Goal: Task Accomplishment & Management: Manage account settings

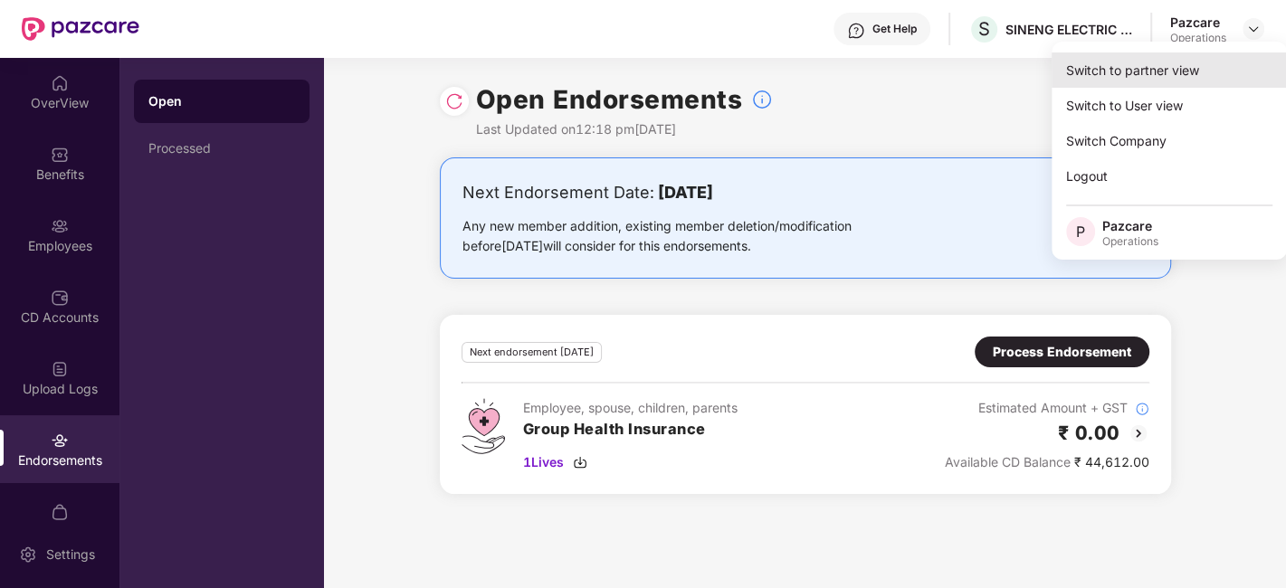
click at [1113, 63] on div "Switch to partner view" at bounding box center [1169, 69] width 235 height 35
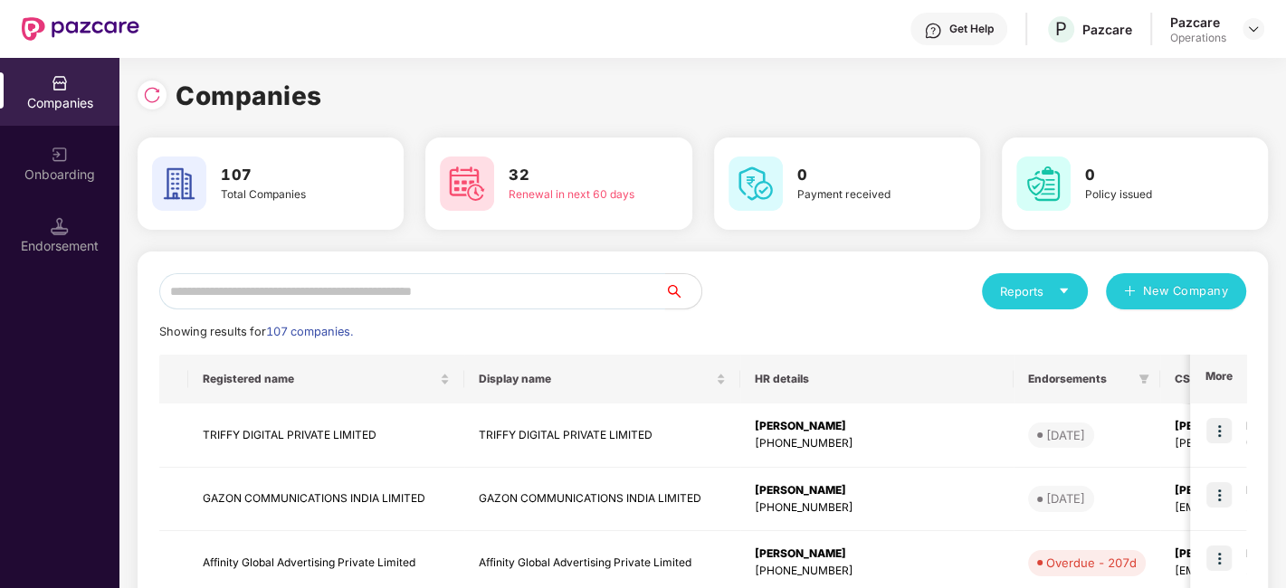
click at [523, 290] on input "text" at bounding box center [412, 291] width 506 height 36
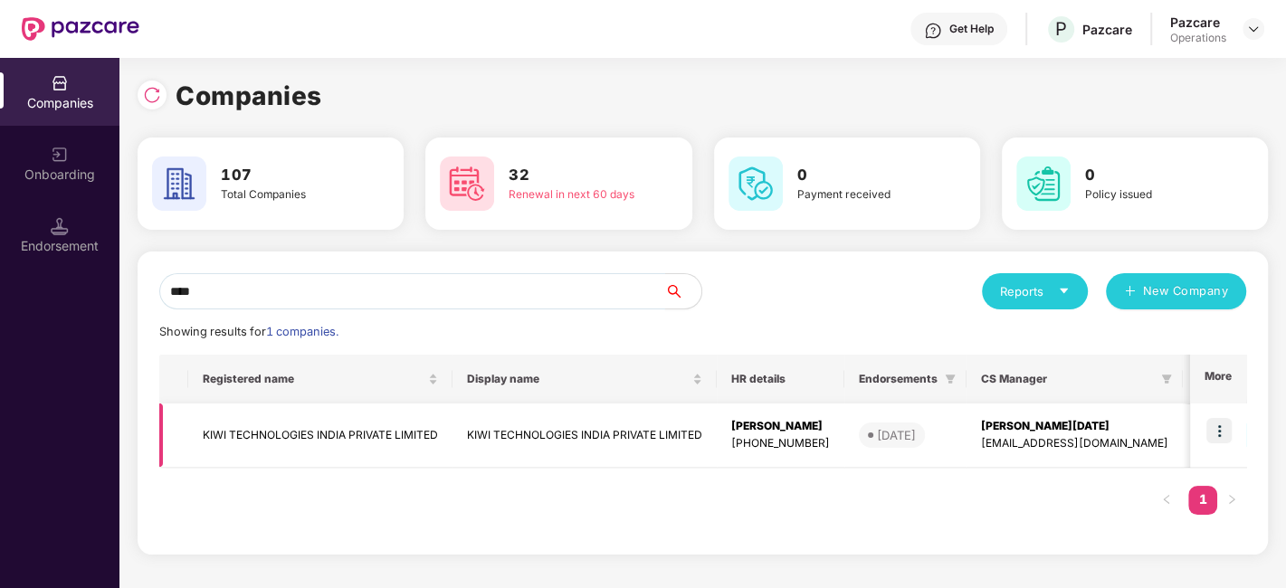
type input "****"
click at [328, 429] on td "KIWI TECHNOLOGIES INDIA PRIVATE LIMITED" at bounding box center [320, 436] width 264 height 64
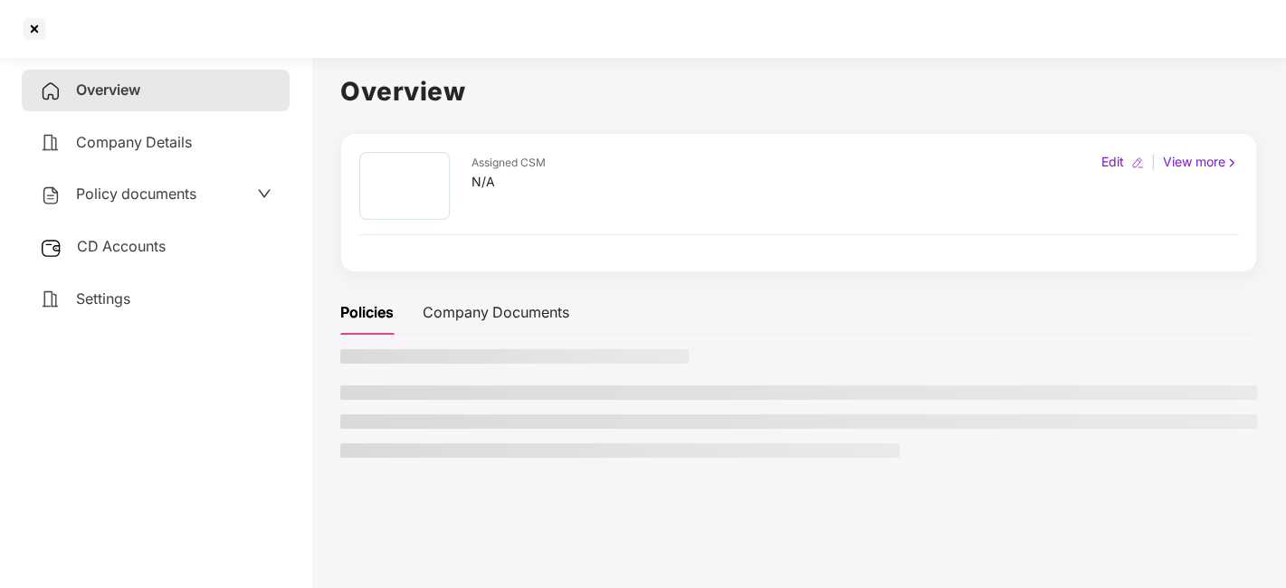
click at [131, 200] on span "Policy documents" at bounding box center [136, 194] width 120 height 18
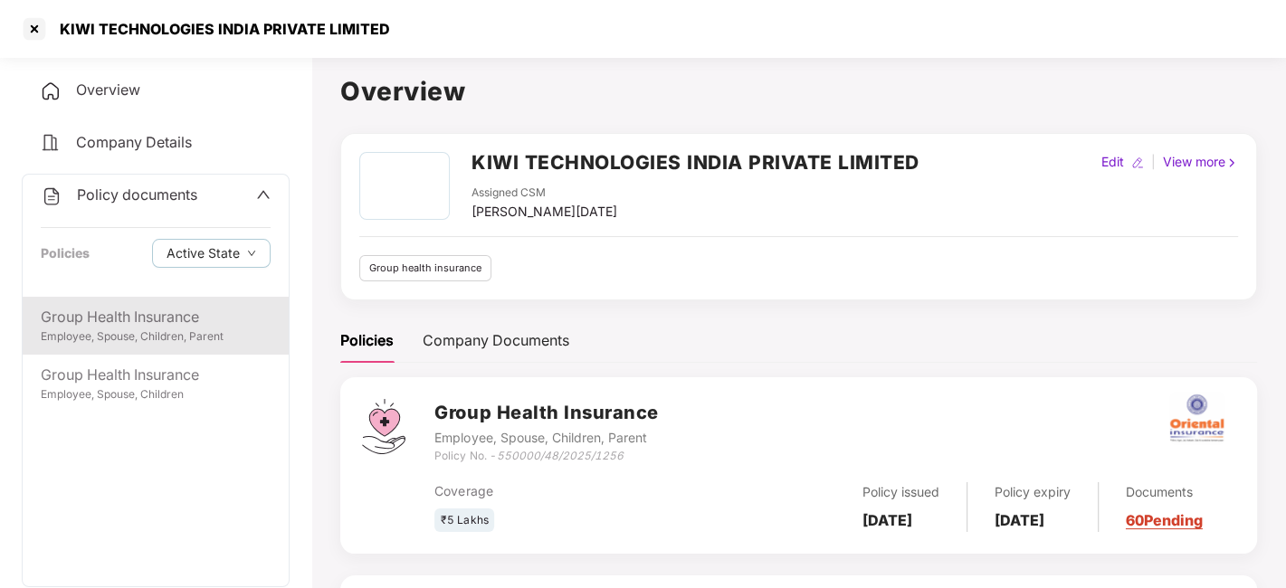
click at [156, 317] on div "Group Health Insurance" at bounding box center [156, 317] width 230 height 23
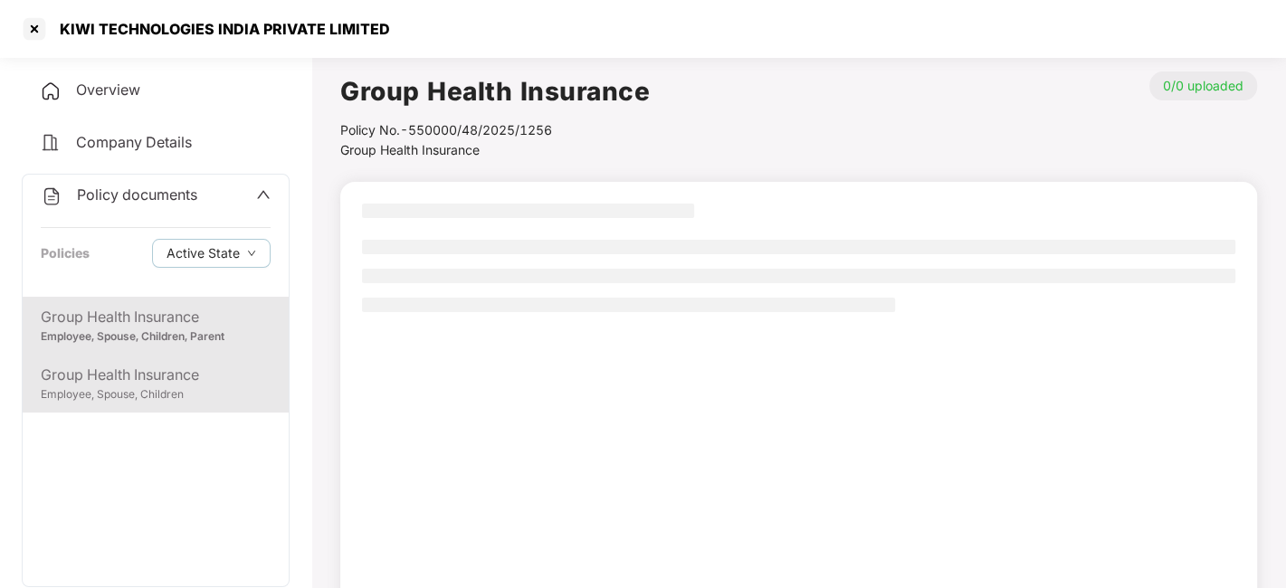
click at [133, 384] on div "Group Health Insurance" at bounding box center [156, 375] width 230 height 23
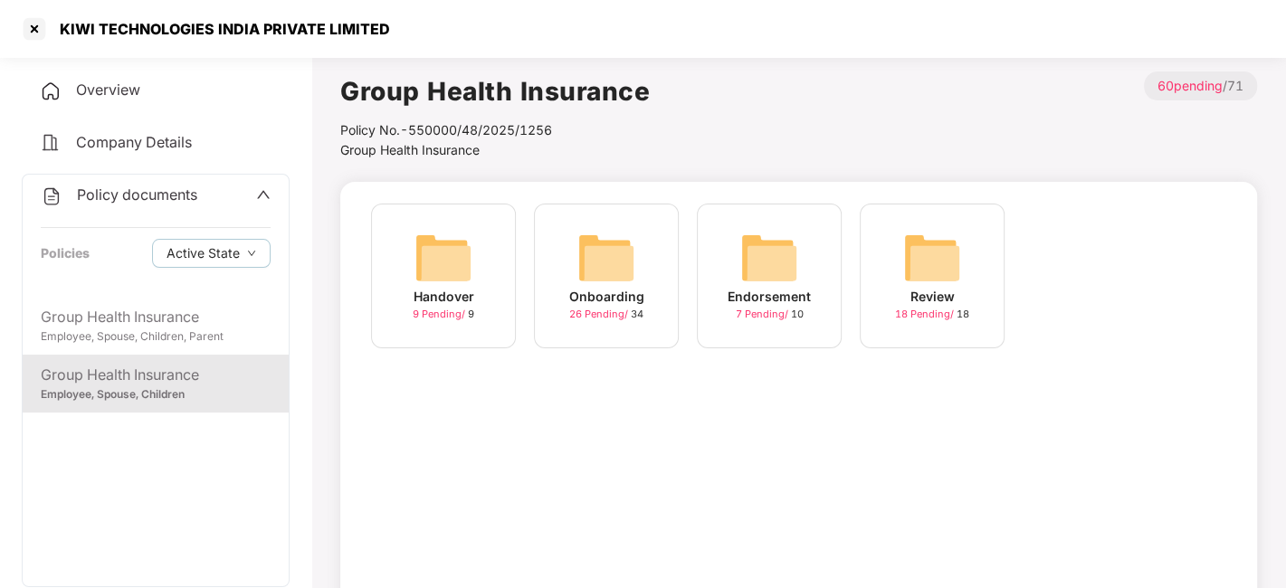
click at [605, 264] on img at bounding box center [606, 258] width 58 height 58
click at [429, 154] on span "Group Health Insurance" at bounding box center [409, 149] width 139 height 15
click at [788, 257] on img at bounding box center [769, 258] width 58 height 58
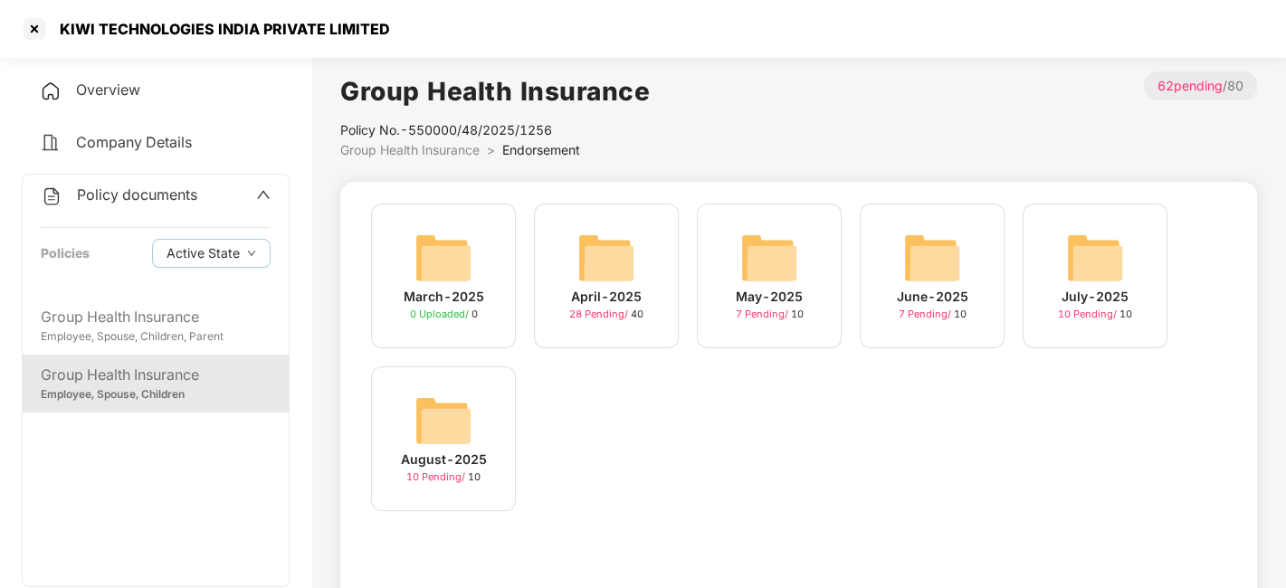
click at [1090, 251] on img at bounding box center [1095, 258] width 58 height 58
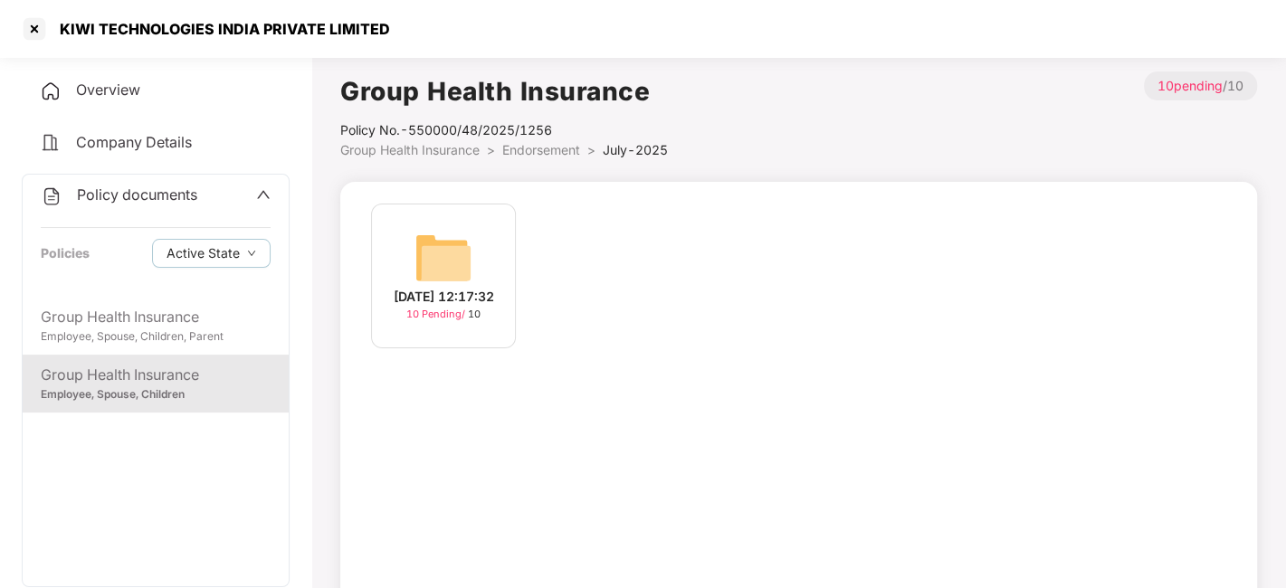
click at [429, 252] on img at bounding box center [443, 258] width 58 height 58
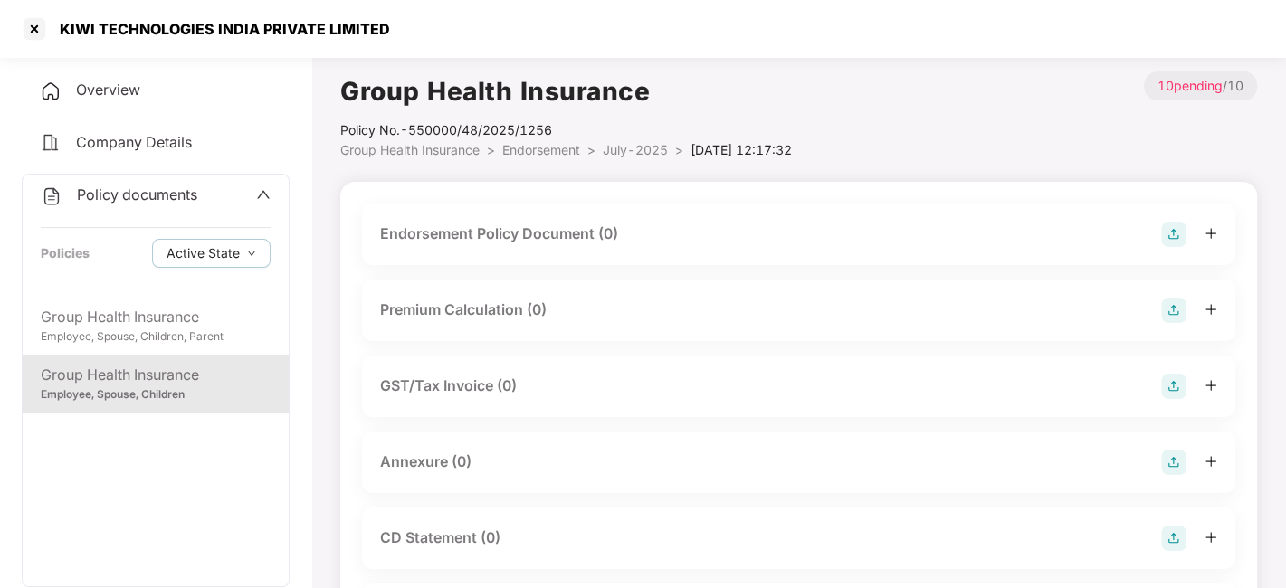
click at [1174, 229] on img at bounding box center [1173, 234] width 25 height 25
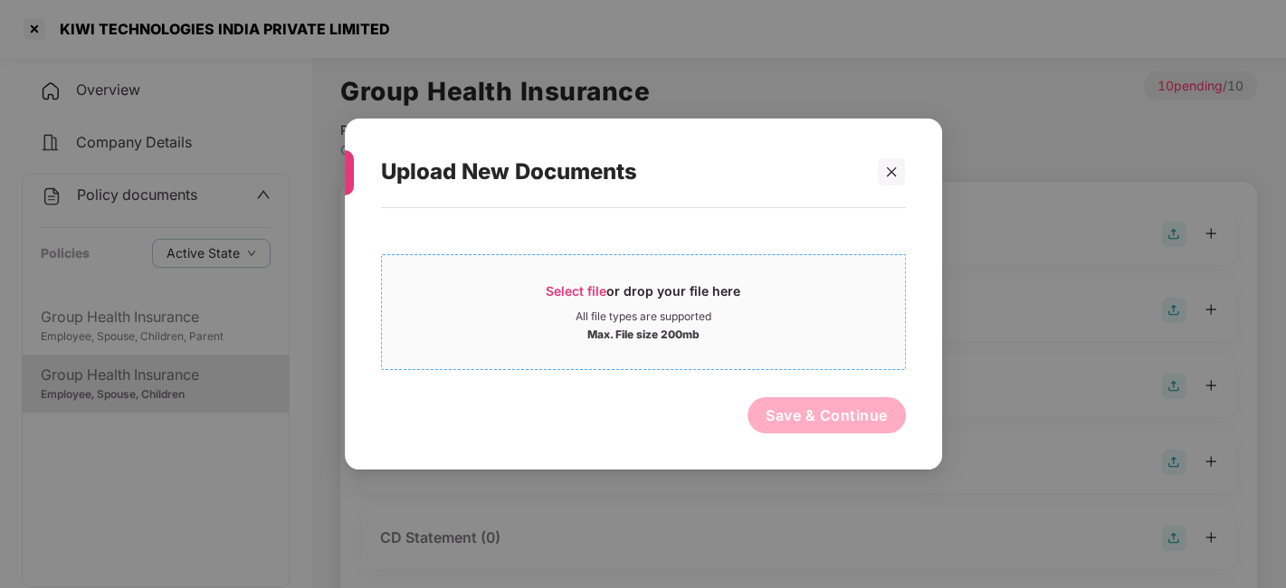
click at [731, 365] on div "Select file or drop your file here All file types are supported Max. File size …" at bounding box center [643, 312] width 525 height 116
click at [758, 345] on span "Select file or drop your file here All file types are supported Max. File size …" at bounding box center [643, 312] width 523 height 87
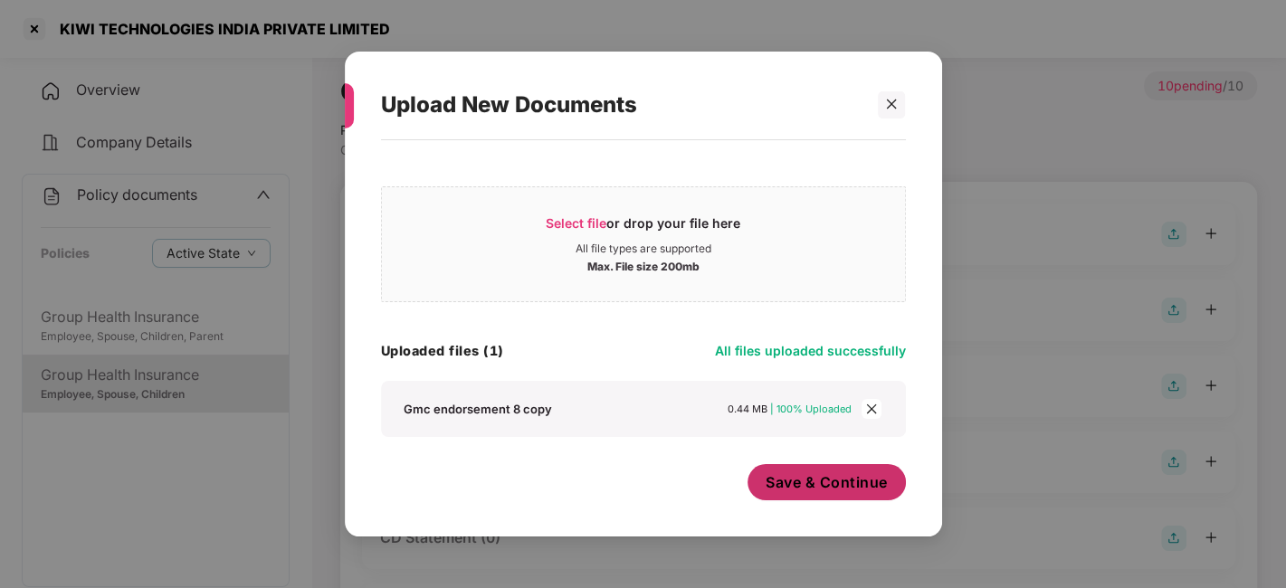
click at [808, 469] on button "Save & Continue" at bounding box center [827, 482] width 158 height 36
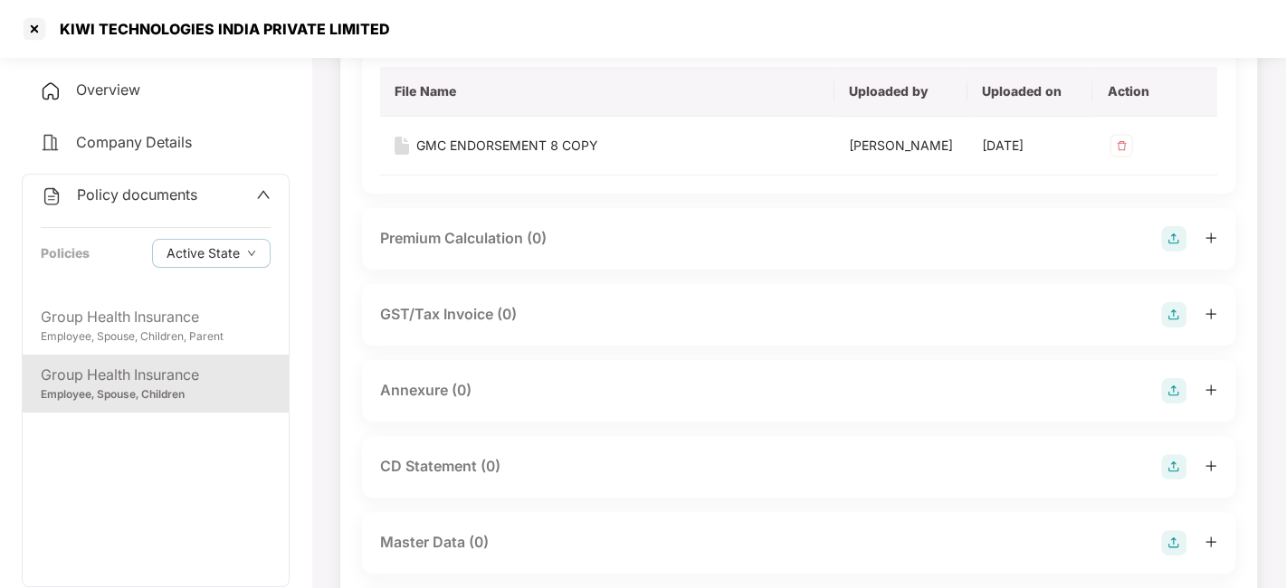
scroll to position [203, 0]
click at [1171, 399] on img at bounding box center [1173, 389] width 25 height 25
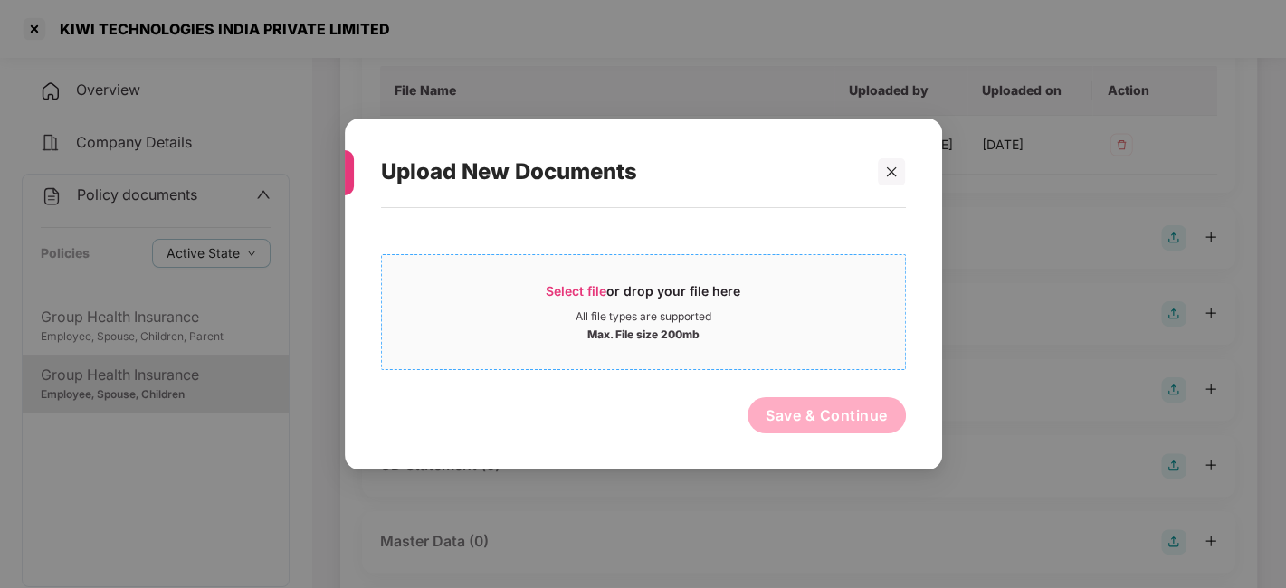
click at [766, 319] on div "All file types are supported" at bounding box center [643, 316] width 523 height 14
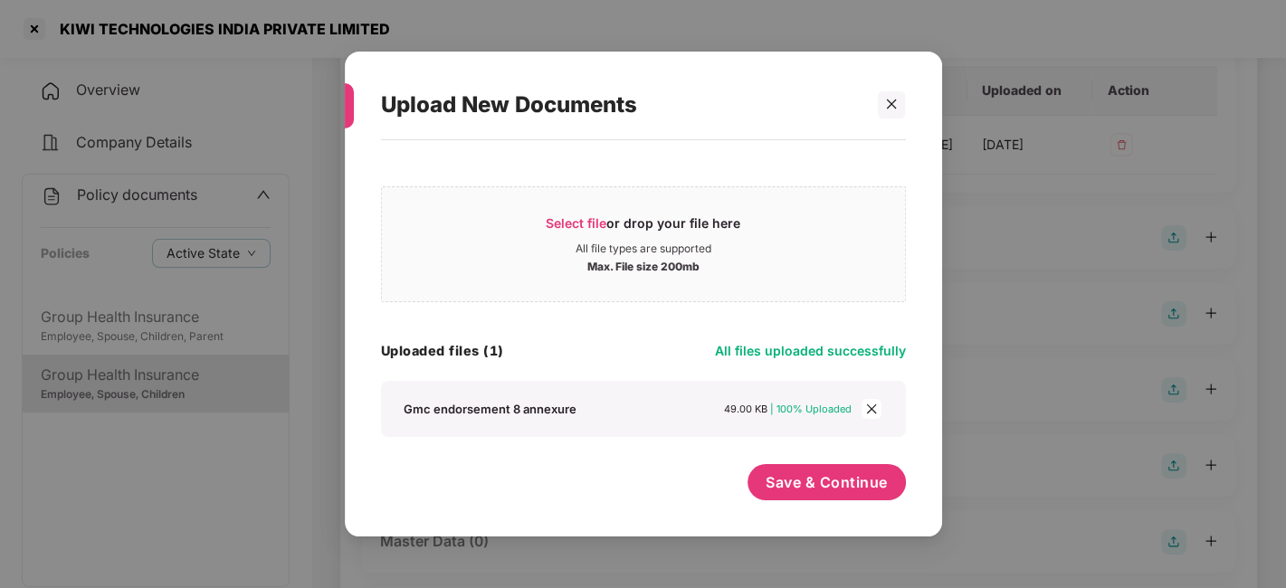
click at [795, 503] on div "Save & Continue" at bounding box center [827, 486] width 158 height 45
click at [840, 477] on span "Save & Continue" at bounding box center [827, 482] width 122 height 20
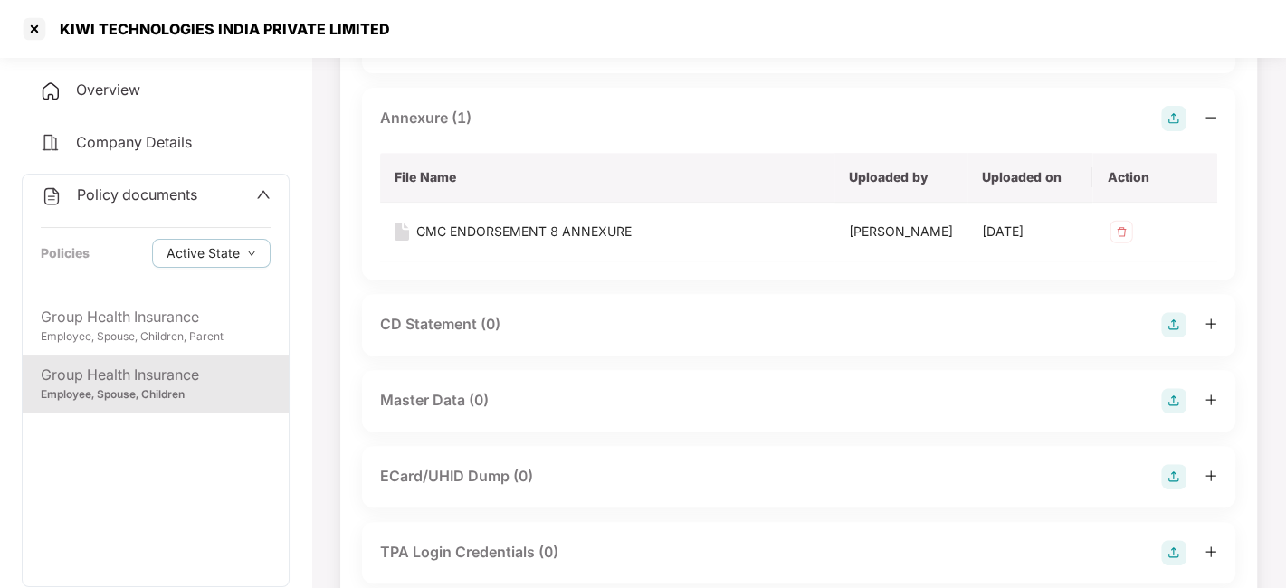
scroll to position [634, 0]
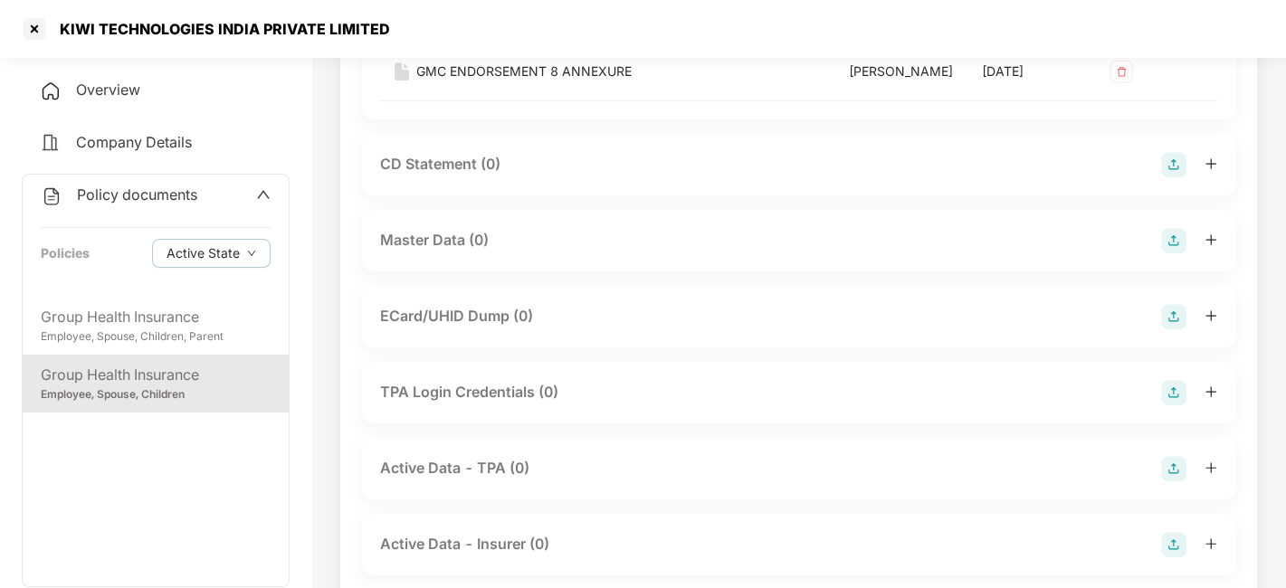
click at [1168, 253] on img at bounding box center [1173, 240] width 25 height 25
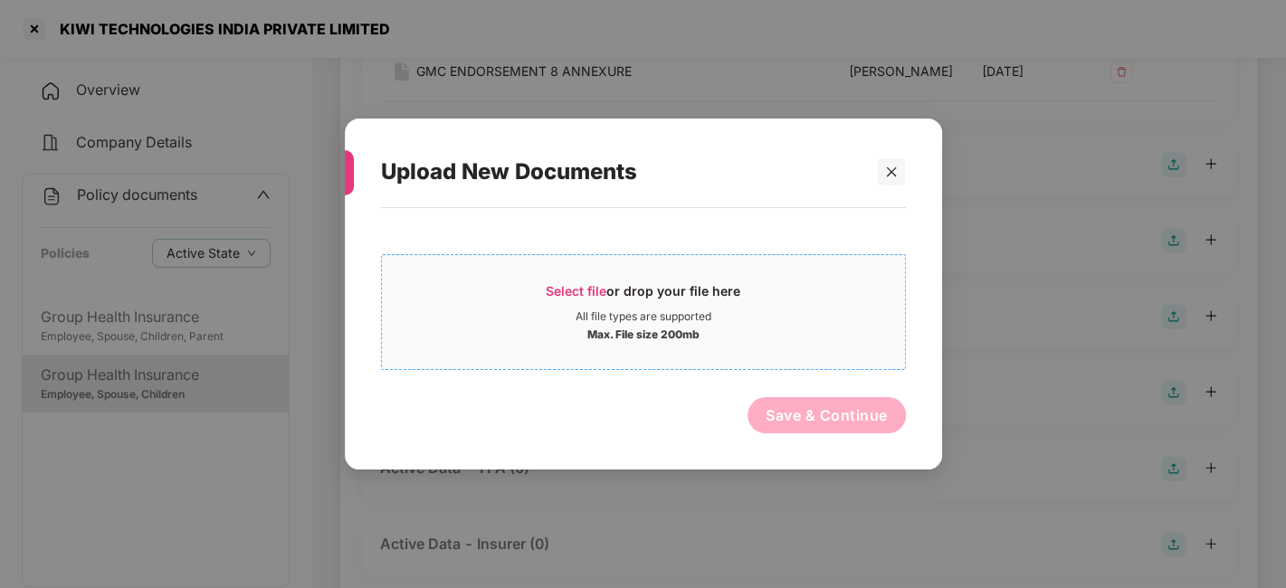
click at [809, 332] on div "Max. File size 200mb" at bounding box center [643, 333] width 523 height 18
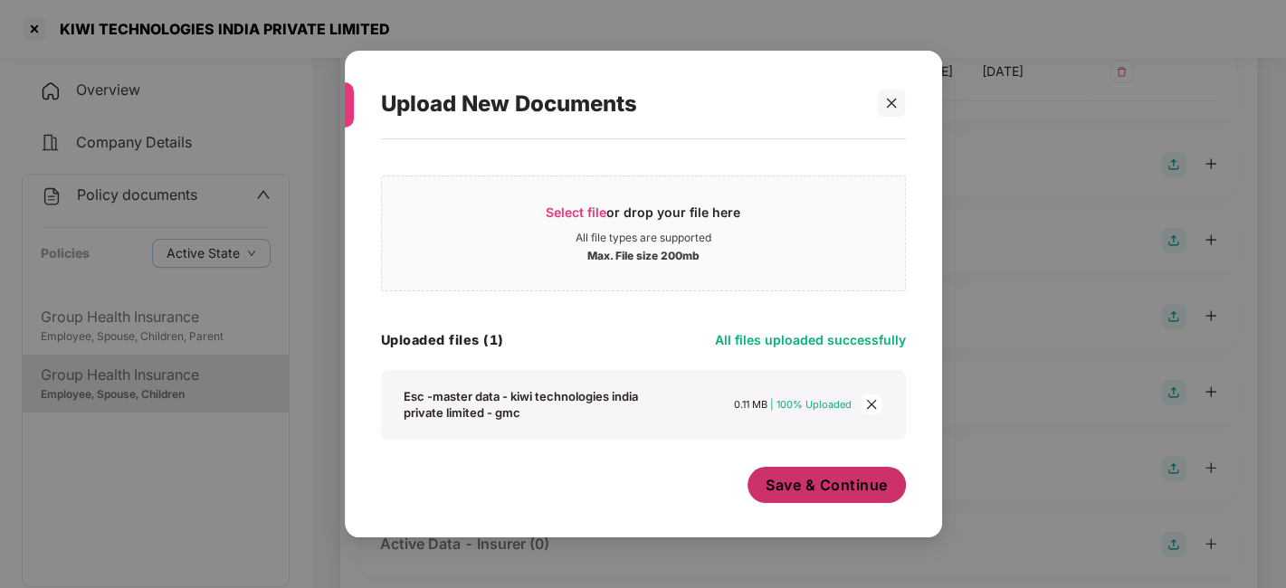
scroll to position [10, 0]
click at [769, 471] on button "Save & Continue" at bounding box center [827, 485] width 158 height 36
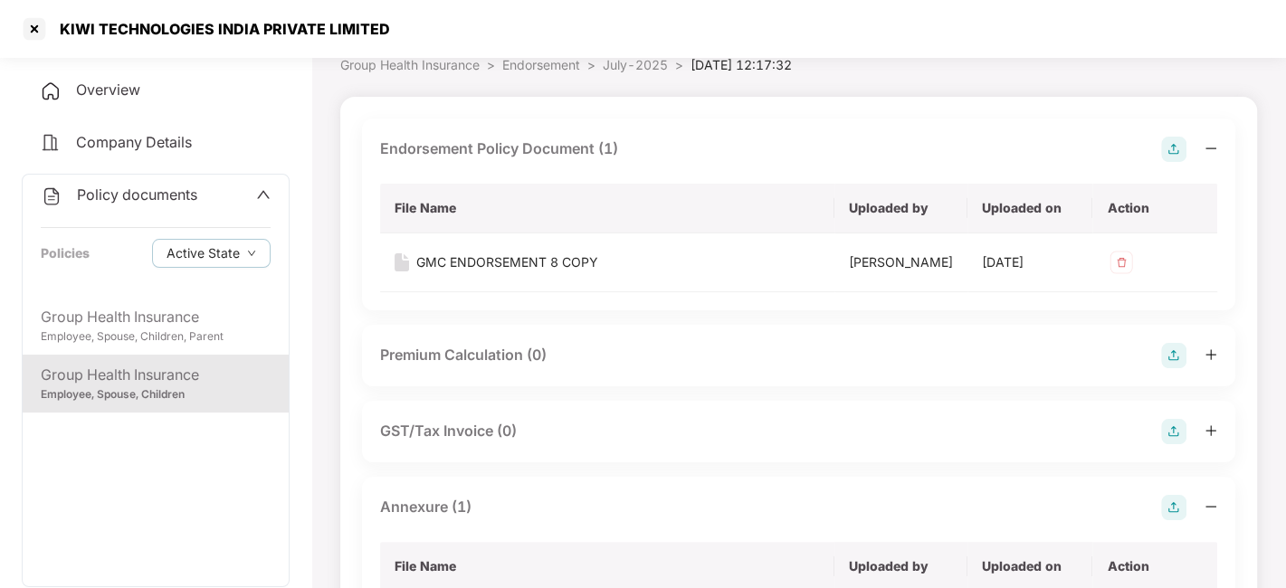
scroll to position [0, 0]
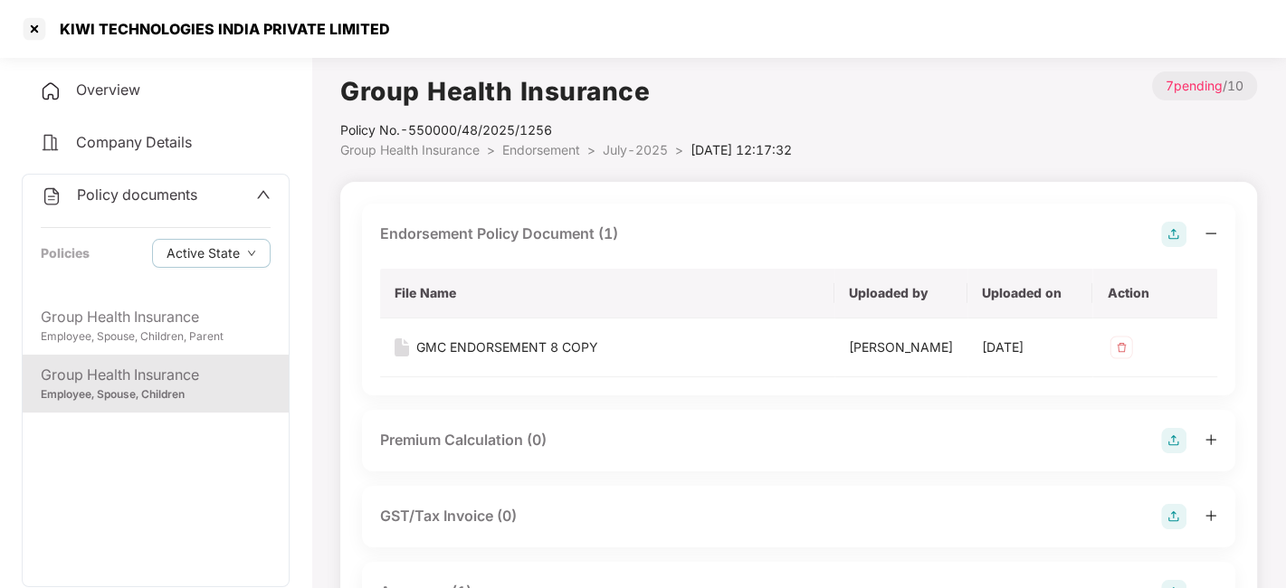
click at [639, 154] on span "July-2025" at bounding box center [635, 149] width 65 height 15
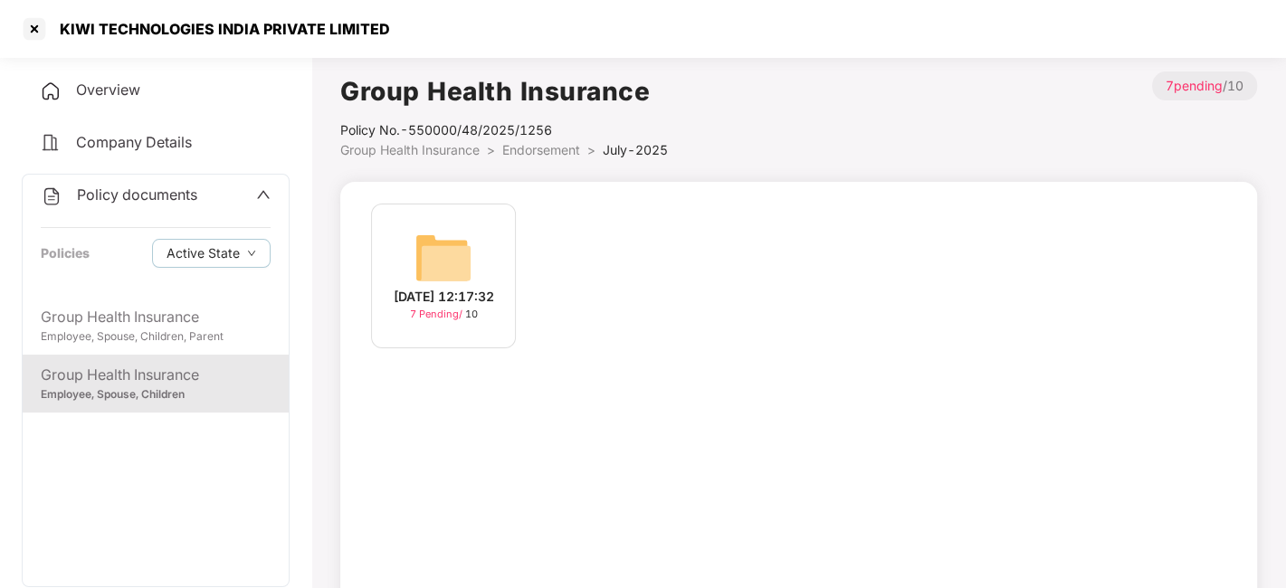
click at [519, 146] on span "Endorsement" at bounding box center [541, 149] width 78 height 15
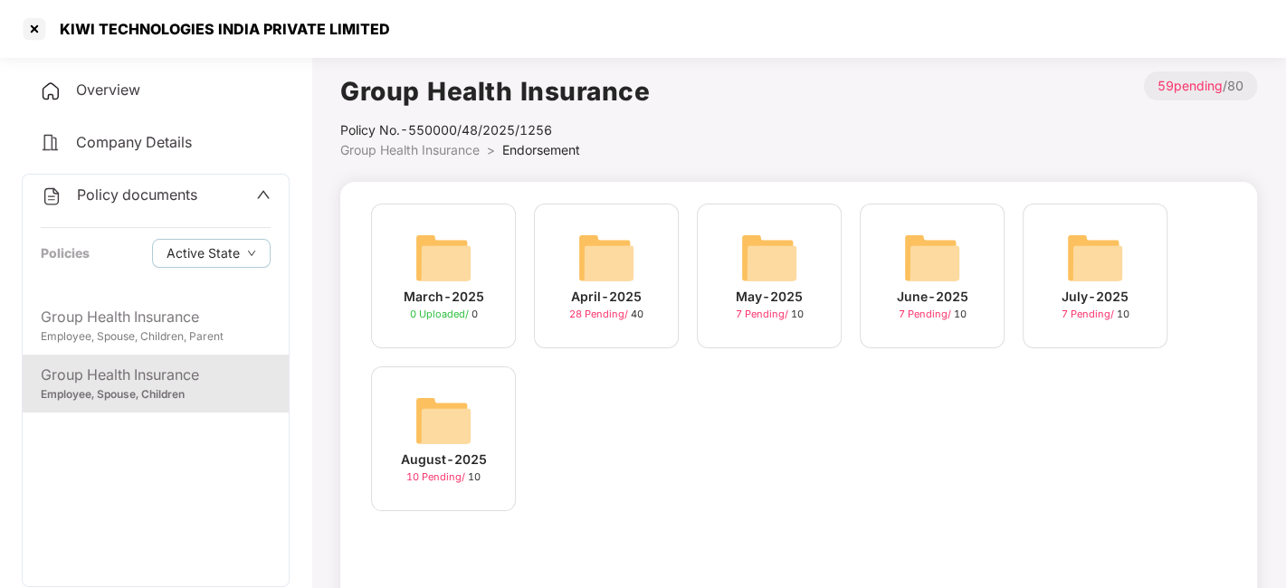
click at [131, 187] on span "Policy documents" at bounding box center [137, 195] width 120 height 18
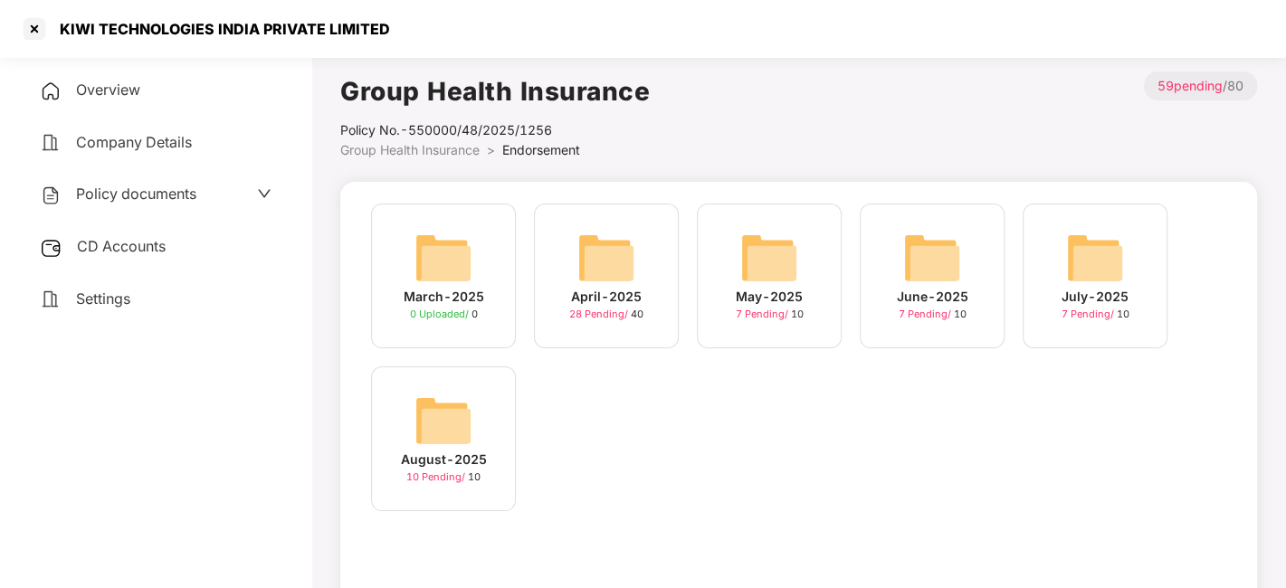
click at [452, 418] on img at bounding box center [443, 421] width 58 height 58
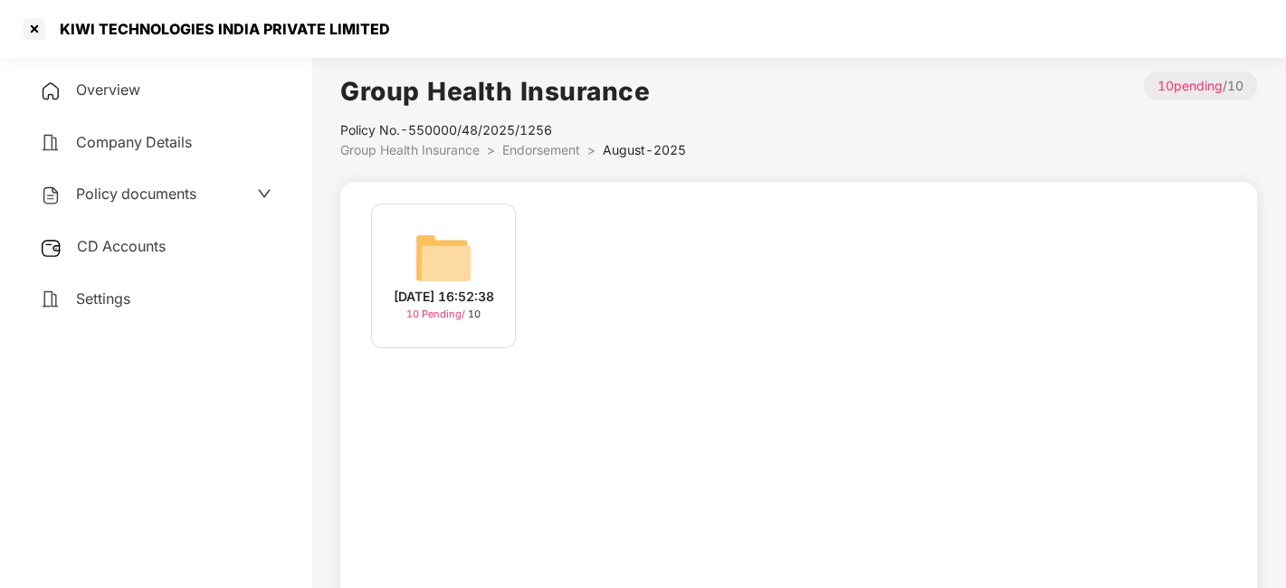
click at [452, 418] on div "04-Aug-2025 16:52:38 10 Pending / 10" at bounding box center [798, 431] width 917 height 498
click at [462, 229] on img at bounding box center [443, 258] width 58 height 58
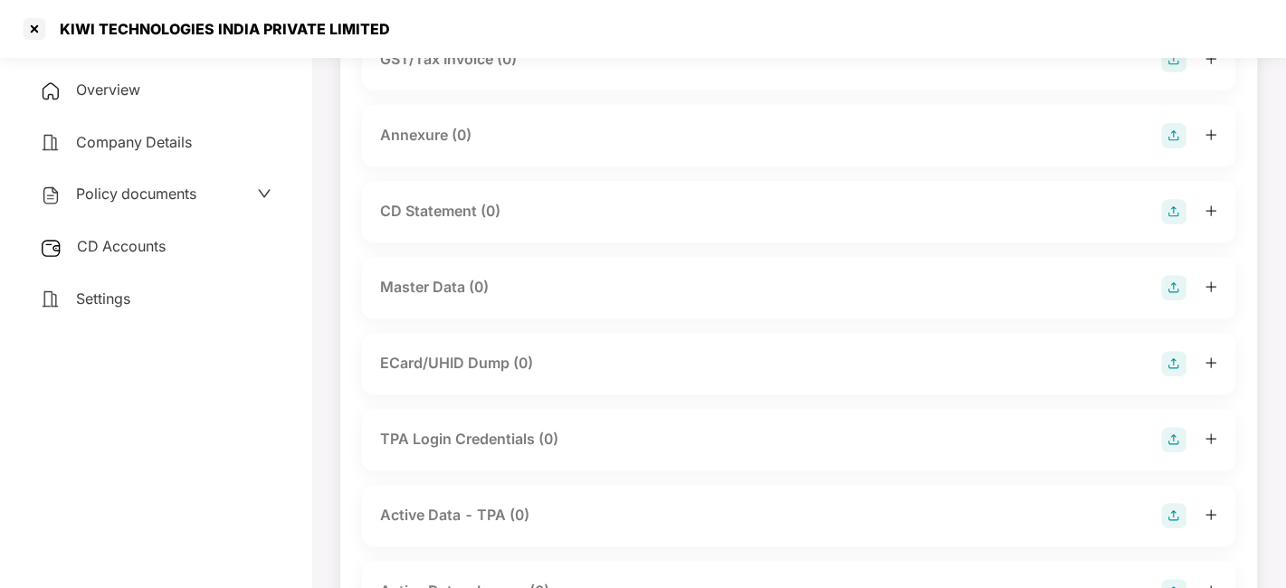
scroll to position [450, 0]
click at [1168, 285] on img at bounding box center [1173, 285] width 25 height 25
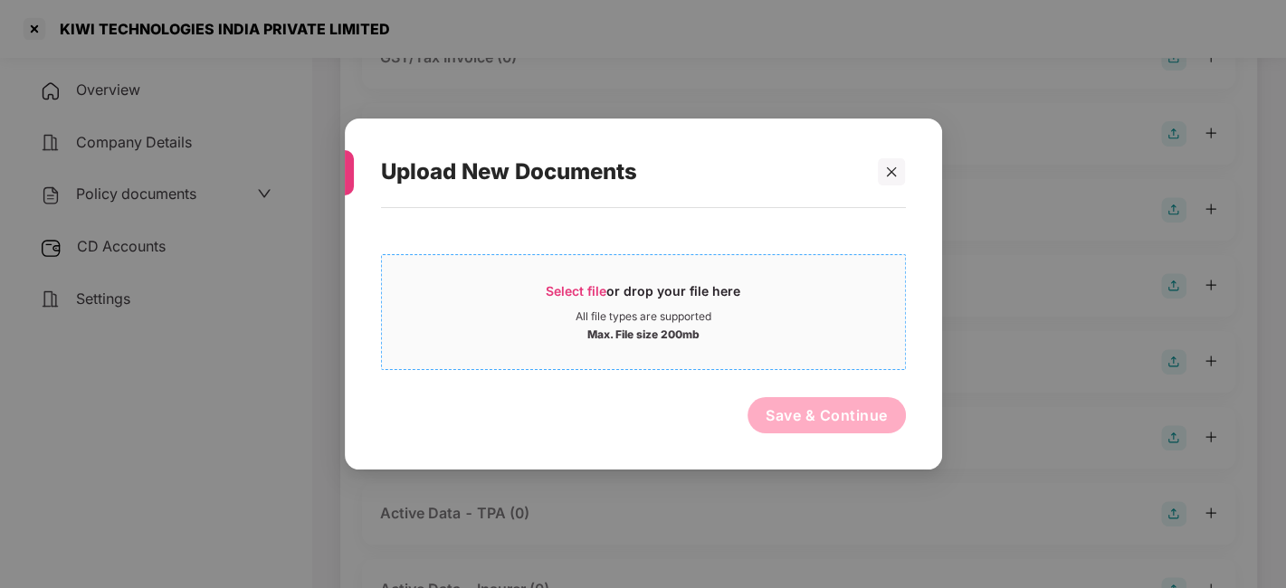
click at [843, 302] on div "Select file or drop your file here" at bounding box center [643, 295] width 523 height 27
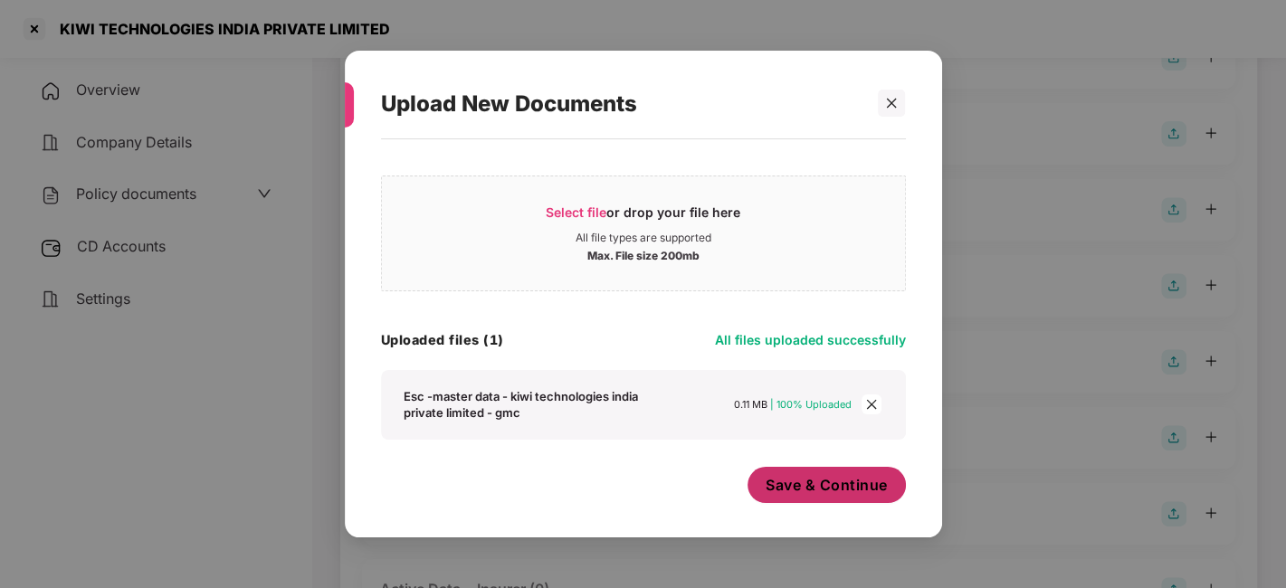
scroll to position [10, 0]
click at [791, 484] on span "Save & Continue" at bounding box center [827, 485] width 122 height 20
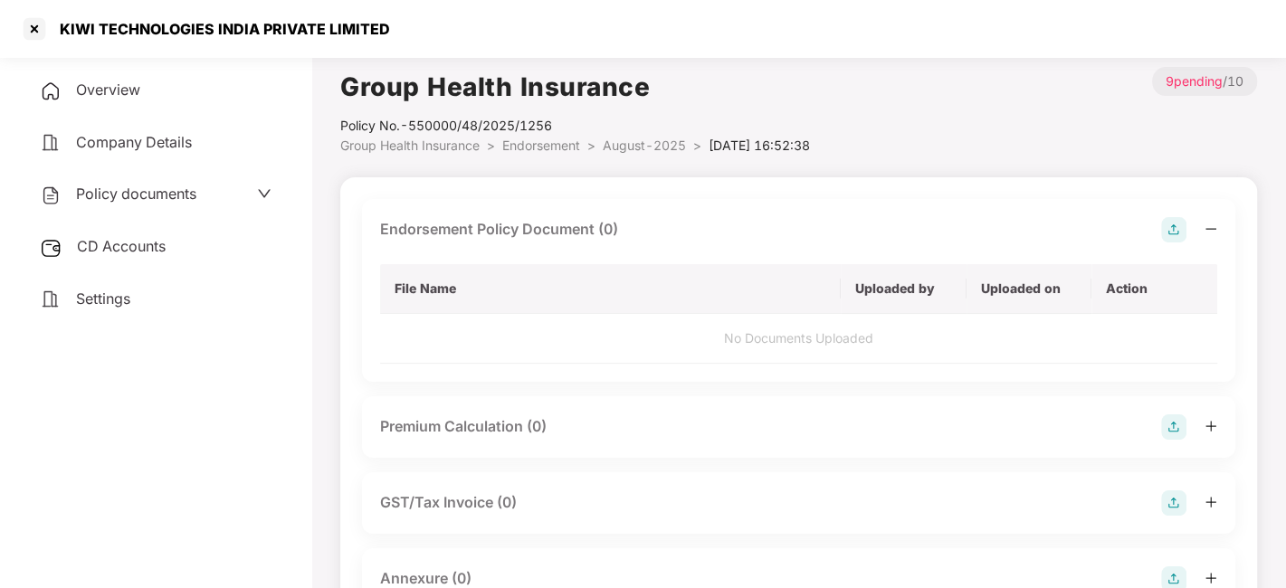
scroll to position [0, 0]
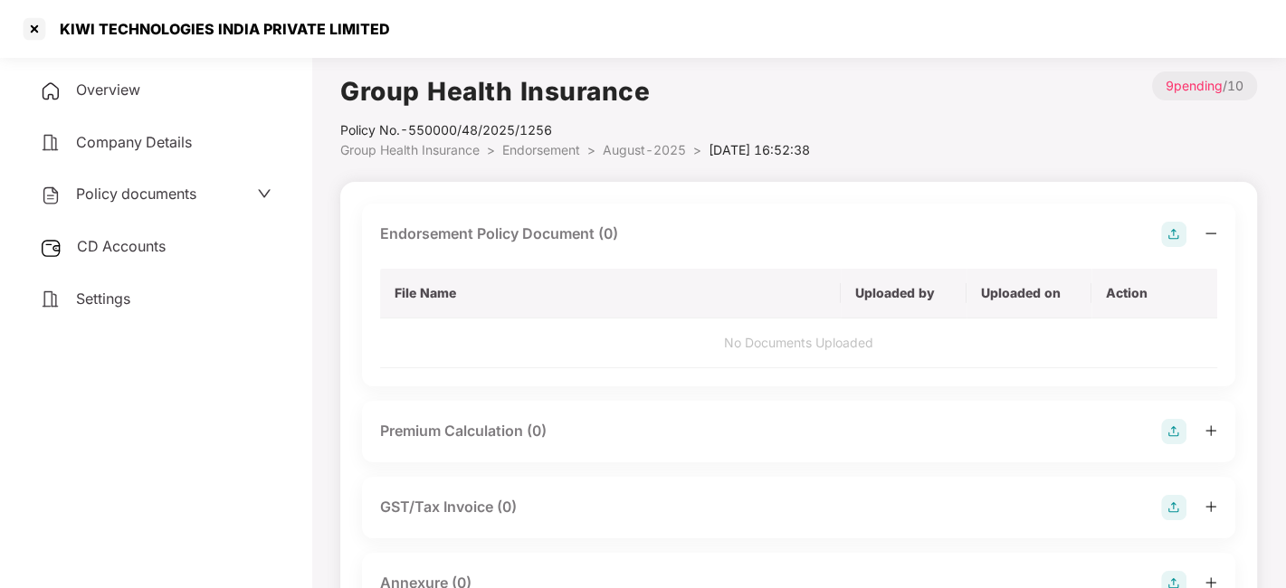
click at [1161, 243] on img at bounding box center [1173, 234] width 25 height 25
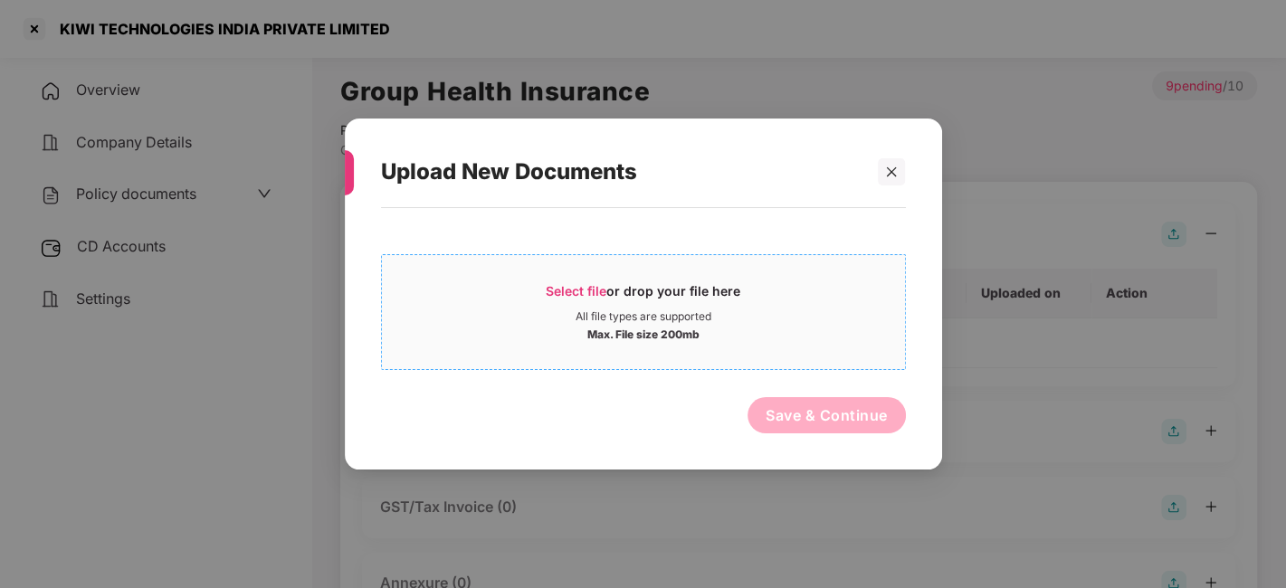
click at [816, 306] on div "Select file or drop your file here" at bounding box center [643, 295] width 523 height 27
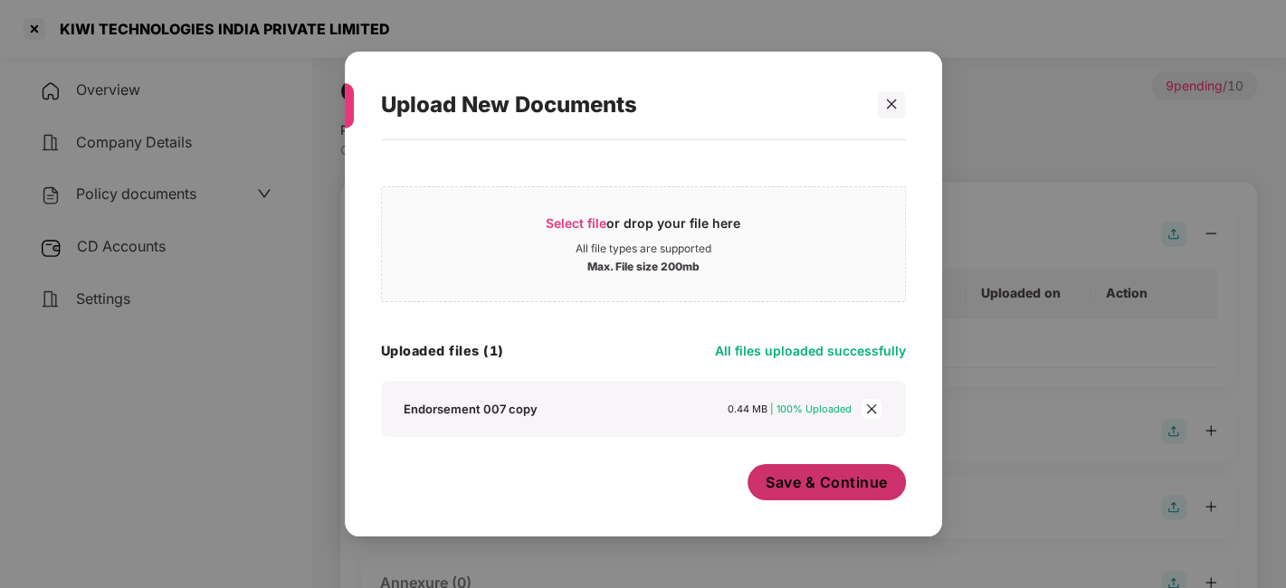
click at [828, 488] on span "Save & Continue" at bounding box center [827, 482] width 122 height 20
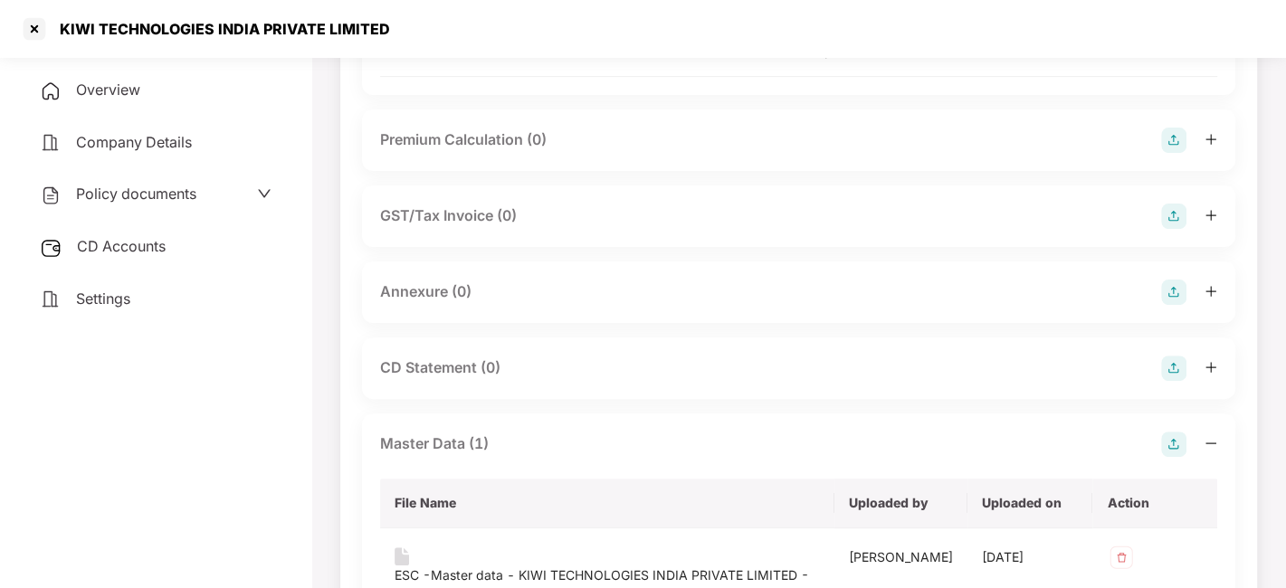
scroll to position [292, 0]
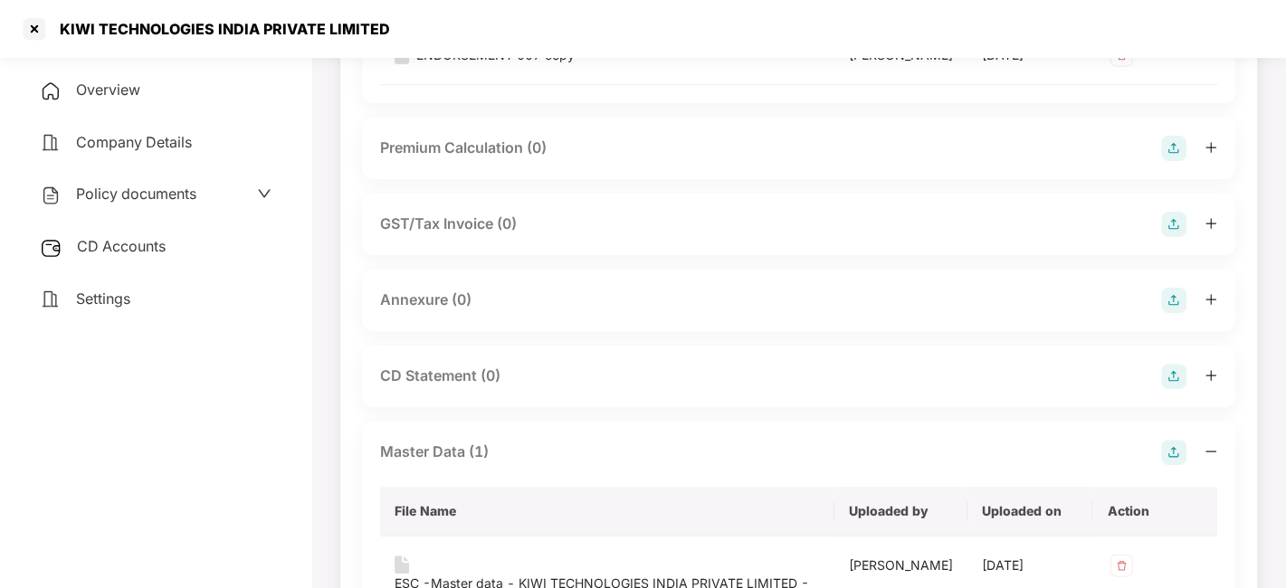
click at [1172, 308] on img at bounding box center [1173, 300] width 25 height 25
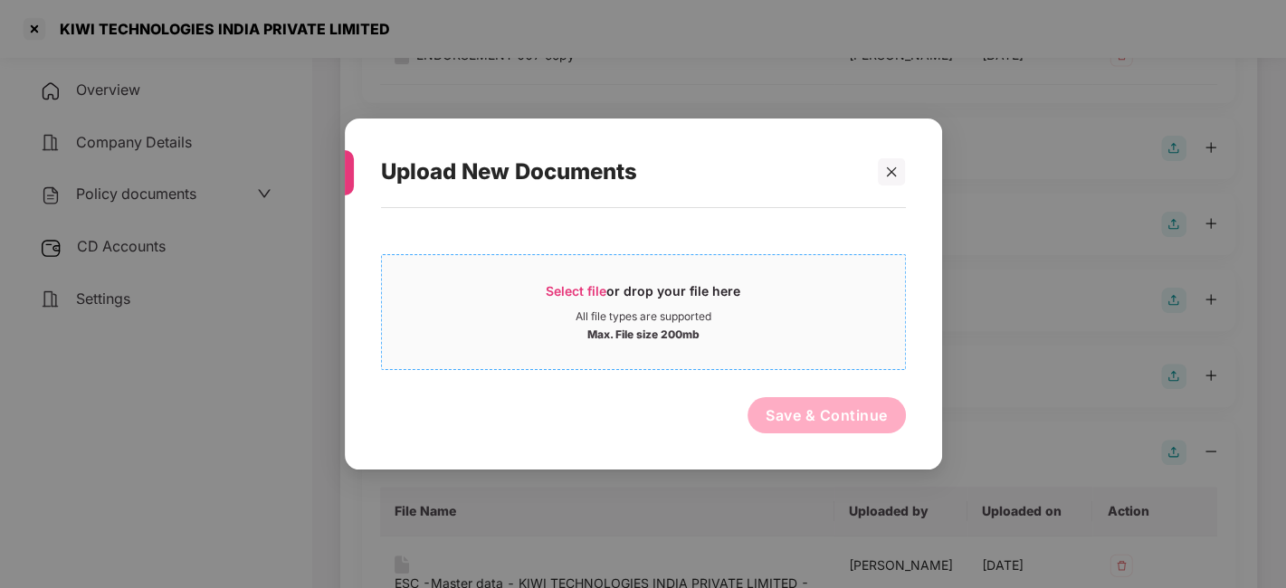
click at [812, 306] on div "Select file or drop your file here" at bounding box center [643, 295] width 523 height 27
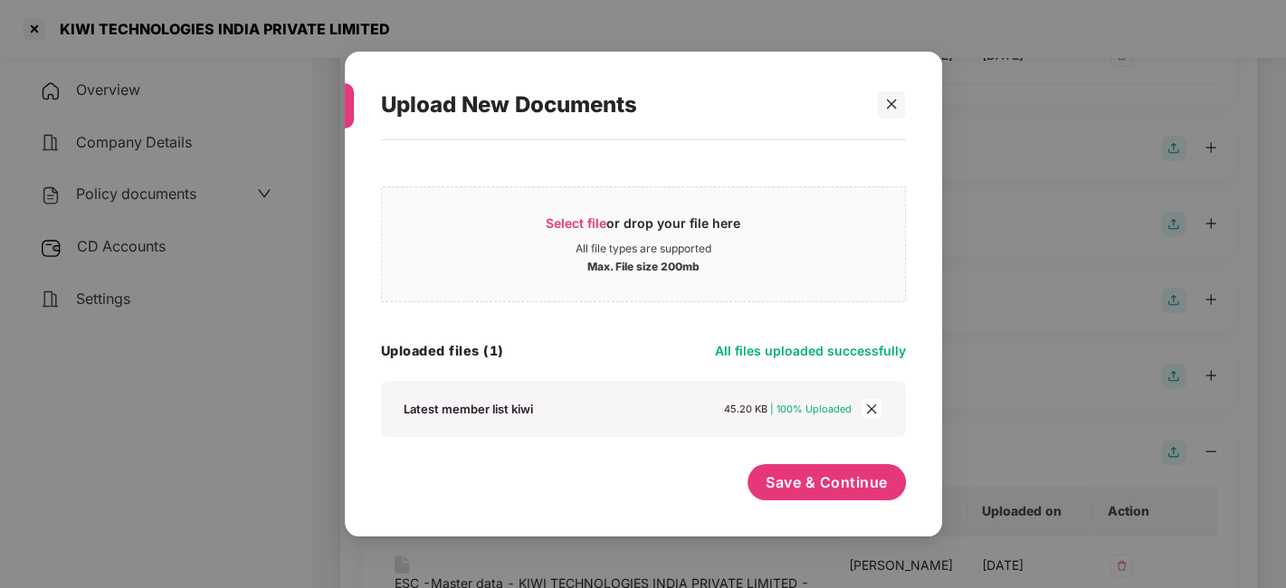
scroll to position [0, 0]
click at [843, 479] on span "Save & Continue" at bounding box center [827, 482] width 122 height 20
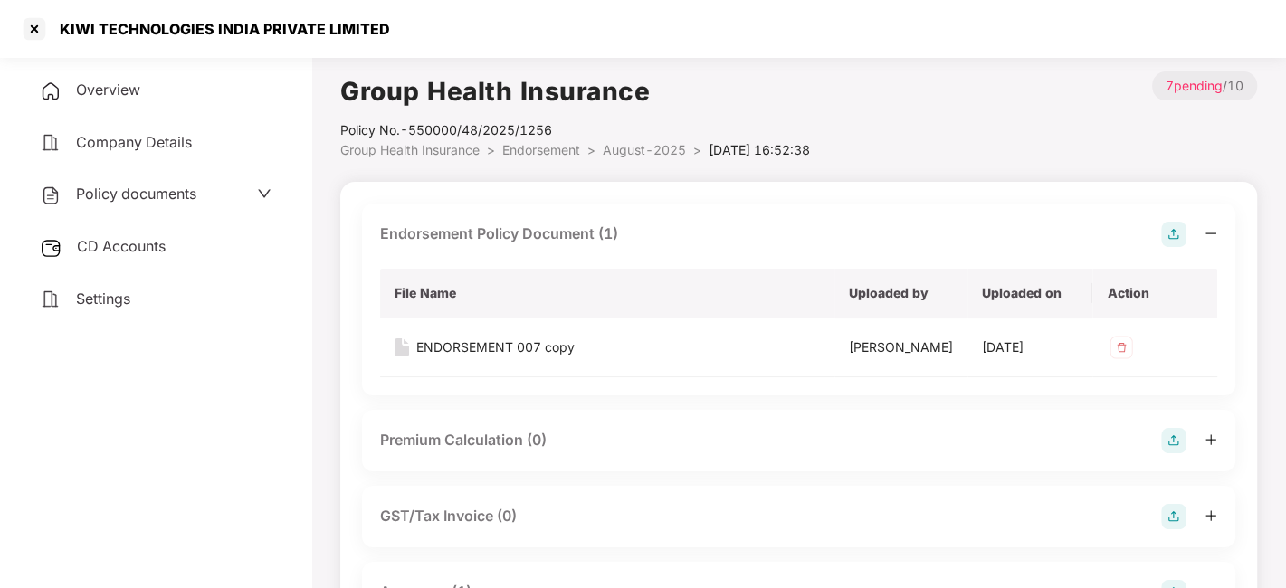
click at [634, 155] on span "August-2025" at bounding box center [644, 149] width 83 height 15
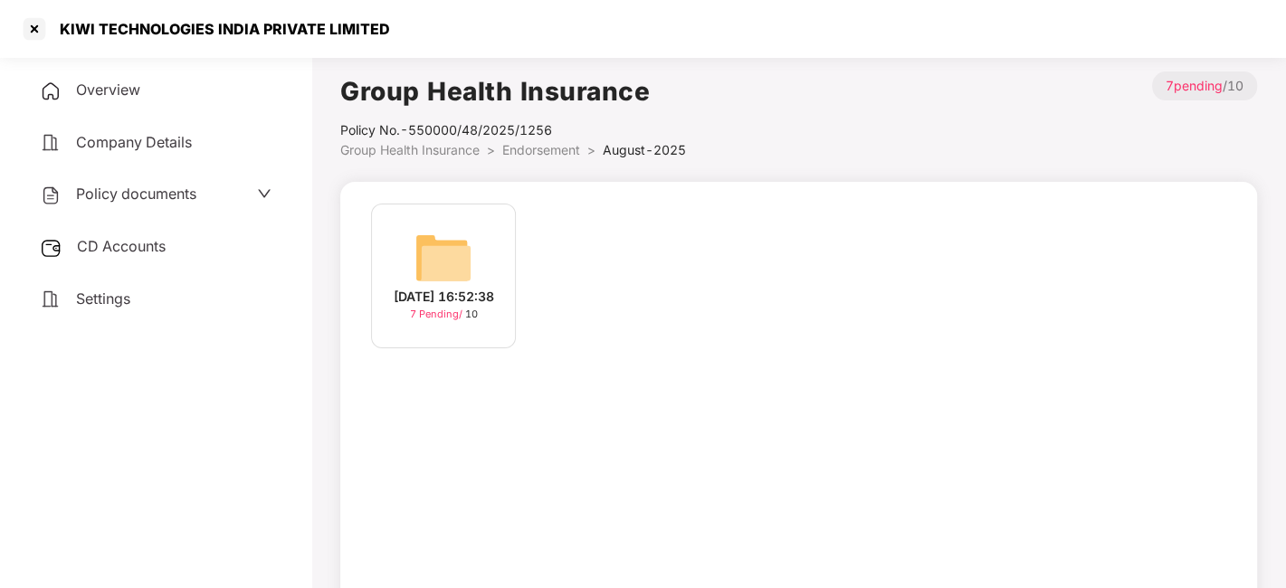
click at [115, 246] on span "CD Accounts" at bounding box center [121, 246] width 89 height 18
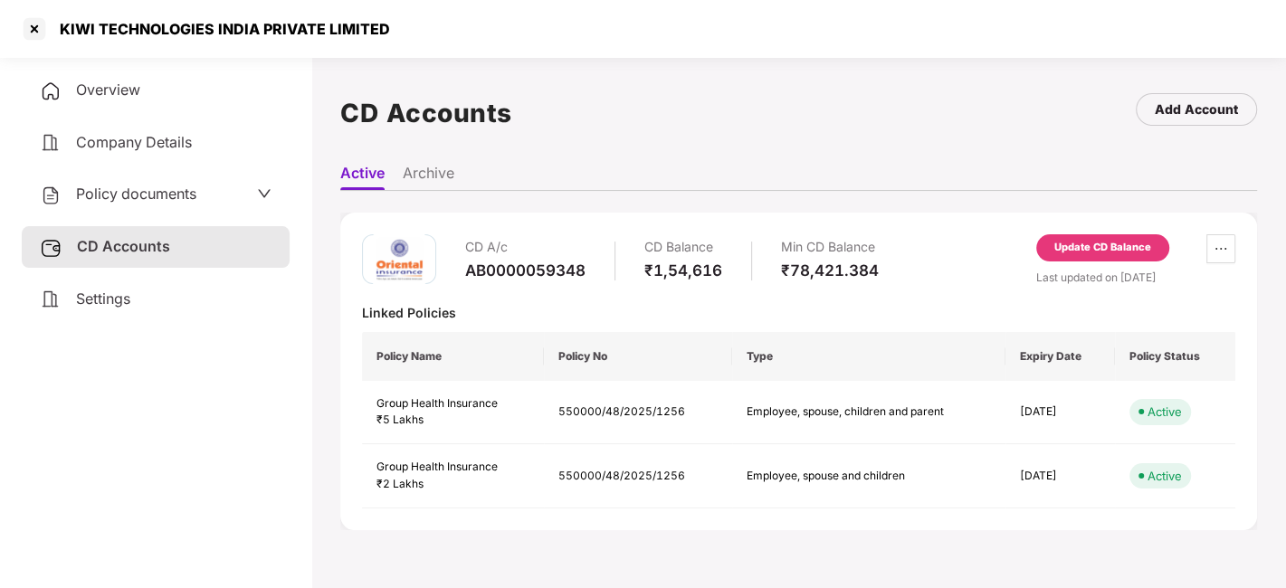
scroll to position [5, 0]
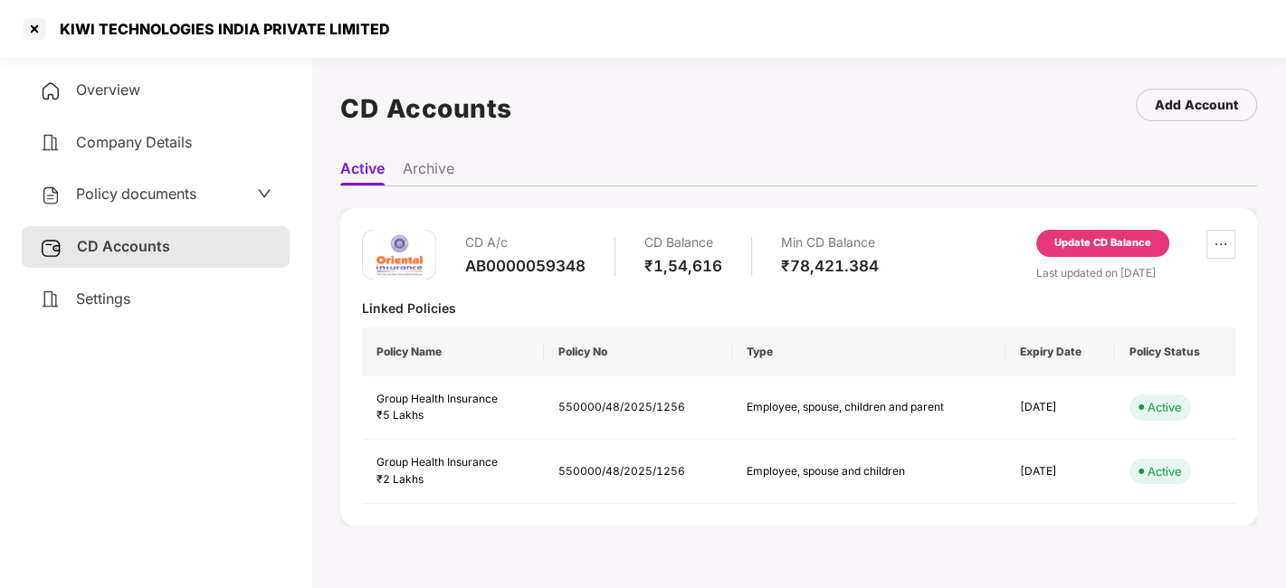
click at [1105, 248] on div "Update CD Balance" at bounding box center [1102, 243] width 97 height 16
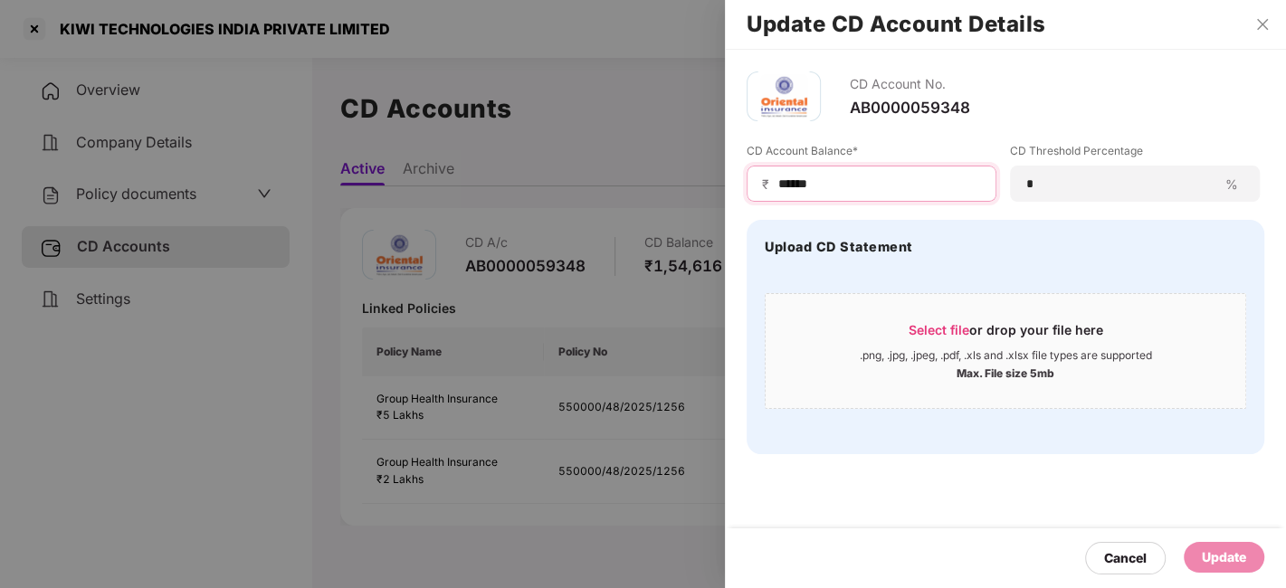
click at [835, 180] on input "******" at bounding box center [878, 184] width 205 height 19
type input "*"
type input "******"
click at [1210, 551] on div "Update" at bounding box center [1224, 558] width 44 height 20
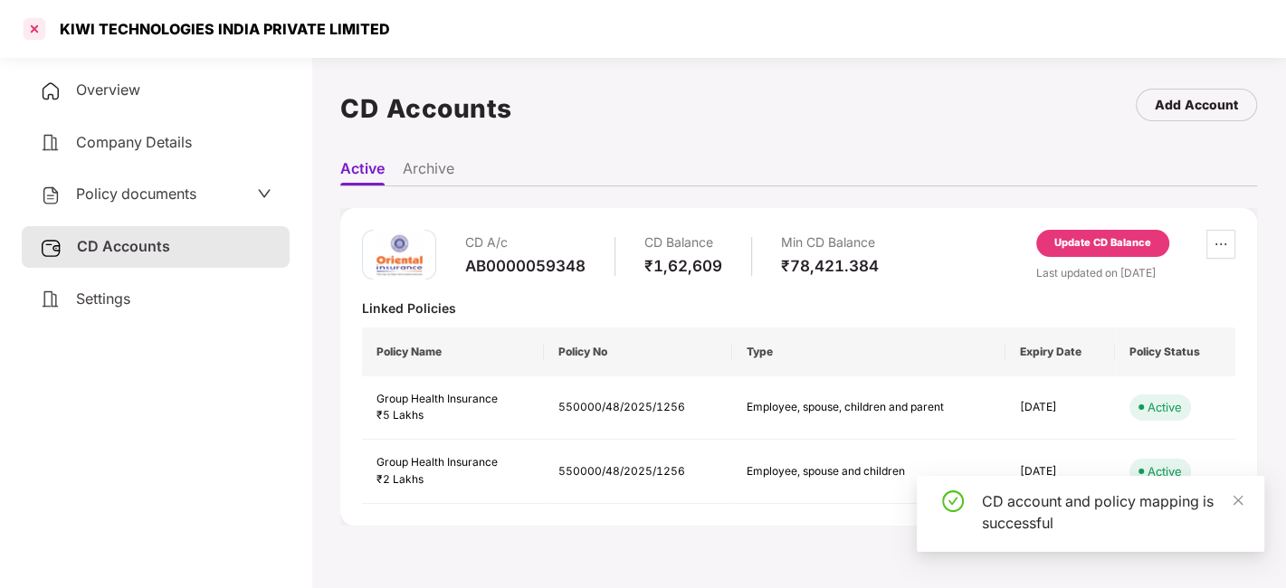
click at [32, 27] on div at bounding box center [34, 28] width 29 height 29
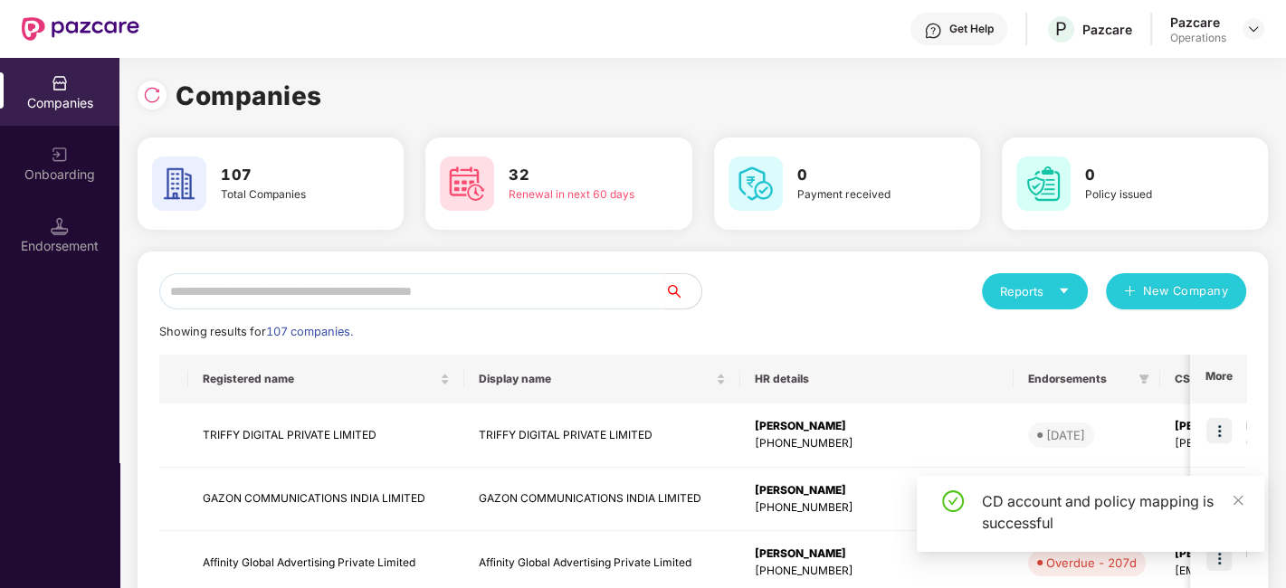
scroll to position [0, 0]
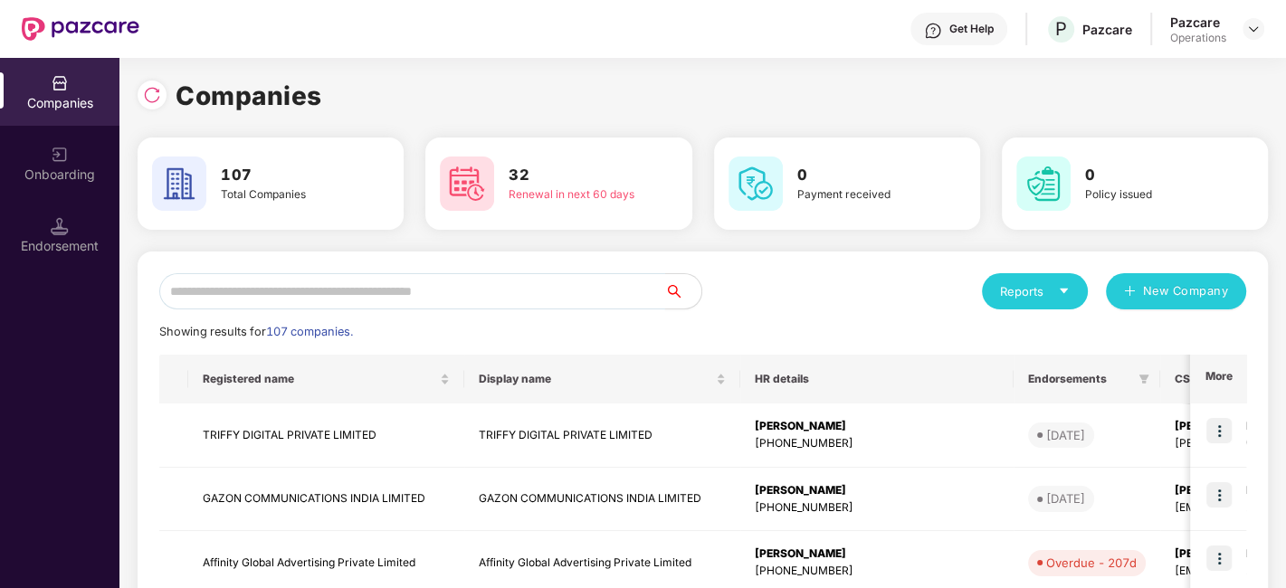
click at [429, 294] on input "text" at bounding box center [412, 291] width 506 height 36
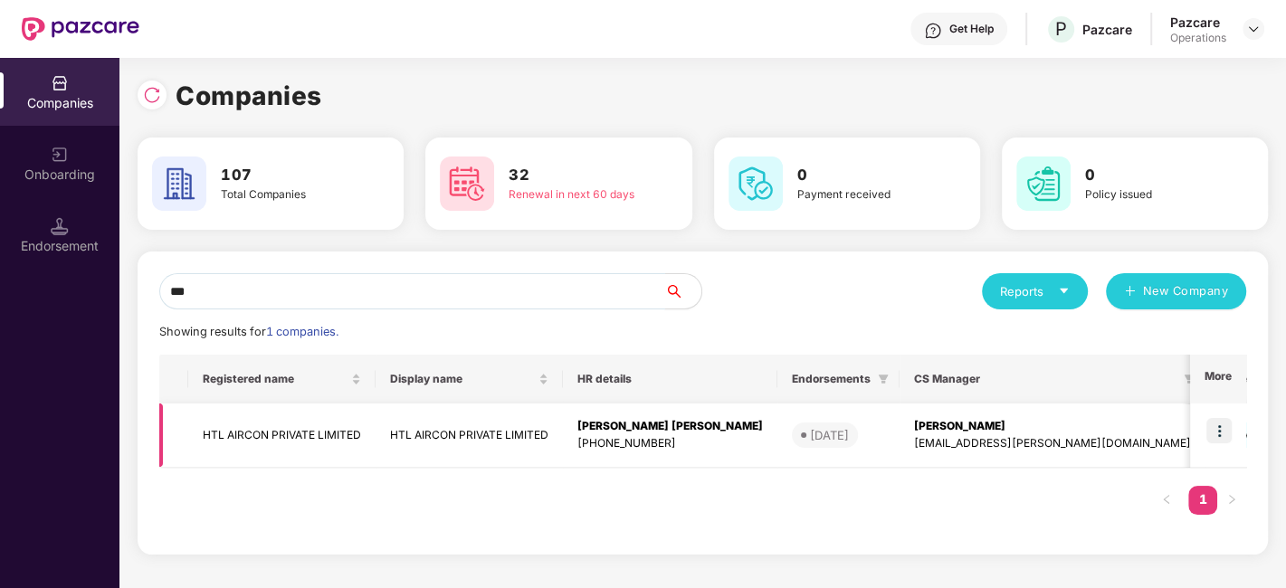
type input "***"
click at [1219, 423] on img at bounding box center [1218, 430] width 25 height 25
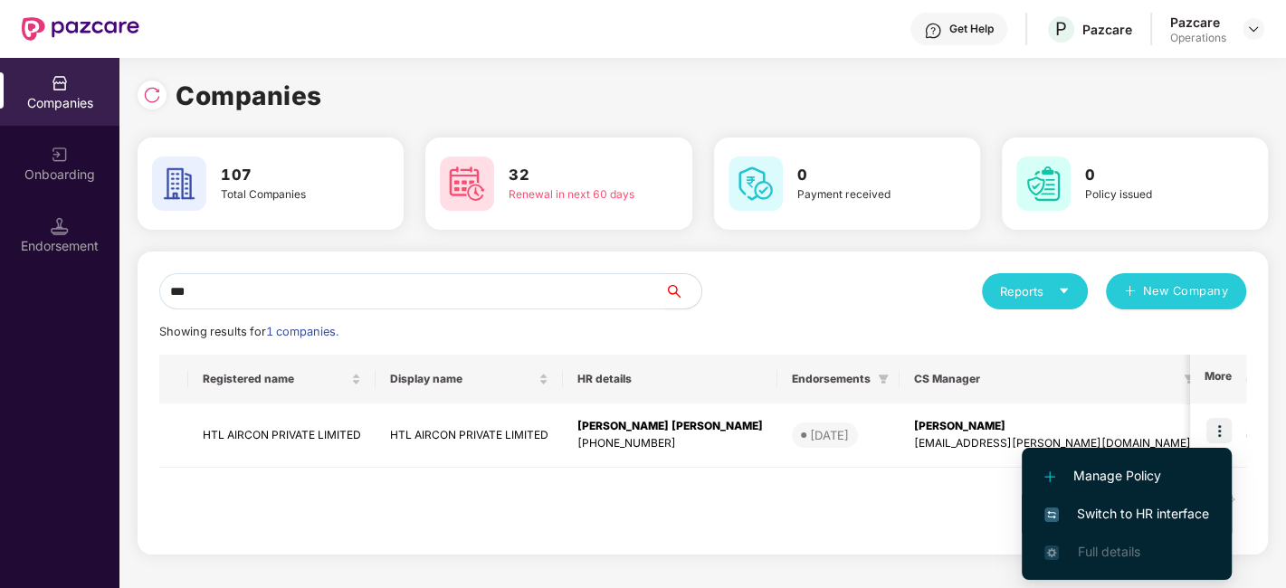
click at [1103, 511] on span "Switch to HR interface" at bounding box center [1126, 514] width 165 height 20
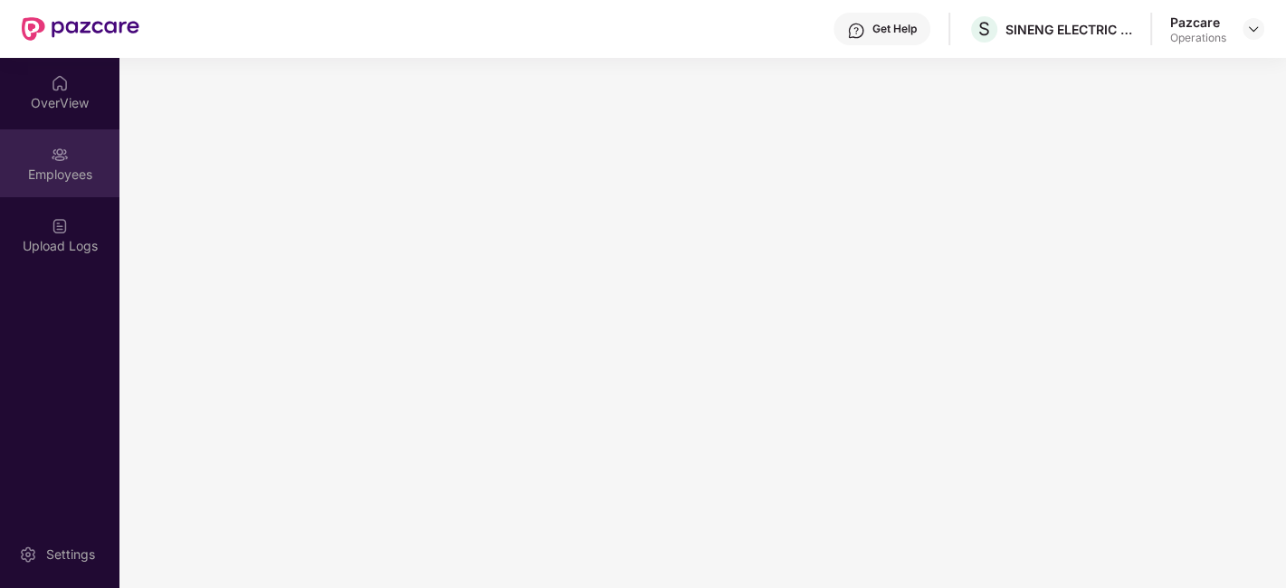
click at [36, 159] on div "Employees" at bounding box center [59, 163] width 119 height 68
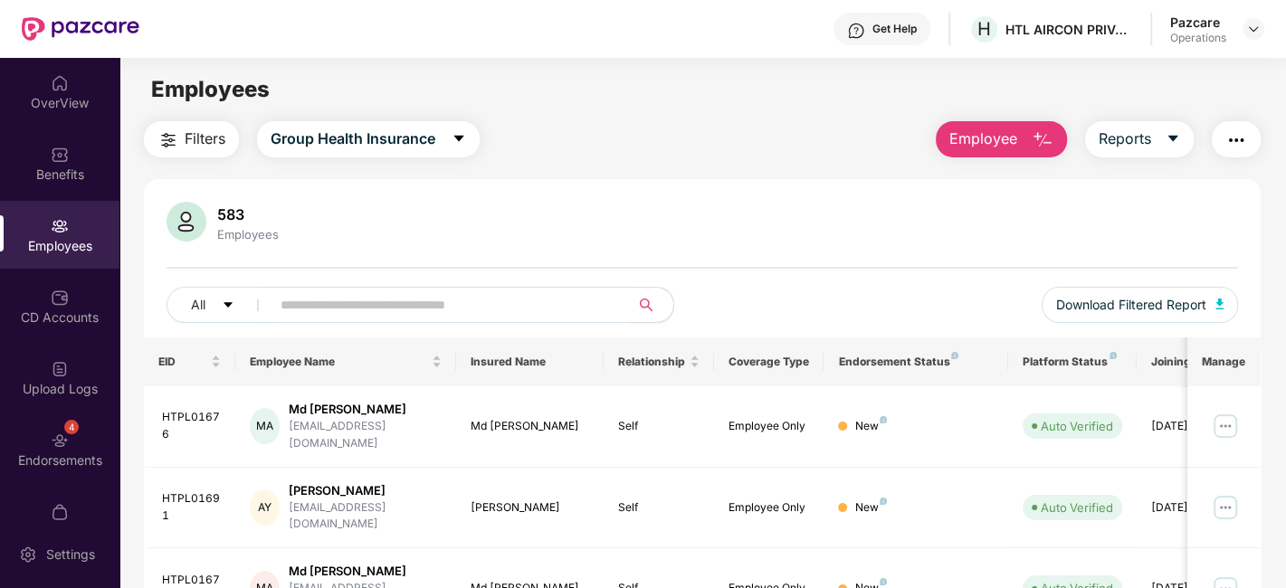
click at [361, 306] on input "text" at bounding box center [443, 304] width 325 height 27
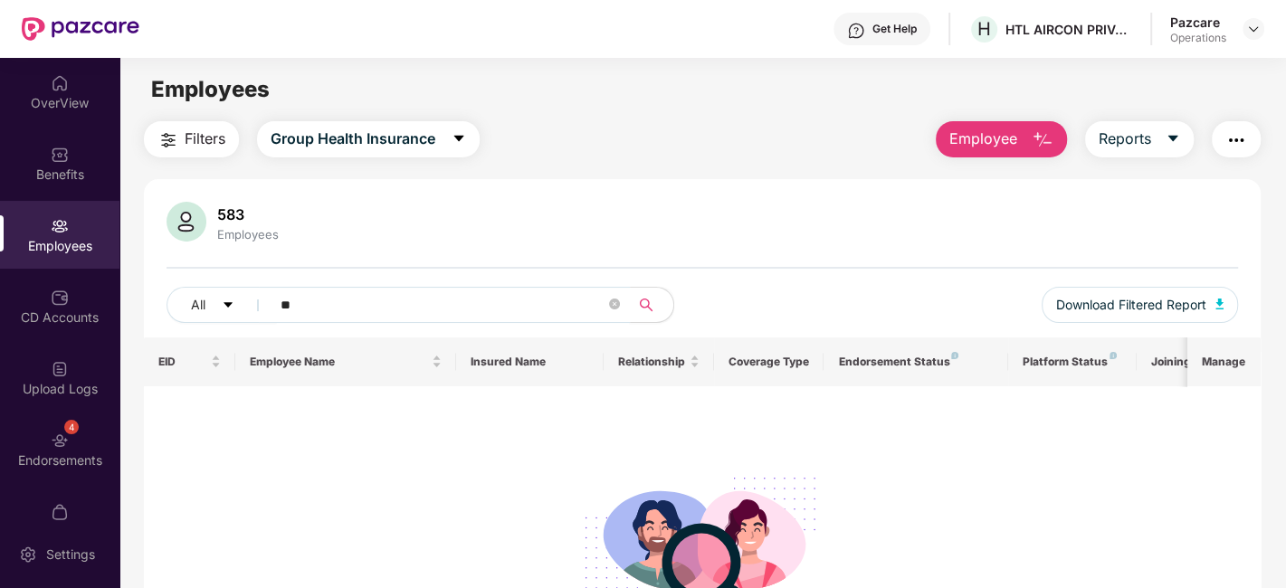
type input "*"
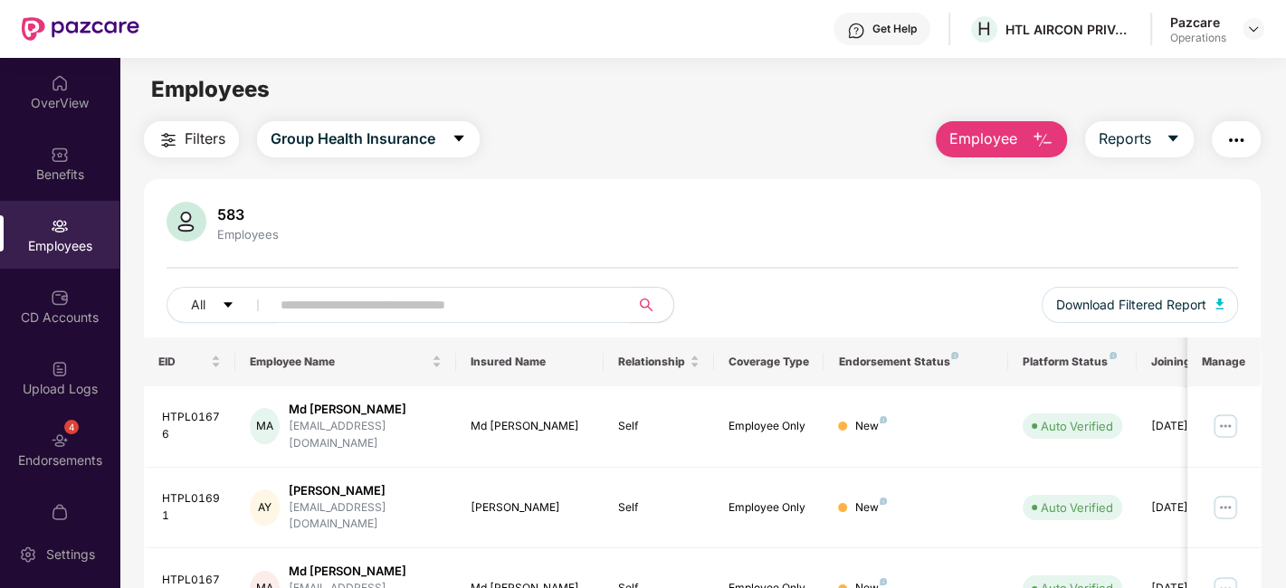
click at [328, 298] on input "text" at bounding box center [443, 304] width 325 height 27
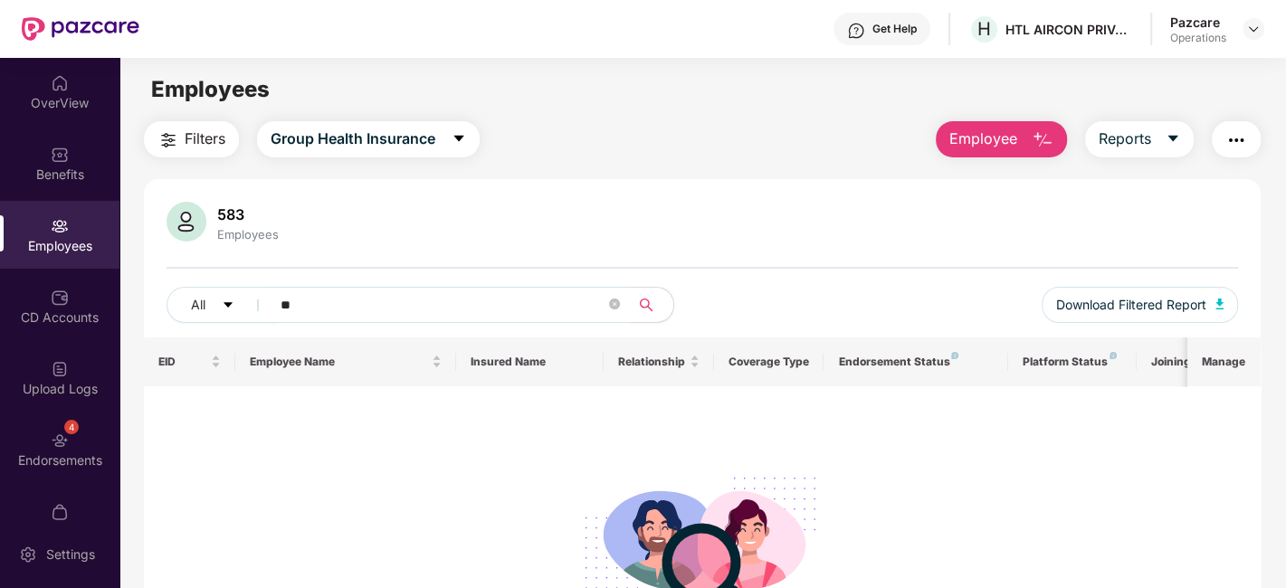
type input "*"
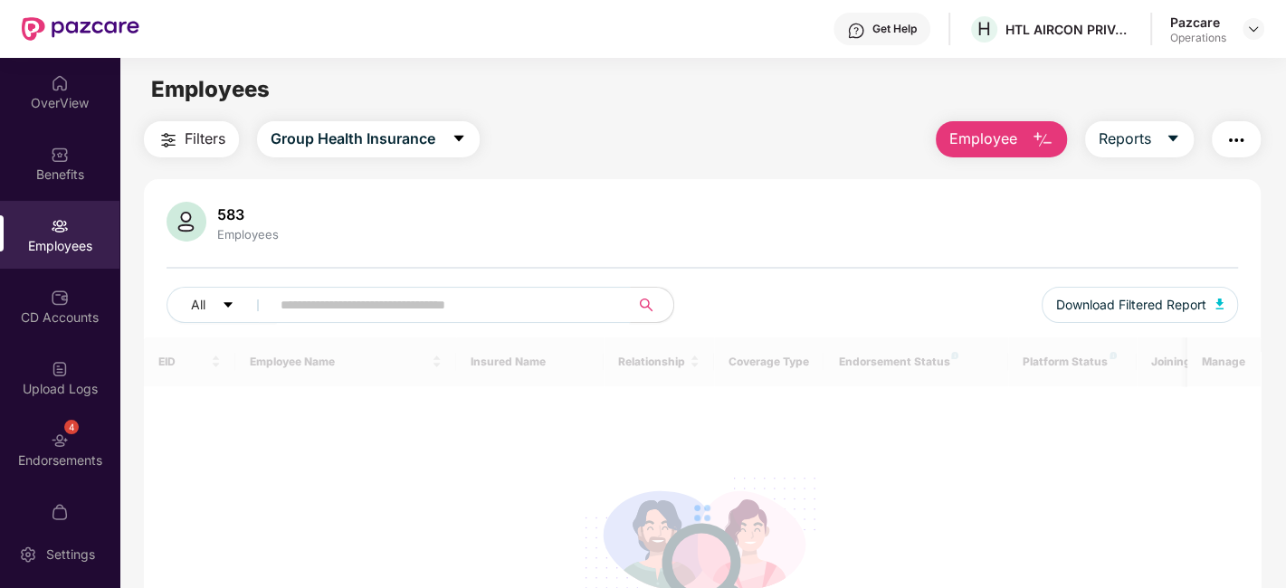
paste input "**********"
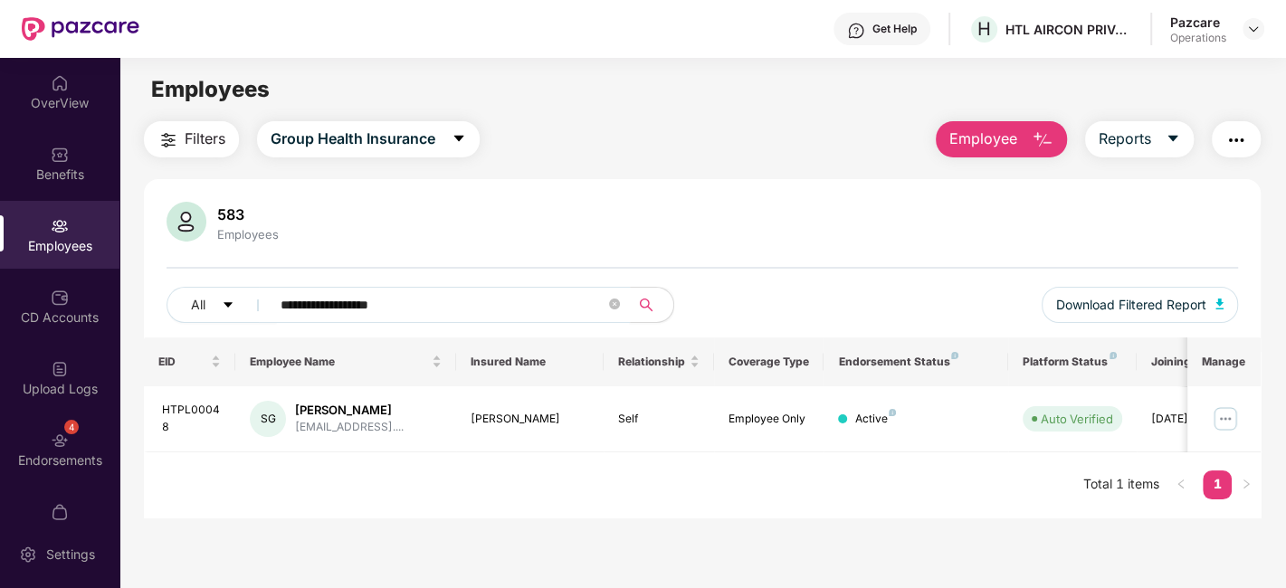
click at [442, 300] on input "**********" at bounding box center [443, 304] width 325 height 27
type input "**********"
drag, startPoint x: 160, startPoint y: 407, endPoint x: 170, endPoint y: 425, distance: 20.7
click at [170, 425] on td "HTPL00048" at bounding box center [190, 419] width 92 height 66
copy div "HTPL00048"
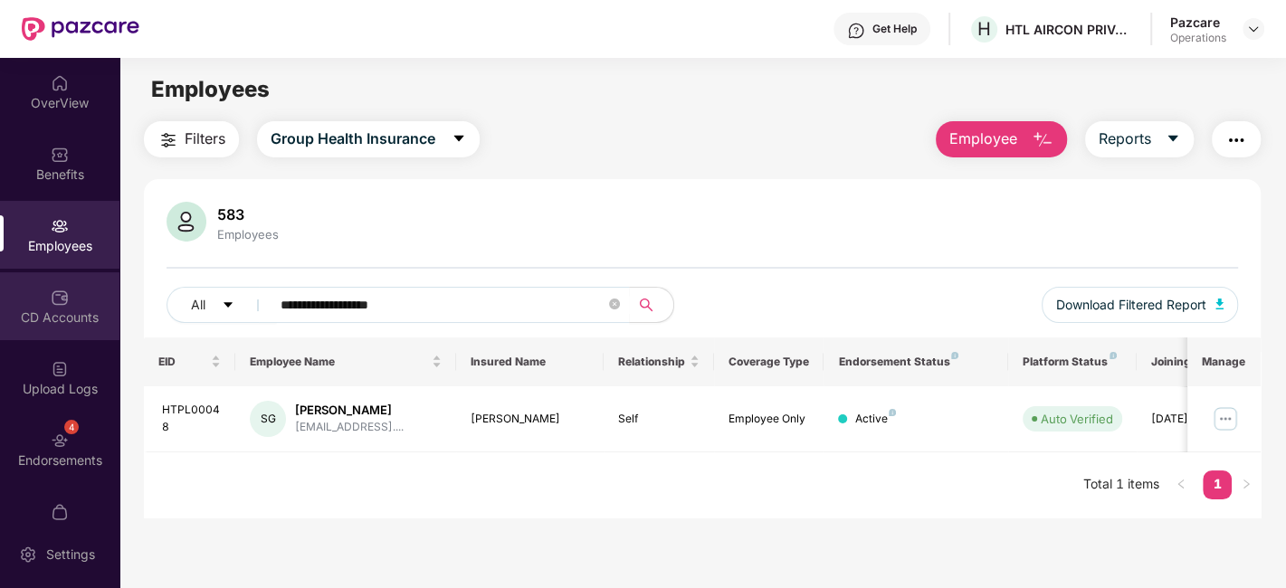
click at [43, 284] on div "CD Accounts" at bounding box center [59, 306] width 119 height 68
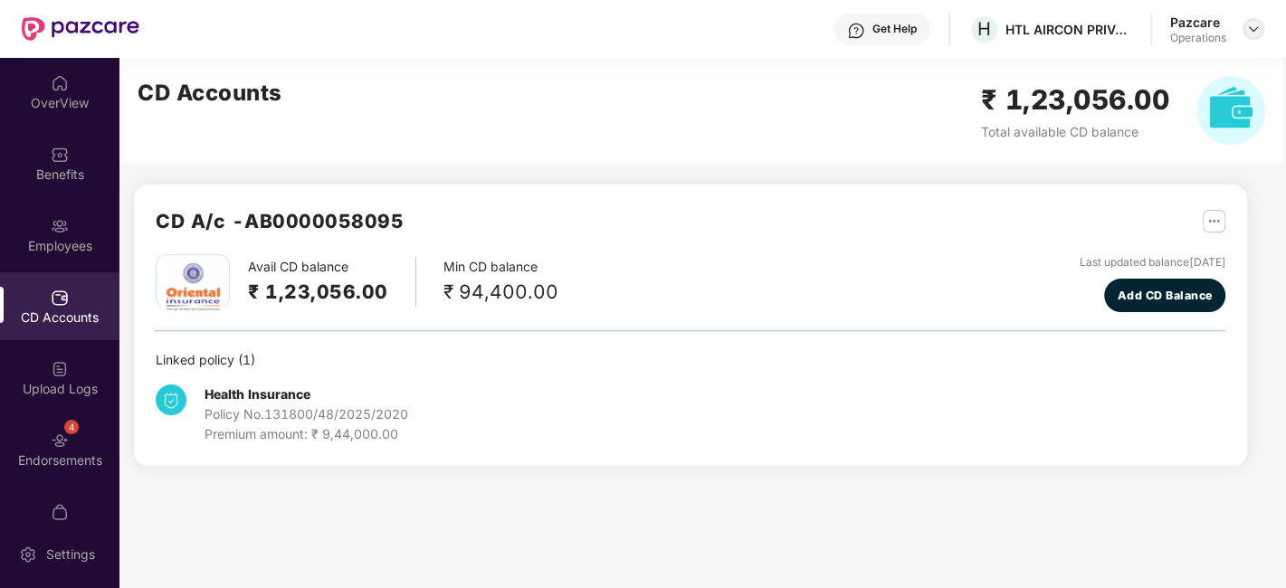
click at [1254, 32] on img at bounding box center [1253, 29] width 14 height 14
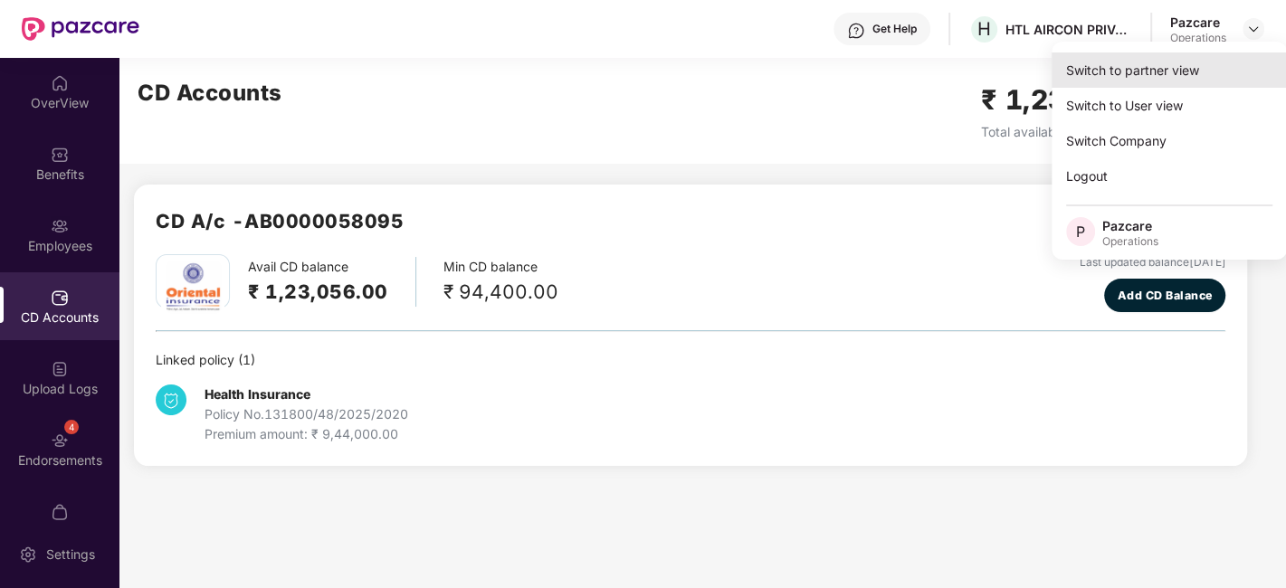
click at [1134, 68] on div "Switch to partner view" at bounding box center [1169, 69] width 235 height 35
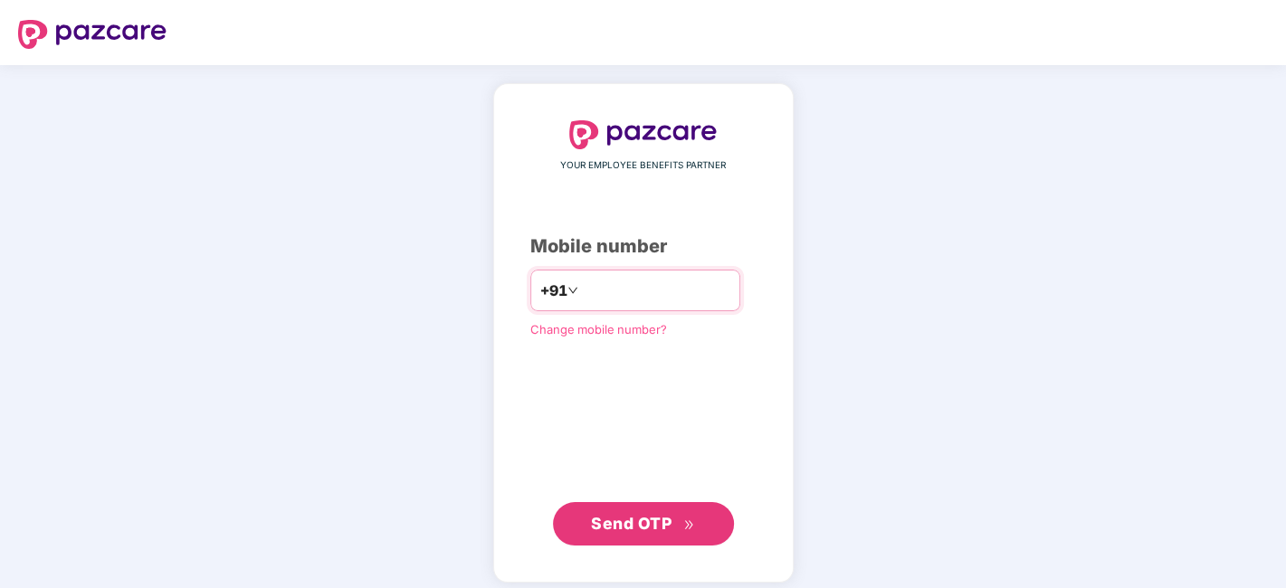
click at [601, 290] on input "number" at bounding box center [656, 290] width 148 height 29
type input "**********"
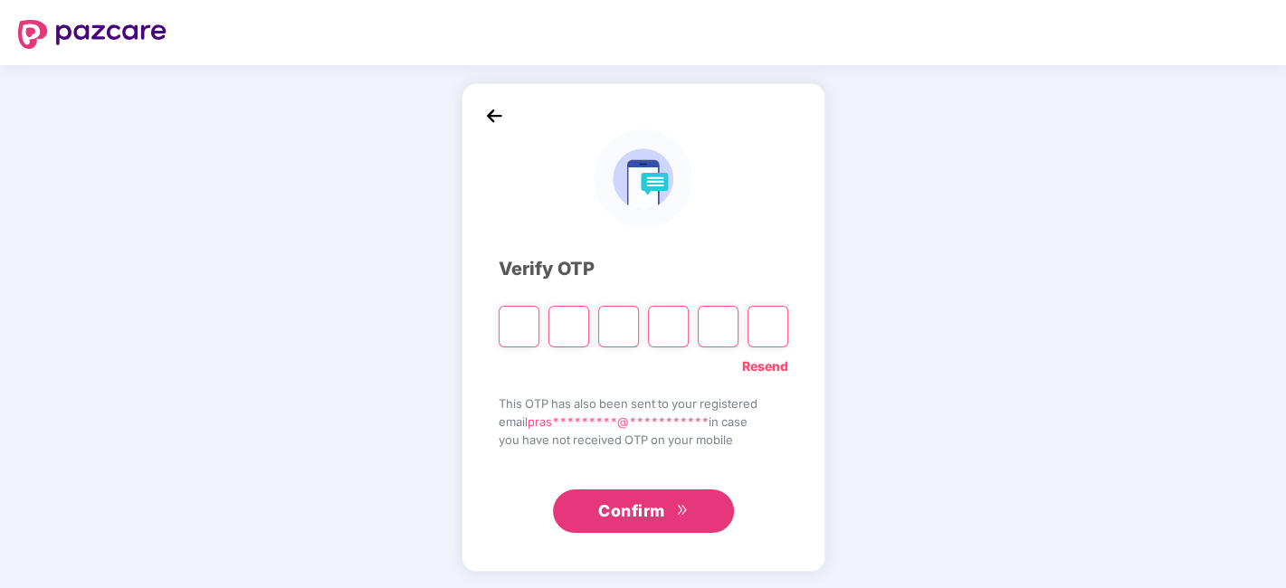
click at [766, 362] on link "Resend" at bounding box center [765, 367] width 46 height 20
click at [519, 323] on input "Please enter verification code. Digit 1" at bounding box center [519, 327] width 41 height 42
type input "*"
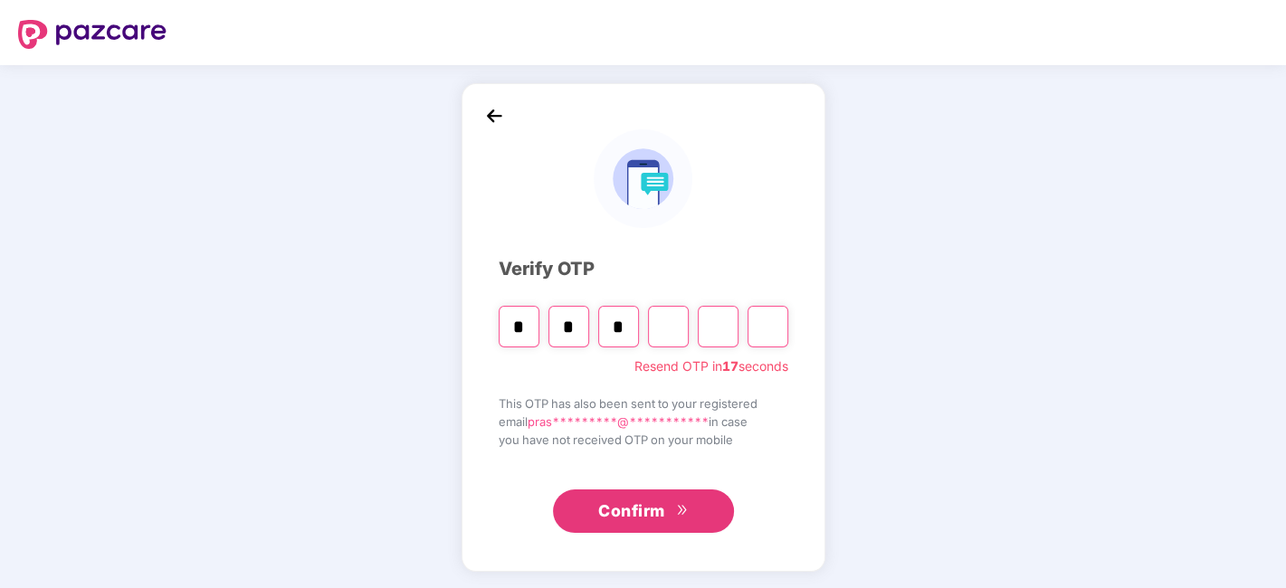
type input "*"
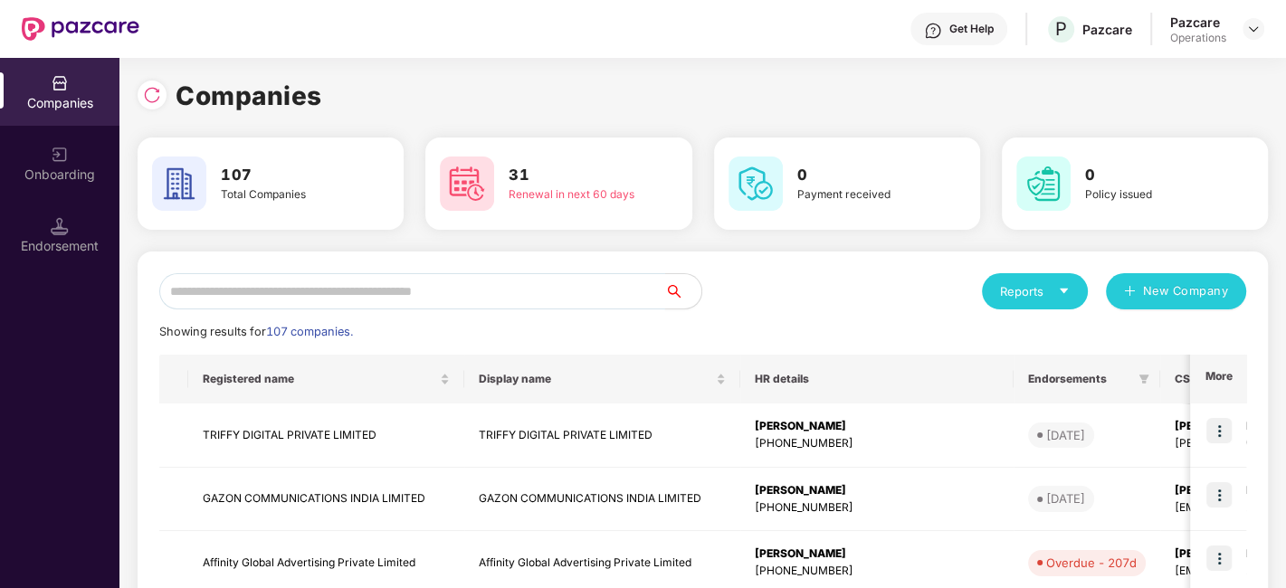
click at [501, 301] on input "text" at bounding box center [412, 291] width 506 height 36
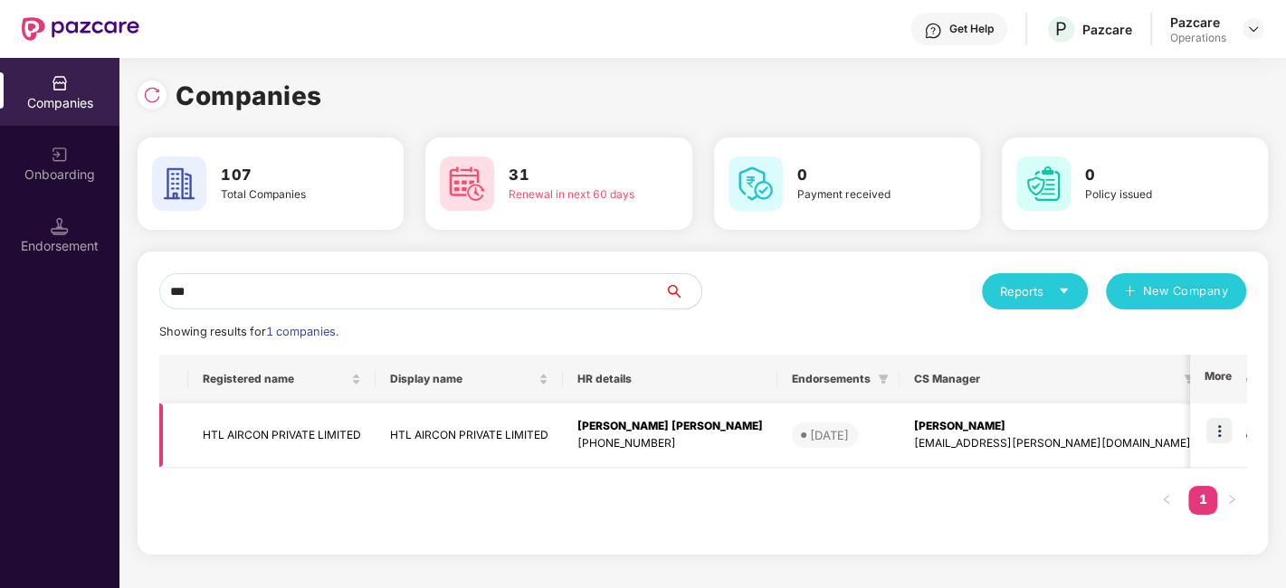
type input "***"
click at [337, 425] on td "HTL AIRCON PRIVATE LIMITED" at bounding box center [281, 436] width 187 height 64
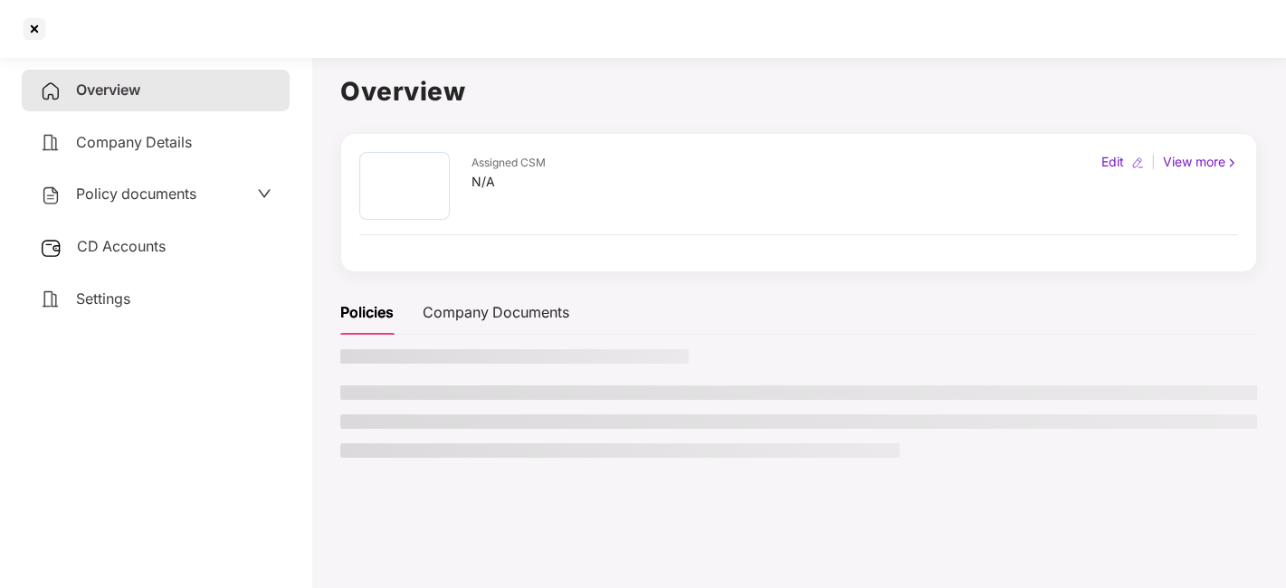
click at [108, 206] on div "Policy documents" at bounding box center [156, 195] width 268 height 42
click at [141, 187] on span "Policy documents" at bounding box center [136, 194] width 120 height 18
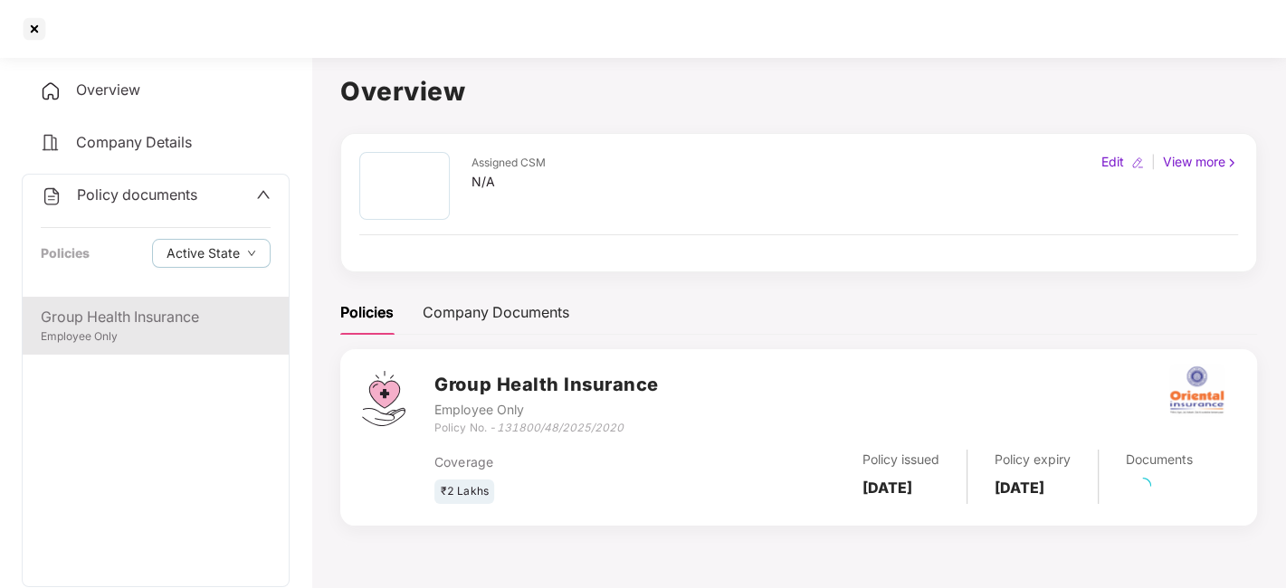
click at [137, 306] on div "Group Health Insurance" at bounding box center [156, 317] width 230 height 23
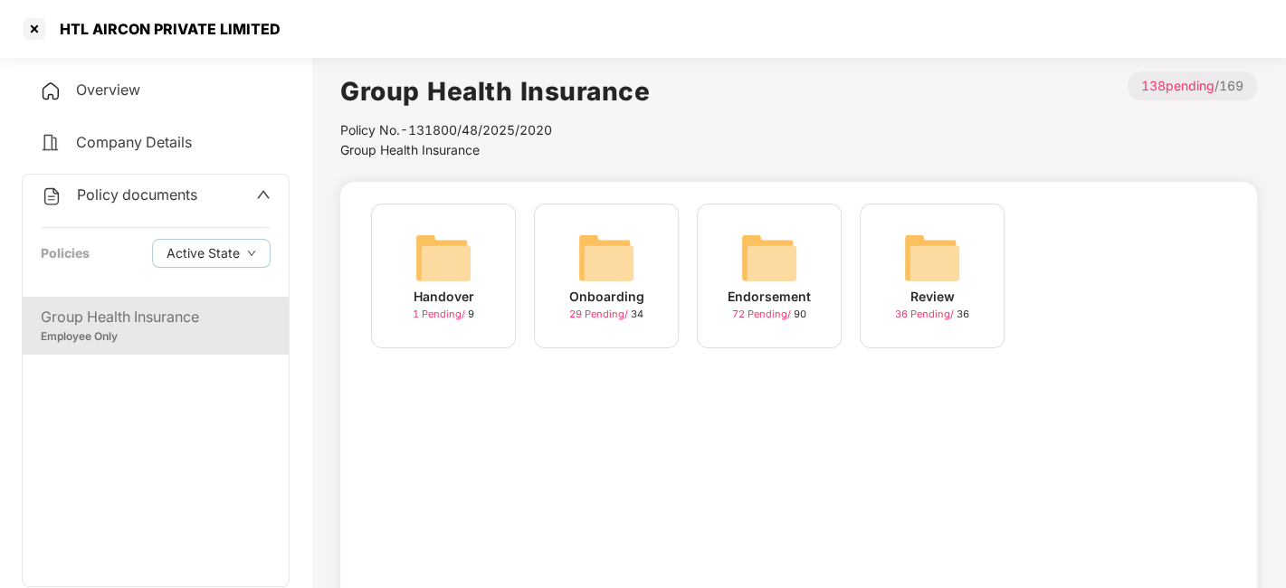
click at [740, 266] on img at bounding box center [769, 258] width 58 height 58
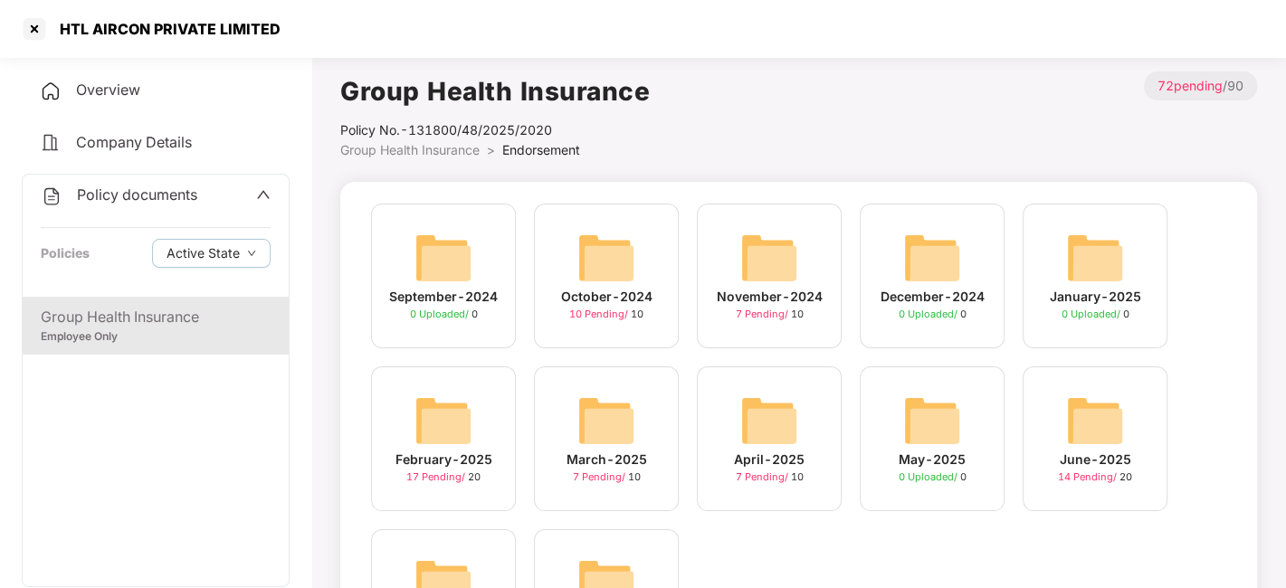
scroll to position [147, 0]
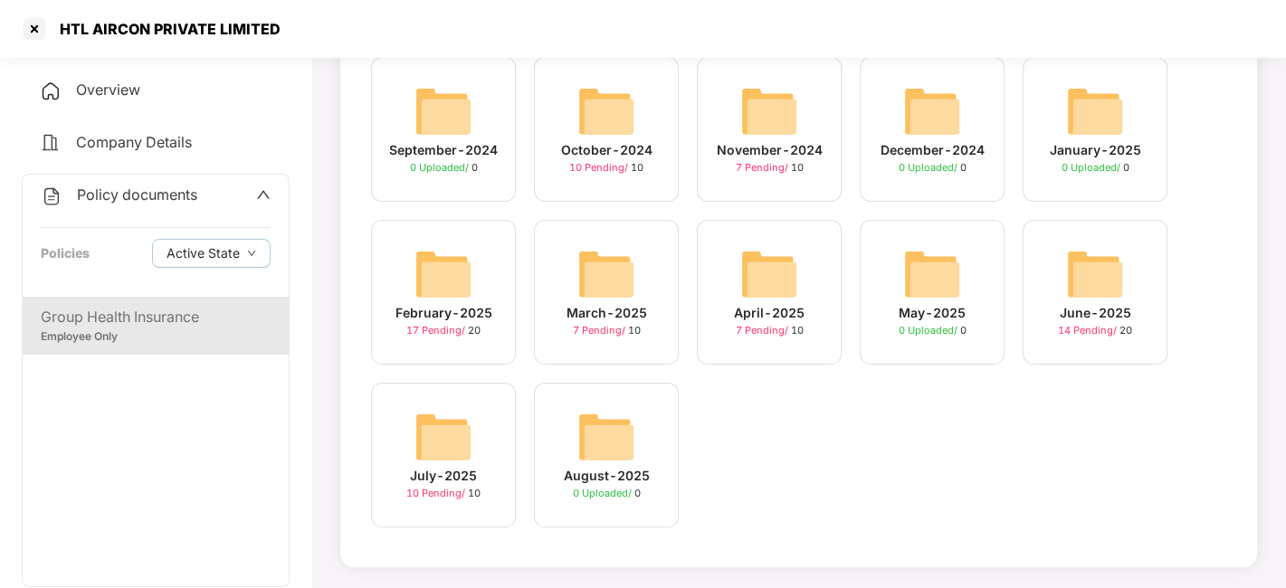
click at [439, 444] on img at bounding box center [443, 437] width 58 height 58
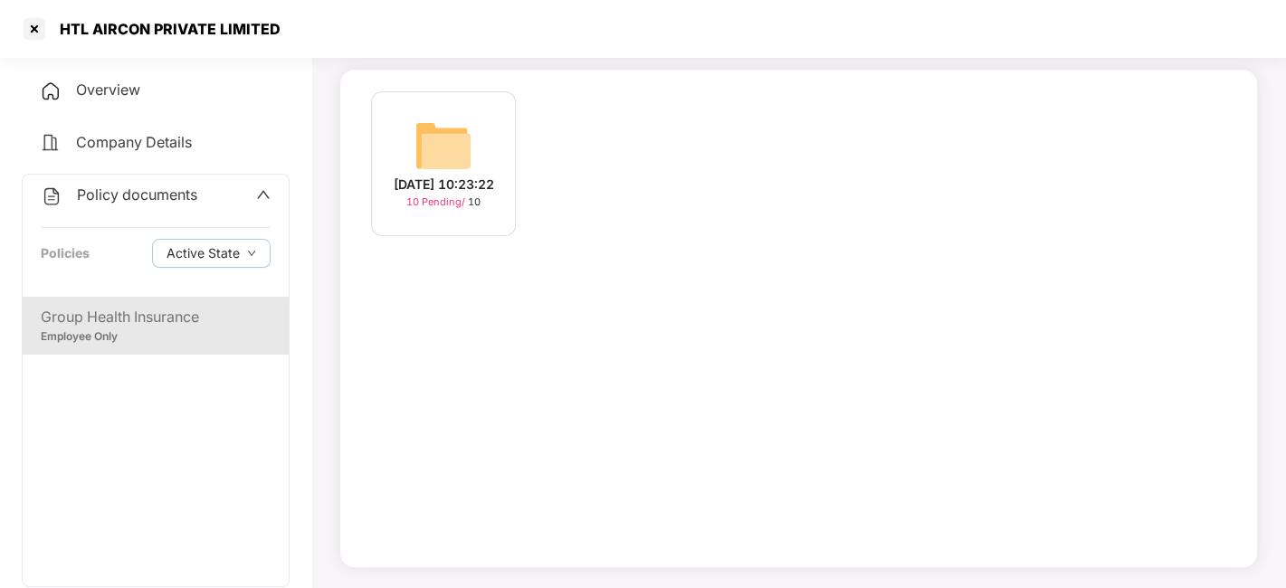
click at [451, 147] on img at bounding box center [443, 146] width 58 height 58
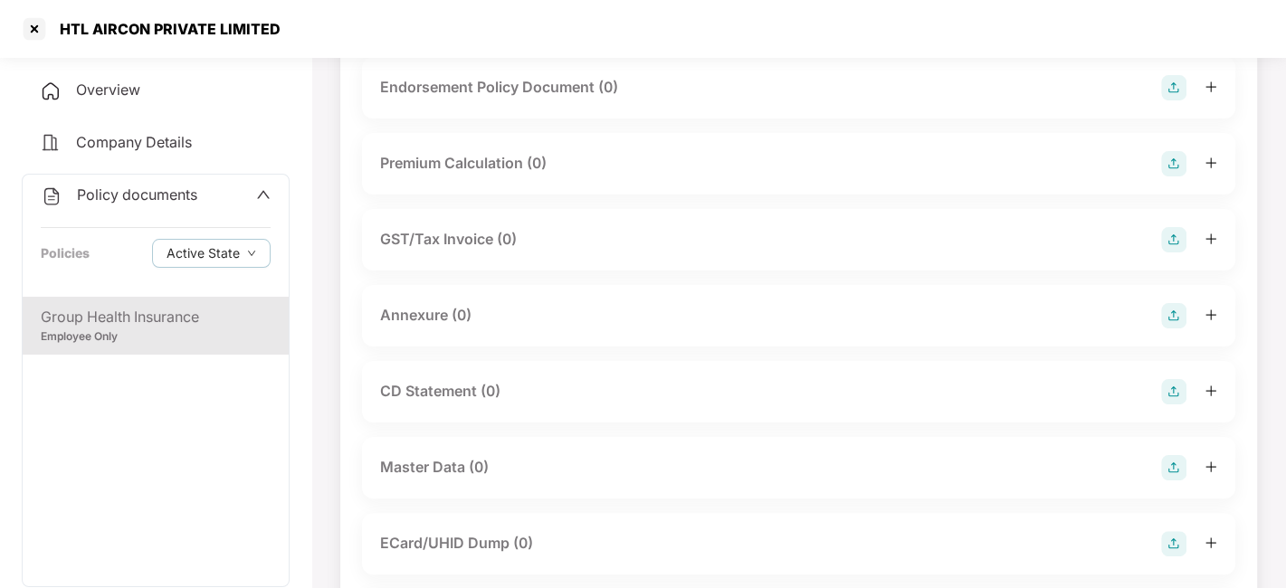
scroll to position [0, 0]
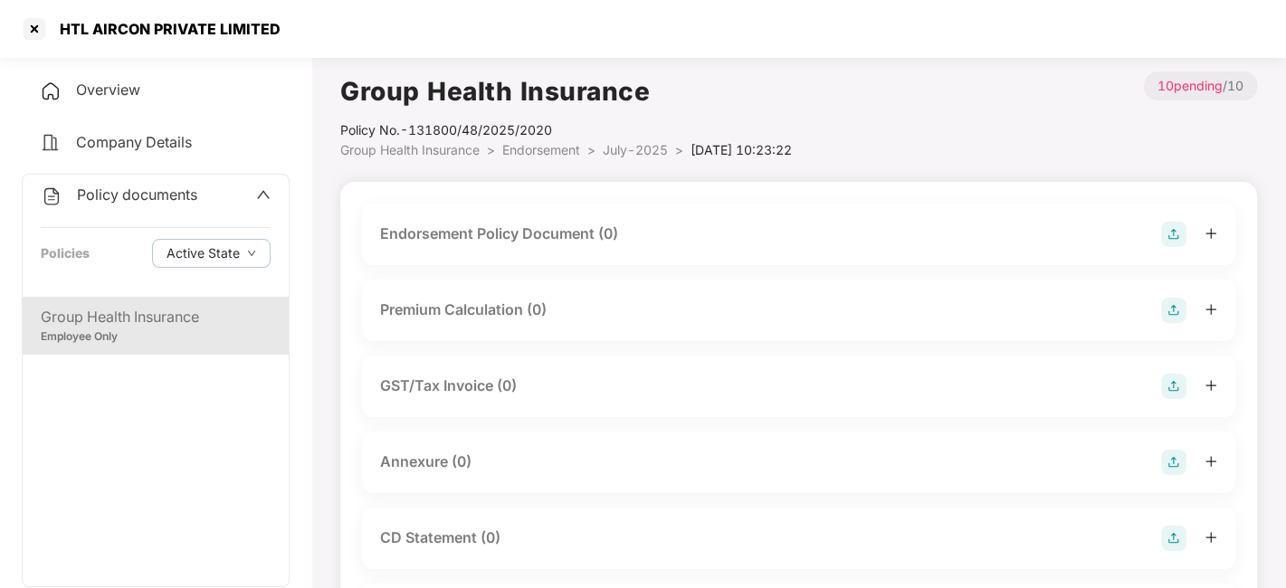
click at [1171, 236] on img at bounding box center [1173, 234] width 25 height 25
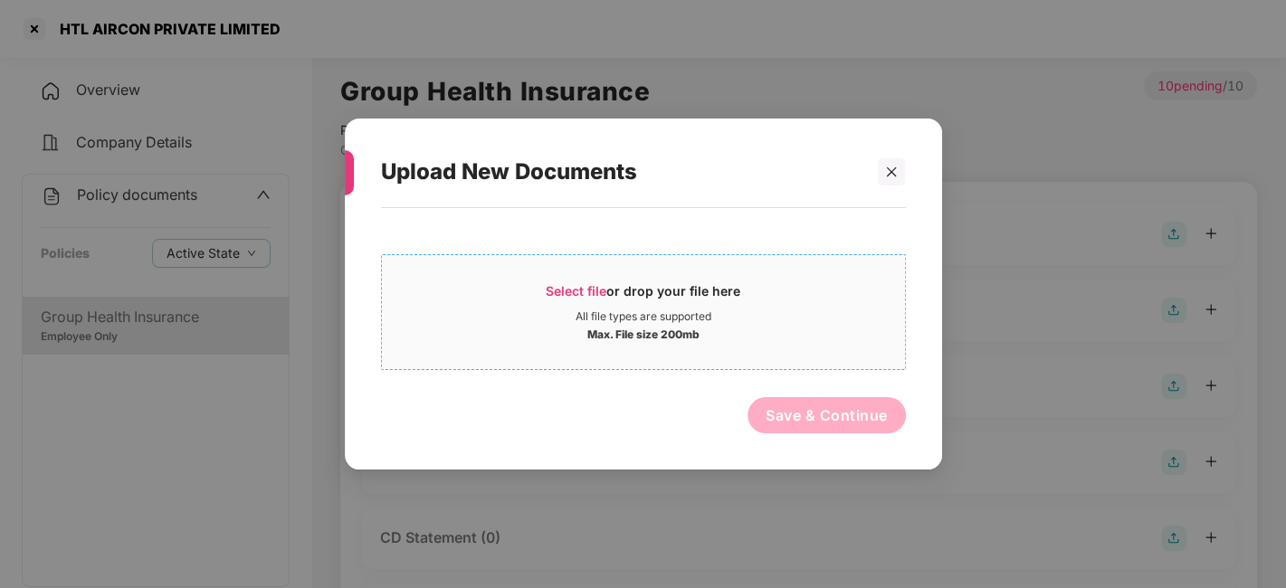
click at [759, 319] on div "All file types are supported" at bounding box center [643, 316] width 523 height 14
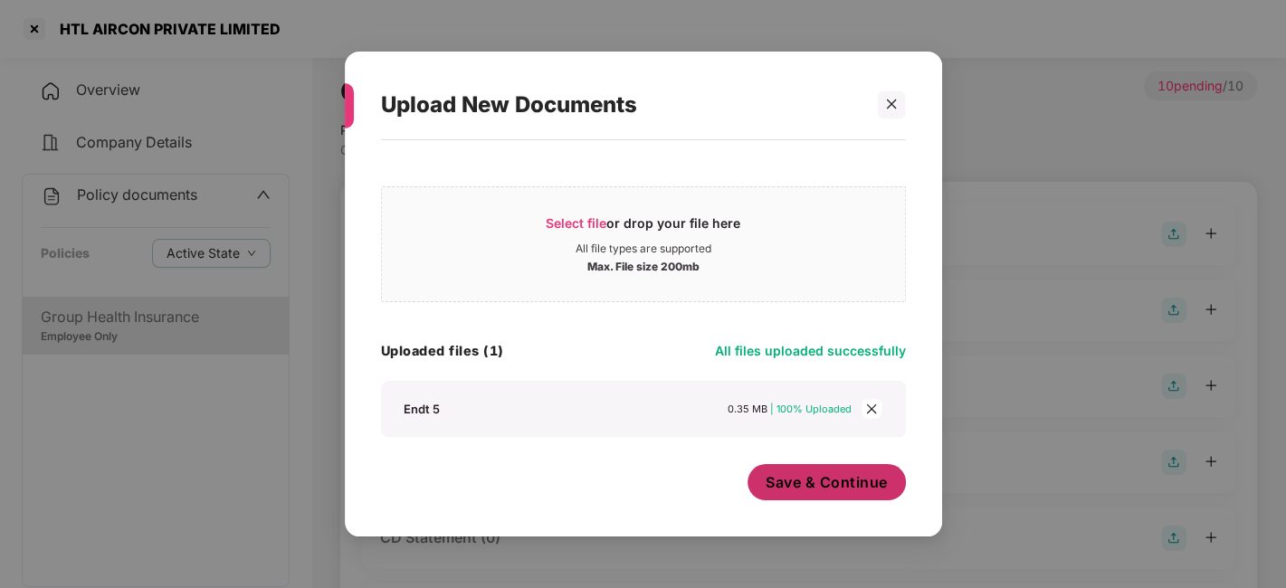
click at [794, 482] on span "Save & Continue" at bounding box center [827, 482] width 122 height 20
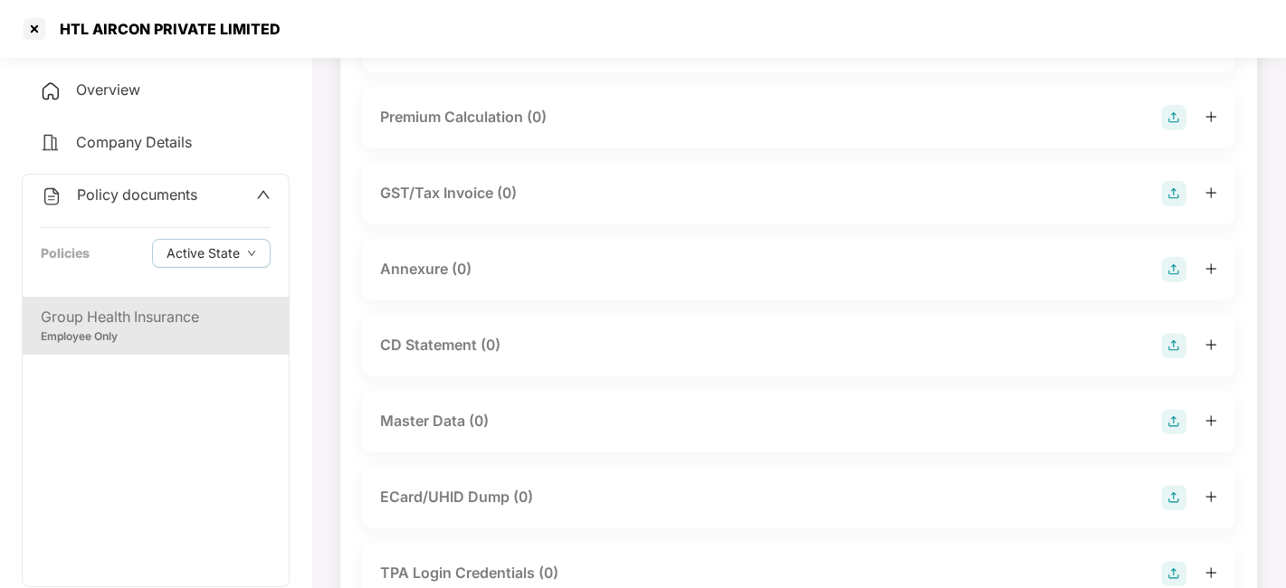
scroll to position [329, 0]
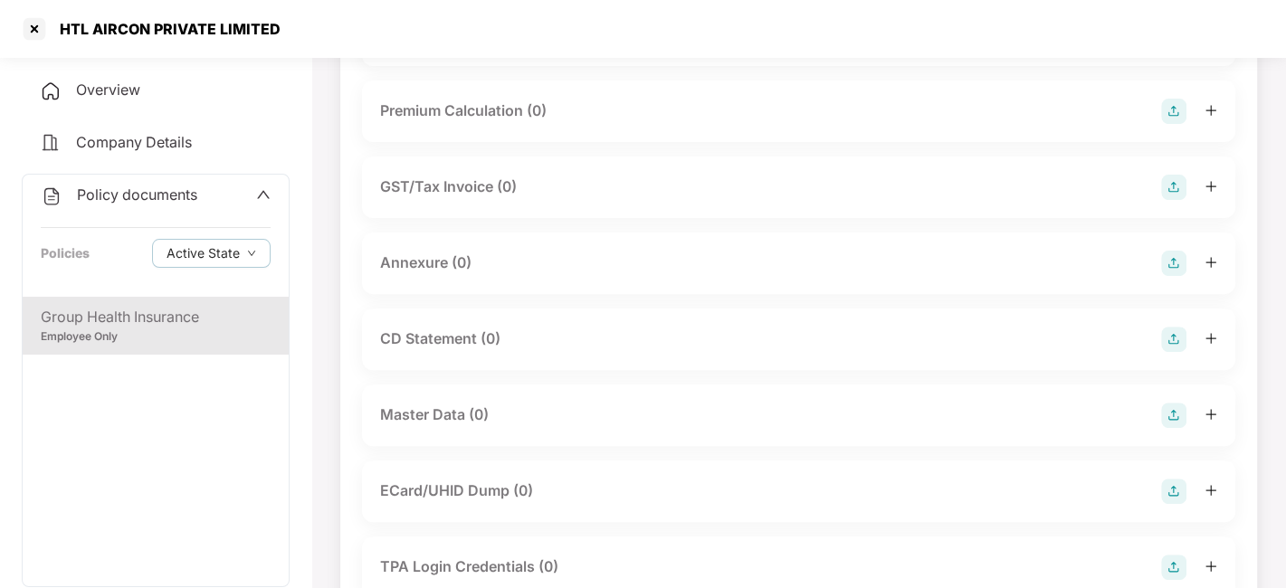
click at [1174, 276] on img at bounding box center [1173, 263] width 25 height 25
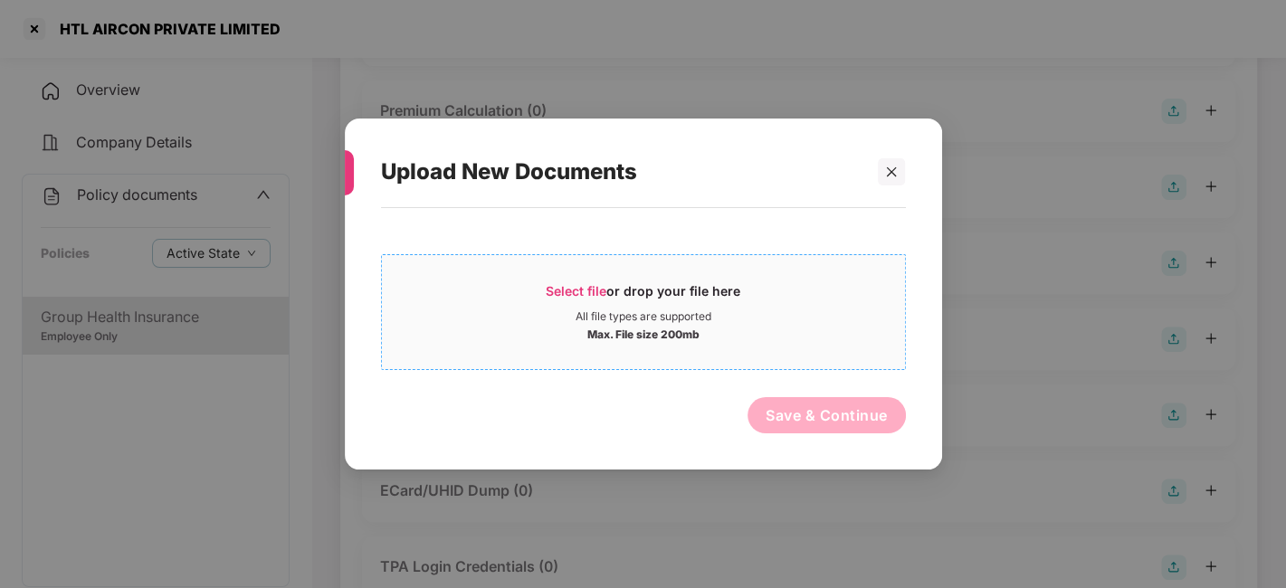
click at [784, 288] on div "Select file or drop your file here" at bounding box center [643, 295] width 523 height 27
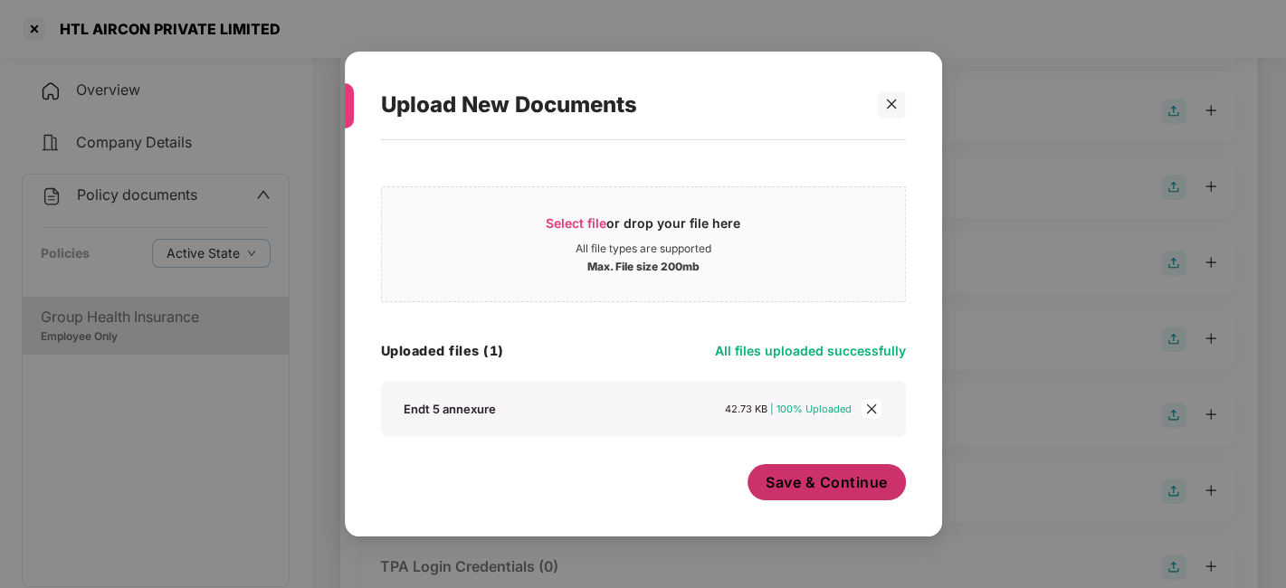
click at [792, 476] on span "Save & Continue" at bounding box center [827, 482] width 122 height 20
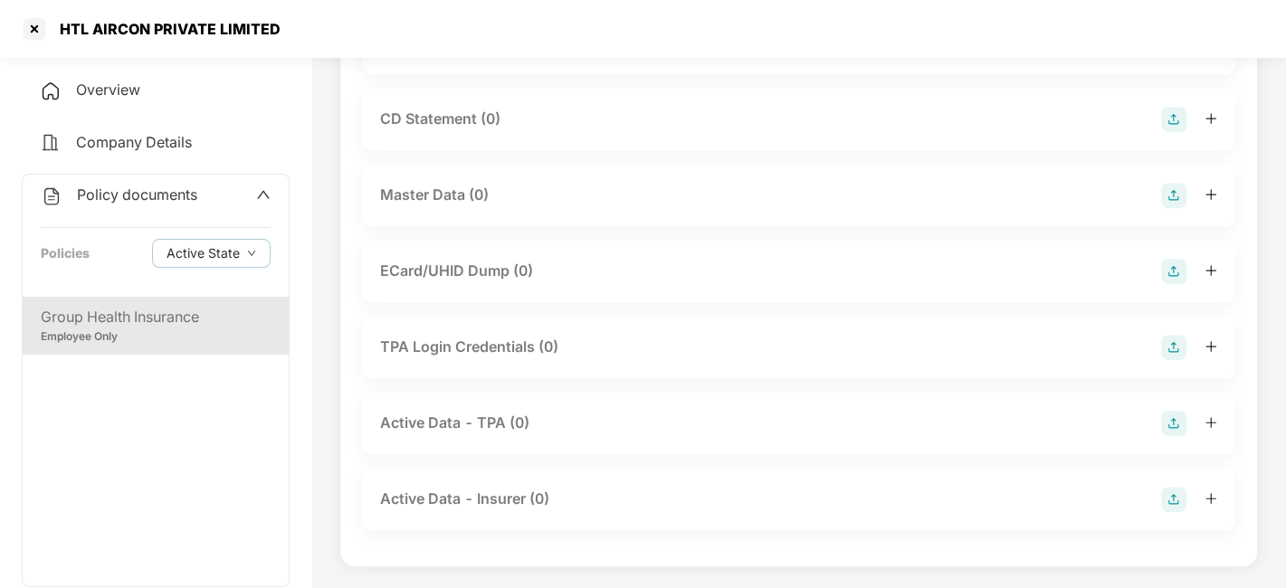
scroll to position [683, 0]
click at [1172, 284] on img at bounding box center [1173, 271] width 25 height 25
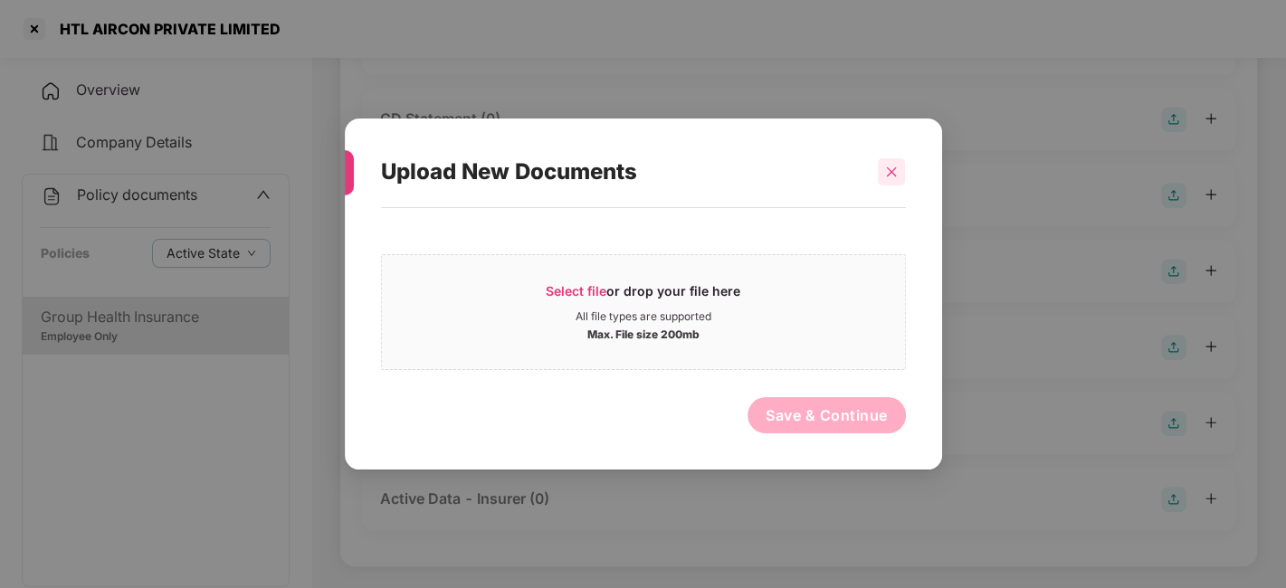
click at [881, 174] on div at bounding box center [891, 171] width 27 height 27
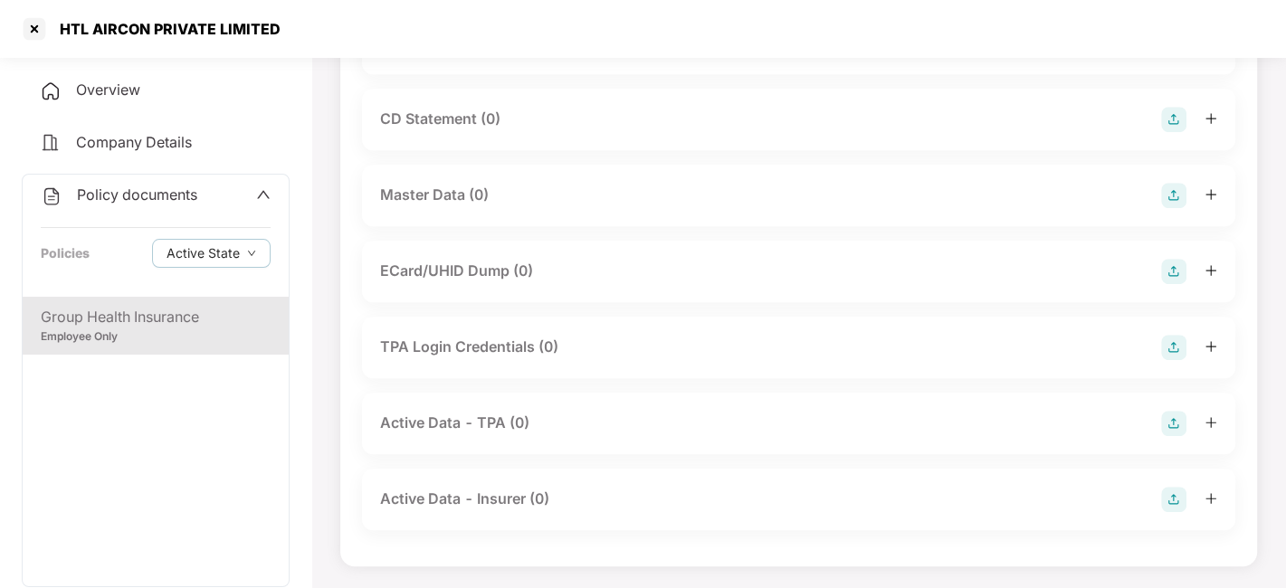
click at [1167, 208] on img at bounding box center [1173, 195] width 25 height 25
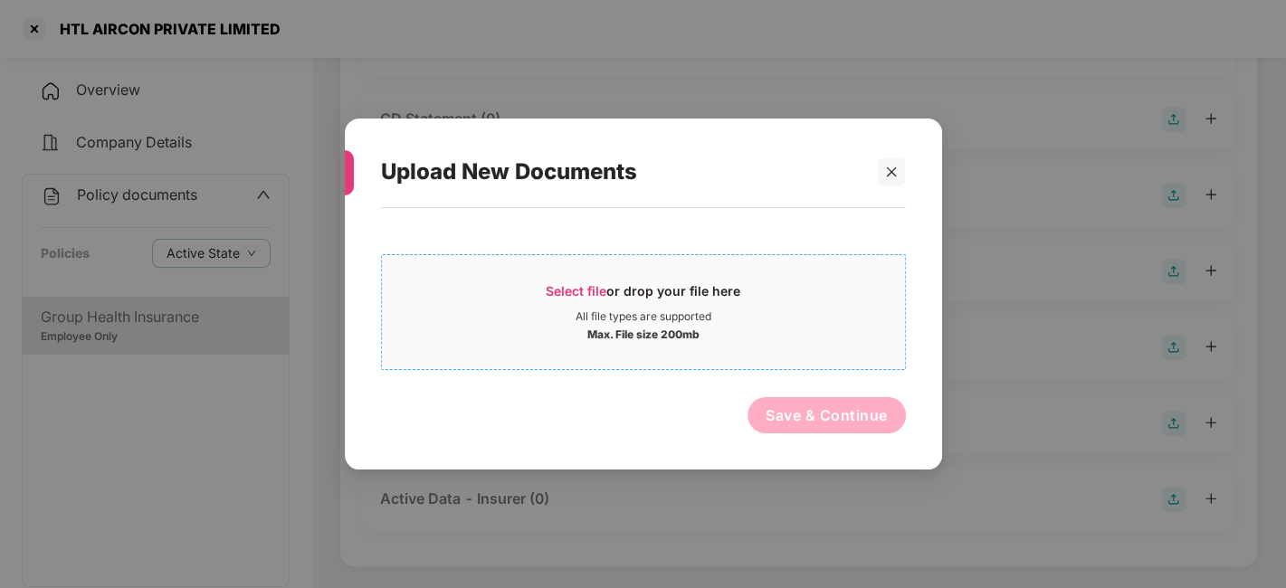
click at [834, 307] on div "Select file or drop your file here" at bounding box center [643, 295] width 523 height 27
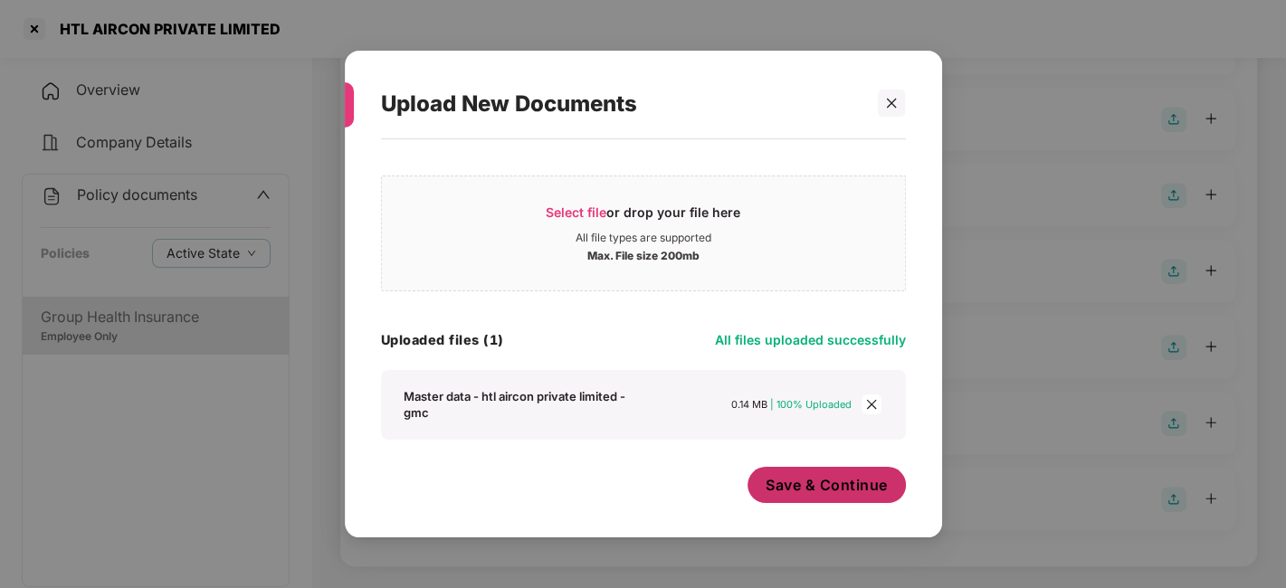
scroll to position [10, 0]
click at [795, 480] on span "Save & Continue" at bounding box center [827, 485] width 122 height 20
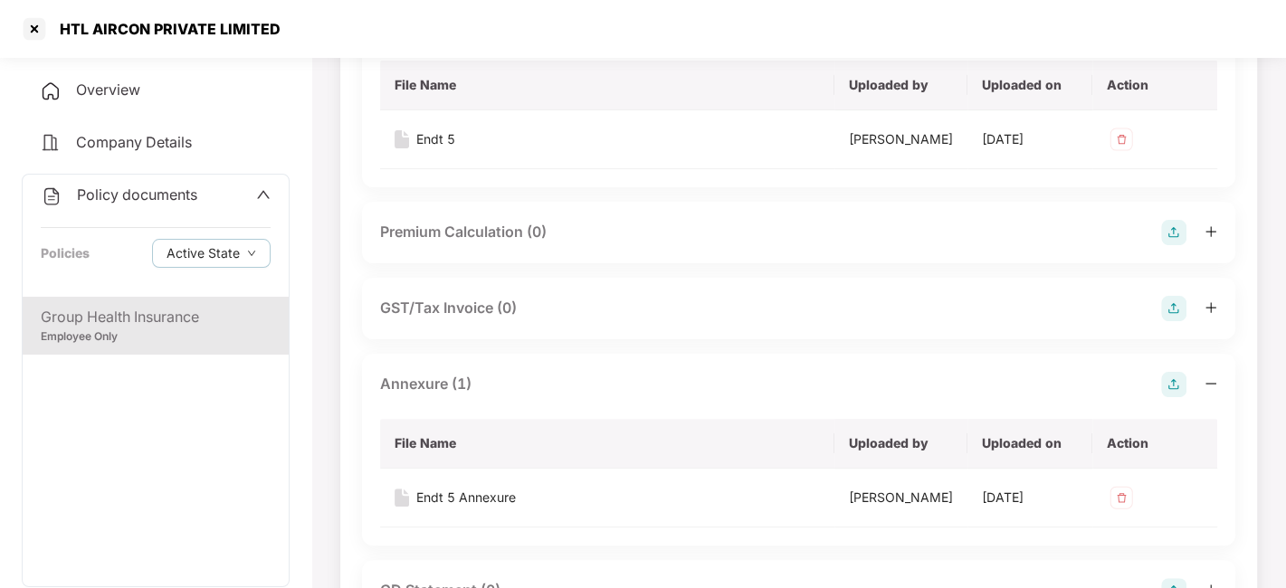
scroll to position [0, 0]
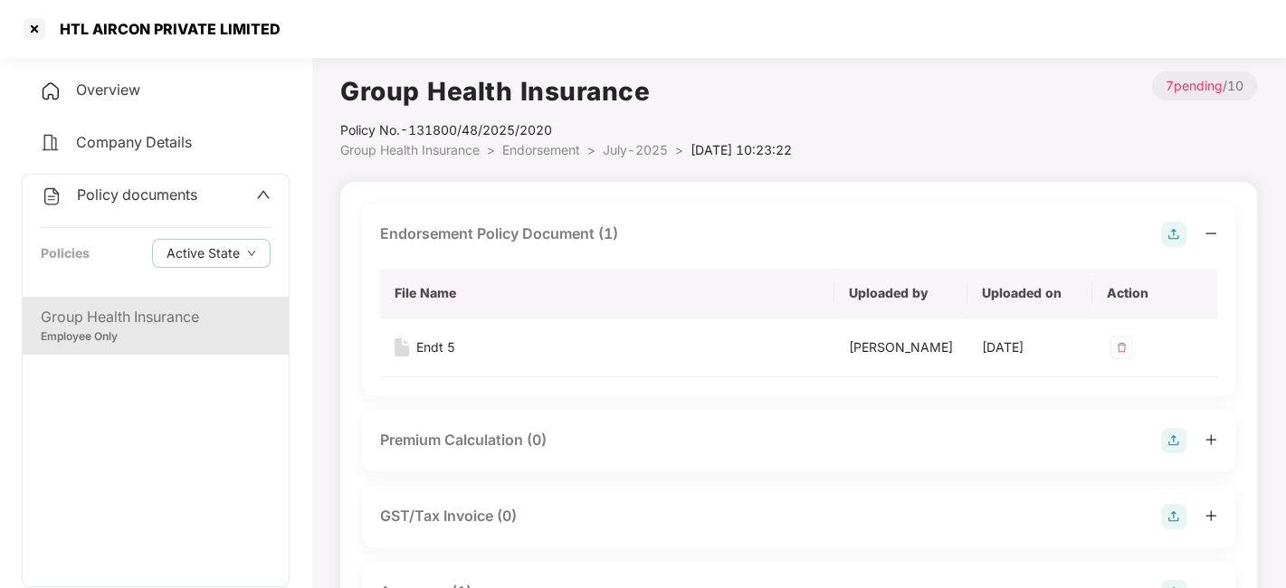
click at [622, 146] on span "July-2025" at bounding box center [635, 149] width 65 height 15
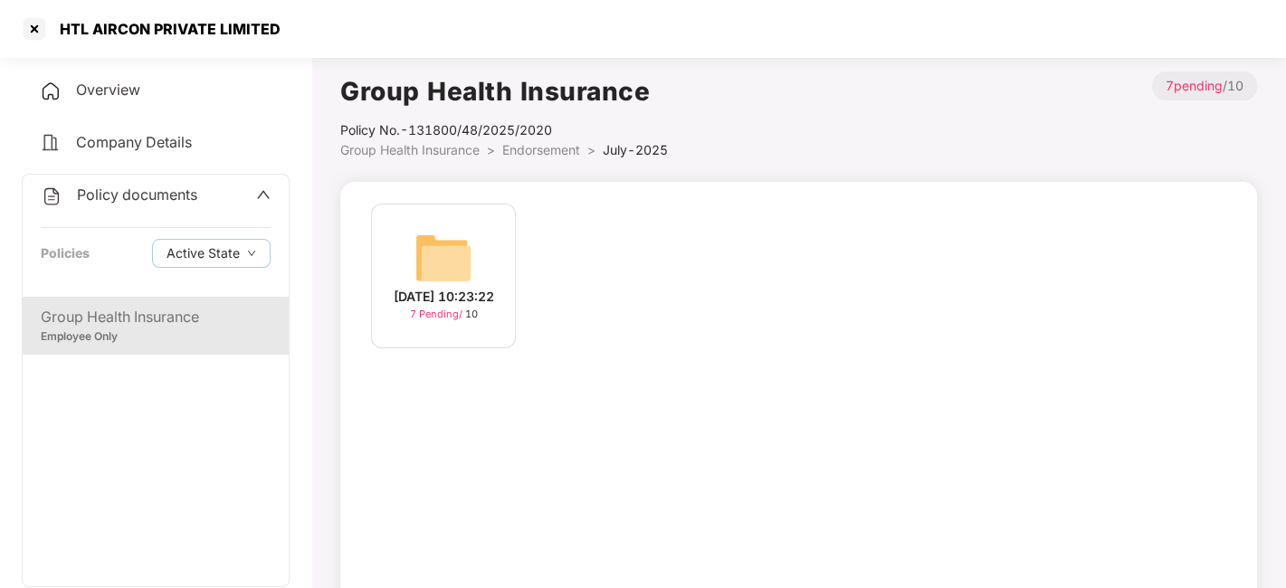
scroll to position [112, 0]
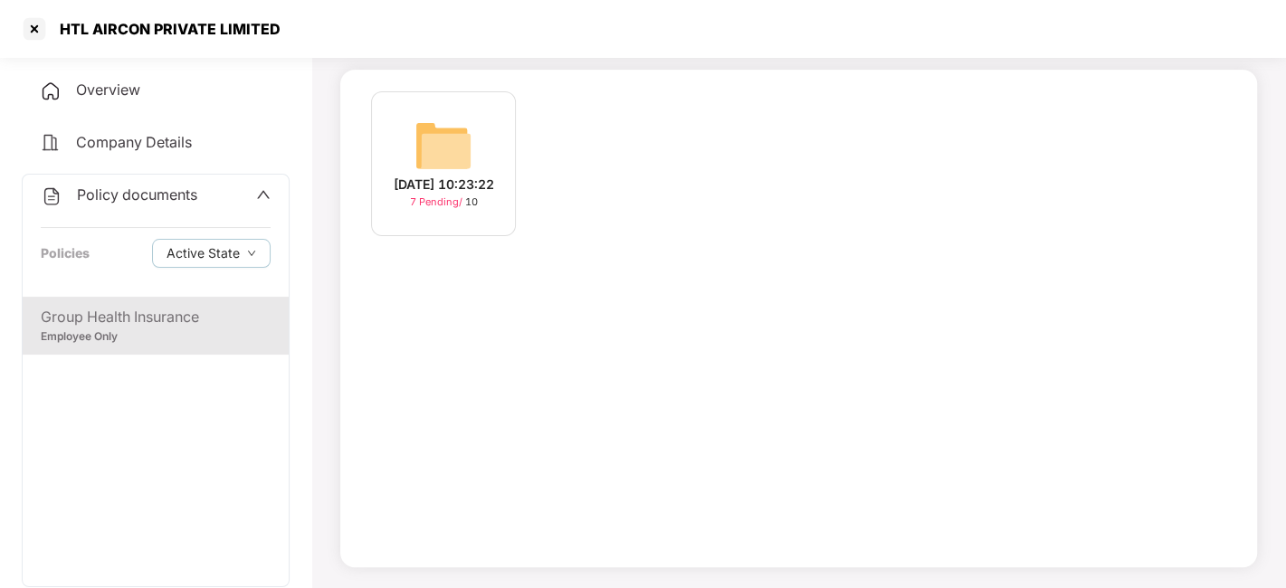
click at [147, 202] on span "Policy documents" at bounding box center [137, 195] width 120 height 18
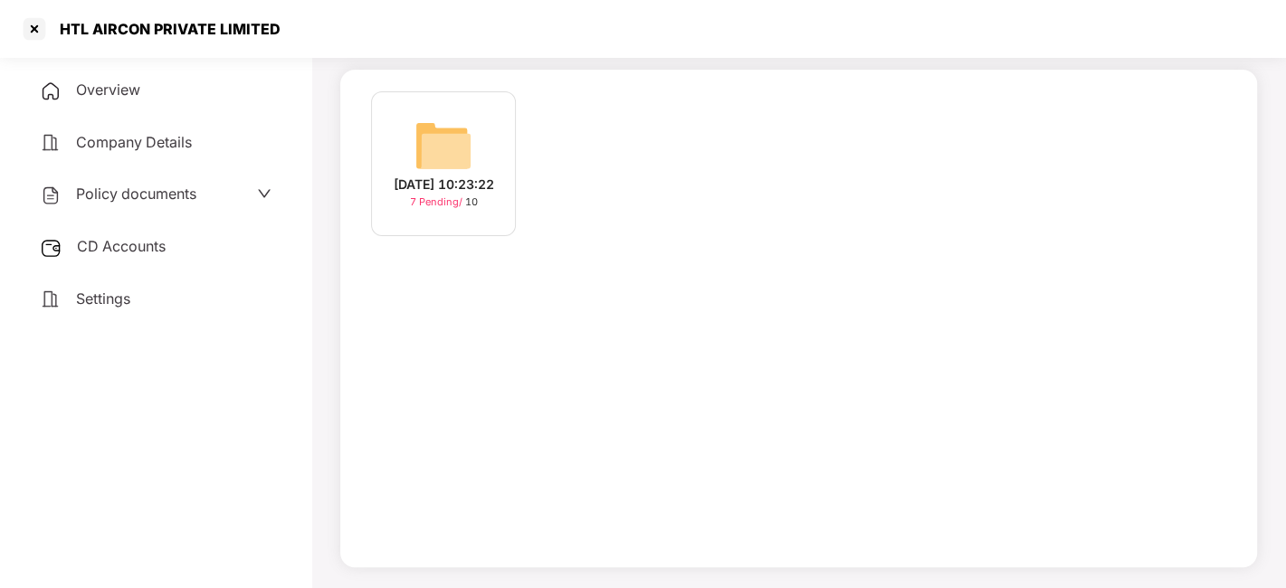
click at [113, 251] on span "CD Accounts" at bounding box center [121, 246] width 89 height 18
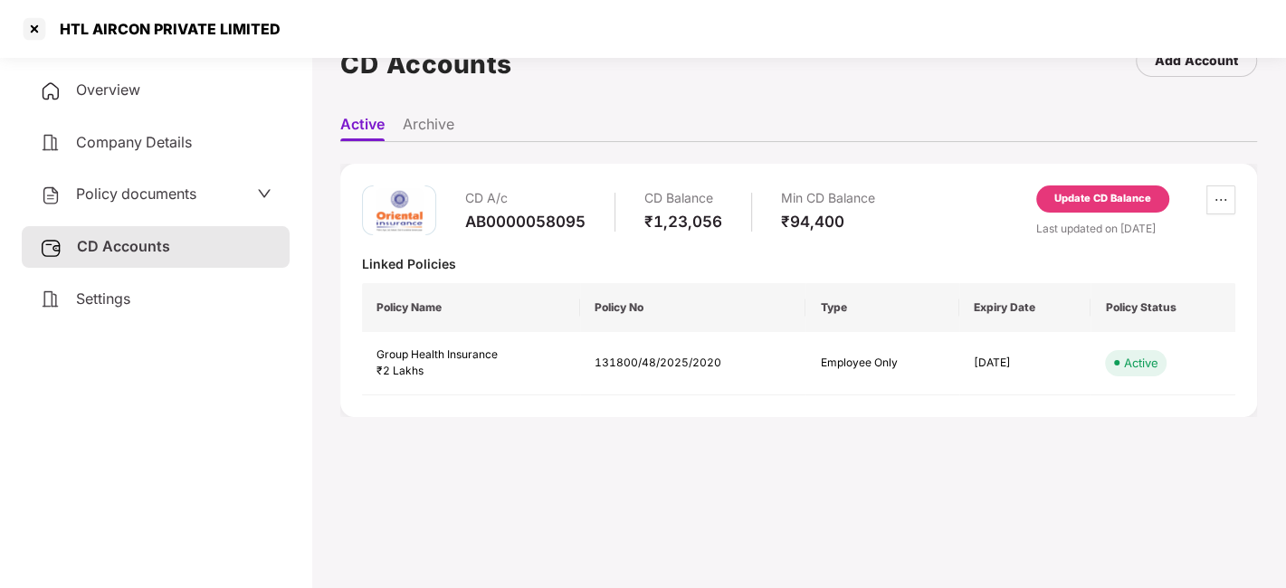
click at [1089, 187] on div "Update CD Balance" at bounding box center [1102, 199] width 133 height 27
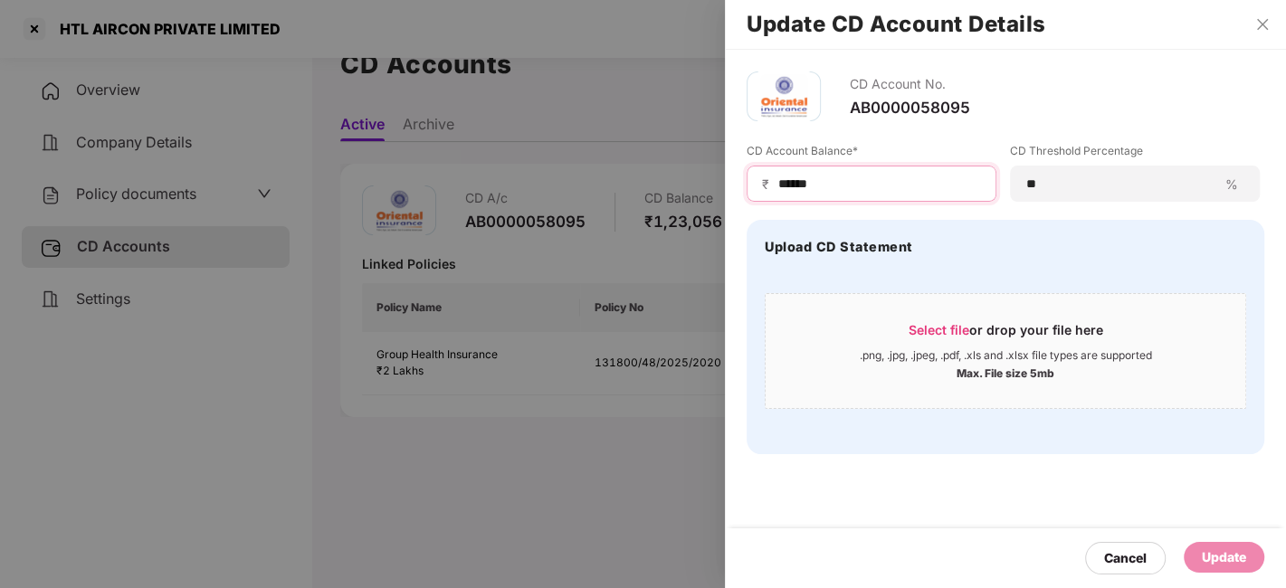
click at [847, 187] on input "******" at bounding box center [878, 184] width 205 height 19
type input "*"
type input "*****"
click at [1223, 557] on div "Update" at bounding box center [1224, 558] width 44 height 20
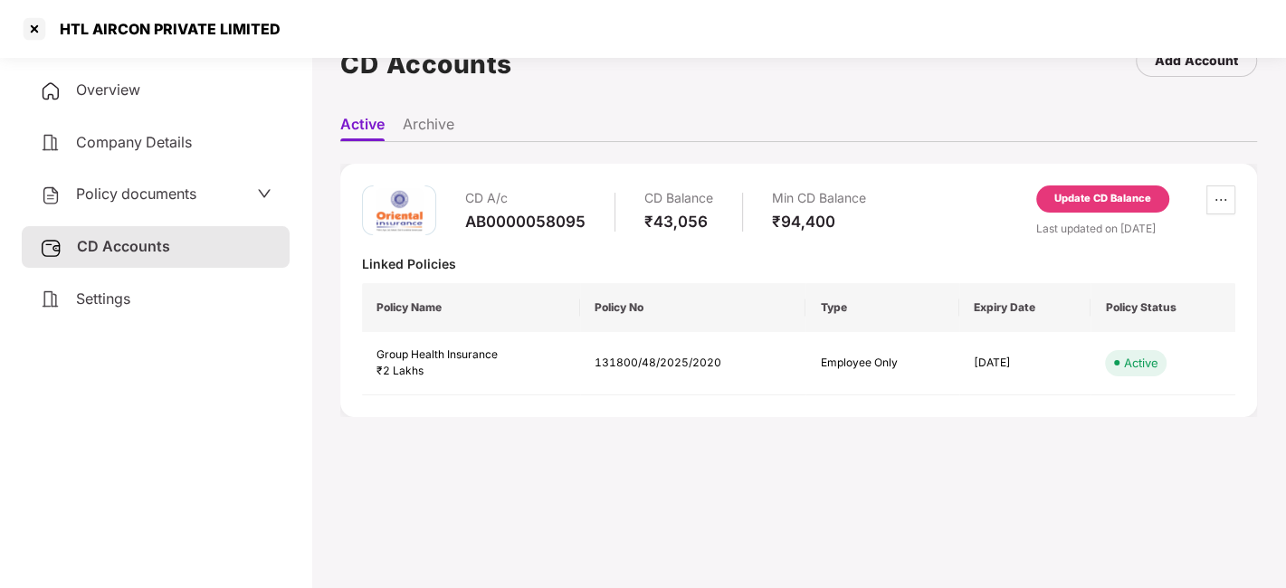
scroll to position [0, 0]
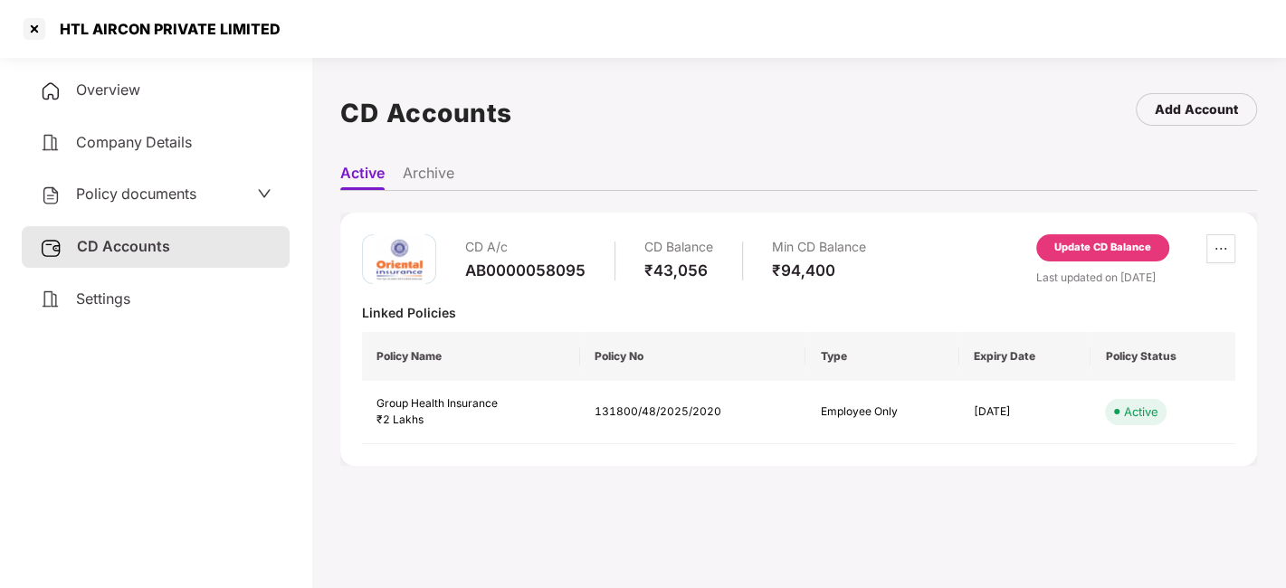
scroll to position [112, 0]
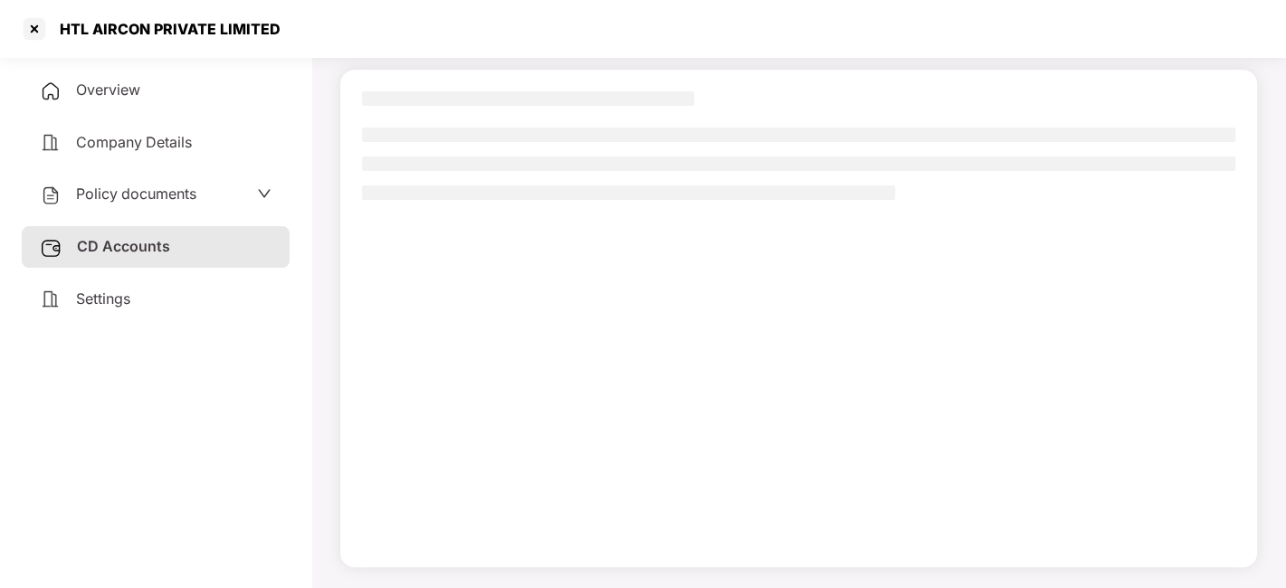
click at [114, 93] on span "Overview" at bounding box center [108, 90] width 64 height 18
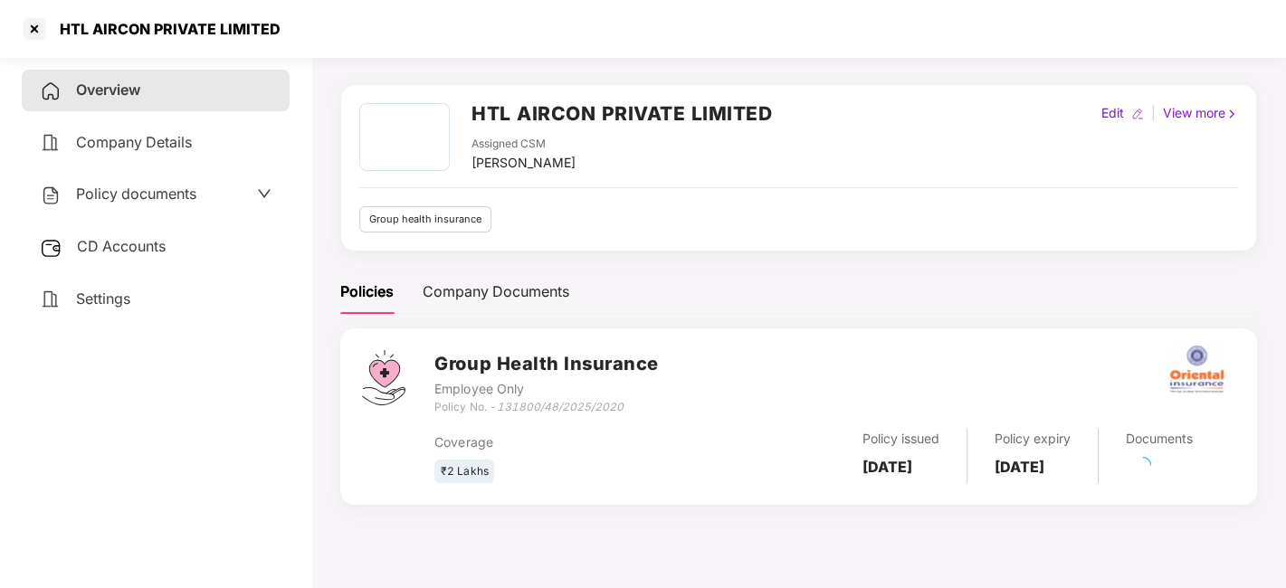
click at [138, 138] on span "Company Details" at bounding box center [134, 142] width 116 height 18
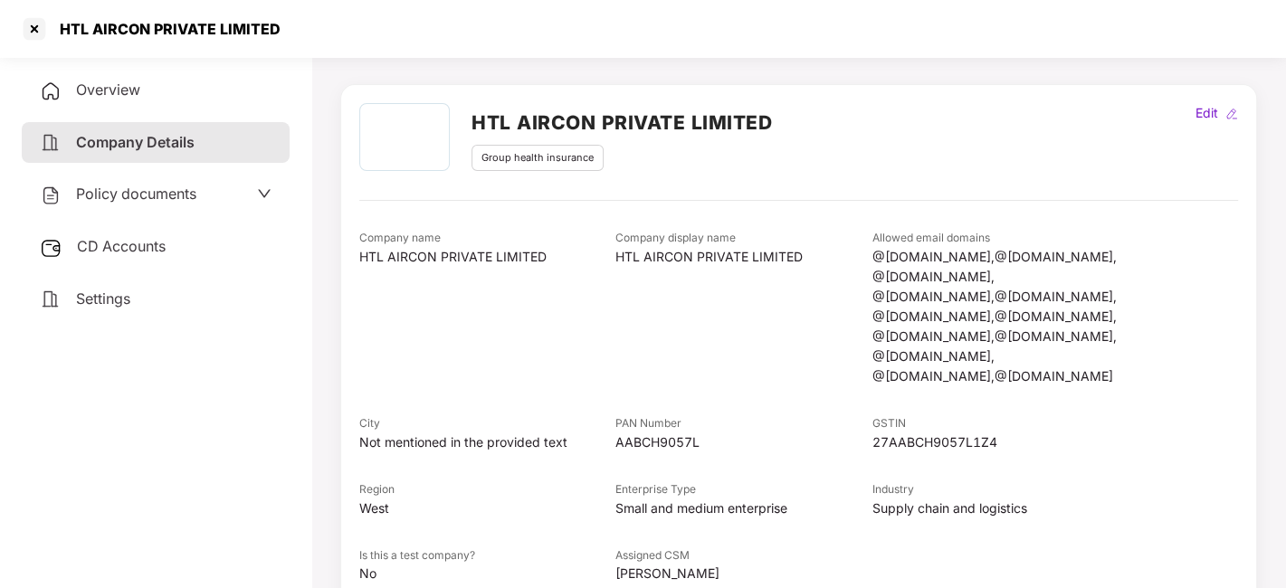
scroll to position [112, 0]
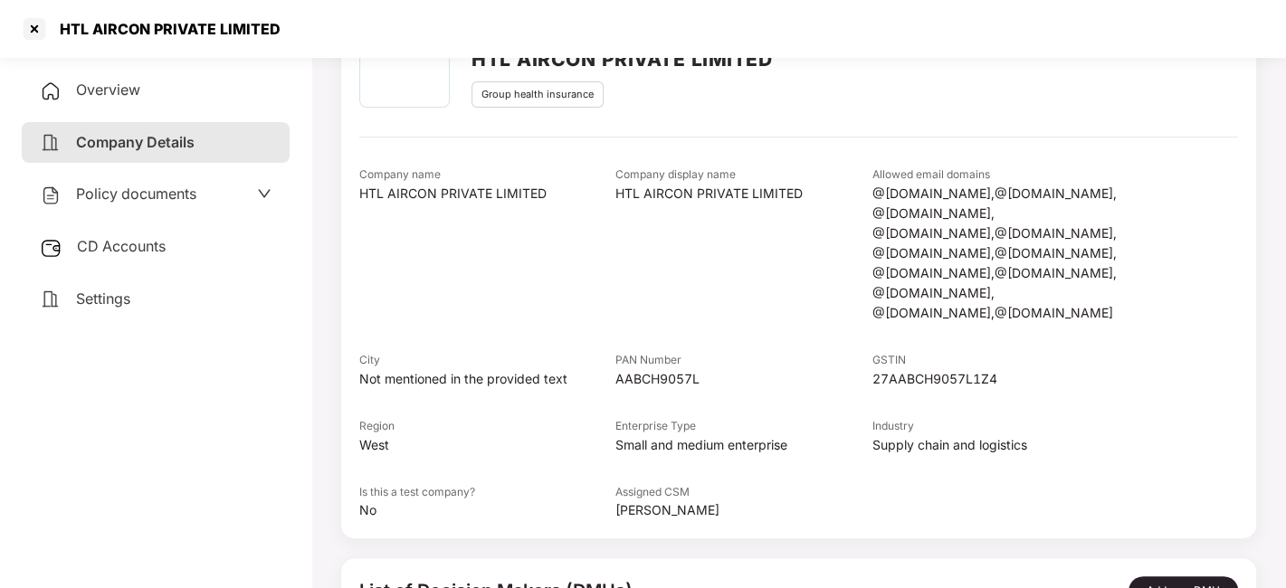
click at [132, 187] on span "Policy documents" at bounding box center [136, 194] width 120 height 18
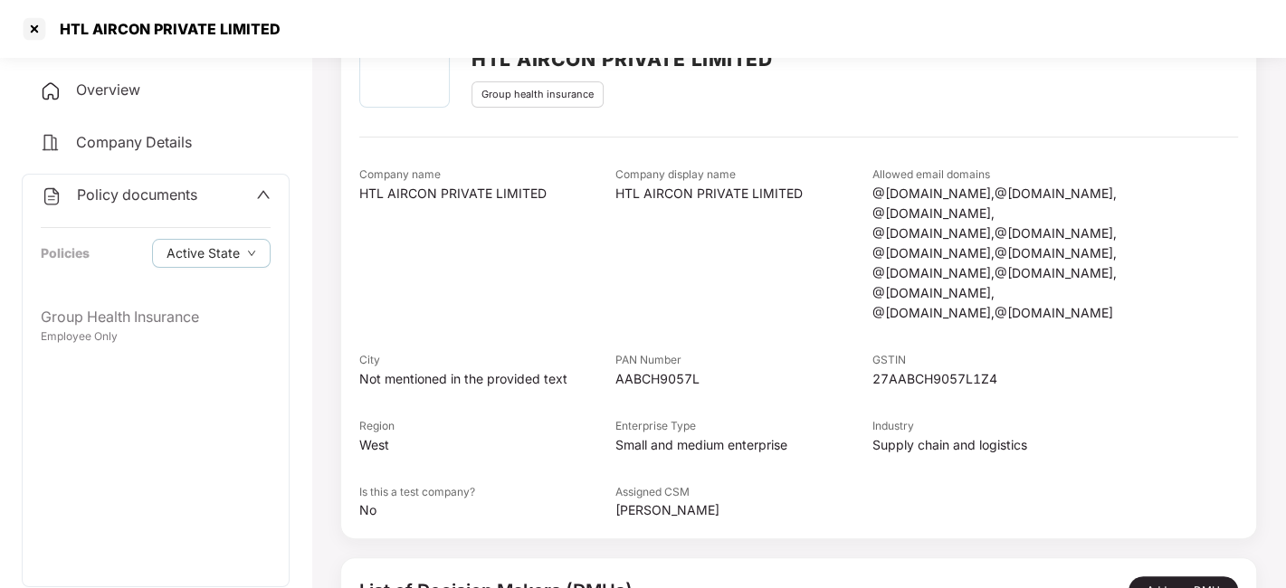
click at [143, 192] on span "Policy documents" at bounding box center [137, 195] width 120 height 18
click at [127, 263] on div "CD Accounts" at bounding box center [156, 247] width 268 height 42
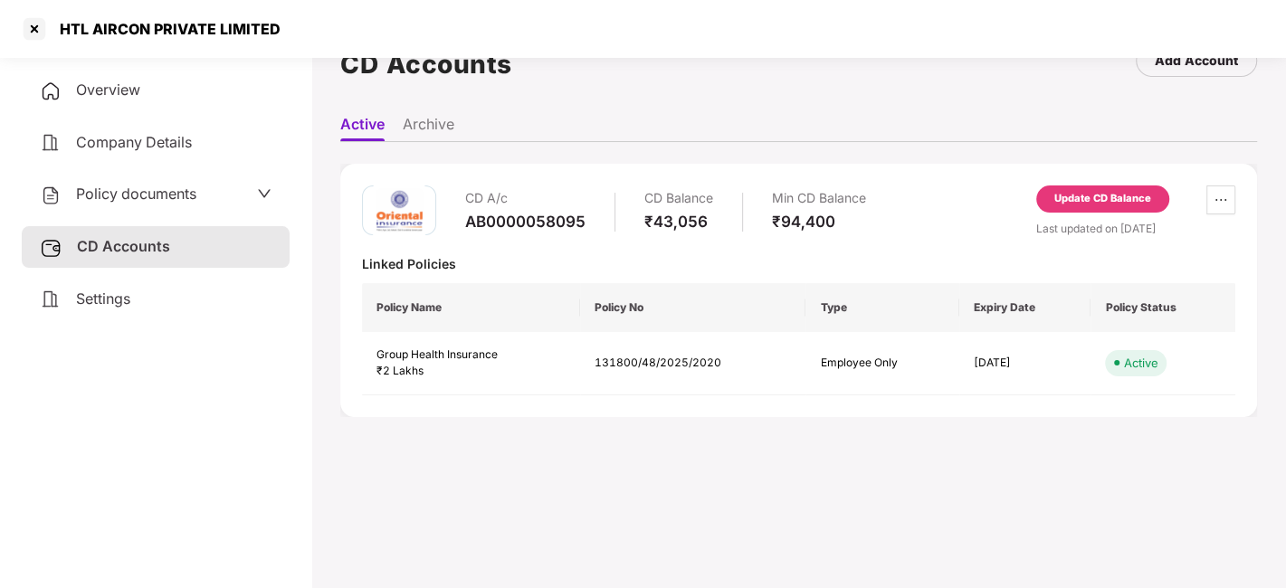
scroll to position [0, 0]
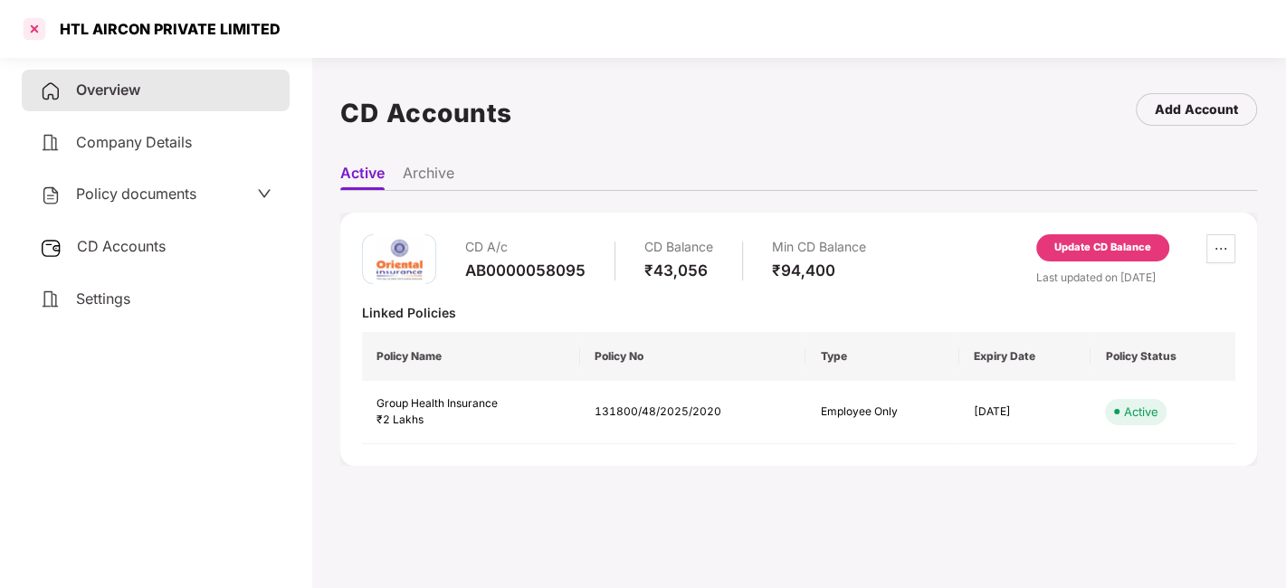
click at [36, 25] on div at bounding box center [34, 28] width 29 height 29
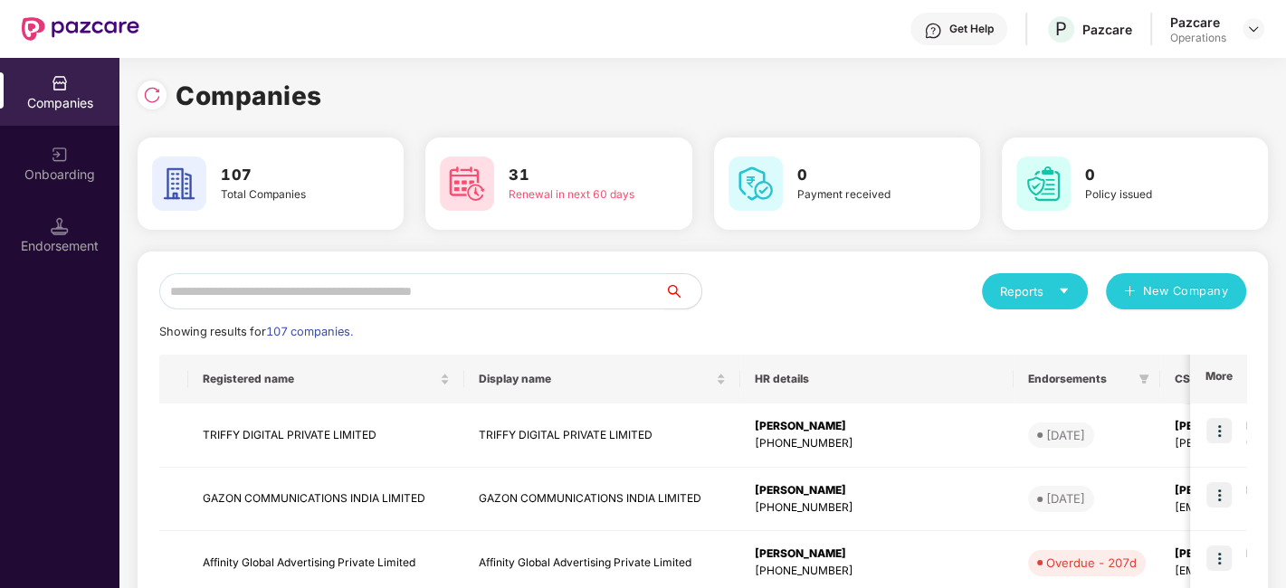
click at [316, 280] on input "text" at bounding box center [412, 291] width 506 height 36
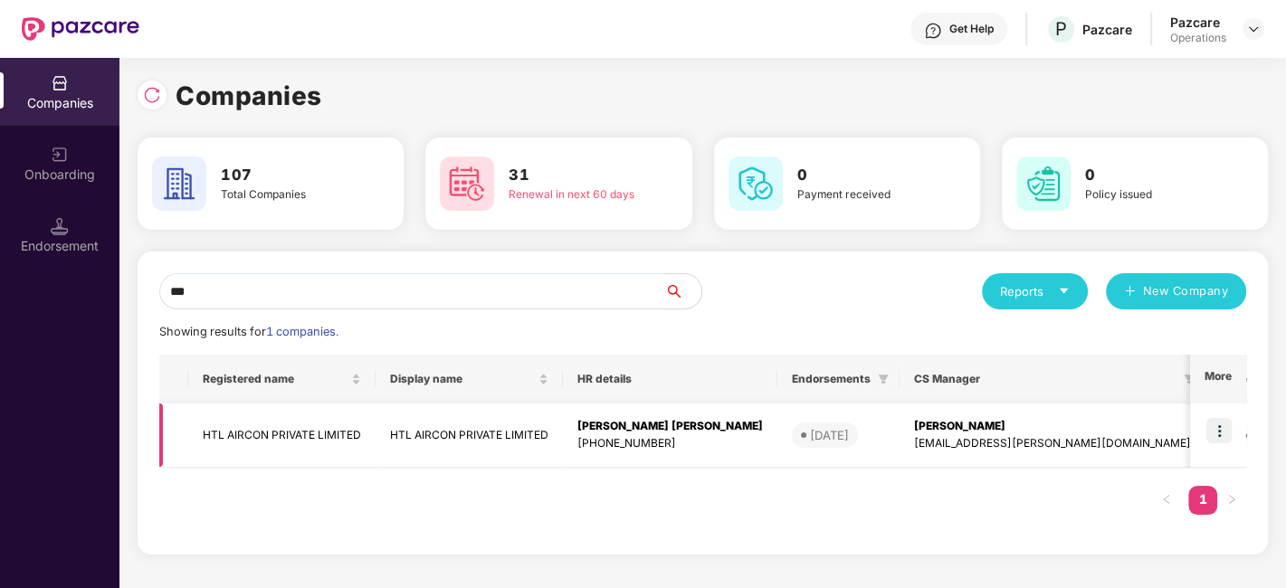
type input "***"
click at [1233, 426] on td at bounding box center [1218, 436] width 56 height 64
click at [1223, 425] on img at bounding box center [1218, 430] width 25 height 25
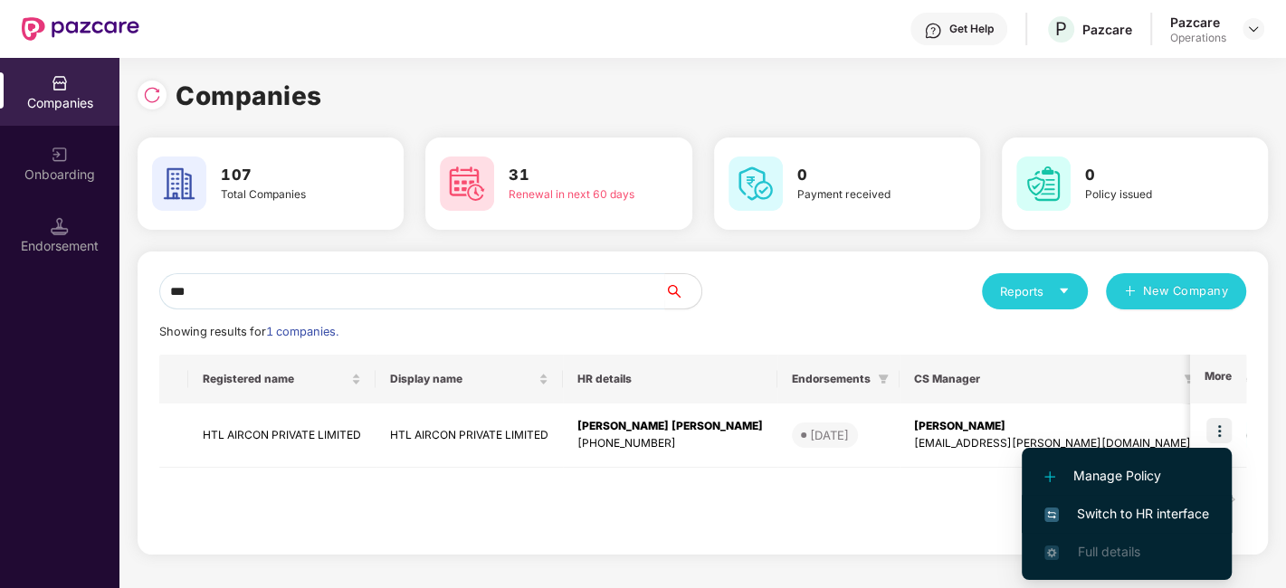
click at [1106, 509] on span "Switch to HR interface" at bounding box center [1126, 514] width 165 height 20
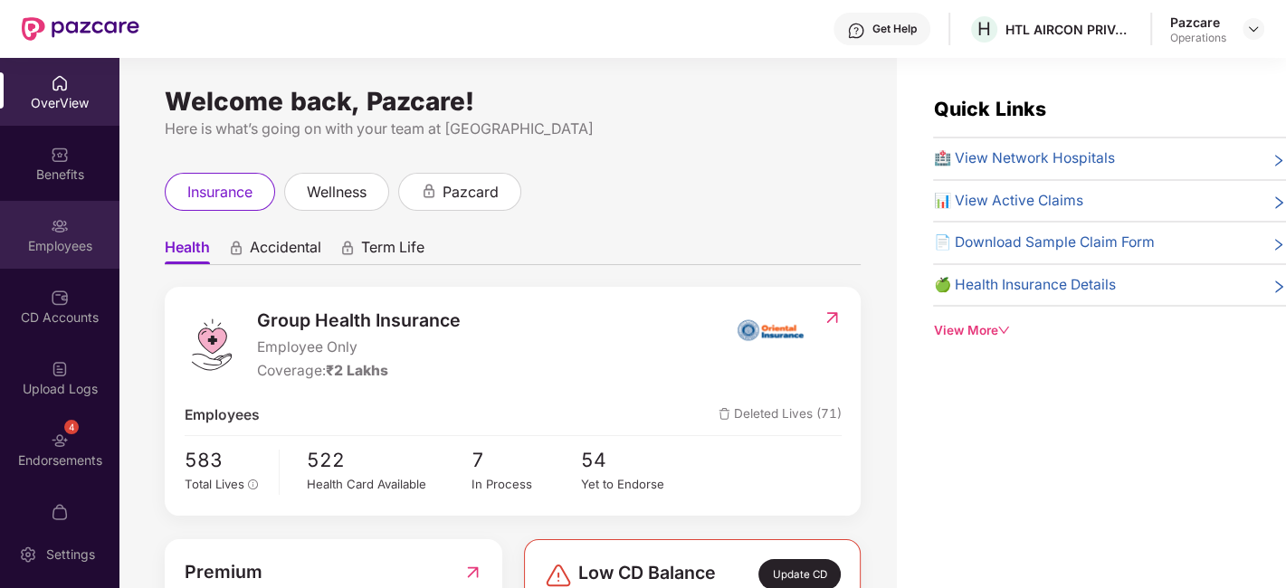
click at [33, 221] on div "Employees" at bounding box center [59, 235] width 119 height 68
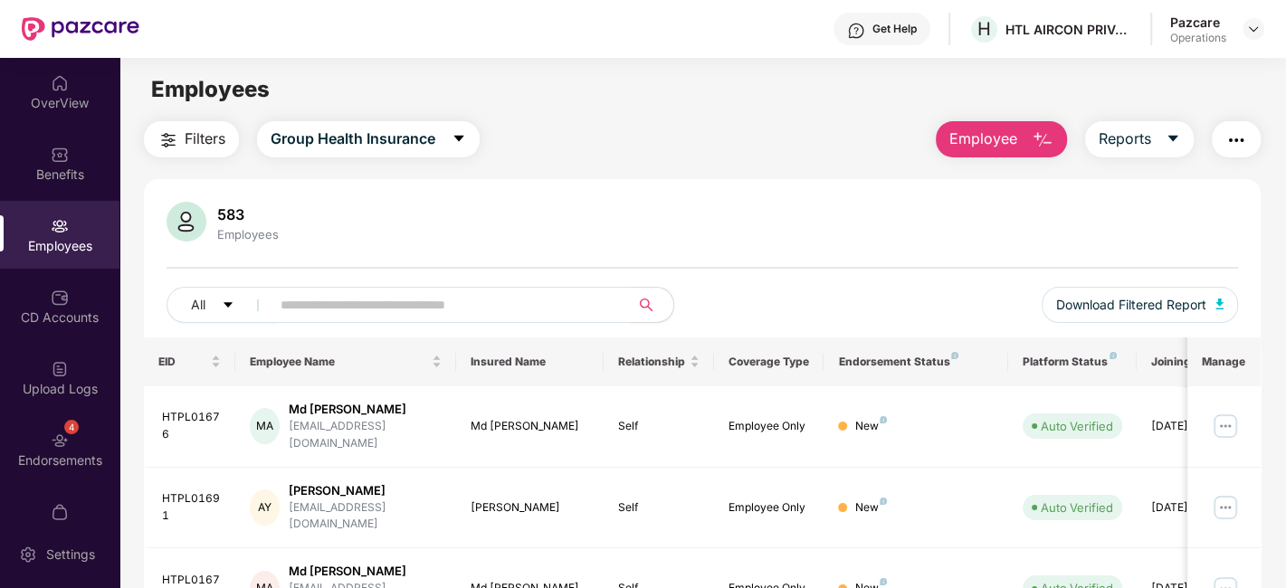
paste input "*********"
click at [483, 306] on input "*********" at bounding box center [443, 304] width 325 height 27
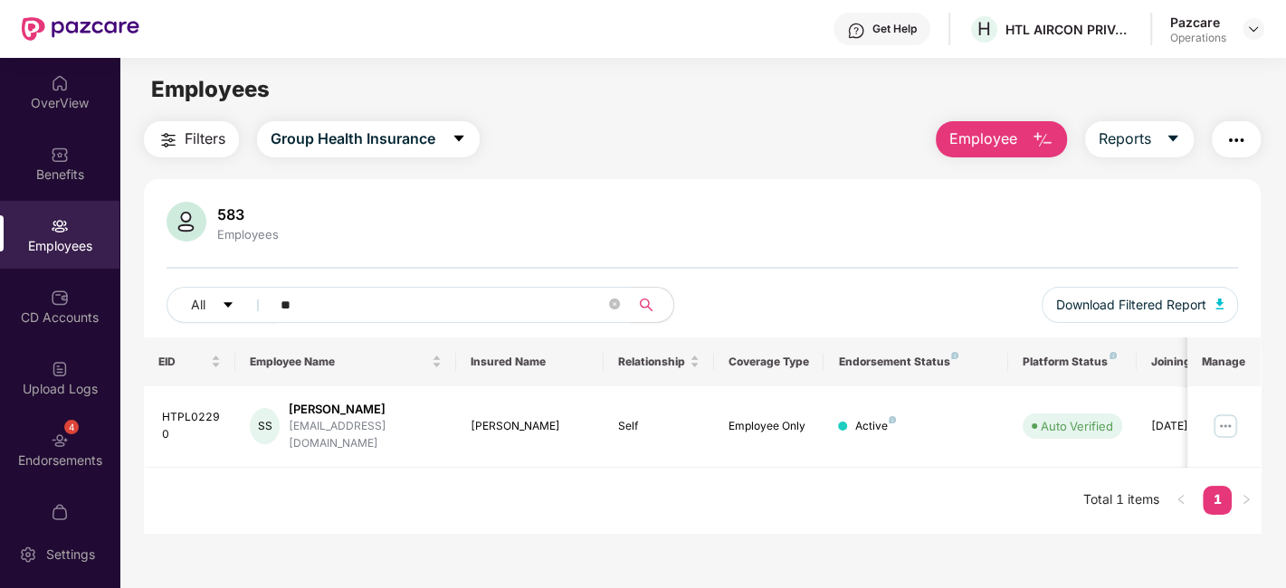
type input "*"
paste input "*********"
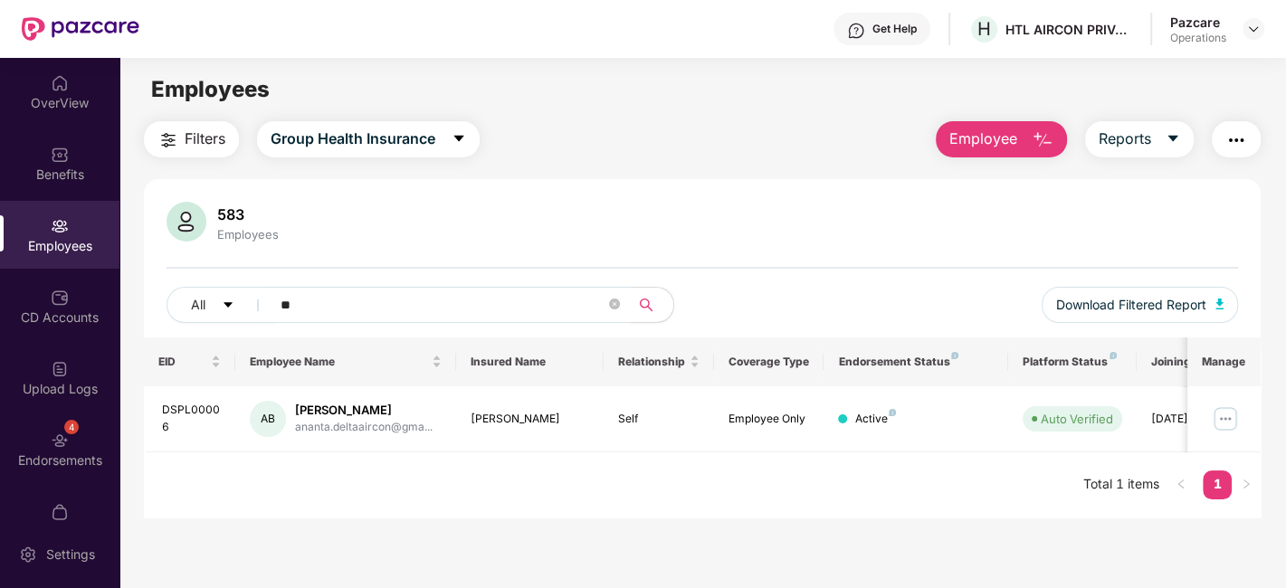
type input "*"
paste input "*********"
type input "*********"
click at [25, 439] on div "4 Endorsements" at bounding box center [59, 449] width 119 height 68
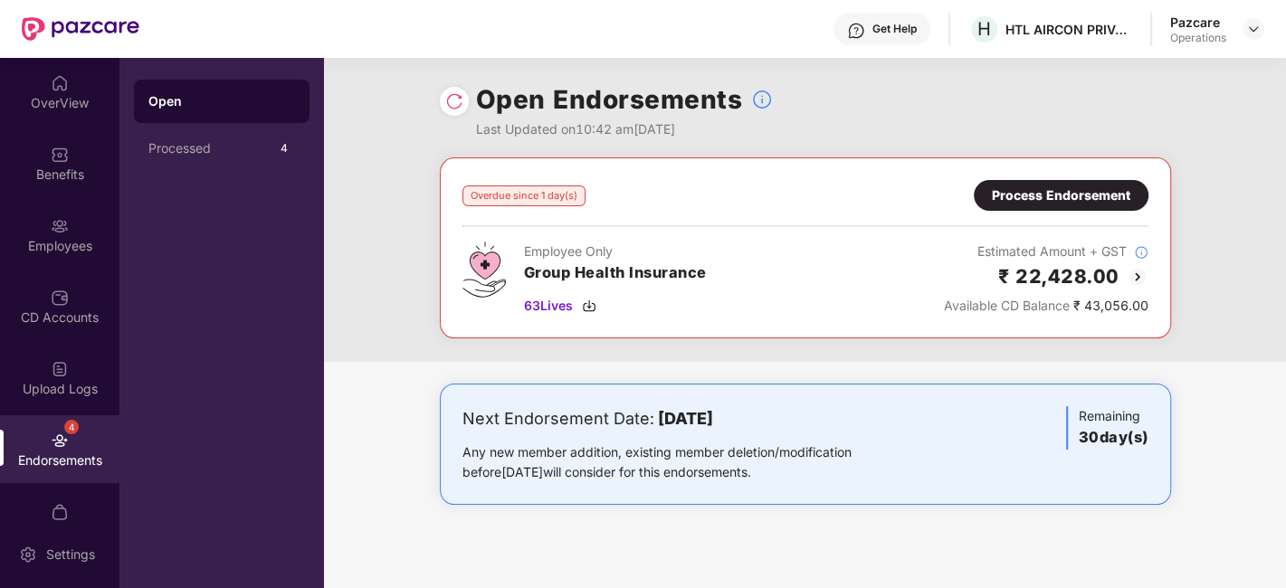
click at [1030, 201] on div "Process Endorsement" at bounding box center [1061, 196] width 138 height 20
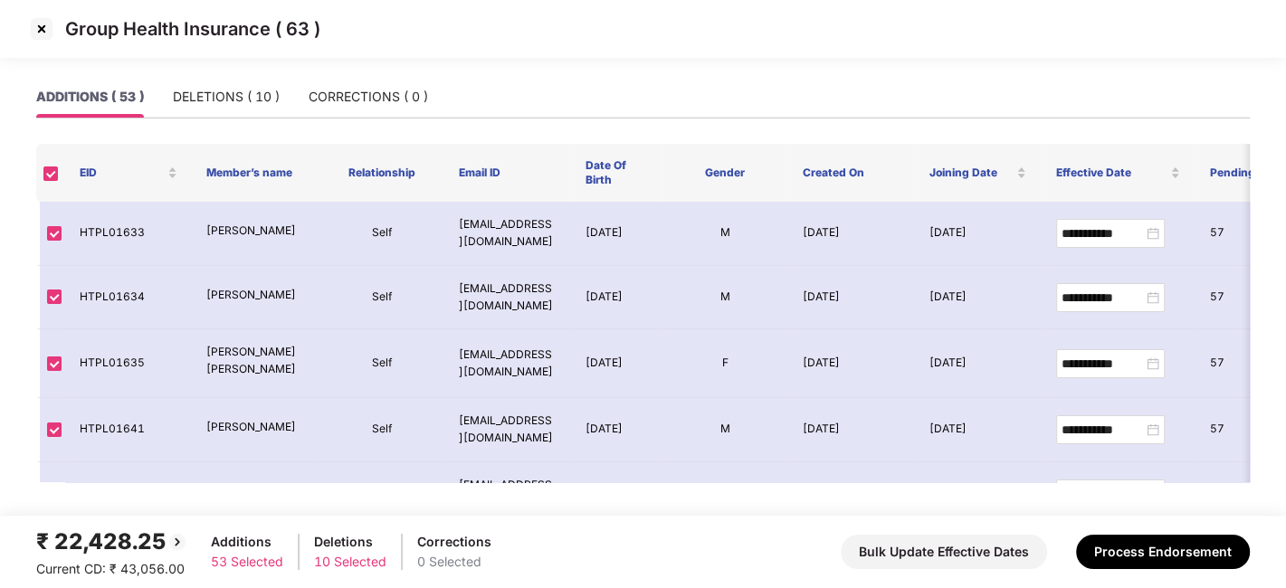
click at [41, 30] on img at bounding box center [41, 28] width 29 height 29
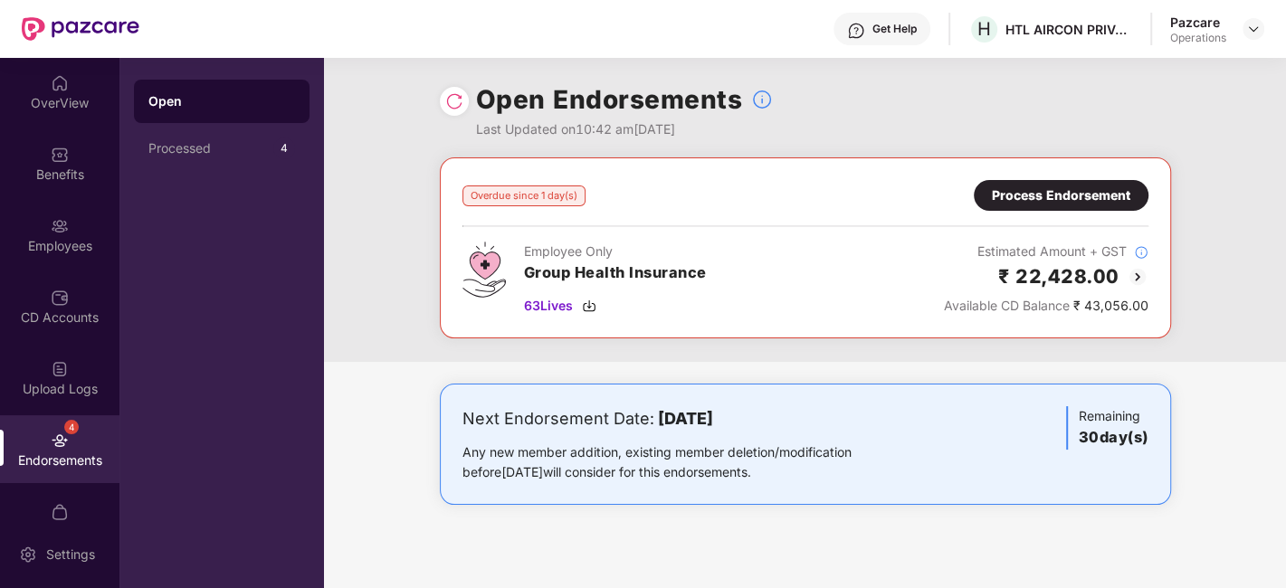
click at [451, 103] on img at bounding box center [454, 101] width 18 height 18
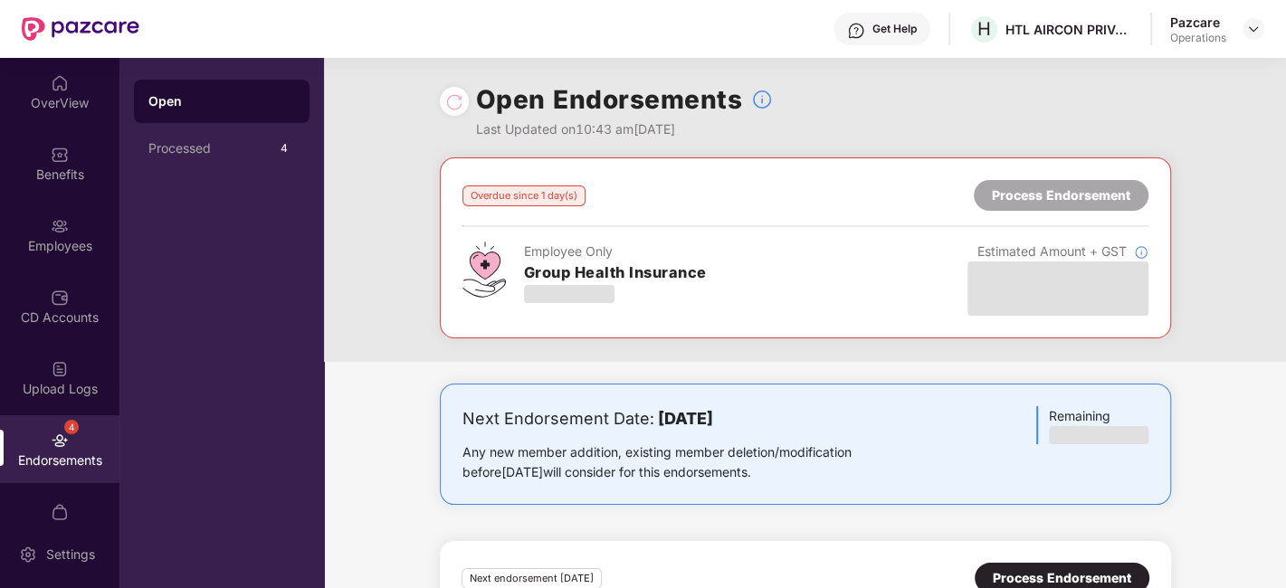
scroll to position [151, 0]
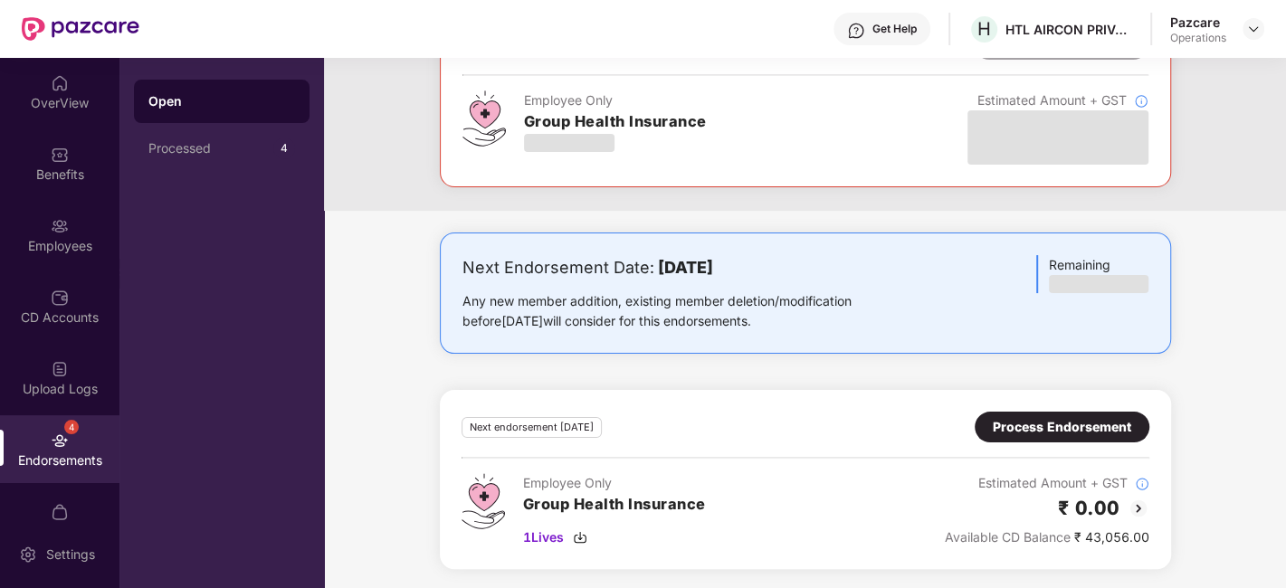
click at [995, 433] on div "Process Endorsement" at bounding box center [1062, 427] width 138 height 20
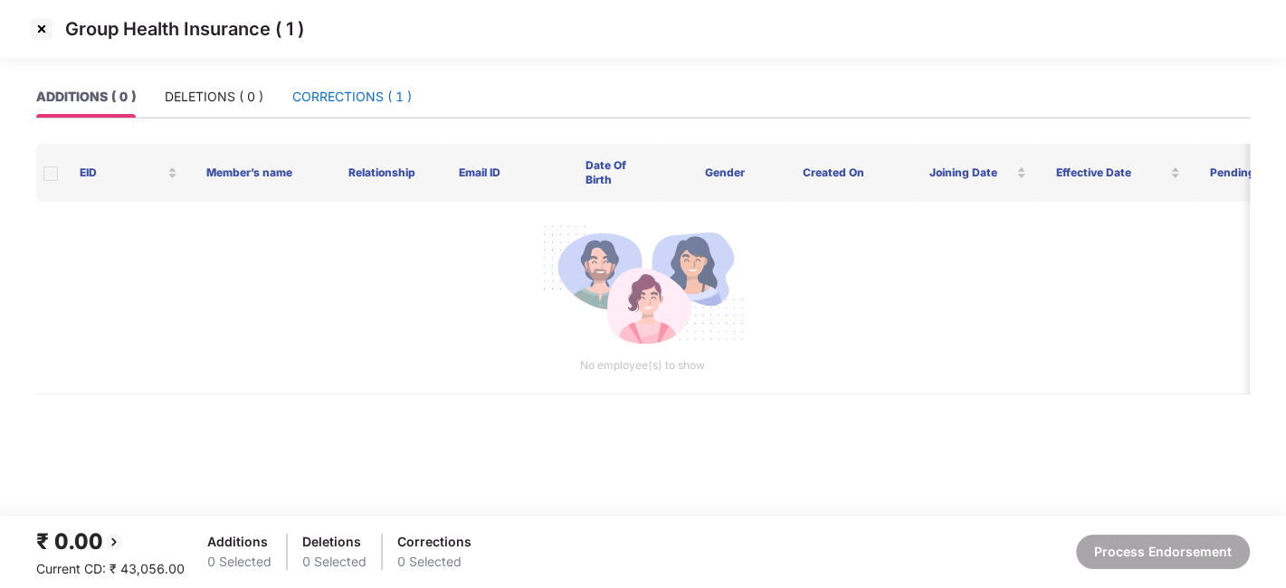
click at [341, 87] on div "CORRECTIONS ( 1 )" at bounding box center [351, 97] width 119 height 20
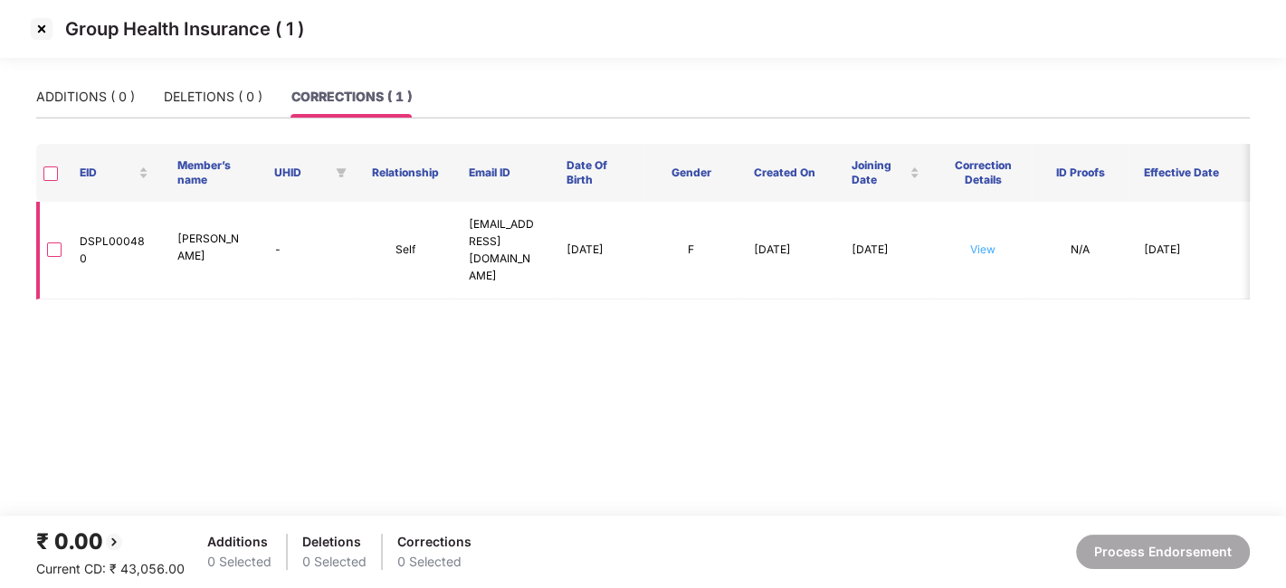
click at [991, 243] on link "View" at bounding box center [982, 250] width 25 height 14
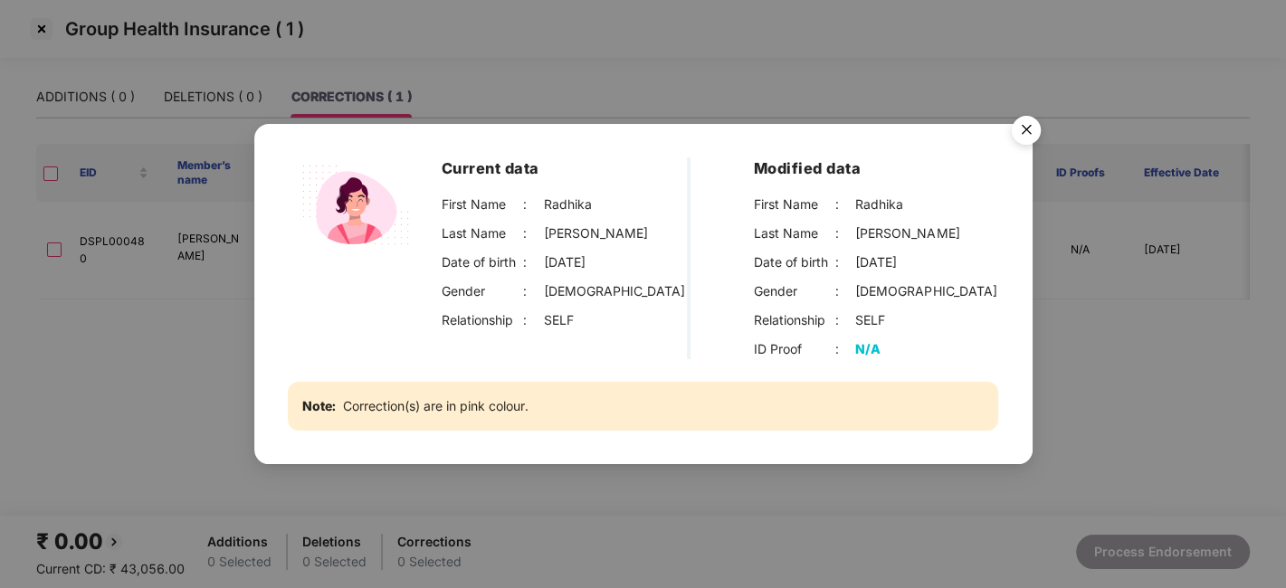
click at [1024, 129] on img "Close" at bounding box center [1026, 133] width 51 height 51
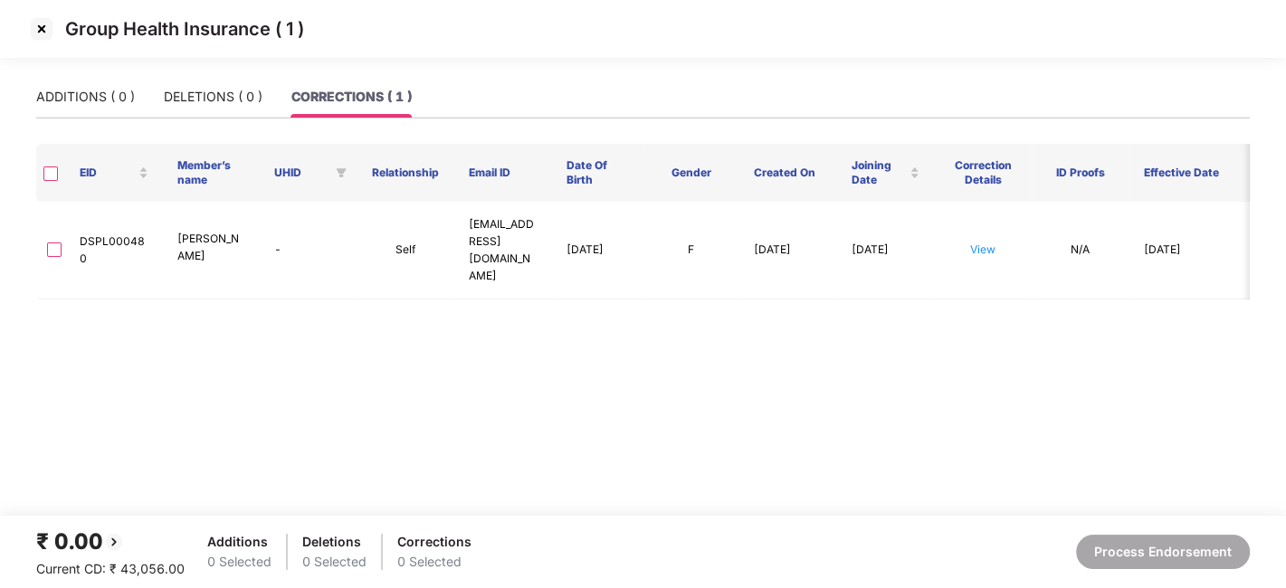
click at [38, 30] on img at bounding box center [41, 28] width 29 height 29
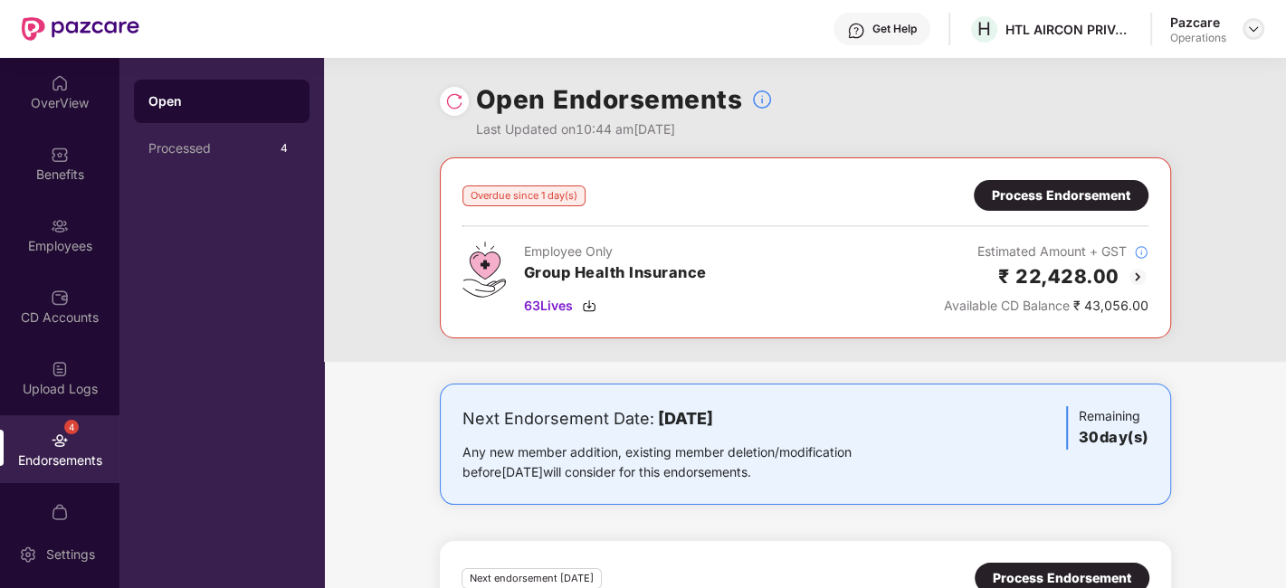
click at [1257, 29] on img at bounding box center [1253, 29] width 14 height 14
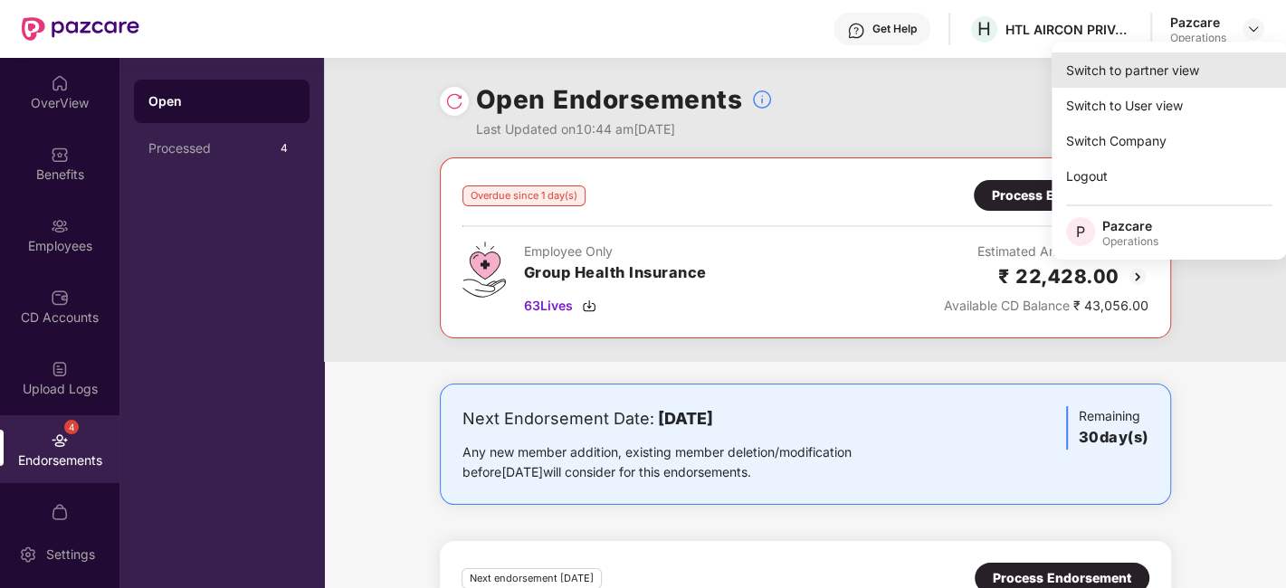
click at [1144, 61] on div "Switch to partner view" at bounding box center [1169, 69] width 235 height 35
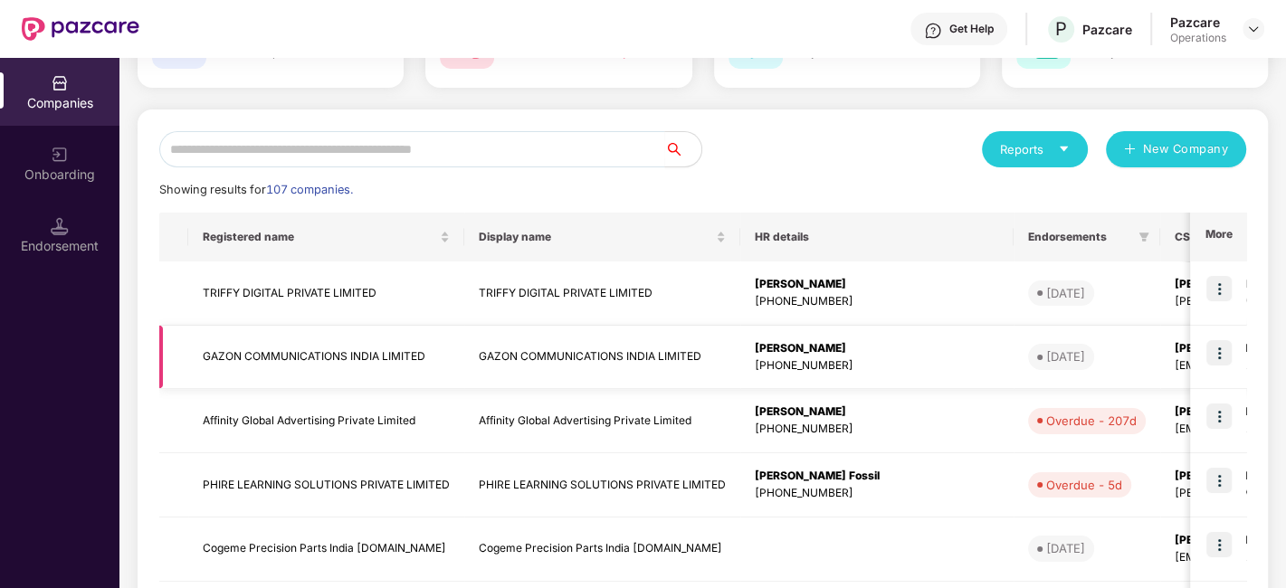
scroll to position [0, 1]
click at [429, 161] on input "text" at bounding box center [412, 149] width 506 height 36
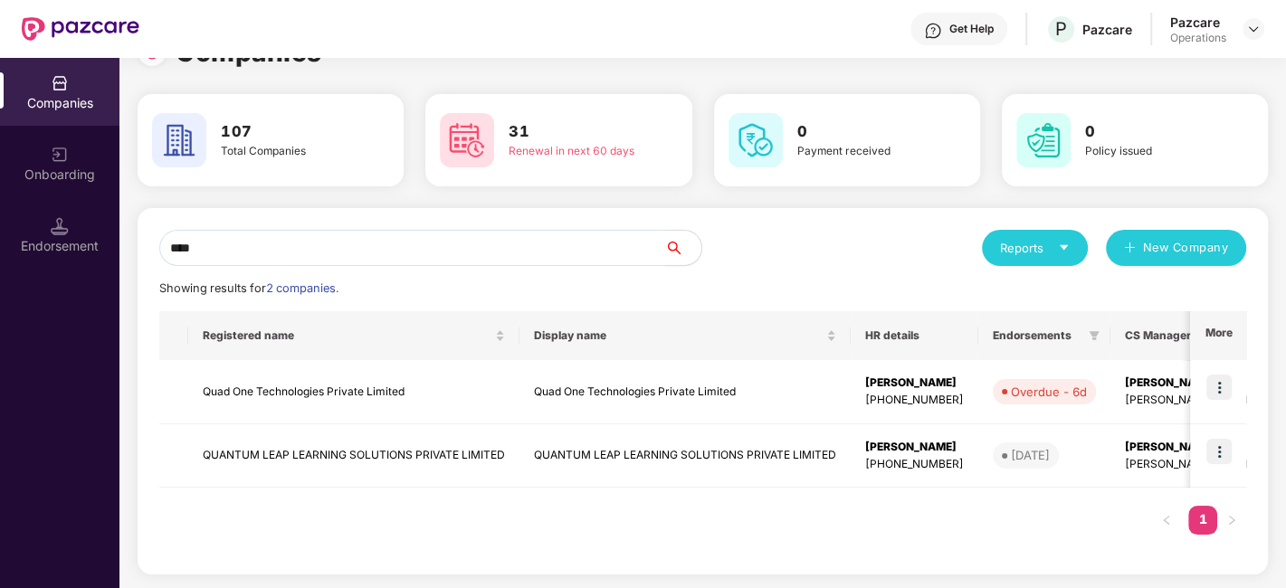
scroll to position [0, 0]
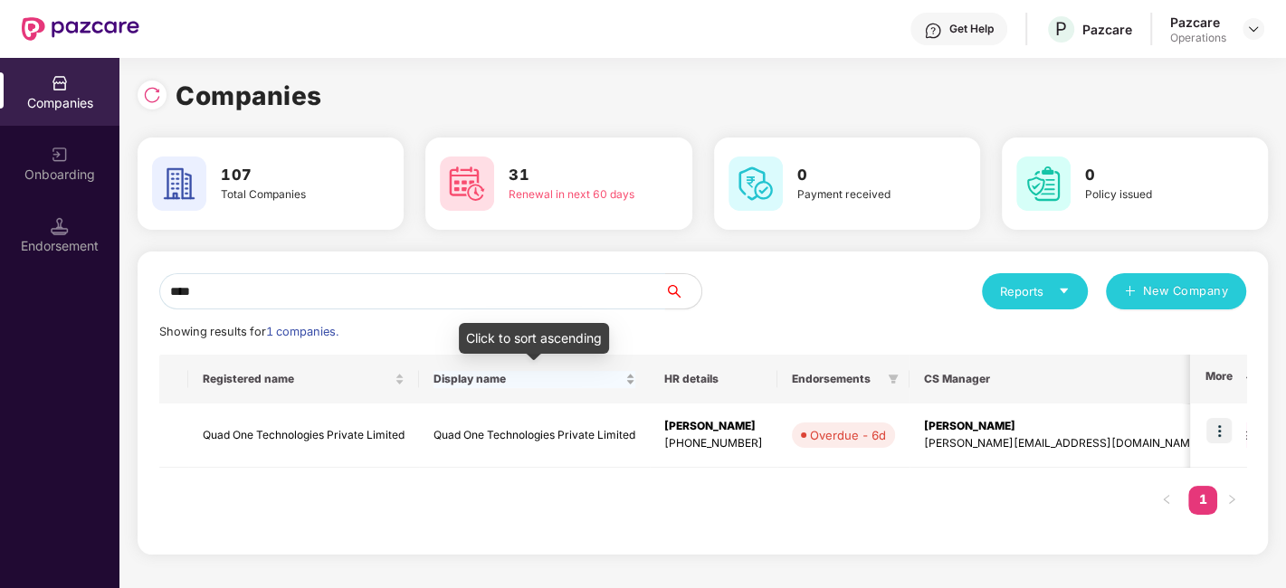
type input "****"
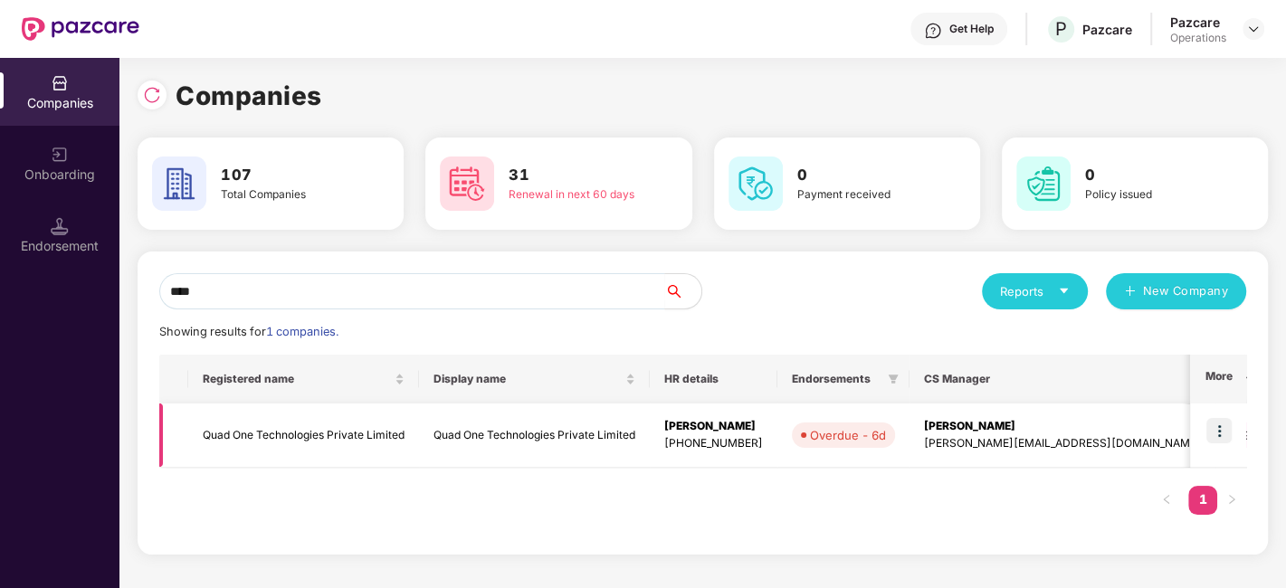
click at [364, 424] on td "Quad One Technologies Private Limited" at bounding box center [303, 436] width 231 height 64
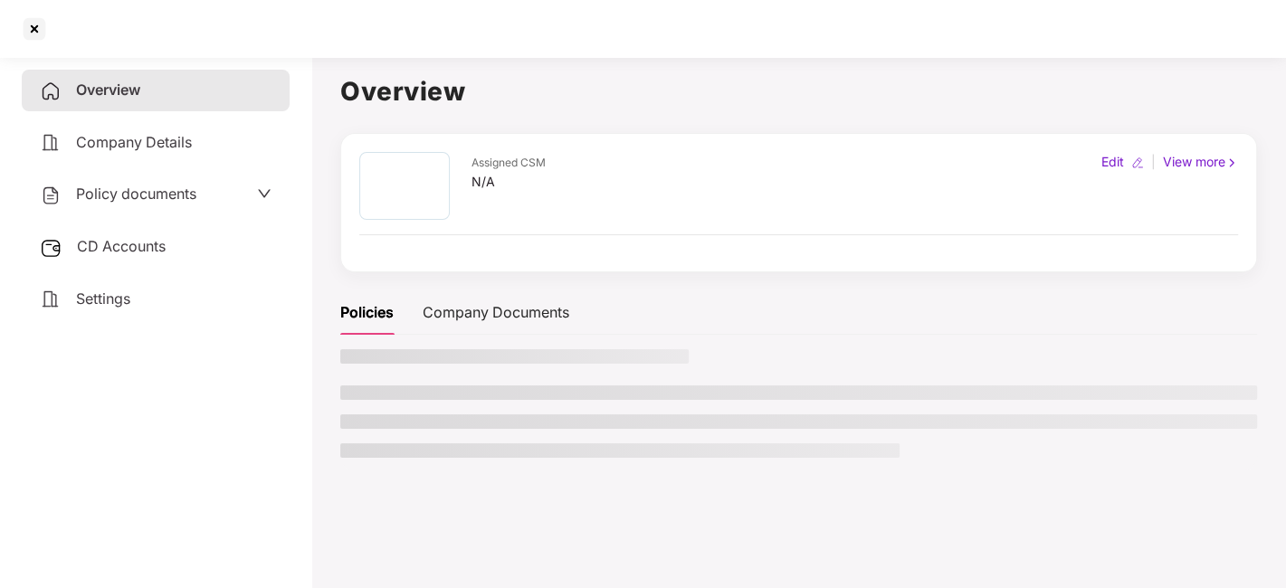
click at [121, 180] on div "Policy documents" at bounding box center [156, 195] width 268 height 42
click at [123, 191] on span "Policy documents" at bounding box center [136, 194] width 120 height 18
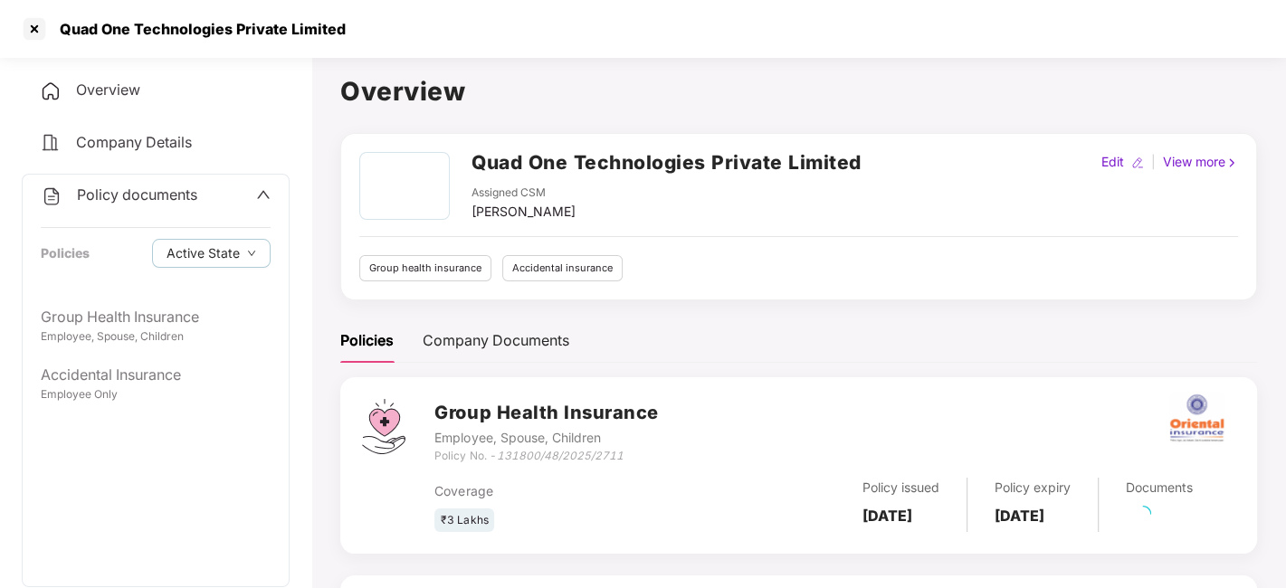
click at [118, 278] on div "Policy documents Policies Active State" at bounding box center [156, 236] width 266 height 122
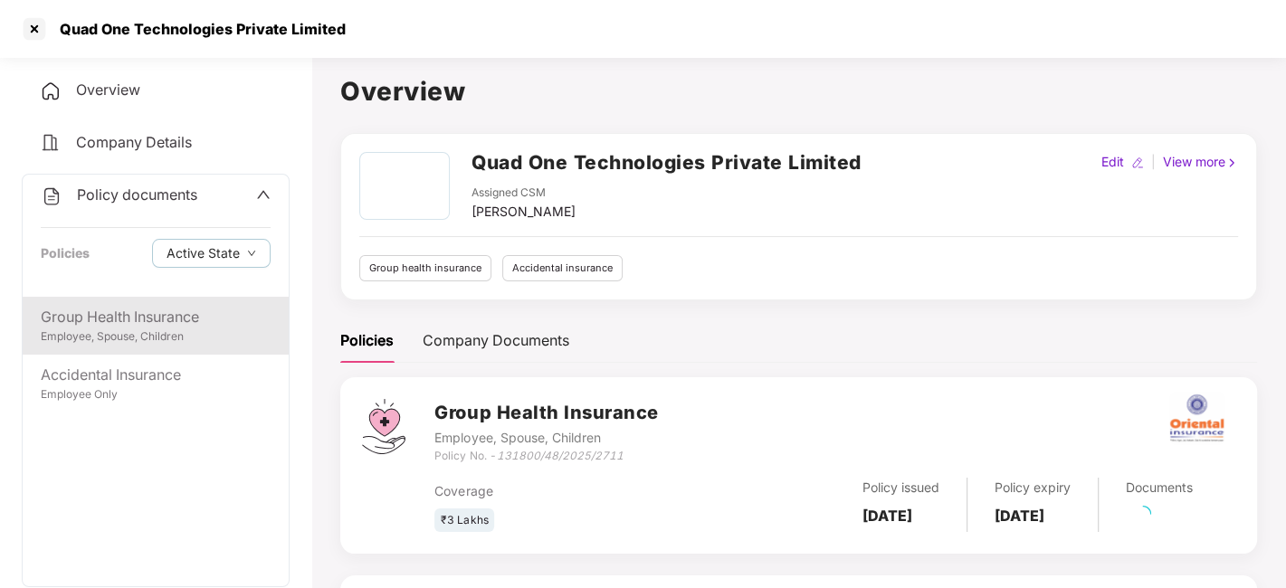
click at [124, 335] on div "Employee, Spouse, Children" at bounding box center [156, 337] width 230 height 17
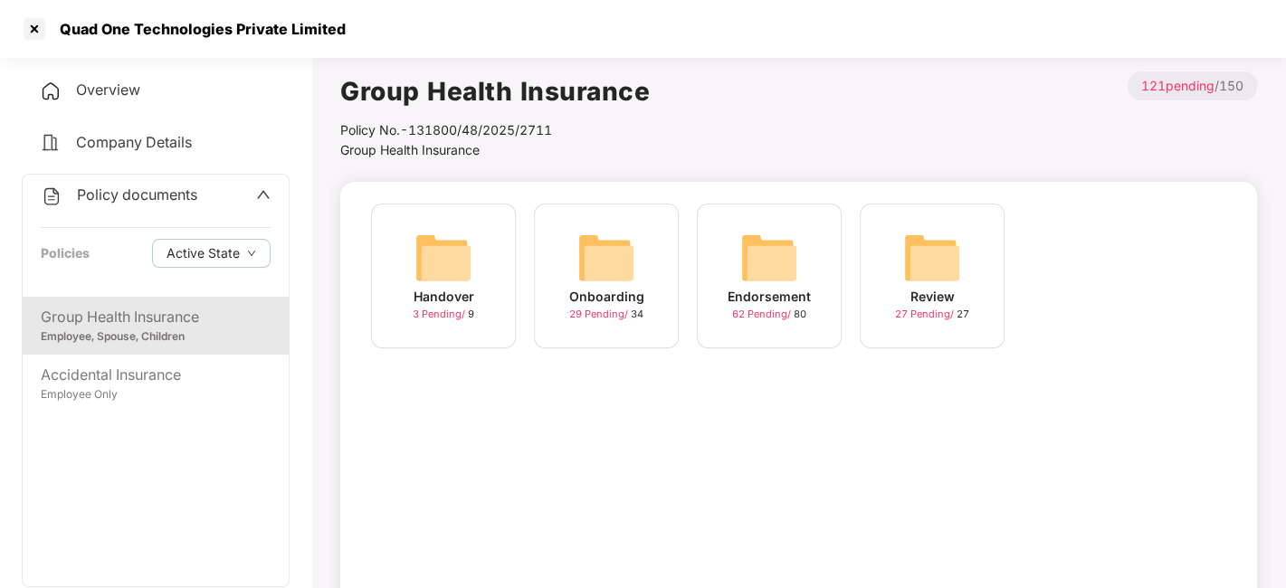
click at [733, 226] on div "Endorsement 62 Pending / 80" at bounding box center [769, 276] width 145 height 145
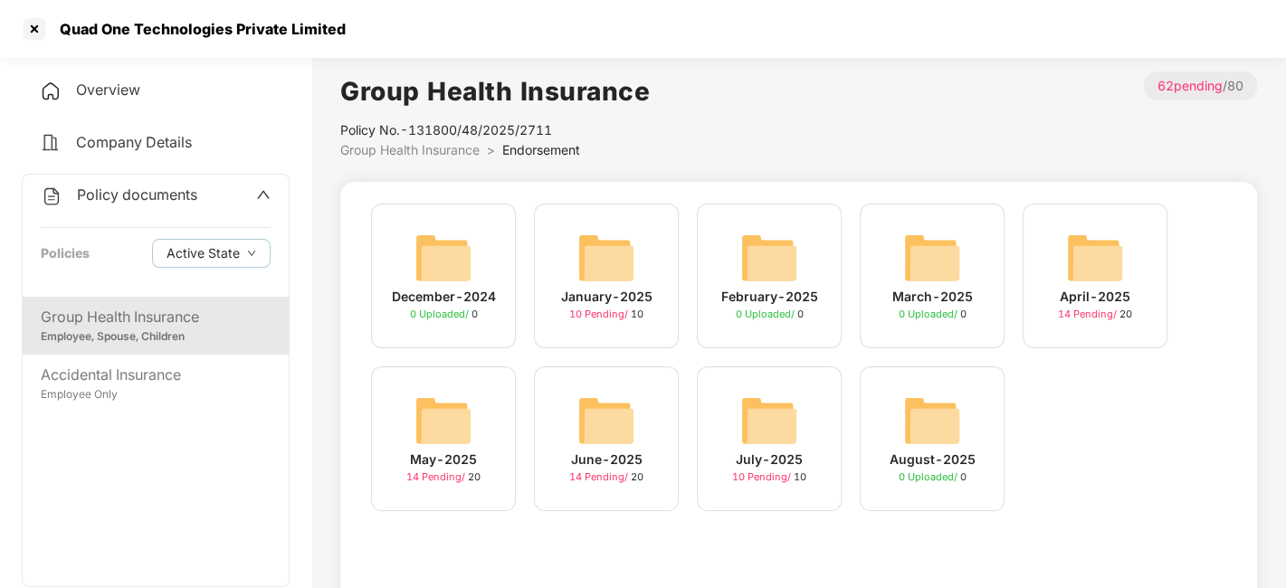
click at [757, 431] on img at bounding box center [769, 421] width 58 height 58
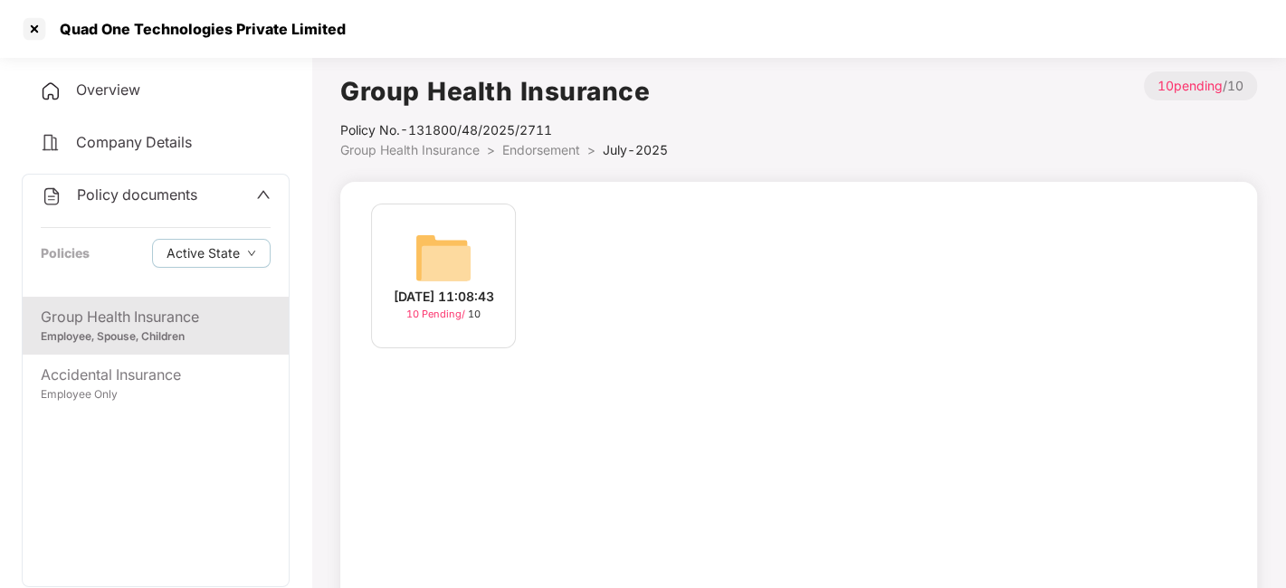
click at [443, 272] on img at bounding box center [443, 258] width 58 height 58
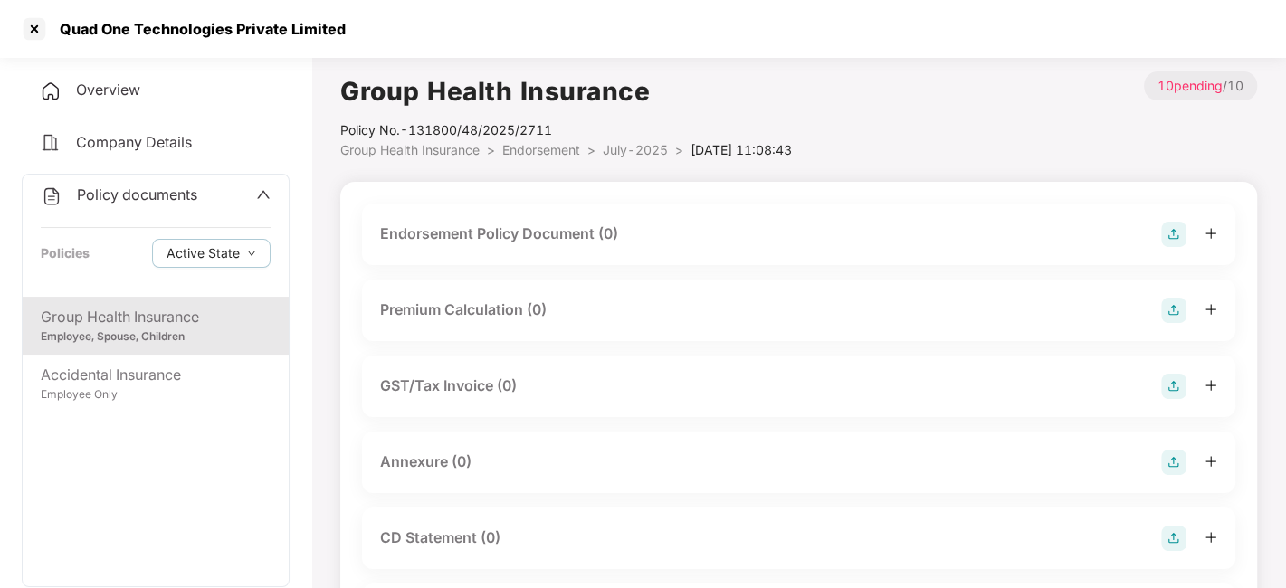
click at [1168, 233] on img at bounding box center [1173, 234] width 25 height 25
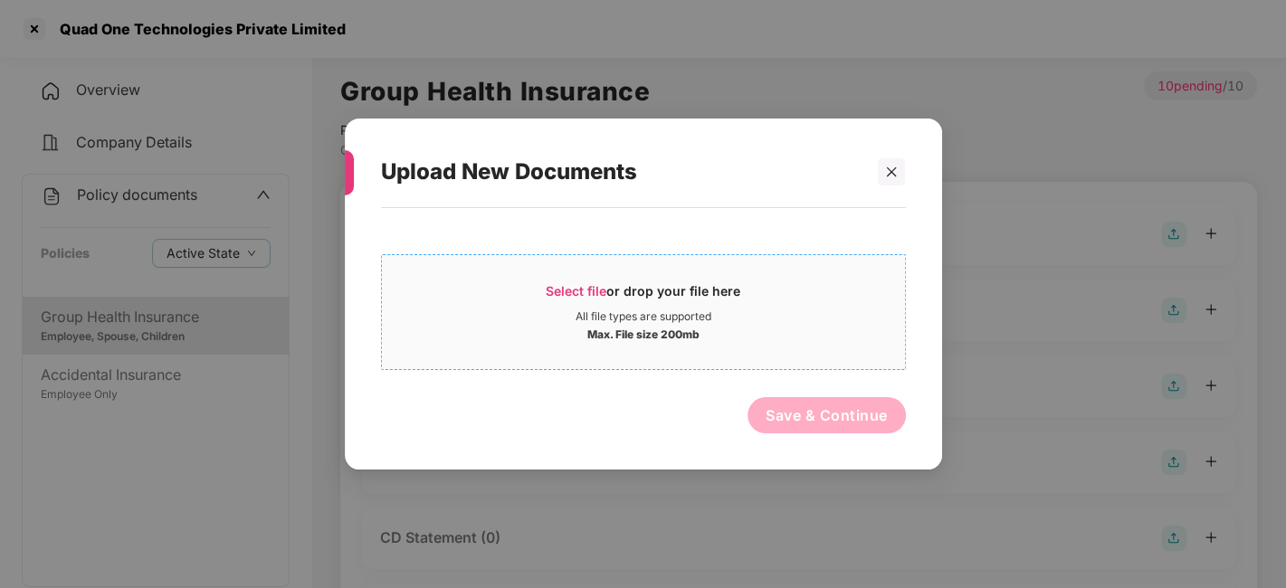
click at [845, 327] on div "Max. File size 200mb" at bounding box center [643, 333] width 523 height 18
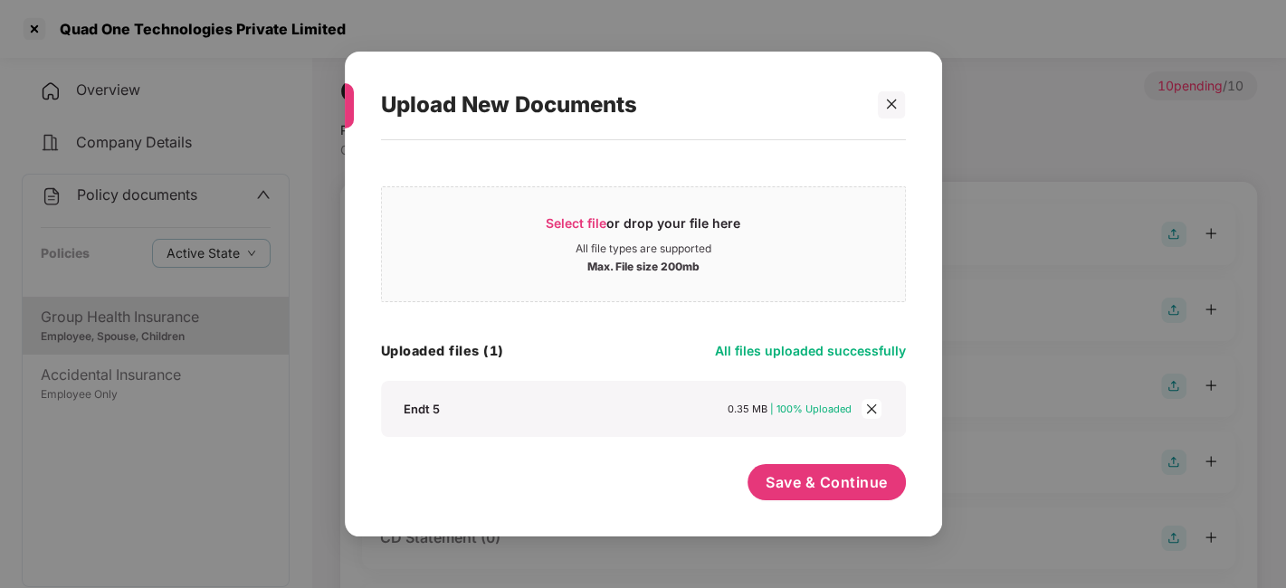
click at [778, 451] on div "Select file or drop your file here All file types are supported Max. File size …" at bounding box center [643, 329] width 525 height 360
click at [783, 462] on div "Select file or drop your file here All file types are supported Max. File size …" at bounding box center [643, 329] width 525 height 360
click at [798, 476] on span "Save & Continue" at bounding box center [827, 482] width 122 height 20
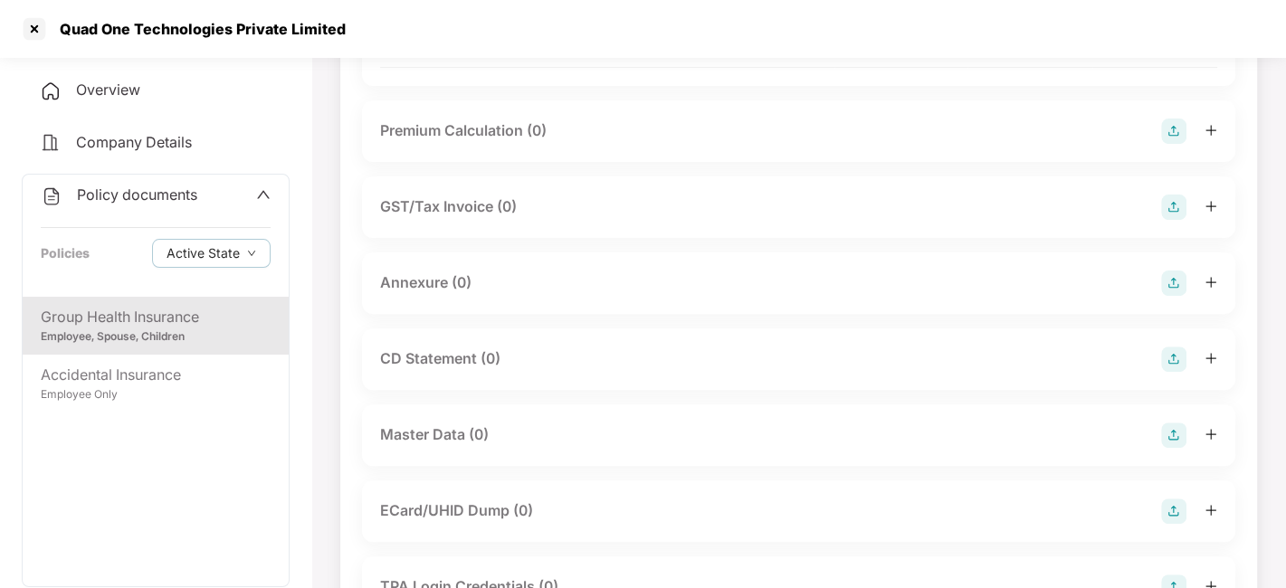
scroll to position [311, 0]
click at [1176, 291] on img at bounding box center [1173, 281] width 25 height 25
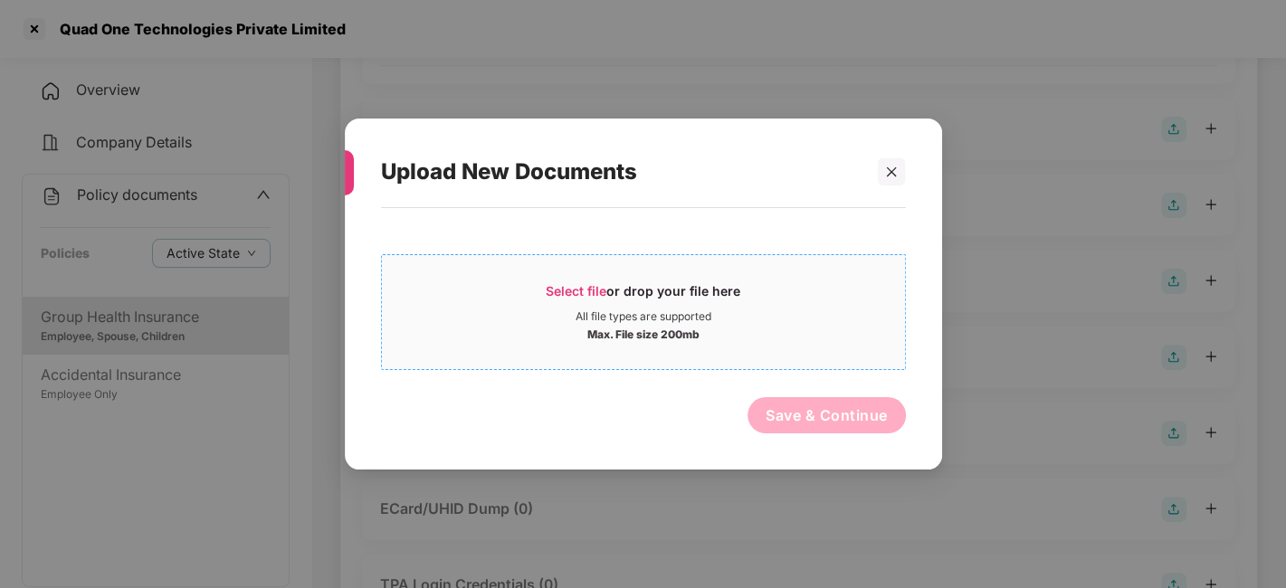
click at [795, 319] on div "All file types are supported" at bounding box center [643, 316] width 523 height 14
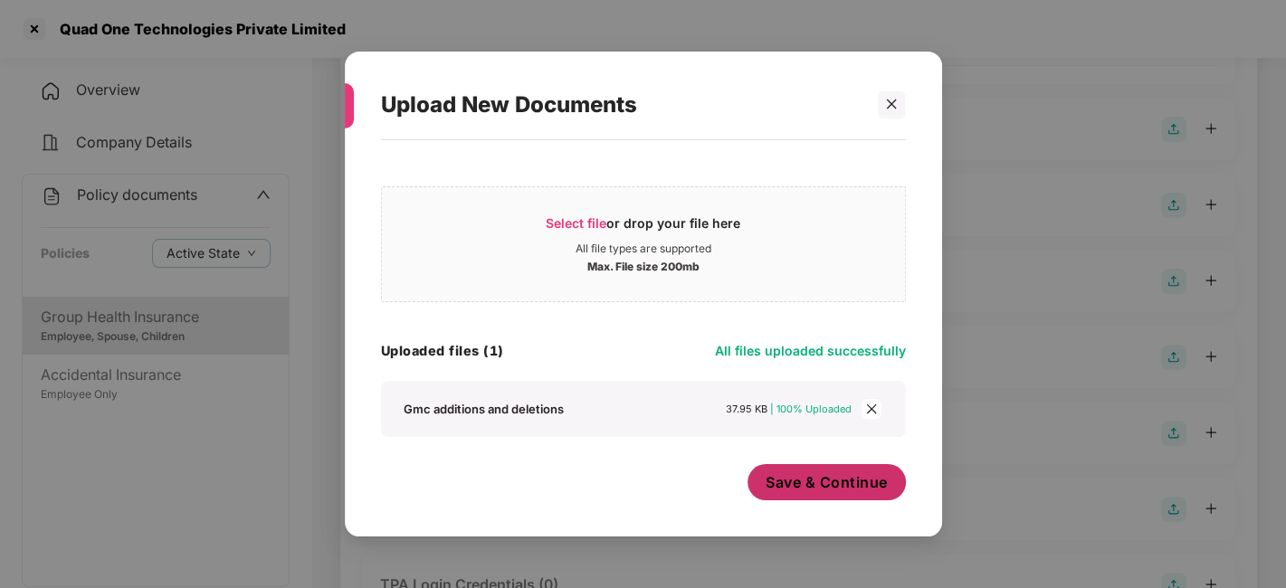
click at [783, 484] on span "Save & Continue" at bounding box center [827, 482] width 122 height 20
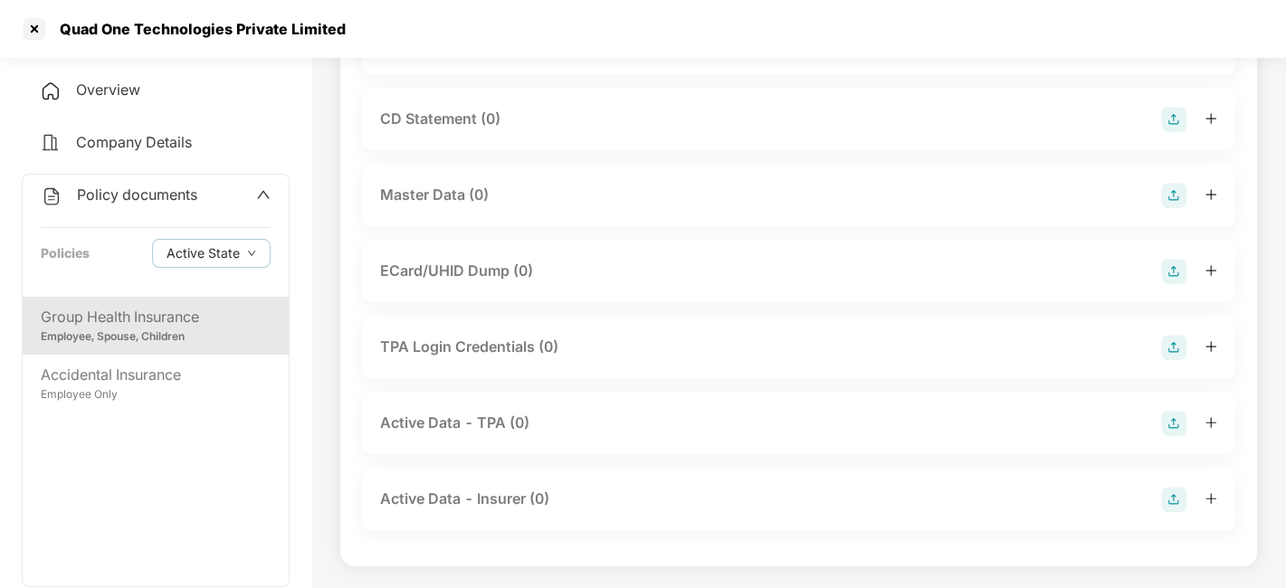
scroll to position [708, 0]
click at [1176, 186] on img at bounding box center [1173, 195] width 25 height 25
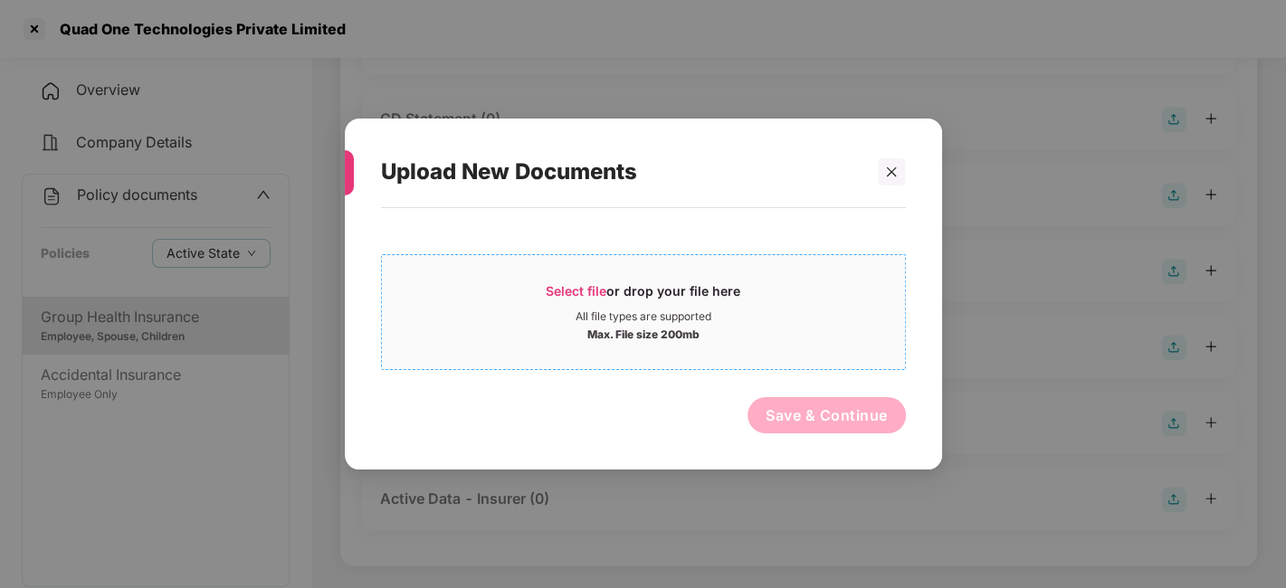
click at [844, 287] on div "Select file or drop your file here" at bounding box center [643, 295] width 523 height 27
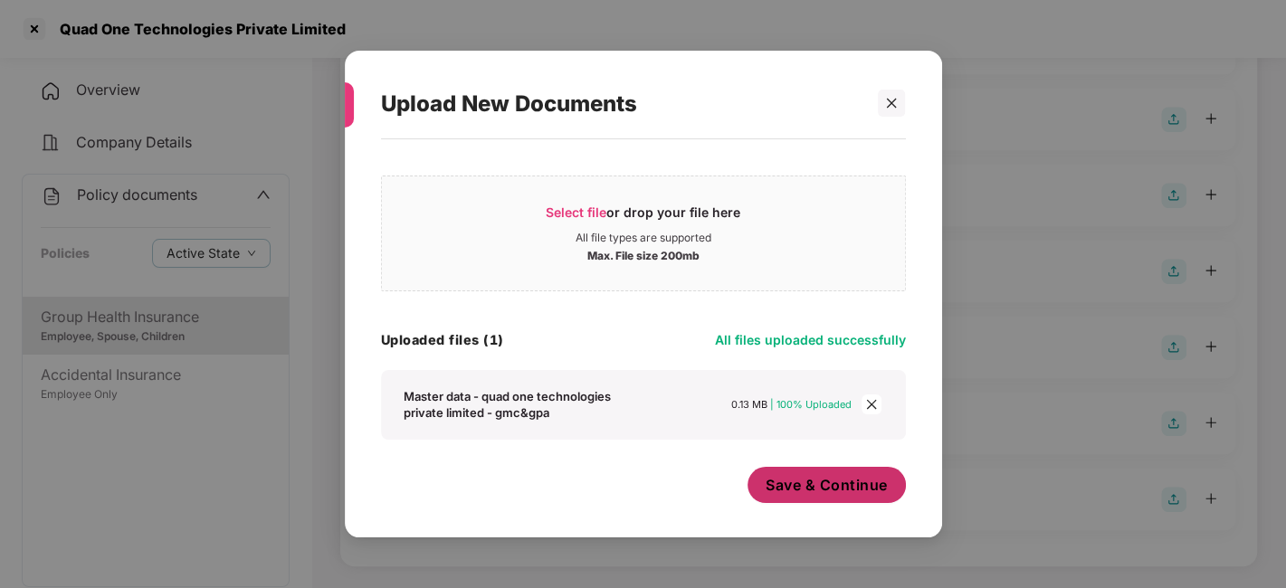
click at [803, 475] on span "Save & Continue" at bounding box center [827, 485] width 122 height 20
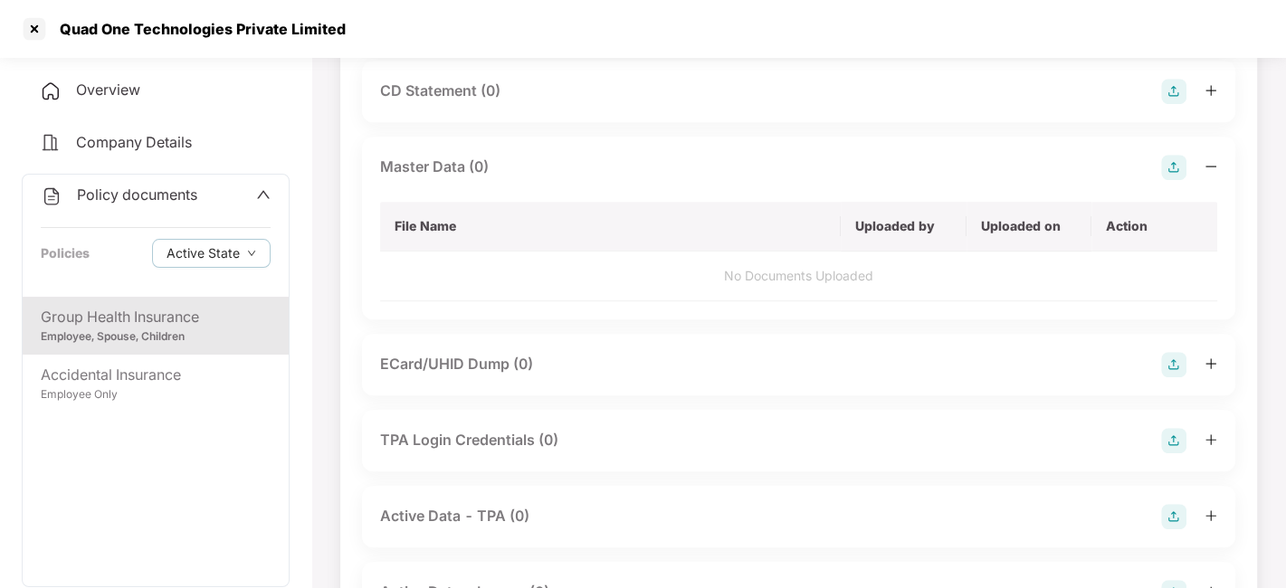
scroll to position [0, 0]
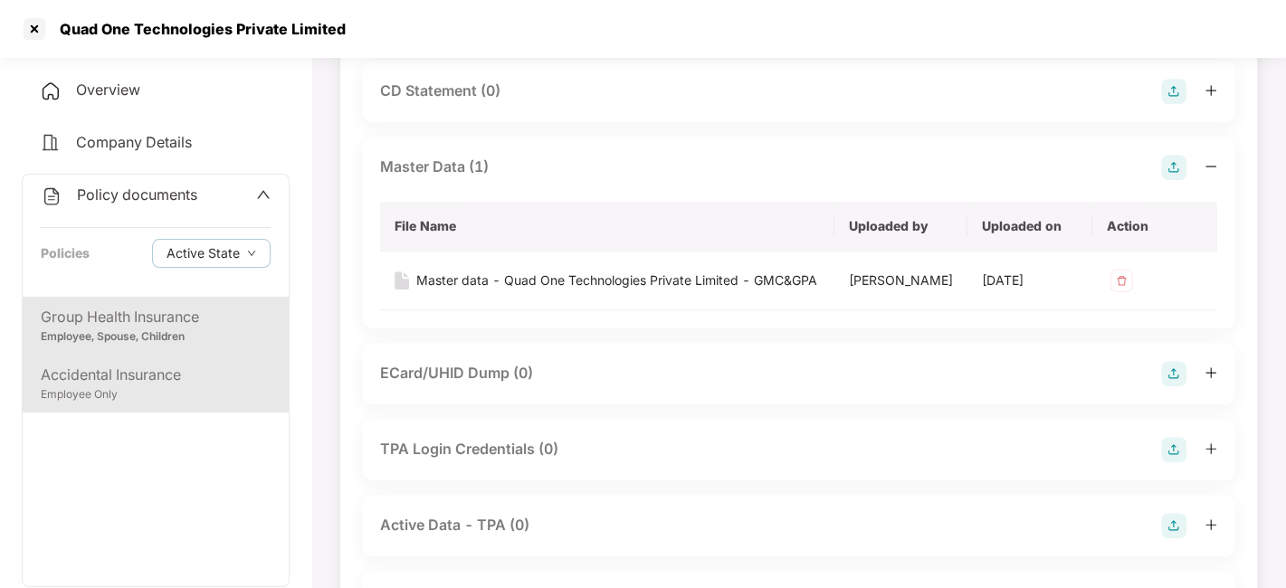
click at [171, 401] on div "Employee Only" at bounding box center [156, 394] width 230 height 17
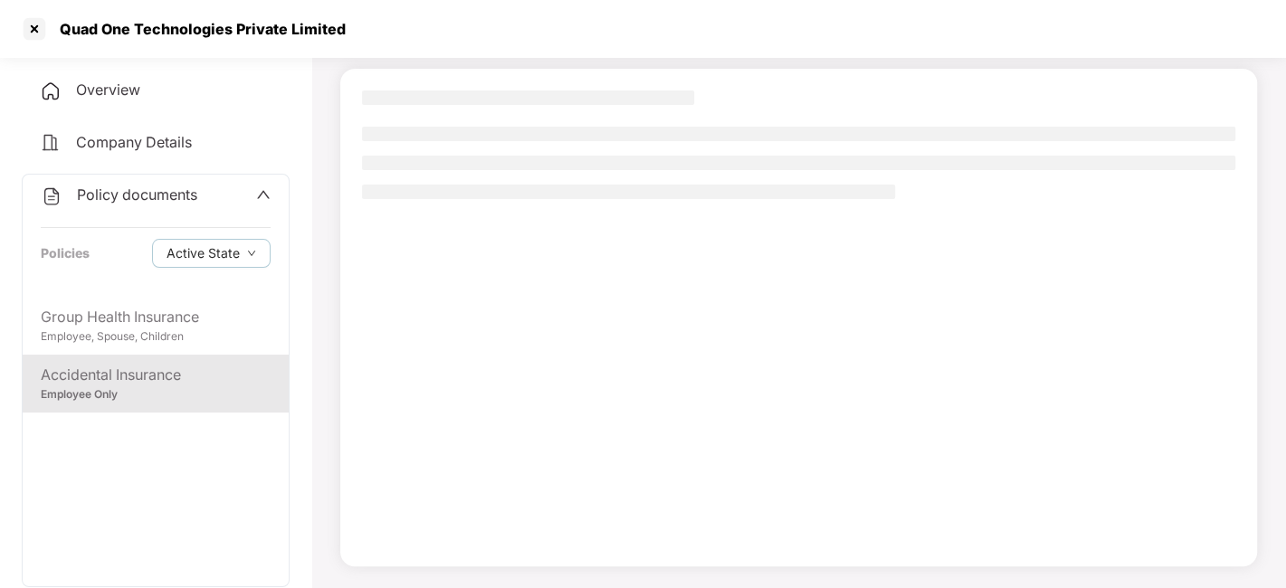
scroll to position [112, 0]
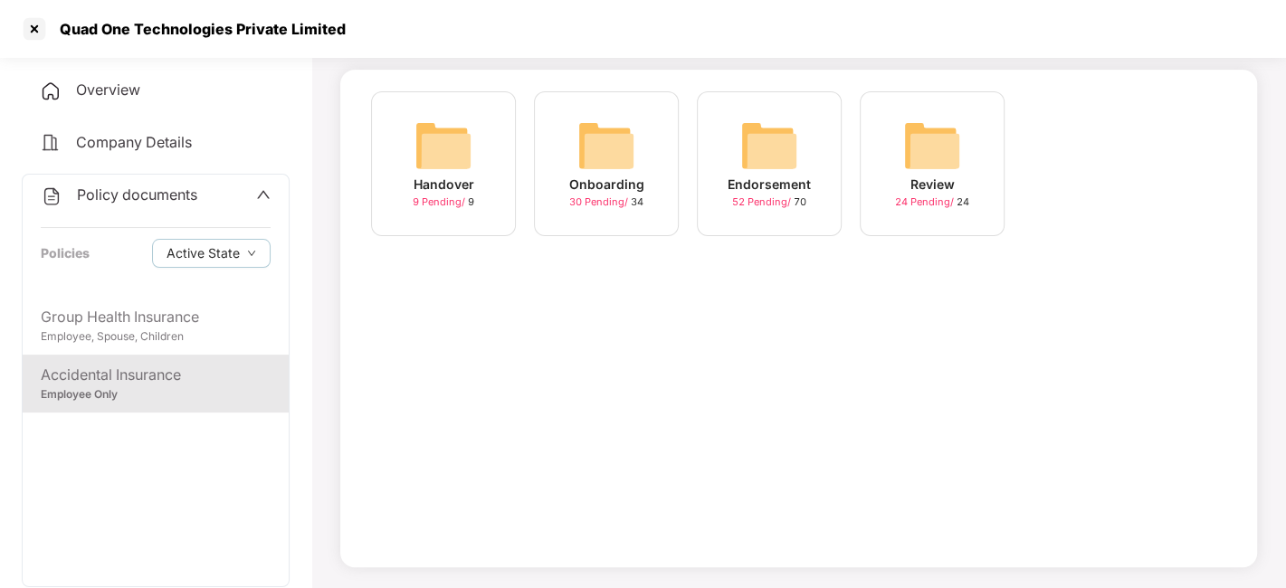
click at [755, 156] on img at bounding box center [769, 146] width 58 height 58
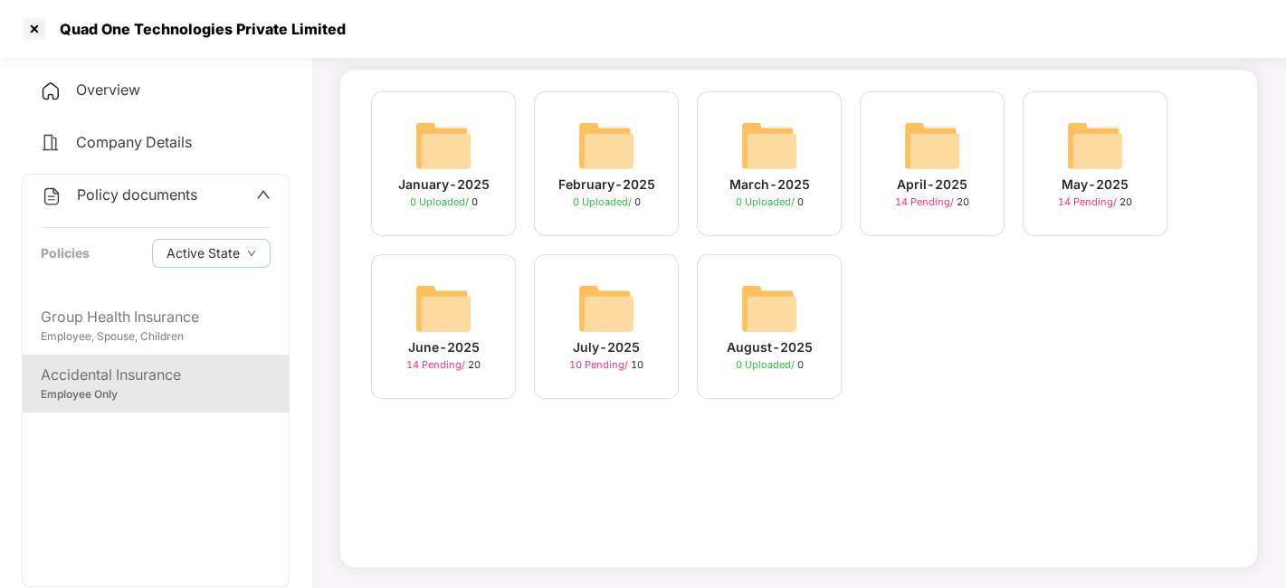
click at [613, 323] on img at bounding box center [606, 309] width 58 height 58
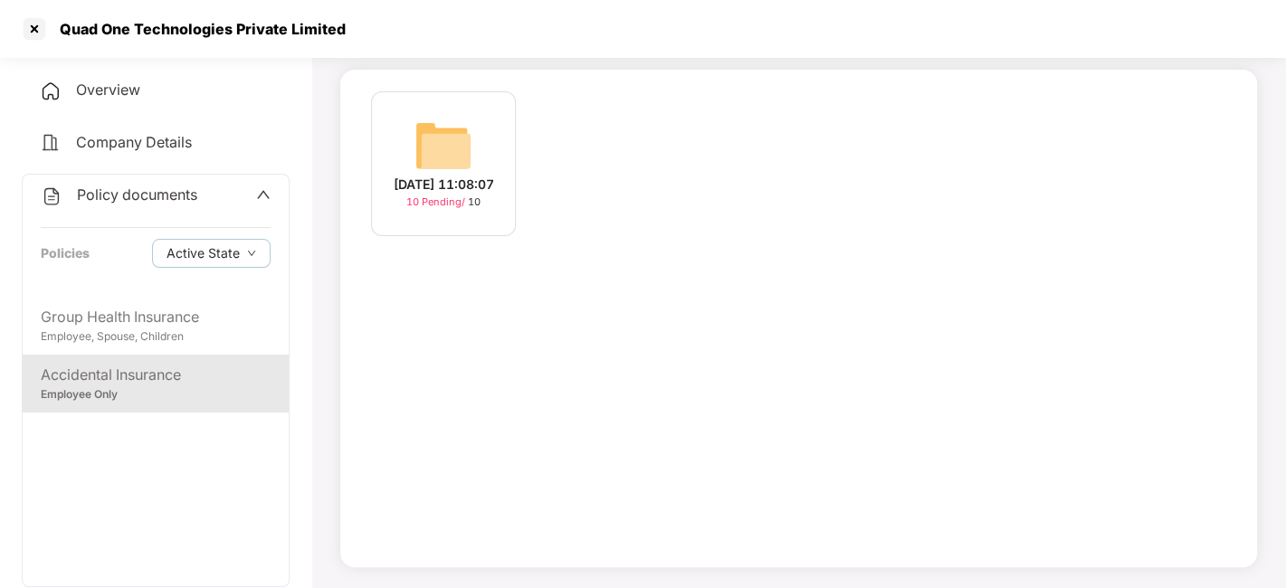
click at [425, 136] on img at bounding box center [443, 146] width 58 height 58
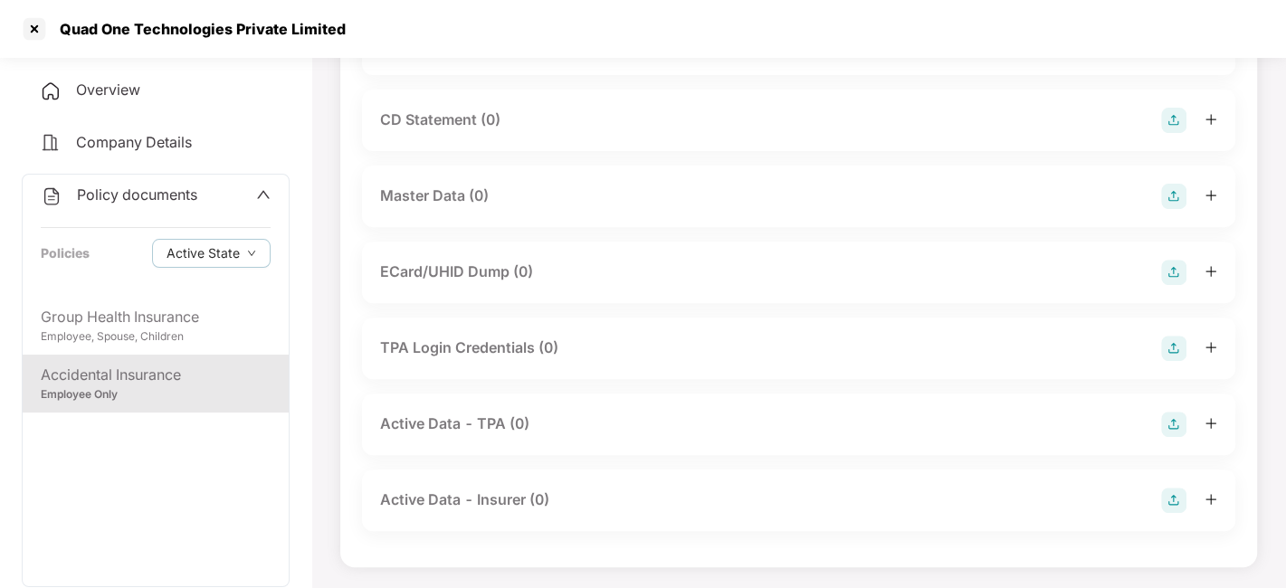
click at [1163, 199] on img at bounding box center [1173, 196] width 25 height 25
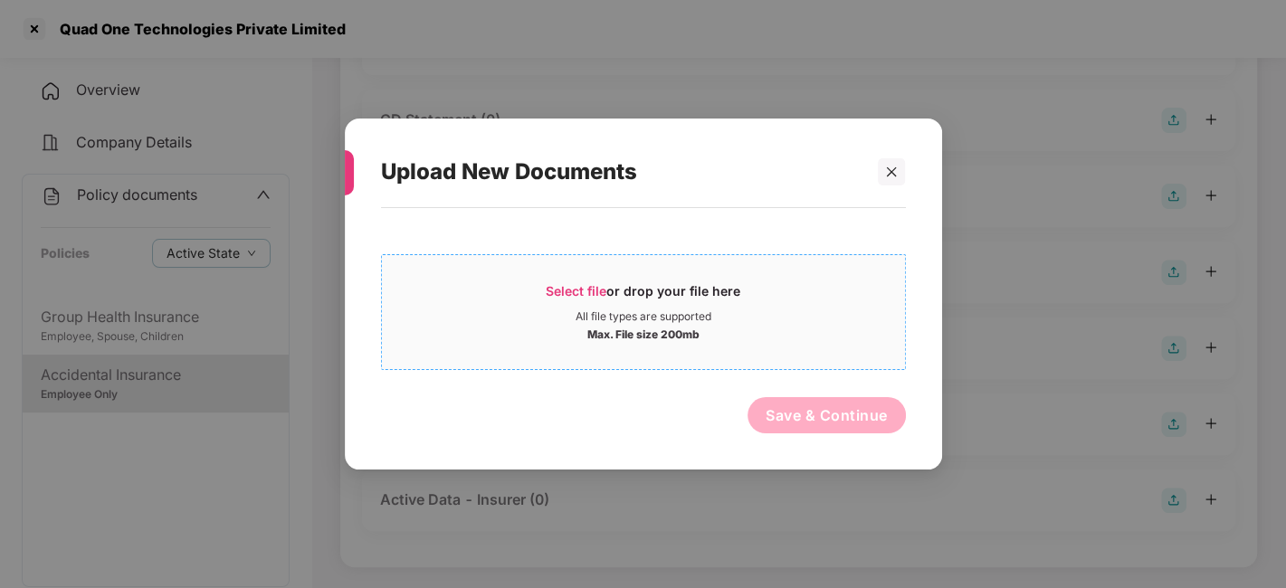
click at [760, 281] on span "Select file or drop your file here All file types are supported Max. File size …" at bounding box center [643, 312] width 523 height 87
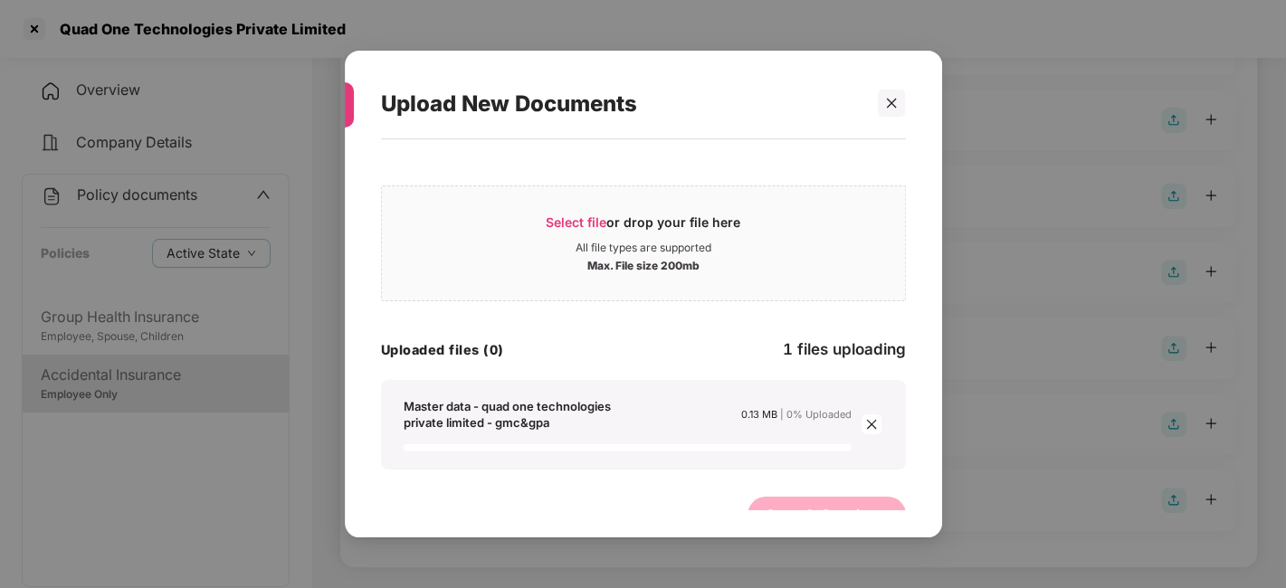
scroll to position [30, 0]
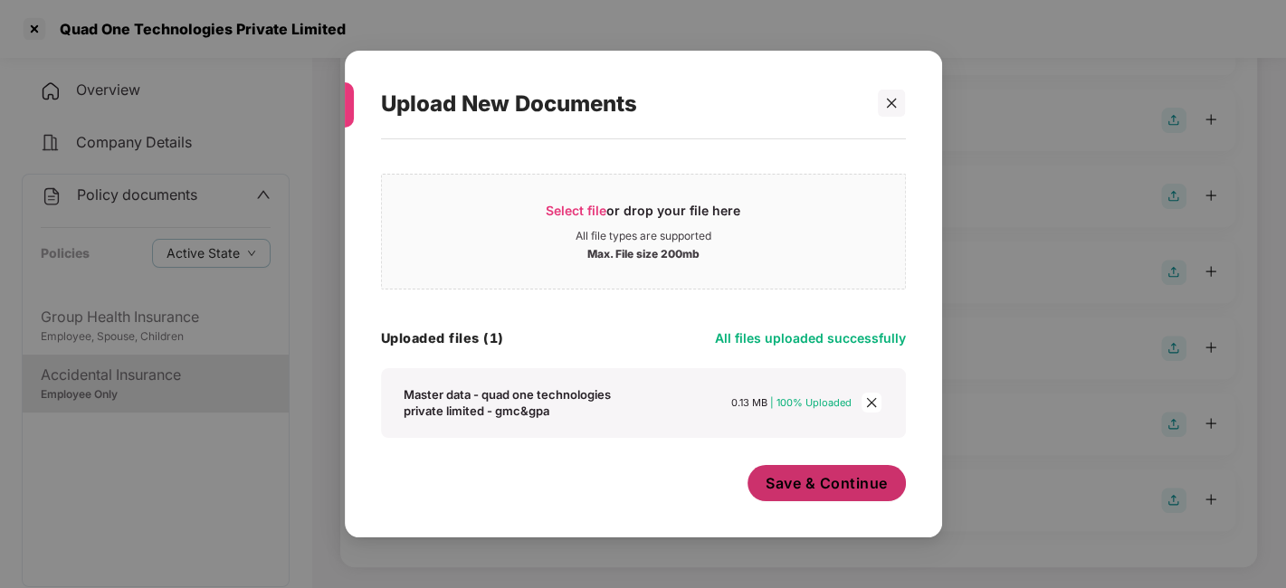
click at [796, 494] on button "Save & Continue" at bounding box center [827, 483] width 158 height 36
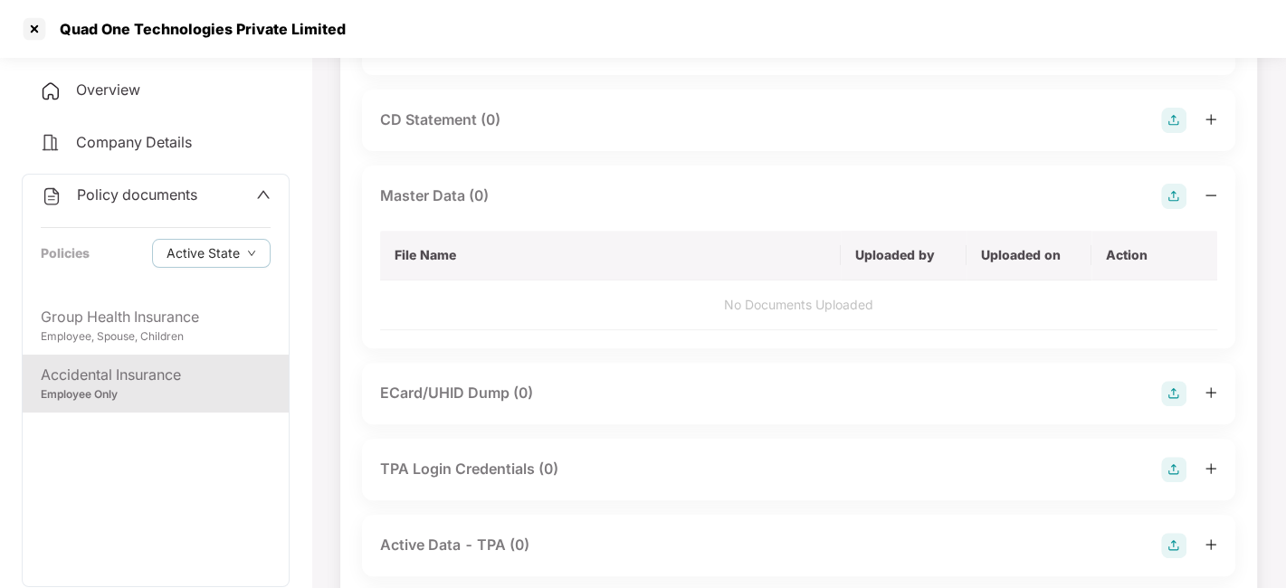
scroll to position [0, 0]
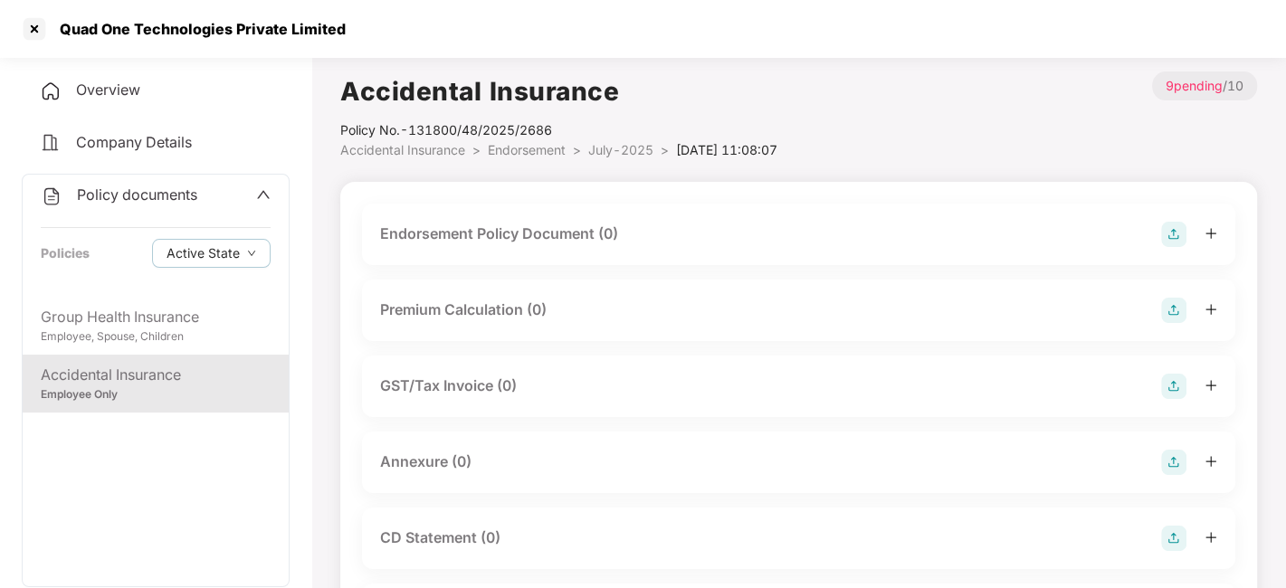
click at [1172, 233] on img at bounding box center [1173, 234] width 25 height 25
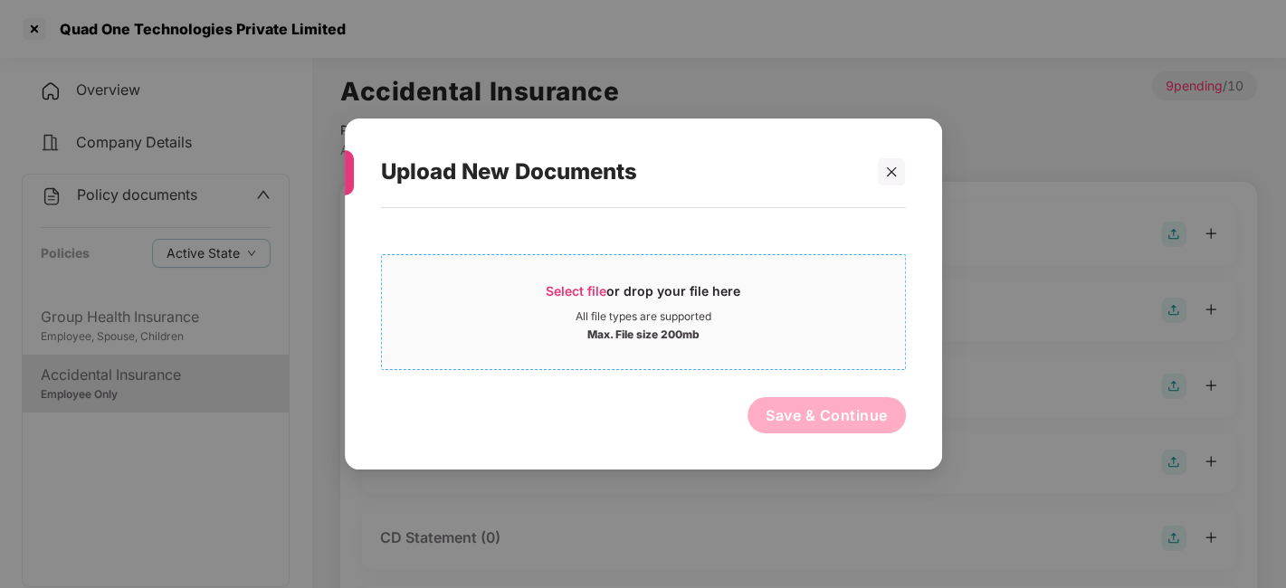
click at [744, 314] on div "All file types are supported" at bounding box center [643, 316] width 523 height 14
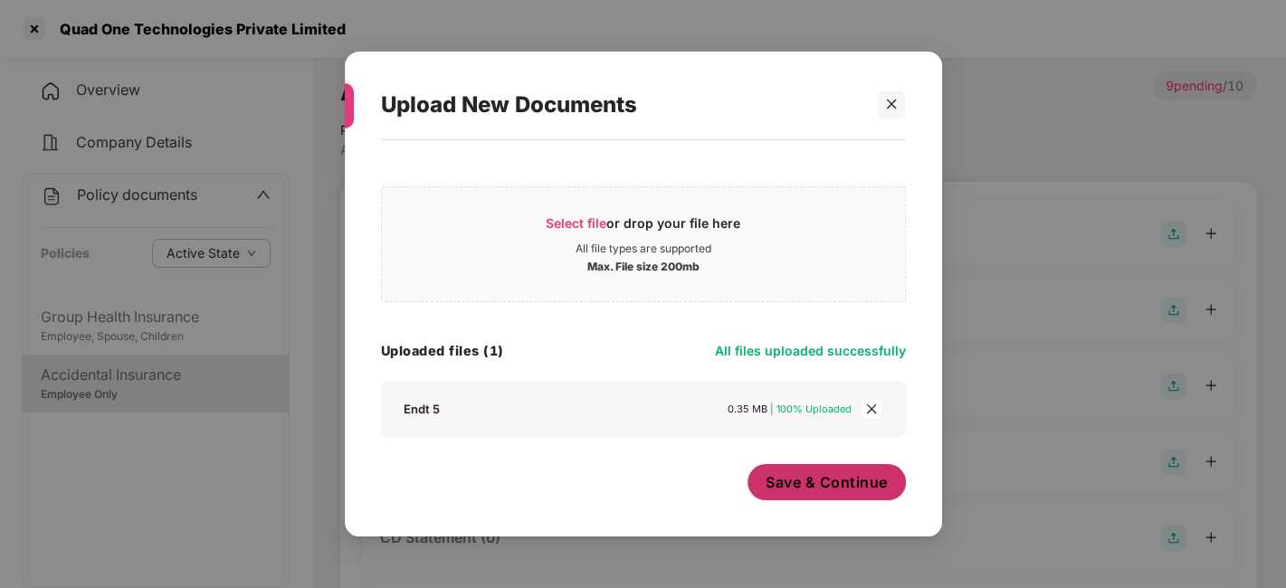
click at [824, 472] on span "Save & Continue" at bounding box center [827, 482] width 122 height 20
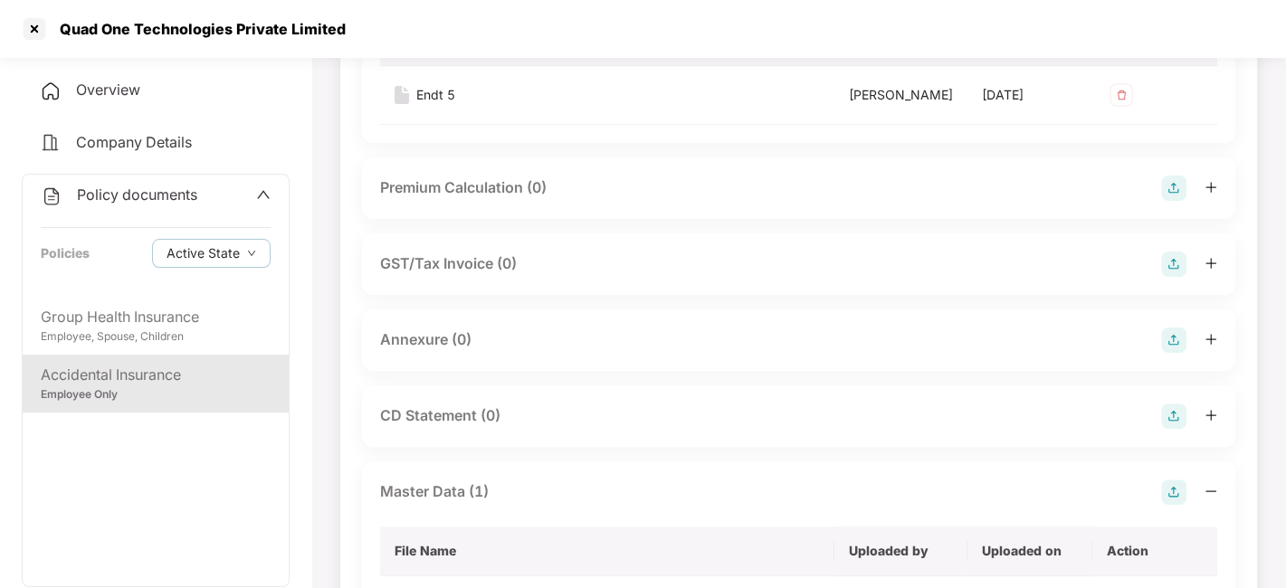
scroll to position [253, 0]
click at [1173, 352] on img at bounding box center [1173, 339] width 25 height 25
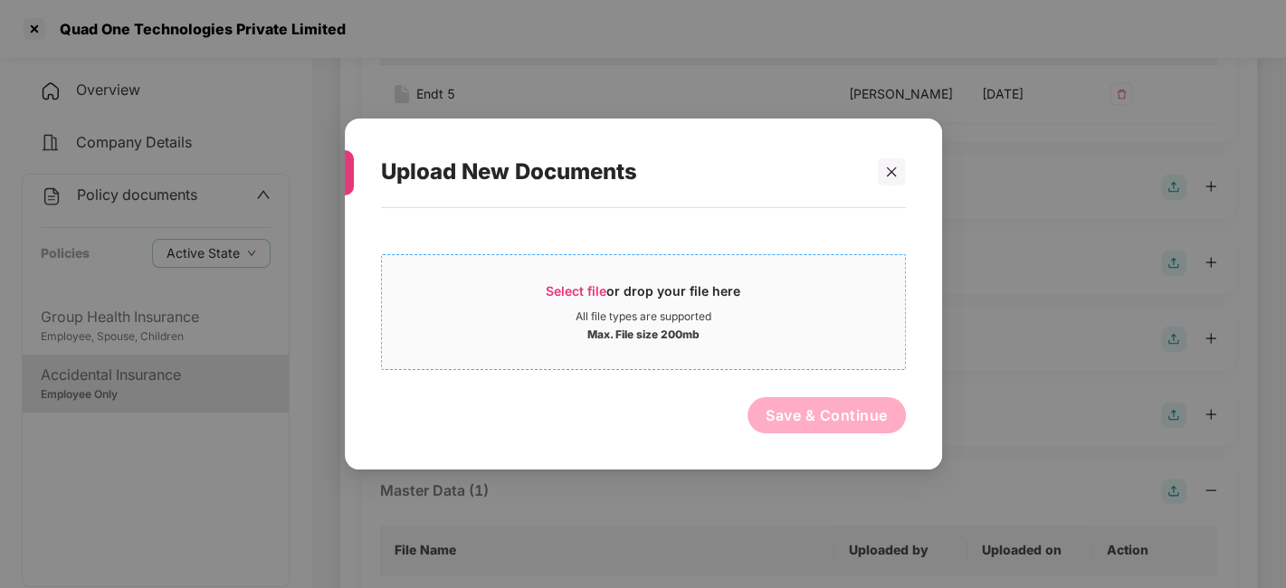
click at [838, 319] on div "All file types are supported" at bounding box center [643, 316] width 523 height 14
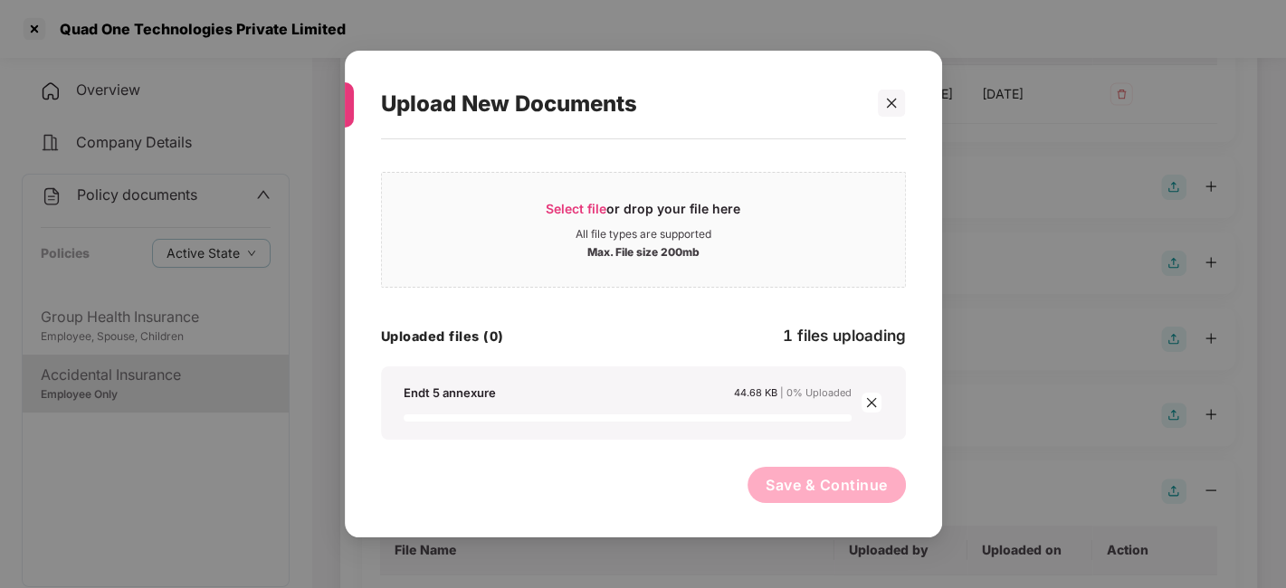
scroll to position [0, 0]
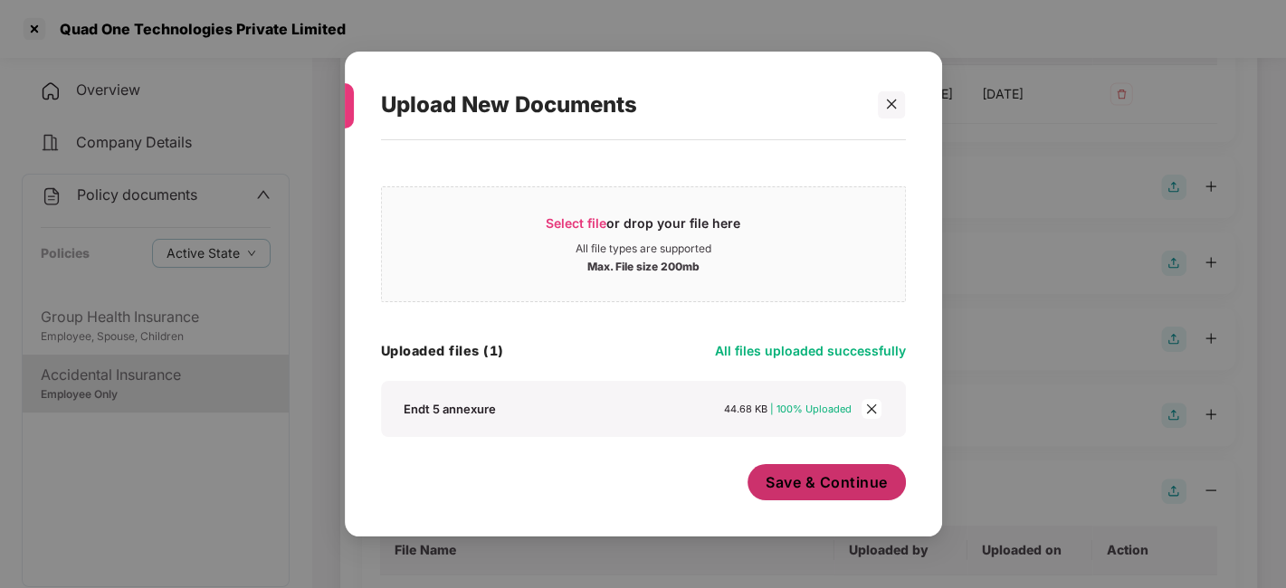
click at [796, 482] on span "Save & Continue" at bounding box center [827, 482] width 122 height 20
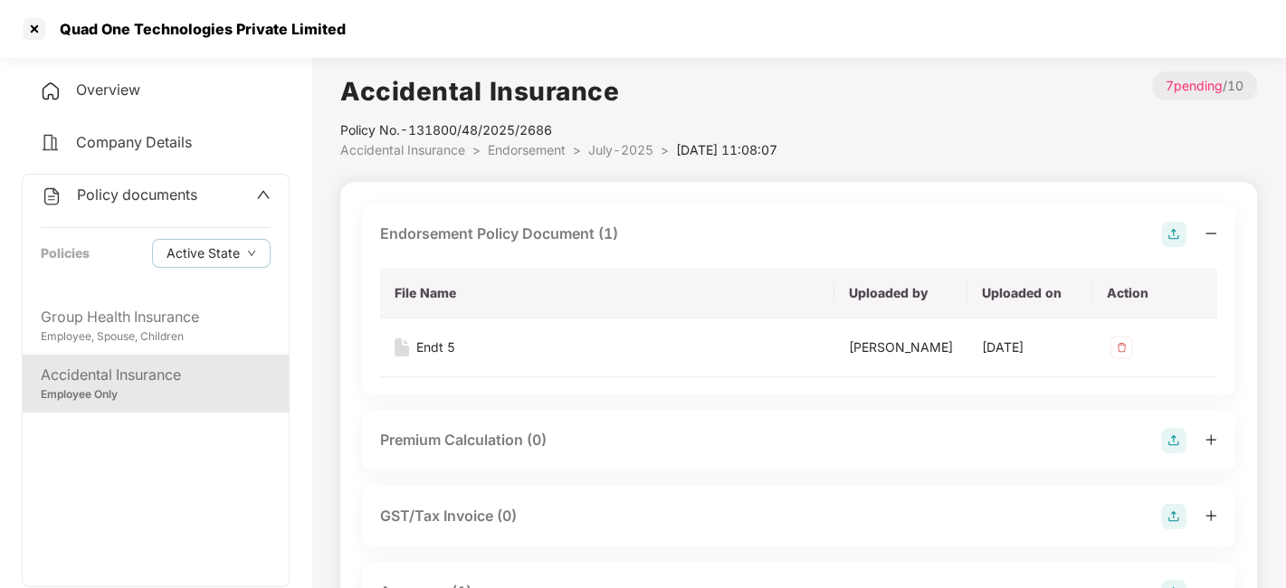
click at [623, 154] on span "July-2025" at bounding box center [620, 149] width 65 height 15
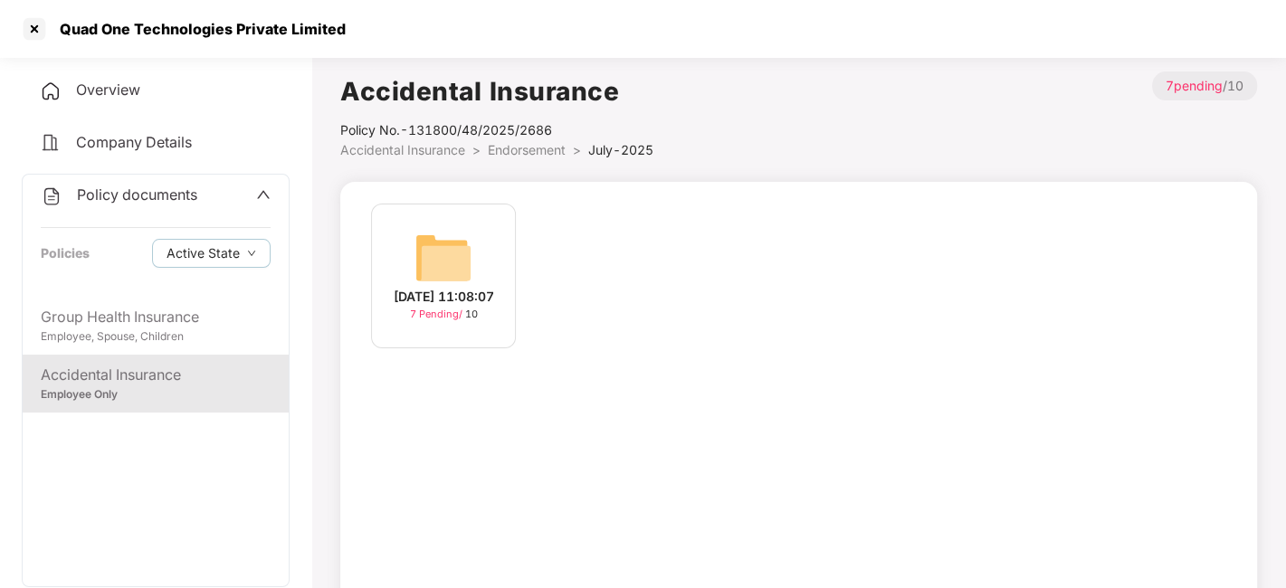
scroll to position [112, 0]
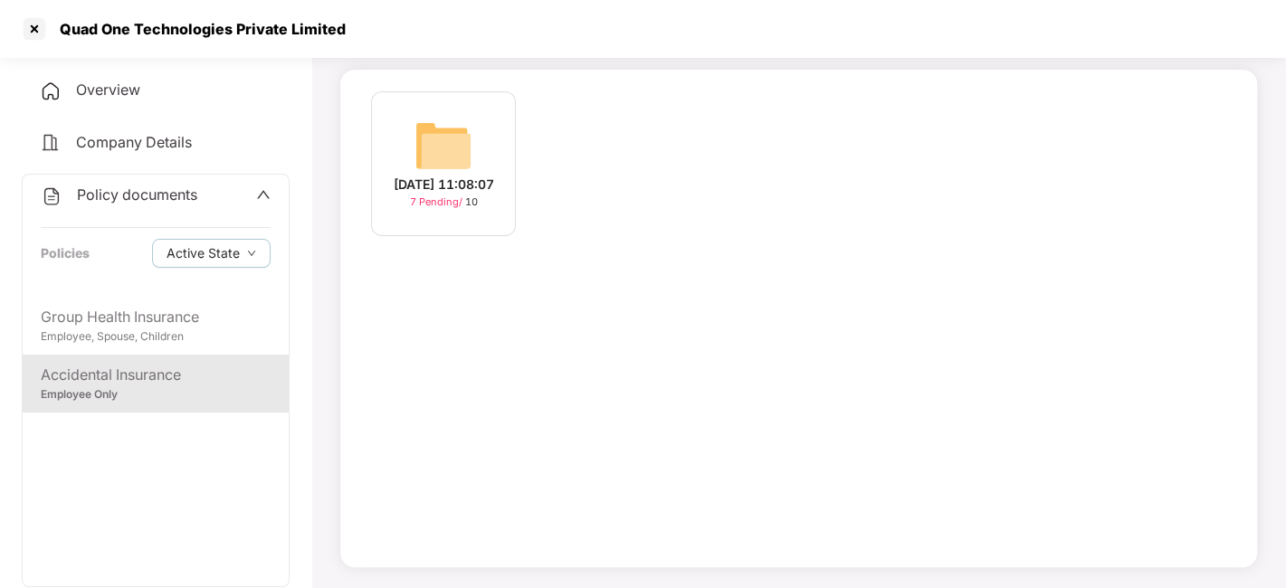
click at [115, 198] on span "Policy documents" at bounding box center [137, 195] width 120 height 18
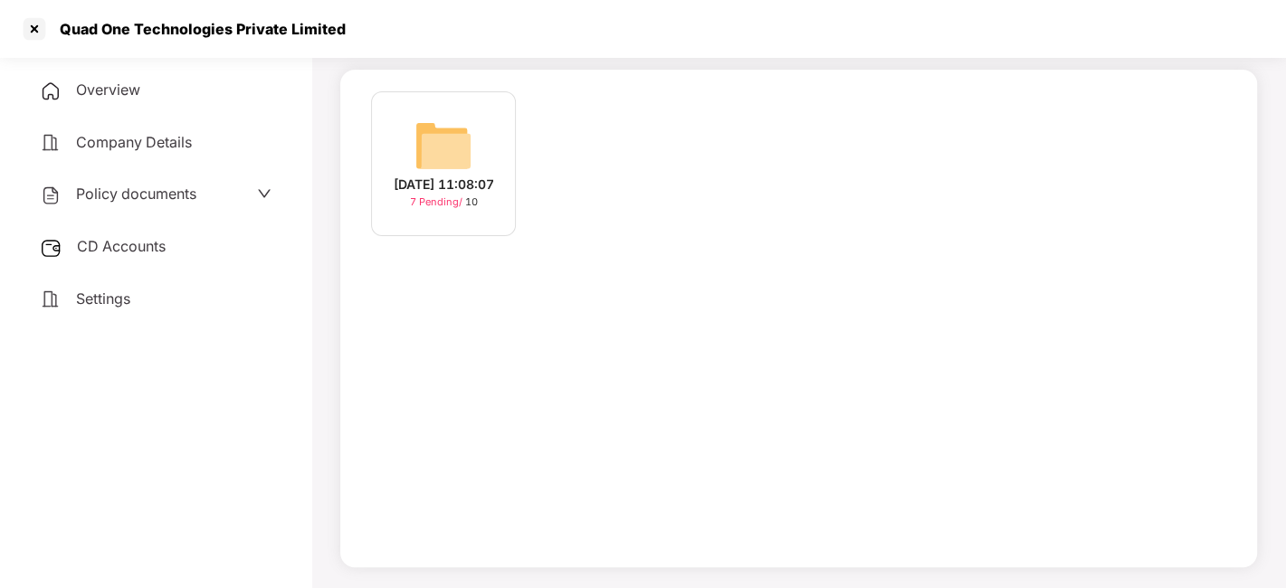
click at [111, 249] on span "CD Accounts" at bounding box center [121, 246] width 89 height 18
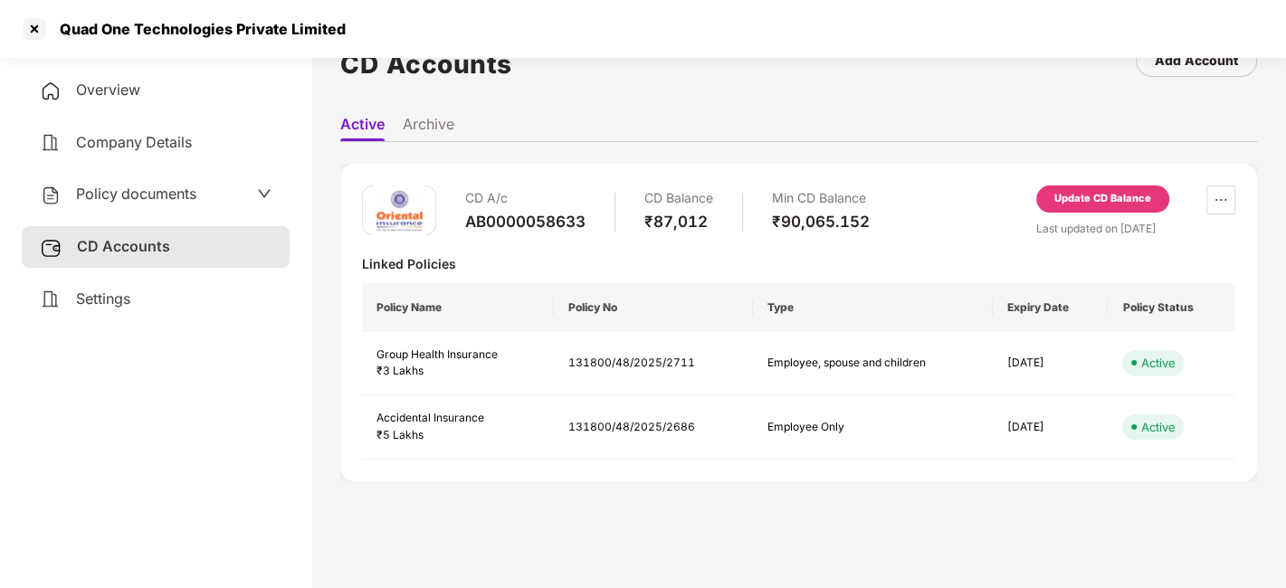
scroll to position [0, 0]
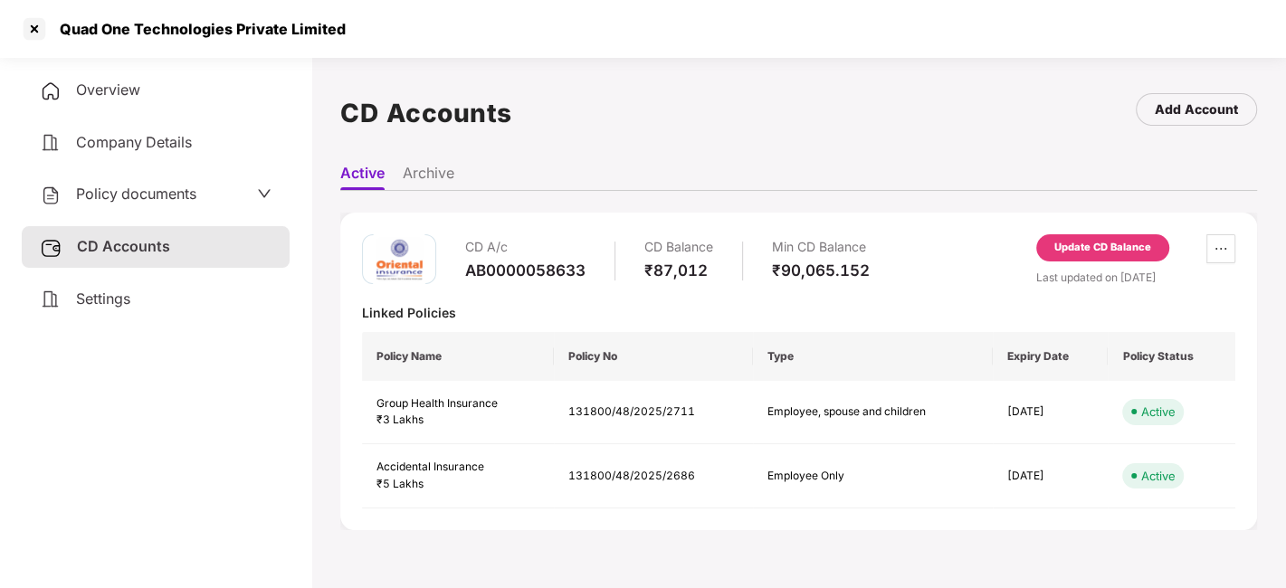
click at [1101, 242] on div "Update CD Balance" at bounding box center [1102, 248] width 97 height 16
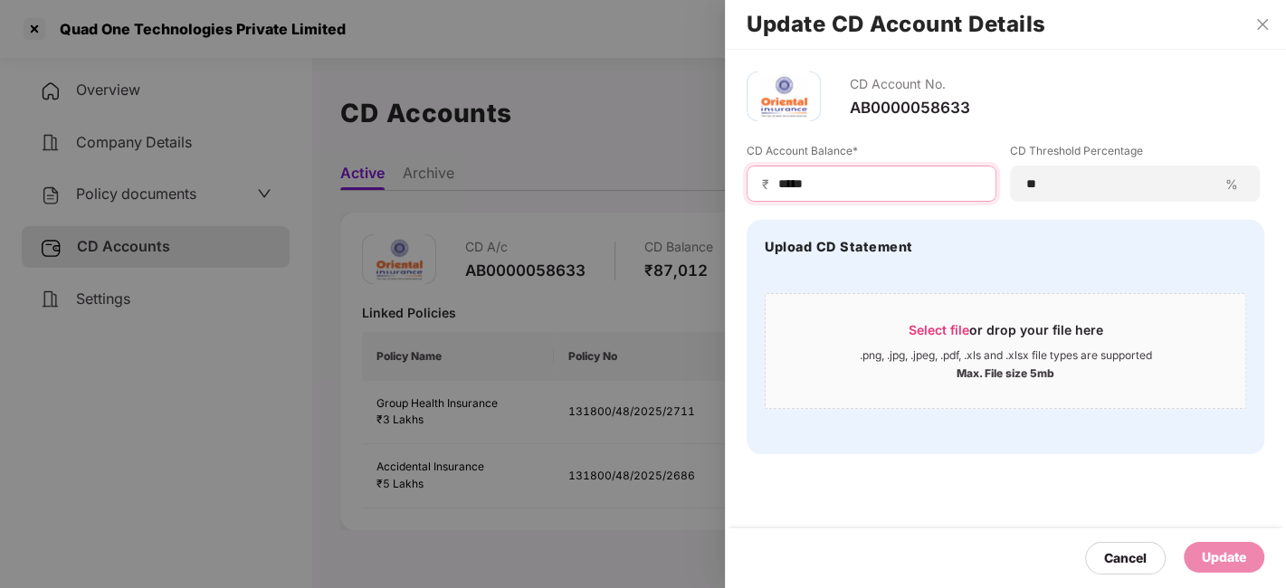
click at [851, 176] on input "*****" at bounding box center [878, 184] width 205 height 19
type input "******"
click at [1214, 564] on div "Update" at bounding box center [1224, 558] width 44 height 20
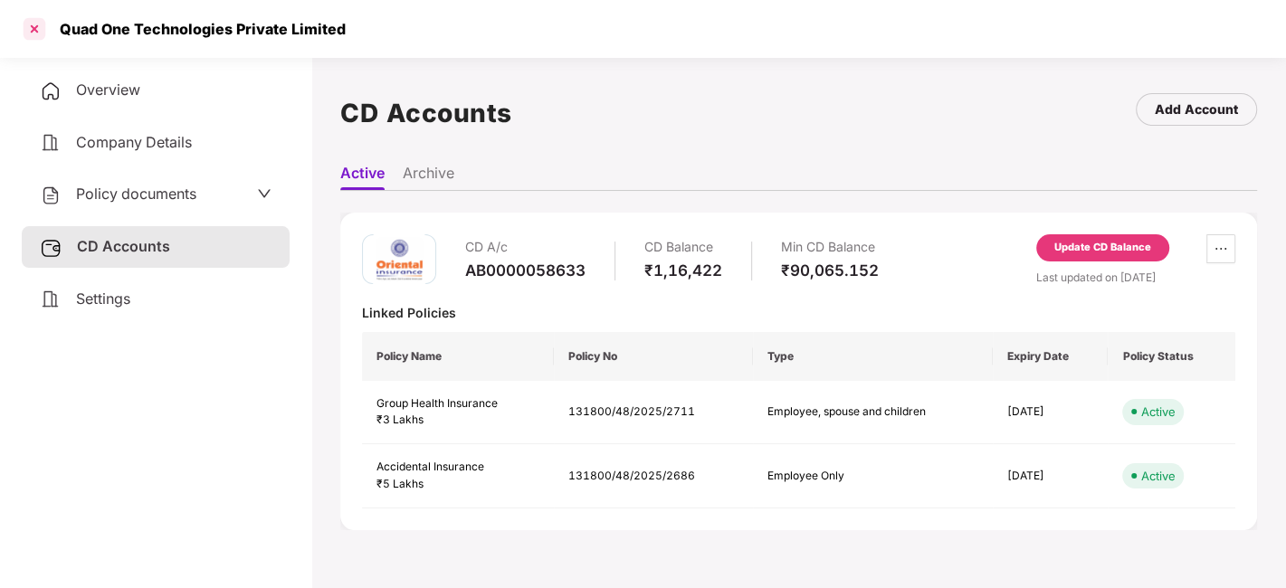
click at [31, 26] on div at bounding box center [34, 28] width 29 height 29
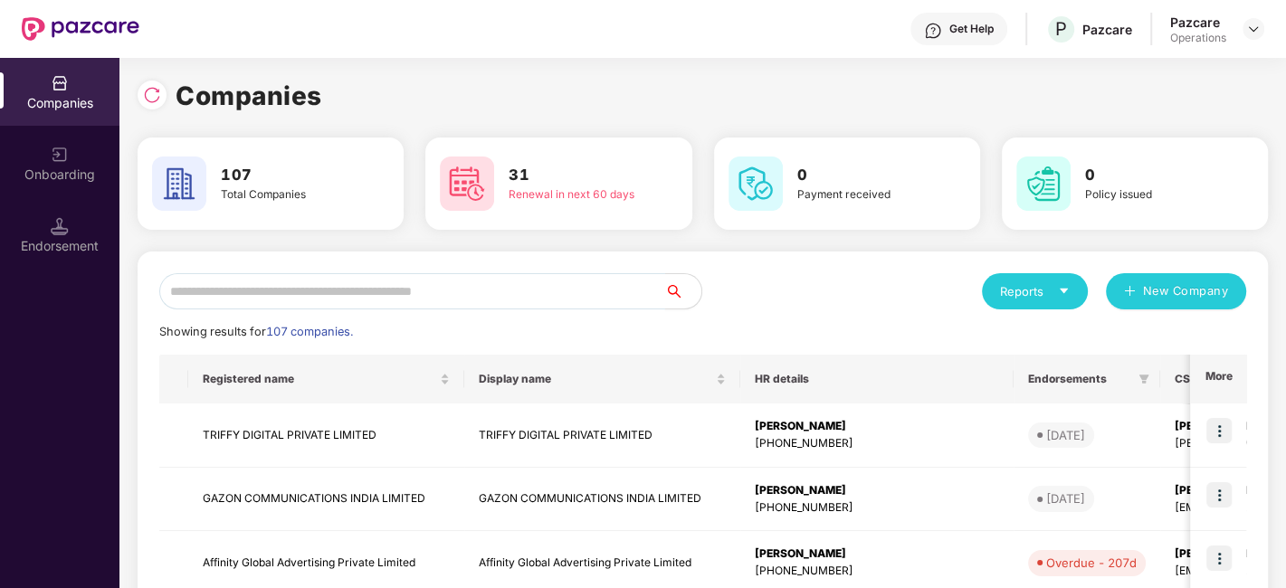
click at [421, 292] on input "text" at bounding box center [412, 291] width 506 height 36
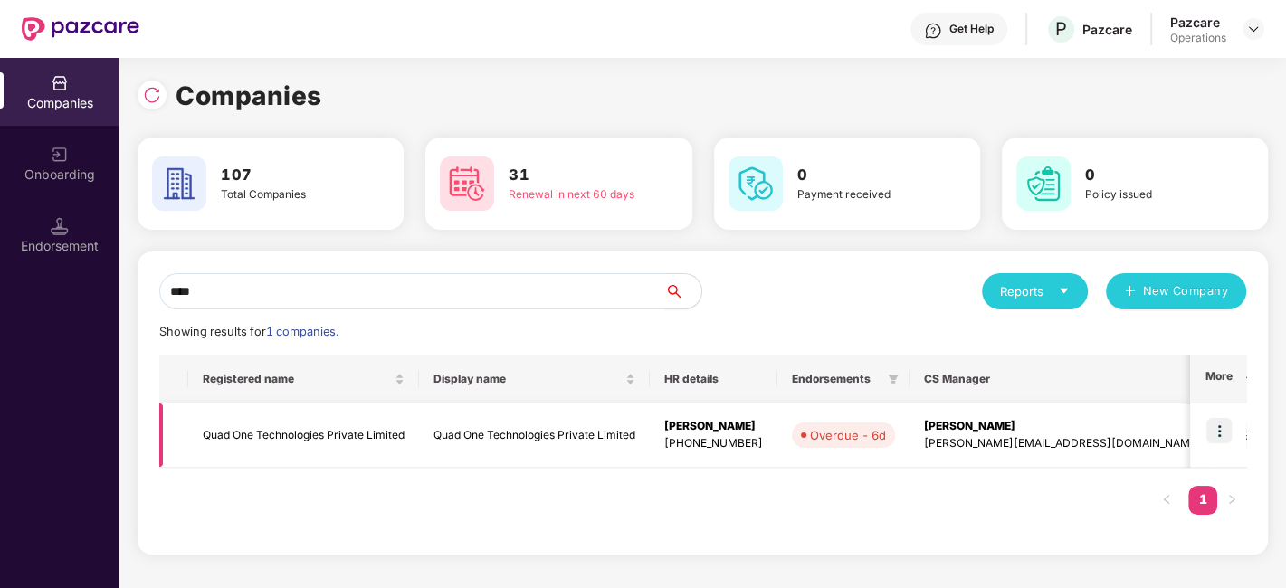
type input "****"
click at [1209, 435] on img at bounding box center [1218, 430] width 25 height 25
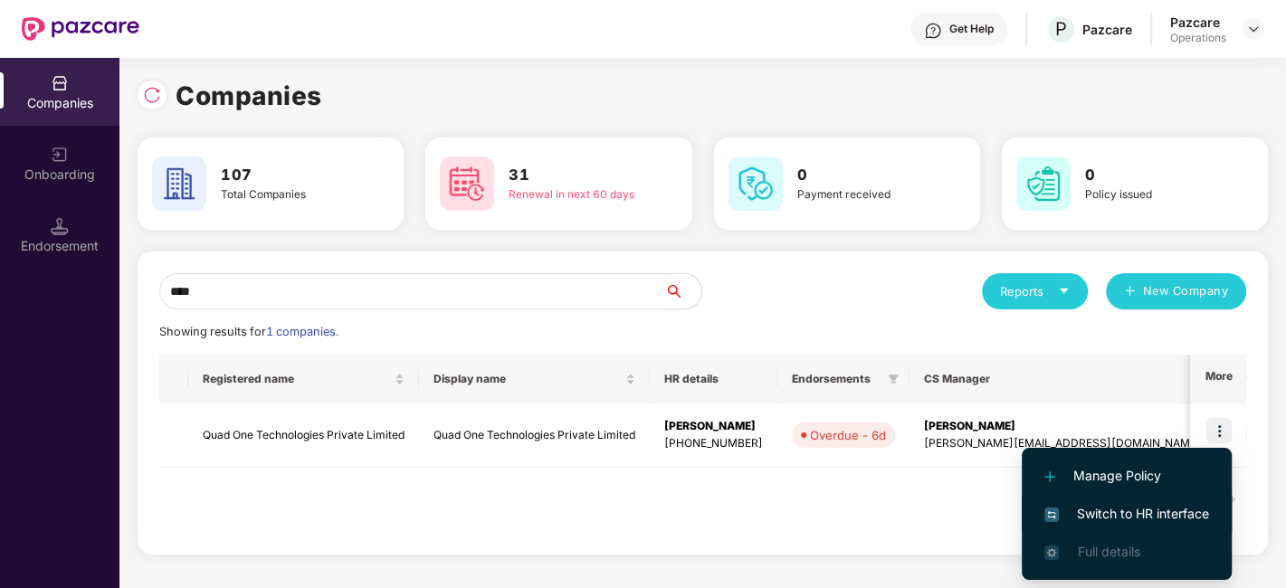
click at [1093, 506] on span "Switch to HR interface" at bounding box center [1126, 514] width 165 height 20
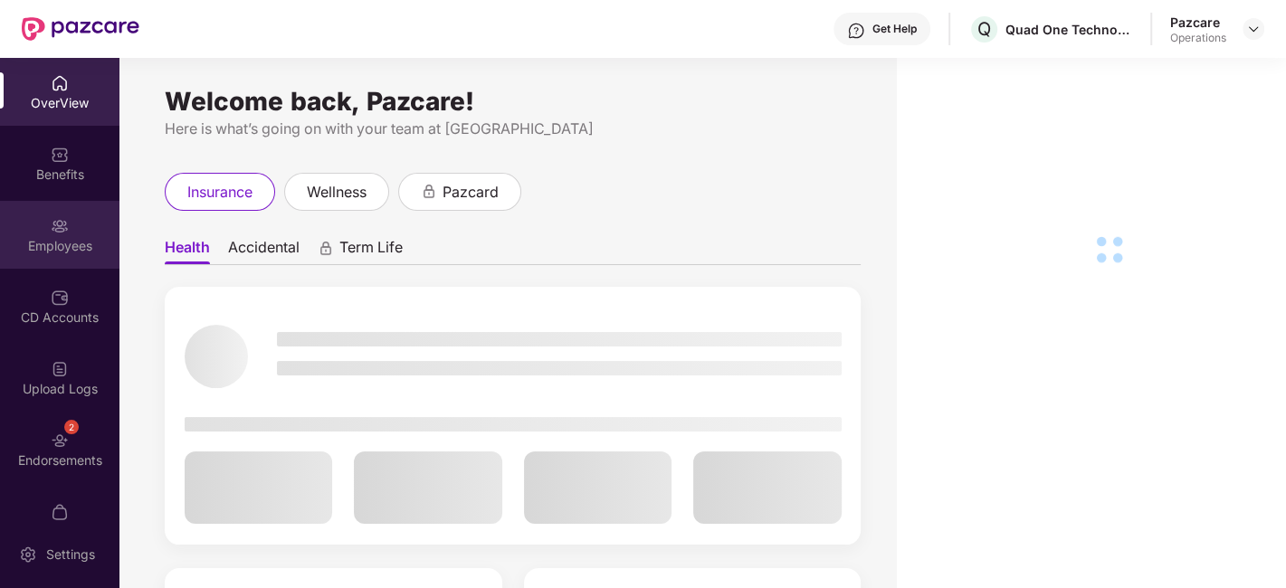
click at [43, 233] on div "Employees" at bounding box center [59, 235] width 119 height 68
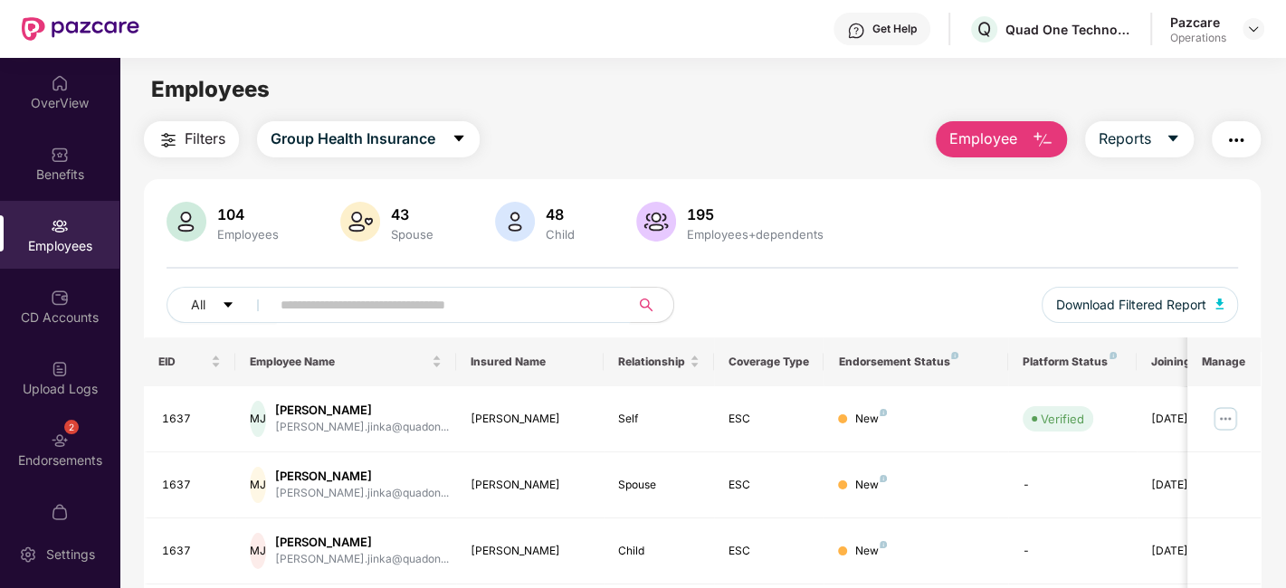
click at [460, 302] on input "text" at bounding box center [443, 304] width 325 height 27
paste input "****"
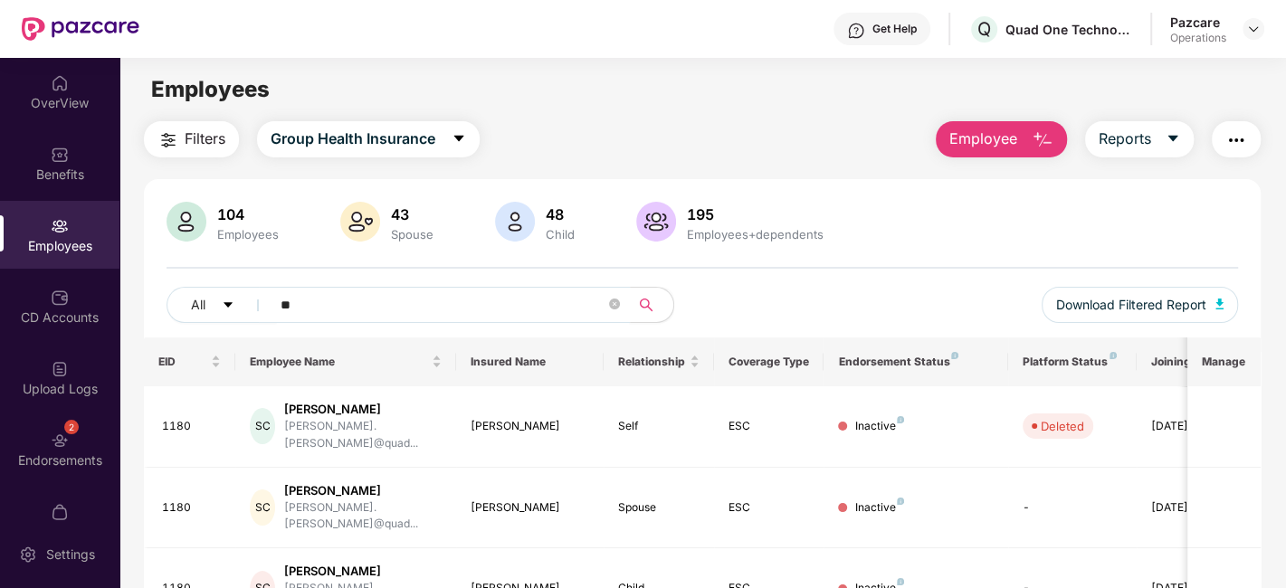
type input "*"
paste input "****"
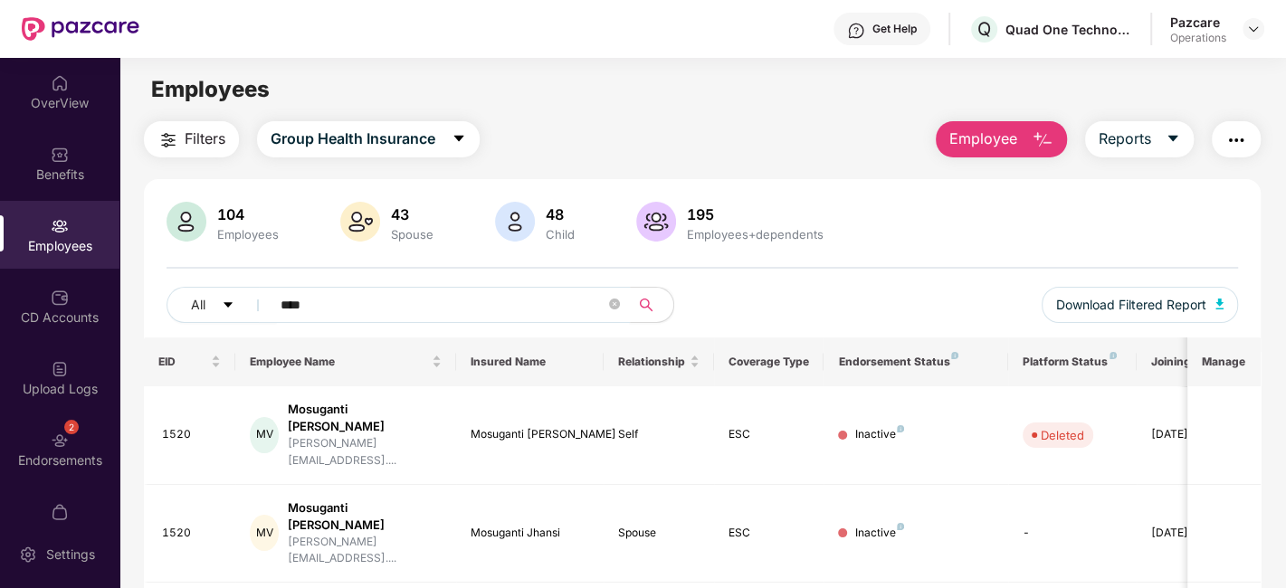
scroll to position [59, 0]
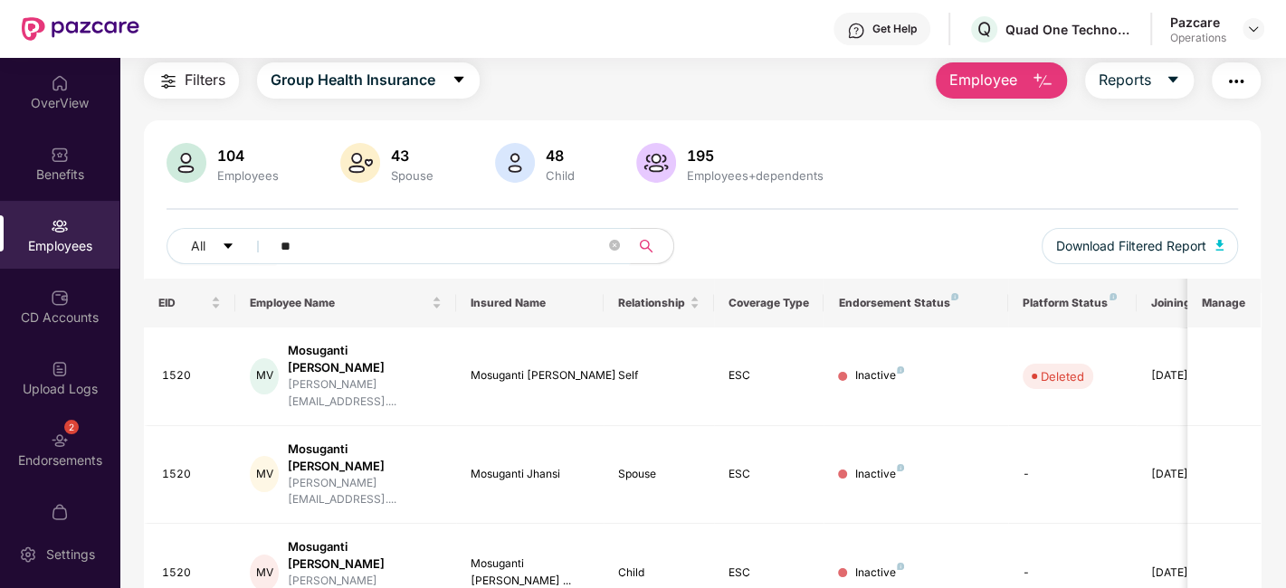
type input "*"
paste input "****"
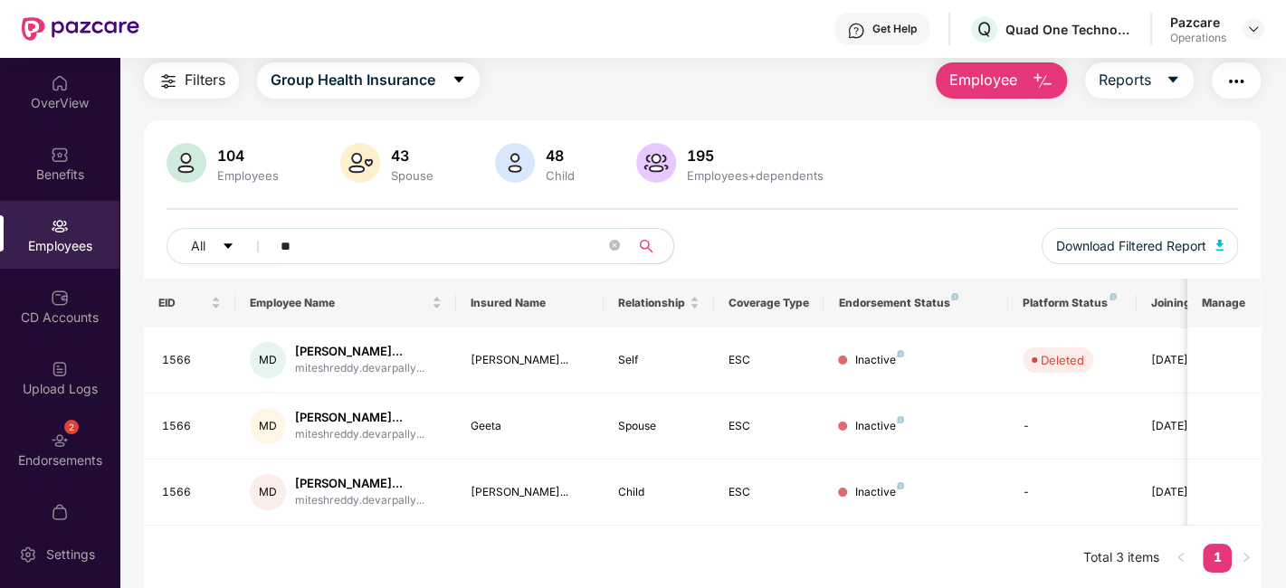
type input "*"
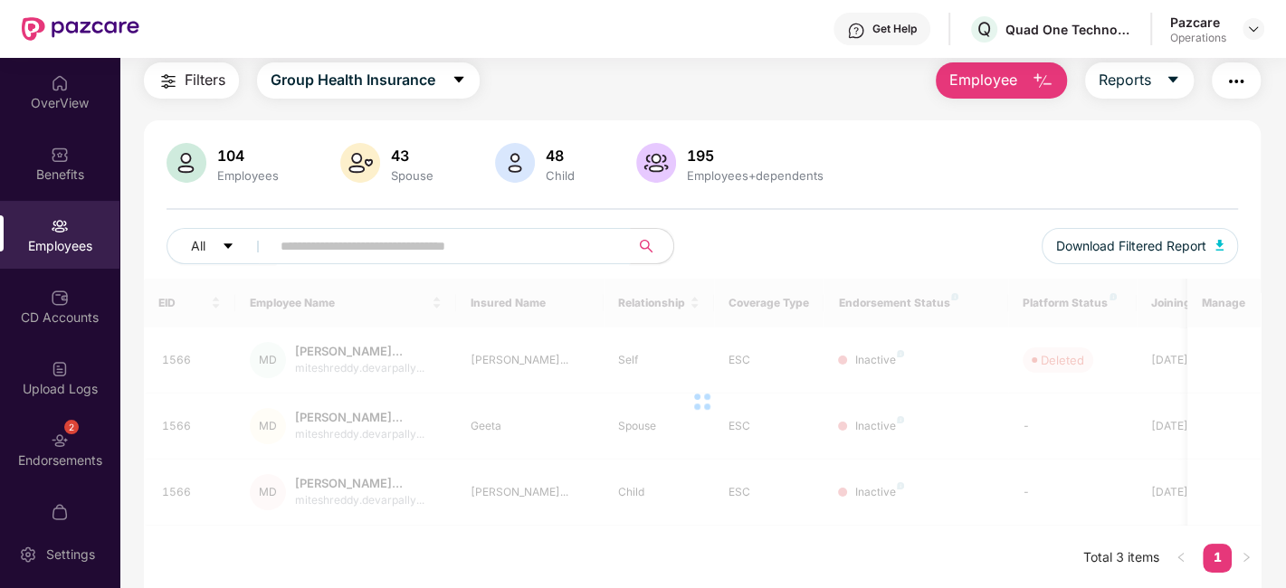
paste input "****"
type input "****"
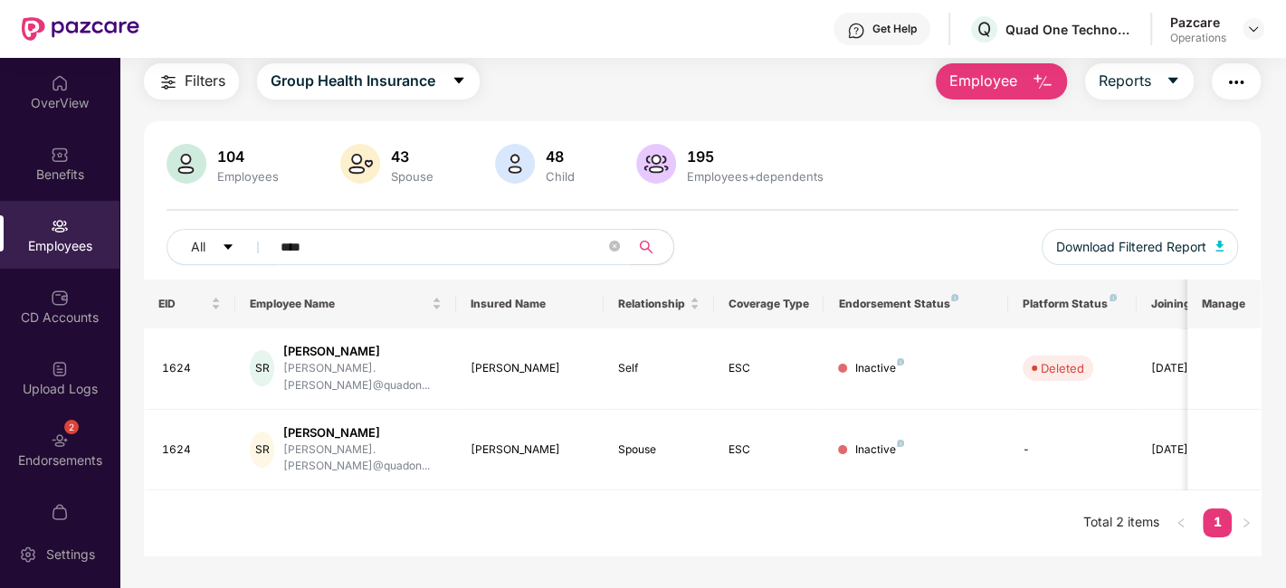
scroll to position [57, 0]
click at [613, 249] on icon "close-circle" at bounding box center [614, 247] width 11 height 11
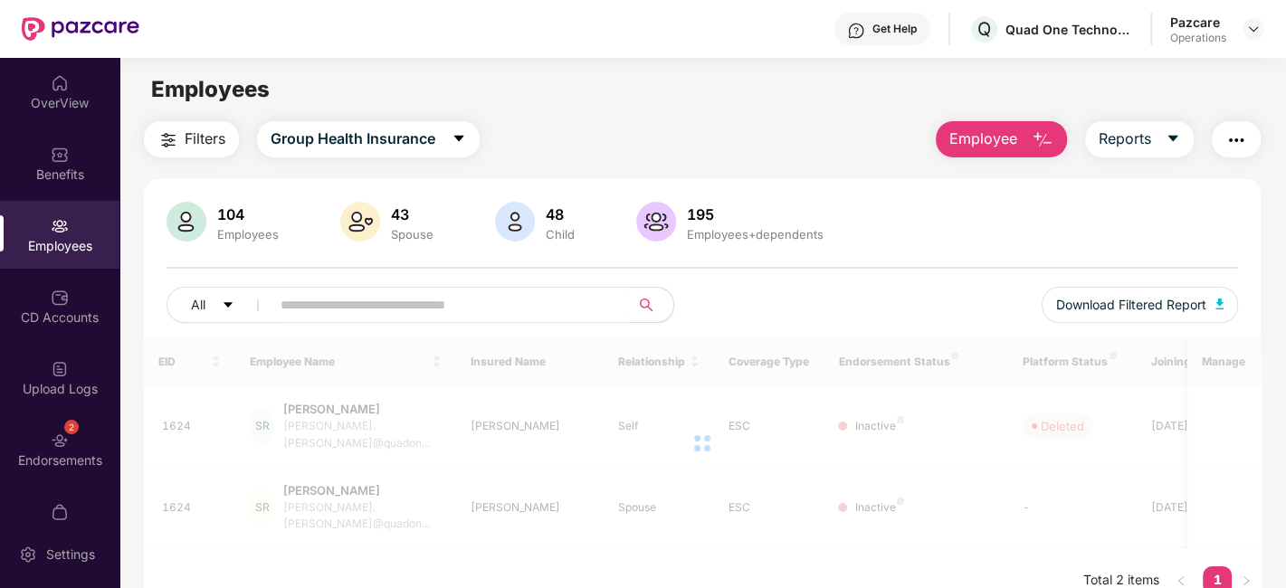
click at [194, 133] on span "Filters" at bounding box center [205, 139] width 41 height 23
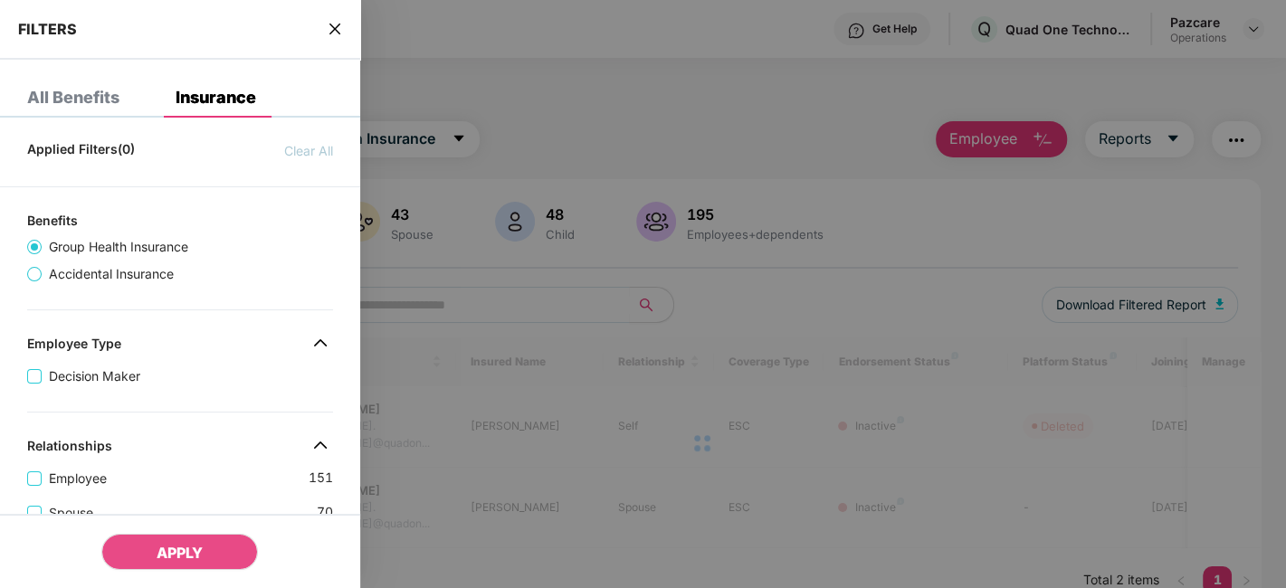
scroll to position [589, 0]
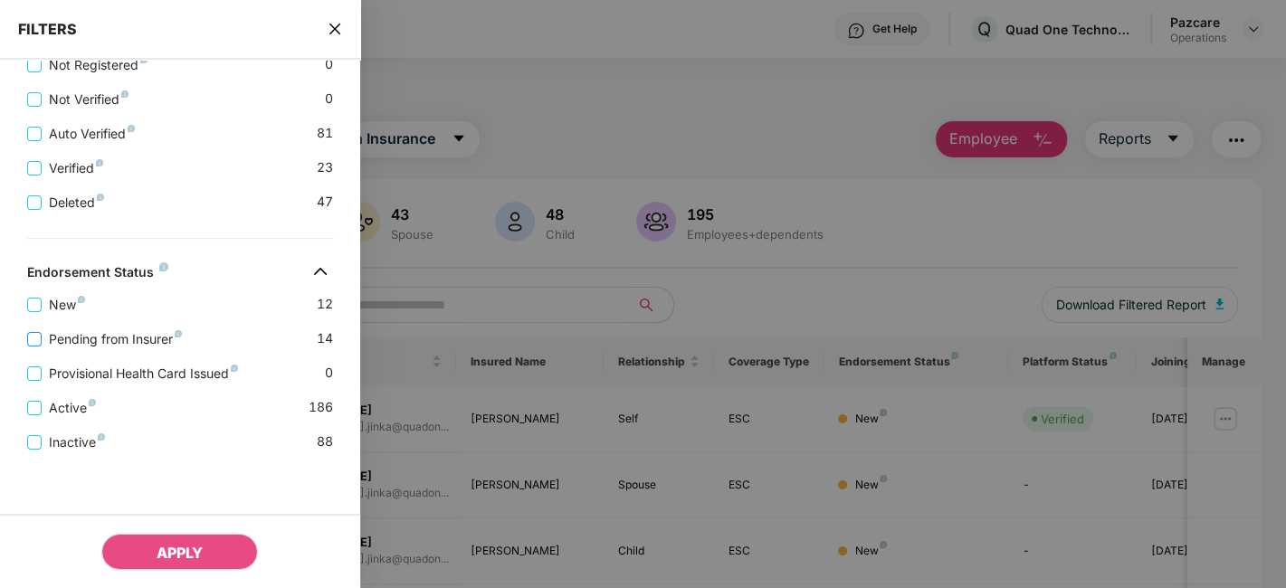
click at [119, 341] on span "Pending from Insurer" at bounding box center [116, 339] width 148 height 20
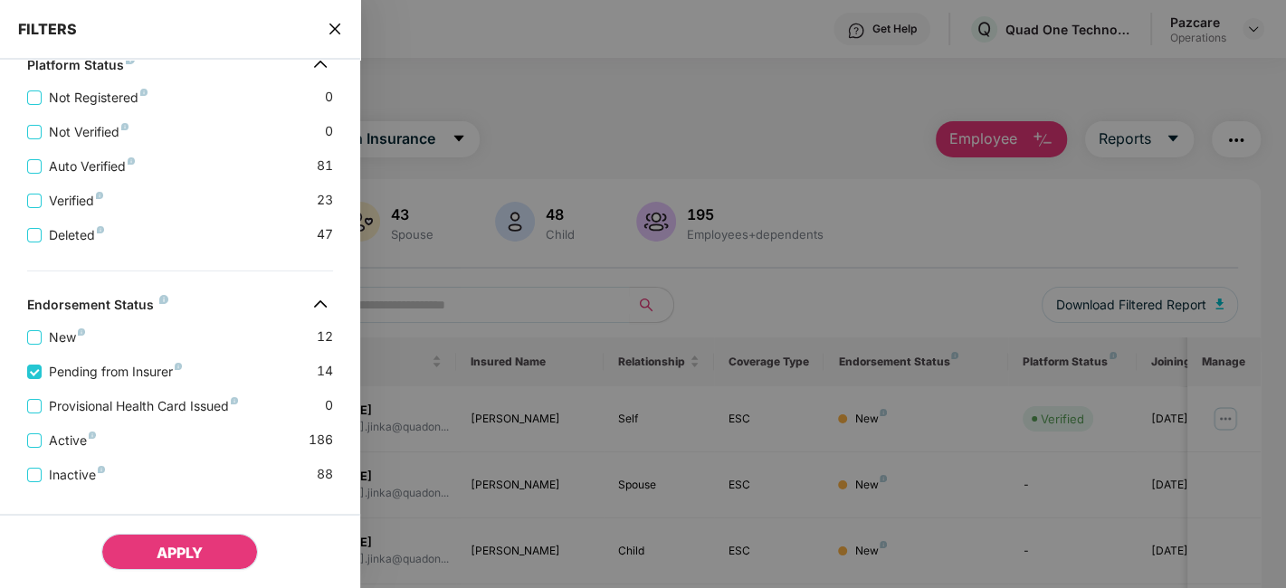
click at [186, 560] on span "APPLY" at bounding box center [180, 553] width 46 height 18
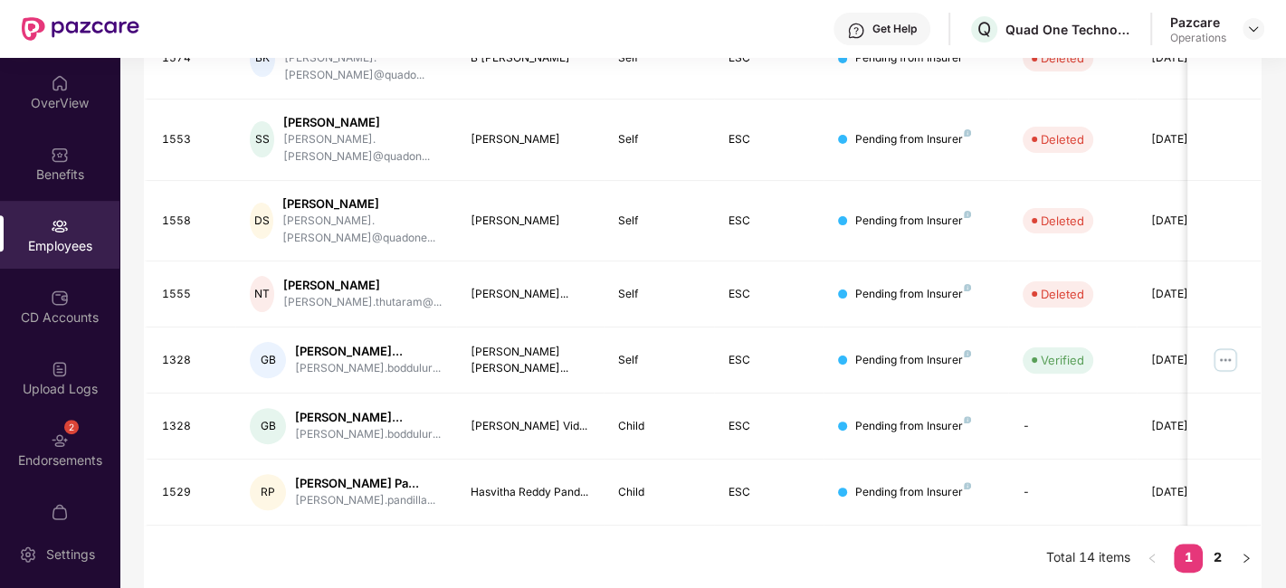
scroll to position [574, 0]
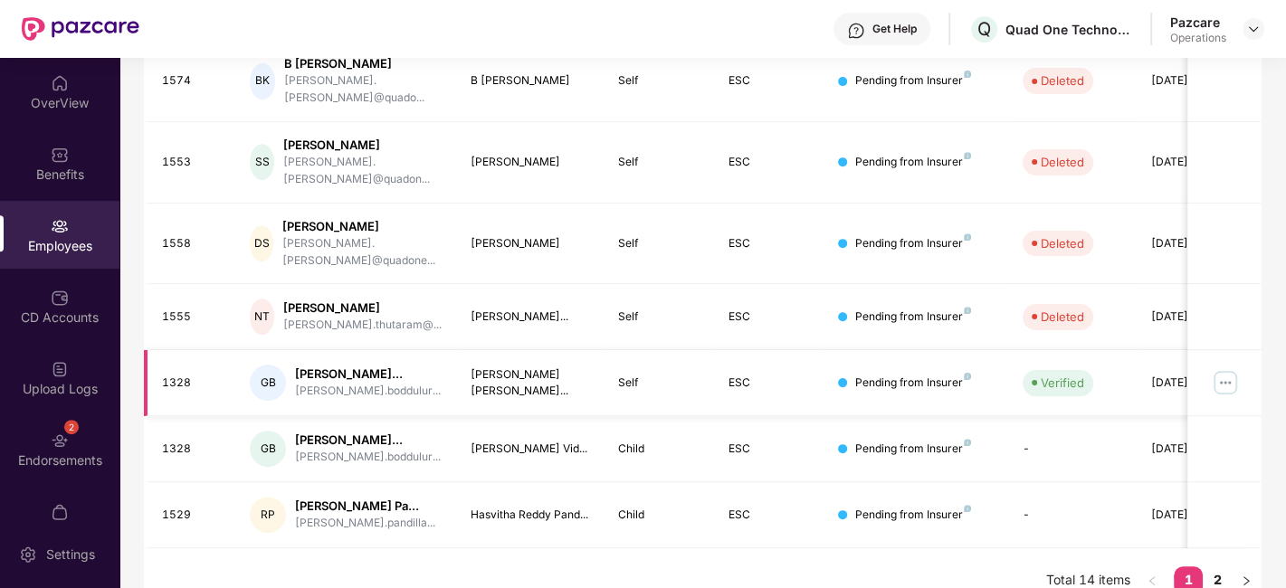
click at [168, 375] on div "1328" at bounding box center [192, 383] width 60 height 17
copy div "1328"
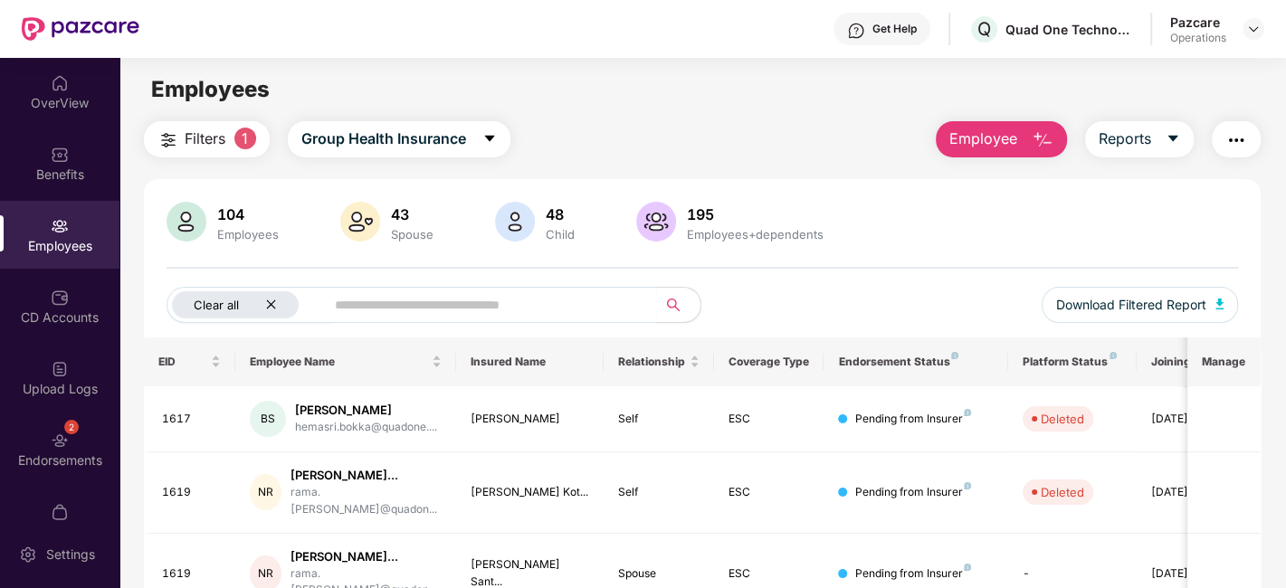
click at [266, 302] on icon "close" at bounding box center [271, 305] width 12 height 12
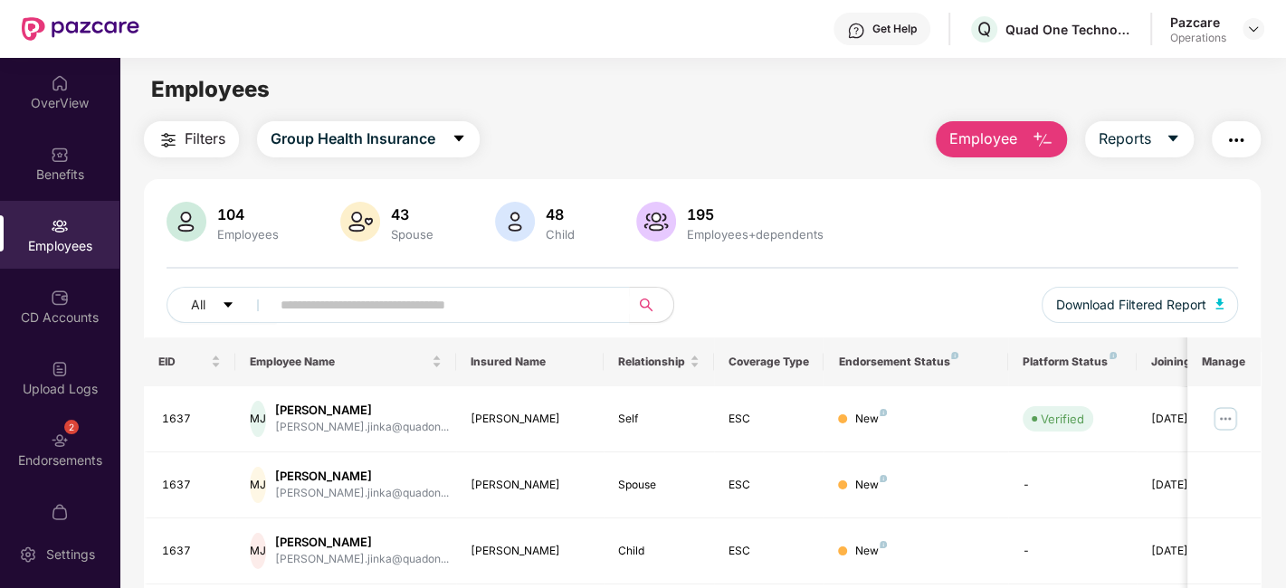
click at [1243, 132] on img "button" at bounding box center [1236, 140] width 22 height 22
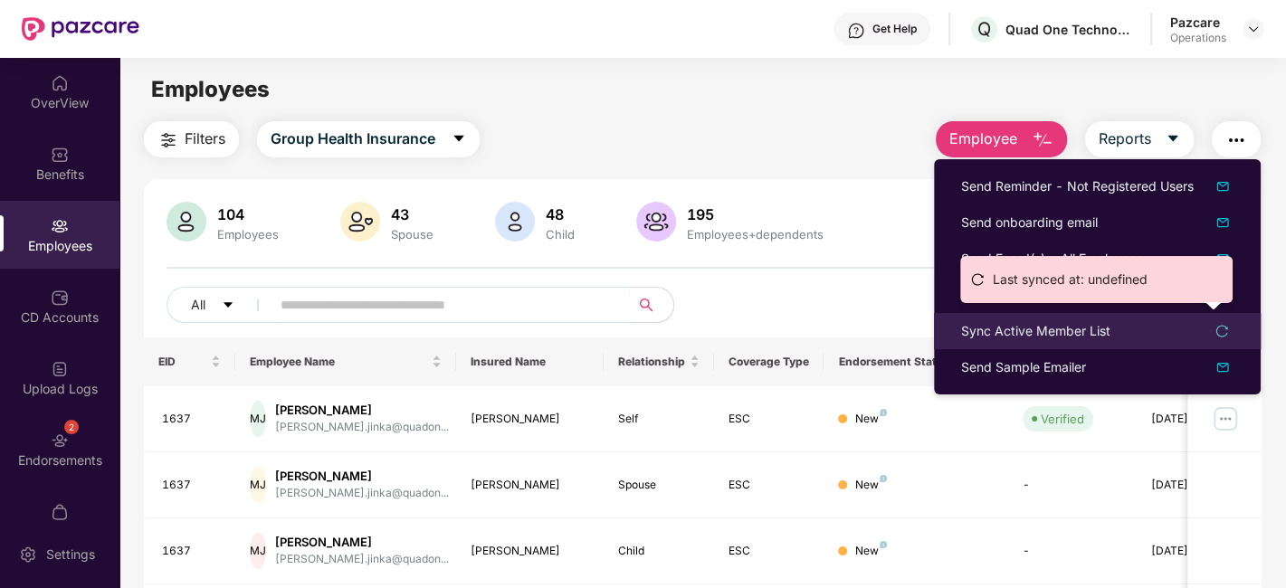
click at [1007, 324] on div "Sync Active Member List" at bounding box center [1035, 331] width 149 height 20
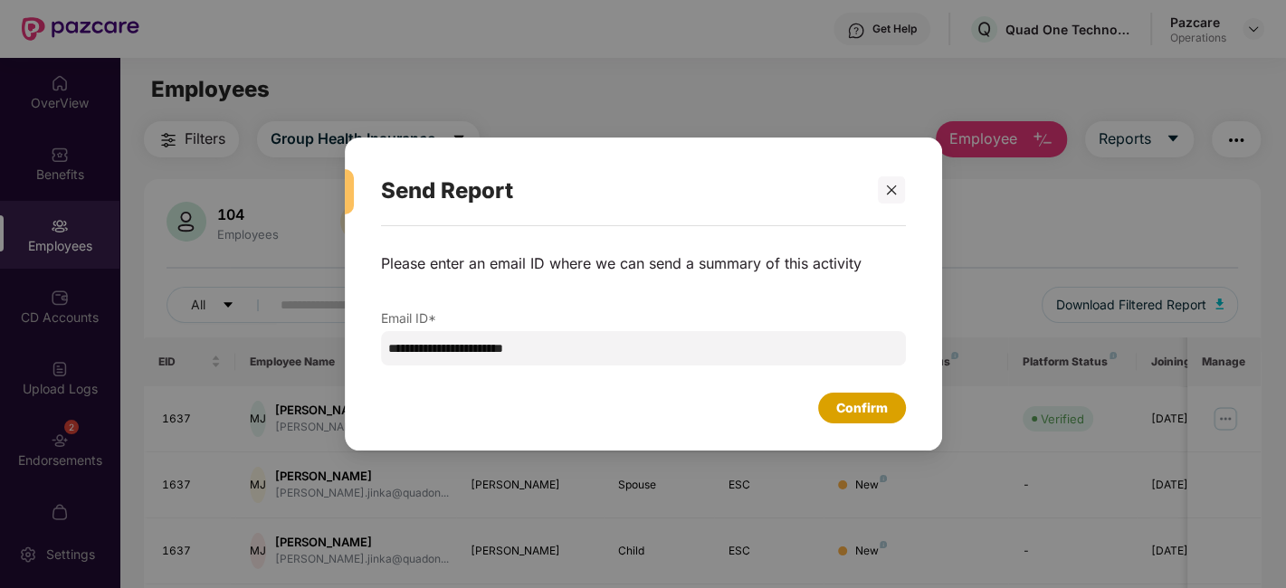
click at [858, 409] on div "Confirm" at bounding box center [862, 408] width 52 height 20
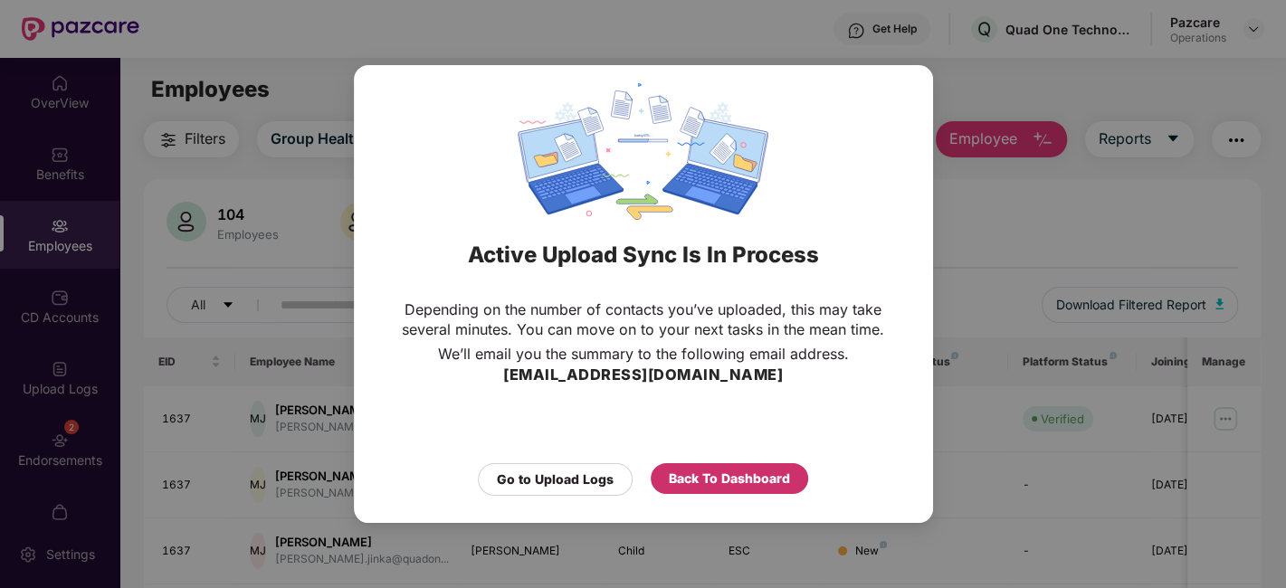
click at [767, 478] on div "Back To Dashboard" at bounding box center [729, 479] width 121 height 20
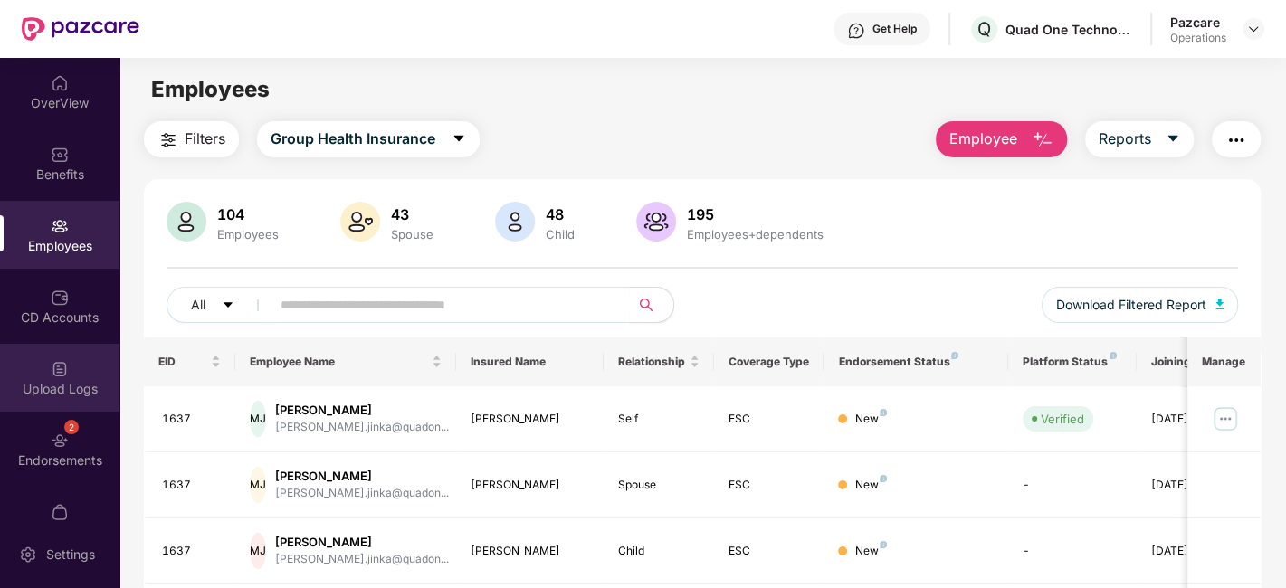
click at [43, 361] on div "Upload Logs" at bounding box center [59, 378] width 119 height 68
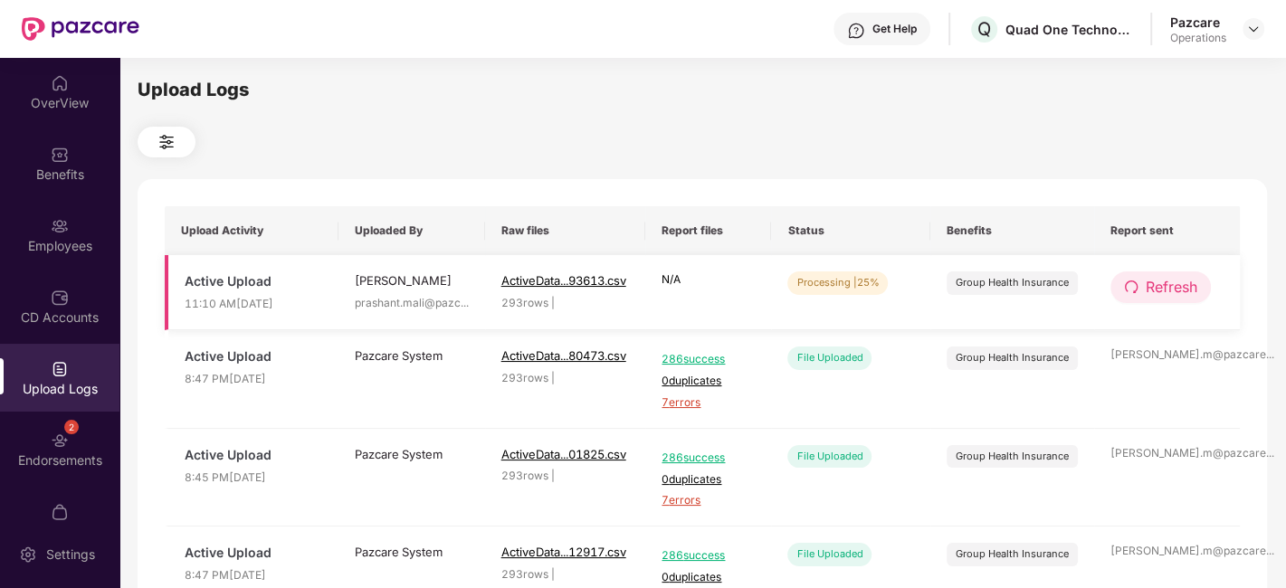
click at [1176, 296] on span "Refresh" at bounding box center [1172, 287] width 52 height 23
click at [1176, 296] on span "Refresh" at bounding box center [1173, 287] width 52 height 23
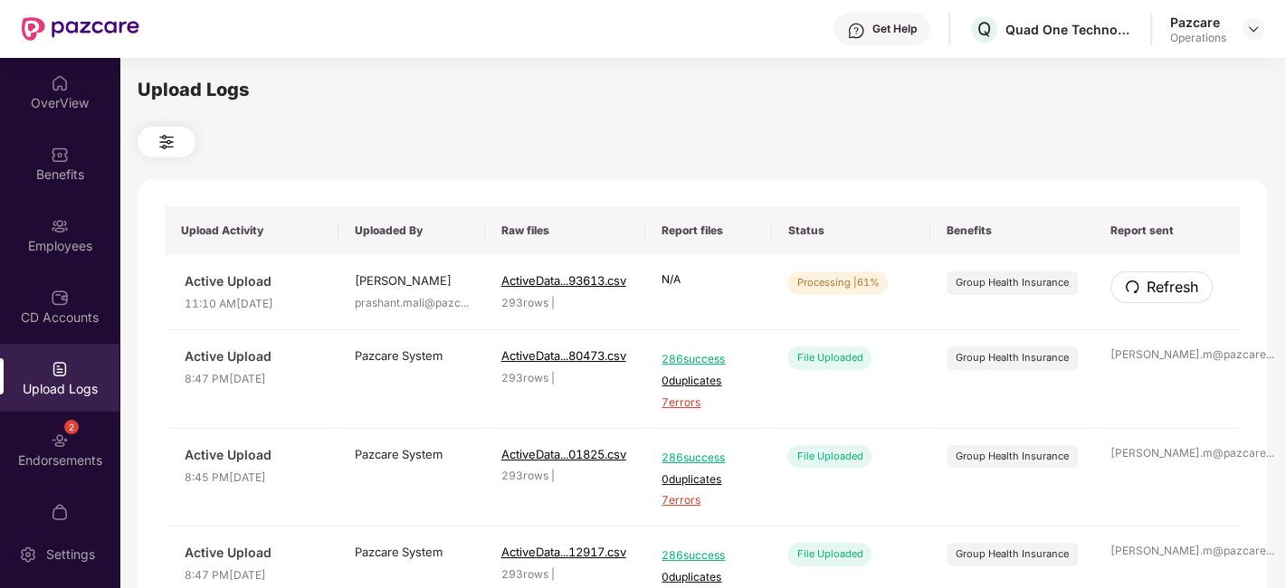
click at [1176, 296] on span "Refresh" at bounding box center [1173, 287] width 52 height 23
click at [1171, 279] on span "Refresh" at bounding box center [1172, 287] width 52 height 23
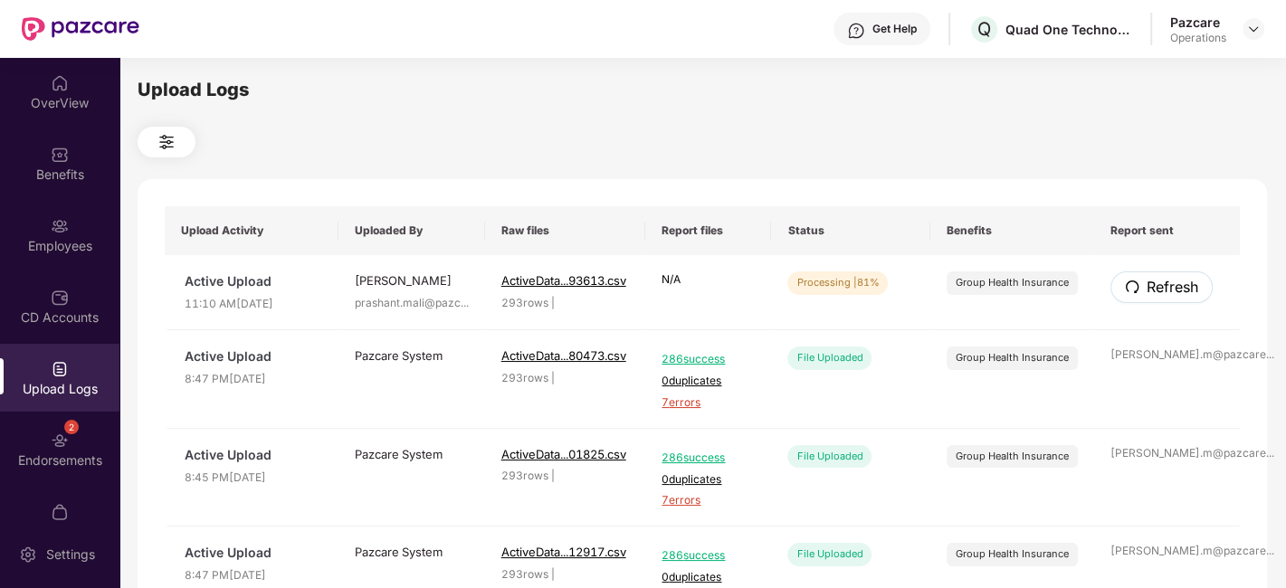
click at [1171, 279] on span "Refresh" at bounding box center [1173, 287] width 52 height 23
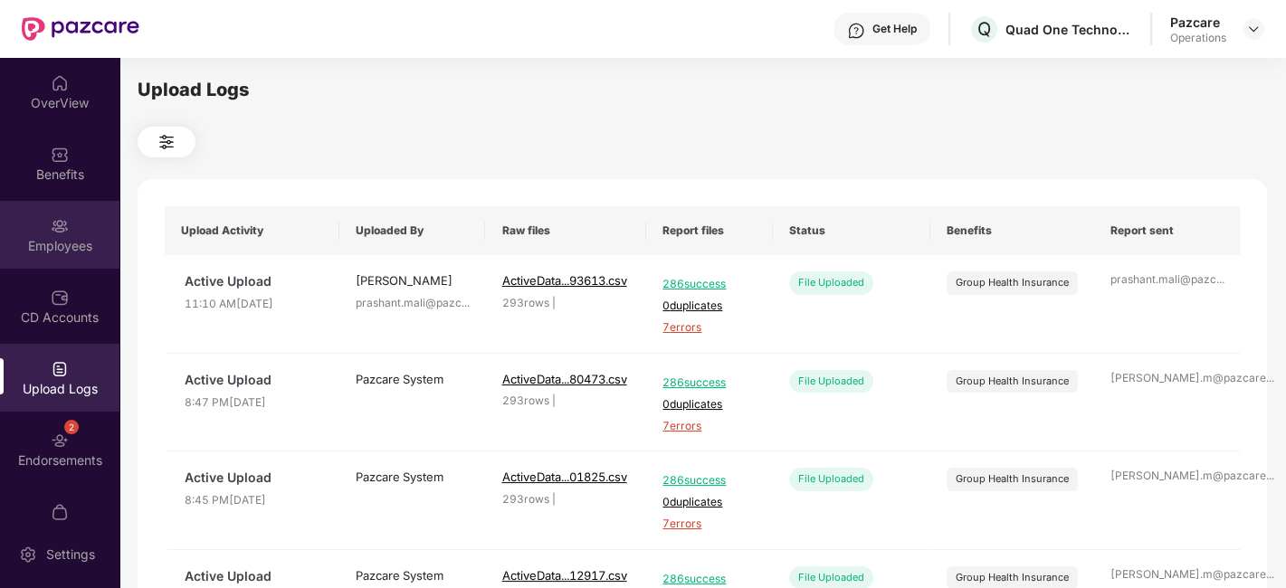
click at [36, 223] on div "Employees" at bounding box center [59, 235] width 119 height 68
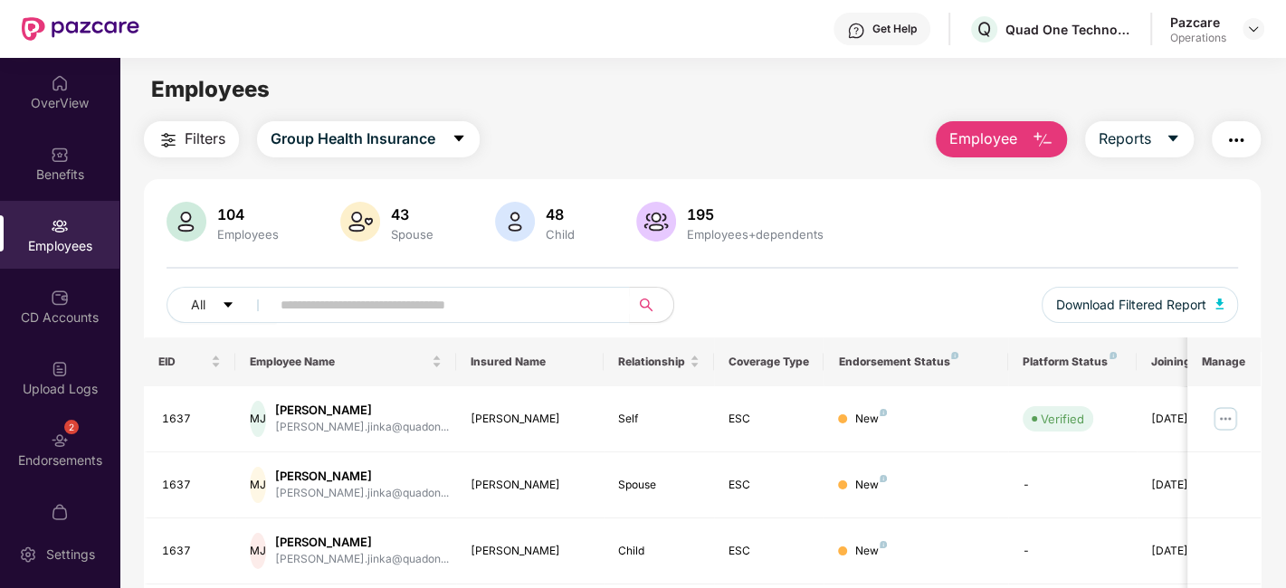
click at [187, 139] on span "Filters" at bounding box center [205, 139] width 41 height 23
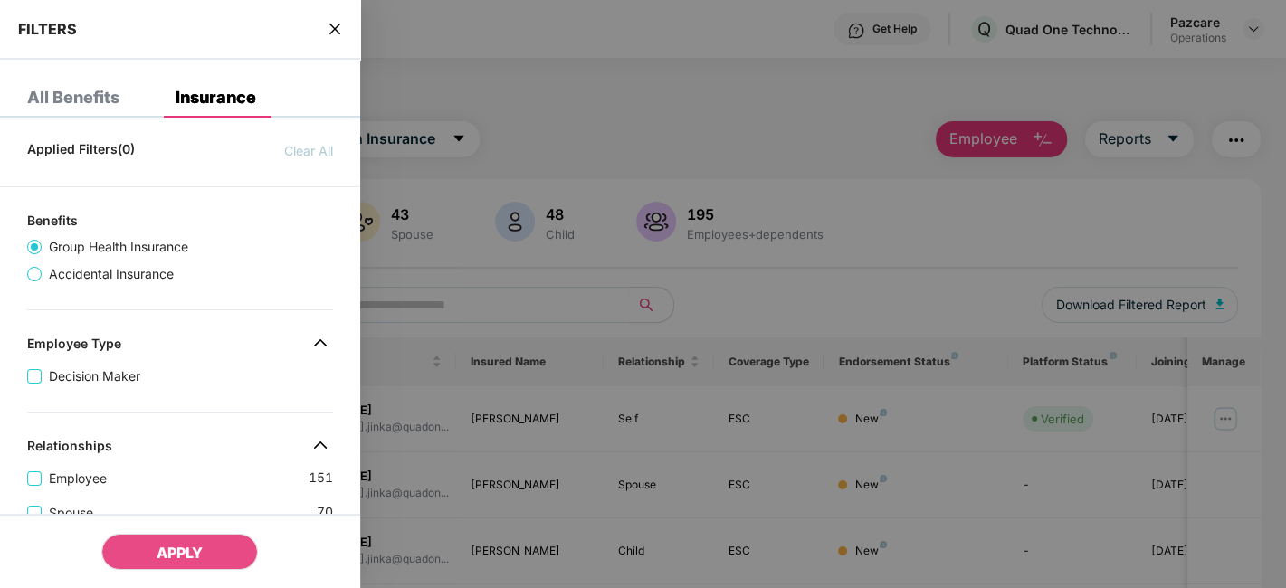
scroll to position [589, 0]
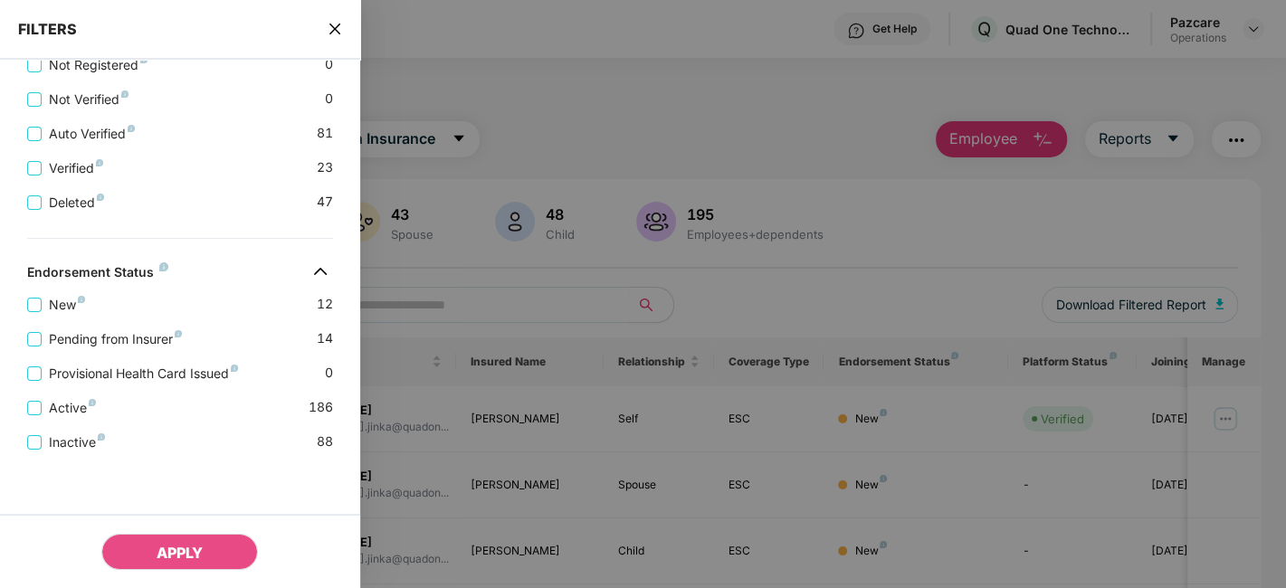
click at [124, 326] on div "Pending from Insurer 14" at bounding box center [180, 332] width 306 height 34
click at [117, 337] on span "Pending from Insurer" at bounding box center [116, 339] width 148 height 20
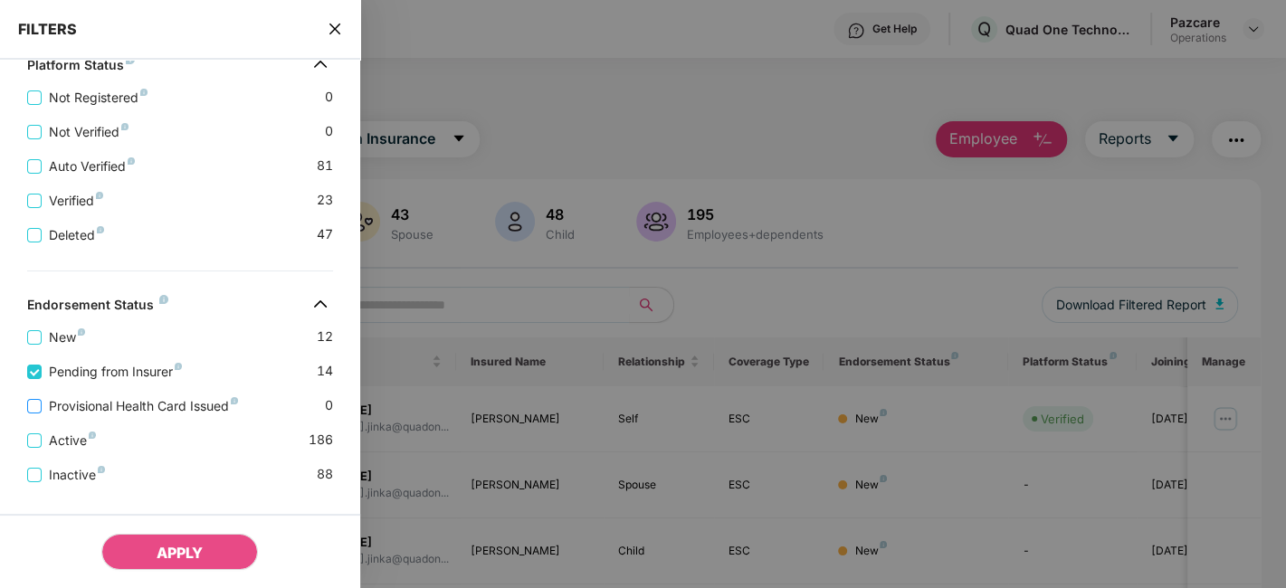
click at [116, 411] on span "Provisional Health Card Issued" at bounding box center [144, 406] width 204 height 20
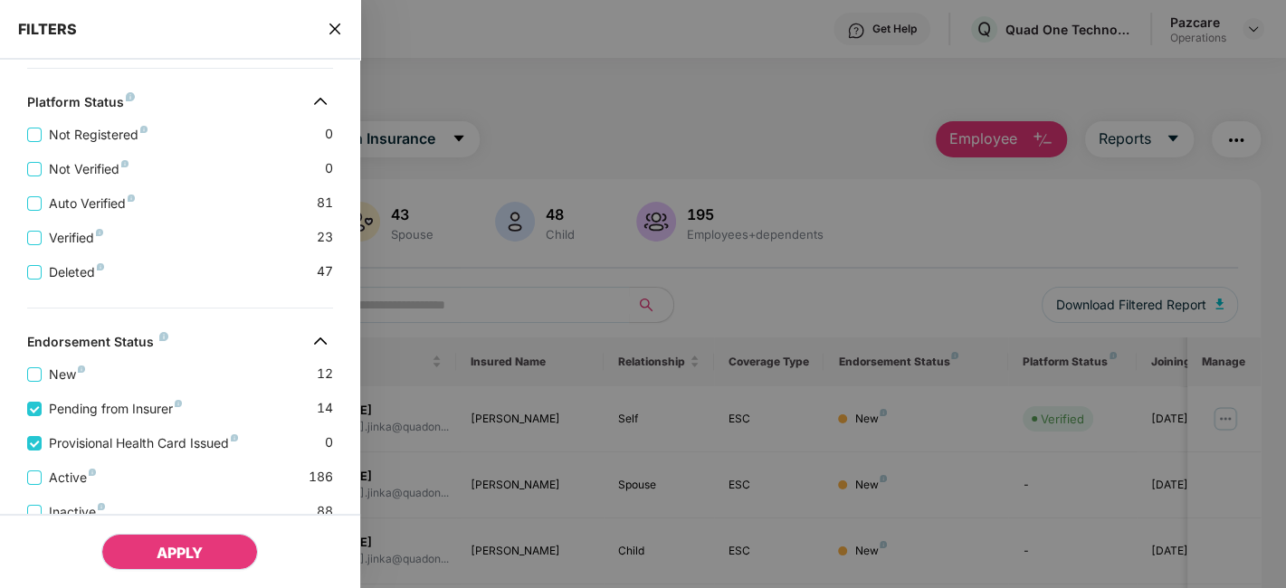
click at [186, 560] on span "APPLY" at bounding box center [180, 553] width 46 height 18
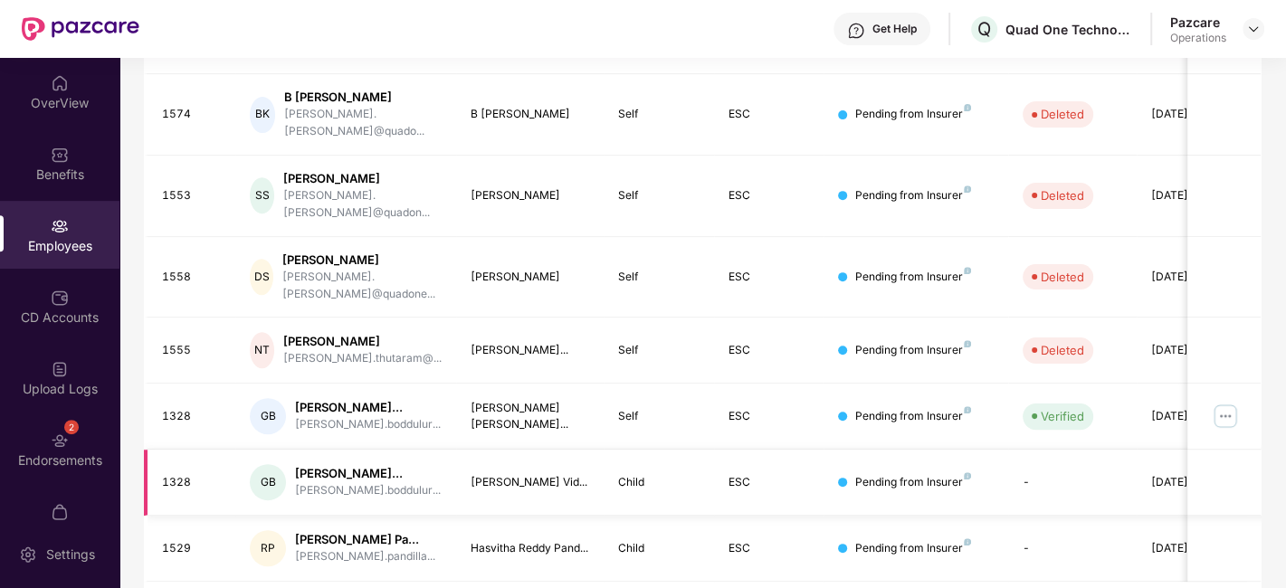
scroll to position [596, 0]
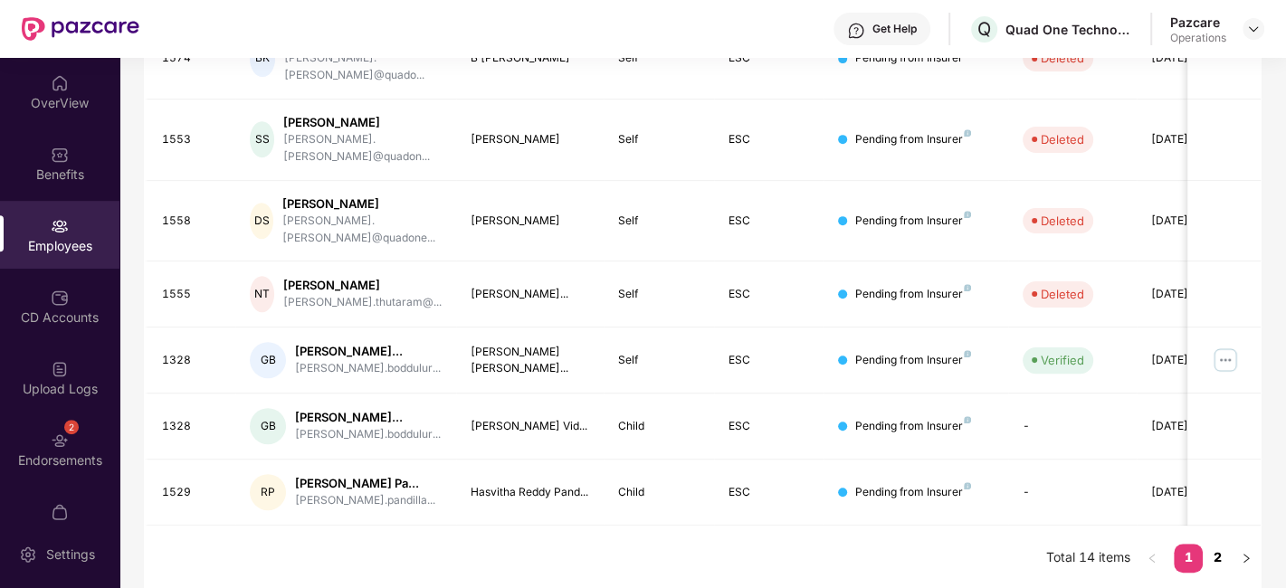
click at [1214, 555] on link "2" at bounding box center [1217, 557] width 29 height 27
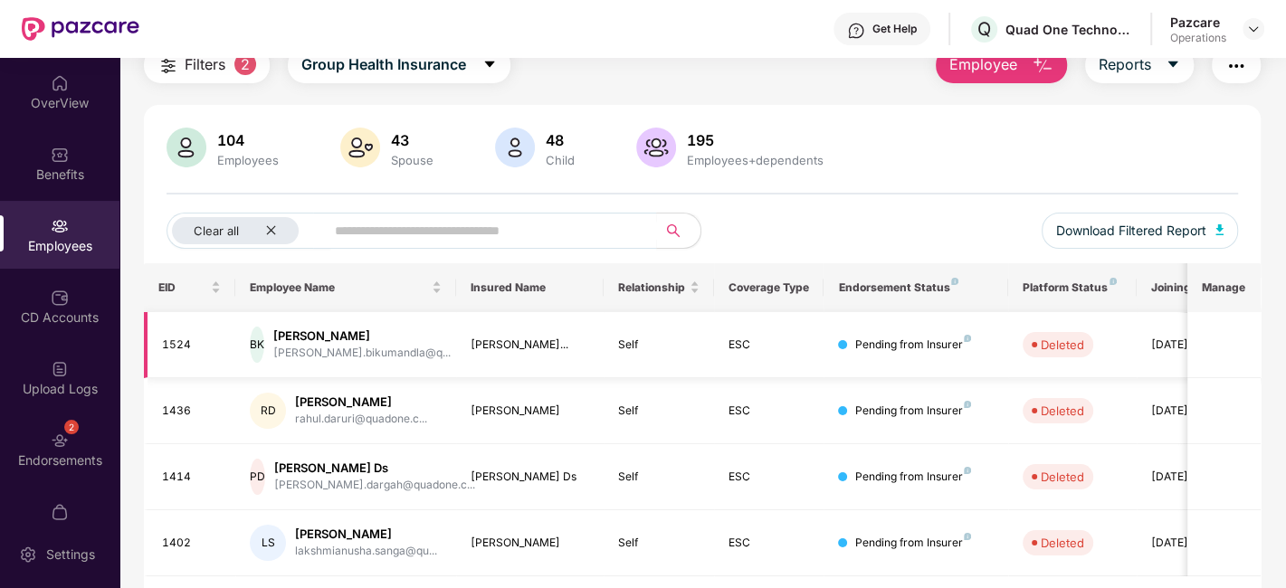
scroll to position [125, 0]
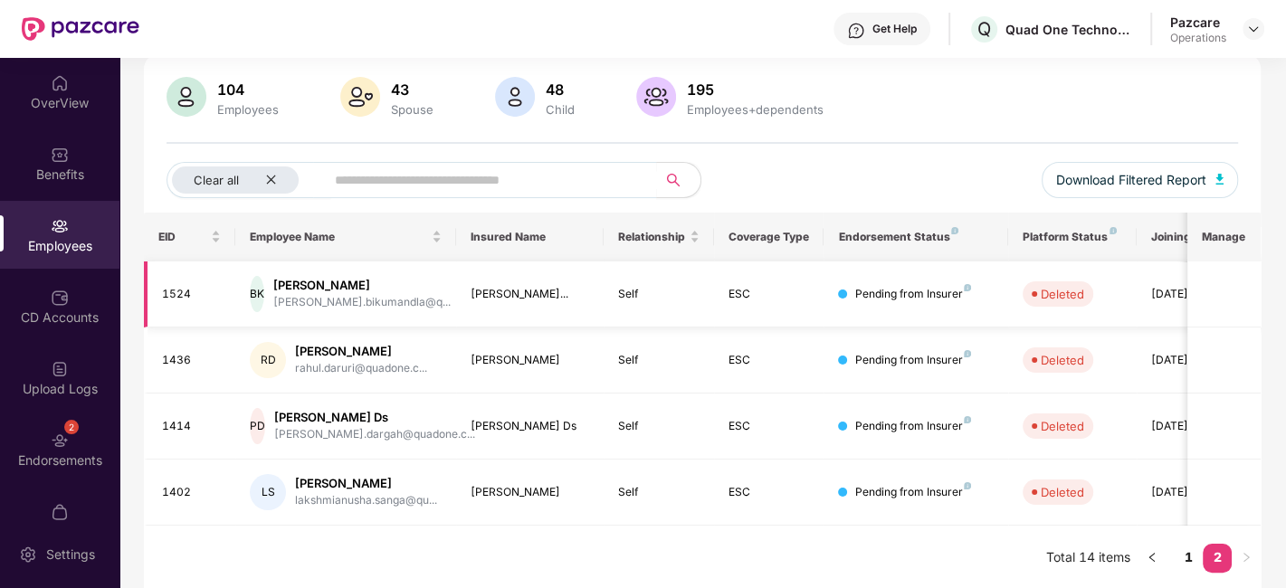
click at [172, 290] on div "1524" at bounding box center [192, 294] width 60 height 17
copy div "1524"
click at [175, 355] on div "1436" at bounding box center [192, 360] width 60 height 17
copy div "1436"
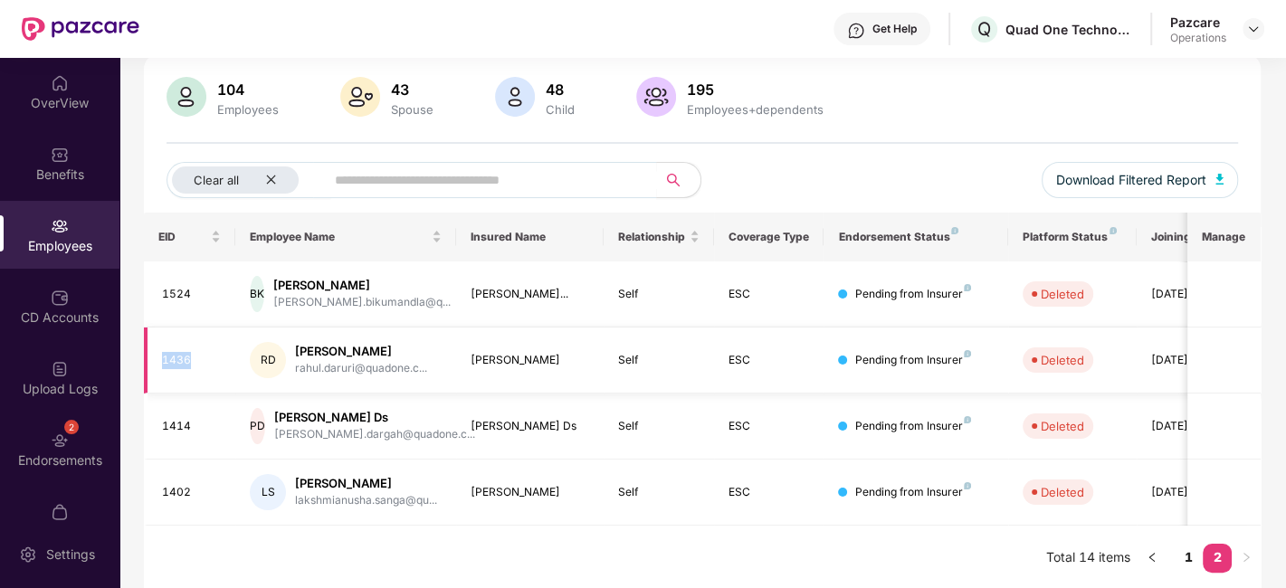
click at [175, 355] on div "1436" at bounding box center [192, 360] width 60 height 17
click at [178, 430] on div "1414" at bounding box center [192, 426] width 60 height 17
copy div "1414"
click at [178, 430] on div "1414" at bounding box center [192, 426] width 60 height 17
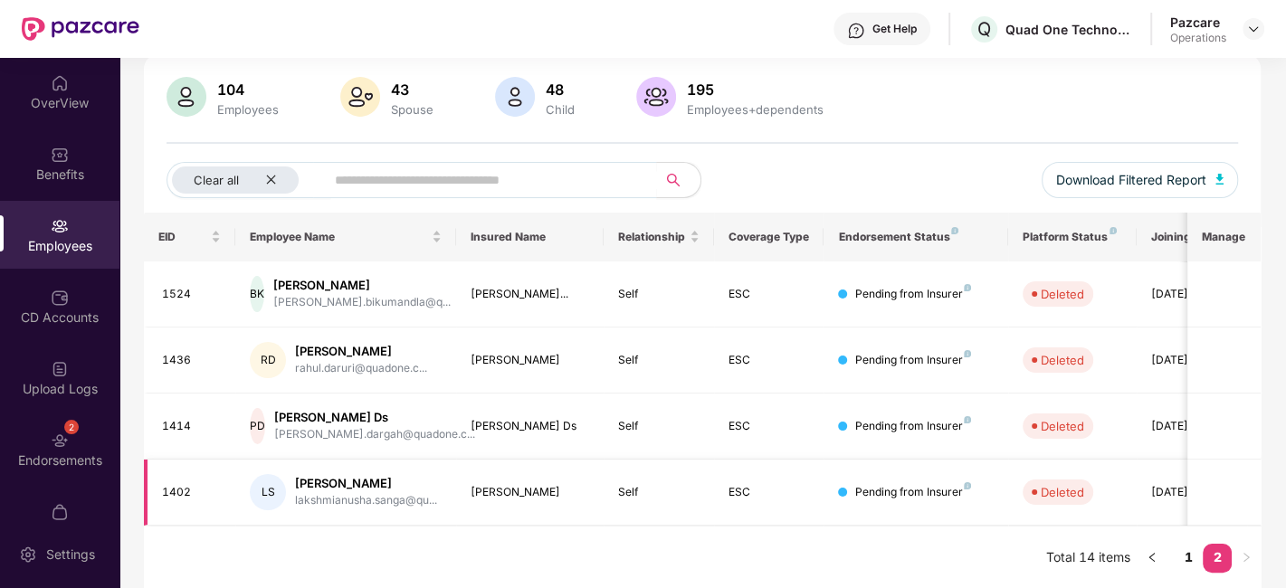
click at [169, 481] on td "1402" at bounding box center [190, 493] width 92 height 66
copy div "1402"
click at [1154, 557] on icon "left" at bounding box center [1152, 557] width 11 height 11
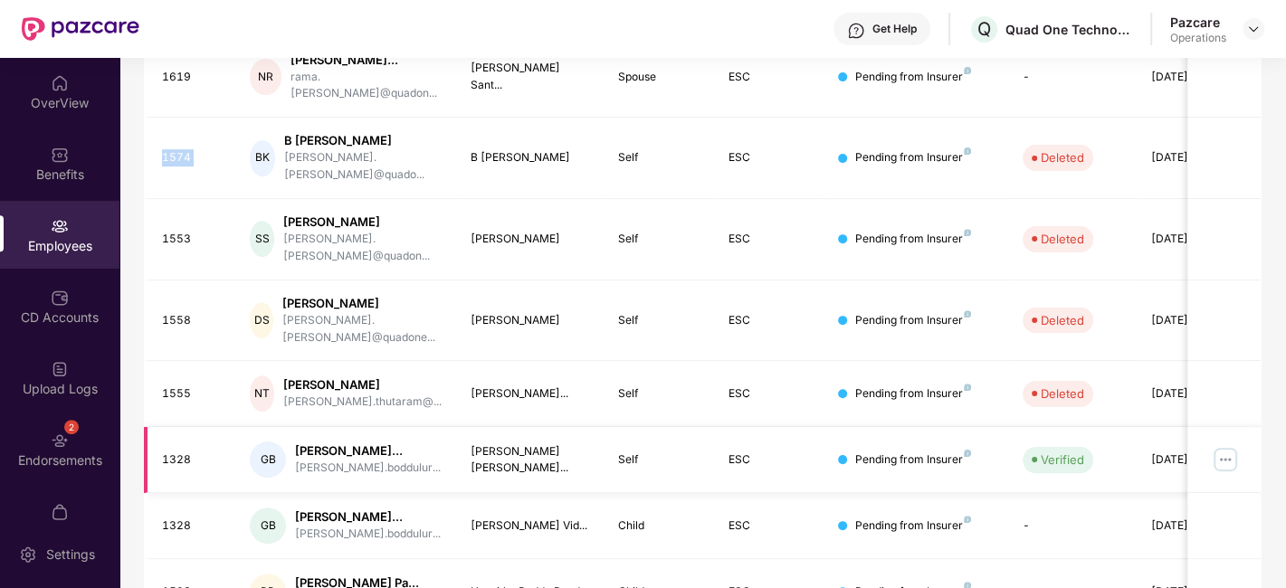
scroll to position [493, 0]
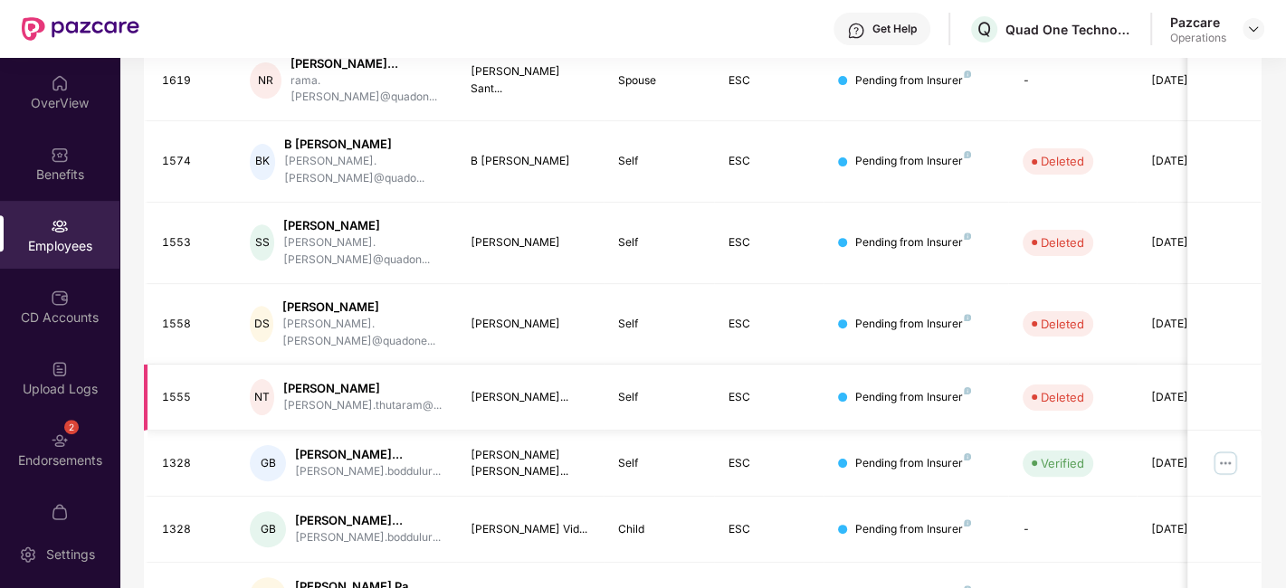
click at [169, 389] on div "1555" at bounding box center [192, 397] width 60 height 17
copy div "1555"
click at [169, 389] on div "1555" at bounding box center [192, 397] width 60 height 17
click at [167, 316] on div "1558" at bounding box center [192, 324] width 60 height 17
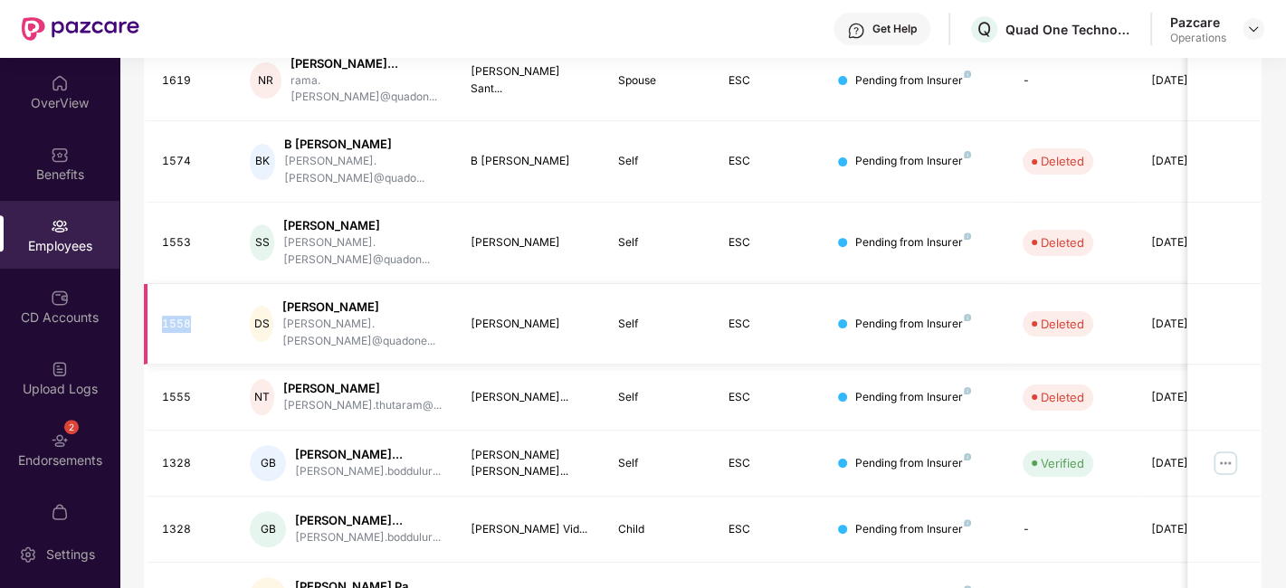
copy div "1558"
click at [173, 234] on div "1553" at bounding box center [192, 242] width 60 height 17
copy div "1553"
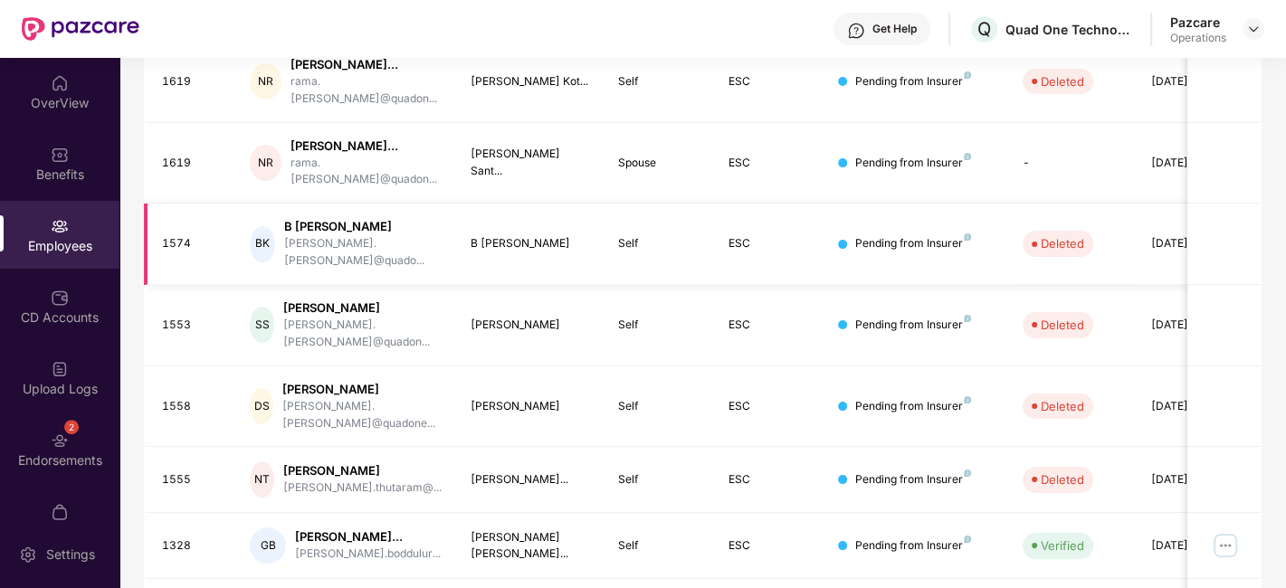
click at [166, 235] on div "1574" at bounding box center [192, 243] width 60 height 17
copy div "1574"
click at [166, 235] on div "1574" at bounding box center [192, 243] width 60 height 17
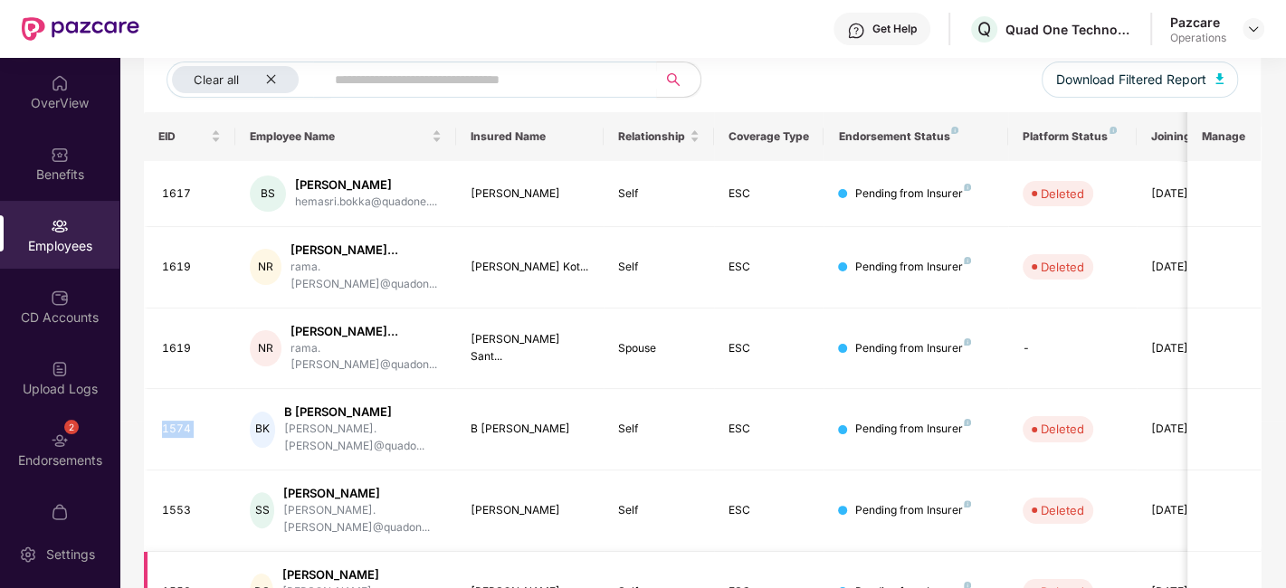
scroll to position [222, 0]
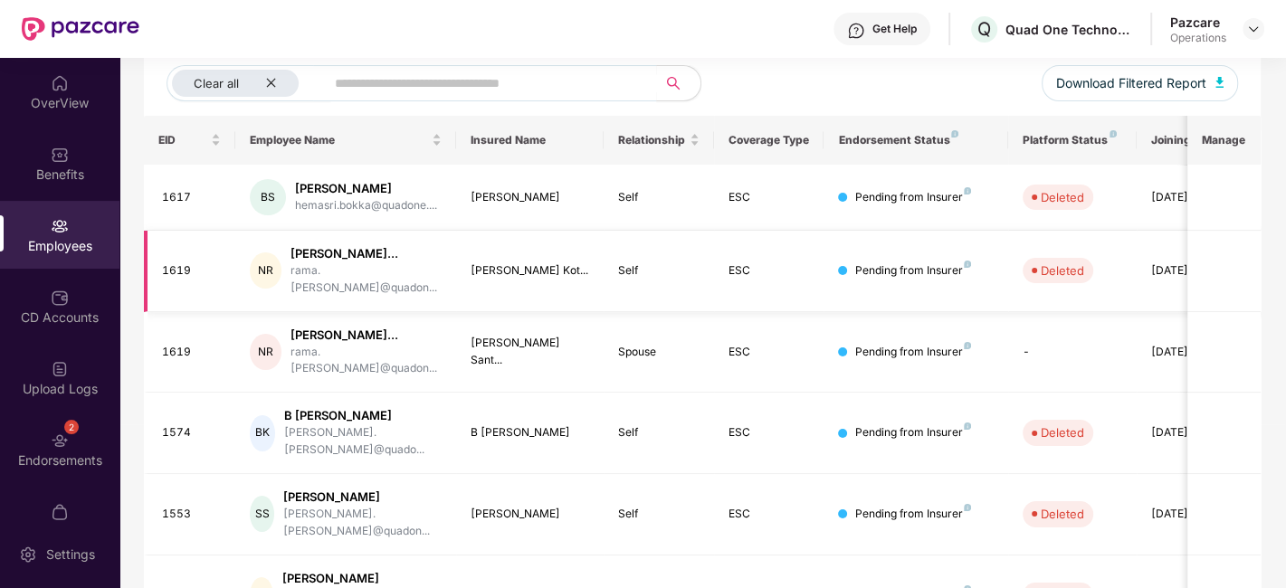
click at [170, 262] on div "1619" at bounding box center [192, 270] width 60 height 17
copy div "1619"
click at [170, 262] on div "1619" at bounding box center [192, 270] width 60 height 17
click at [173, 192] on div "1617" at bounding box center [192, 197] width 60 height 17
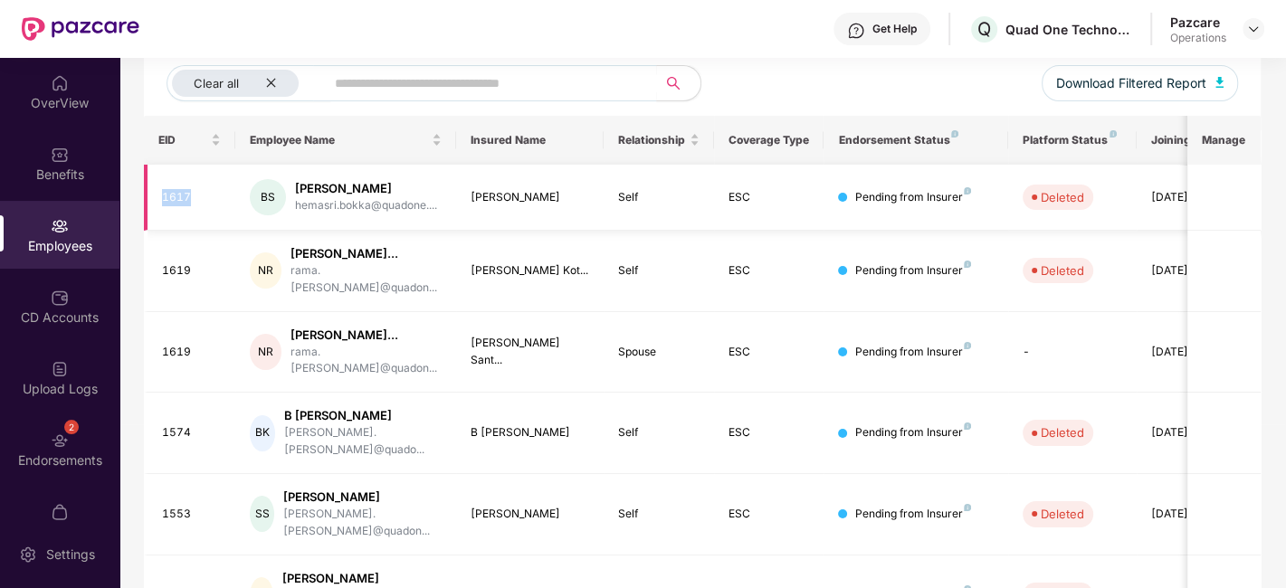
click at [173, 192] on div "1617" at bounding box center [192, 197] width 60 height 17
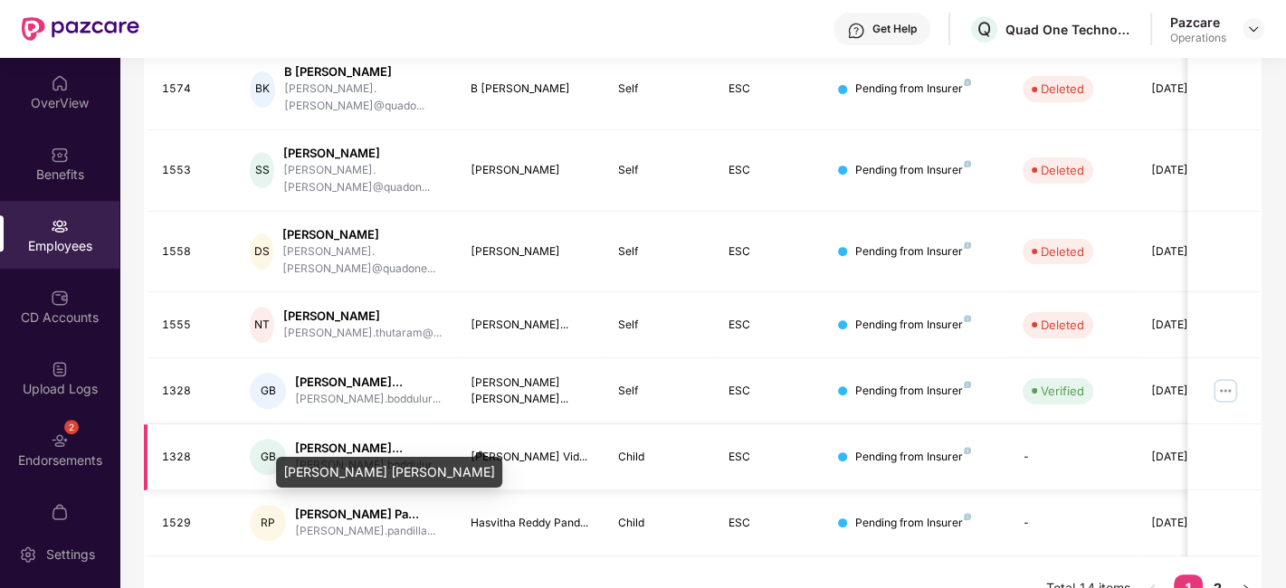
scroll to position [596, 0]
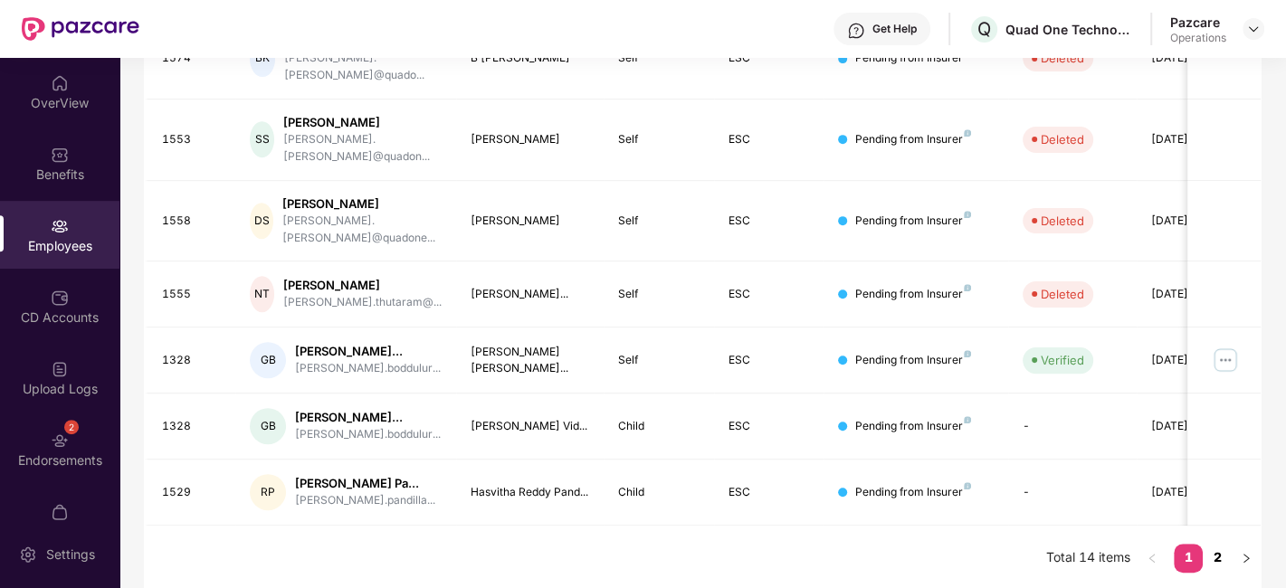
click at [1220, 547] on link "2" at bounding box center [1217, 557] width 29 height 27
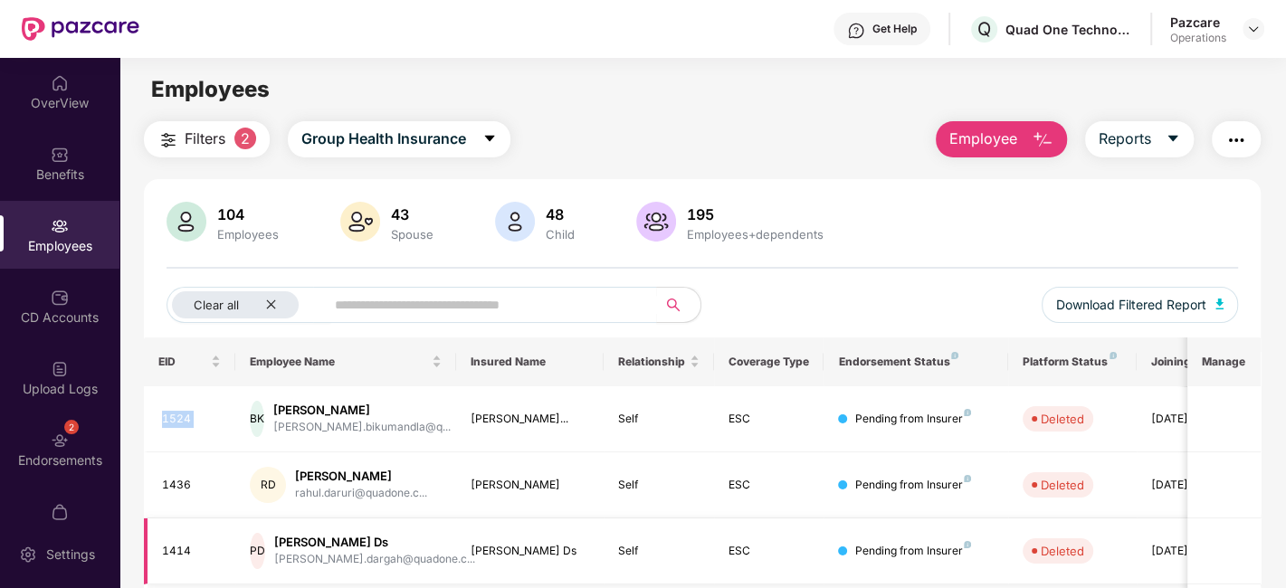
scroll to position [125, 0]
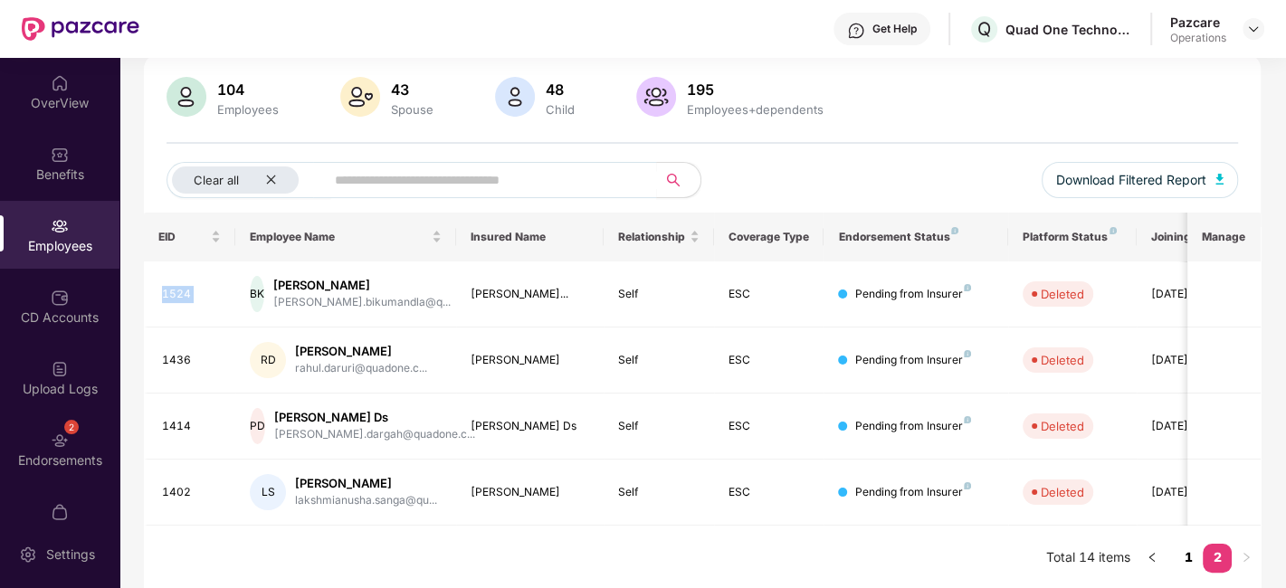
click at [1186, 552] on link "1" at bounding box center [1188, 557] width 29 height 27
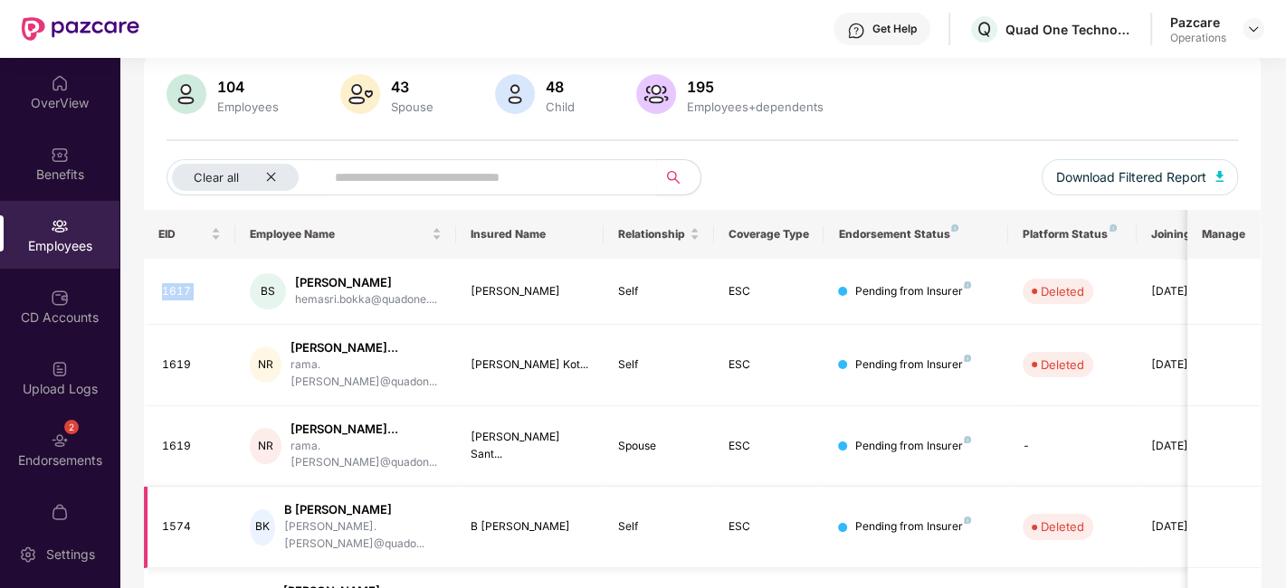
scroll to position [127, 0]
click at [269, 172] on icon "close" at bounding box center [271, 178] width 12 height 12
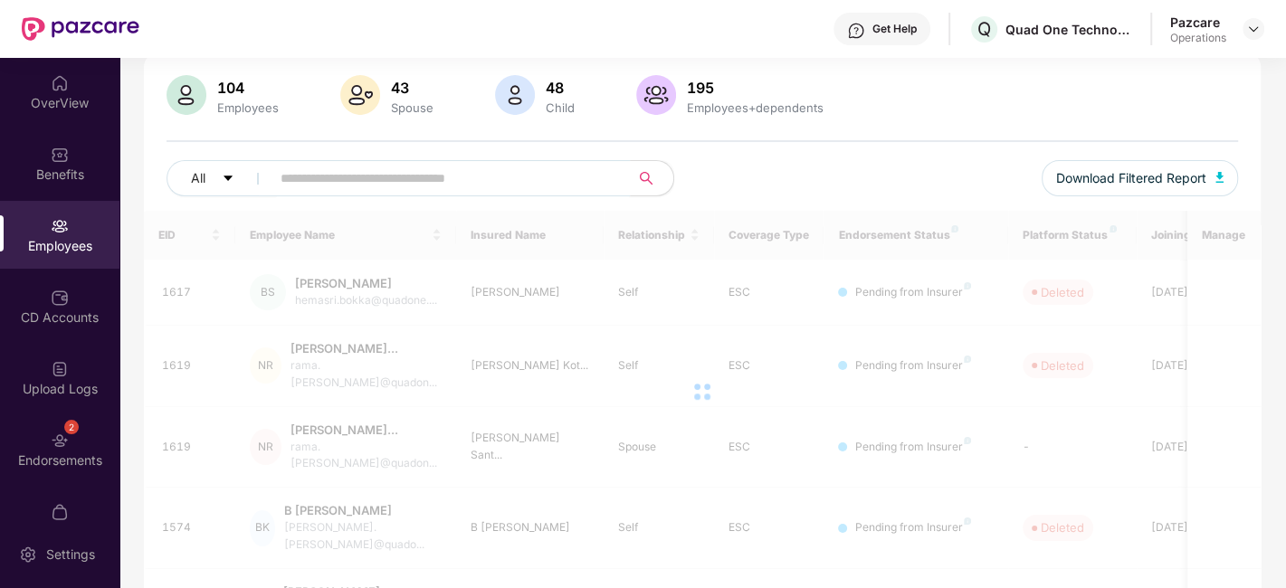
click at [312, 176] on input "text" at bounding box center [443, 178] width 325 height 27
paste input "****"
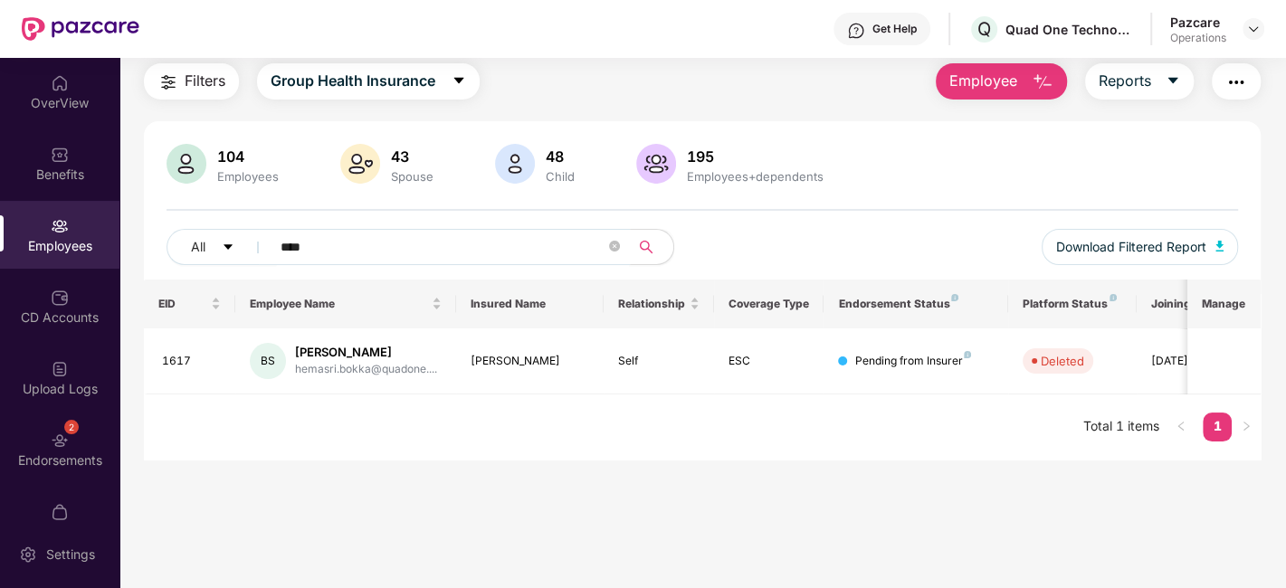
scroll to position [57, 0]
click at [305, 244] on input "****" at bounding box center [443, 247] width 325 height 27
paste input "text"
type input "****"
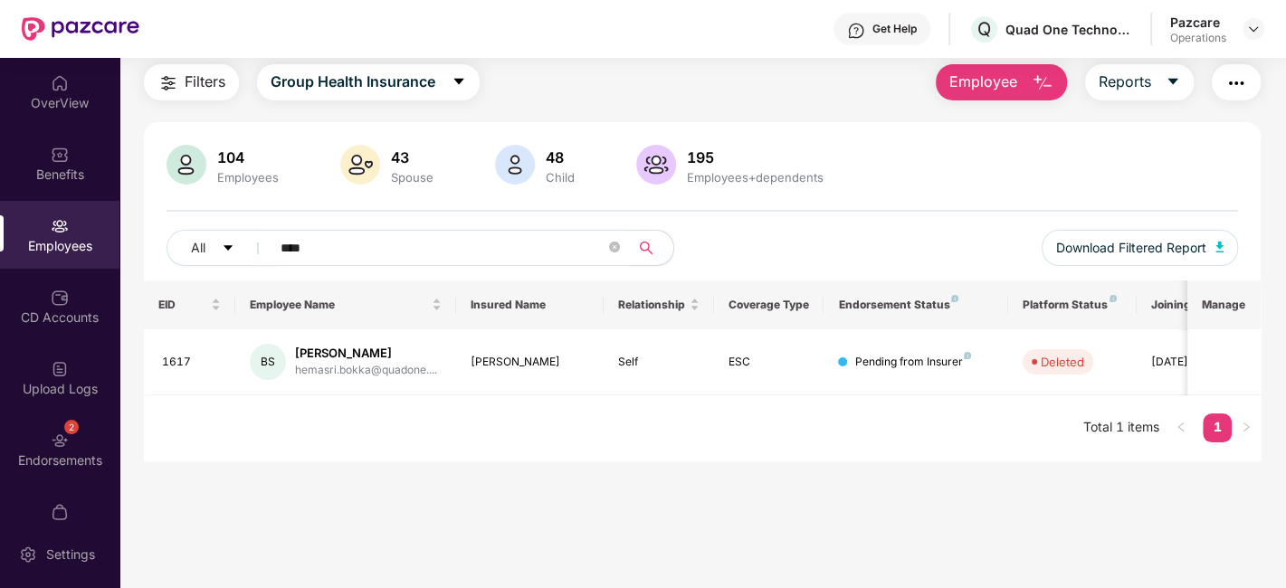
click at [305, 244] on input "****" at bounding box center [443, 247] width 325 height 27
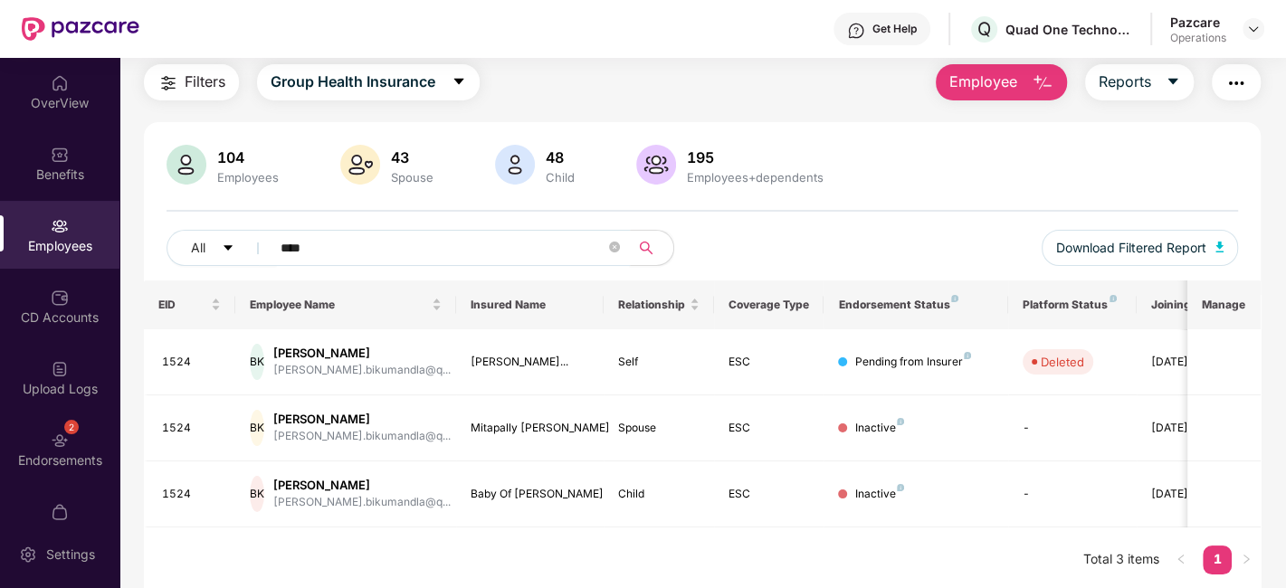
scroll to position [59, 0]
click at [614, 240] on icon "close-circle" at bounding box center [614, 245] width 11 height 11
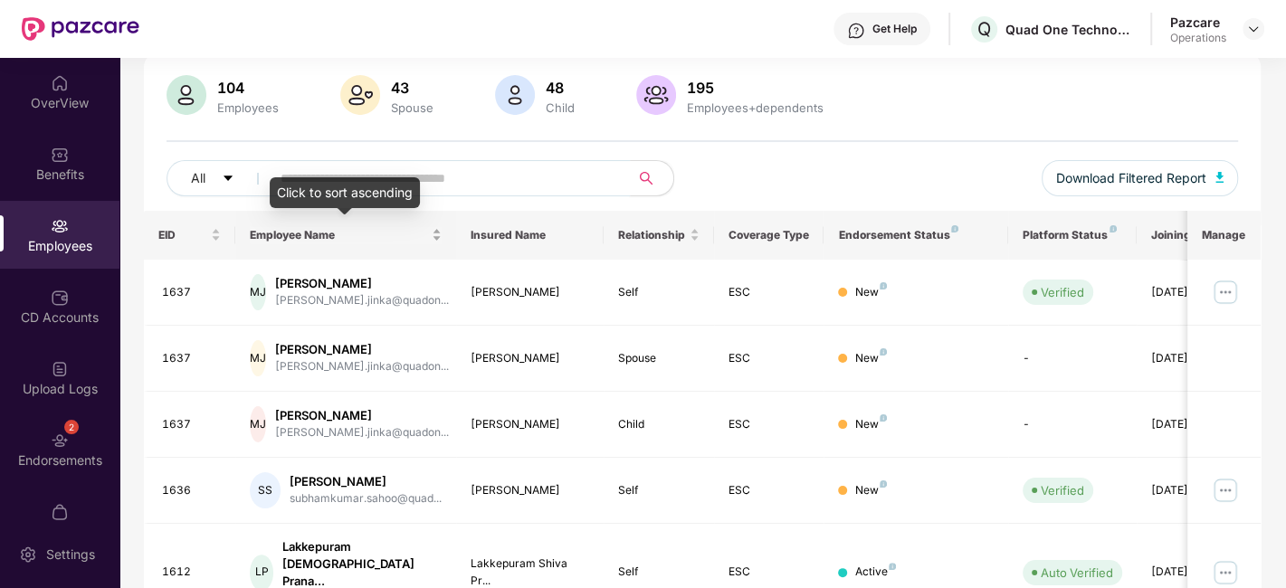
scroll to position [0, 0]
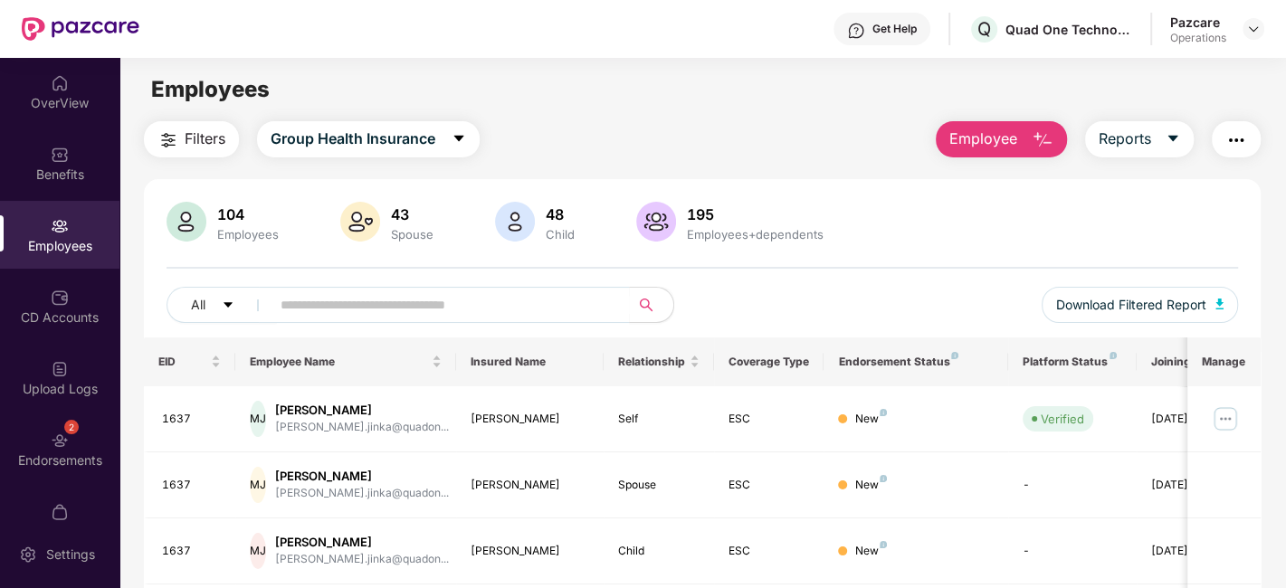
click at [194, 122] on button "Filters" at bounding box center [191, 139] width 95 height 36
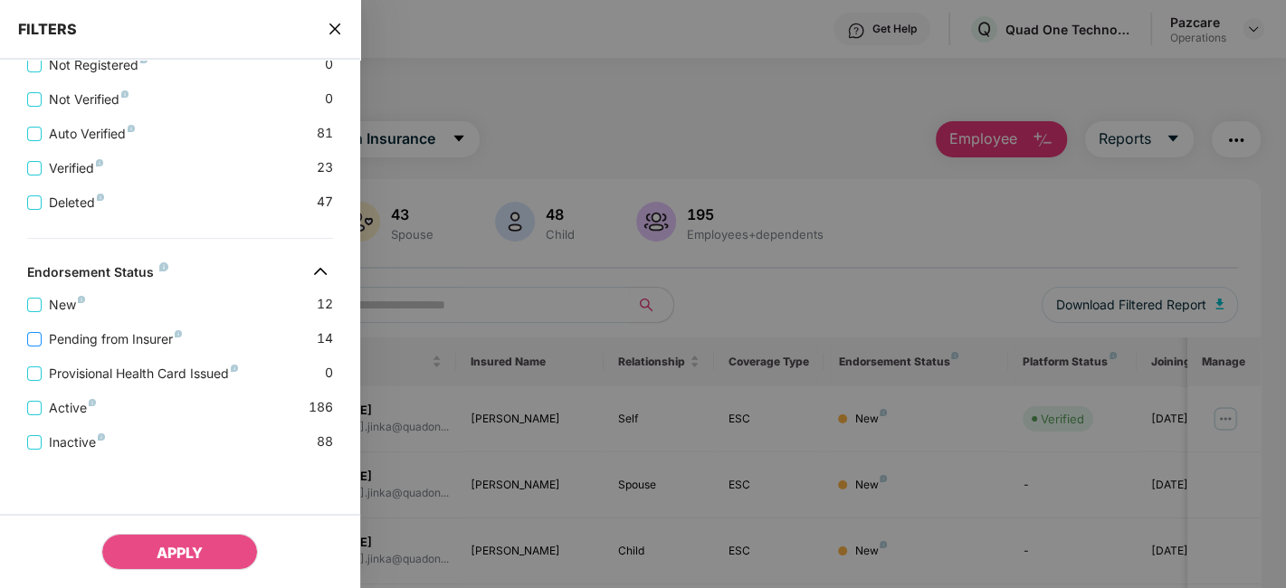
click at [152, 340] on span "Pending from Insurer" at bounding box center [116, 339] width 148 height 20
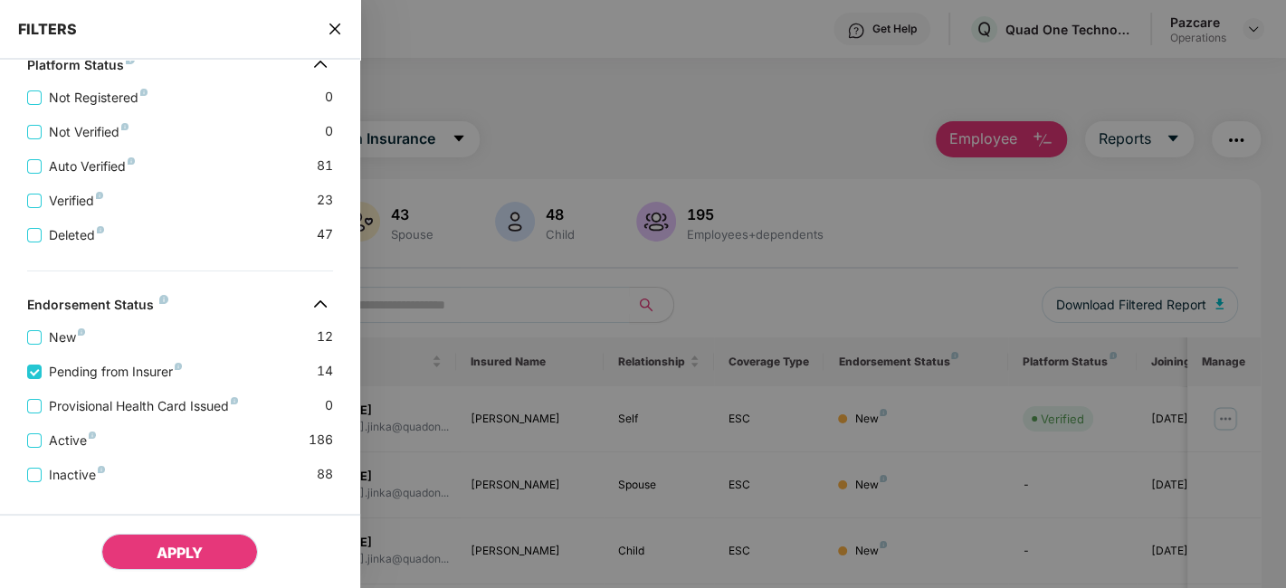
click at [191, 549] on span "APPLY" at bounding box center [180, 553] width 46 height 18
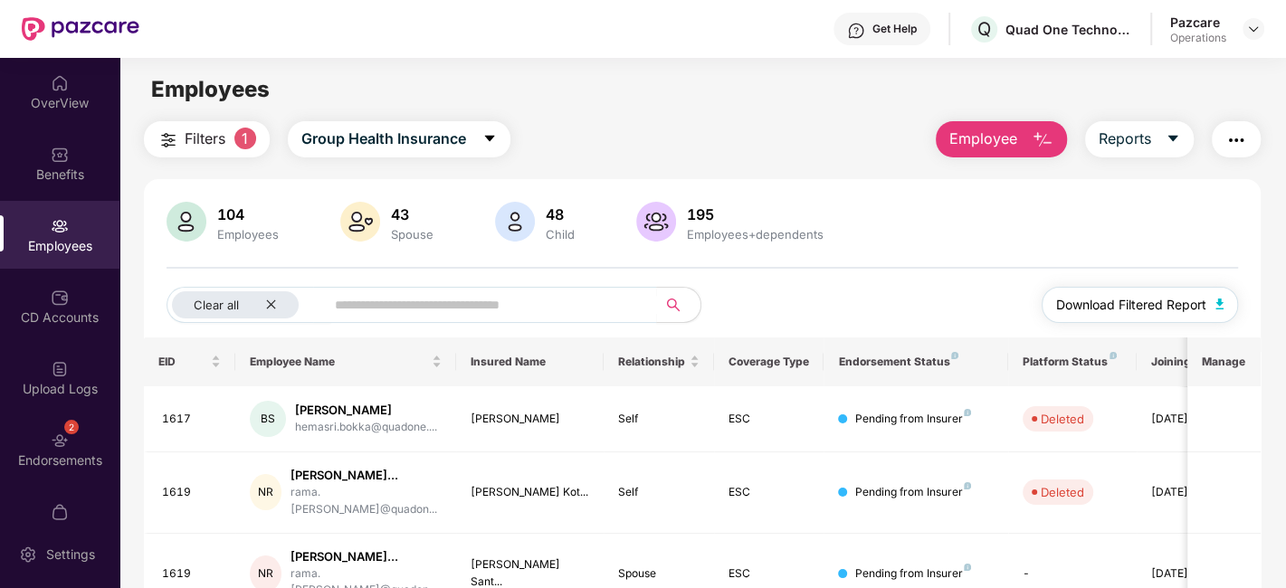
click at [1113, 309] on span "Download Filtered Report" at bounding box center [1131, 305] width 150 height 20
click at [271, 300] on icon "close" at bounding box center [271, 305] width 12 height 12
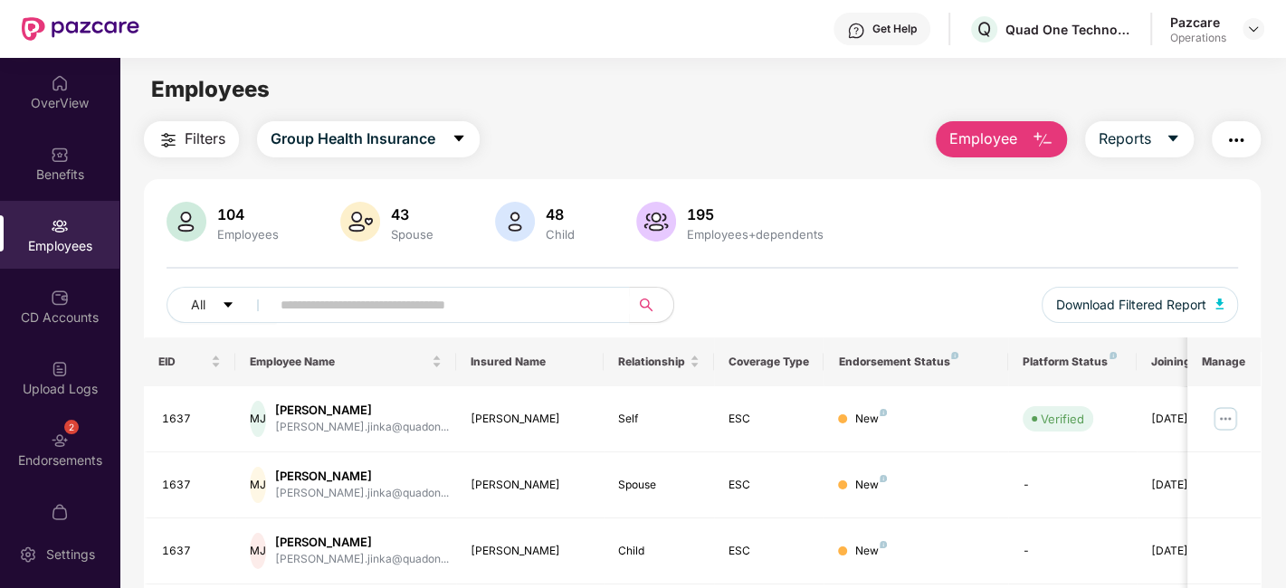
click at [1243, 142] on img "button" at bounding box center [1236, 140] width 22 height 22
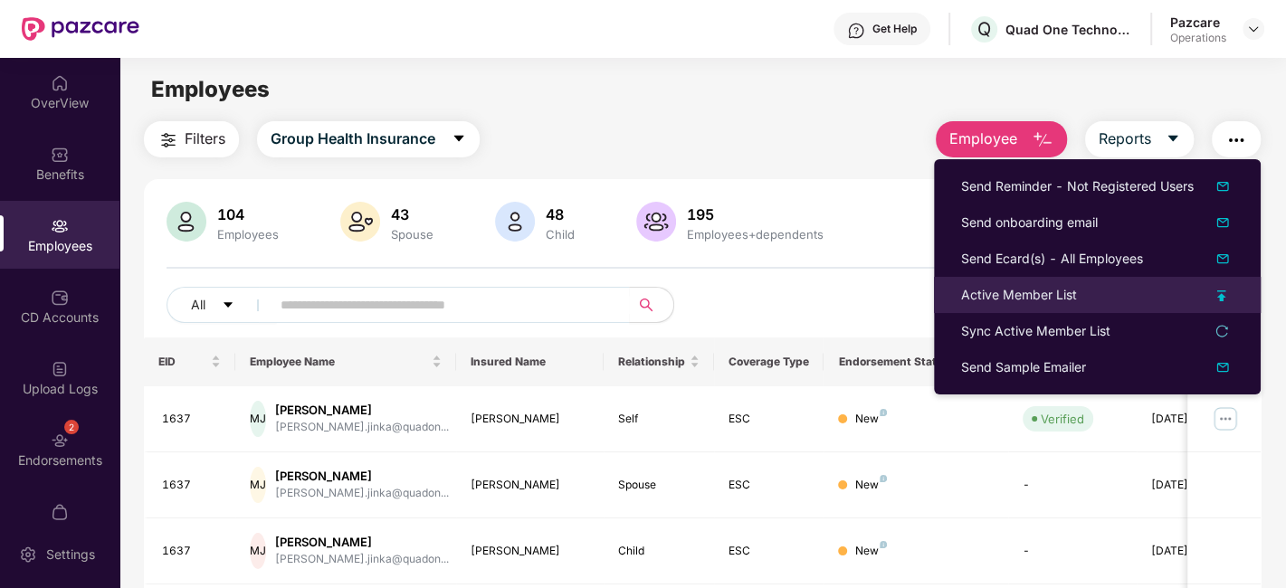
click at [1004, 295] on div "Active Member List" at bounding box center [1019, 295] width 116 height 20
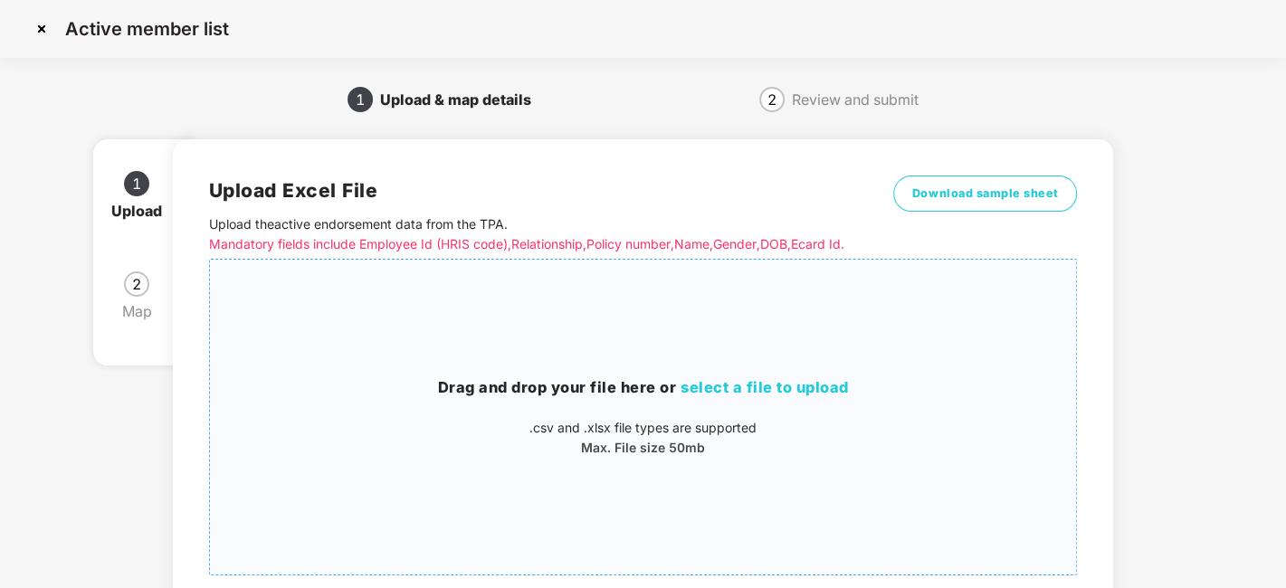
click at [659, 370] on div "Drag and drop your file here or select a file to upload .csv and .xlsx file typ…" at bounding box center [643, 417] width 867 height 286
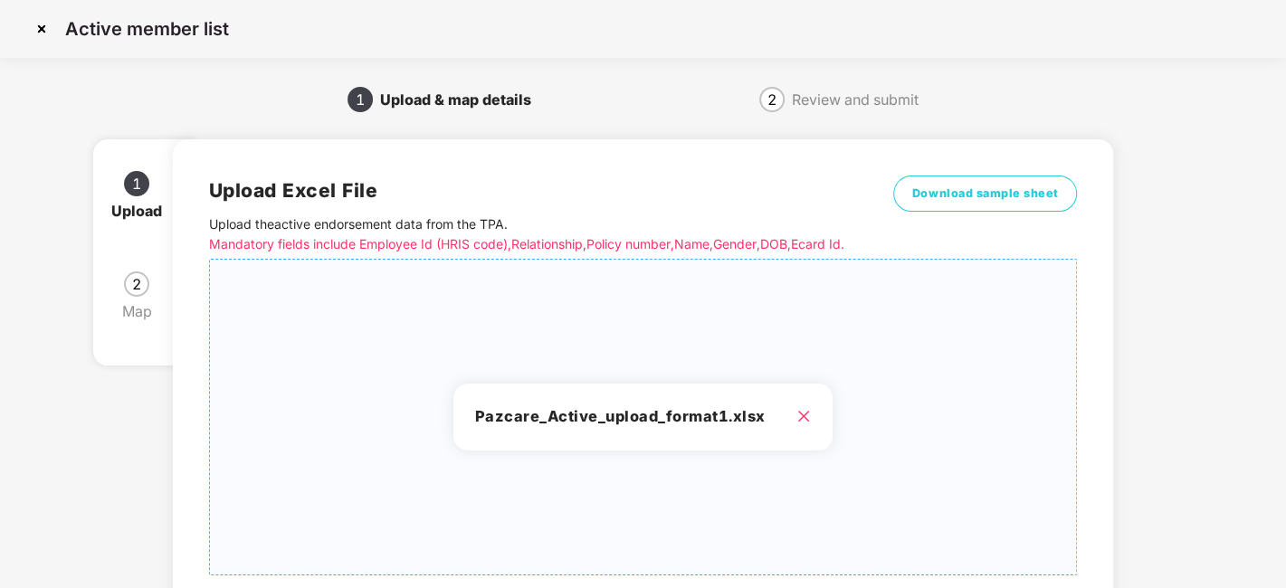
scroll to position [194, 0]
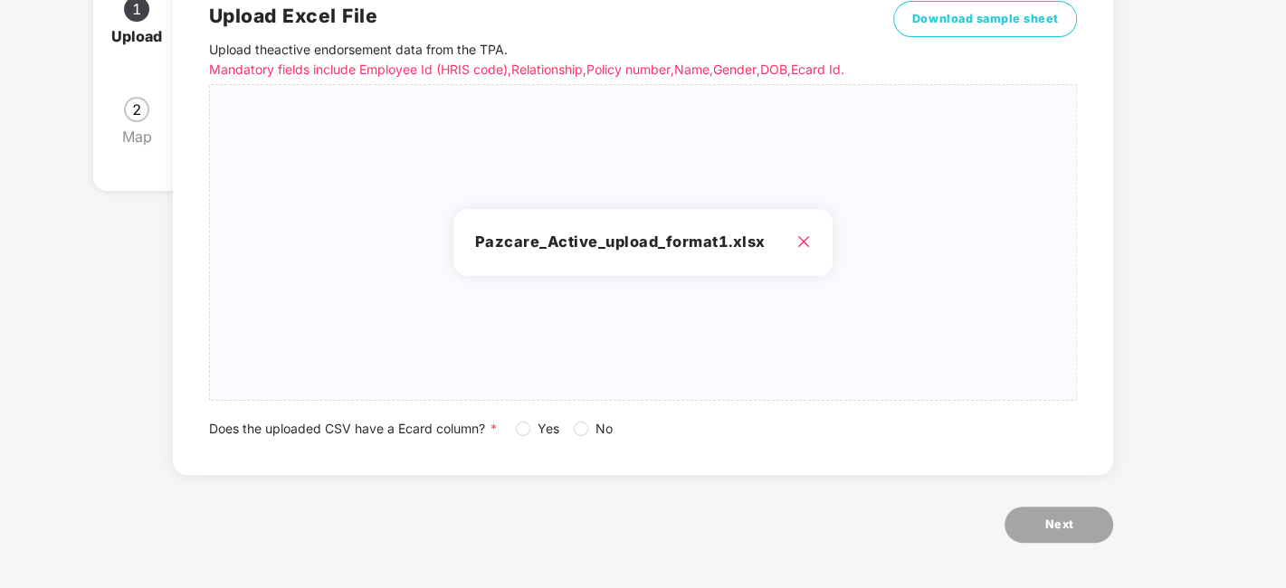
click at [513, 427] on div "Does the uploaded CSV have a Ecard column? * Yes No" at bounding box center [643, 429] width 869 height 20
click at [1059, 529] on span "Next" at bounding box center [1058, 525] width 29 height 18
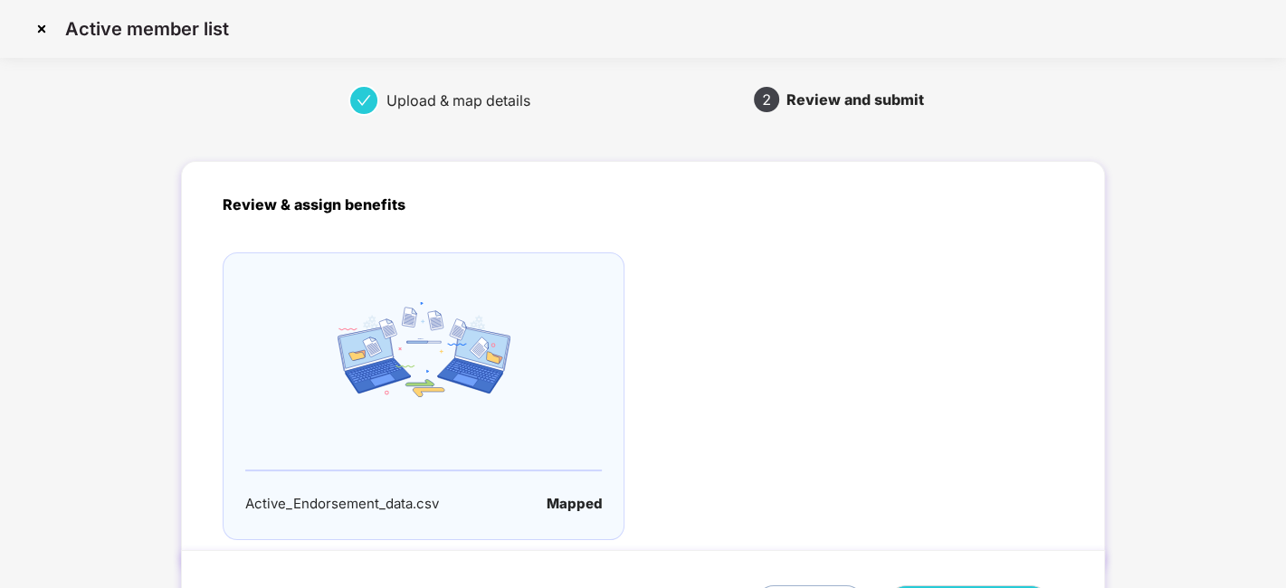
scroll to position [119, 0]
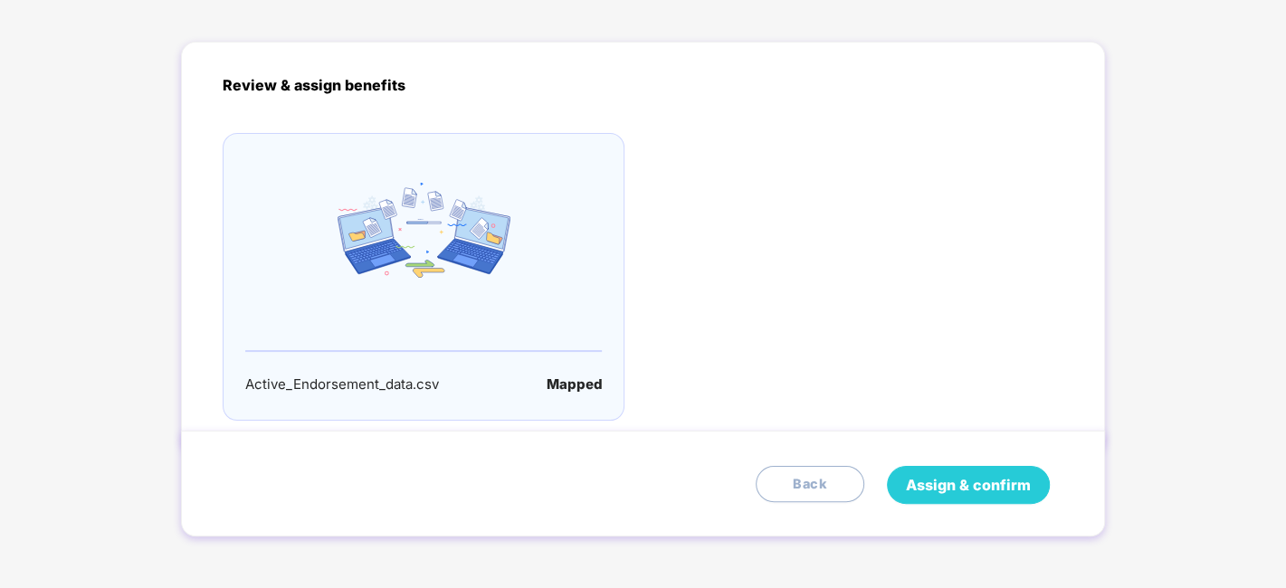
click at [948, 485] on span "Assign & confirm" at bounding box center [968, 485] width 125 height 23
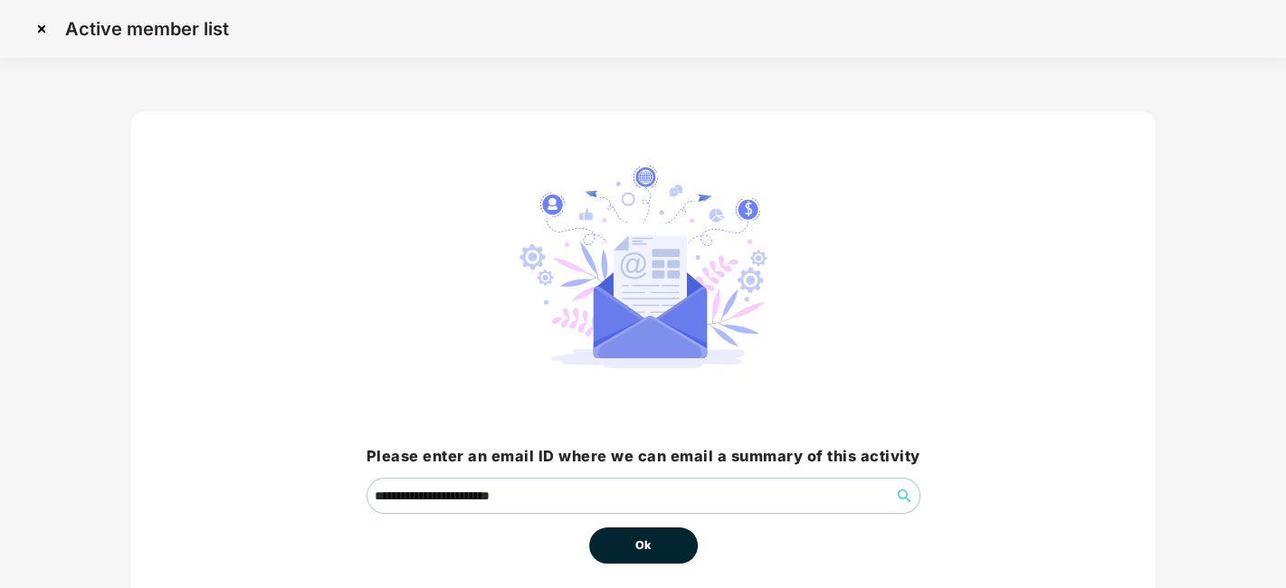
scroll to position [78, 0]
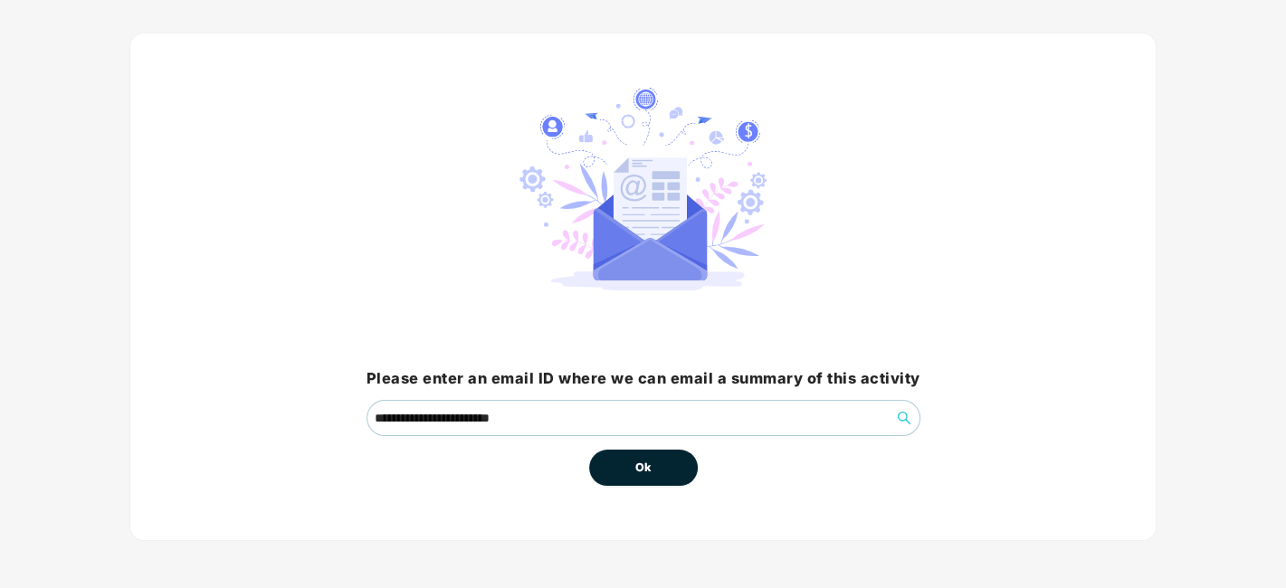
click at [651, 463] on span "Ok" at bounding box center [643, 468] width 16 height 18
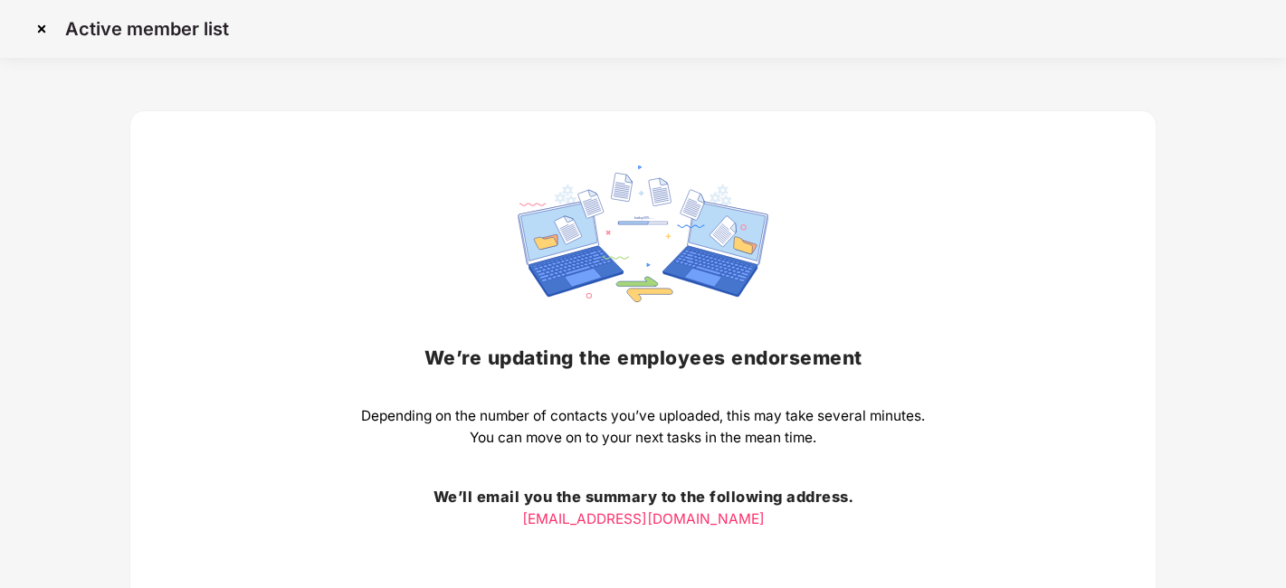
scroll to position [141, 0]
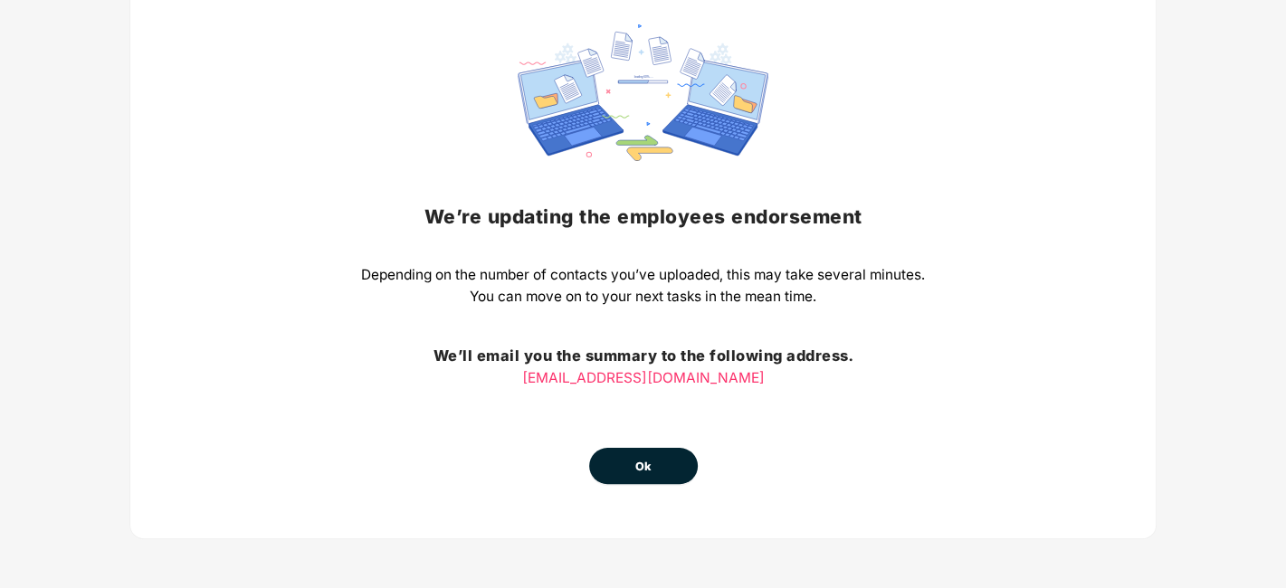
click at [617, 467] on button "Ok" at bounding box center [643, 466] width 109 height 36
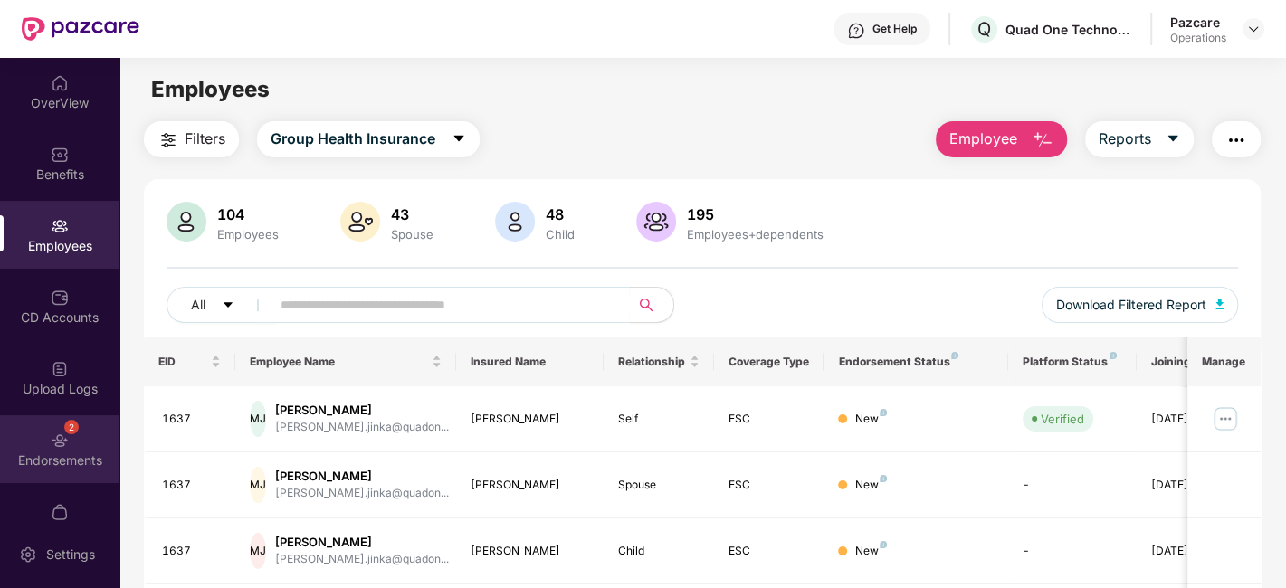
scroll to position [37, 0]
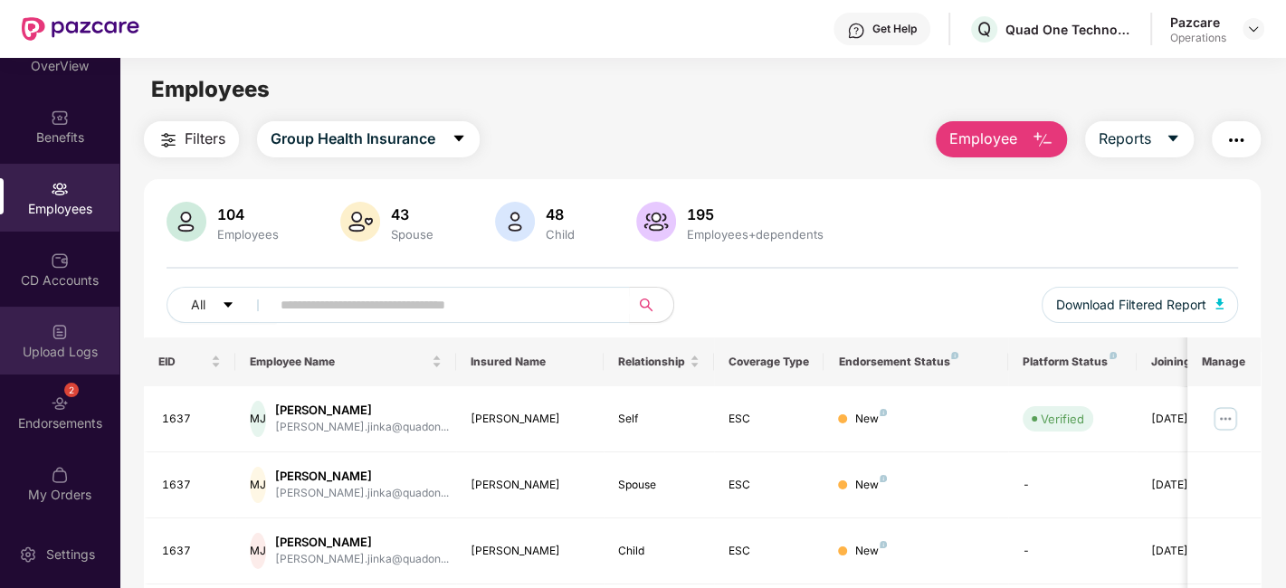
click at [29, 343] on div "Upload Logs" at bounding box center [59, 352] width 119 height 18
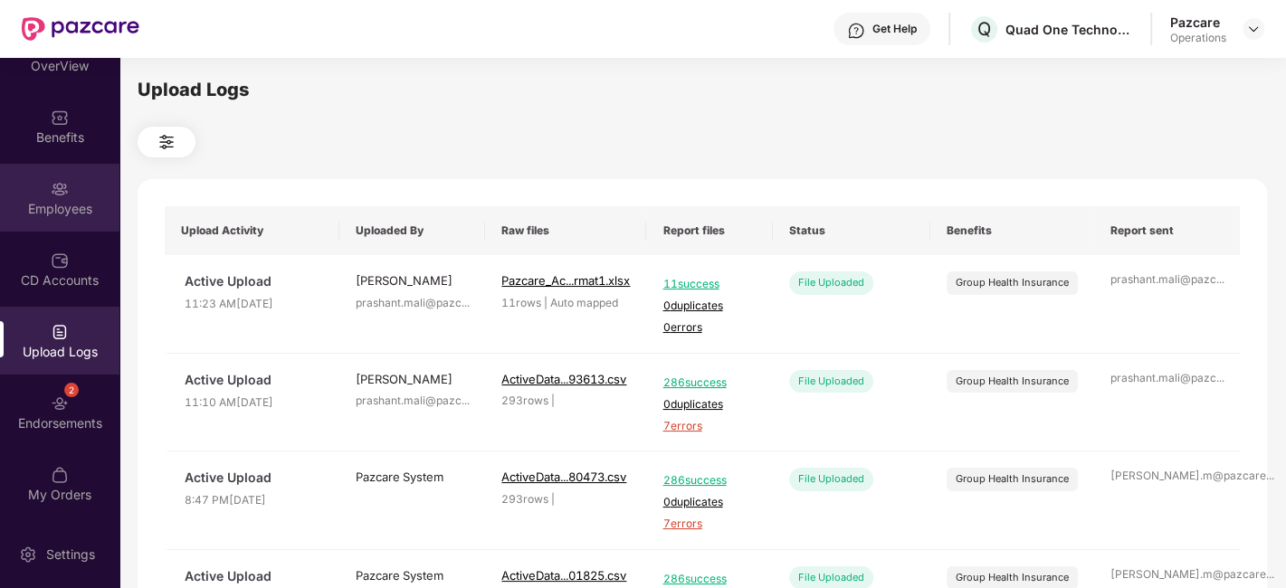
click at [62, 197] on div "Employees" at bounding box center [59, 198] width 119 height 68
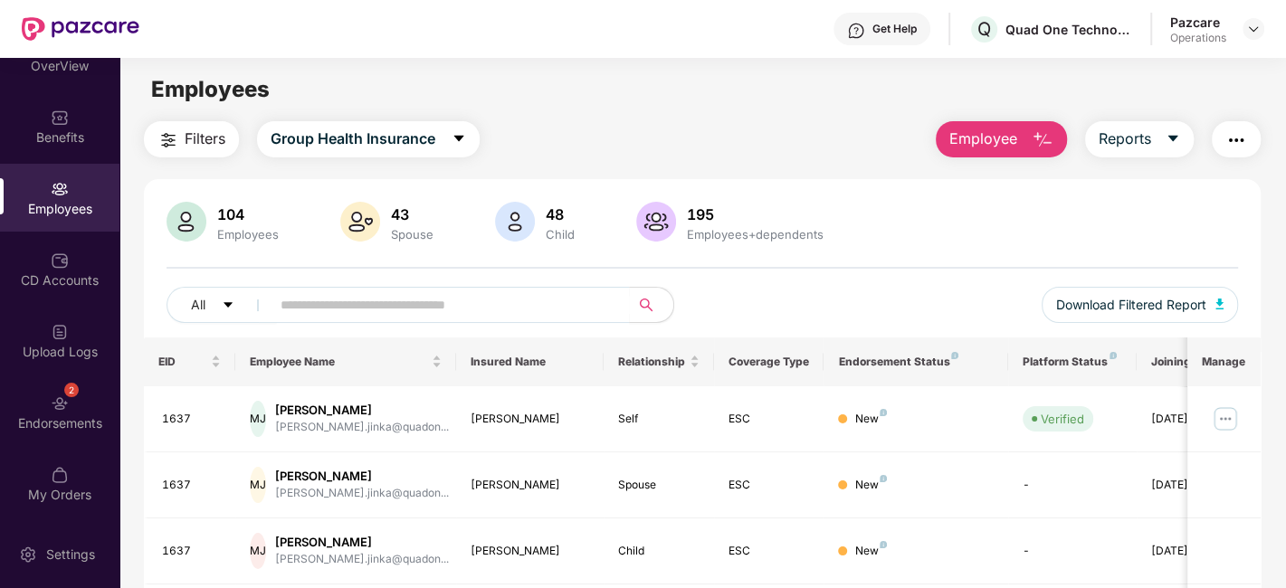
click at [177, 148] on img "button" at bounding box center [168, 140] width 22 height 22
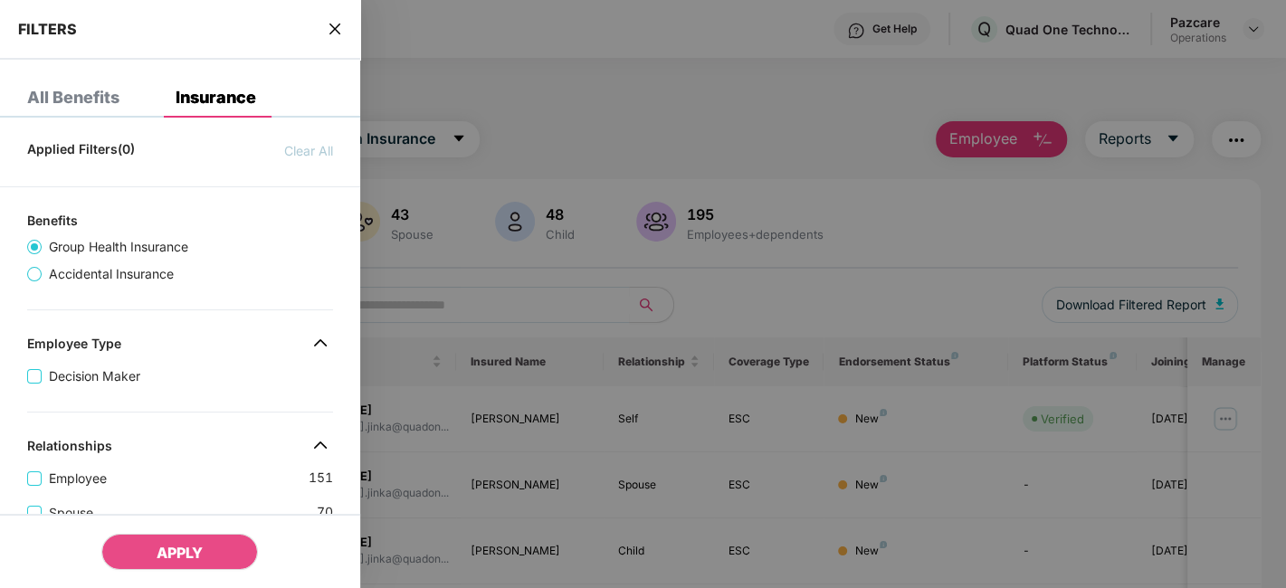
scroll to position [589, 0]
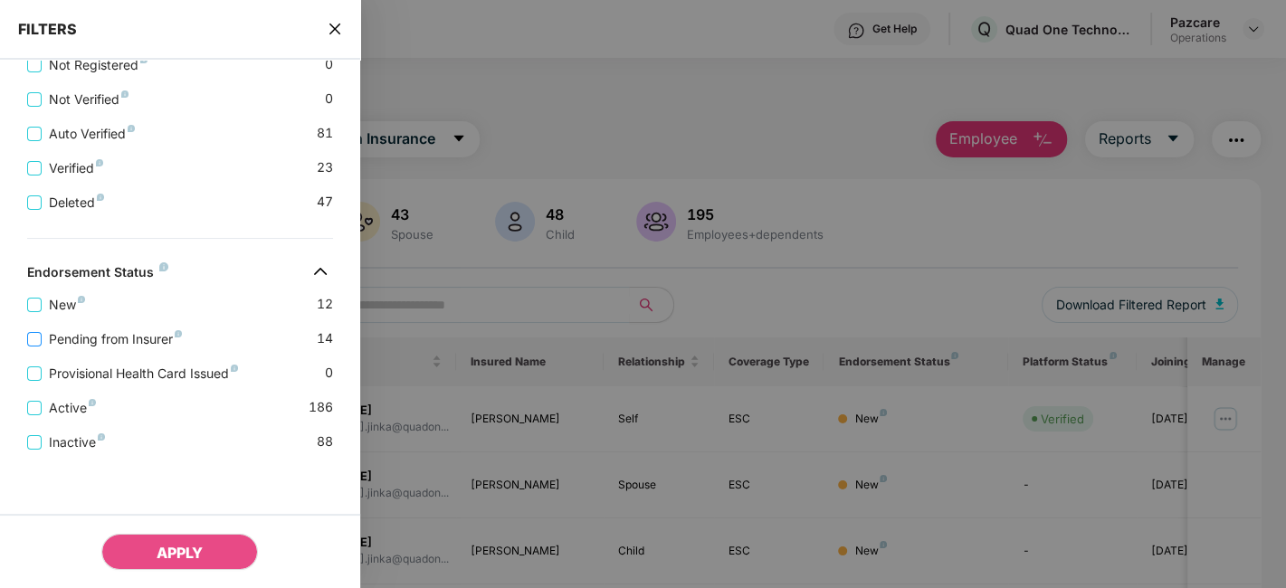
click at [112, 333] on span "Pending from Insurer" at bounding box center [116, 339] width 148 height 20
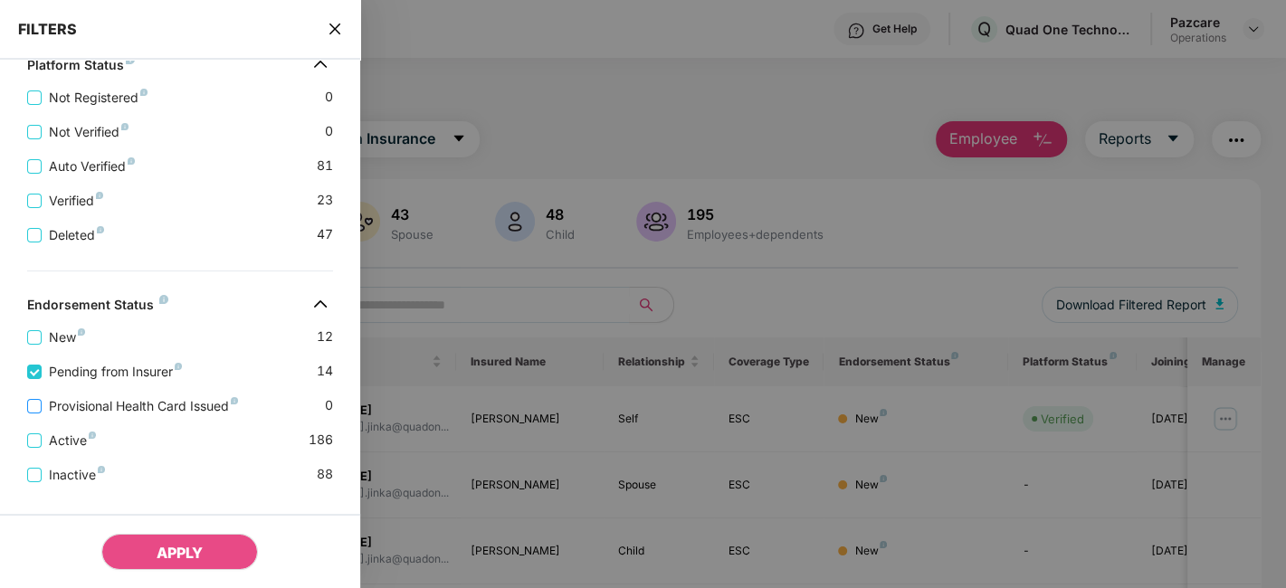
click at [127, 408] on span "Provisional Health Card Issued" at bounding box center [144, 406] width 204 height 20
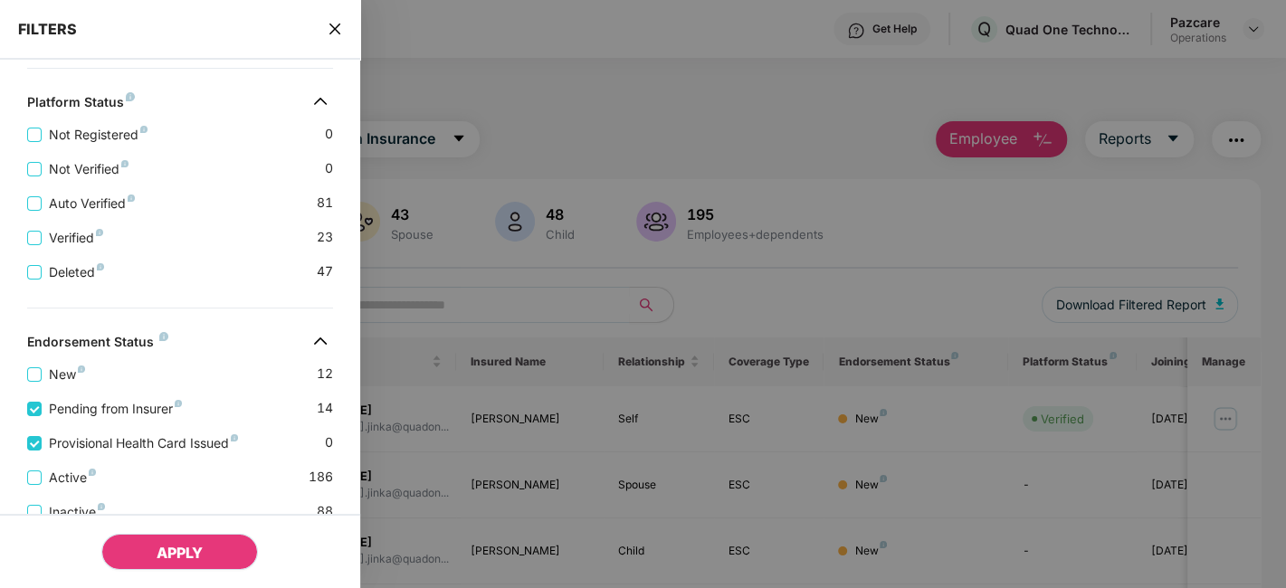
click at [176, 538] on button "APPLY" at bounding box center [179, 552] width 157 height 36
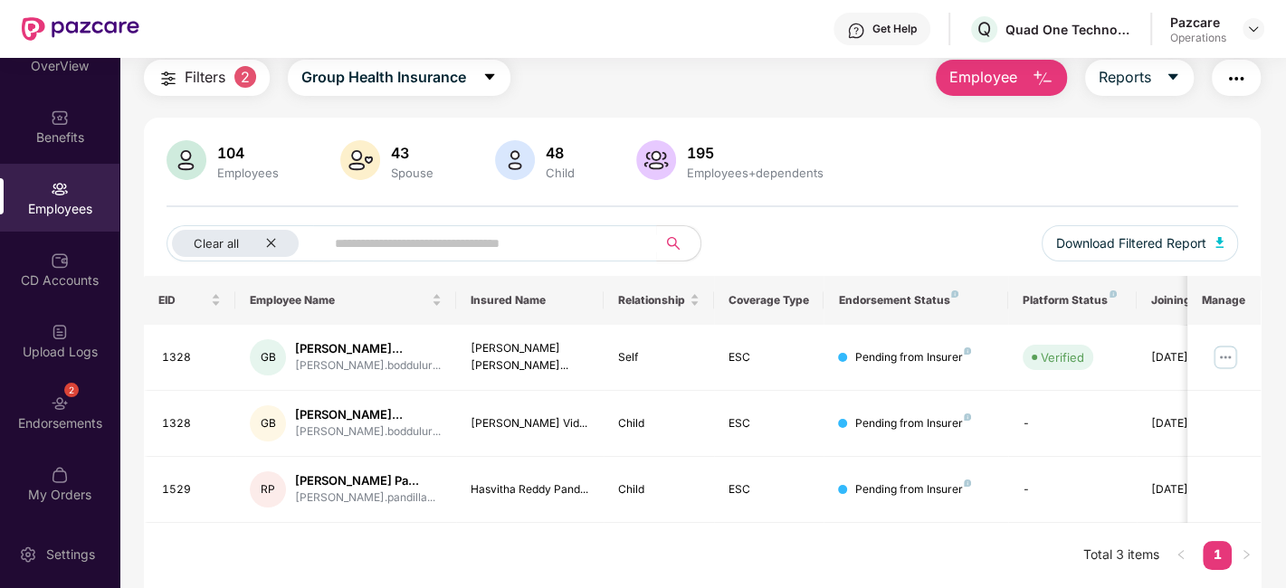
scroll to position [0, 0]
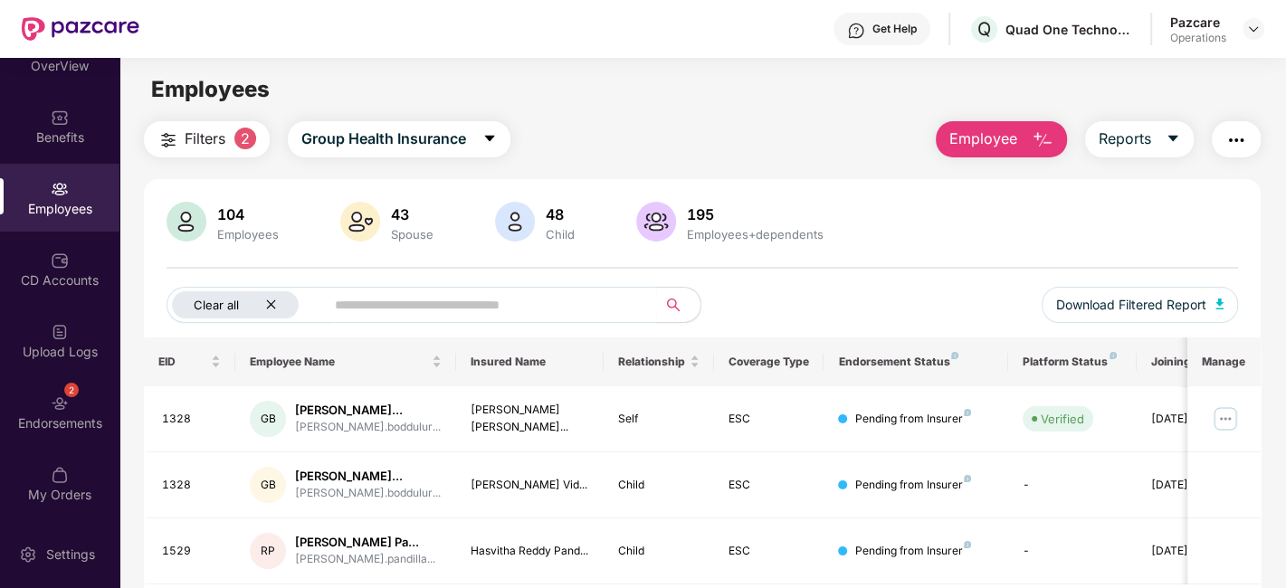
click at [267, 306] on icon "close" at bounding box center [271, 305] width 12 height 12
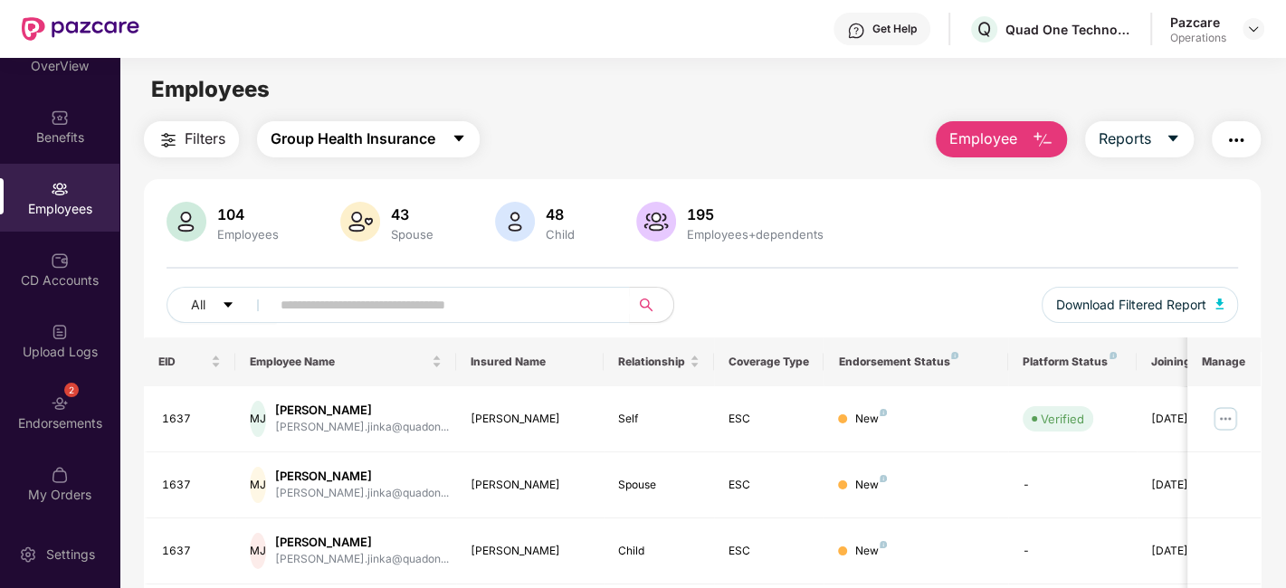
click at [454, 127] on button "Group Health Insurance" at bounding box center [368, 139] width 223 height 36
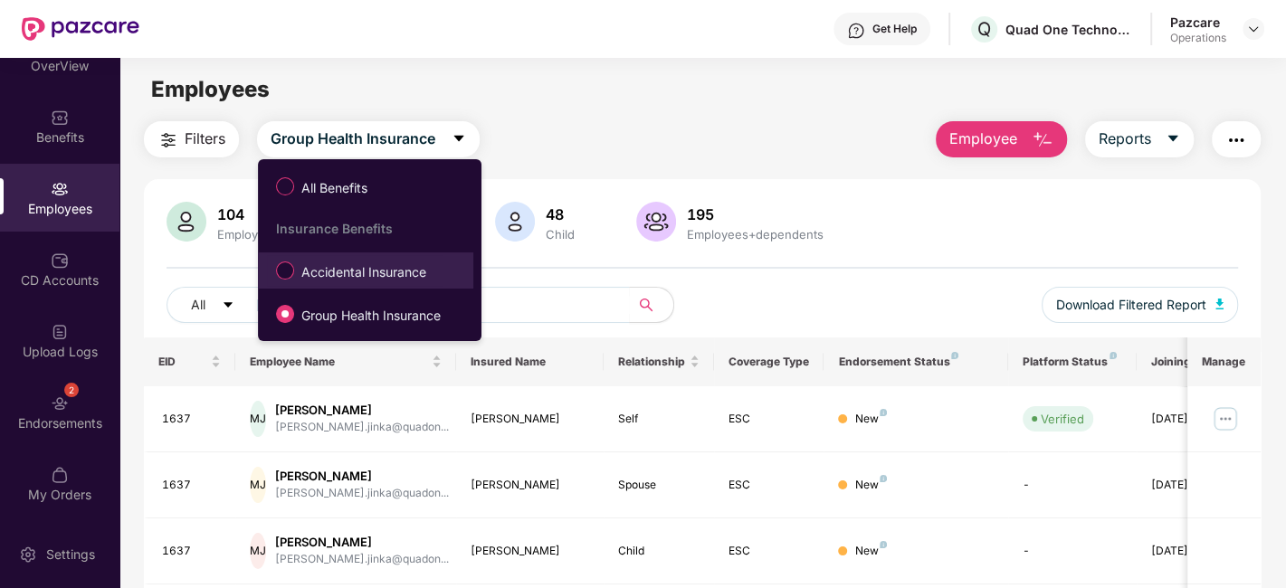
click at [357, 267] on span "Accidental Insurance" at bounding box center [363, 272] width 139 height 20
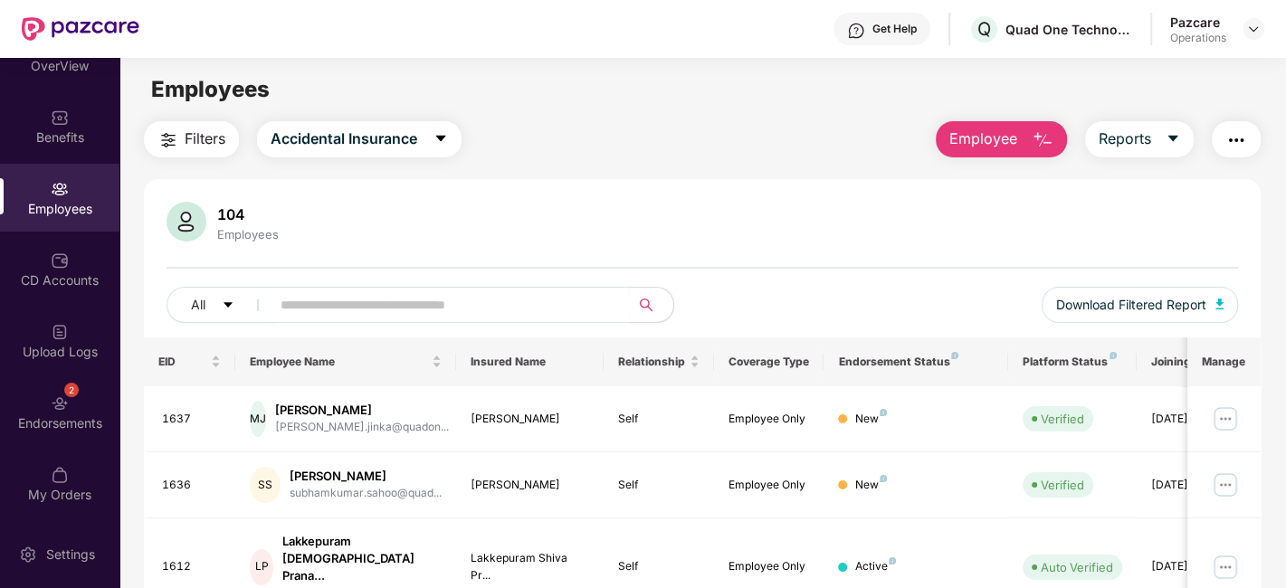
click at [197, 143] on span "Filters" at bounding box center [205, 139] width 41 height 23
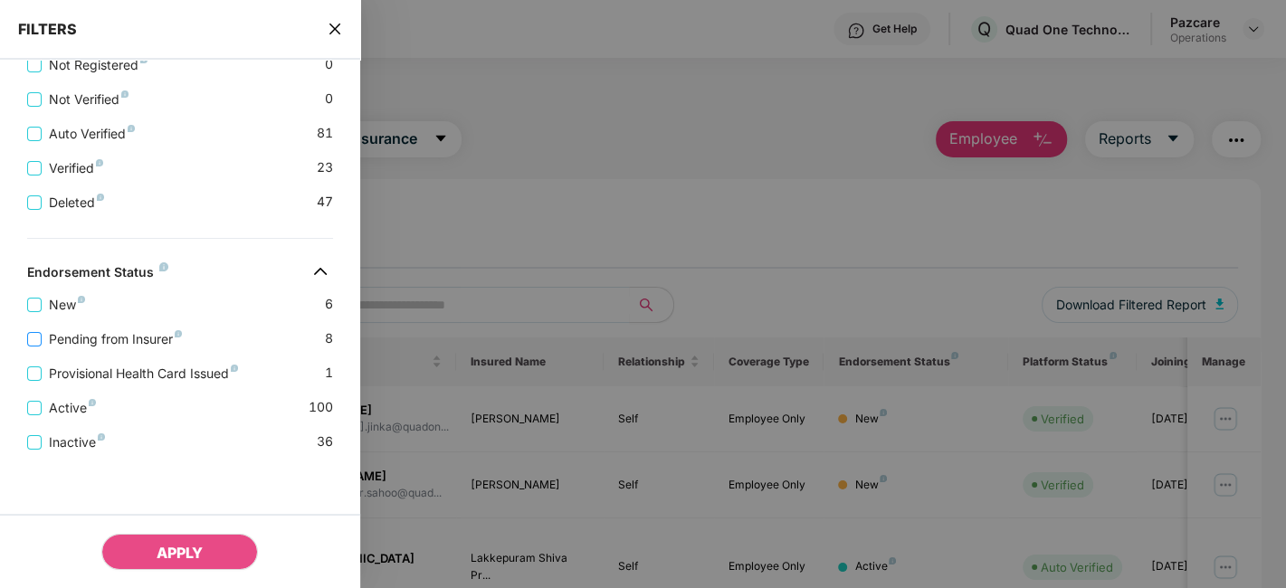
click at [143, 329] on span "Pending from Insurer" at bounding box center [116, 339] width 148 height 20
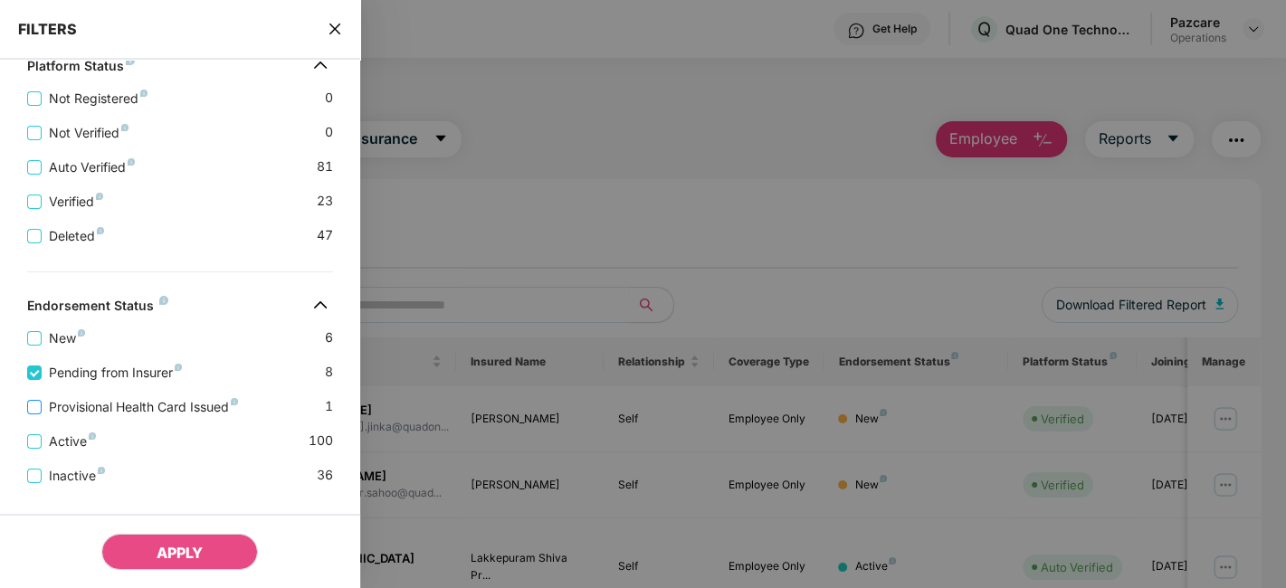
click at [129, 407] on span "Provisional Health Card Issued" at bounding box center [144, 407] width 204 height 20
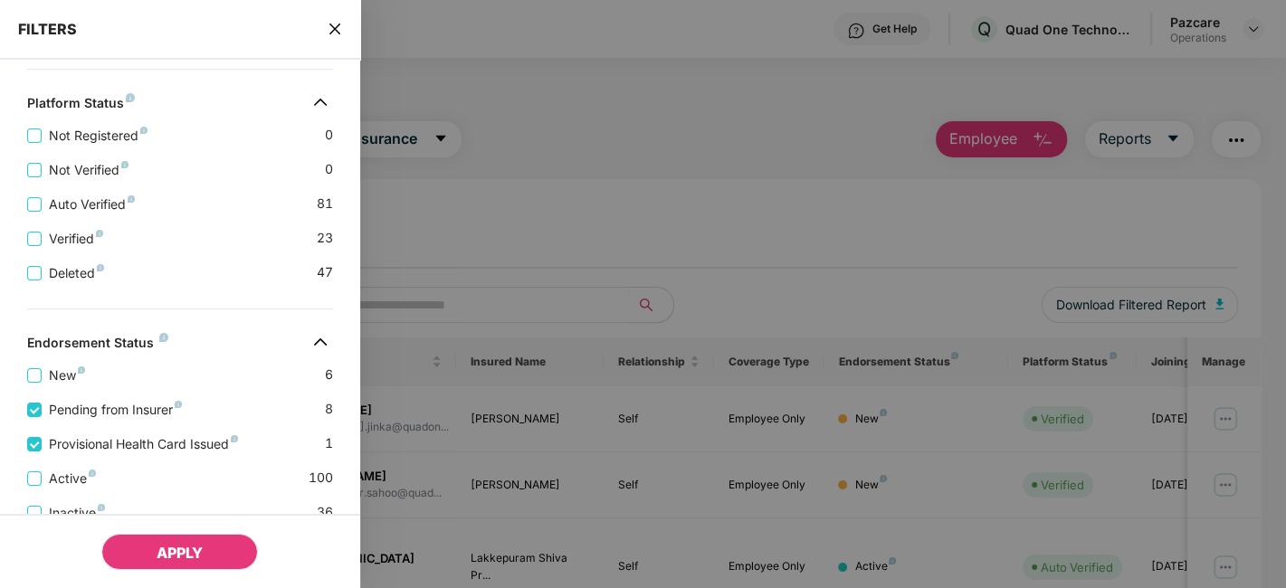
click at [164, 560] on span "APPLY" at bounding box center [180, 553] width 46 height 18
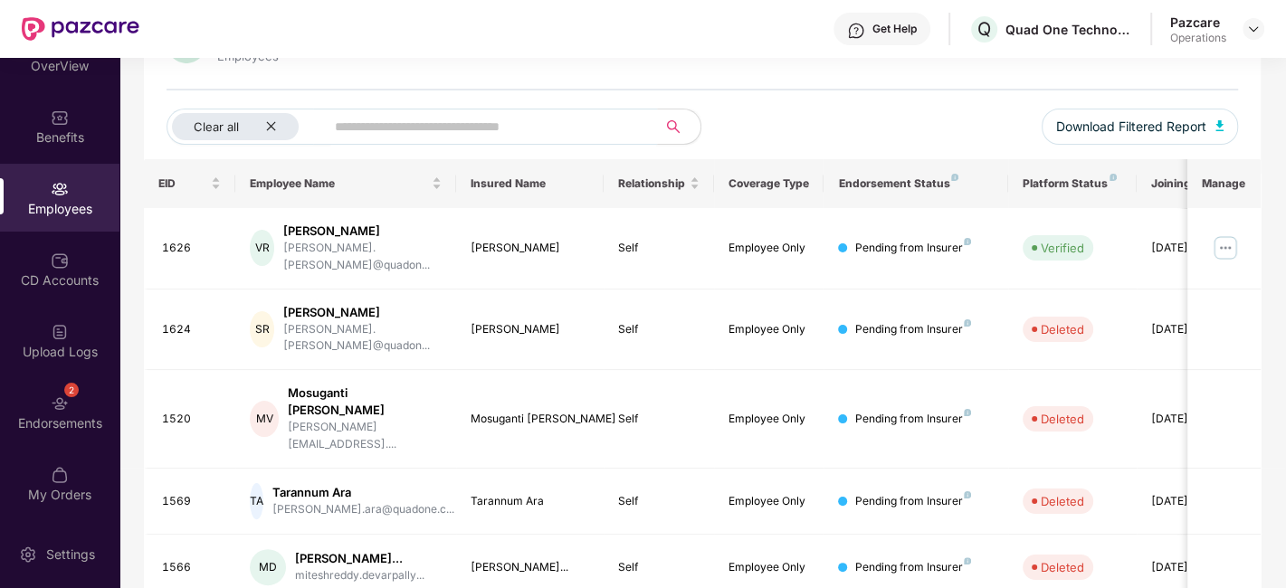
scroll to position [0, 0]
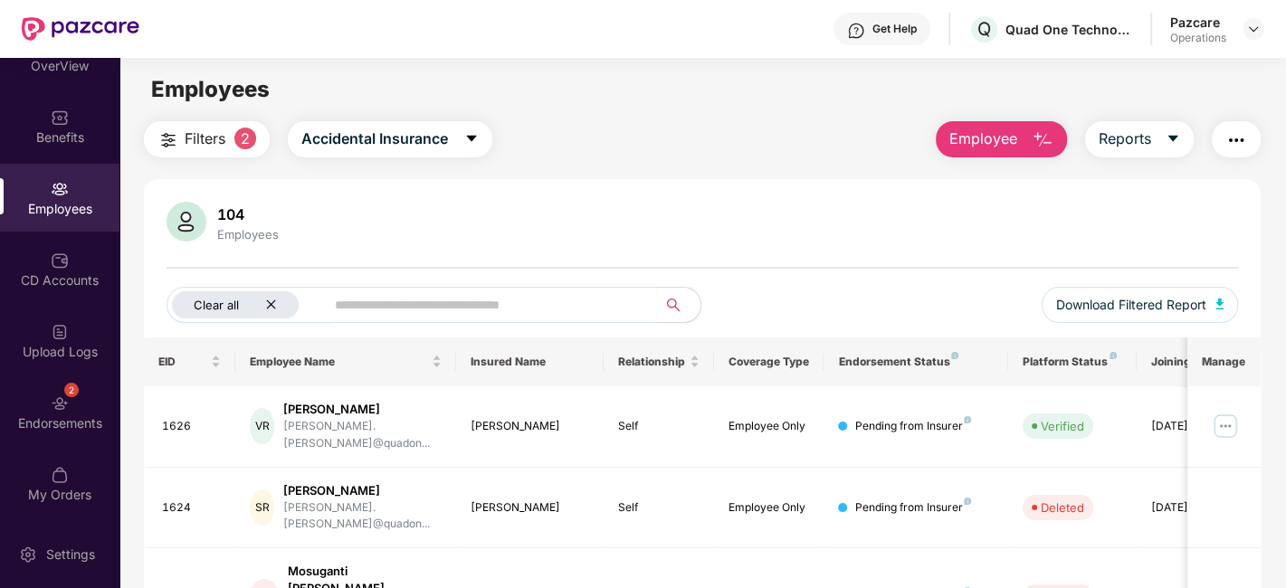
click at [279, 301] on div "Clear all" at bounding box center [235, 304] width 127 height 27
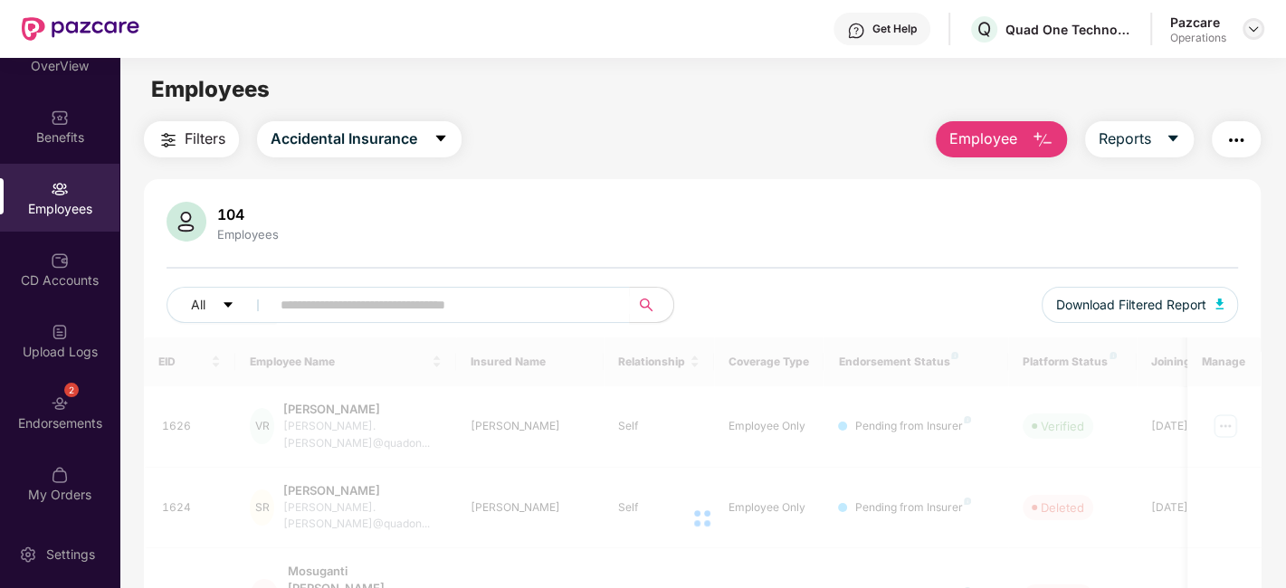
click at [1255, 22] on img at bounding box center [1253, 29] width 14 height 14
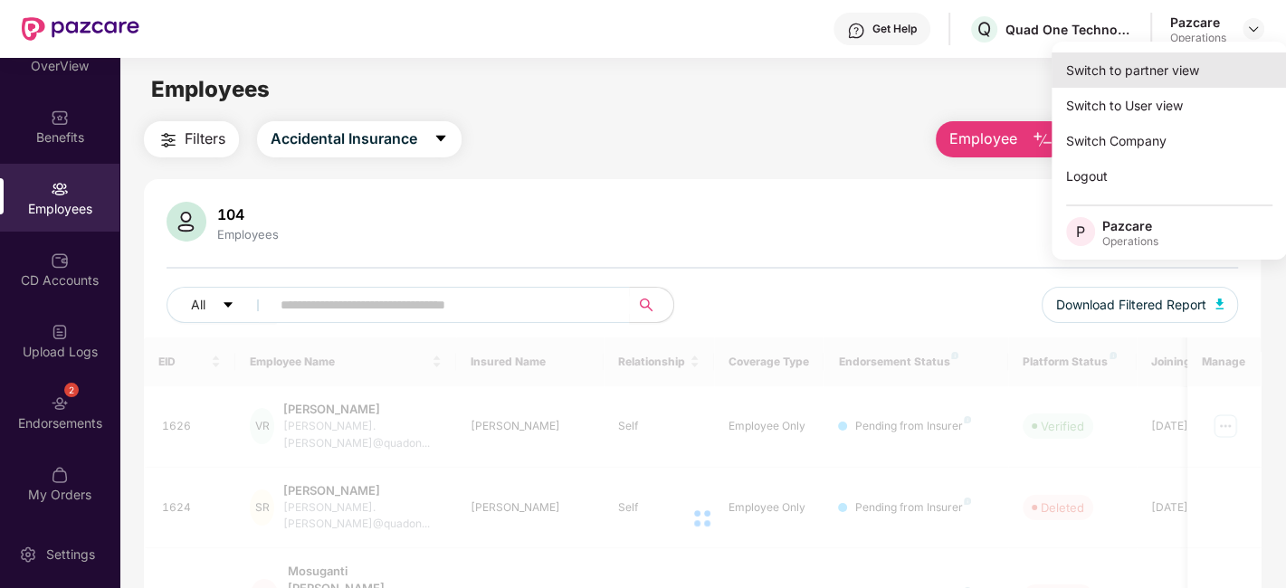
click at [1150, 75] on div "Switch to partner view" at bounding box center [1169, 69] width 235 height 35
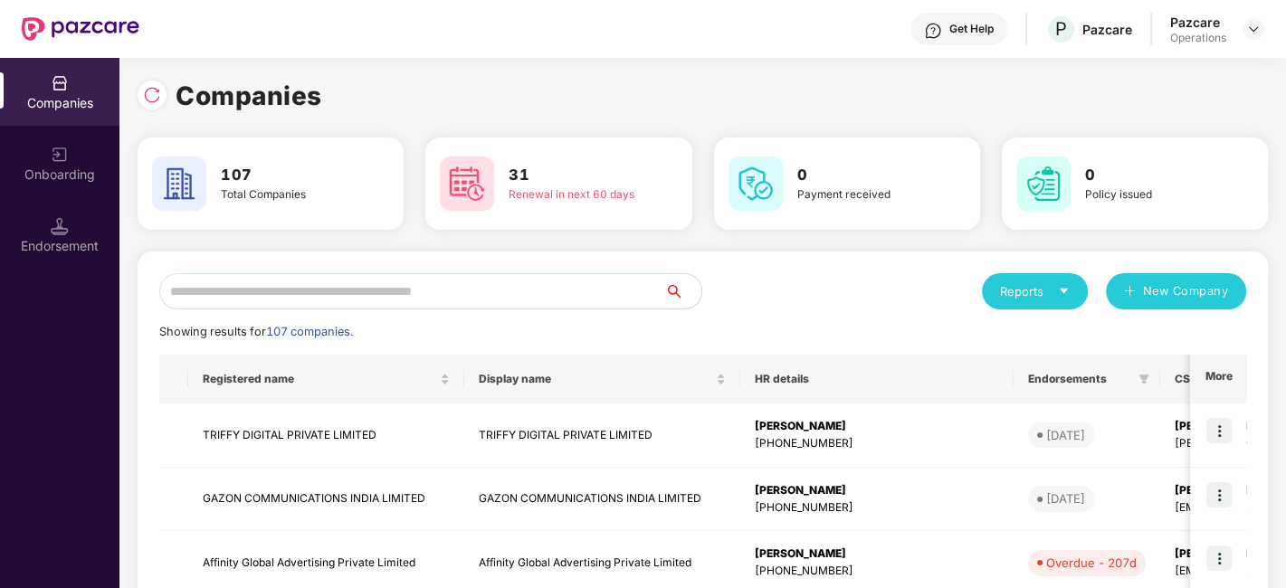
click at [519, 290] on input "text" at bounding box center [412, 291] width 506 height 36
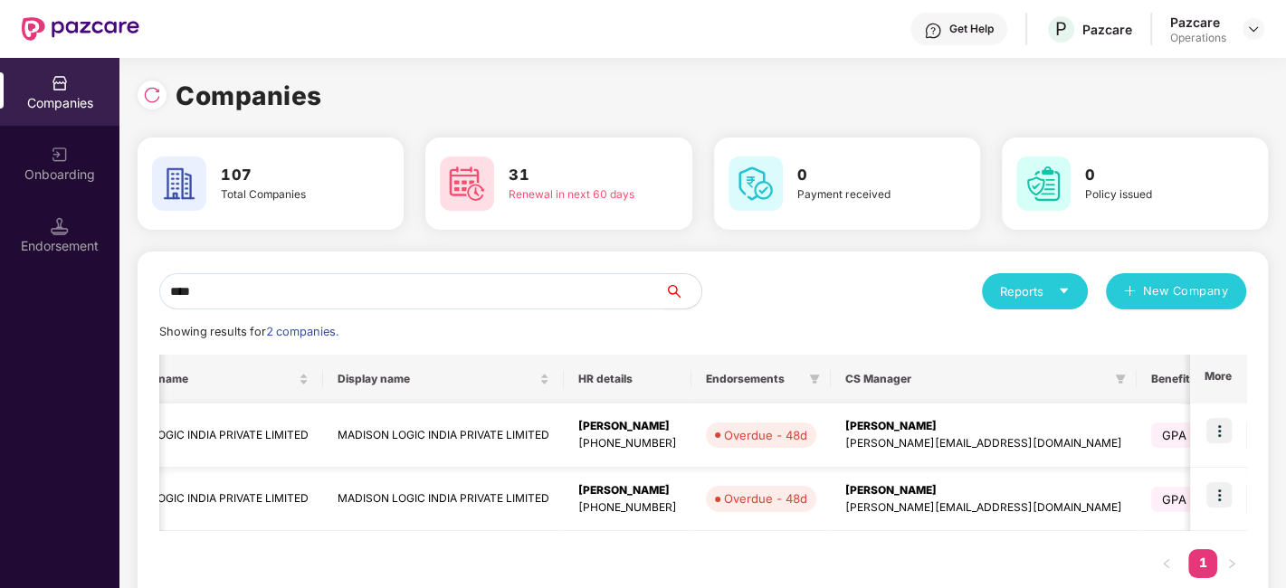
scroll to position [0, 108]
type input "****"
click at [1220, 492] on img at bounding box center [1218, 494] width 25 height 25
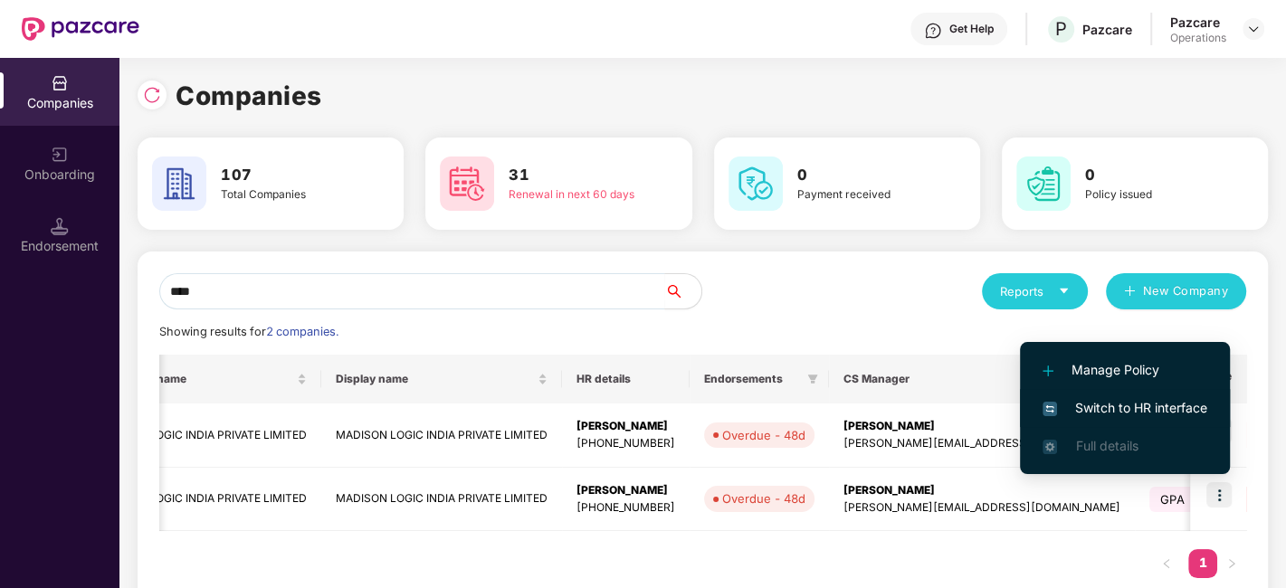
click at [1110, 409] on span "Switch to HR interface" at bounding box center [1125, 408] width 165 height 20
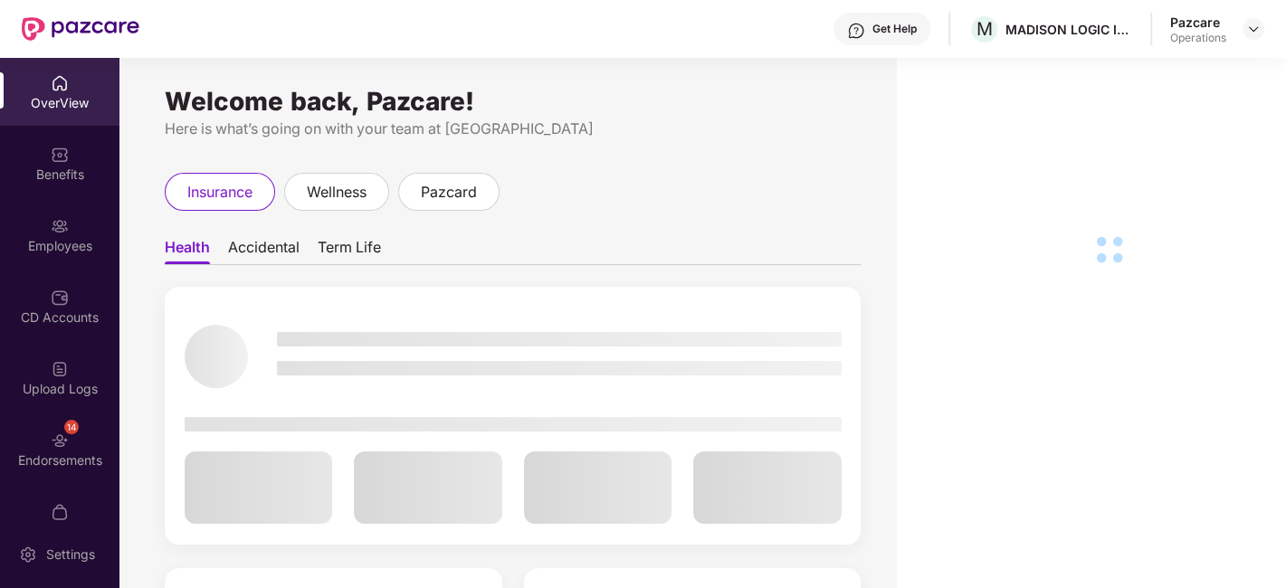
scroll to position [37, 0]
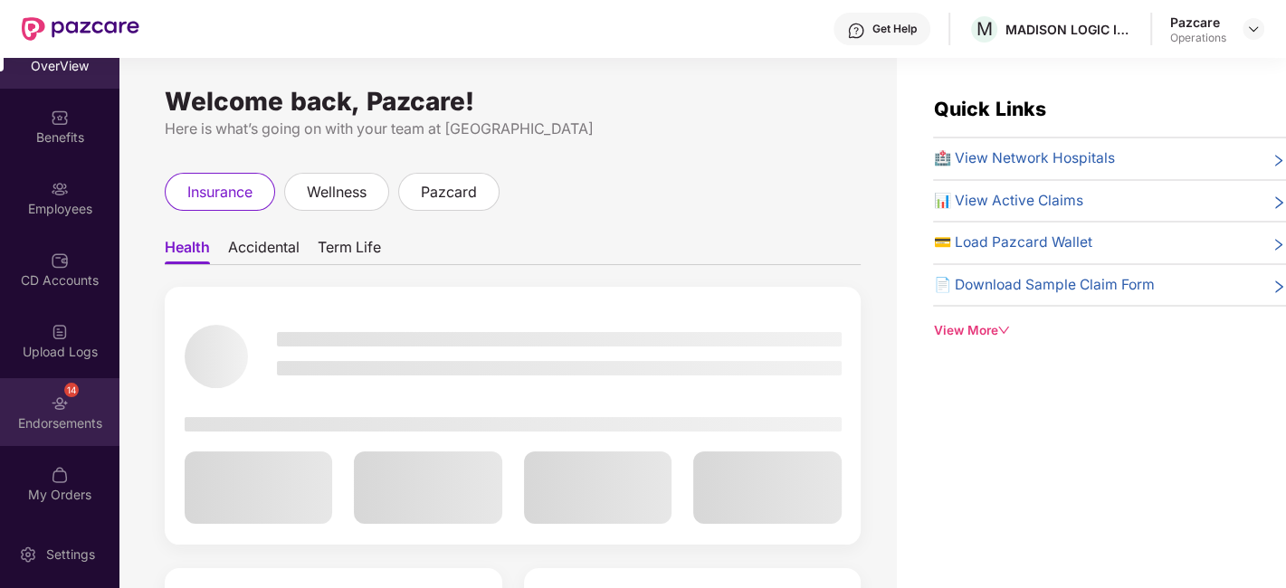
click at [33, 396] on div "14 Endorsements" at bounding box center [59, 412] width 119 height 68
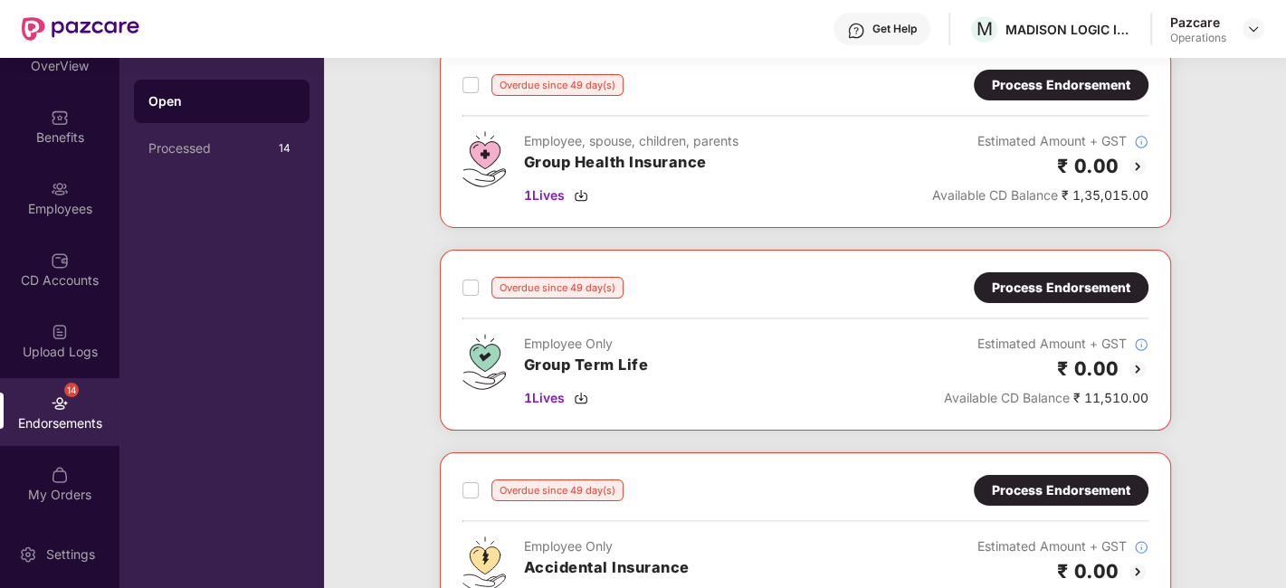
scroll to position [0, 0]
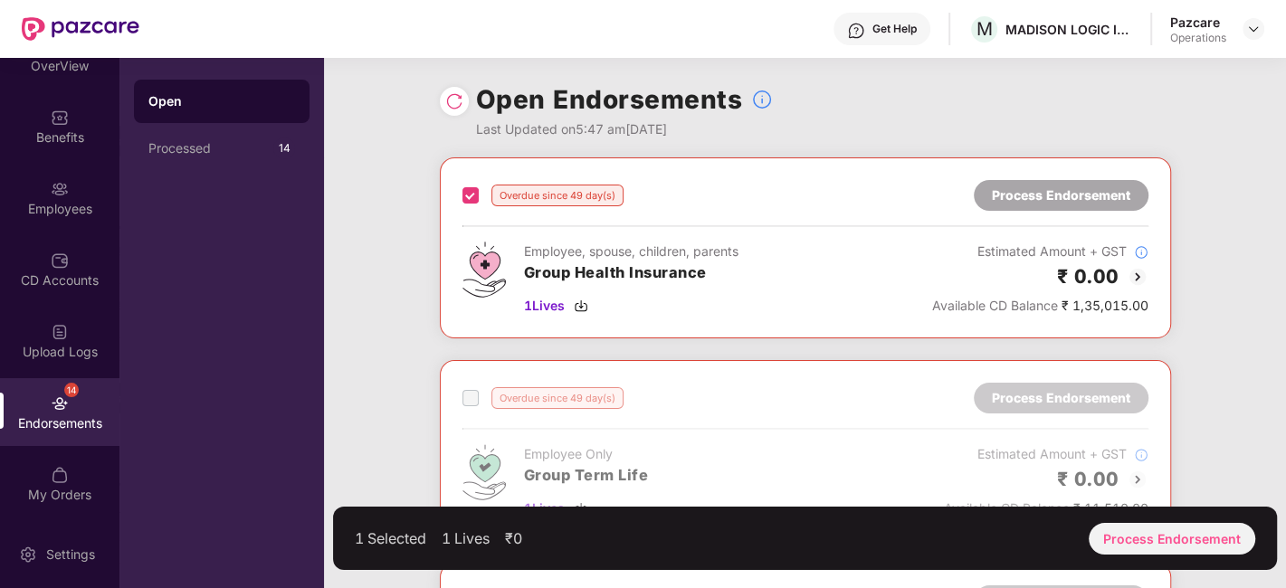
click at [462, 396] on span at bounding box center [470, 398] width 16 height 16
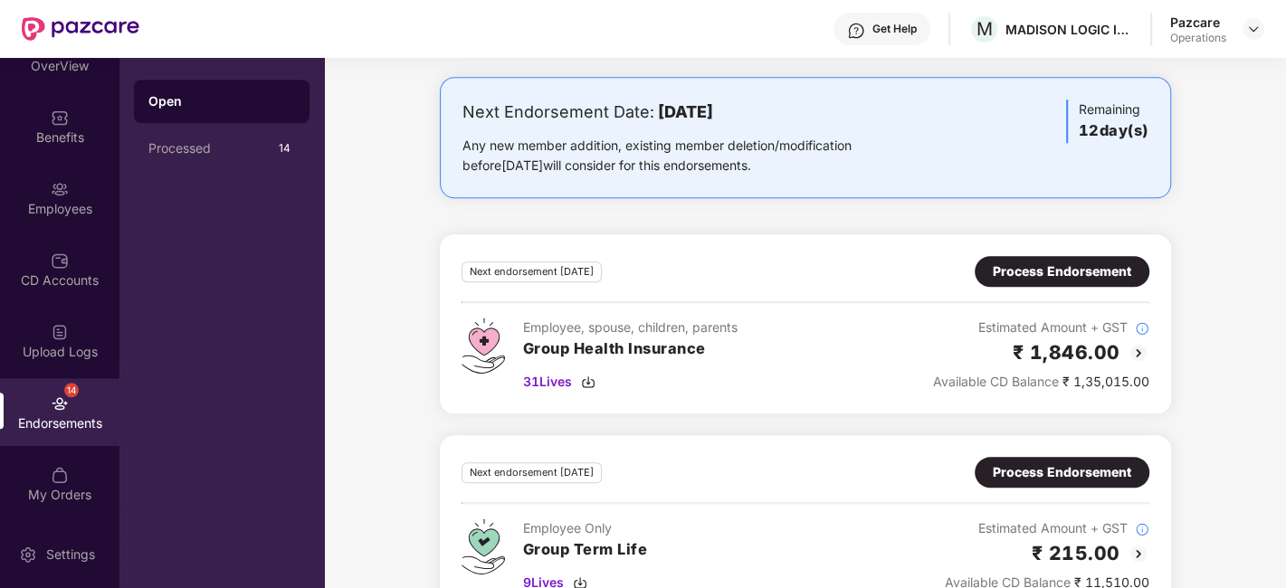
scroll to position [1328, 0]
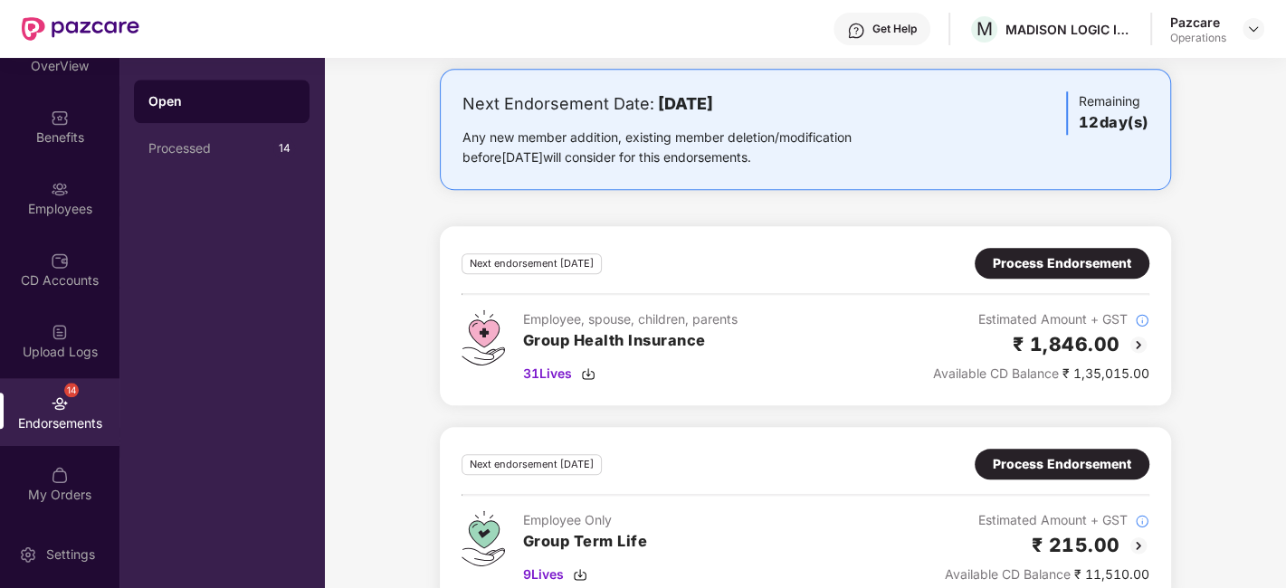
click at [1008, 258] on div "Process Endorsement" at bounding box center [1062, 263] width 138 height 20
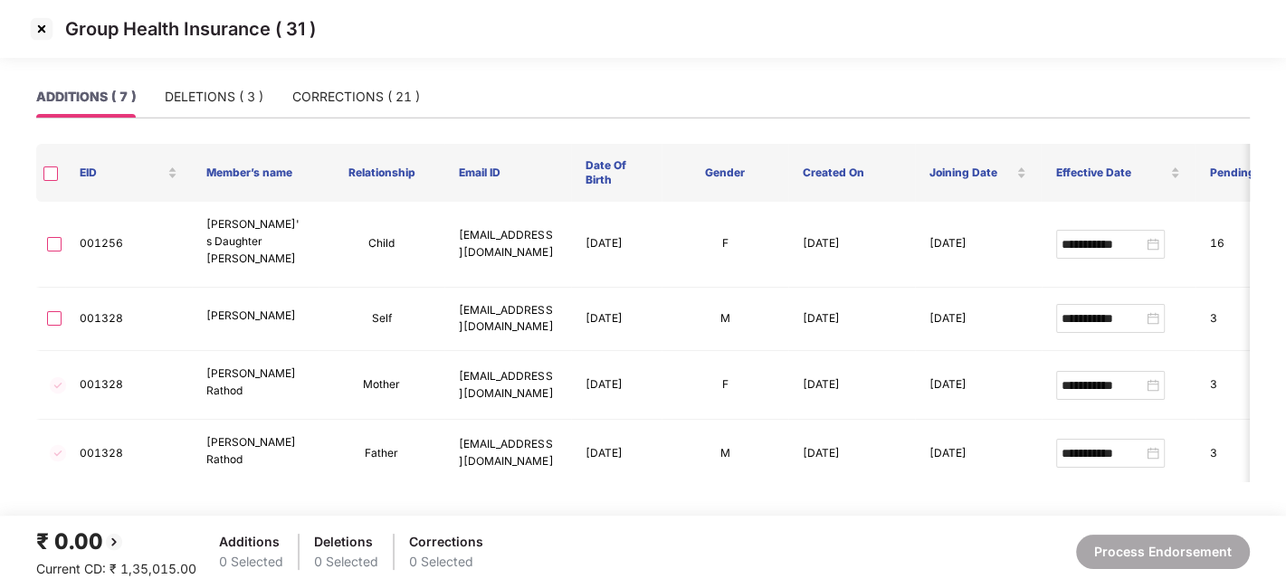
click at [40, 25] on img at bounding box center [41, 28] width 29 height 29
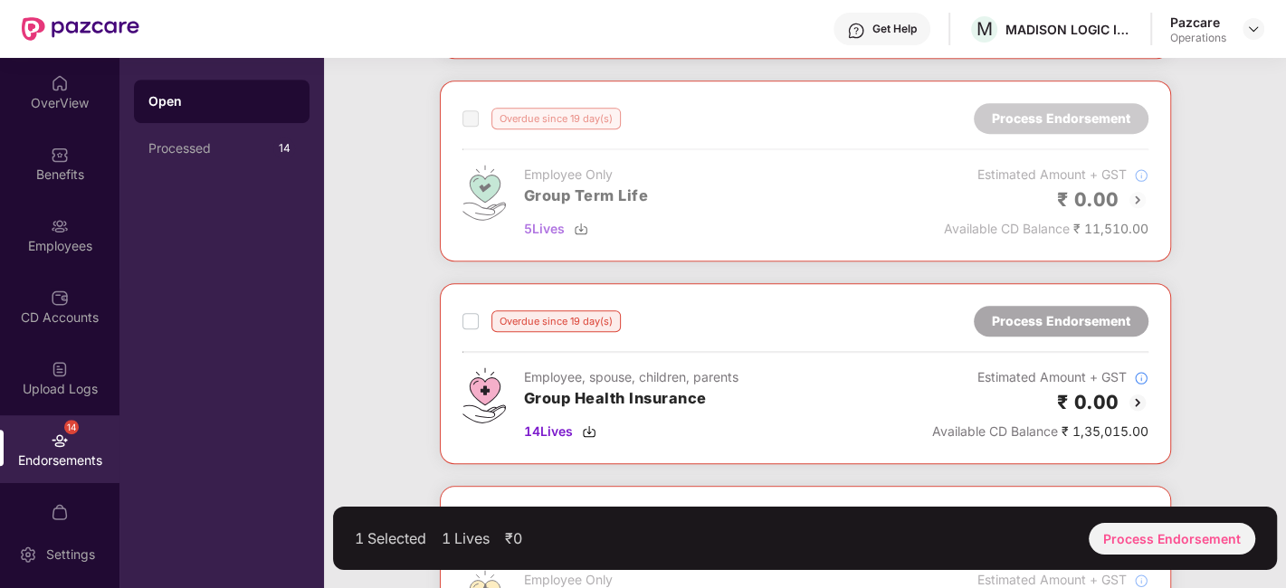
scroll to position [706, 0]
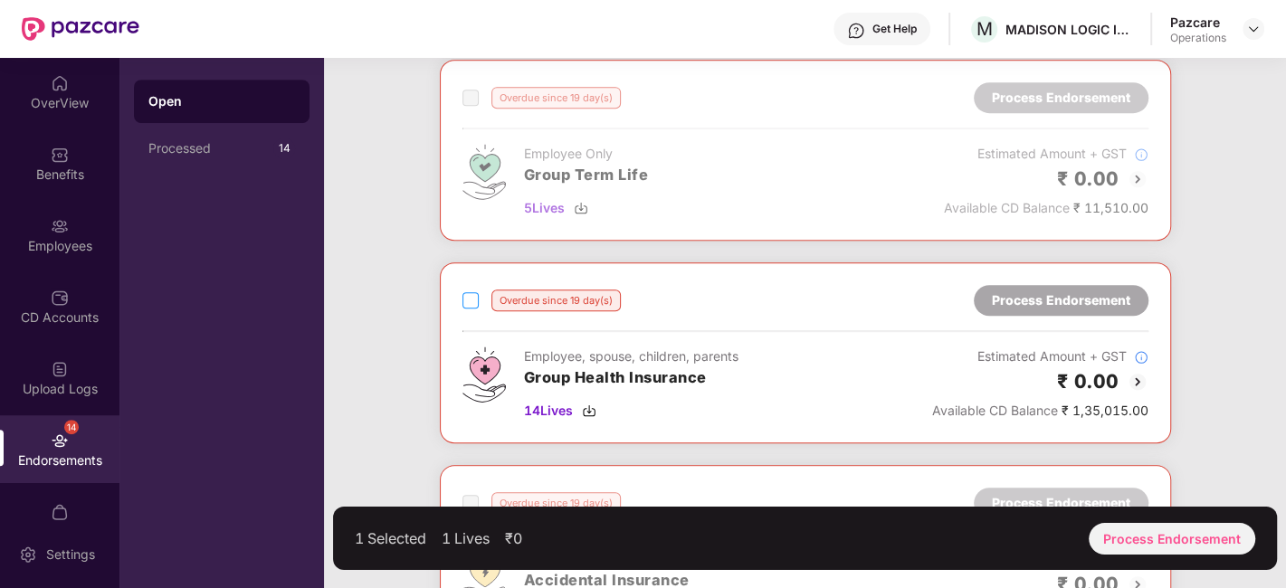
click at [759, 342] on div "Overdue since 19 day(s) Process Endorsement Employee, spouse, children, parents…" at bounding box center [805, 353] width 686 height 136
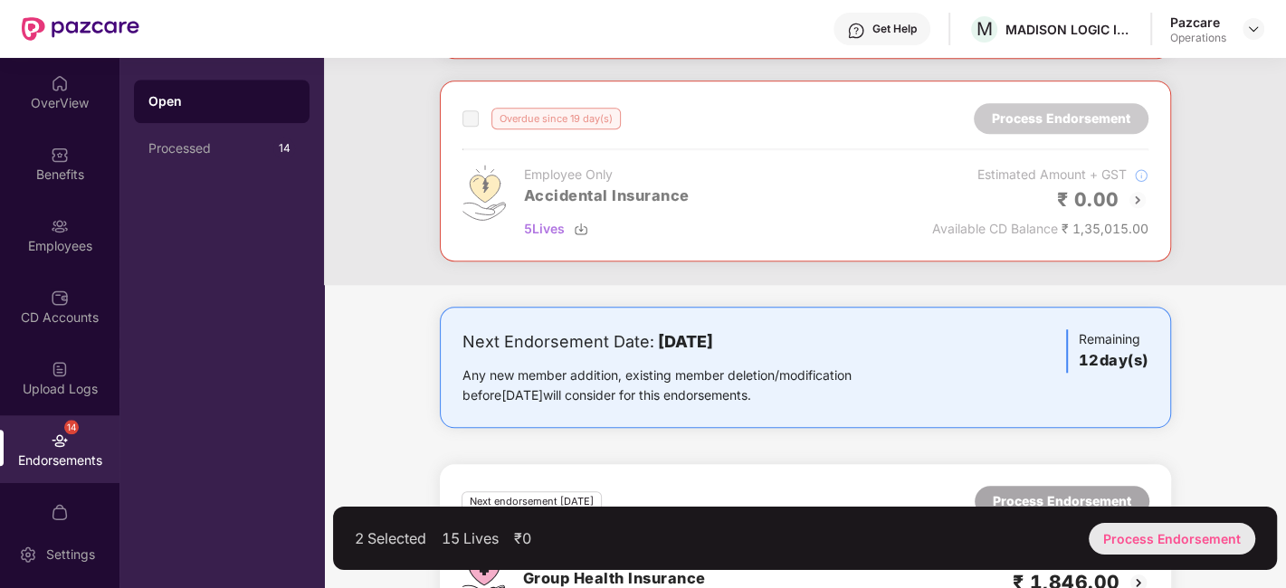
scroll to position [1091, 0]
click at [1178, 546] on div "Process Endorsement" at bounding box center [1172, 539] width 167 height 32
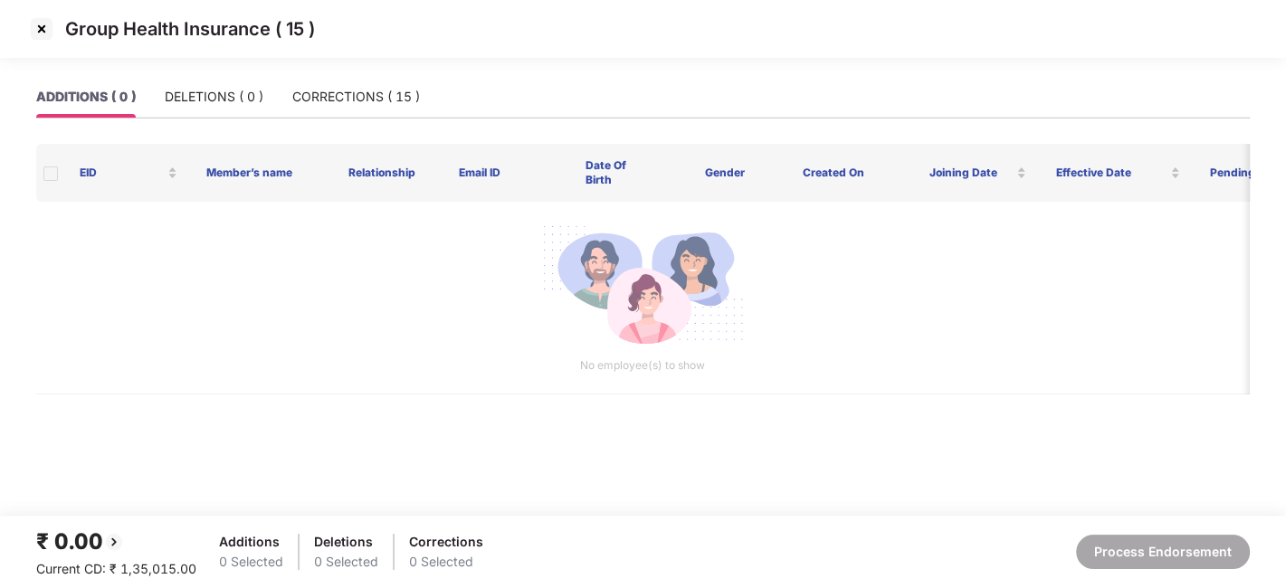
click at [41, 27] on img at bounding box center [41, 28] width 29 height 29
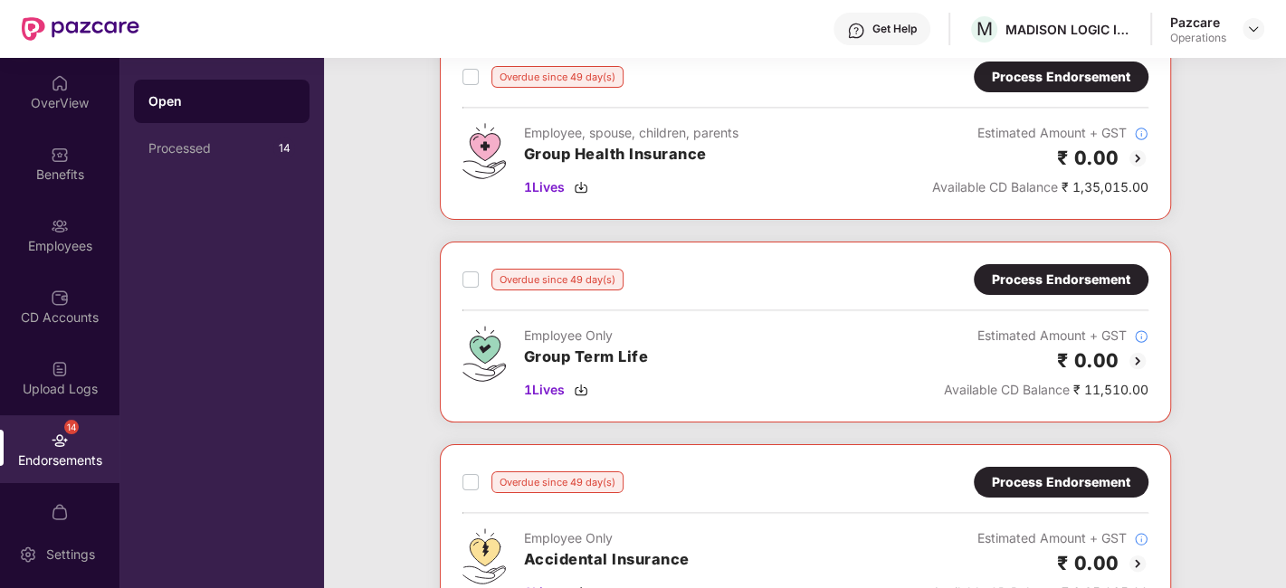
scroll to position [0, 0]
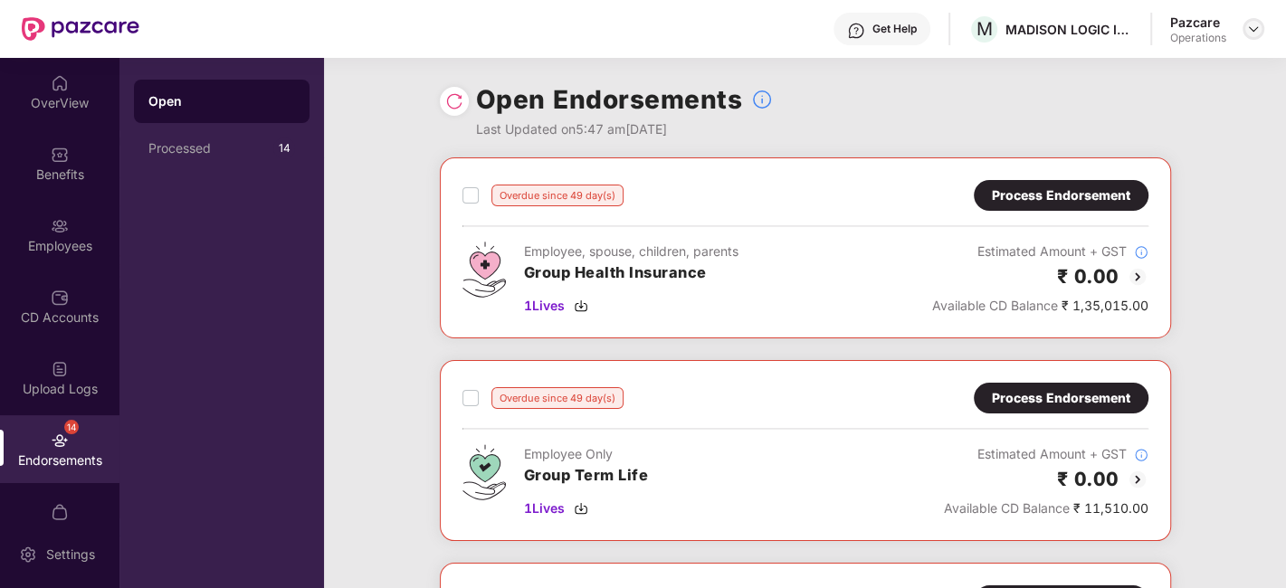
click at [1251, 30] on img at bounding box center [1253, 29] width 14 height 14
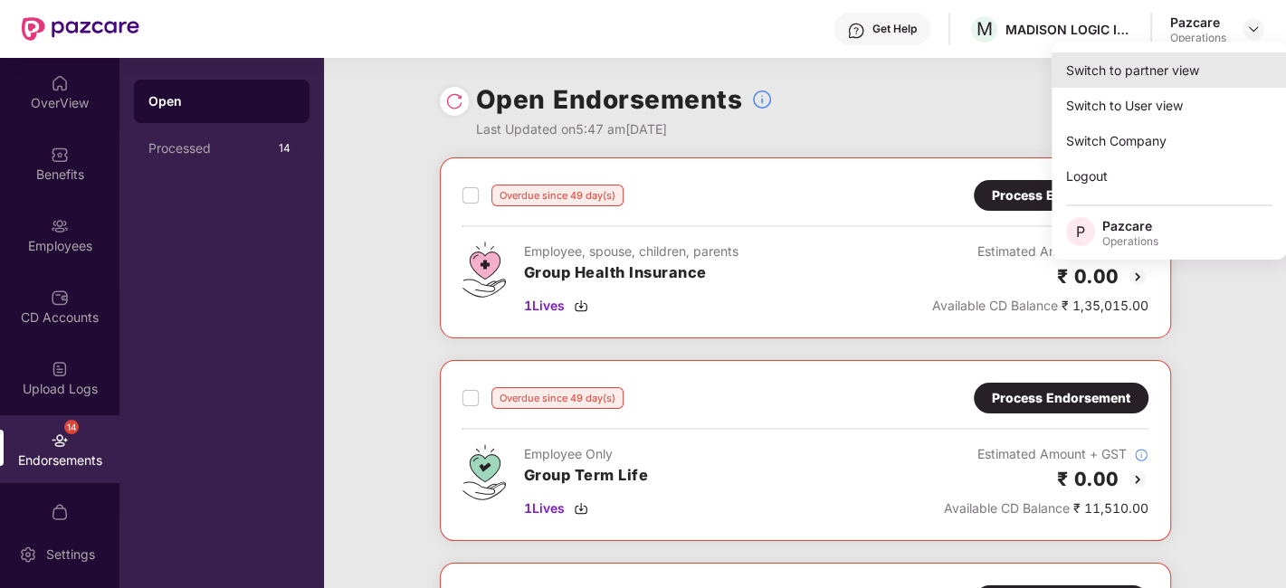
click at [1128, 72] on div "Switch to partner view" at bounding box center [1169, 69] width 235 height 35
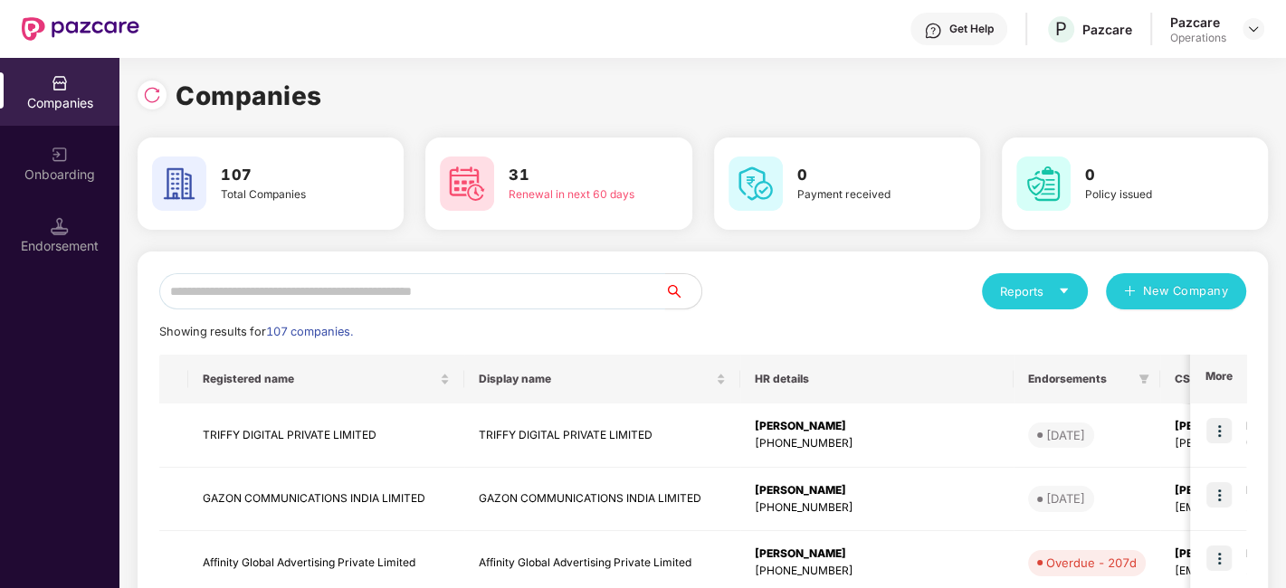
click at [638, 290] on input "text" at bounding box center [412, 291] width 506 height 36
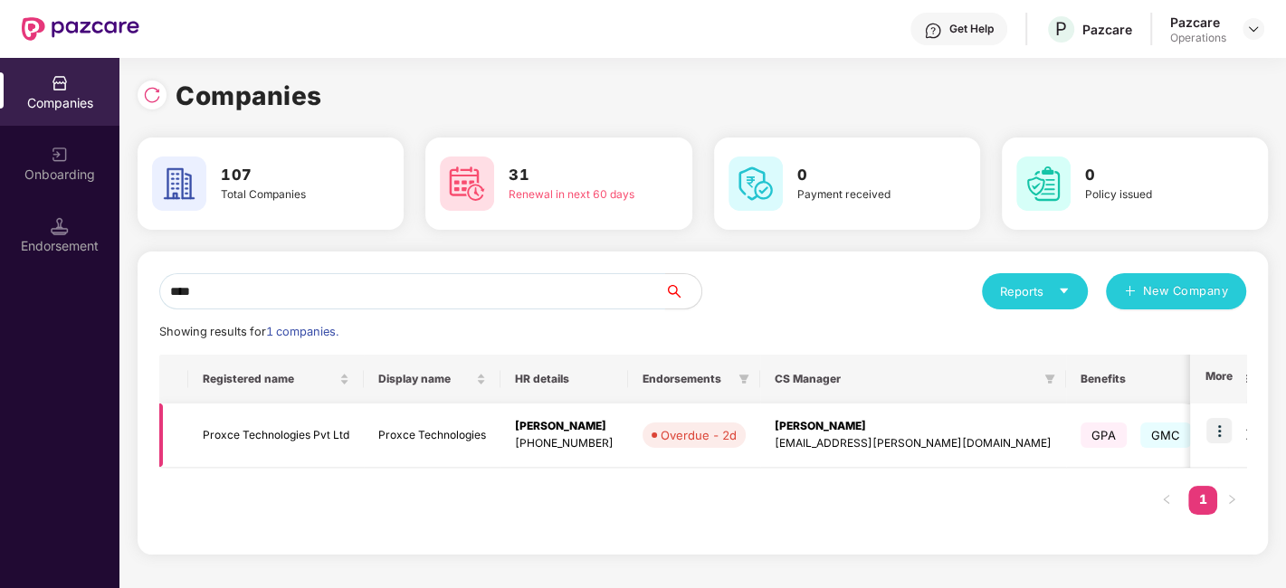
type input "****"
click at [1221, 428] on img at bounding box center [1218, 430] width 25 height 25
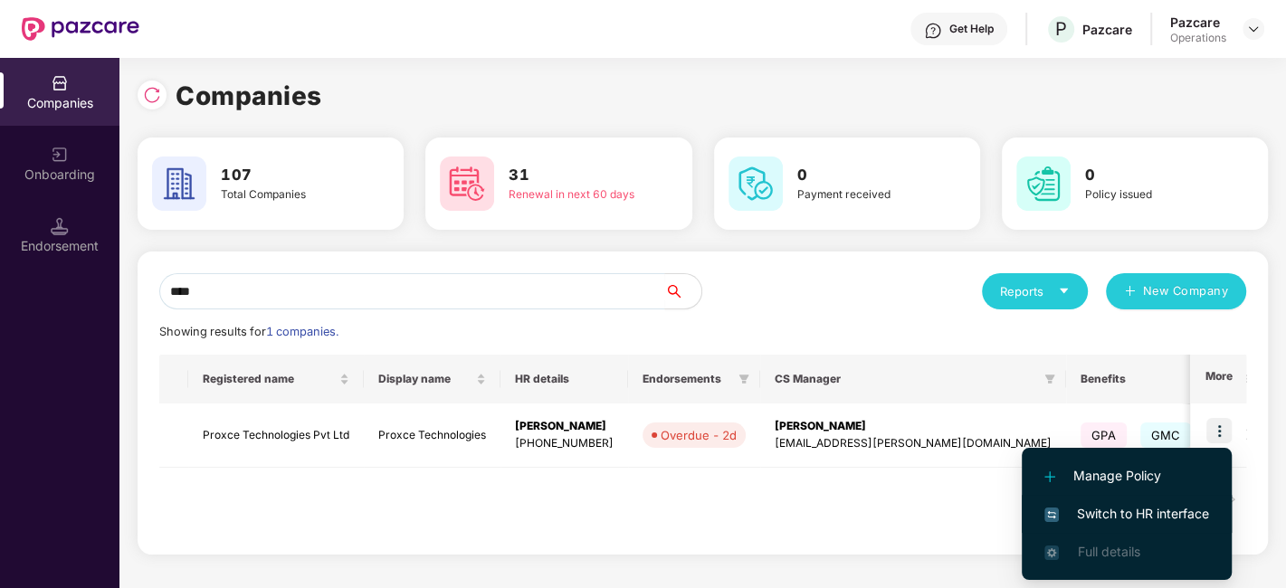
click at [1120, 512] on span "Switch to HR interface" at bounding box center [1126, 514] width 165 height 20
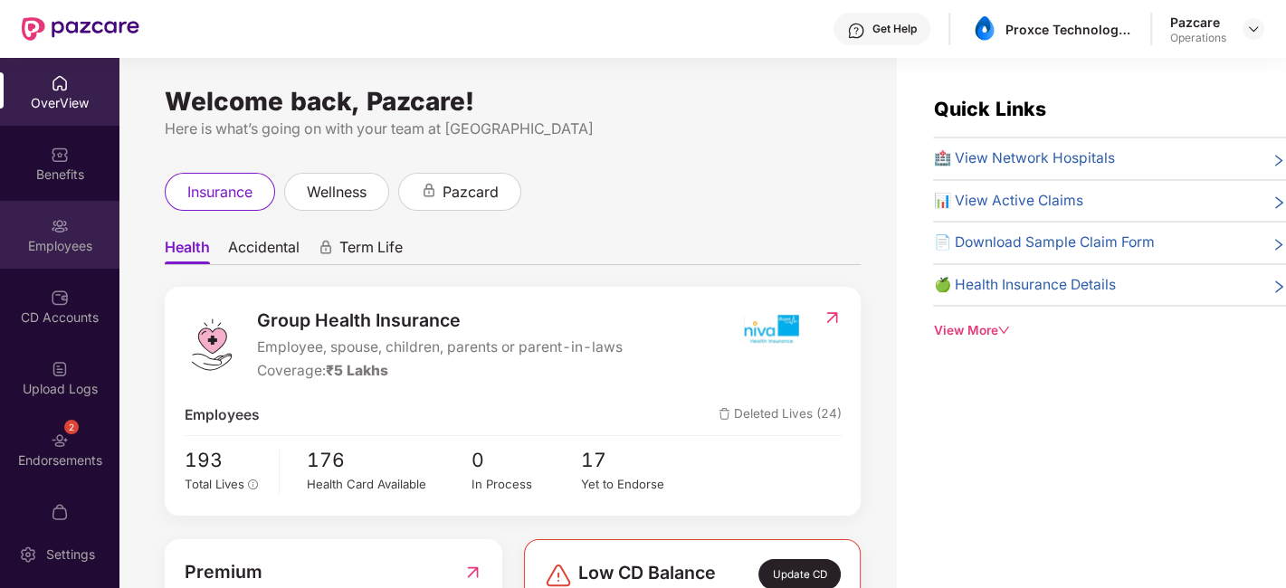
click at [31, 214] on div "Employees" at bounding box center [59, 235] width 119 height 68
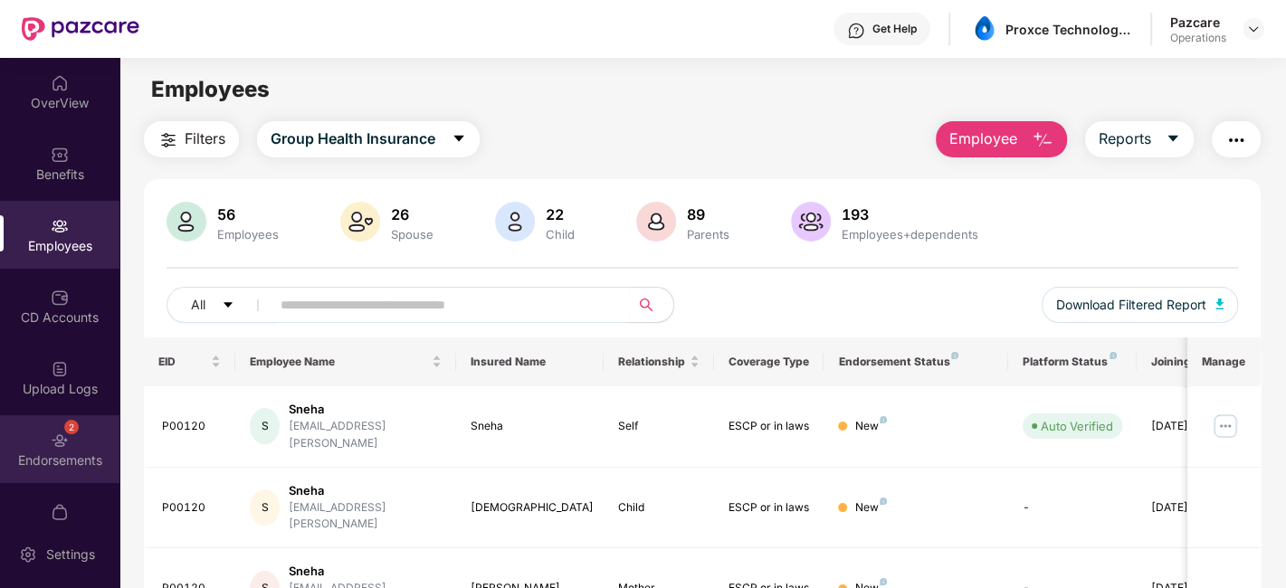
click at [32, 446] on div "2 Endorsements" at bounding box center [59, 449] width 119 height 68
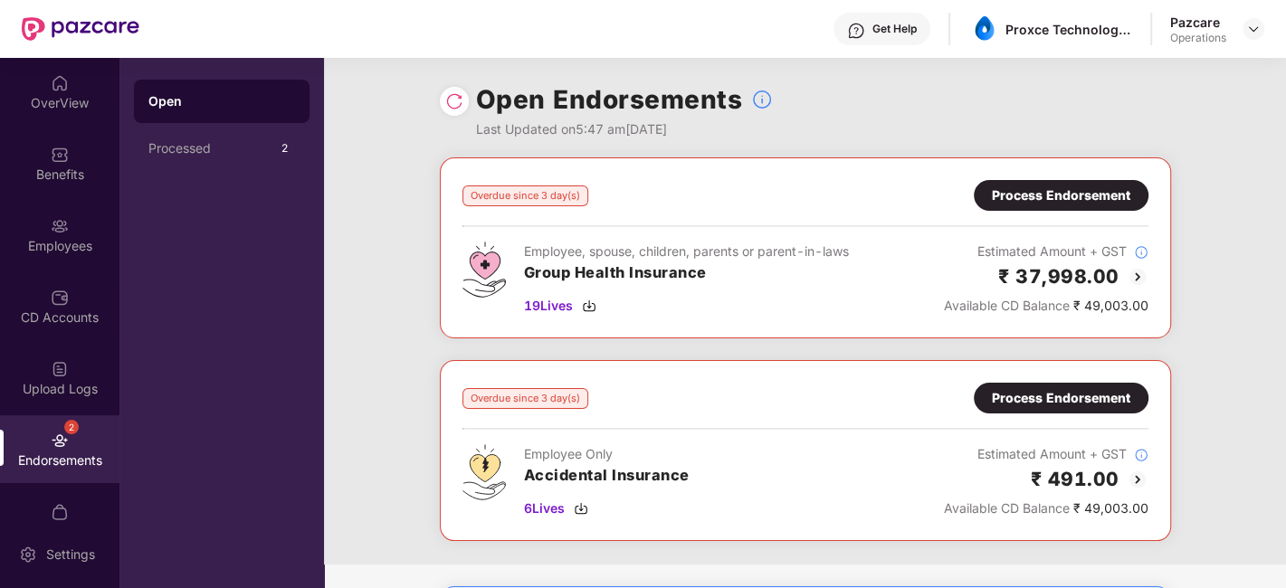
click at [1049, 192] on div "Process Endorsement" at bounding box center [1061, 196] width 138 height 20
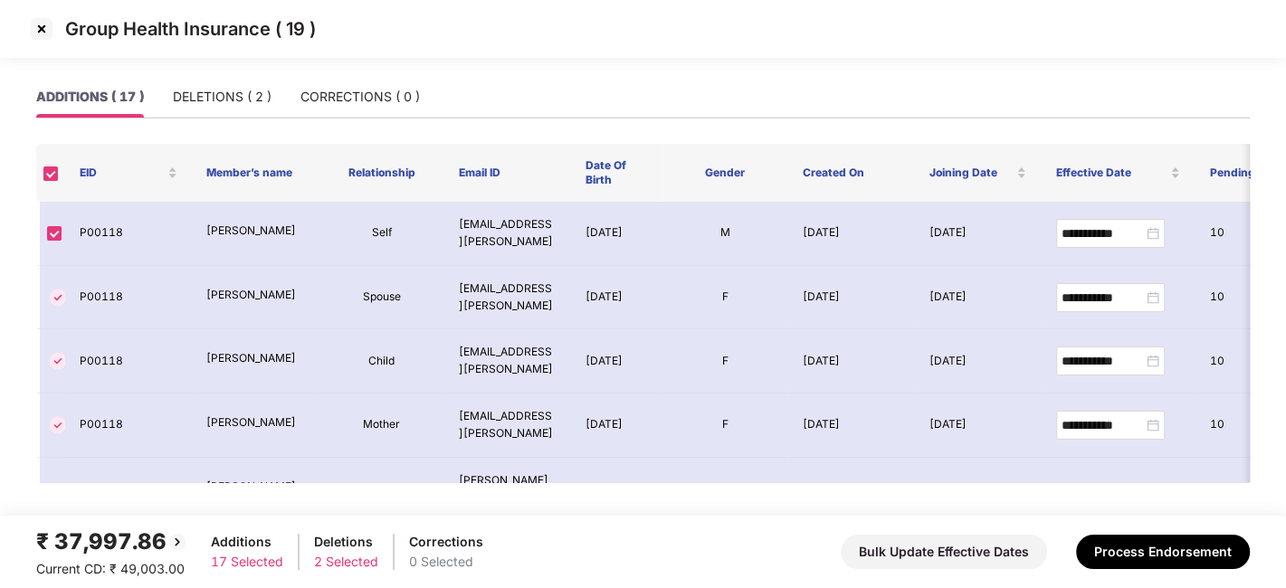
click at [36, 27] on img at bounding box center [41, 28] width 29 height 29
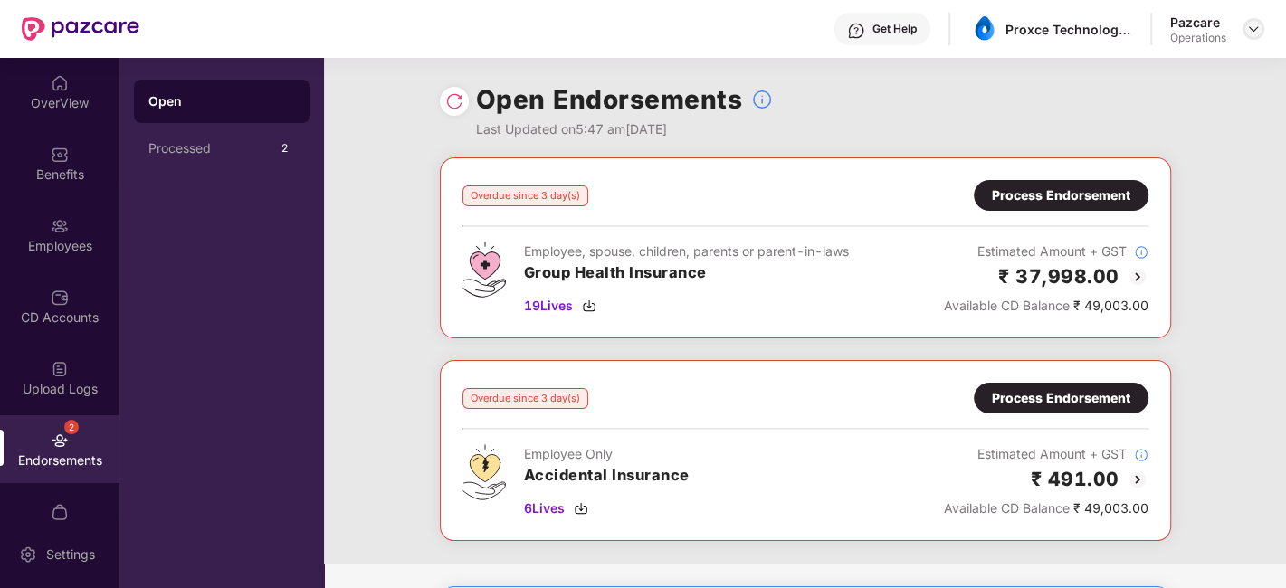
click at [1250, 27] on img at bounding box center [1253, 29] width 14 height 14
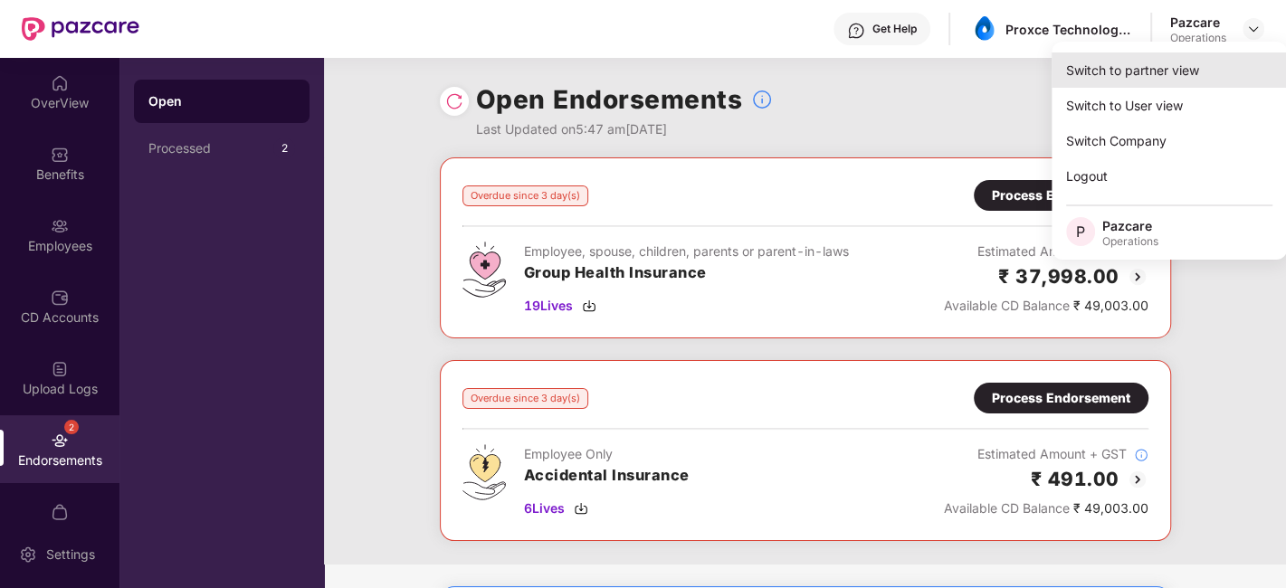
click at [1108, 84] on div "Switch to partner view" at bounding box center [1169, 69] width 235 height 35
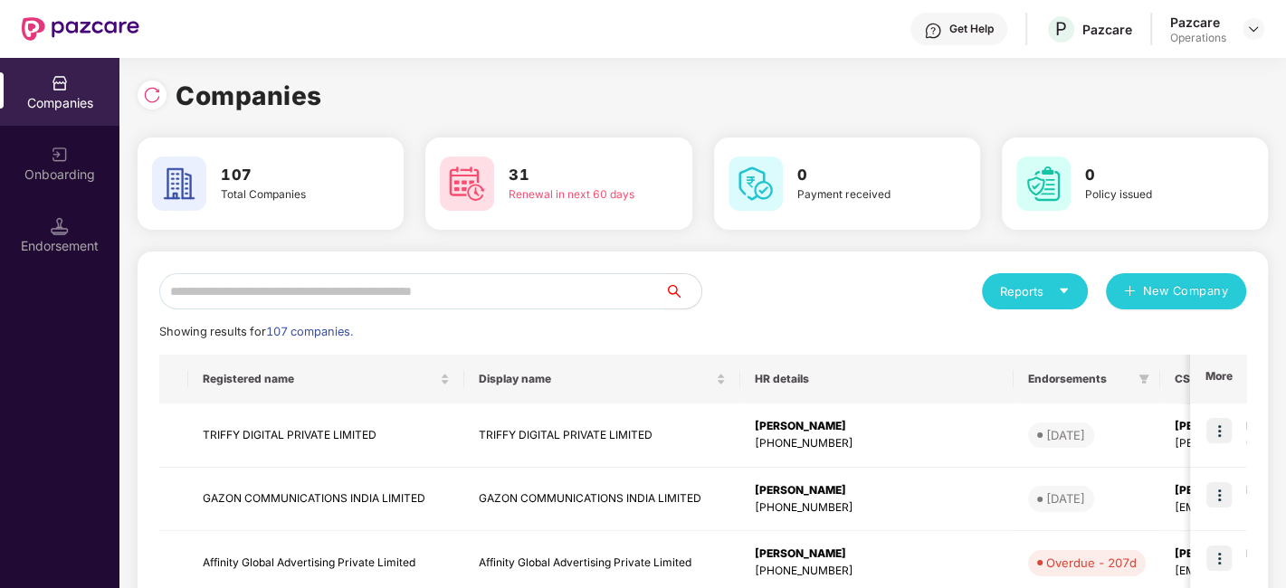
click at [530, 299] on input "text" at bounding box center [412, 291] width 506 height 36
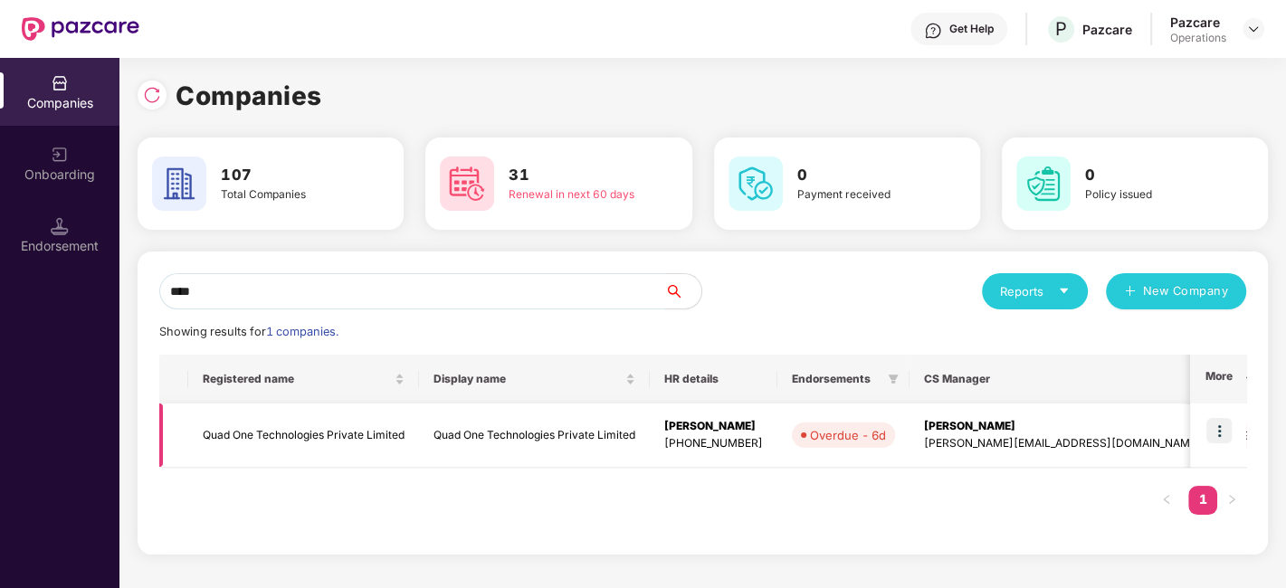
type input "****"
click at [1219, 438] on img at bounding box center [1218, 430] width 25 height 25
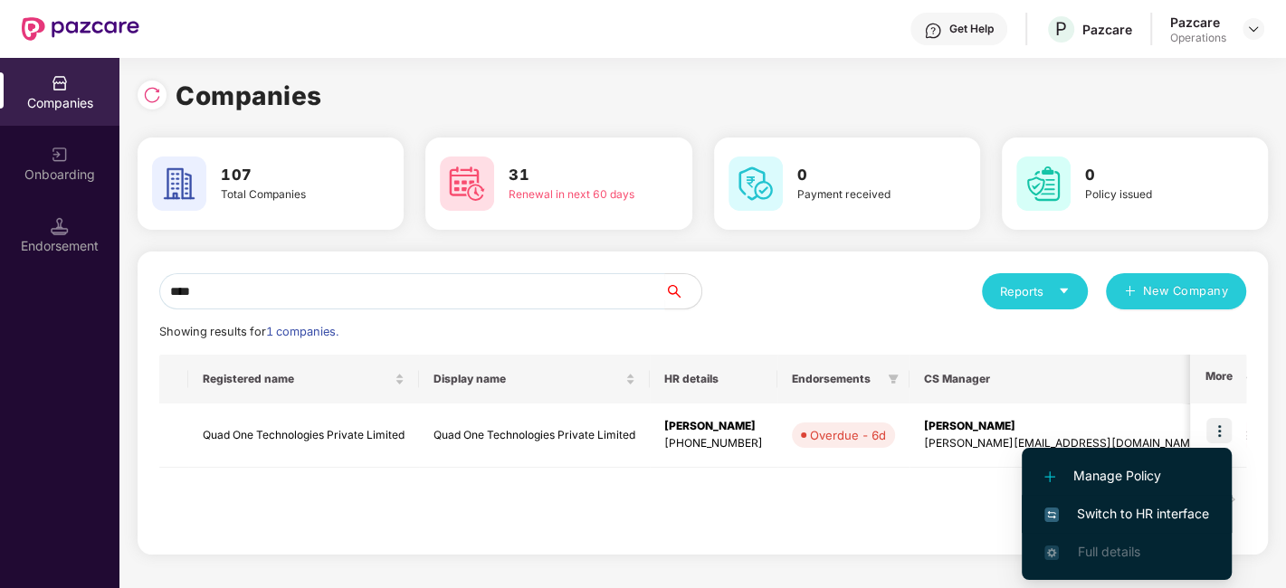
click at [1088, 510] on span "Switch to HR interface" at bounding box center [1126, 514] width 165 height 20
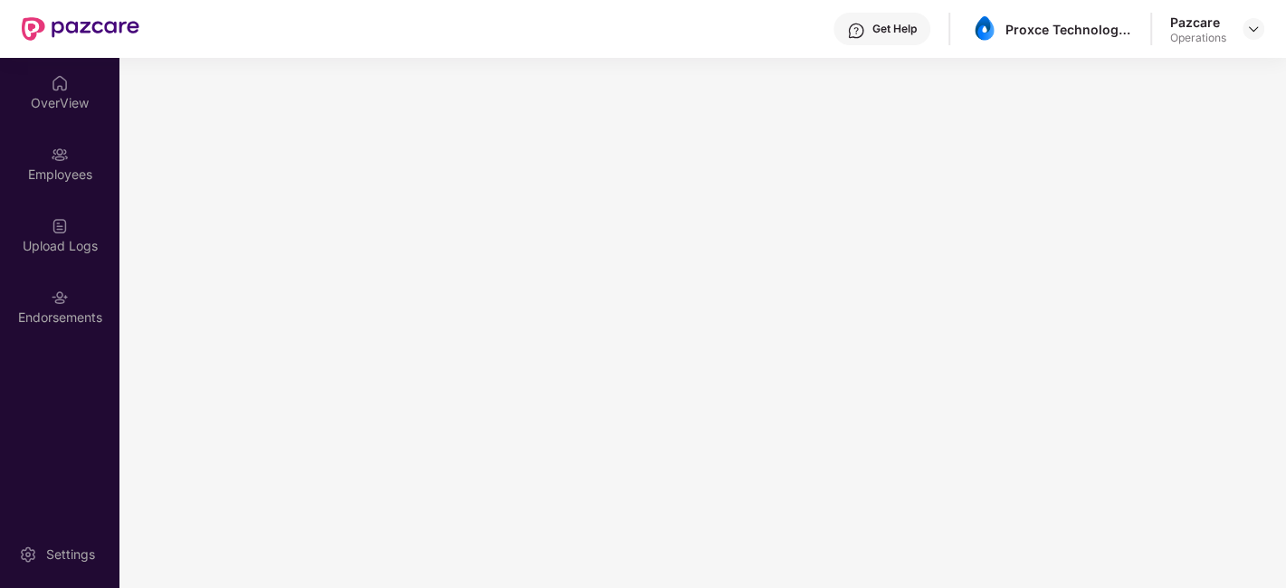
click at [45, 166] on div "Employees" at bounding box center [59, 175] width 119 height 18
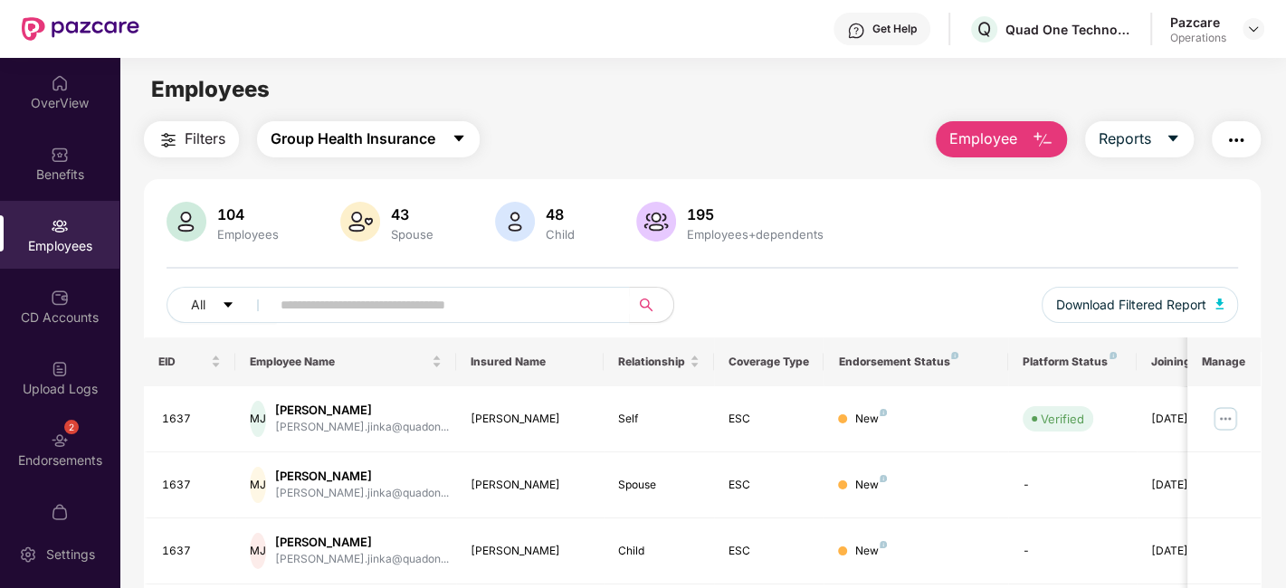
click at [444, 136] on button "Group Health Insurance" at bounding box center [368, 139] width 223 height 36
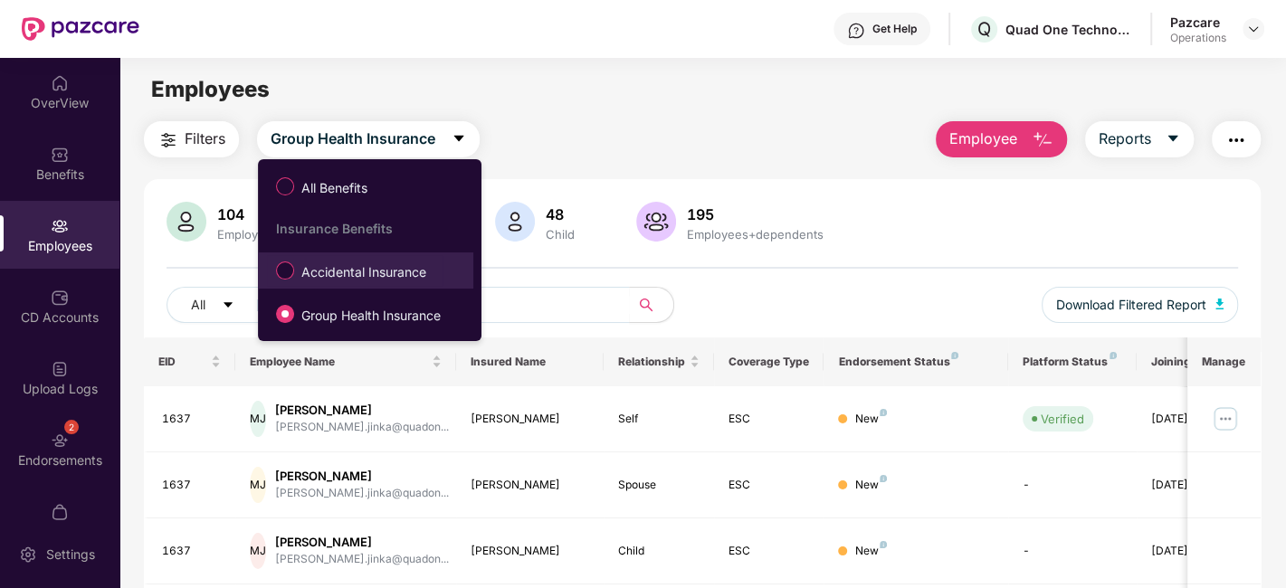
click at [343, 274] on span "Accidental Insurance" at bounding box center [363, 272] width 139 height 20
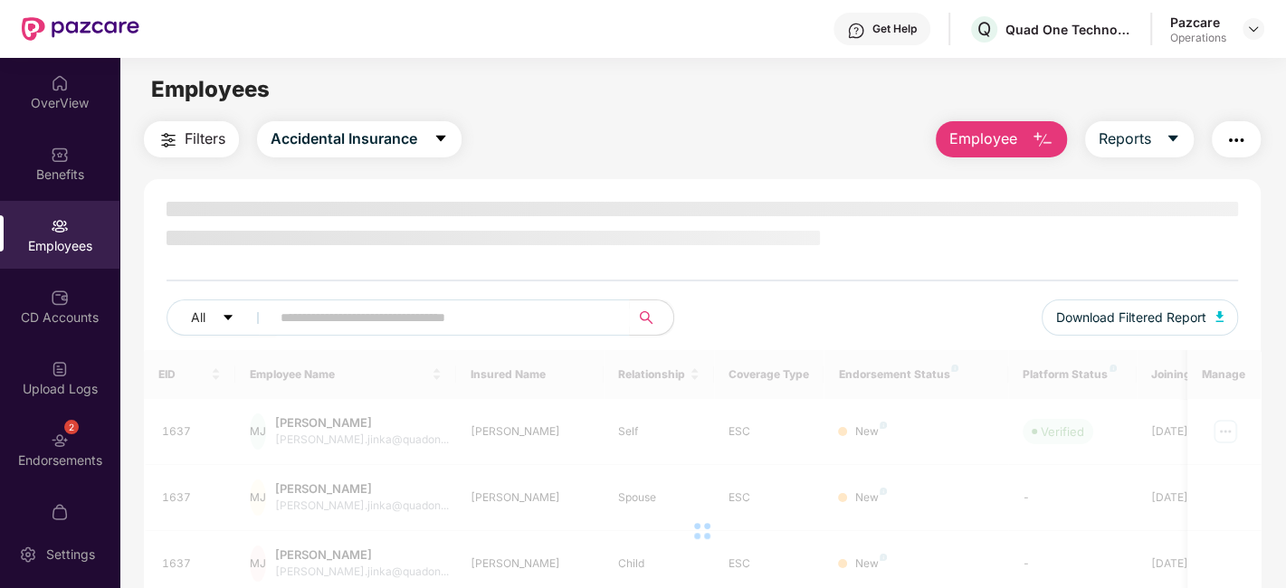
click at [1238, 138] on img "button" at bounding box center [1236, 140] width 22 height 22
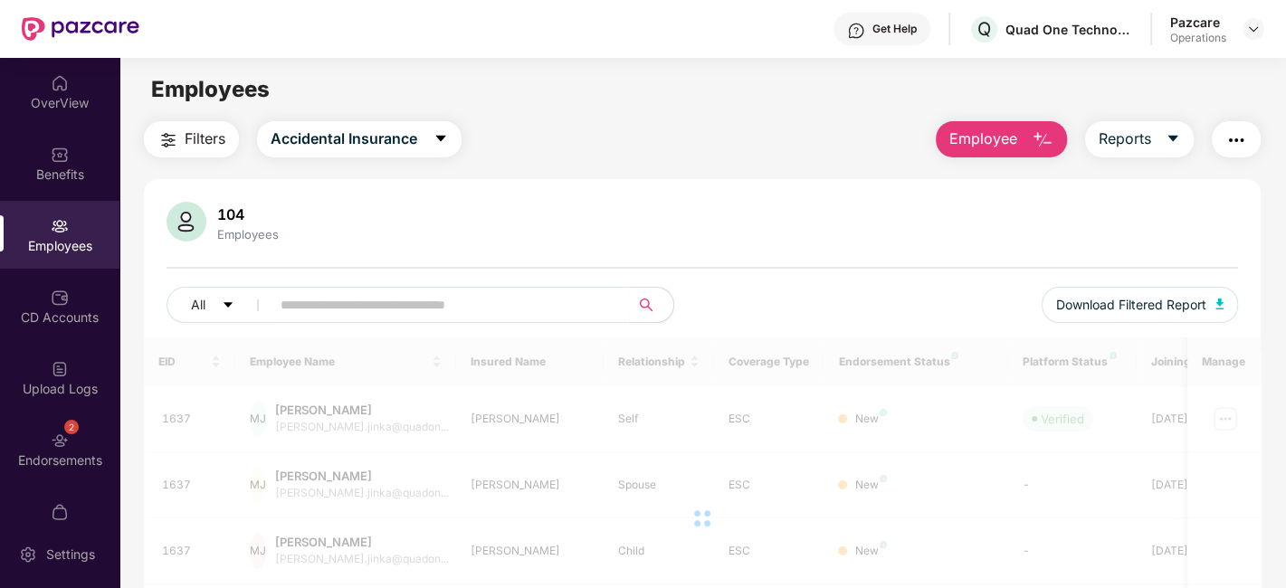
click at [788, 97] on div "Employees" at bounding box center [702, 89] width 1166 height 34
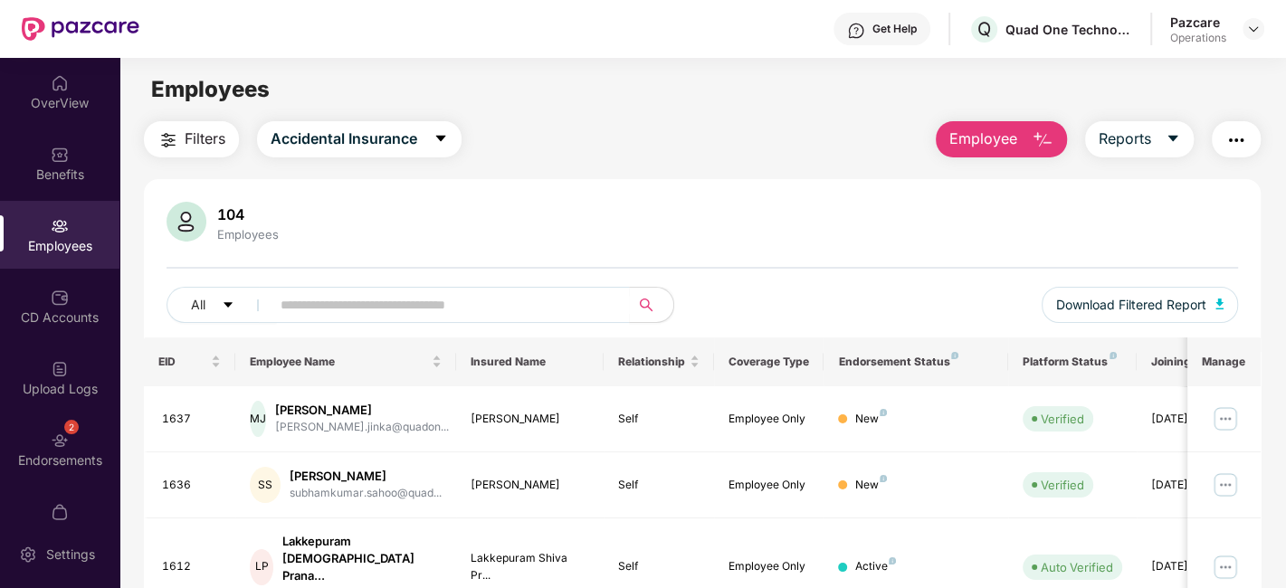
click at [1238, 145] on img "button" at bounding box center [1236, 140] width 22 height 22
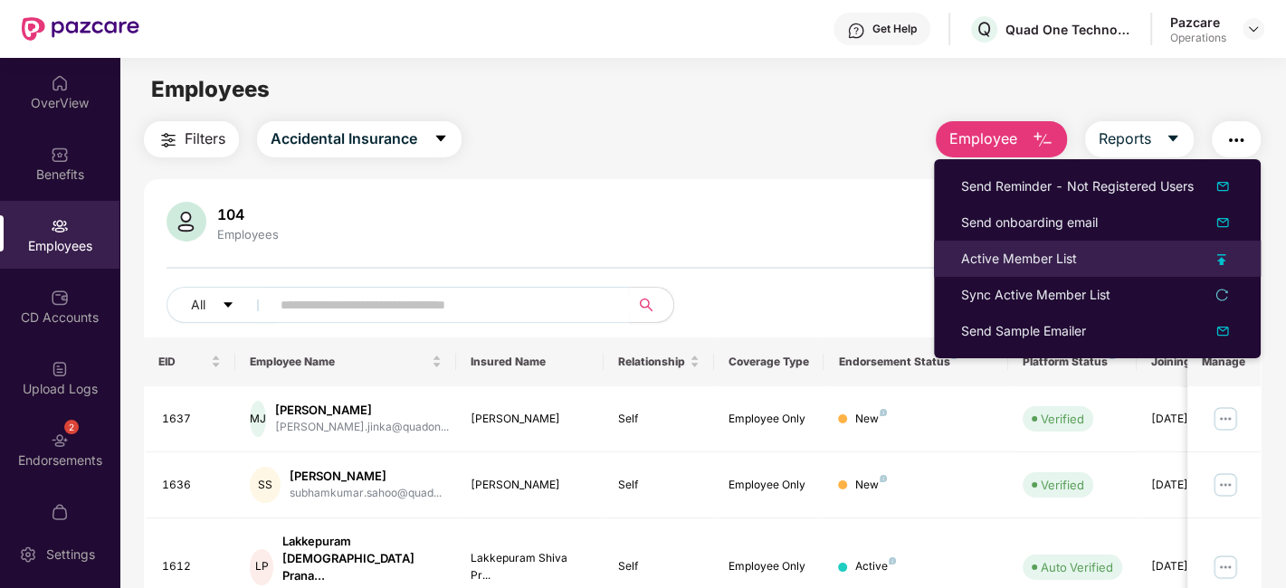
click at [994, 252] on div "Active Member List" at bounding box center [1019, 259] width 116 height 20
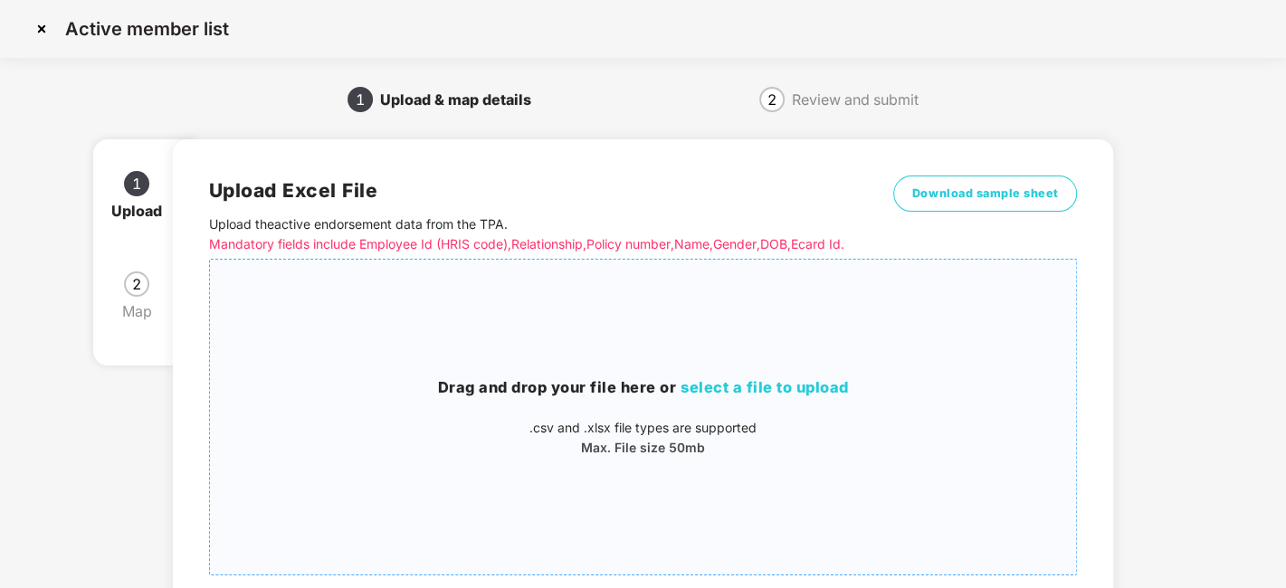
click at [540, 361] on div "Drag and drop your file here or select a file to upload .csv and .xlsx file typ…" at bounding box center [643, 417] width 867 height 286
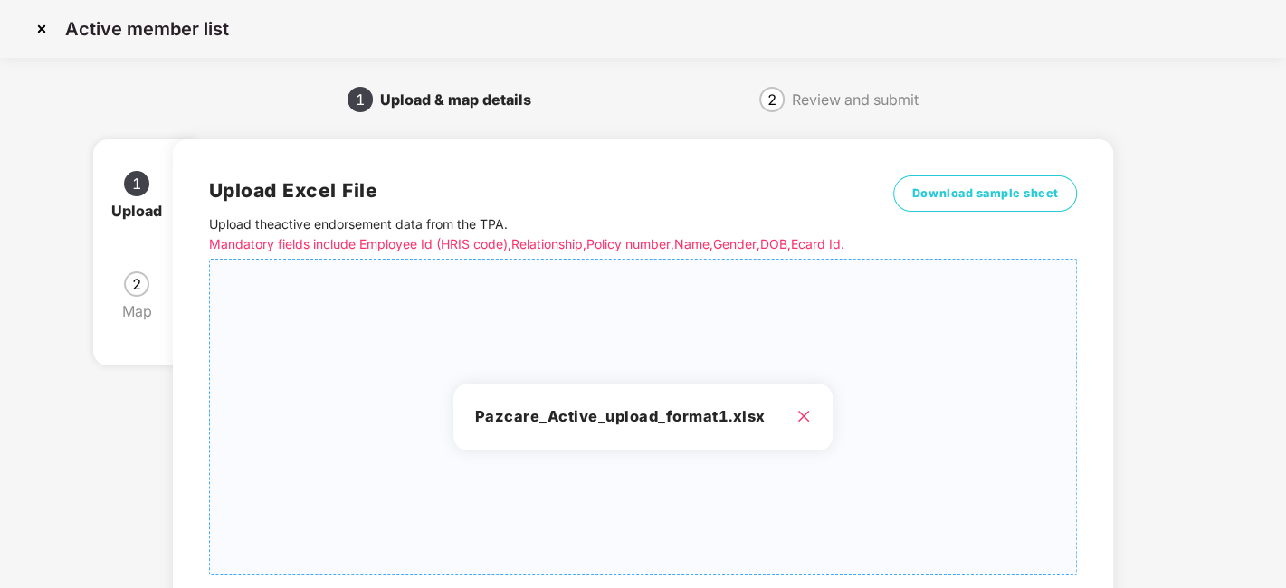
scroll to position [194, 0]
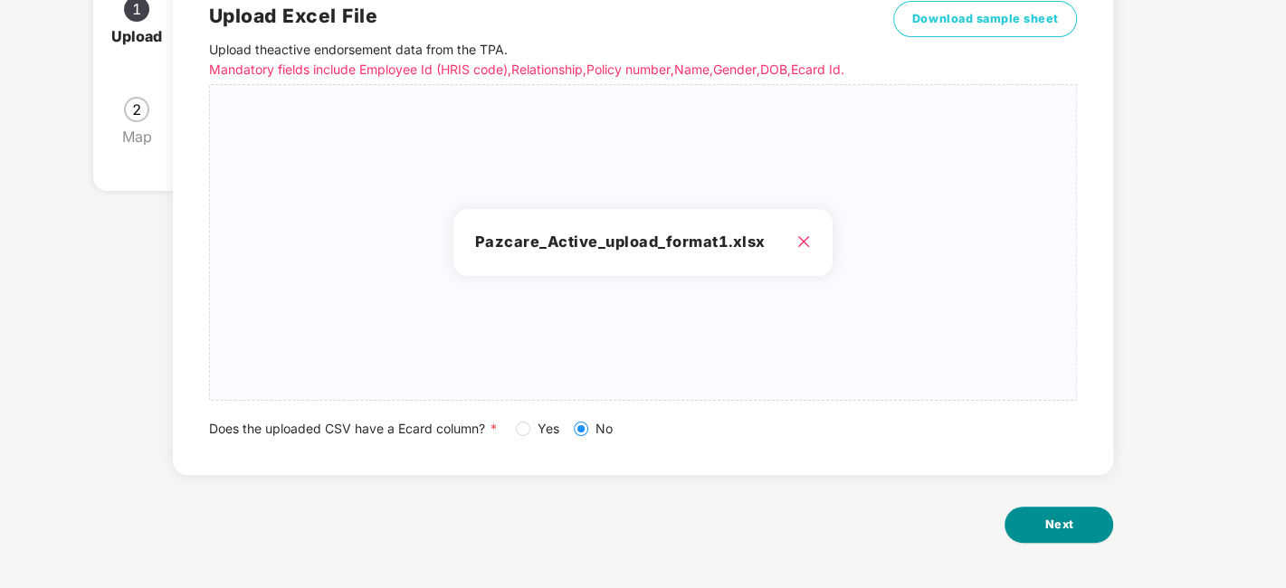
click at [1054, 513] on button "Next" at bounding box center [1059, 525] width 109 height 36
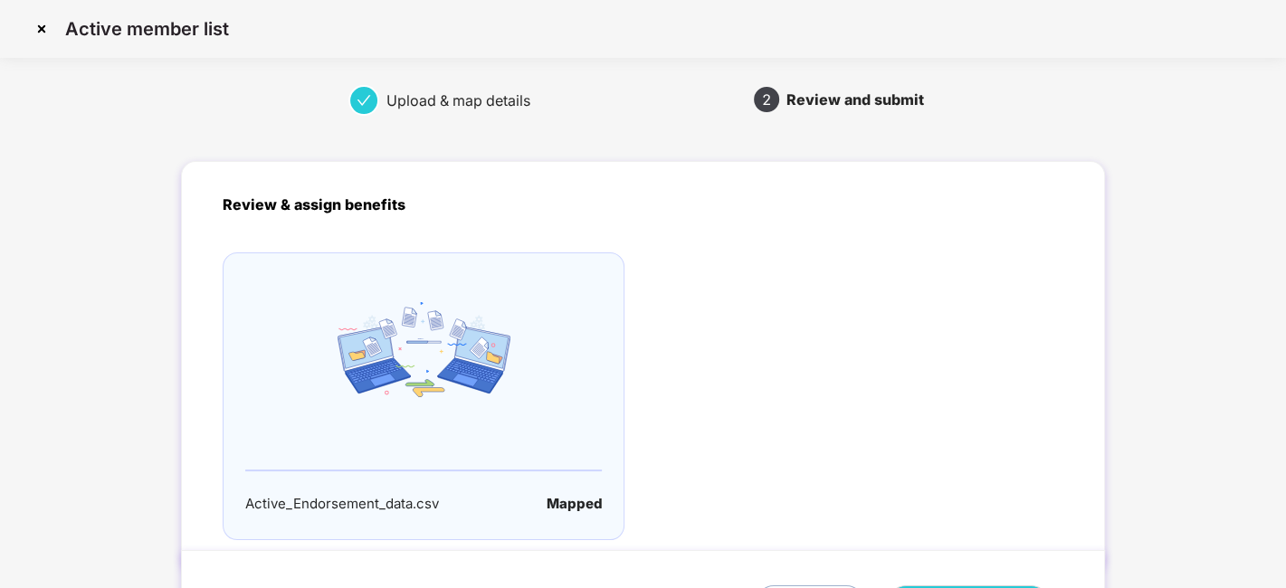
scroll to position [119, 0]
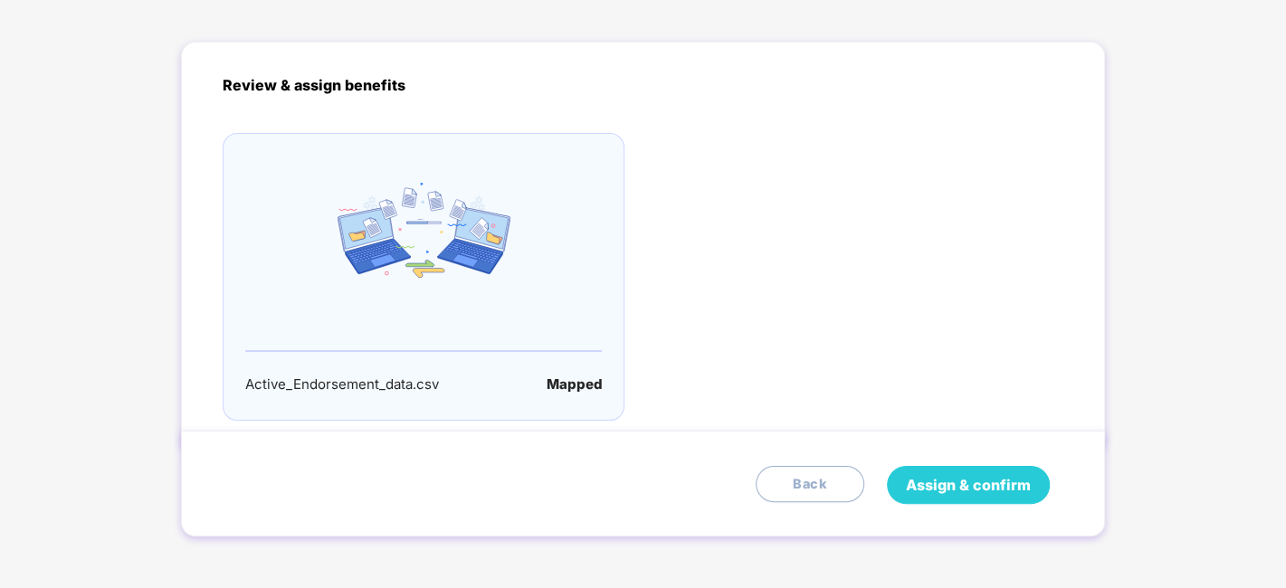
click at [975, 477] on span "Assign & confirm" at bounding box center [968, 485] width 125 height 23
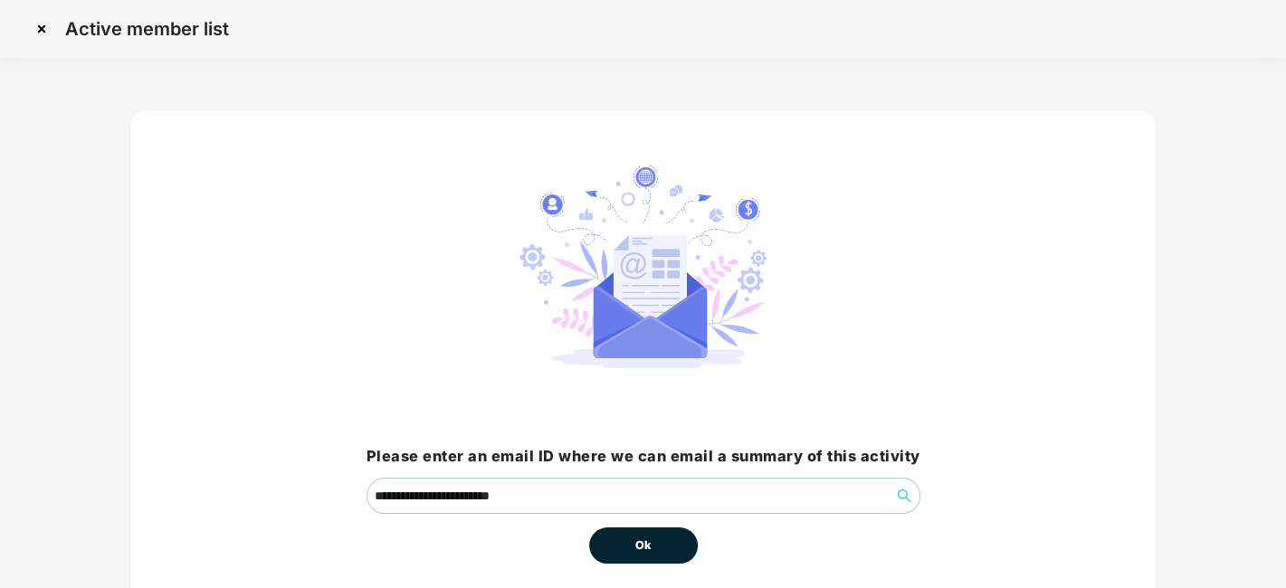
scroll to position [78, 0]
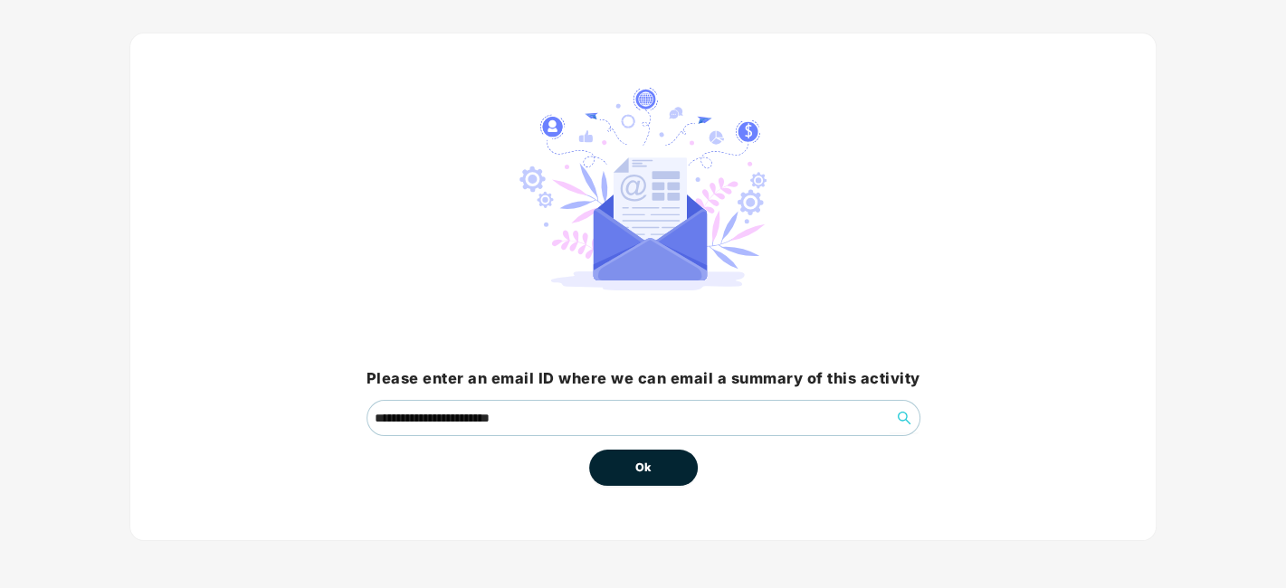
click at [636, 461] on span "Ok" at bounding box center [643, 468] width 16 height 18
click at [641, 466] on span "Ok" at bounding box center [643, 468] width 16 height 18
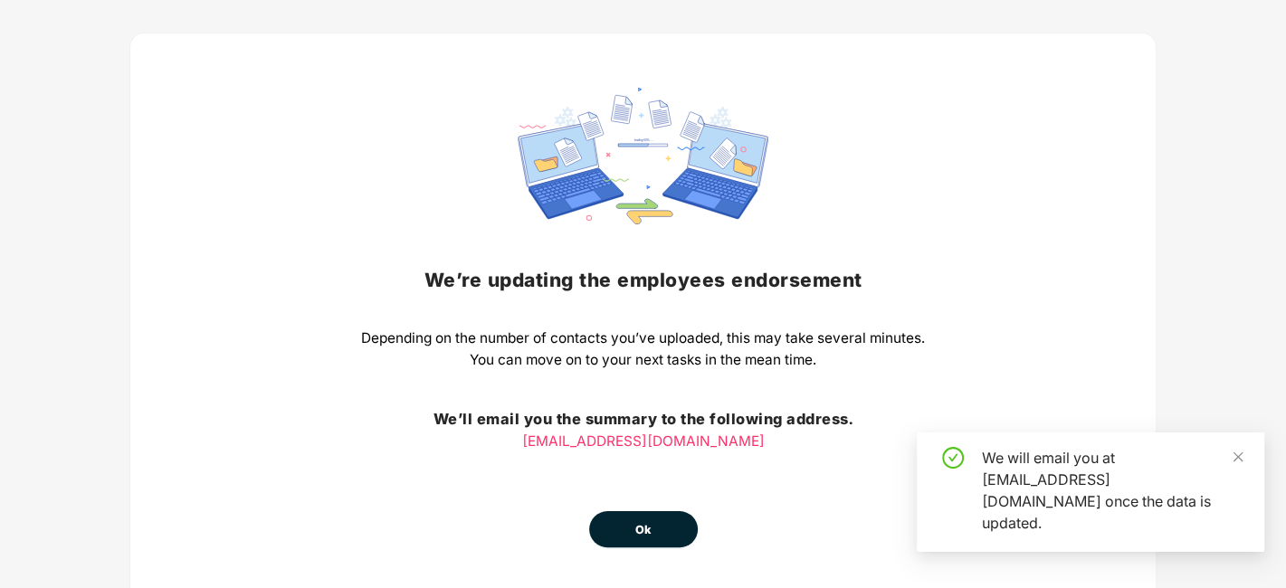
click at [648, 468] on div "We’re updating the employees endorsement Depending on the number of contacts yo…" at bounding box center [643, 318] width 564 height 460
click at [641, 526] on span "Ok" at bounding box center [643, 530] width 16 height 18
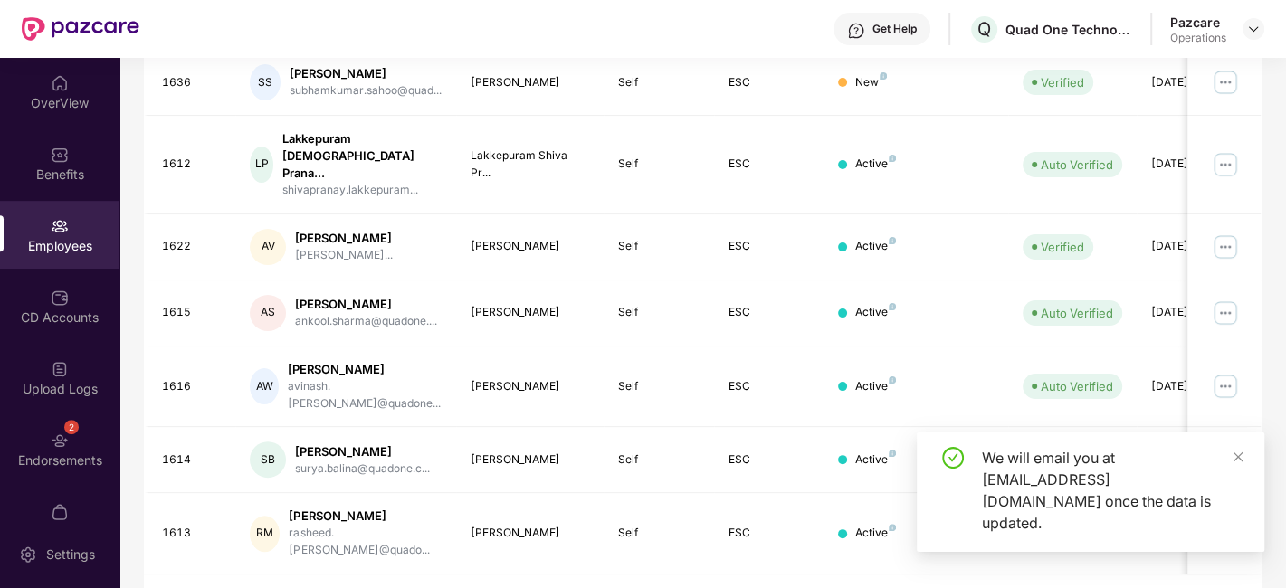
scroll to position [0, 0]
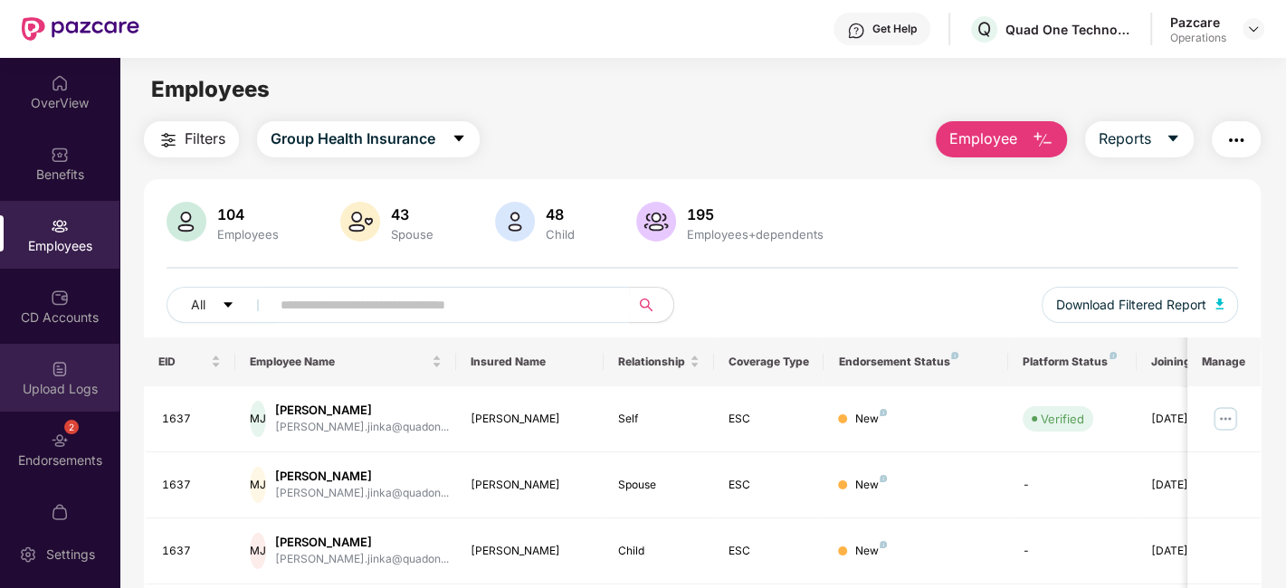
click at [42, 351] on div "Upload Logs" at bounding box center [59, 378] width 119 height 68
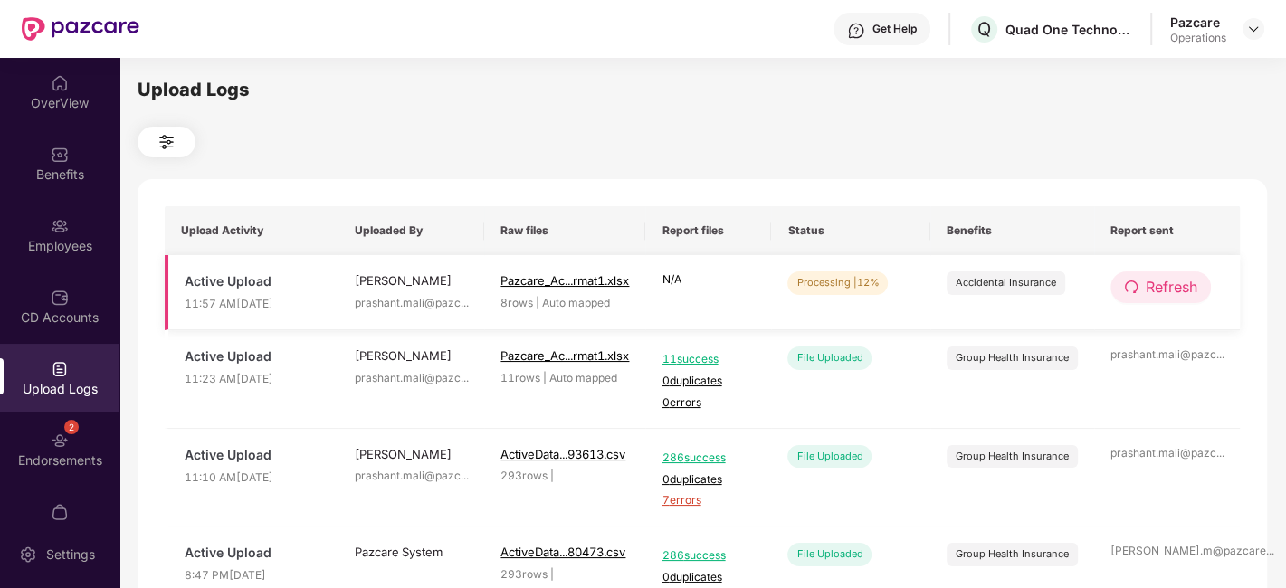
click at [1195, 291] on span "Refresh" at bounding box center [1172, 287] width 52 height 23
click at [1162, 272] on button "Refresh" at bounding box center [1160, 287] width 100 height 32
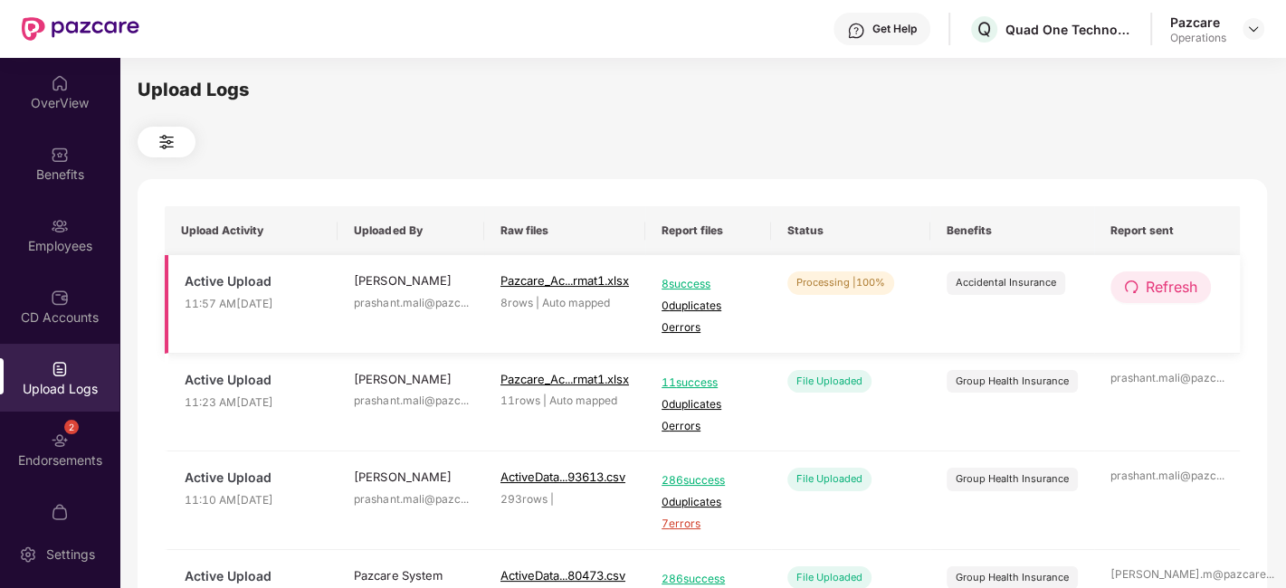
click at [1146, 296] on span "Refresh" at bounding box center [1172, 287] width 52 height 23
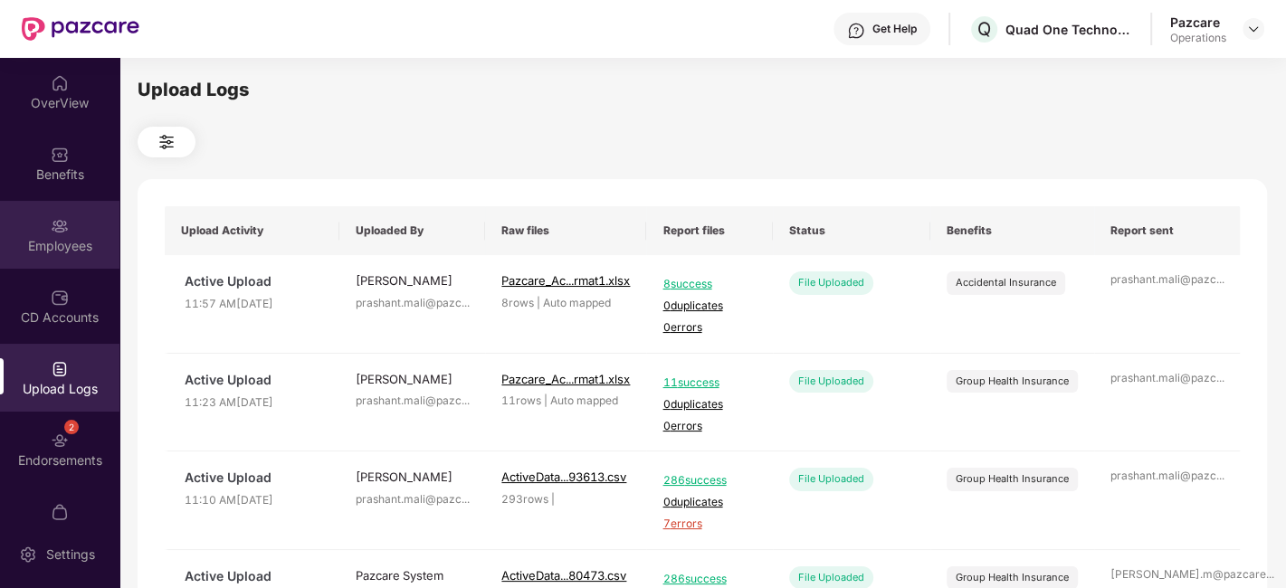
click at [38, 232] on div "Employees" at bounding box center [59, 235] width 119 height 68
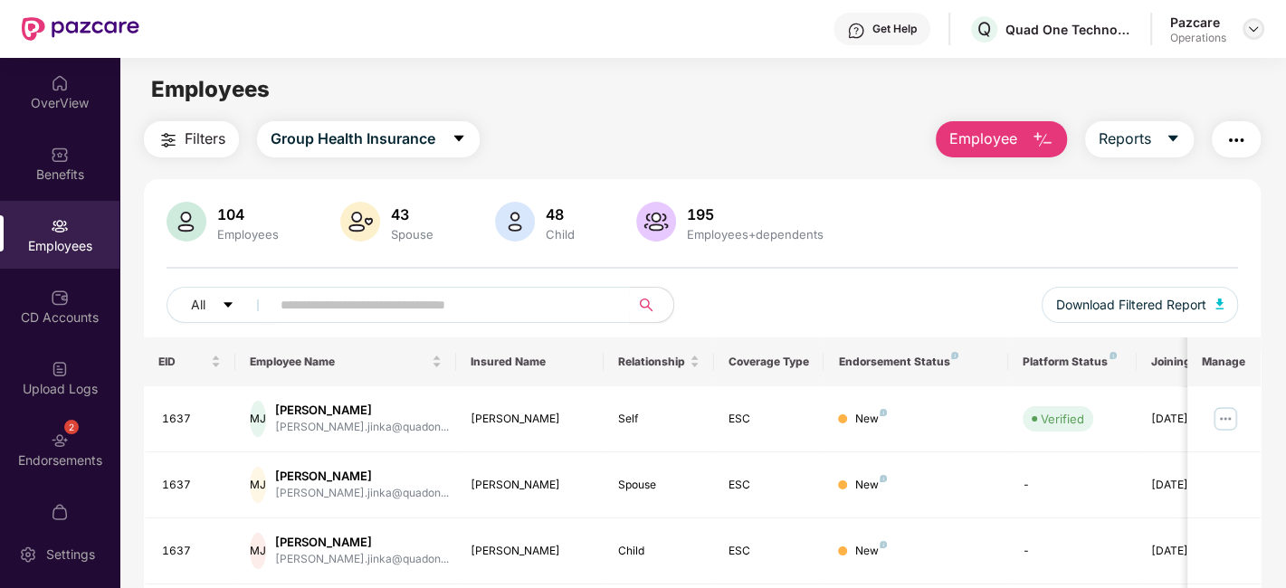
click at [1246, 29] on img at bounding box center [1253, 29] width 14 height 14
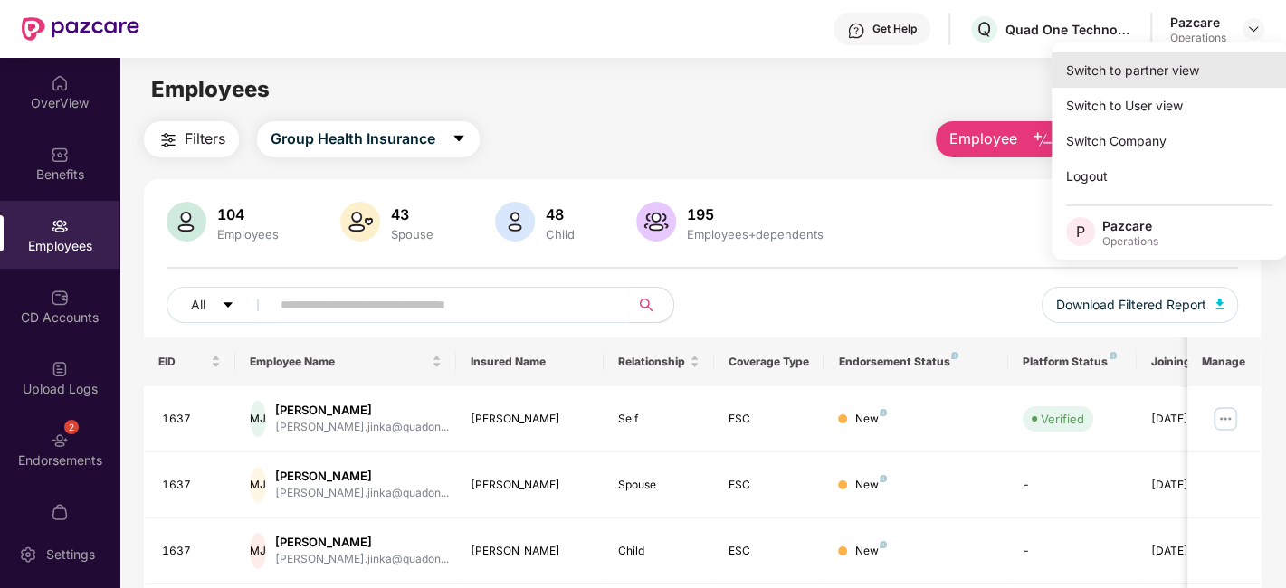
click at [1154, 71] on div "Switch to partner view" at bounding box center [1169, 69] width 235 height 35
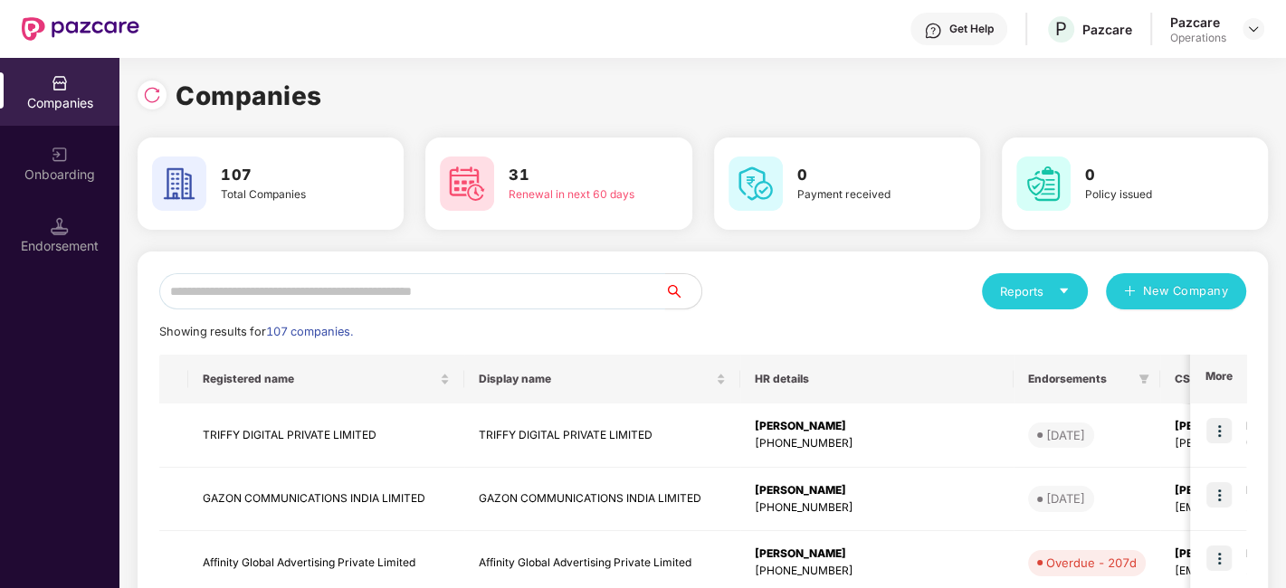
drag, startPoint x: 530, startPoint y: 272, endPoint x: 475, endPoint y: 300, distance: 61.9
click at [475, 300] on input "text" at bounding box center [412, 291] width 506 height 36
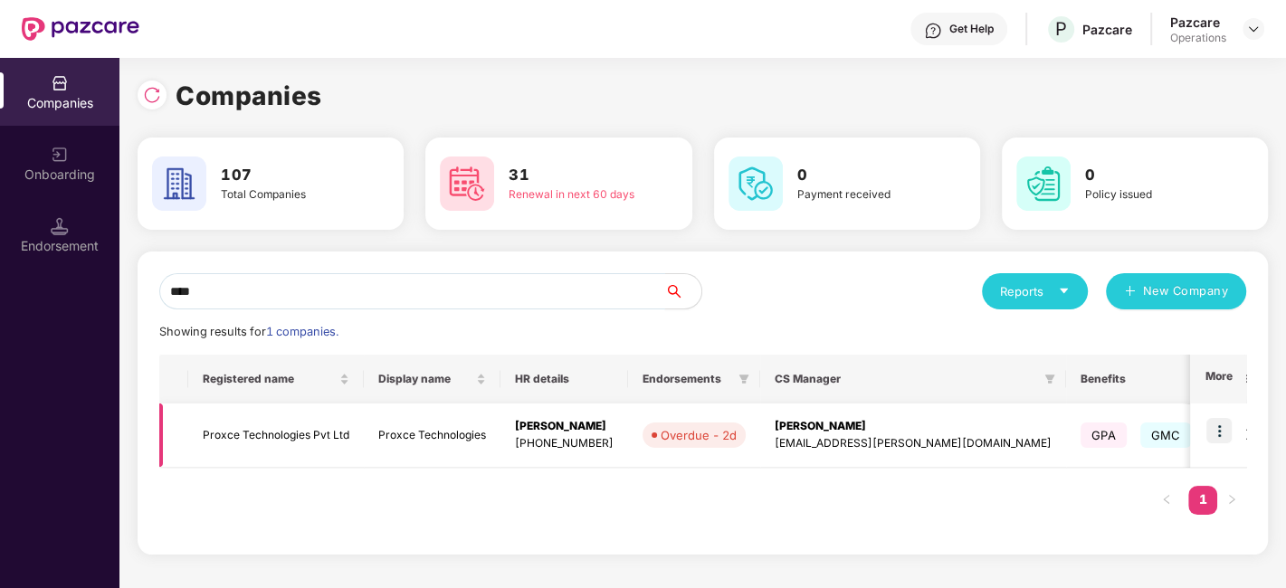
type input "****"
click at [1218, 433] on img at bounding box center [1218, 430] width 25 height 25
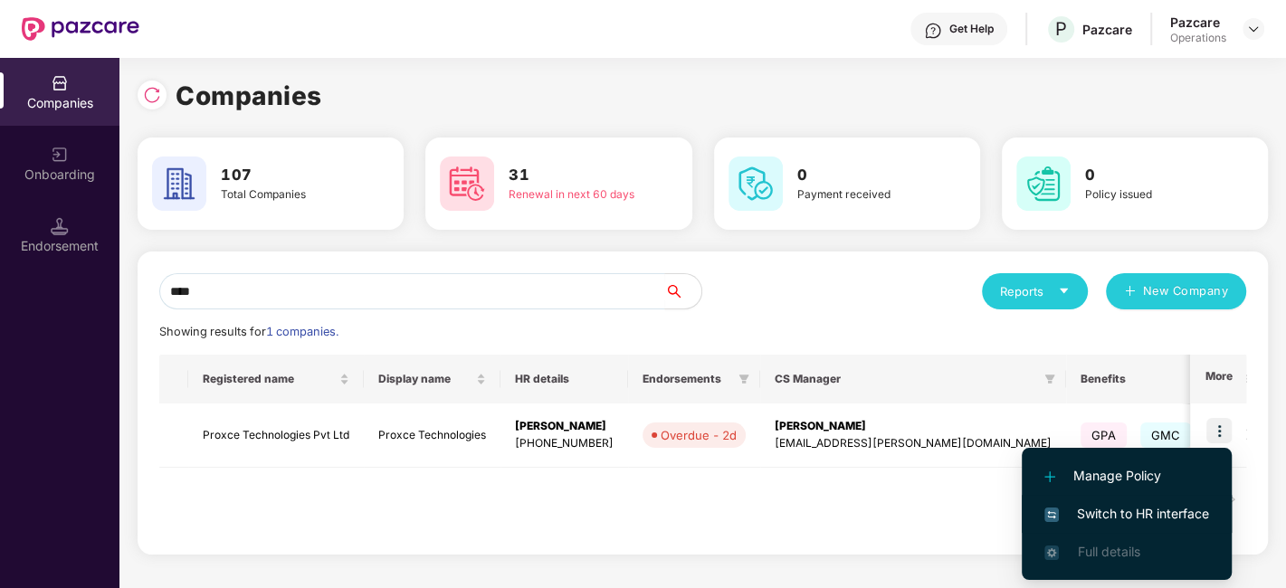
click at [1105, 510] on span "Switch to HR interface" at bounding box center [1126, 514] width 165 height 20
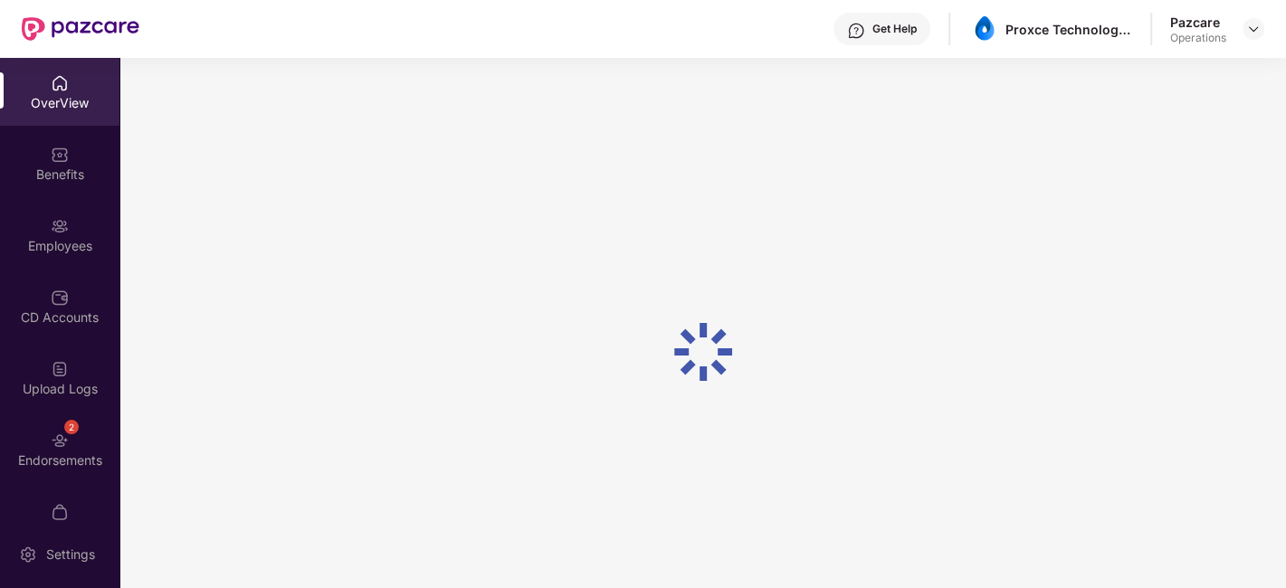
scroll to position [37, 0]
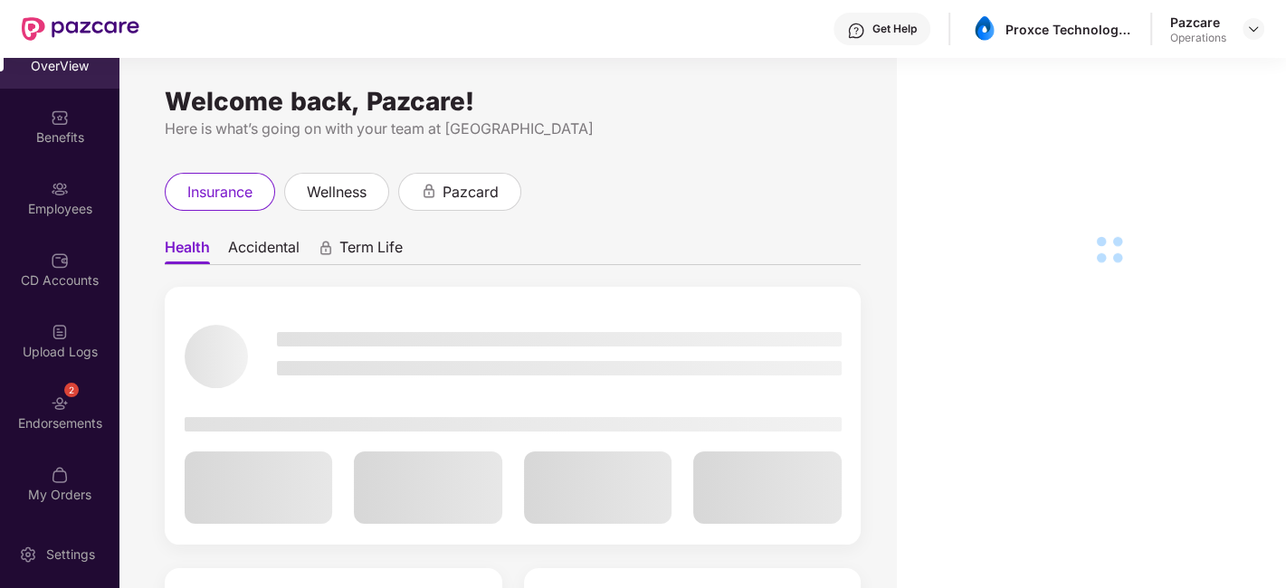
click at [30, 391] on div "2 Endorsements" at bounding box center [59, 412] width 119 height 68
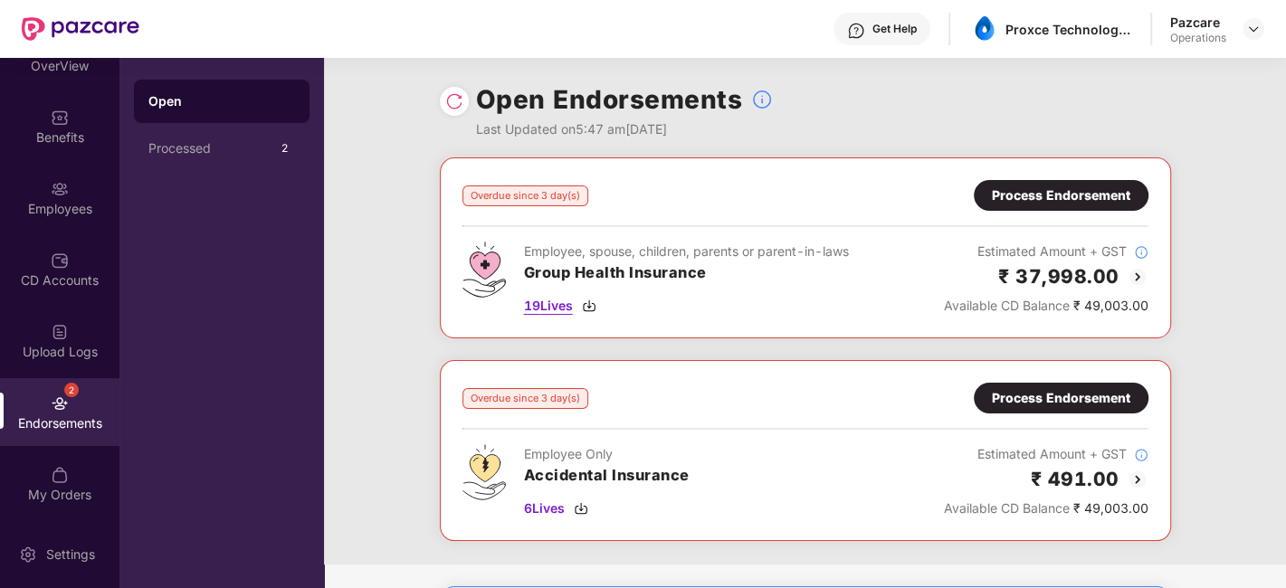
click at [550, 300] on span "19 Lives" at bounding box center [548, 306] width 49 height 20
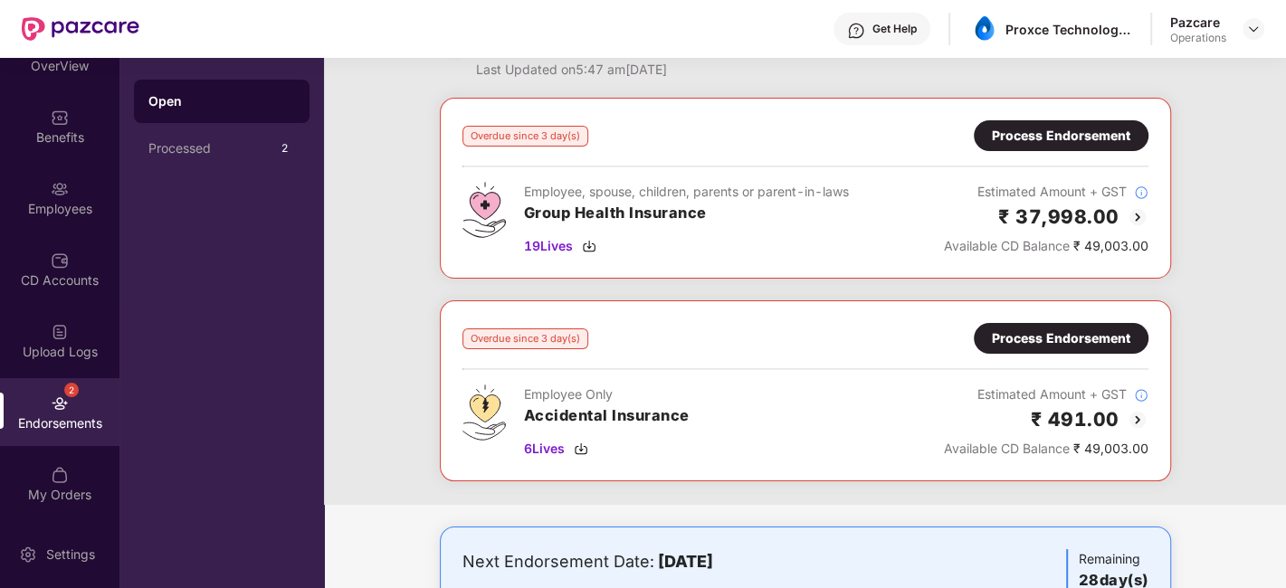
scroll to position [0, 0]
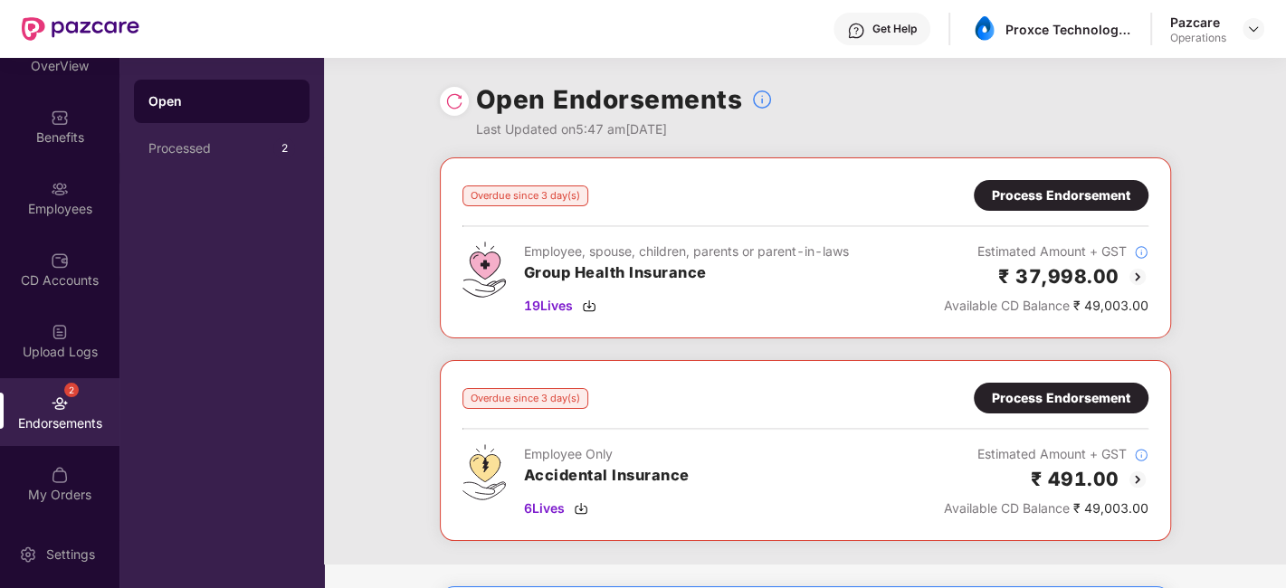
click at [1050, 191] on div "Process Endorsement" at bounding box center [1061, 196] width 138 height 20
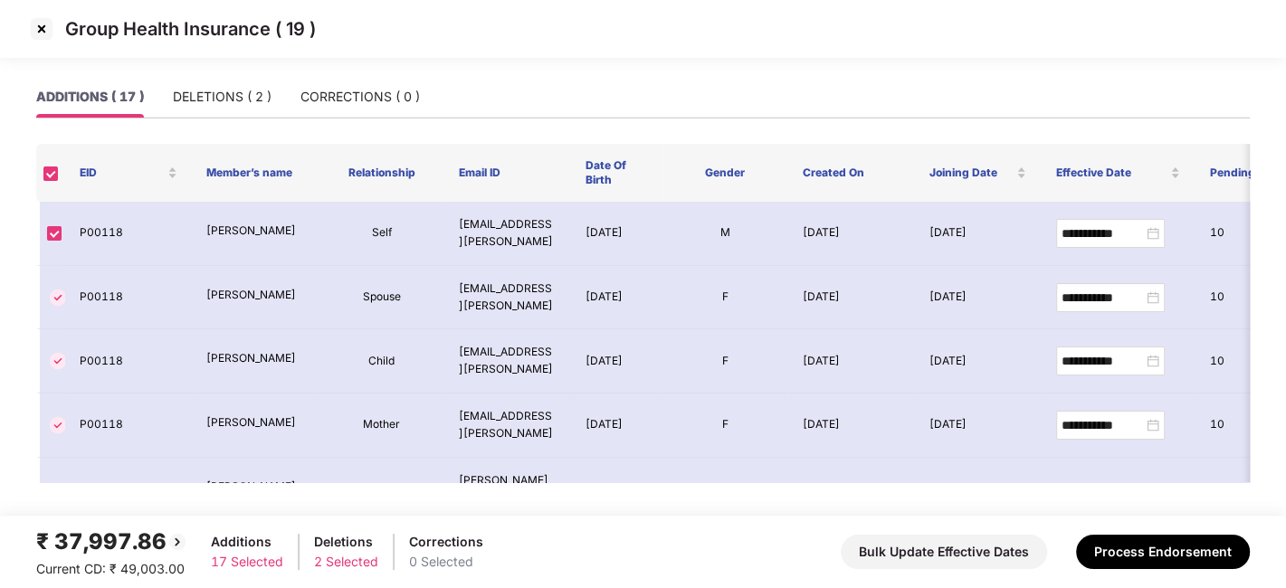
click at [505, 274] on td "akash.kakkar@oloid.ai" at bounding box center [507, 298] width 127 height 64
click at [218, 94] on div "DELETIONS ( 2 )" at bounding box center [222, 97] width 99 height 20
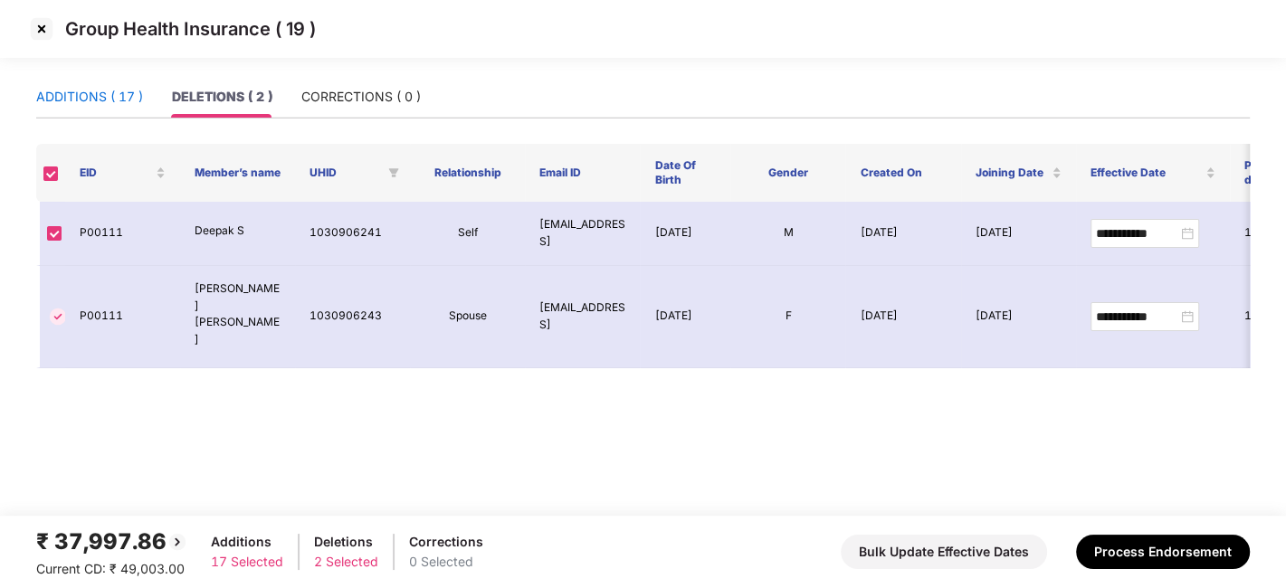
click at [88, 97] on div "ADDITIONS ( 17 )" at bounding box center [89, 97] width 107 height 20
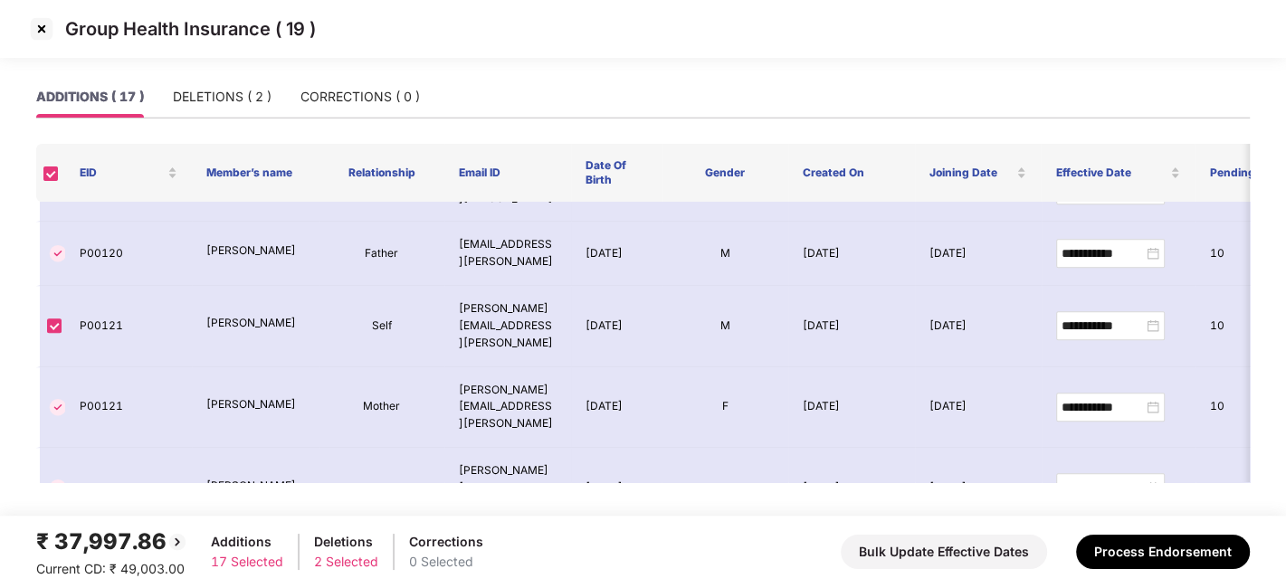
scroll to position [812, 0]
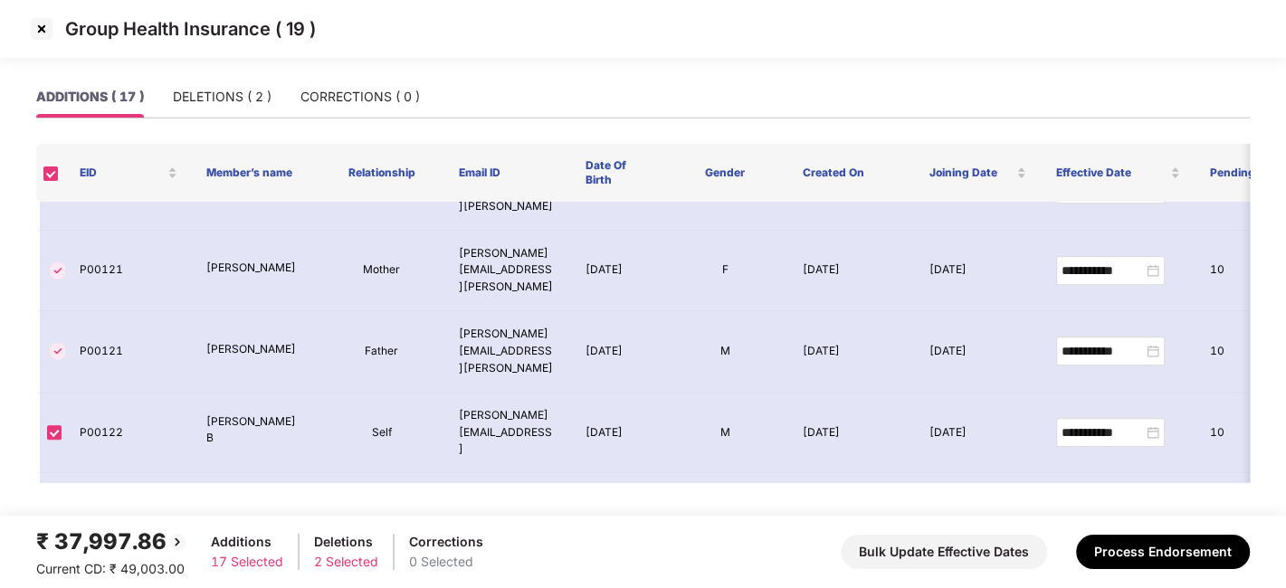
click at [42, 28] on img at bounding box center [41, 28] width 29 height 29
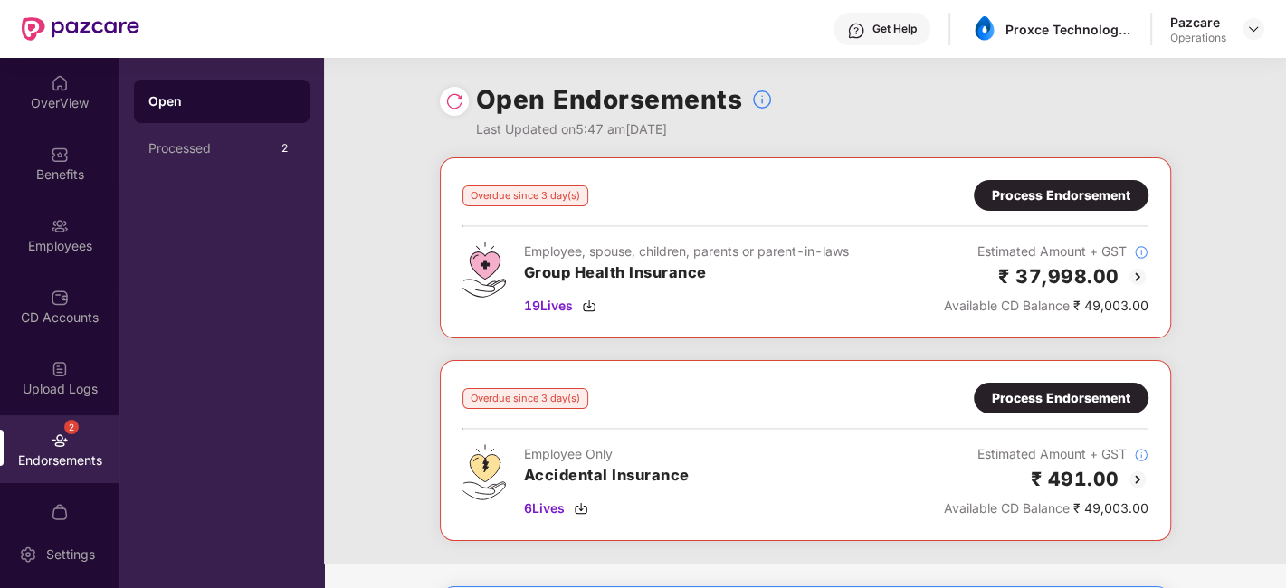
click at [51, 448] on img at bounding box center [60, 441] width 18 height 18
click at [1065, 195] on div "Process Endorsement" at bounding box center [1061, 196] width 138 height 20
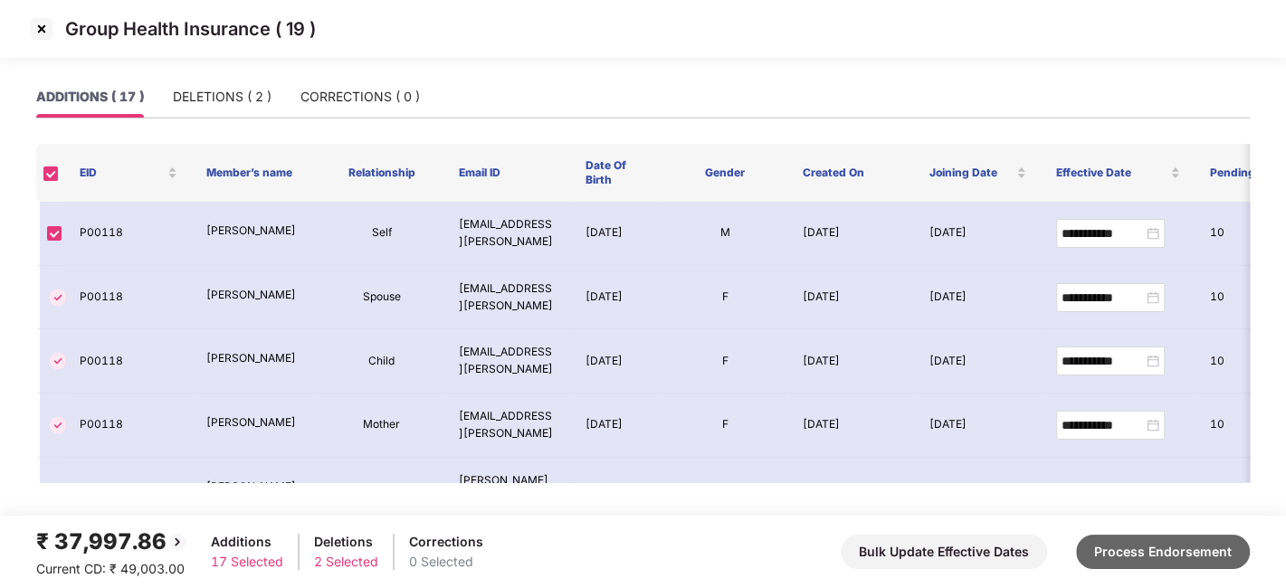
click at [1131, 546] on button "Process Endorsement" at bounding box center [1163, 552] width 174 height 34
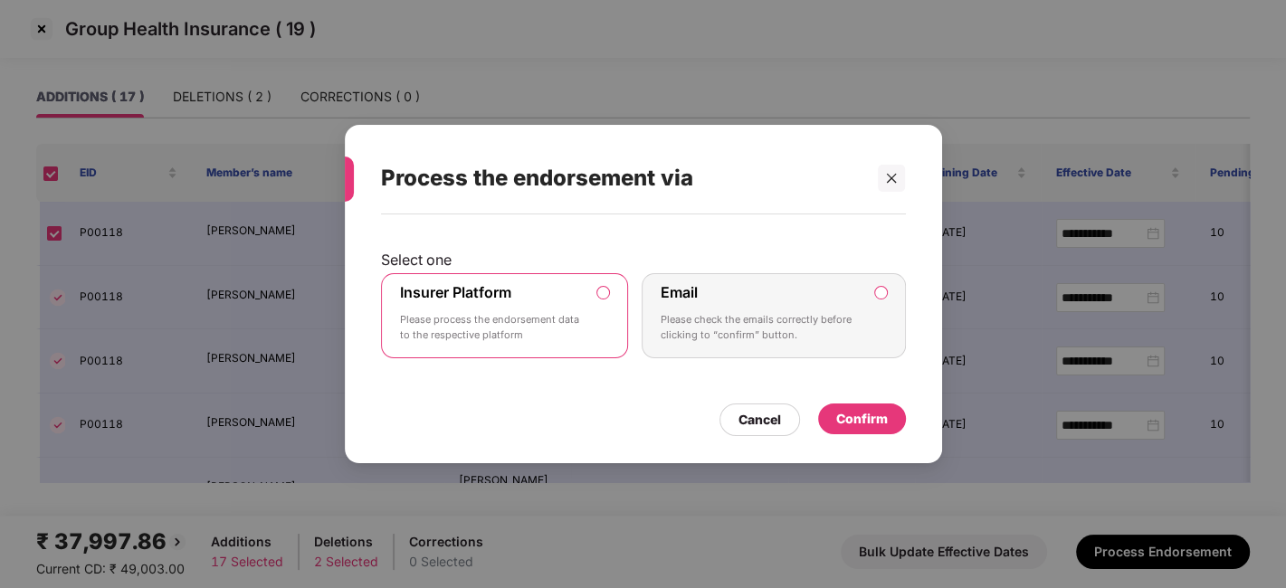
click at [849, 409] on div "Confirm" at bounding box center [862, 419] width 52 height 20
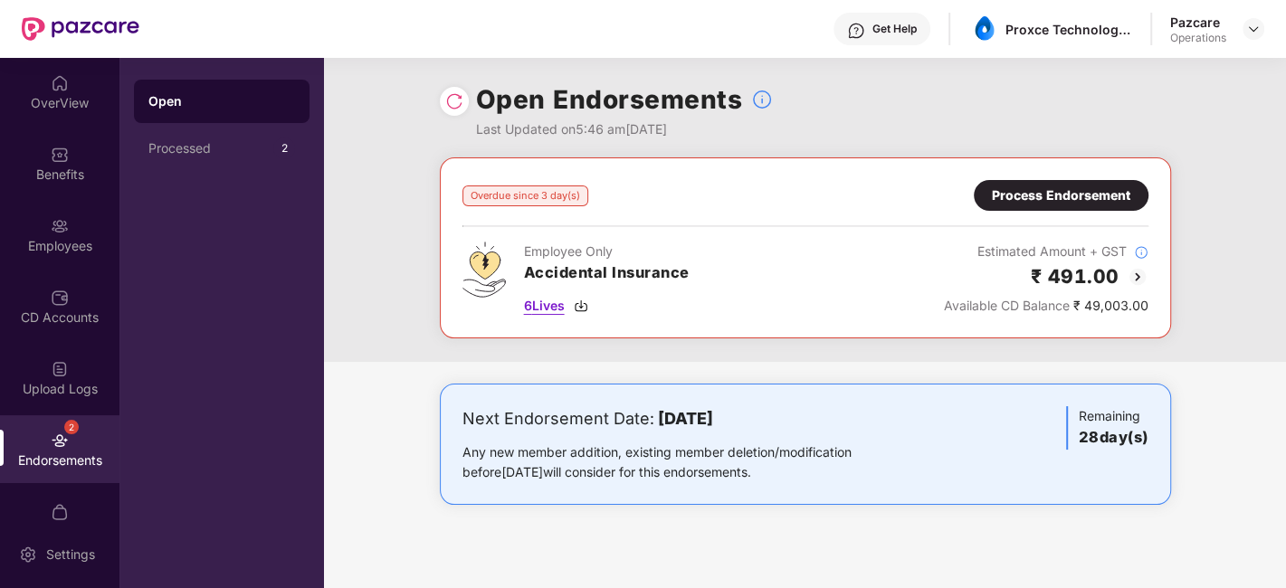
click at [539, 306] on span "6 Lives" at bounding box center [544, 306] width 41 height 20
click at [1065, 190] on div "Process Endorsement" at bounding box center [1061, 196] width 138 height 20
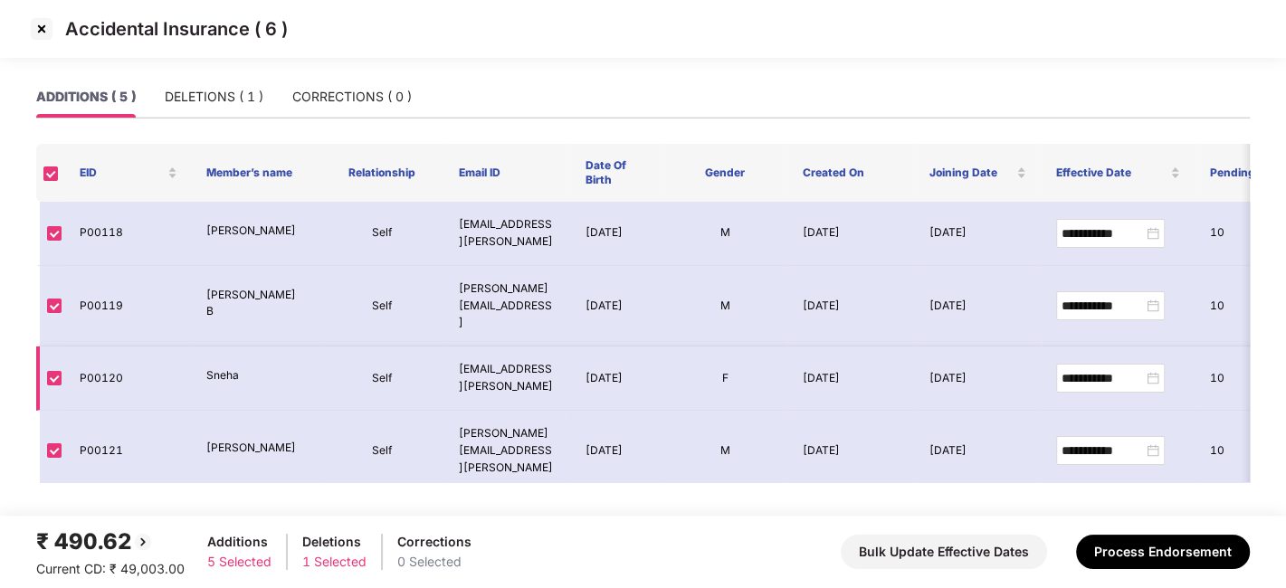
scroll to position [37, 0]
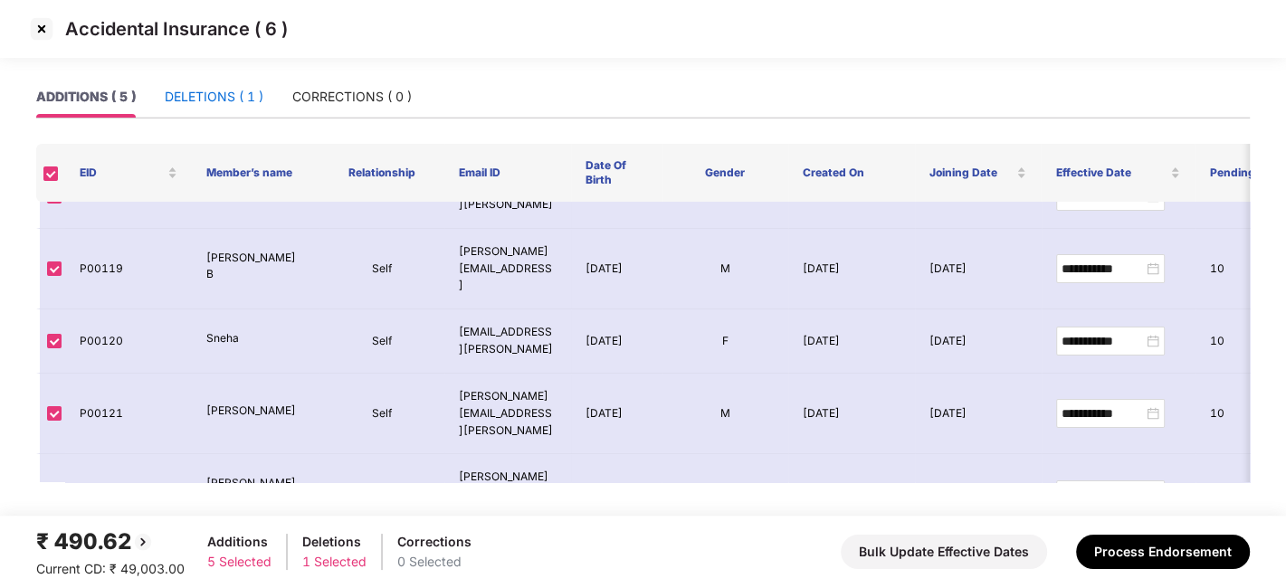
click at [242, 93] on div "DELETIONS ( 1 )" at bounding box center [214, 97] width 99 height 20
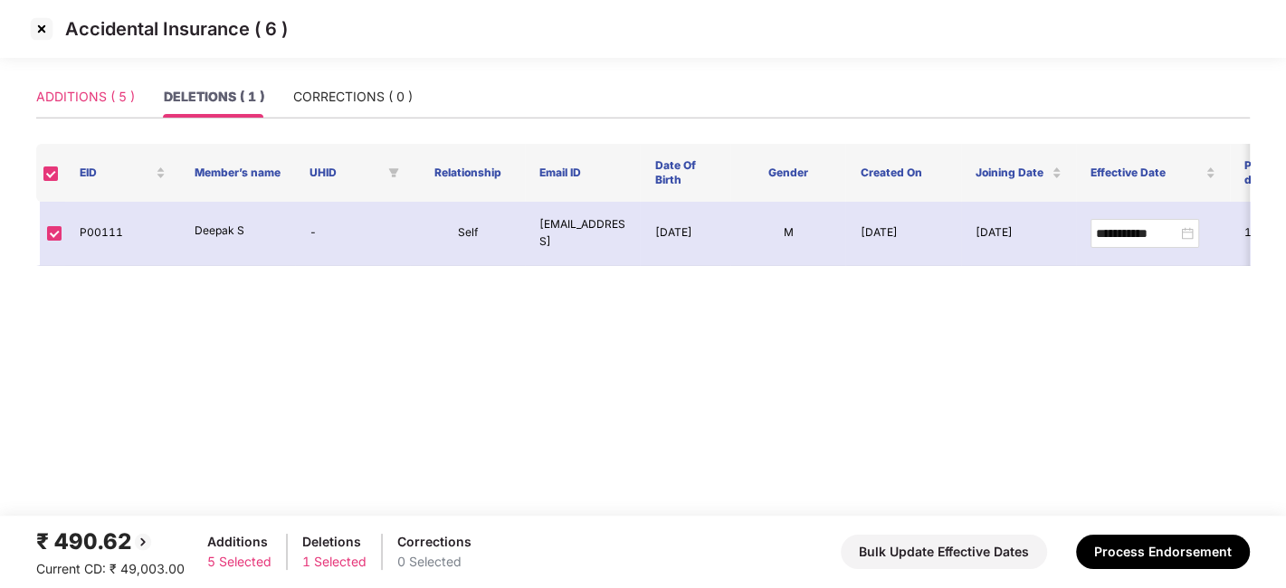
click at [109, 107] on div "ADDITIONS ( 5 )" at bounding box center [85, 97] width 99 height 42
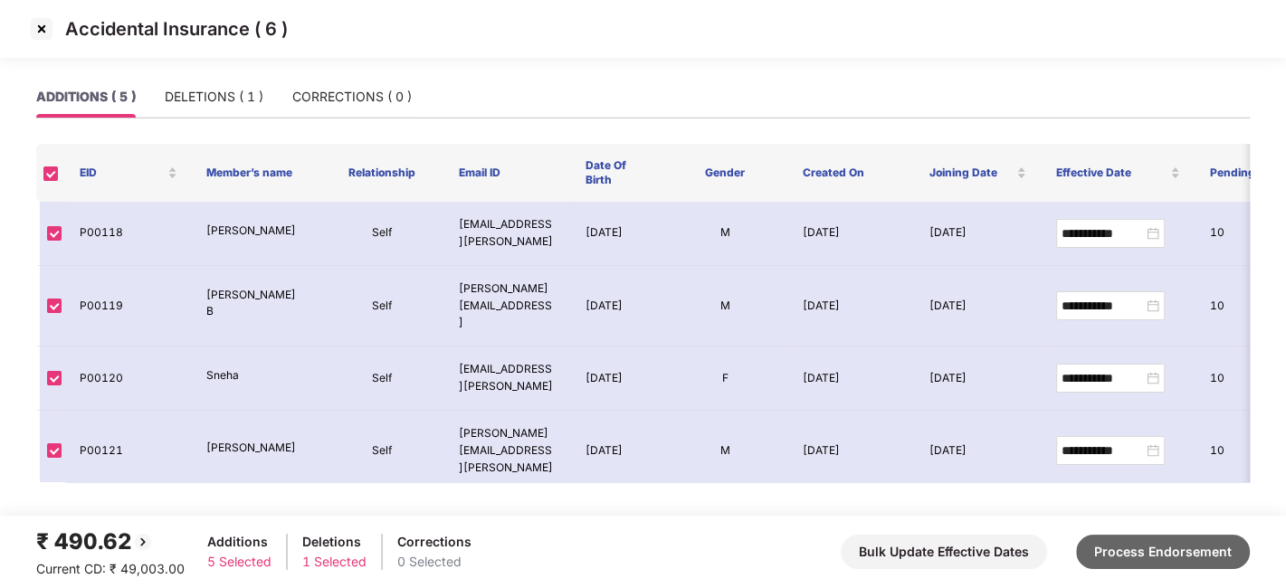
click at [1143, 557] on button "Process Endorsement" at bounding box center [1163, 552] width 174 height 34
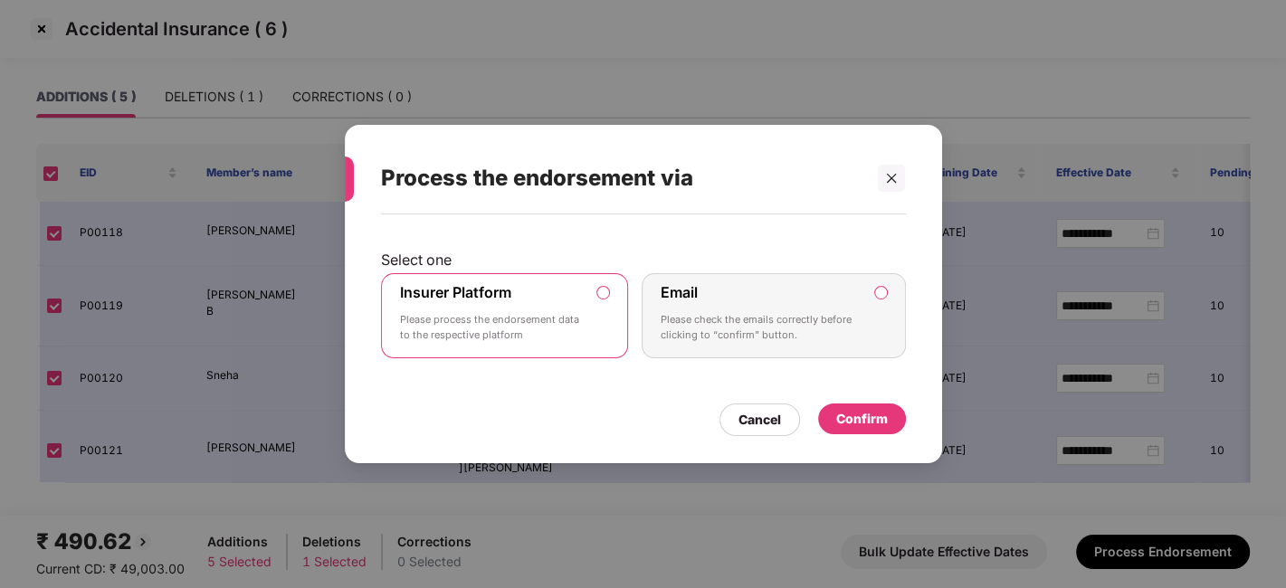
click at [857, 420] on div "Confirm" at bounding box center [862, 419] width 52 height 20
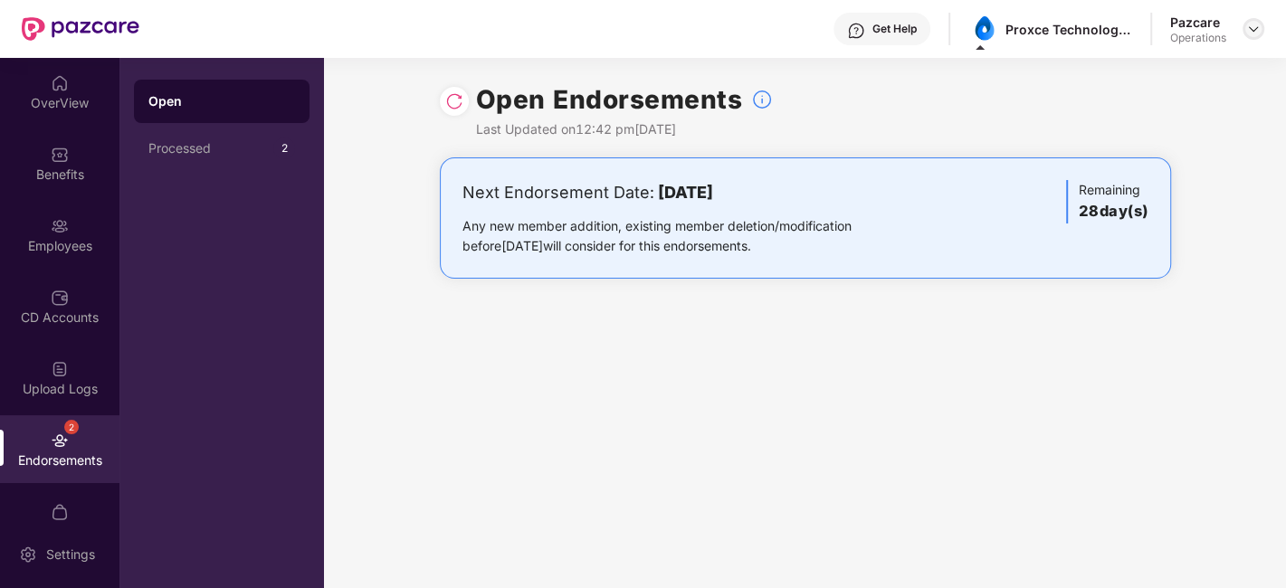
click at [1247, 27] on img at bounding box center [1253, 29] width 14 height 14
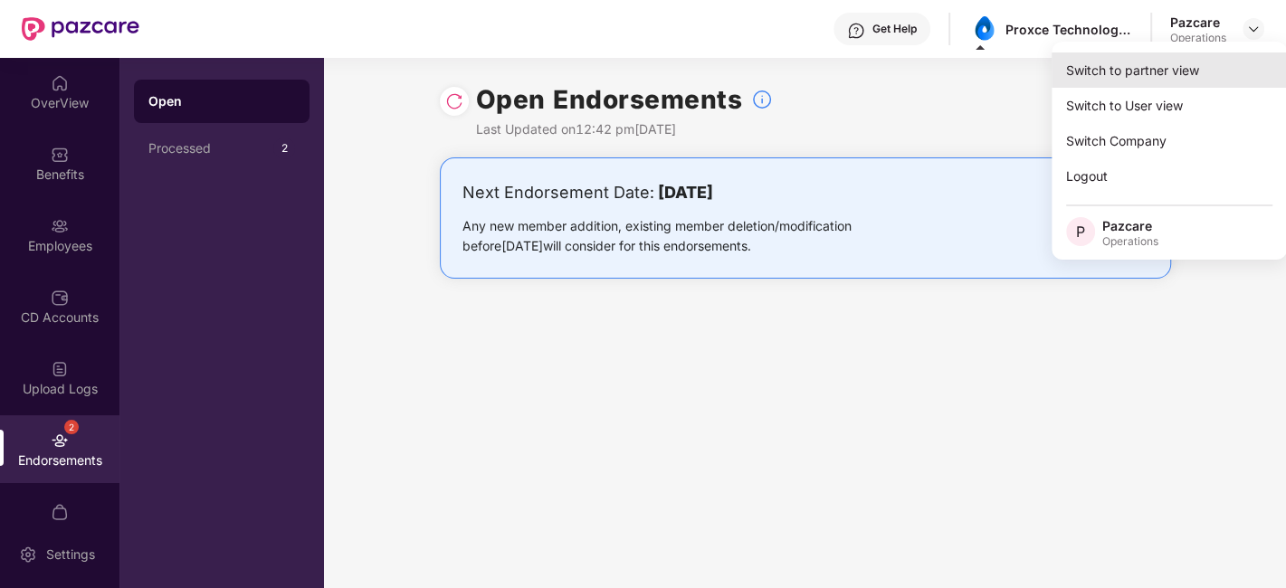
click at [1141, 74] on div "Switch to partner view" at bounding box center [1169, 69] width 235 height 35
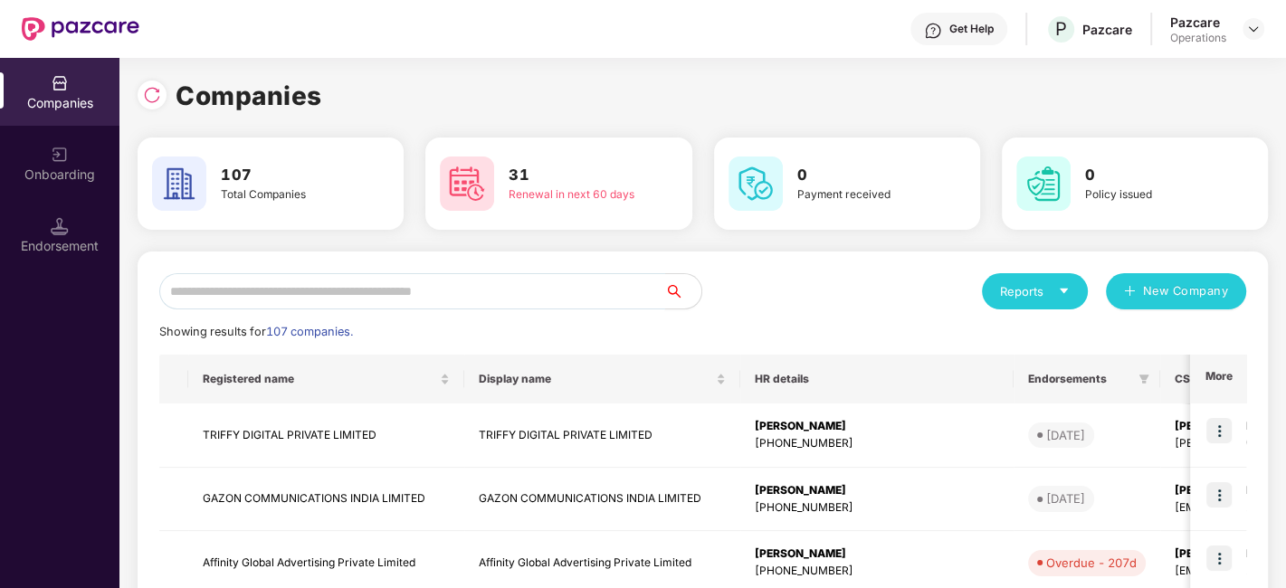
click at [595, 287] on input "text" at bounding box center [412, 291] width 506 height 36
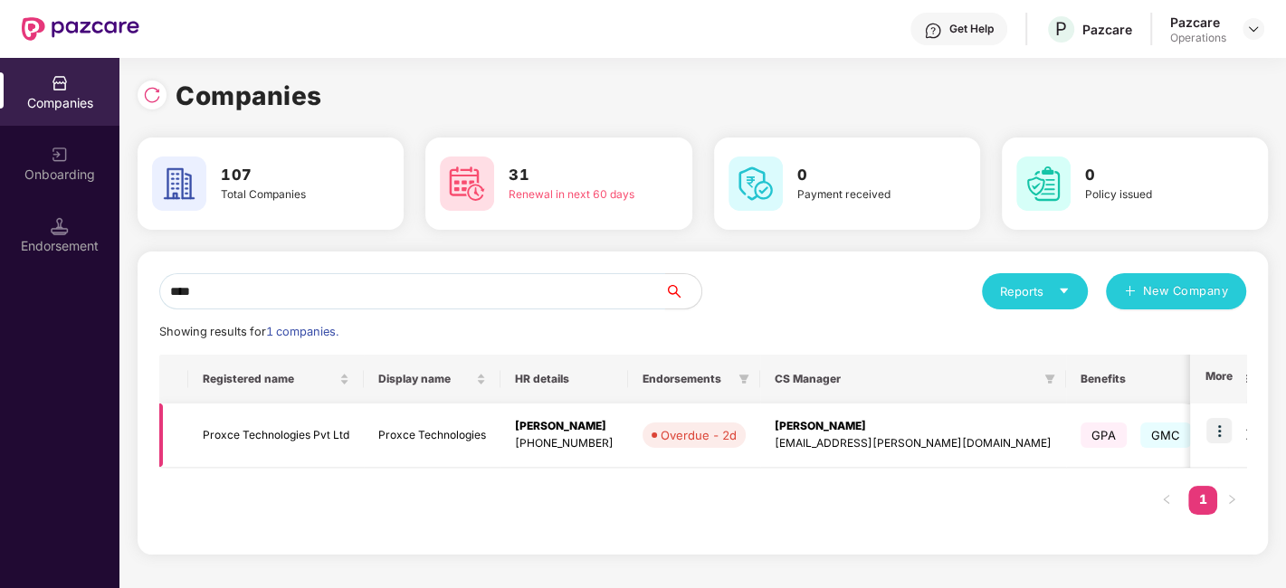
type input "****"
click at [288, 433] on td "Proxce Technologies Pvt Ltd" at bounding box center [276, 436] width 176 height 64
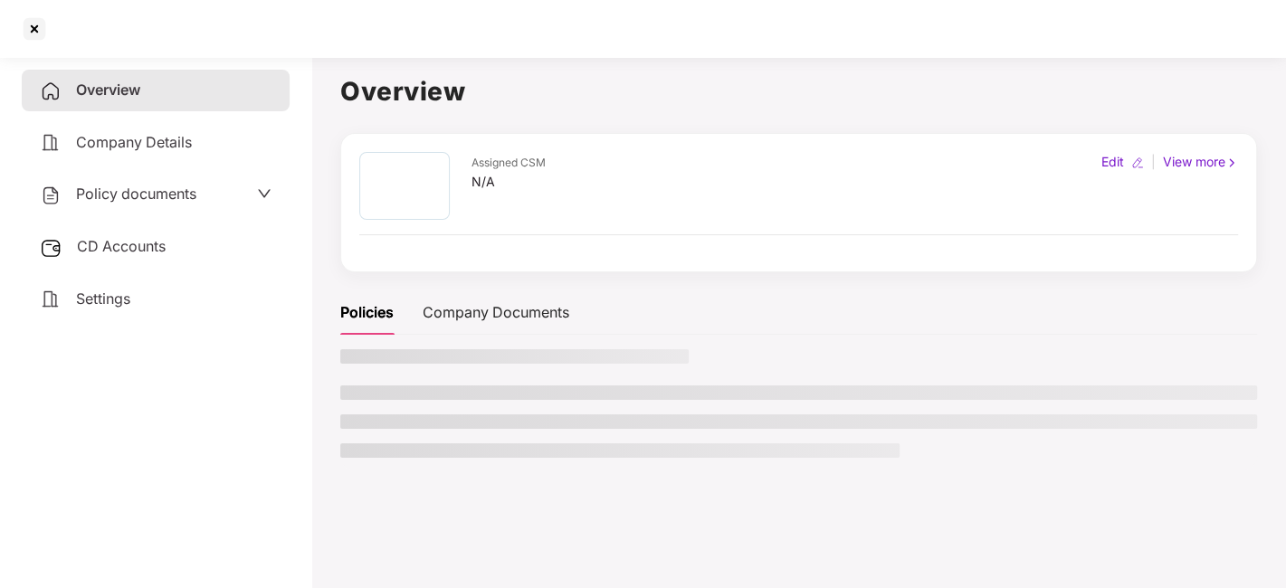
click at [131, 245] on span "CD Accounts" at bounding box center [121, 246] width 89 height 18
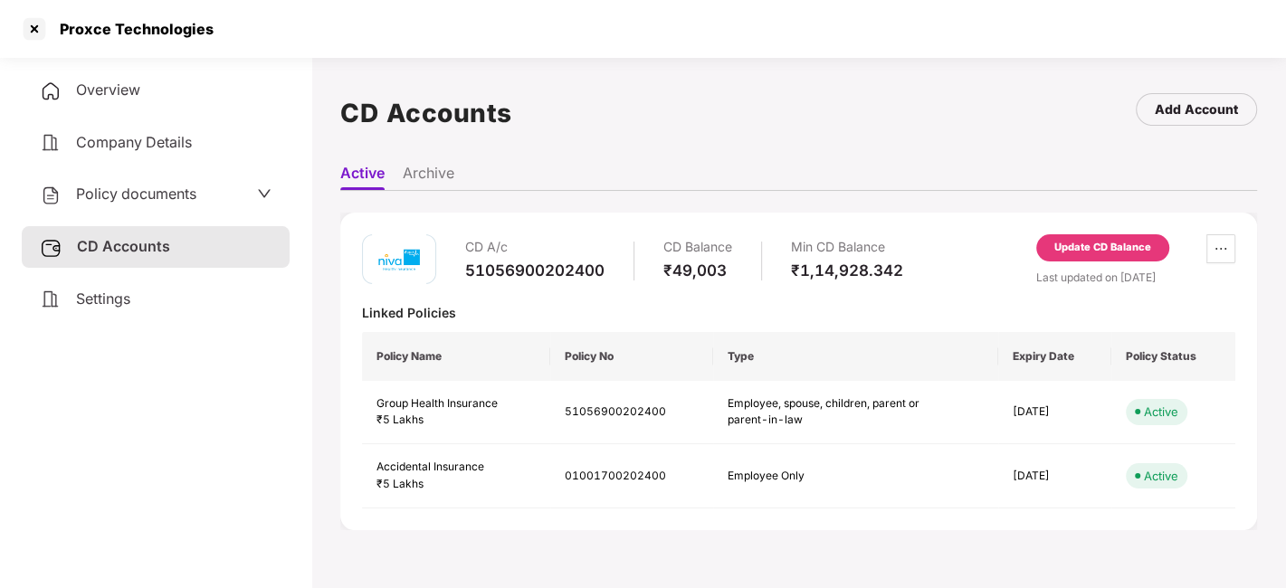
click at [1070, 246] on div "Update CD Balance" at bounding box center [1102, 248] width 97 height 16
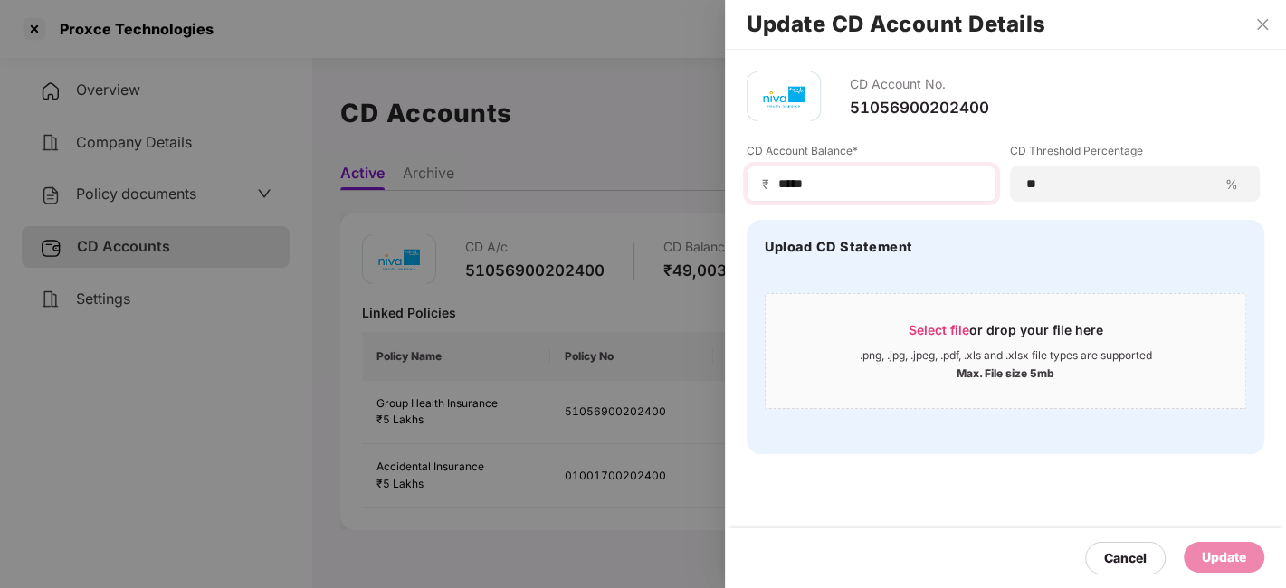
click at [833, 195] on div "₹ *****" at bounding box center [872, 184] width 250 height 36
click at [819, 184] on input "*****" at bounding box center [878, 184] width 205 height 19
type input "*"
type input "*****"
click at [1210, 566] on div "Update" at bounding box center [1224, 558] width 44 height 20
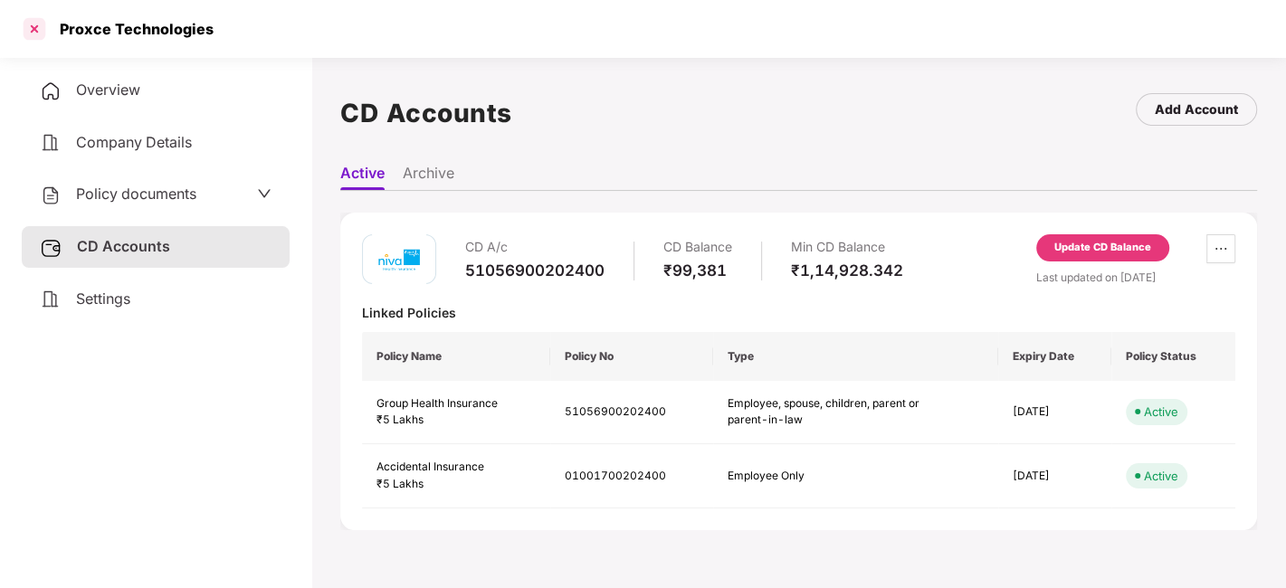
click at [31, 26] on div at bounding box center [34, 28] width 29 height 29
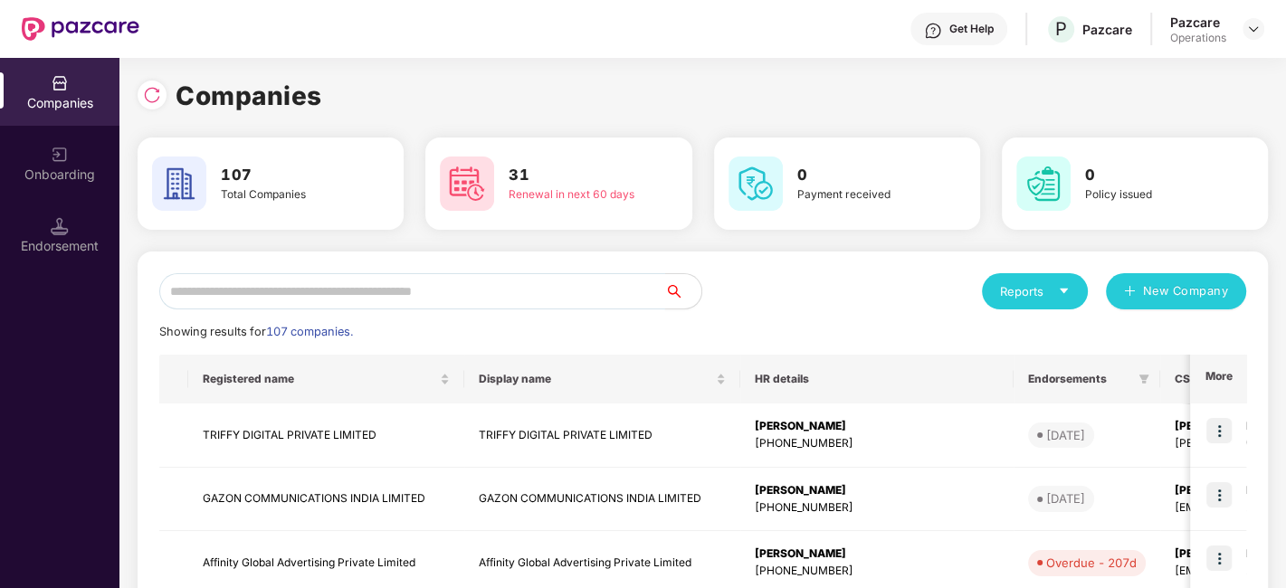
click at [403, 296] on input "text" at bounding box center [412, 291] width 506 height 36
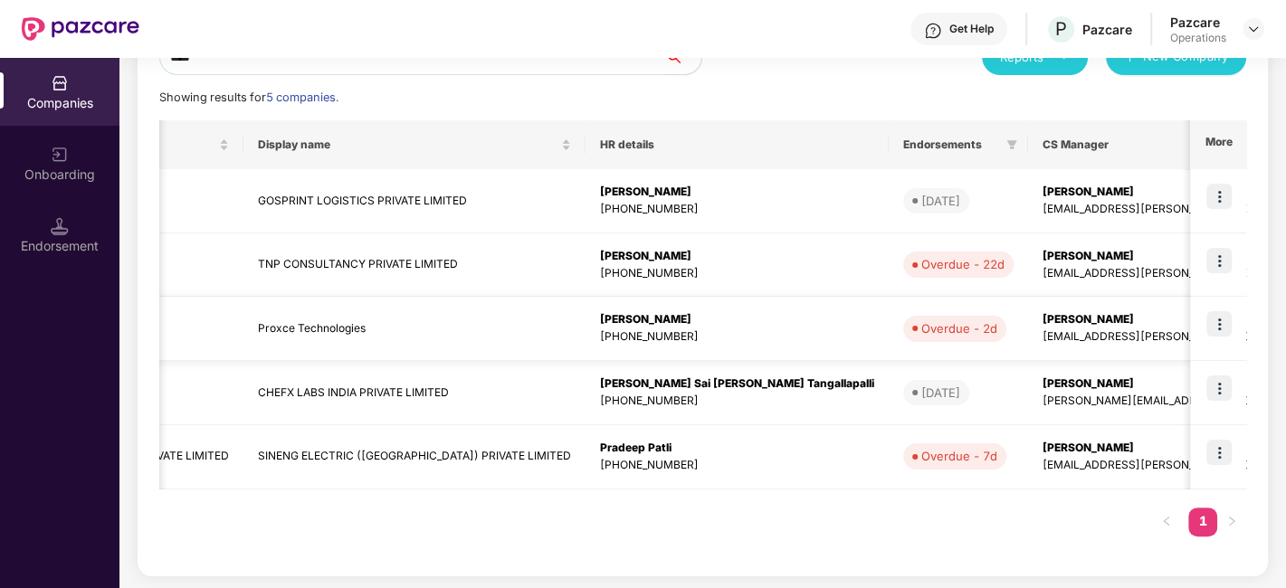
scroll to position [0, 315]
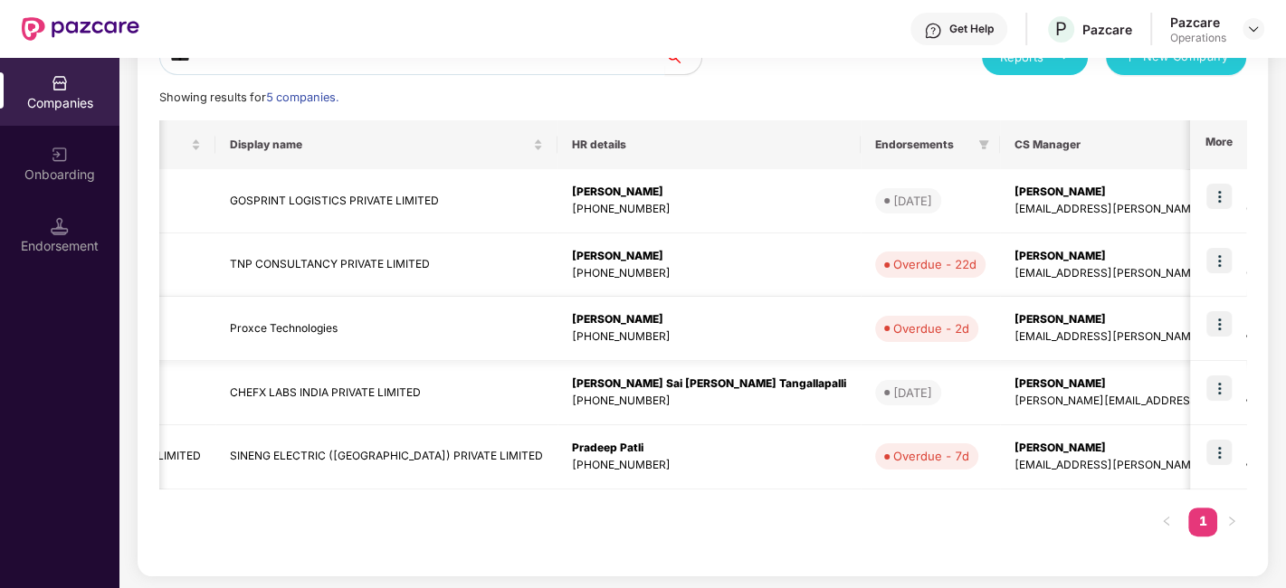
click at [1211, 319] on img at bounding box center [1218, 323] width 25 height 25
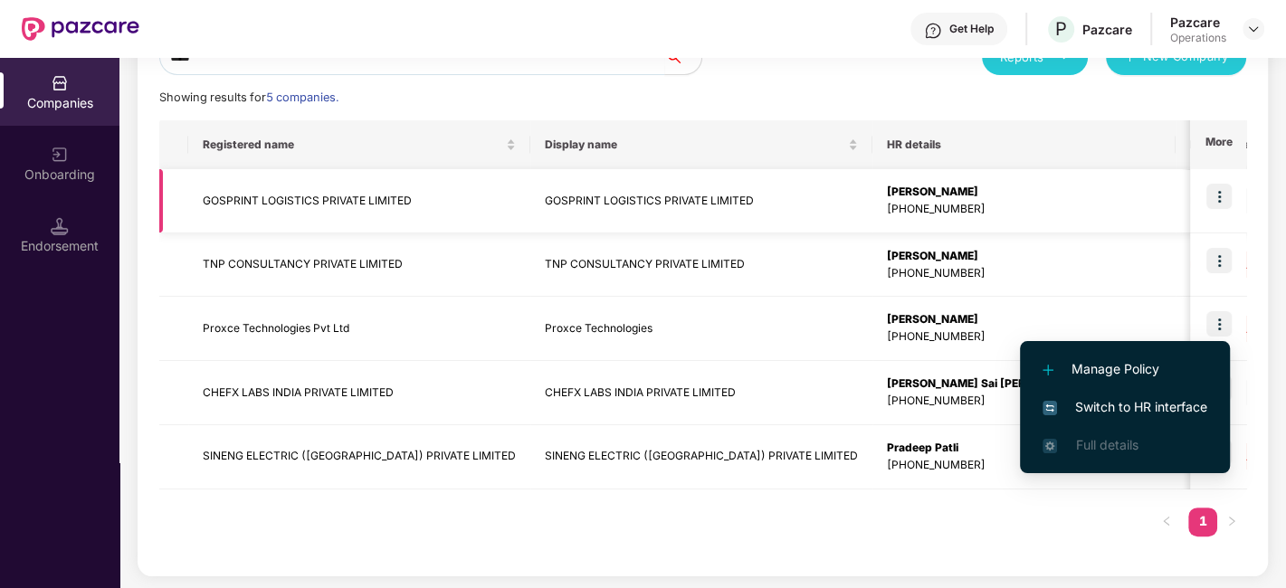
scroll to position [0, 0]
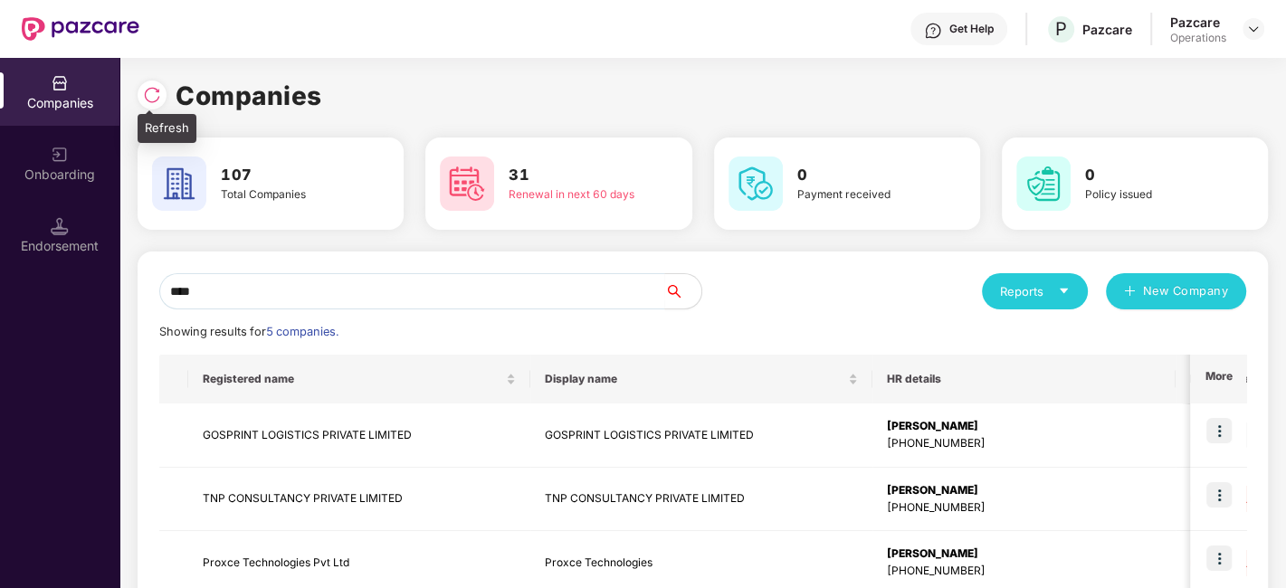
click at [153, 97] on img at bounding box center [152, 95] width 18 height 18
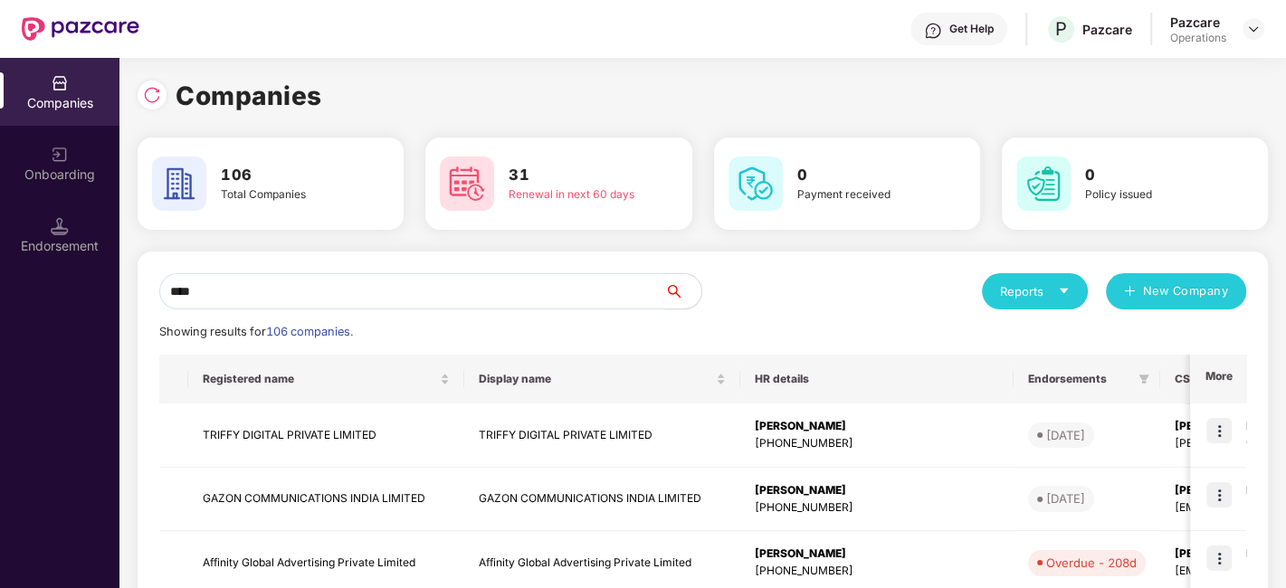
click at [254, 281] on input "****" at bounding box center [412, 291] width 506 height 36
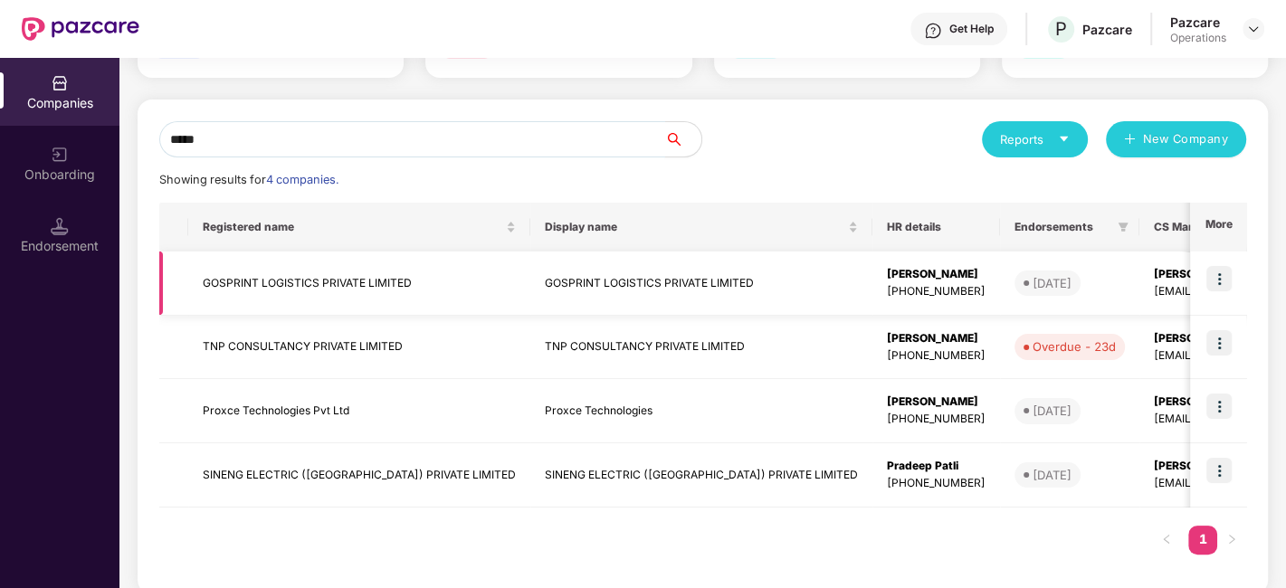
scroll to position [170, 0]
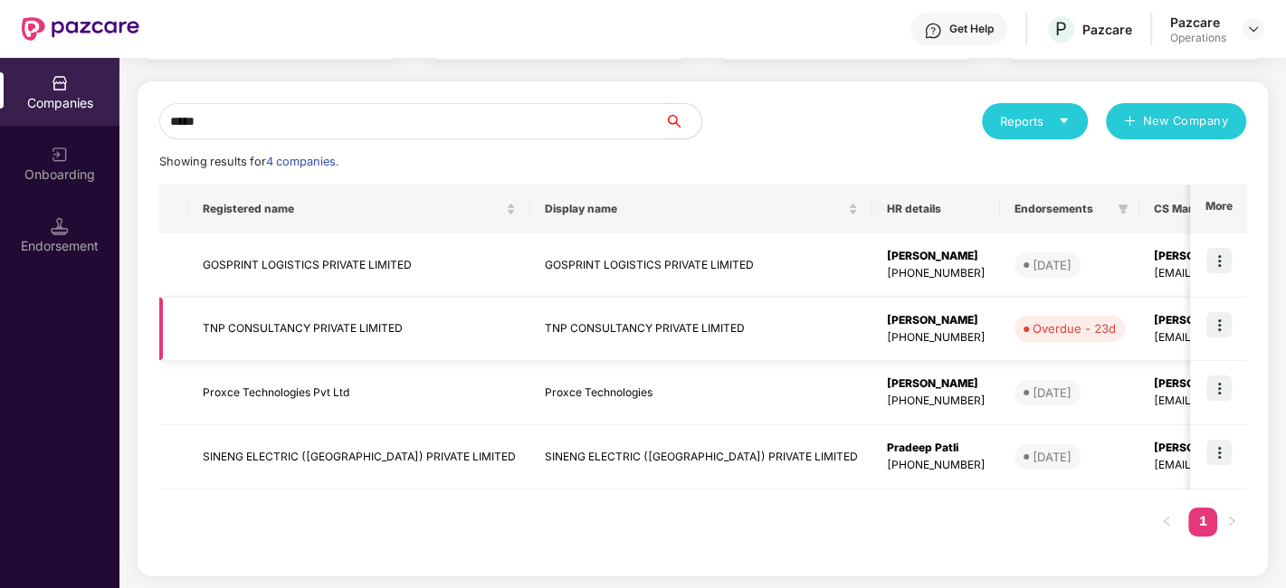
type input "*****"
click at [1226, 326] on img at bounding box center [1218, 324] width 25 height 25
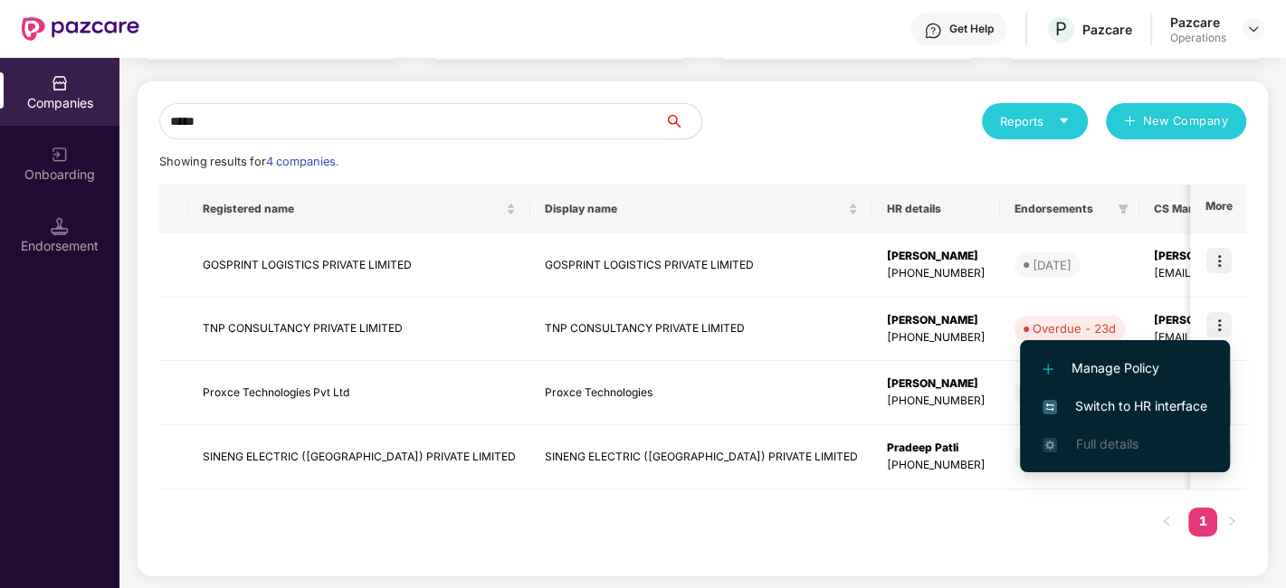
click at [1109, 395] on li "Switch to HR interface" at bounding box center [1125, 406] width 210 height 38
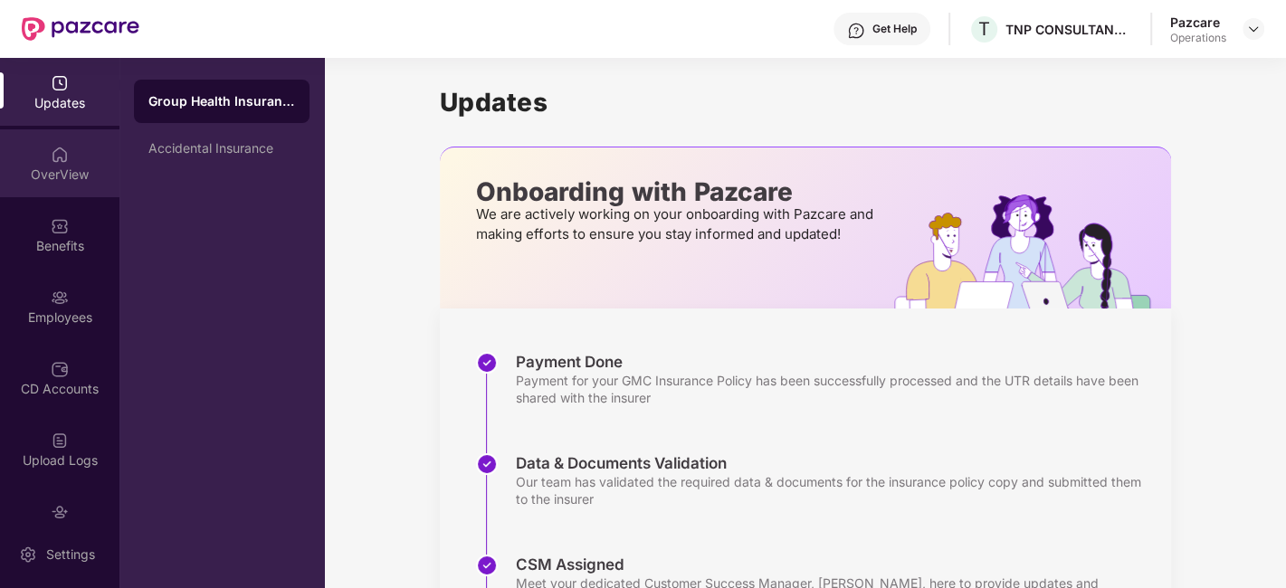
click at [44, 195] on div "OverView" at bounding box center [59, 163] width 119 height 68
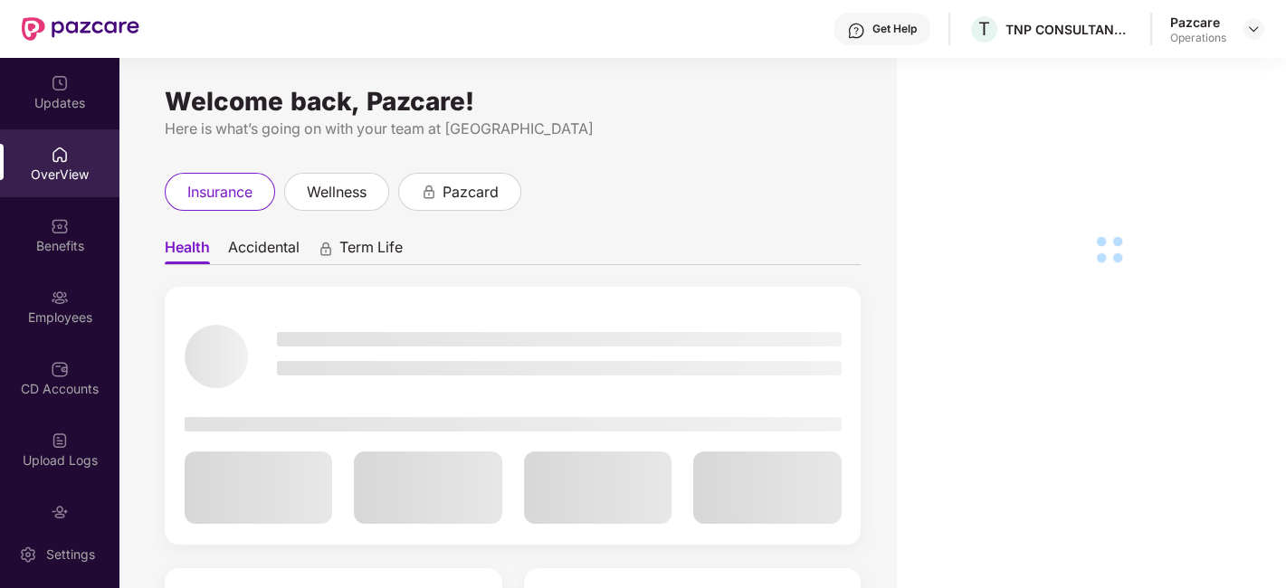
click at [42, 227] on div "Benefits" at bounding box center [59, 235] width 119 height 68
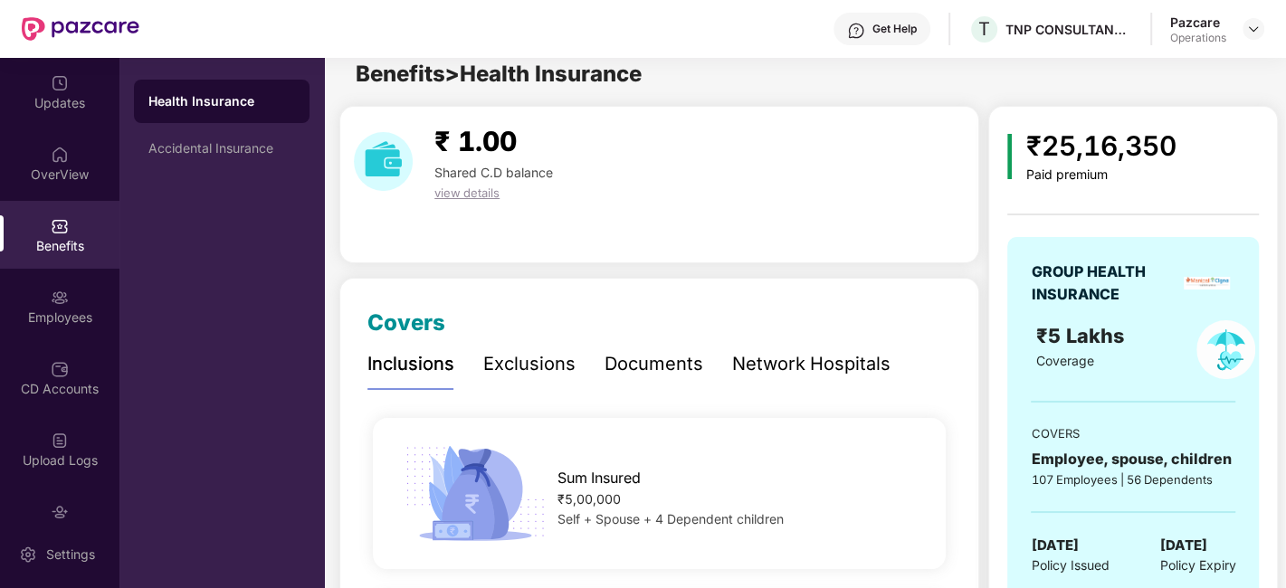
scroll to position [14, 0]
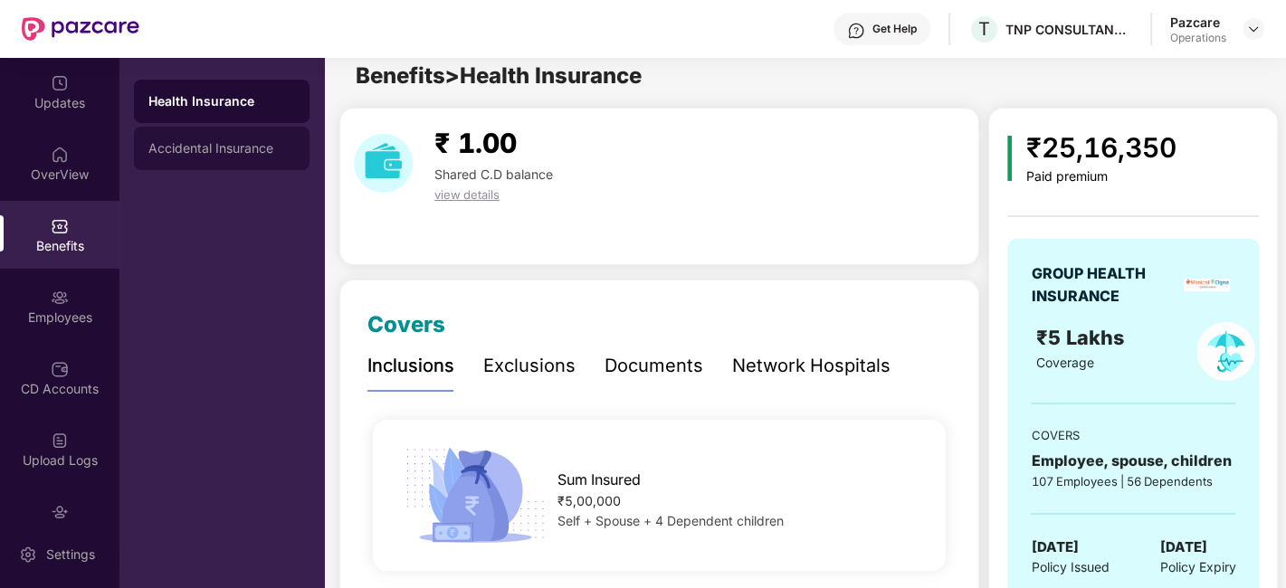
click at [203, 142] on div "Accidental Insurance" at bounding box center [221, 148] width 147 height 14
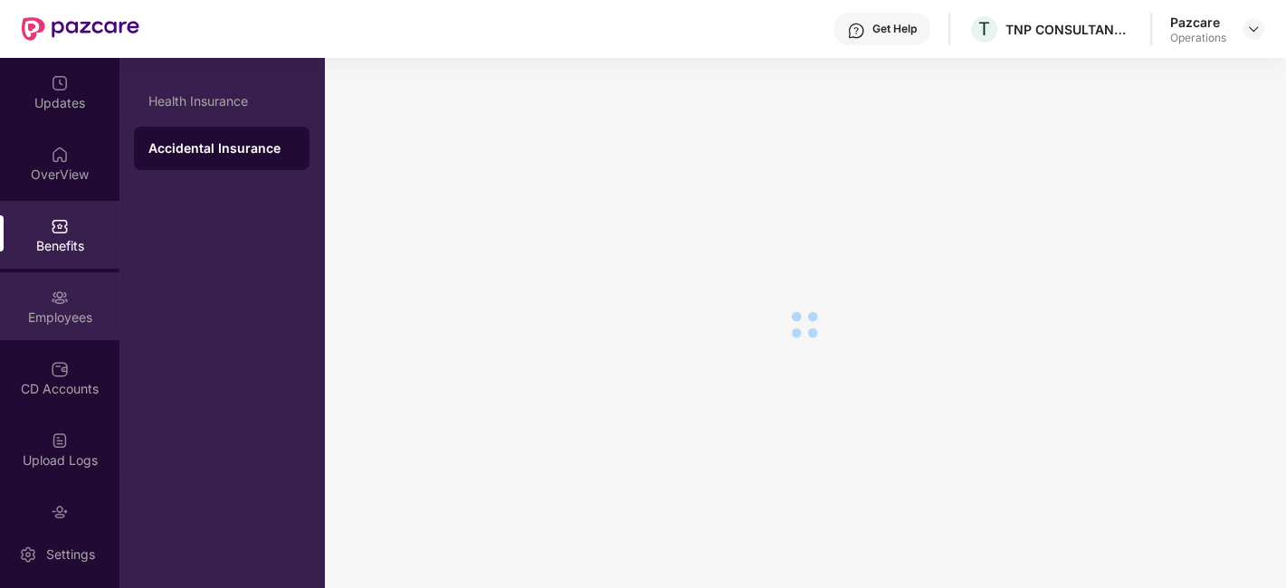
scroll to position [109, 0]
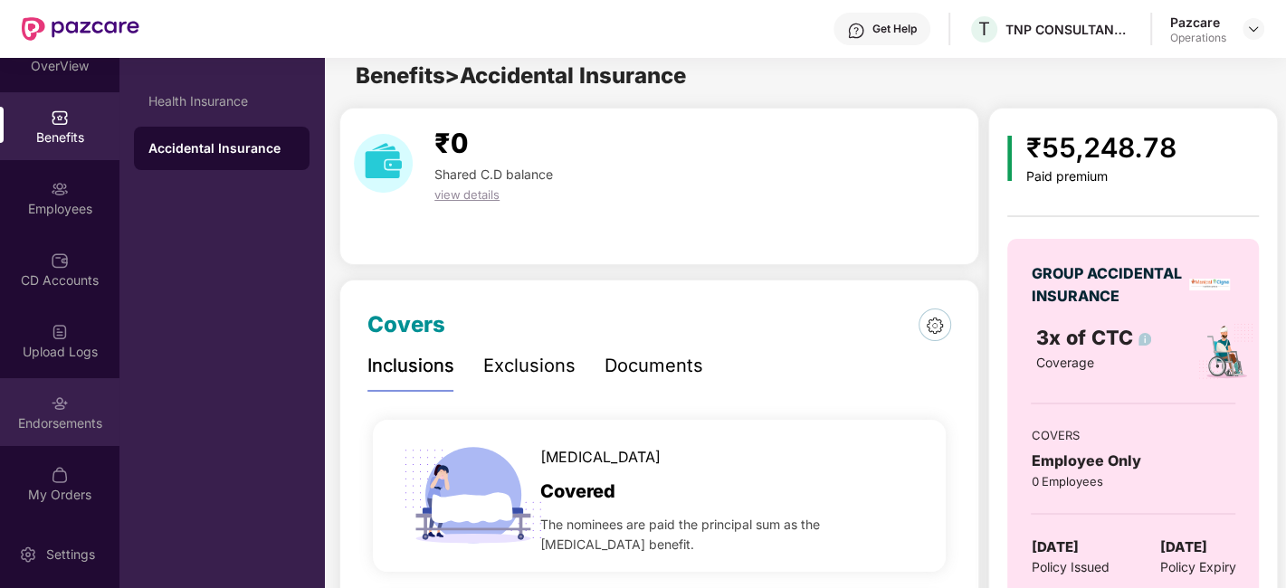
click at [31, 402] on div "Endorsements" at bounding box center [59, 412] width 119 height 68
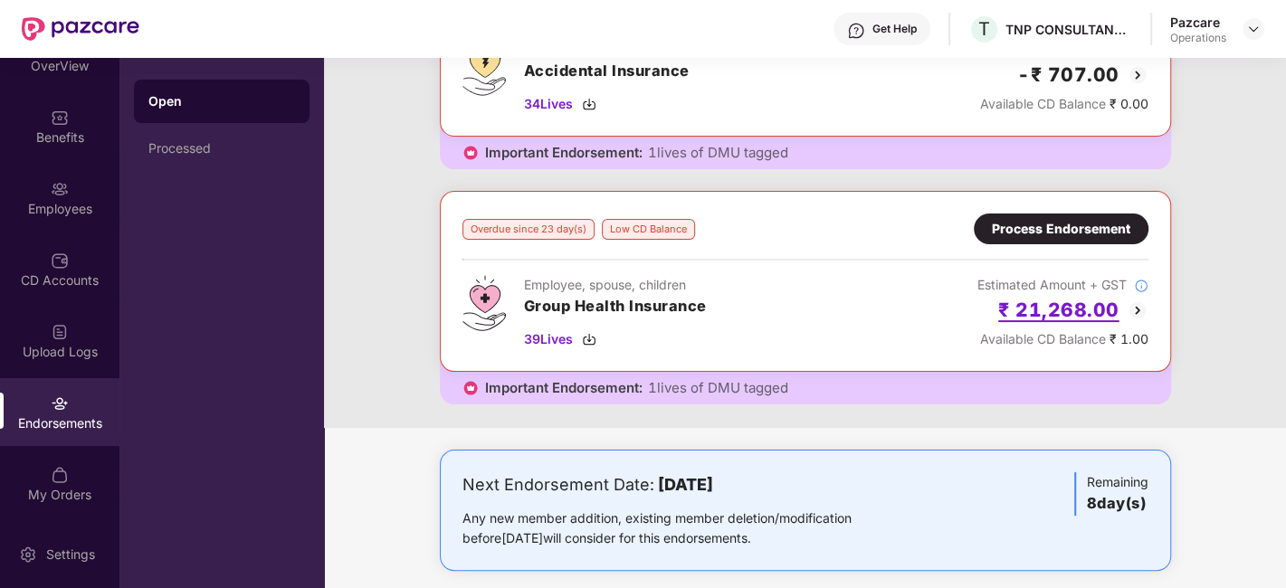
scroll to position [203, 0]
click at [1072, 224] on div "Process Endorsement" at bounding box center [1061, 228] width 138 height 20
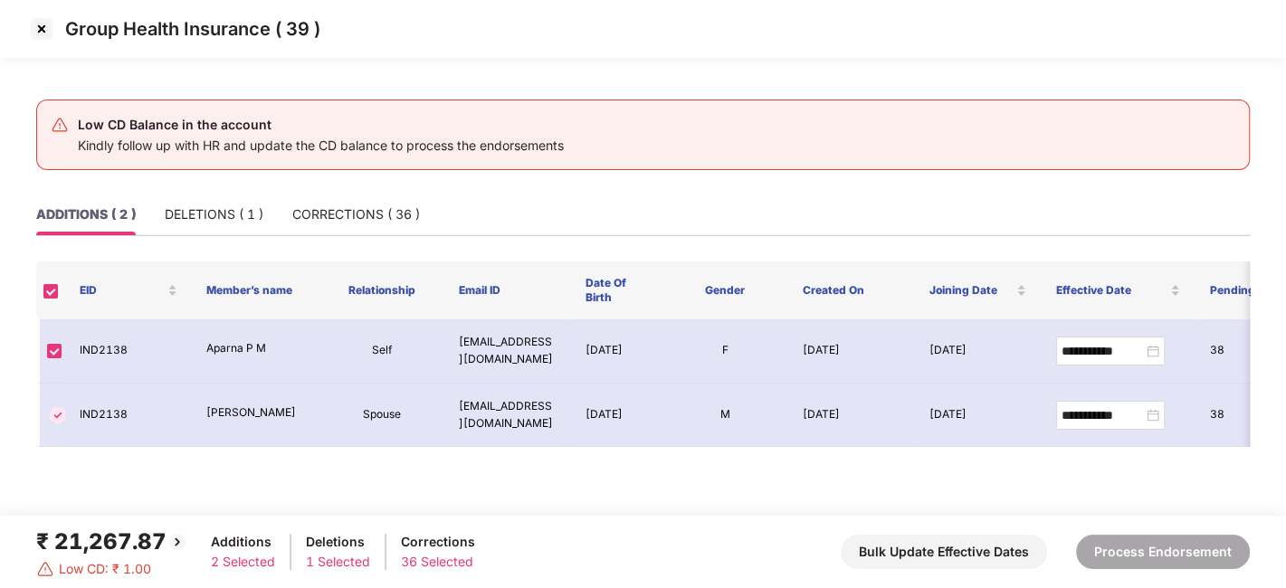
click at [42, 28] on img at bounding box center [41, 28] width 29 height 29
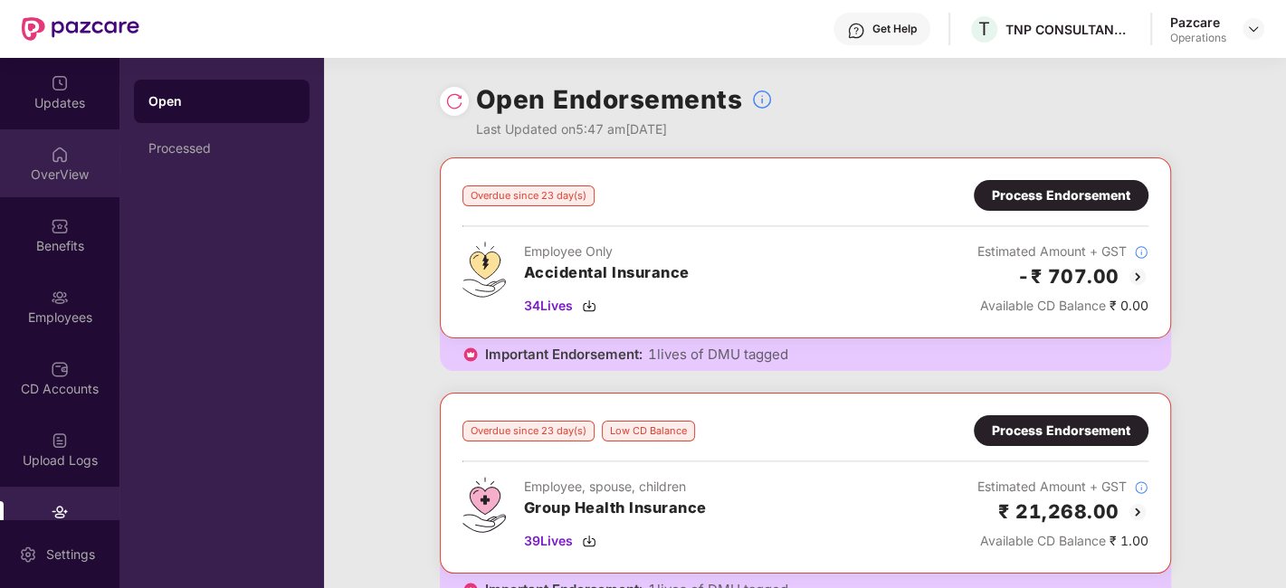
click at [41, 156] on div "OverView" at bounding box center [59, 163] width 119 height 68
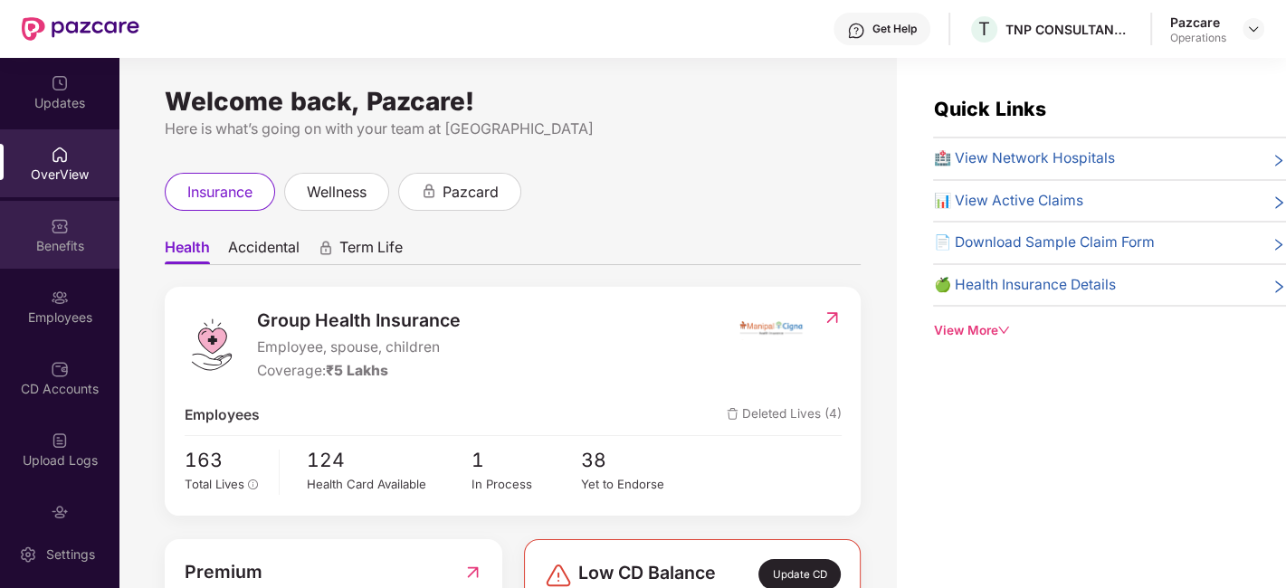
click at [31, 214] on div "Benefits" at bounding box center [59, 235] width 119 height 68
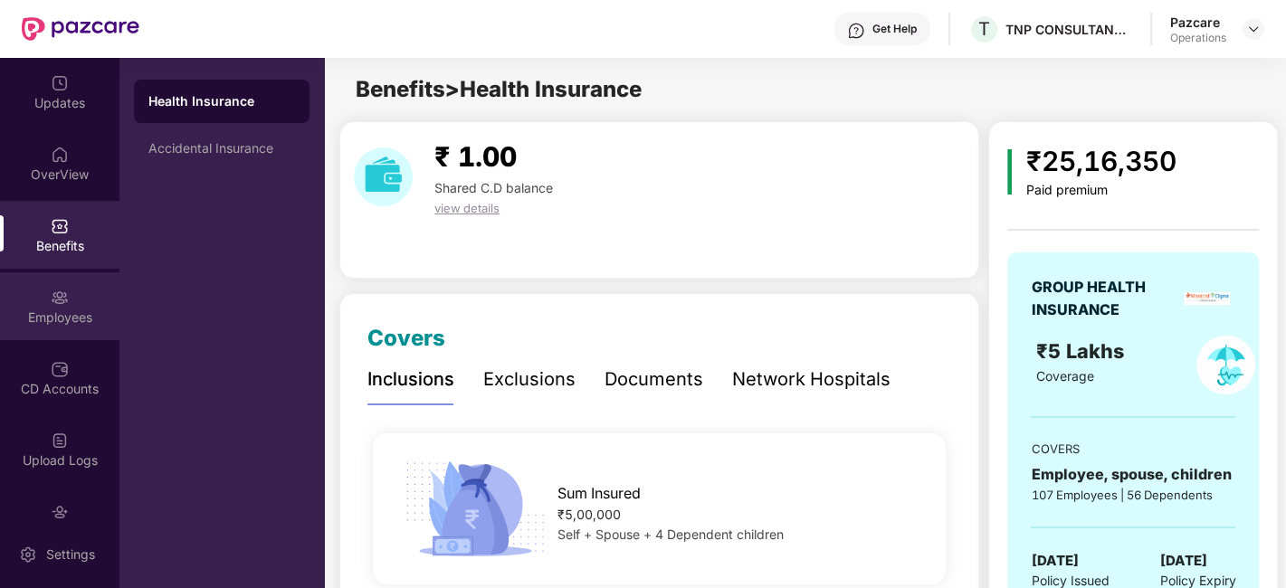
scroll to position [109, 0]
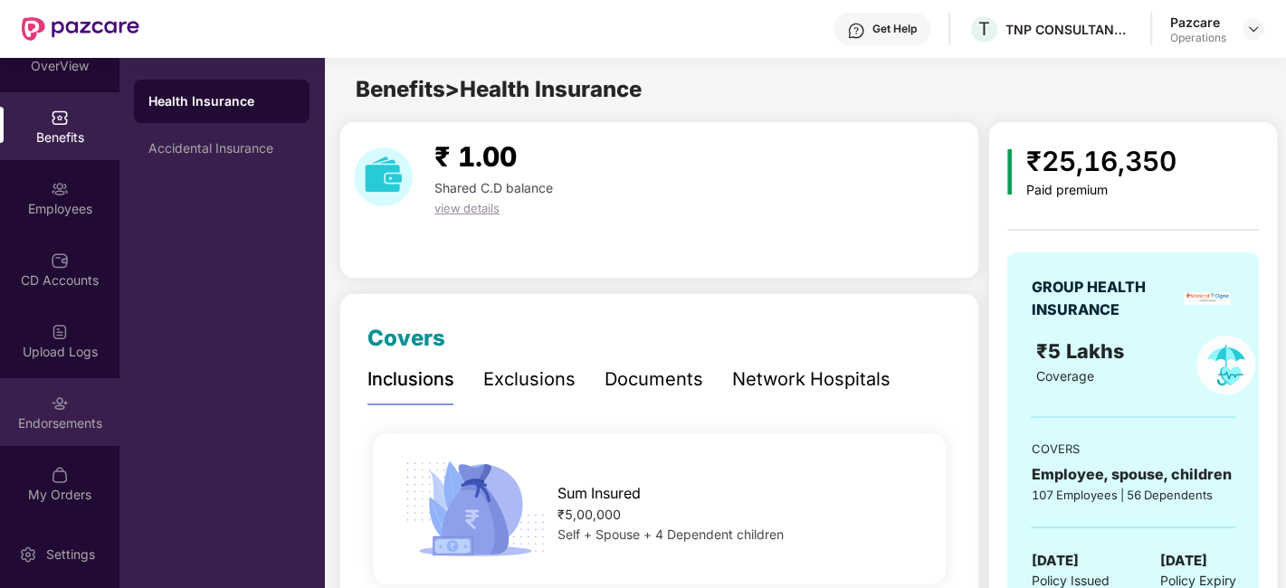
click at [38, 389] on div "Endorsements" at bounding box center [59, 412] width 119 height 68
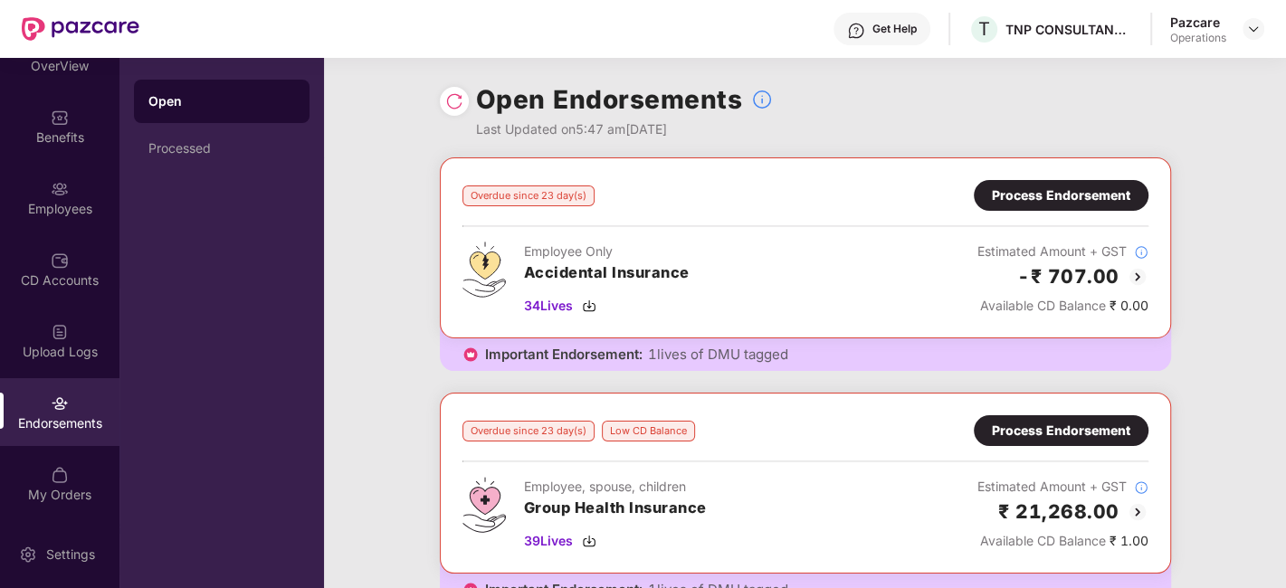
scroll to position [127, 0]
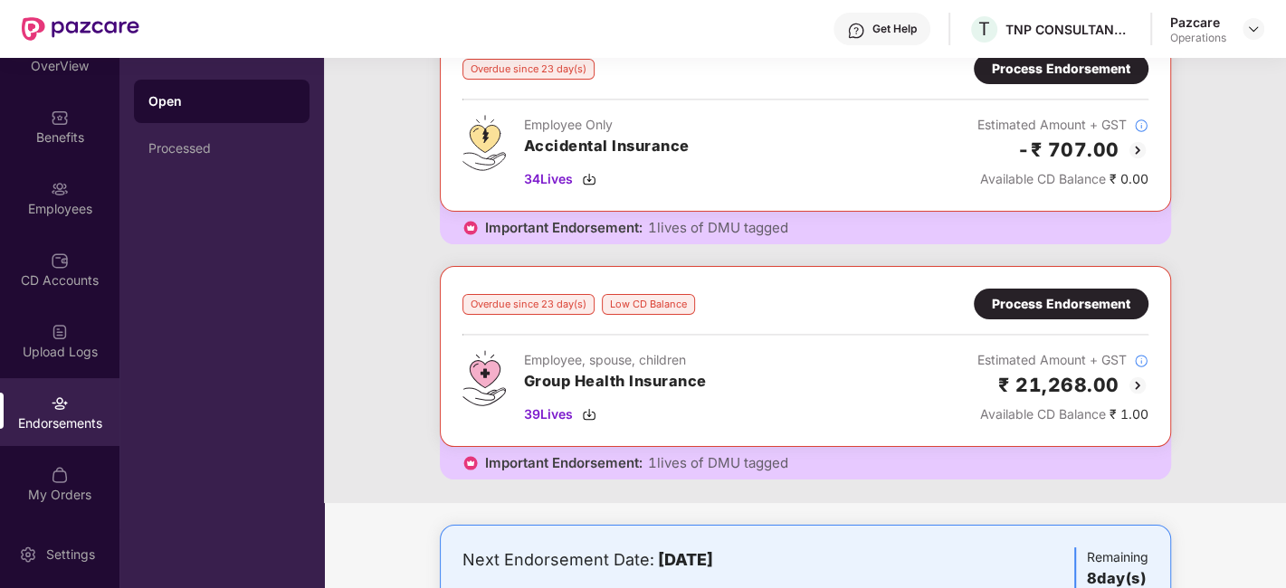
click at [1068, 301] on div "Process Endorsement" at bounding box center [1061, 304] width 138 height 20
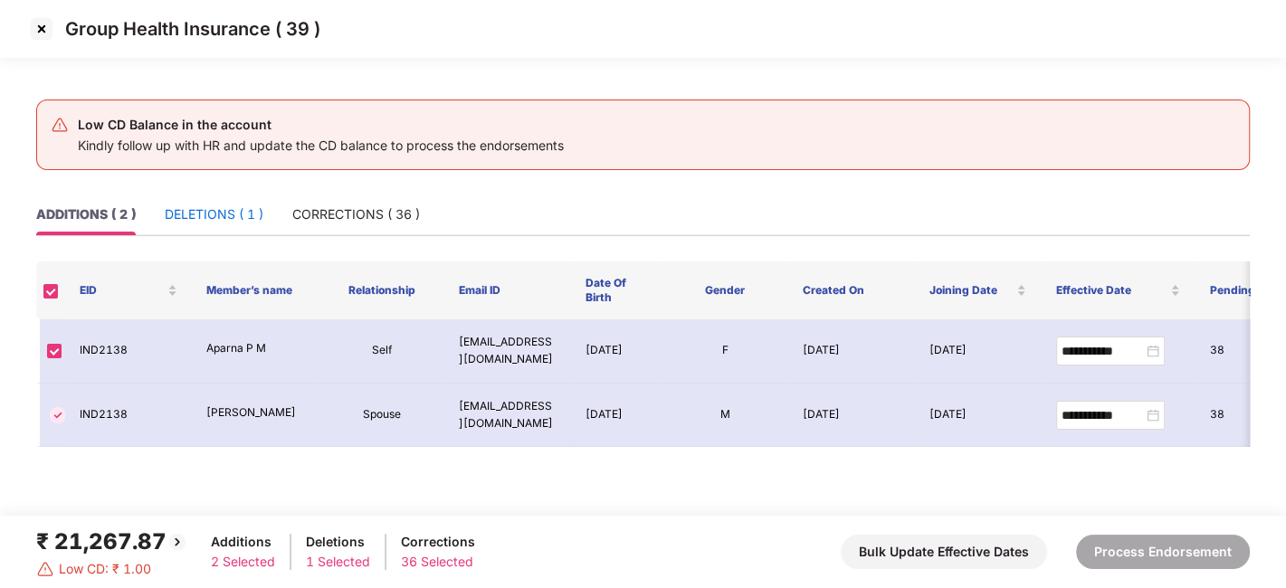
click at [210, 215] on div "DELETIONS ( 1 )" at bounding box center [214, 215] width 99 height 20
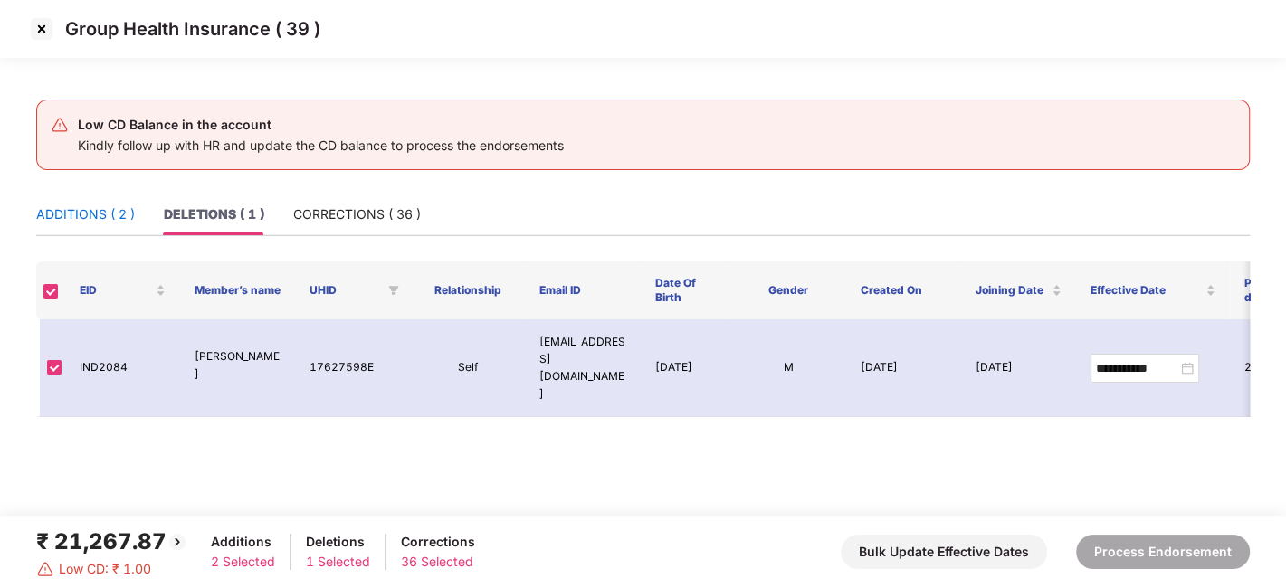
click at [79, 218] on div "ADDITIONS ( 2 )" at bounding box center [85, 215] width 99 height 20
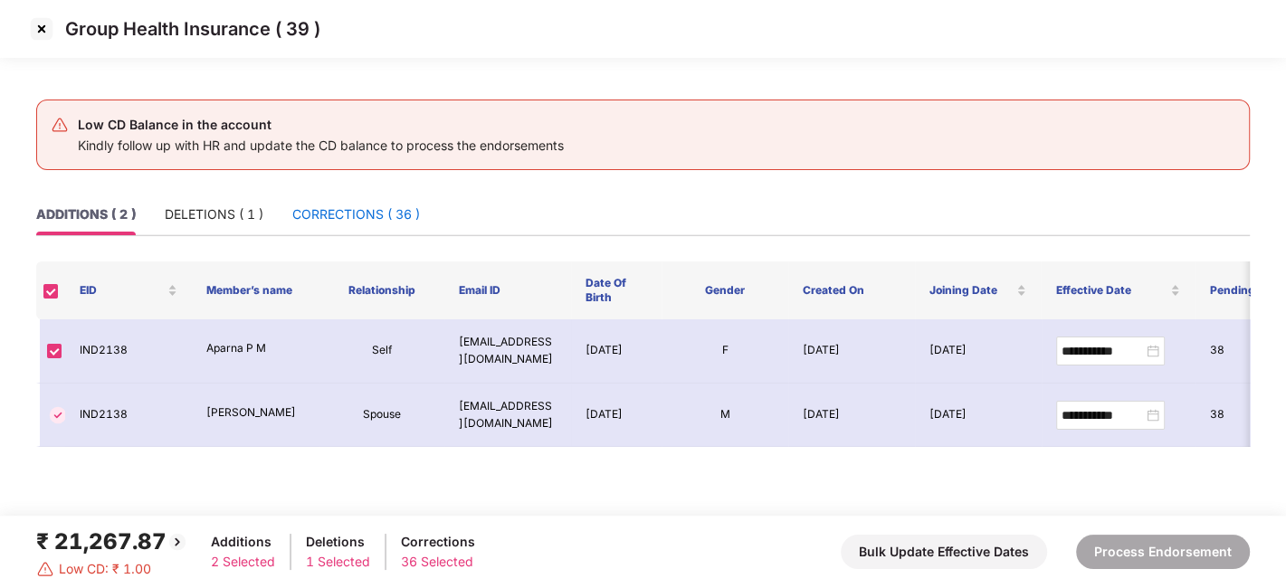
click at [351, 211] on div "CORRECTIONS ( 36 )" at bounding box center [356, 215] width 128 height 20
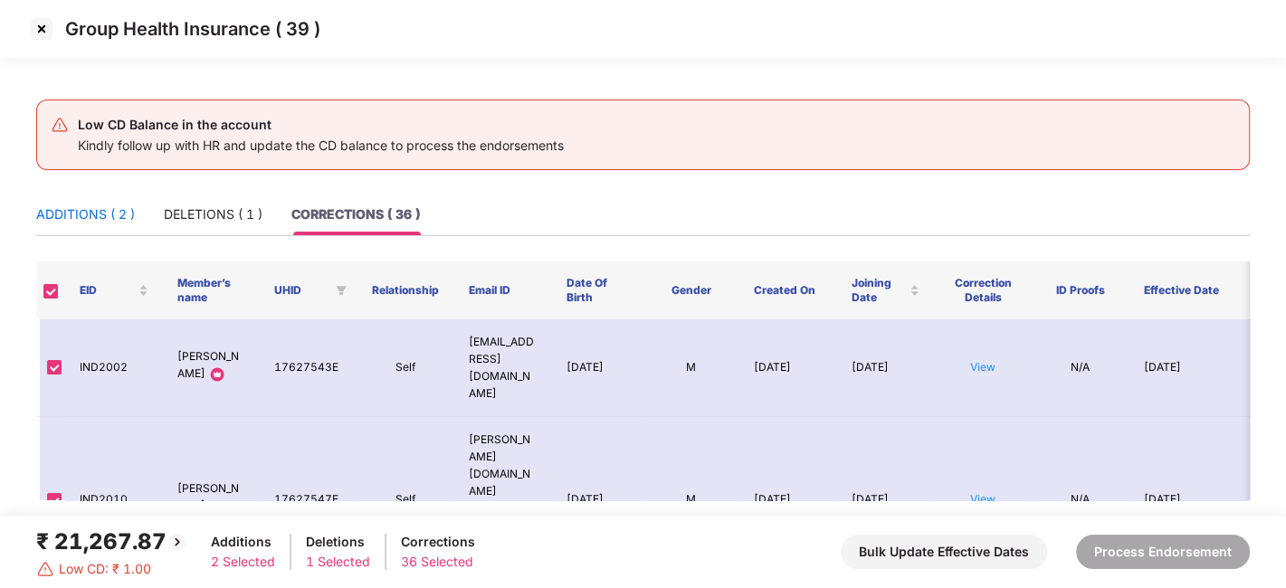
click at [100, 205] on div "ADDITIONS ( 2 )" at bounding box center [85, 215] width 99 height 20
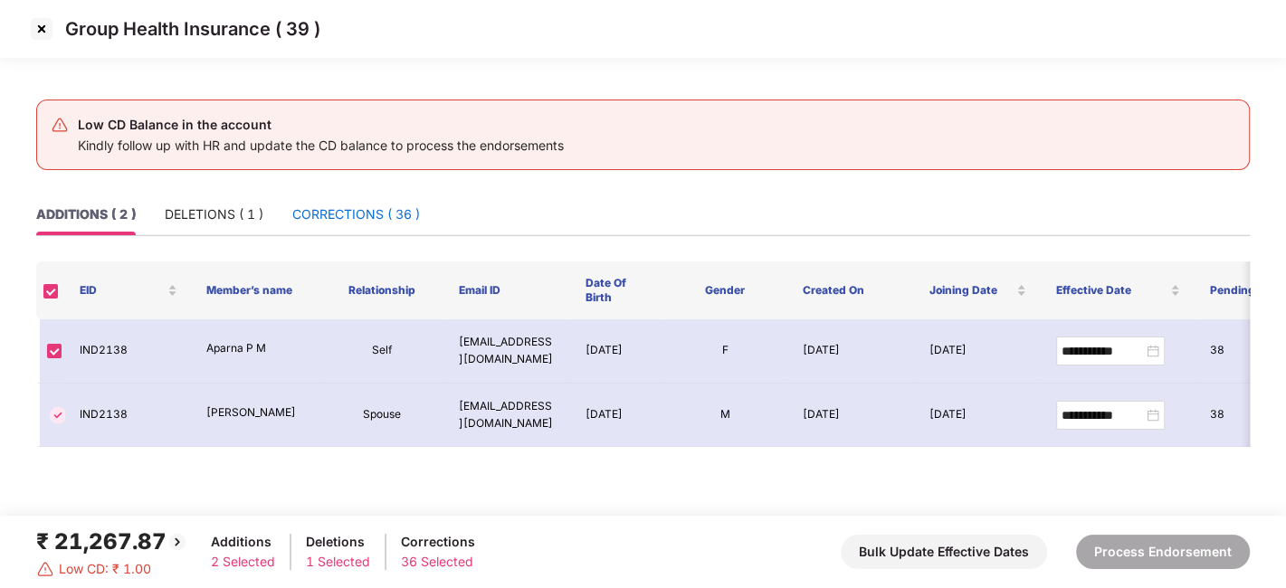
click at [319, 213] on div "CORRECTIONS ( 36 )" at bounding box center [356, 215] width 128 height 20
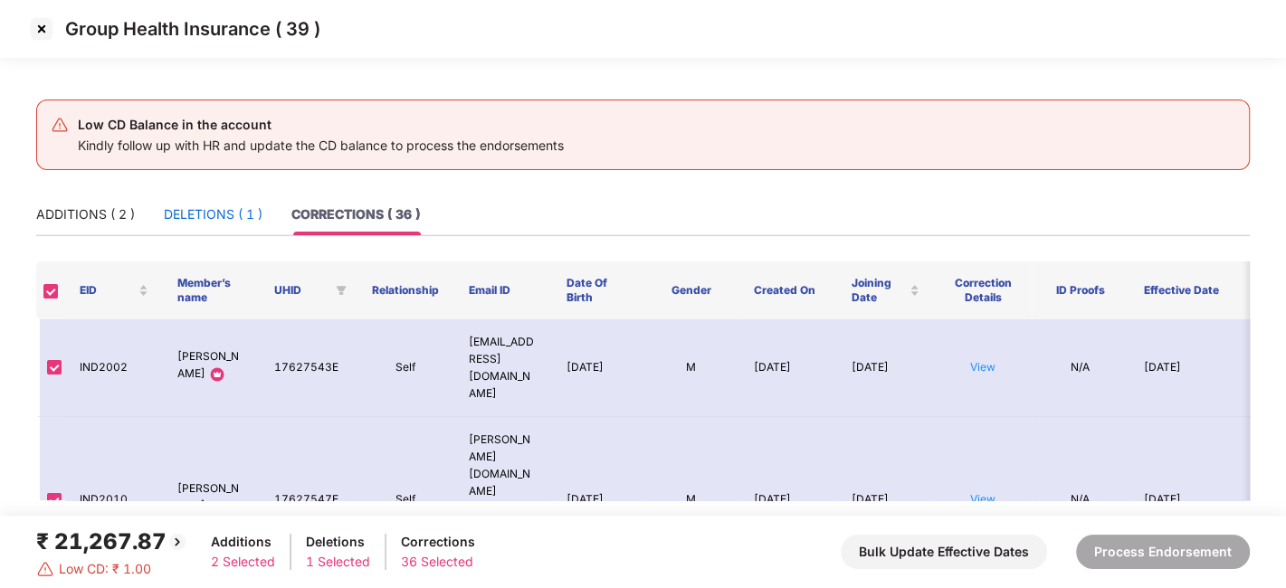
click at [222, 213] on div "DELETIONS ( 1 )" at bounding box center [213, 215] width 99 height 20
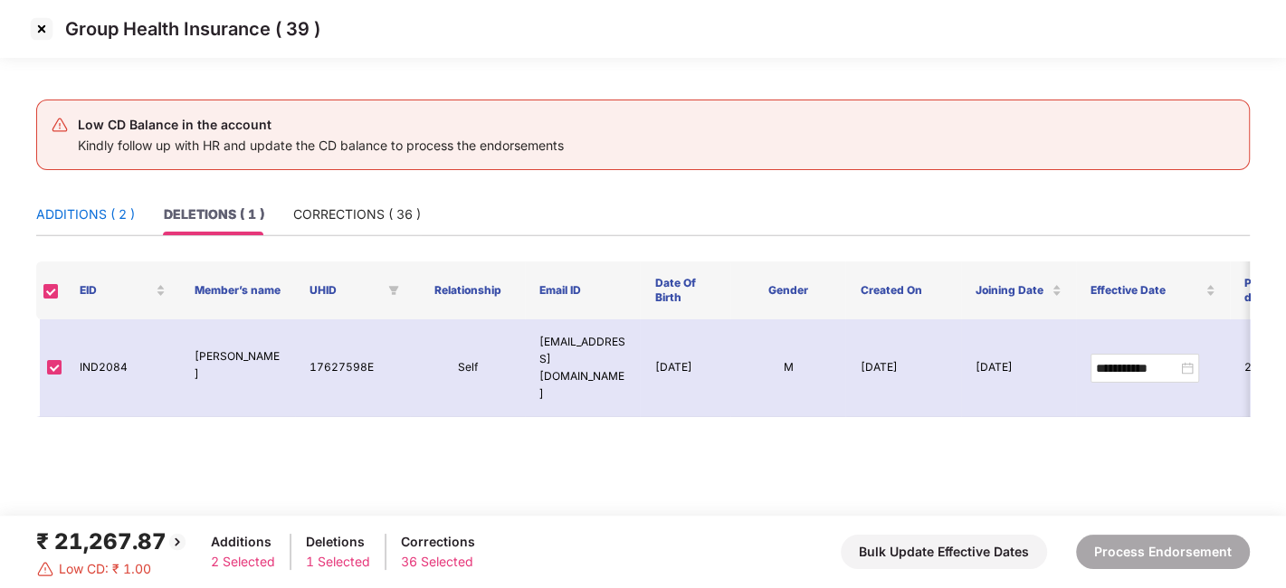
click at [86, 208] on div "ADDITIONS ( 2 )" at bounding box center [85, 215] width 99 height 20
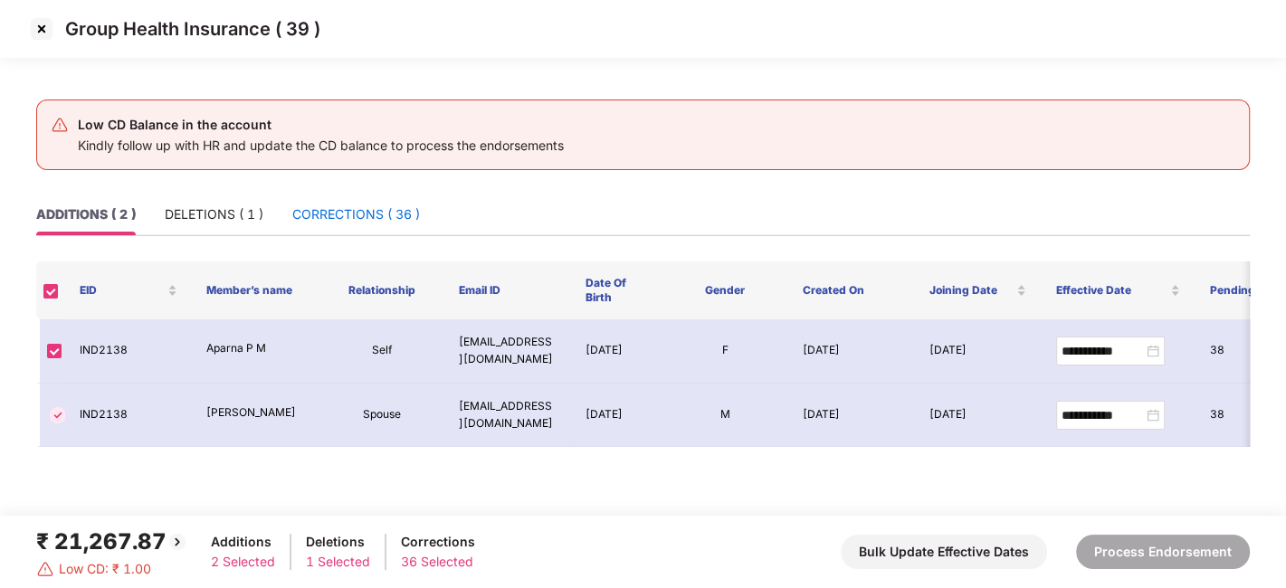
click at [333, 212] on div "CORRECTIONS ( 36 )" at bounding box center [356, 215] width 128 height 20
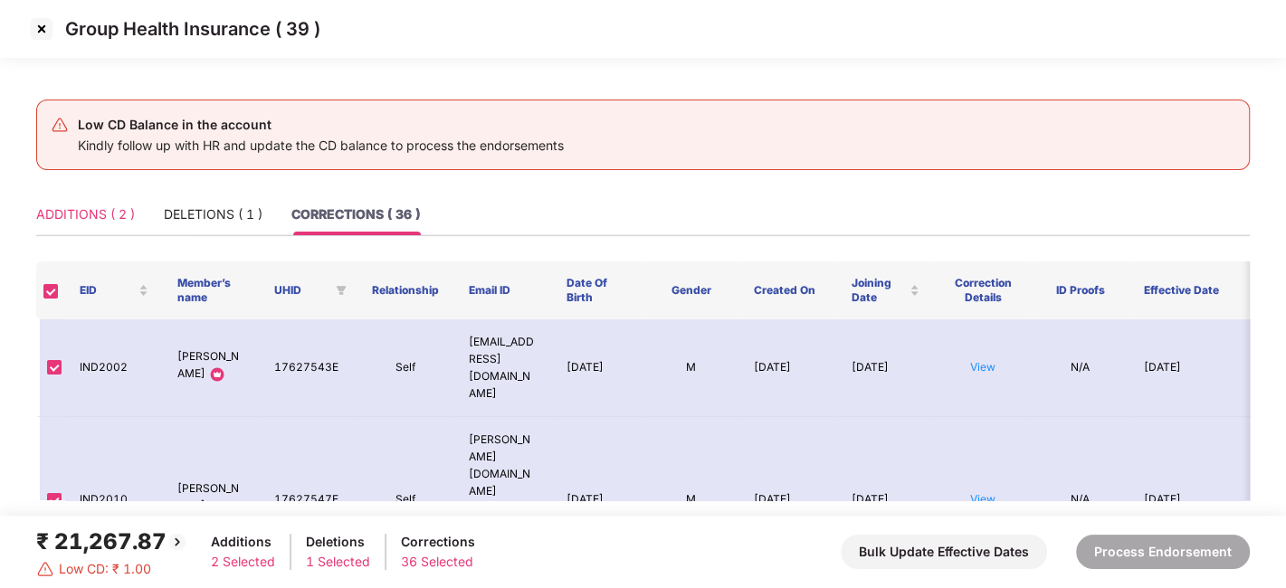
click at [103, 202] on div "ADDITIONS ( 2 )" at bounding box center [85, 215] width 99 height 42
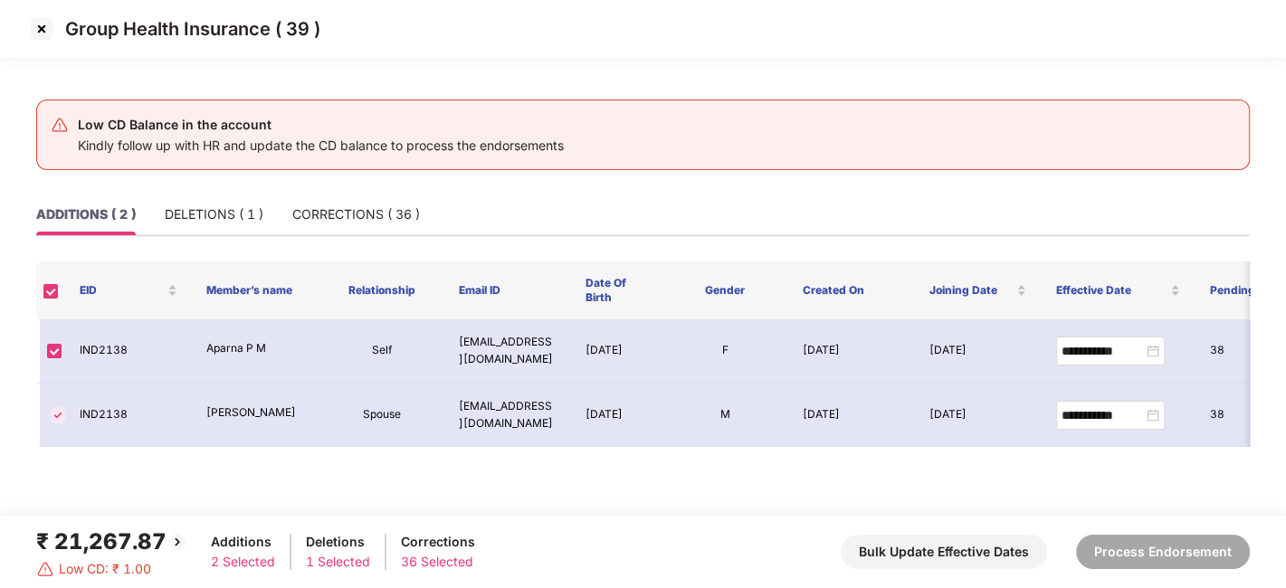
click at [42, 25] on img at bounding box center [41, 28] width 29 height 29
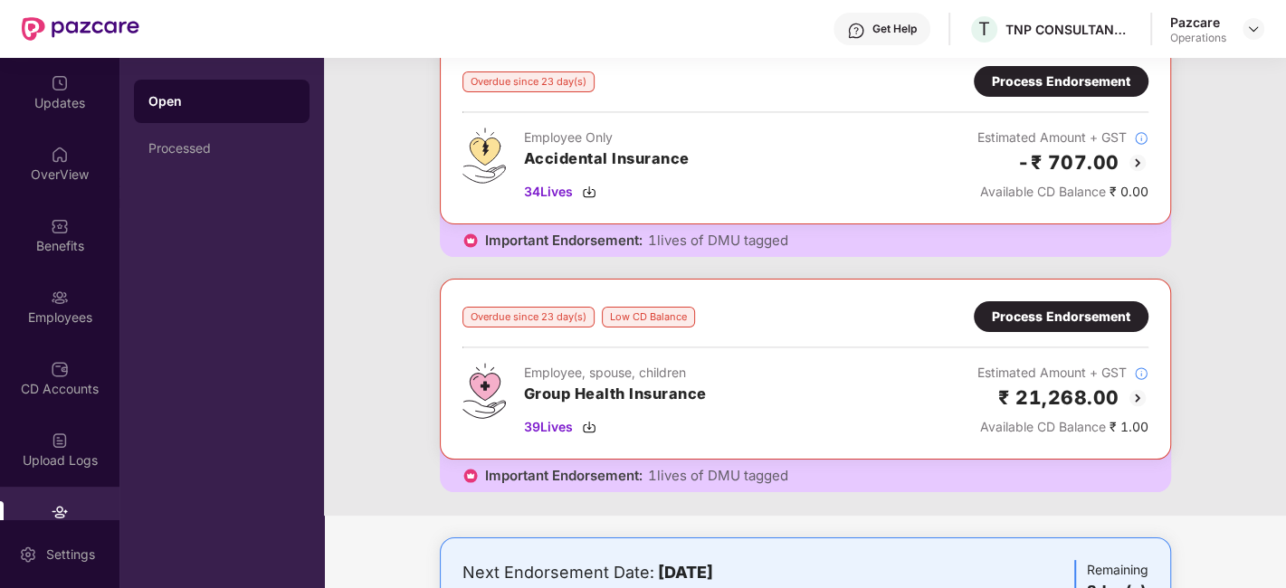
scroll to position [0, 0]
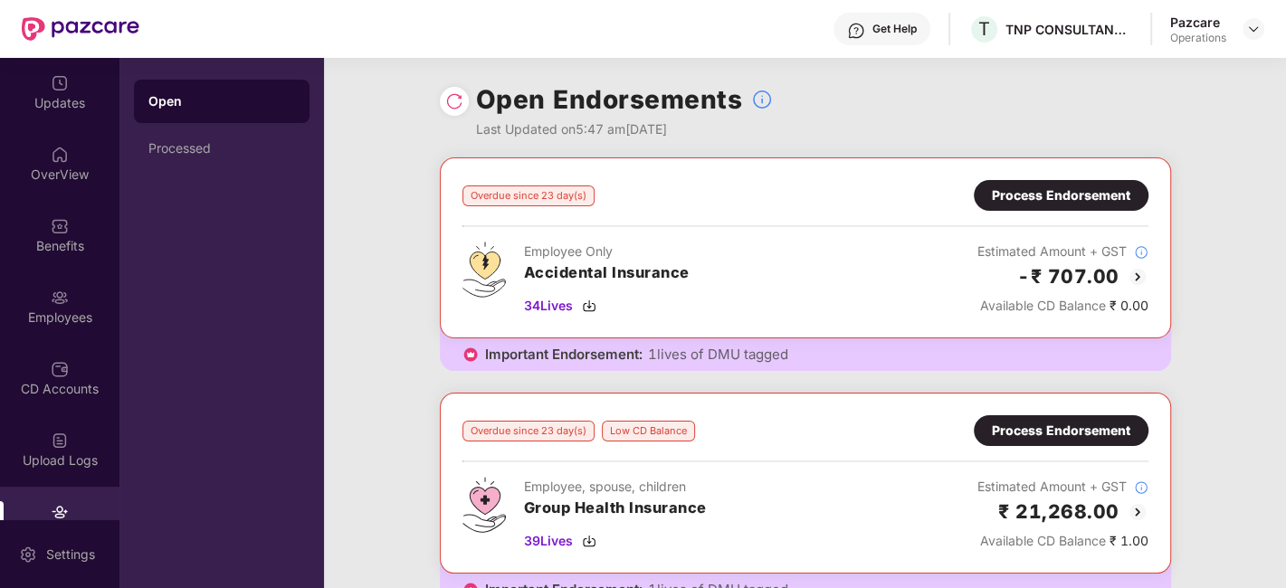
click at [1018, 195] on div "Process Endorsement" at bounding box center [1061, 196] width 138 height 20
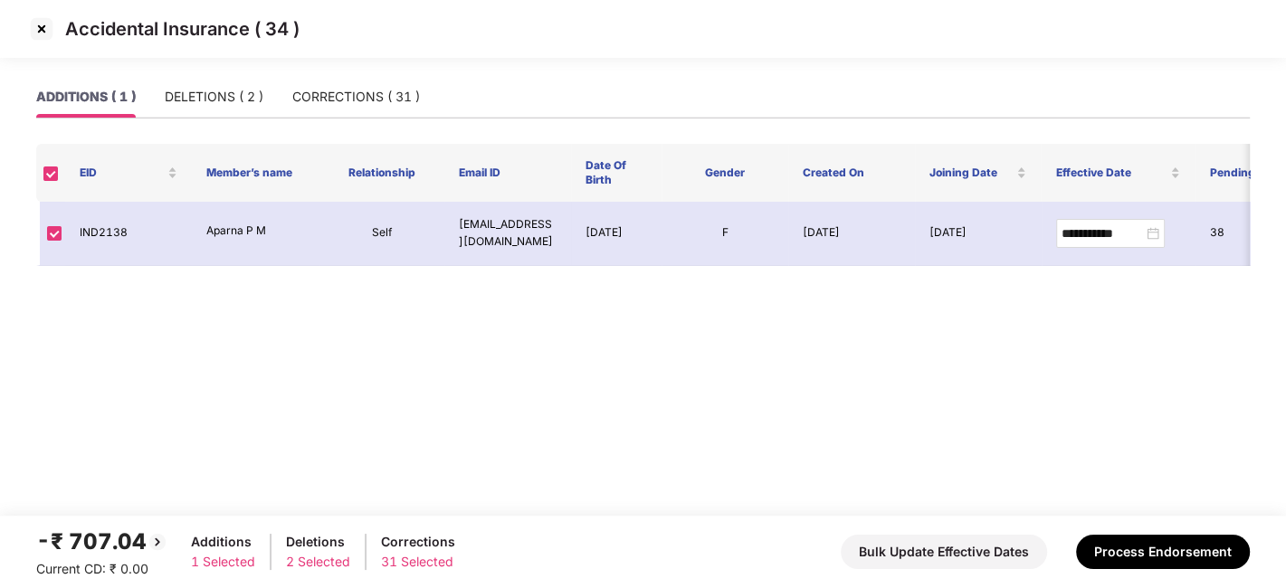
click at [37, 27] on img at bounding box center [41, 28] width 29 height 29
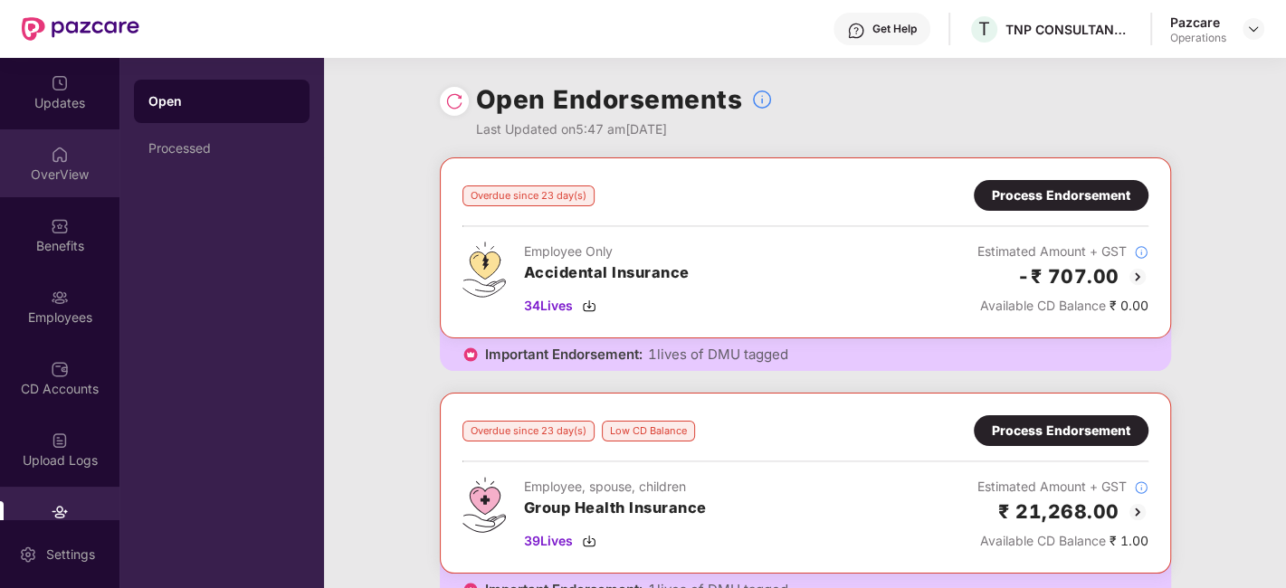
click at [43, 148] on div "OverView" at bounding box center [59, 163] width 119 height 68
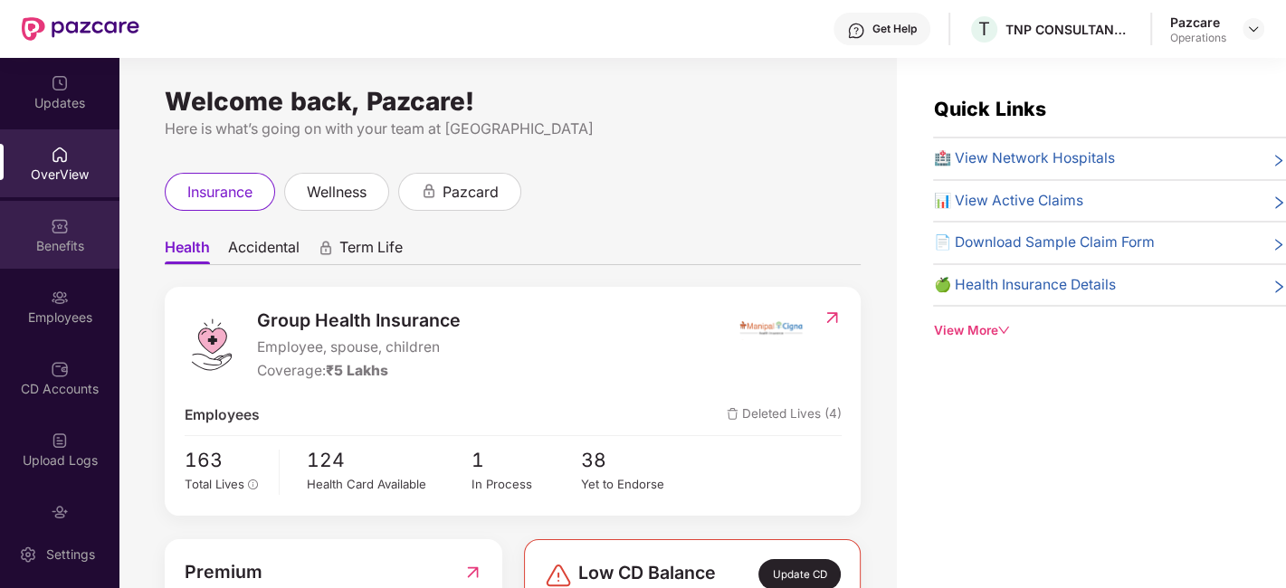
click at [39, 226] on div "Benefits" at bounding box center [59, 235] width 119 height 68
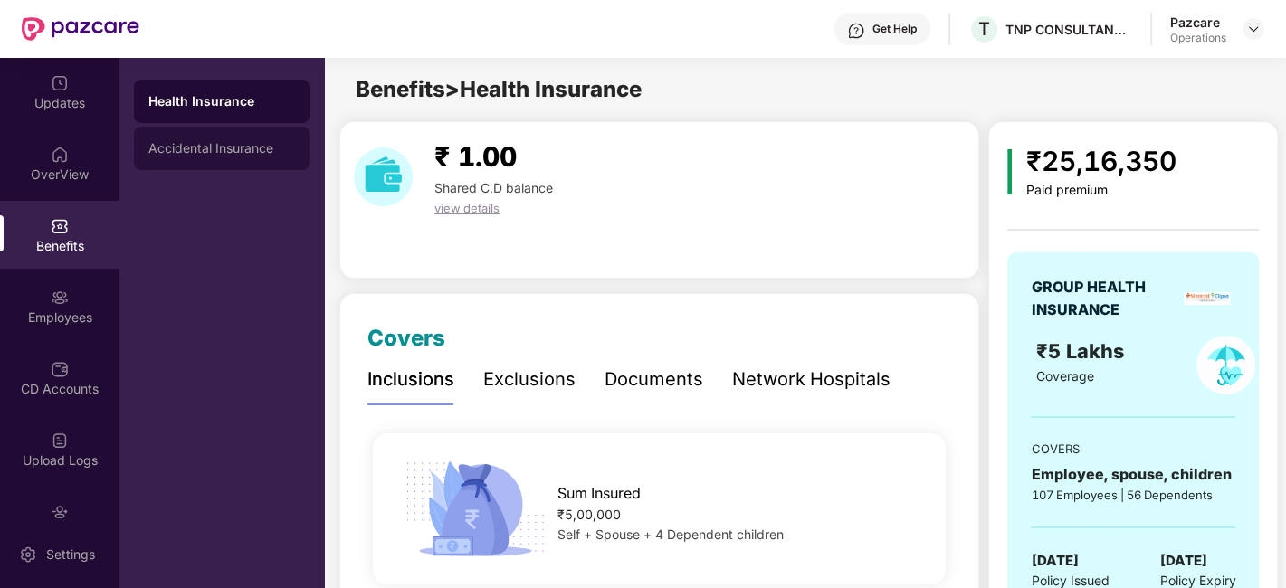
click at [230, 143] on div "Accidental Insurance" at bounding box center [221, 148] width 147 height 14
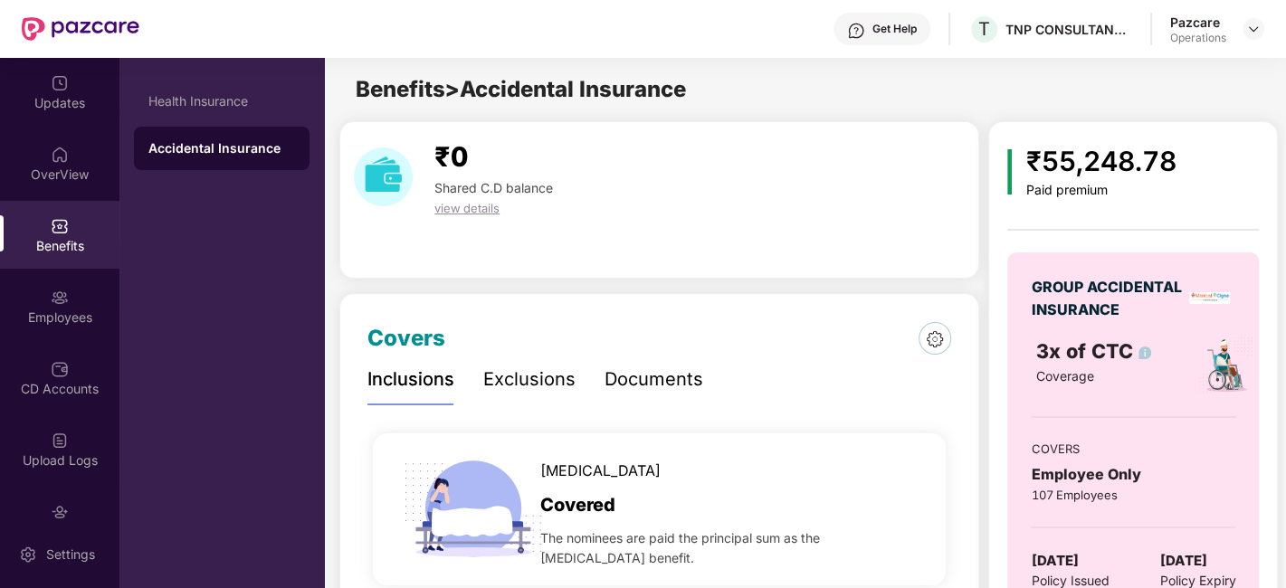
click at [45, 218] on div "Benefits" at bounding box center [59, 235] width 119 height 68
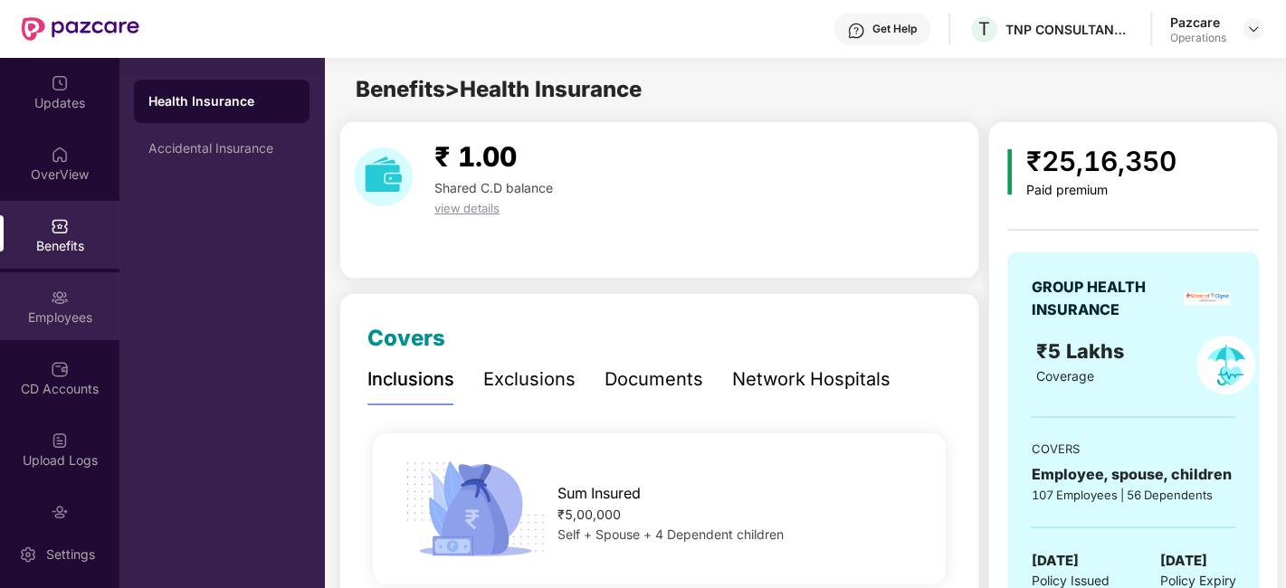
click at [43, 281] on div "Employees" at bounding box center [59, 306] width 119 height 68
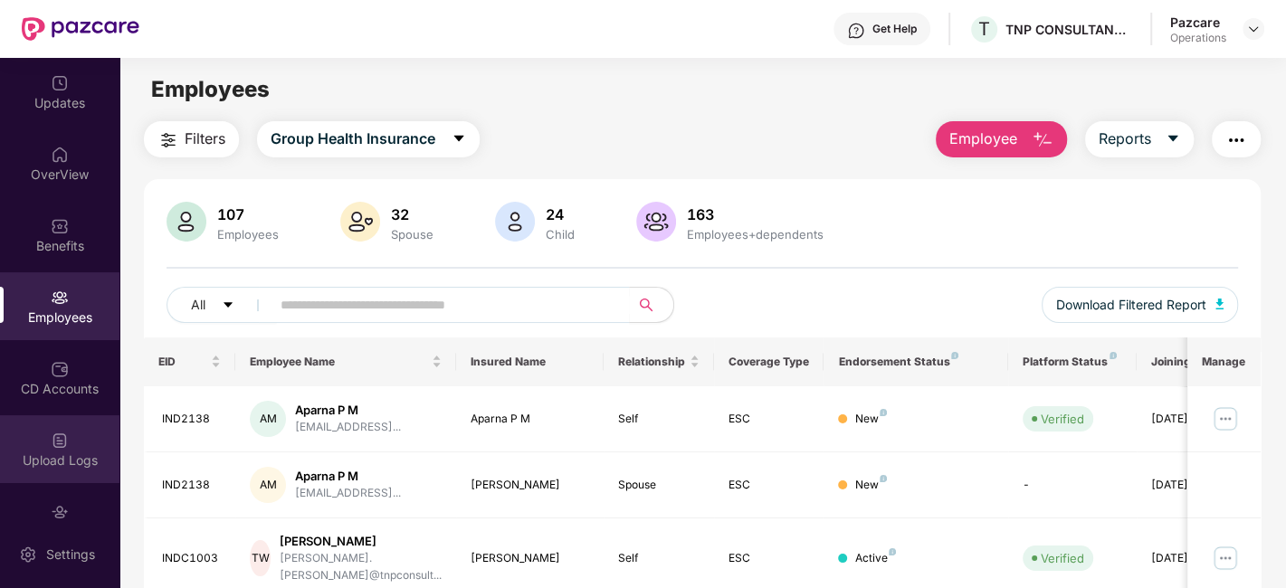
scroll to position [109, 0]
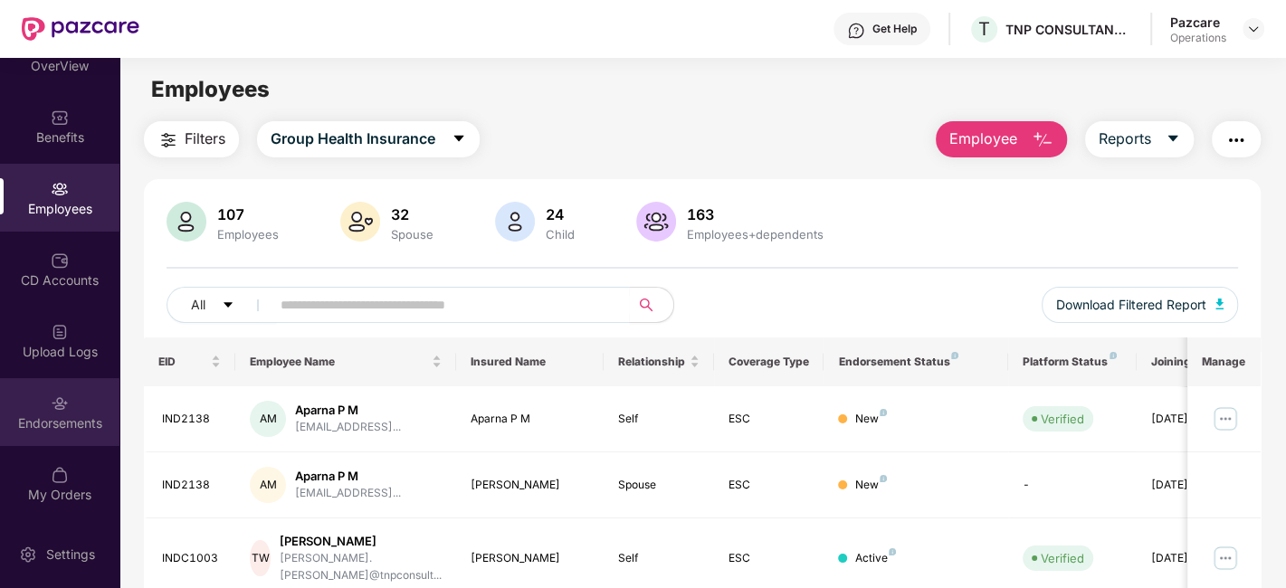
click at [38, 399] on div "Endorsements" at bounding box center [59, 412] width 119 height 68
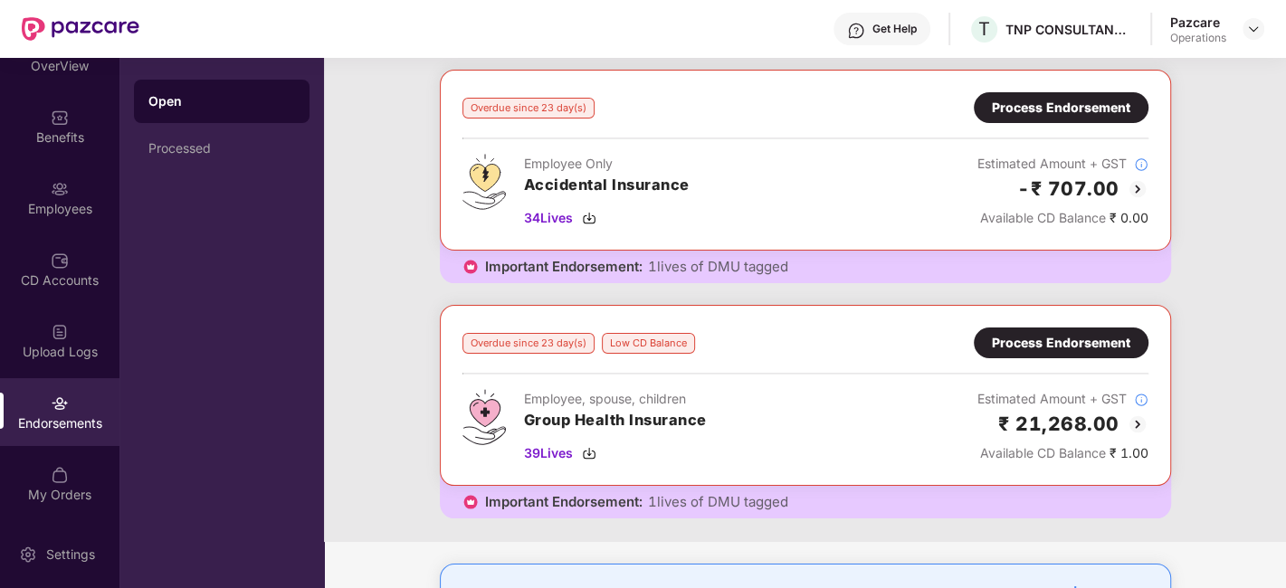
scroll to position [98, 0]
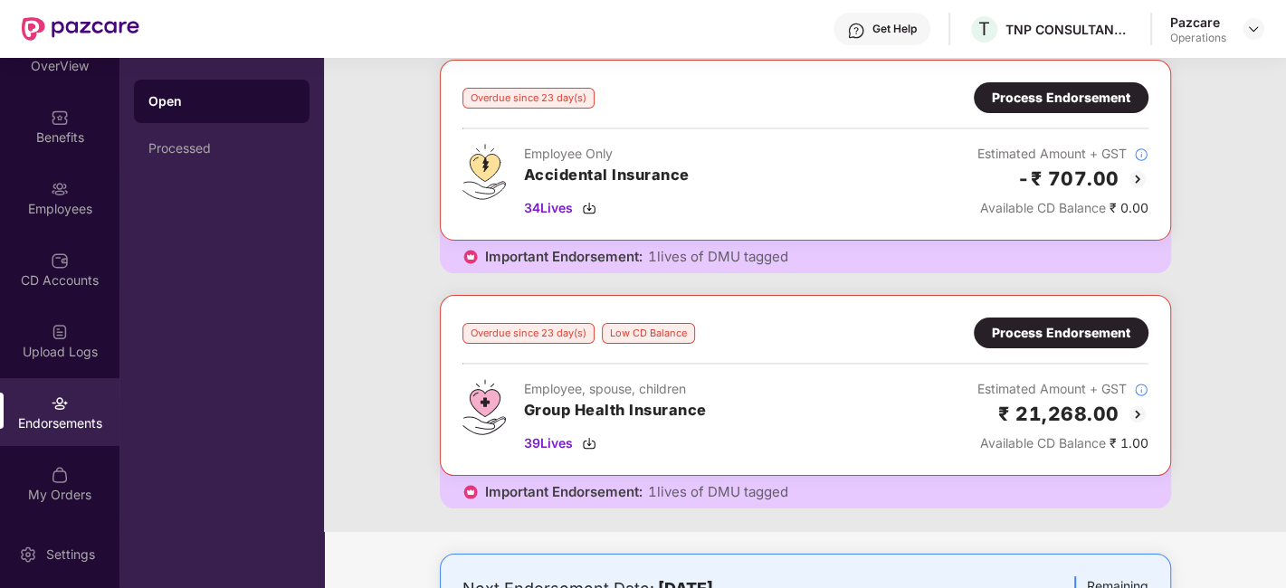
click at [1010, 323] on div "Process Endorsement" at bounding box center [1061, 333] width 138 height 20
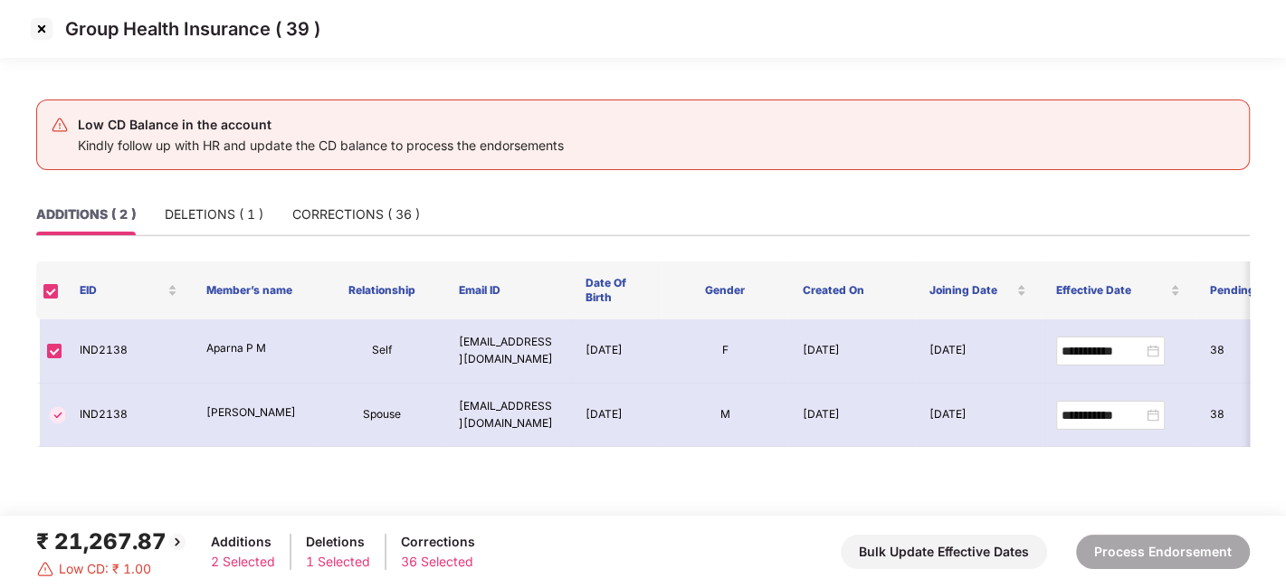
click at [39, 33] on img at bounding box center [41, 28] width 29 height 29
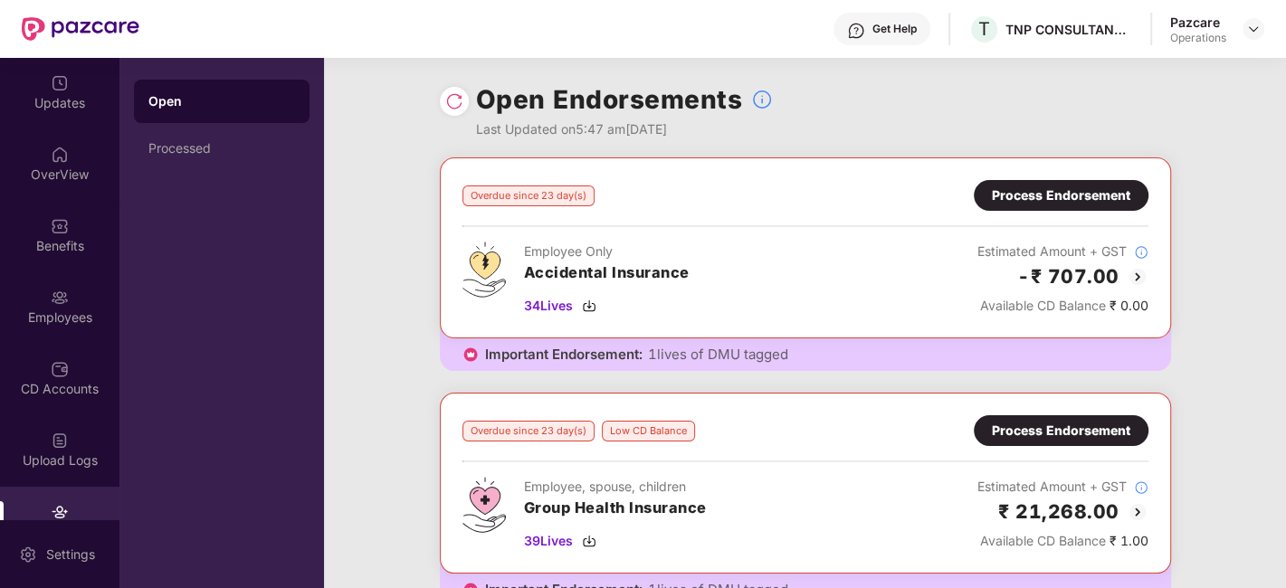
scroll to position [217, 0]
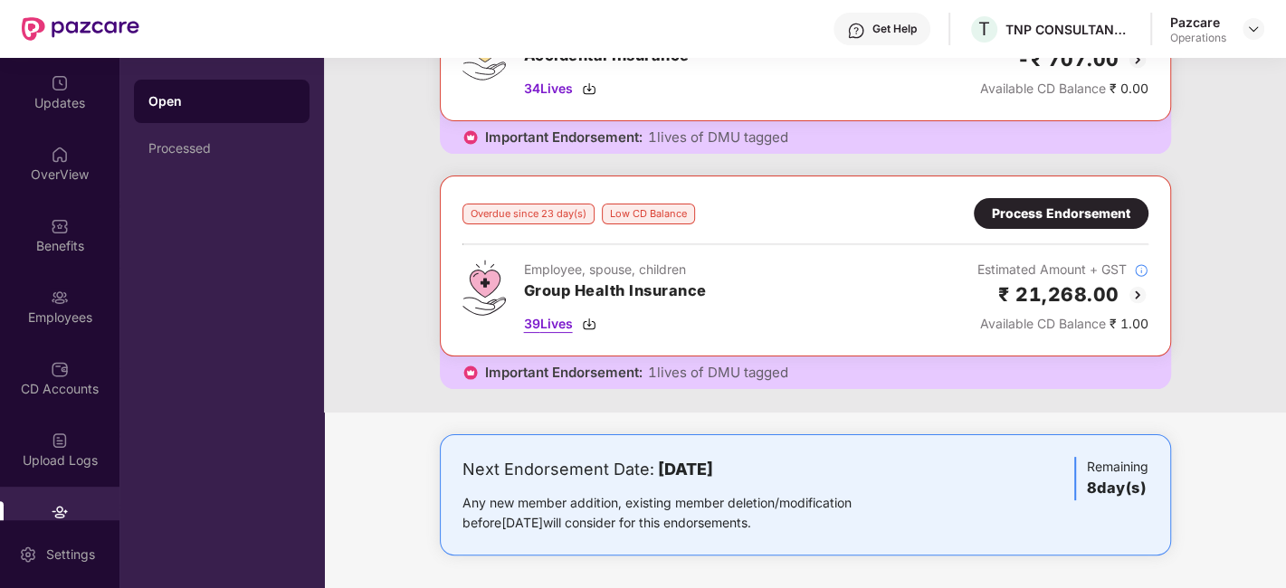
click at [547, 317] on span "39 Lives" at bounding box center [548, 324] width 49 height 20
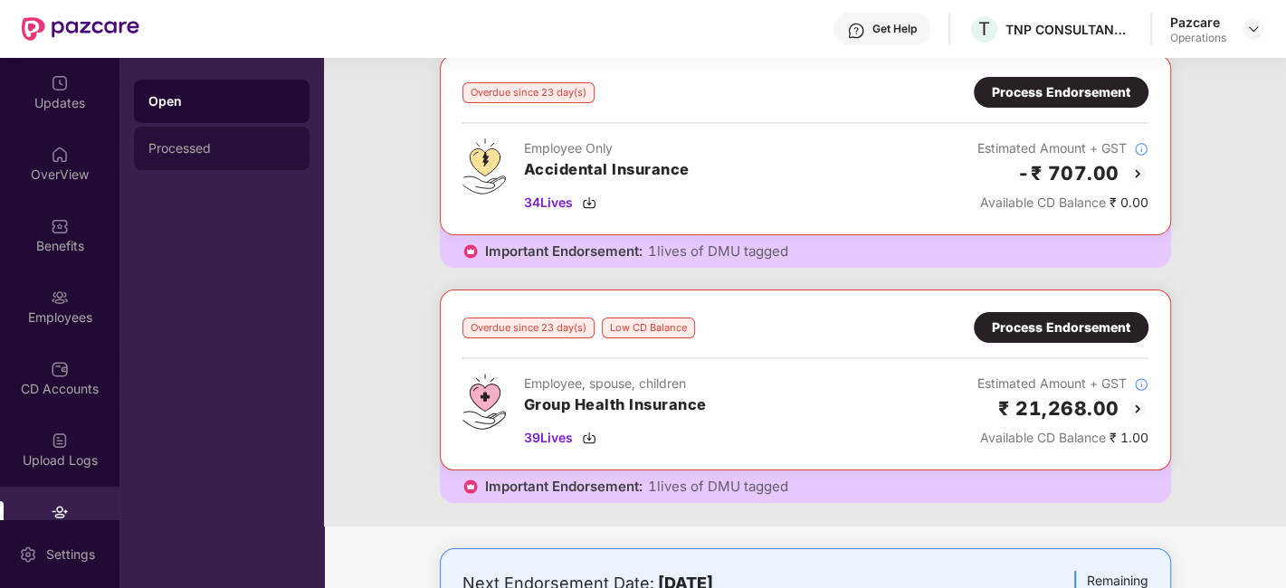
click at [181, 148] on div "Processed" at bounding box center [221, 148] width 147 height 14
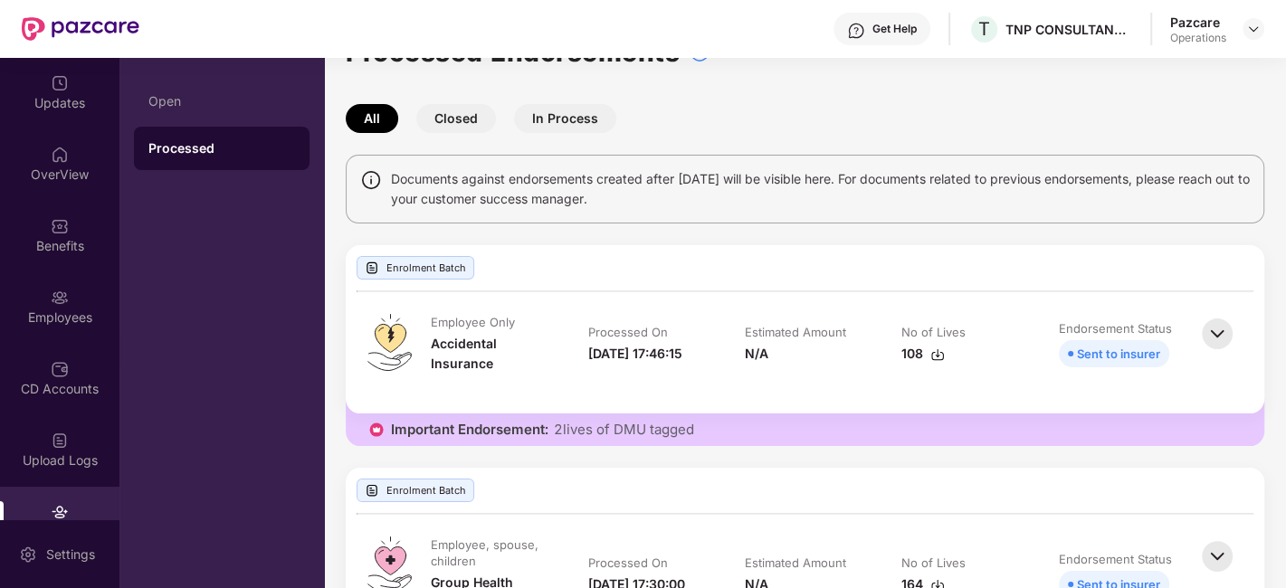
scroll to position [0, 0]
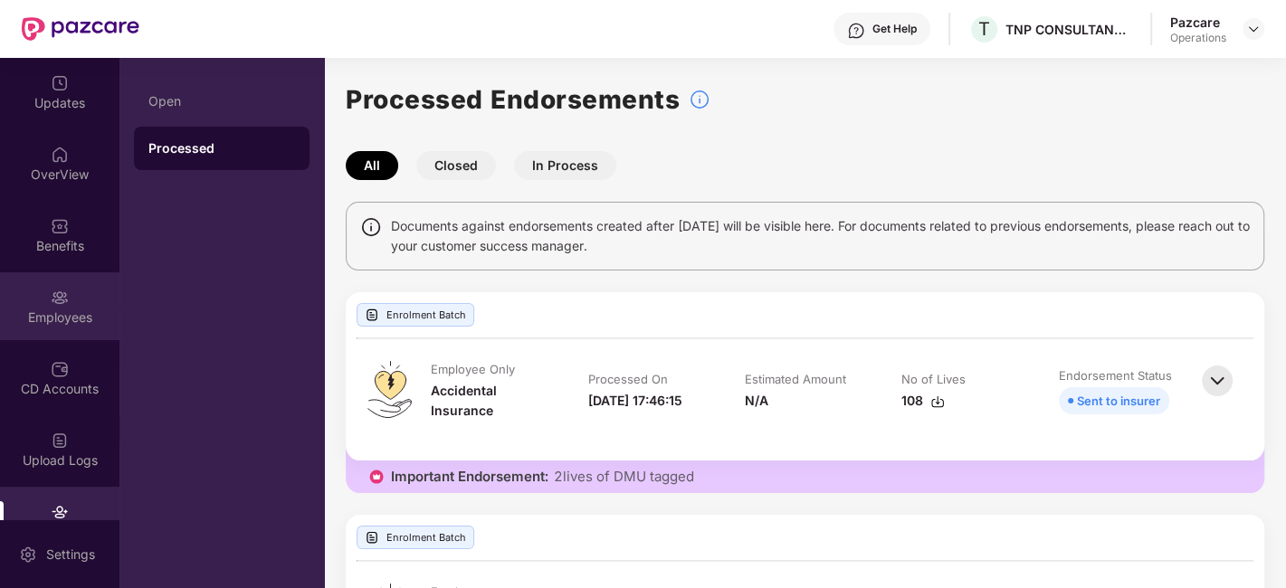
click at [43, 300] on div "Employees" at bounding box center [59, 306] width 119 height 68
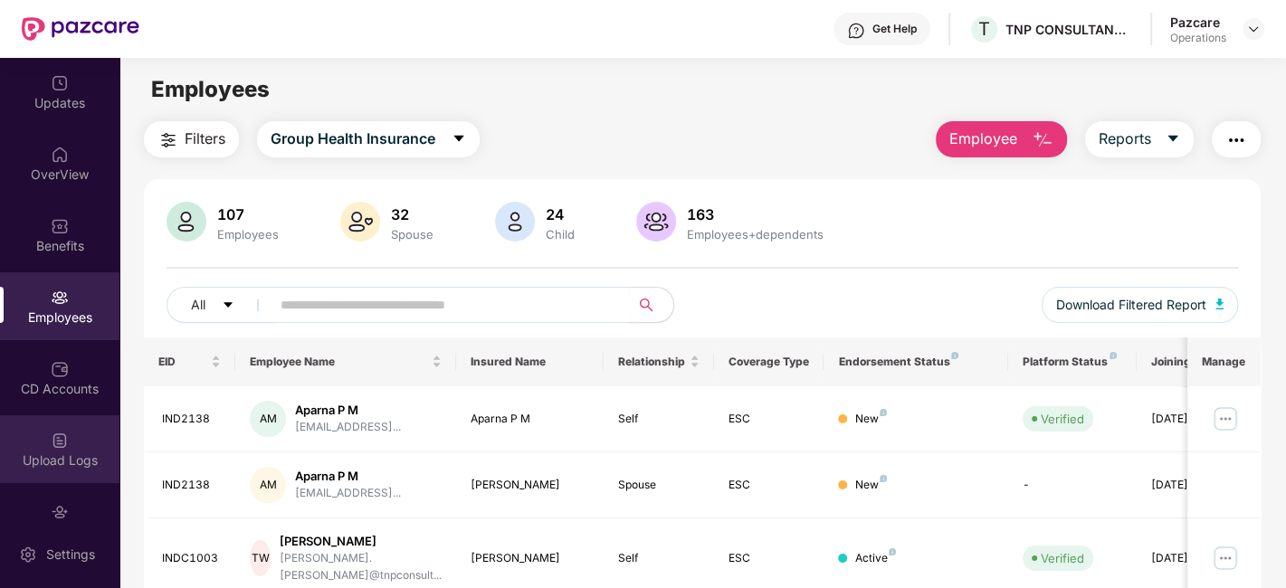
click at [38, 436] on div "Upload Logs" at bounding box center [59, 449] width 119 height 68
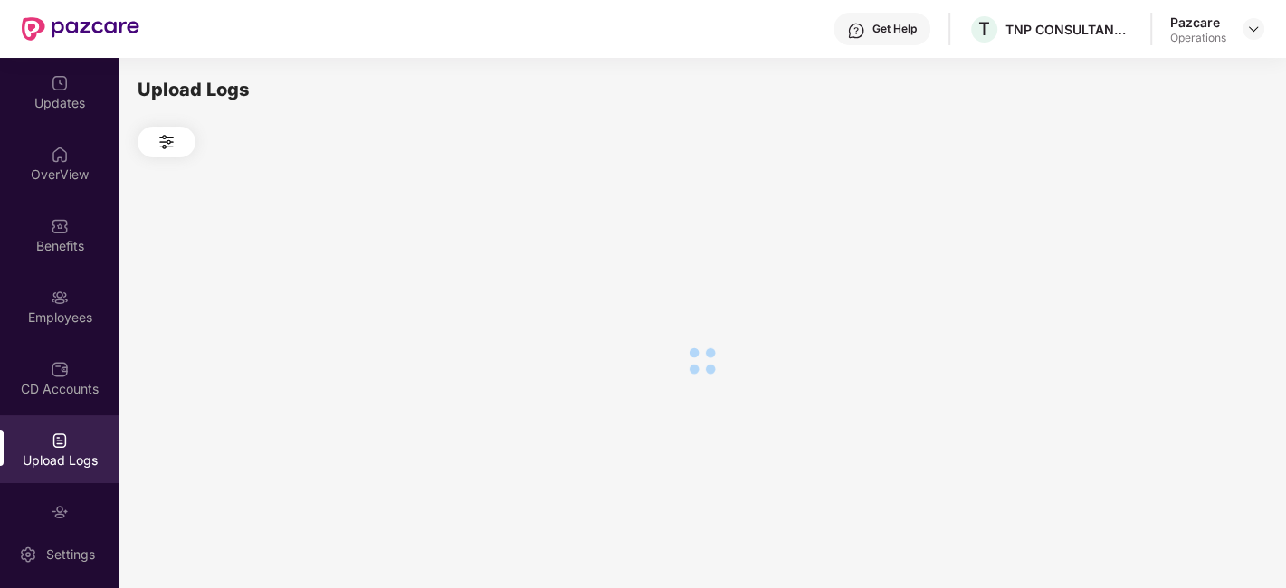
scroll to position [109, 0]
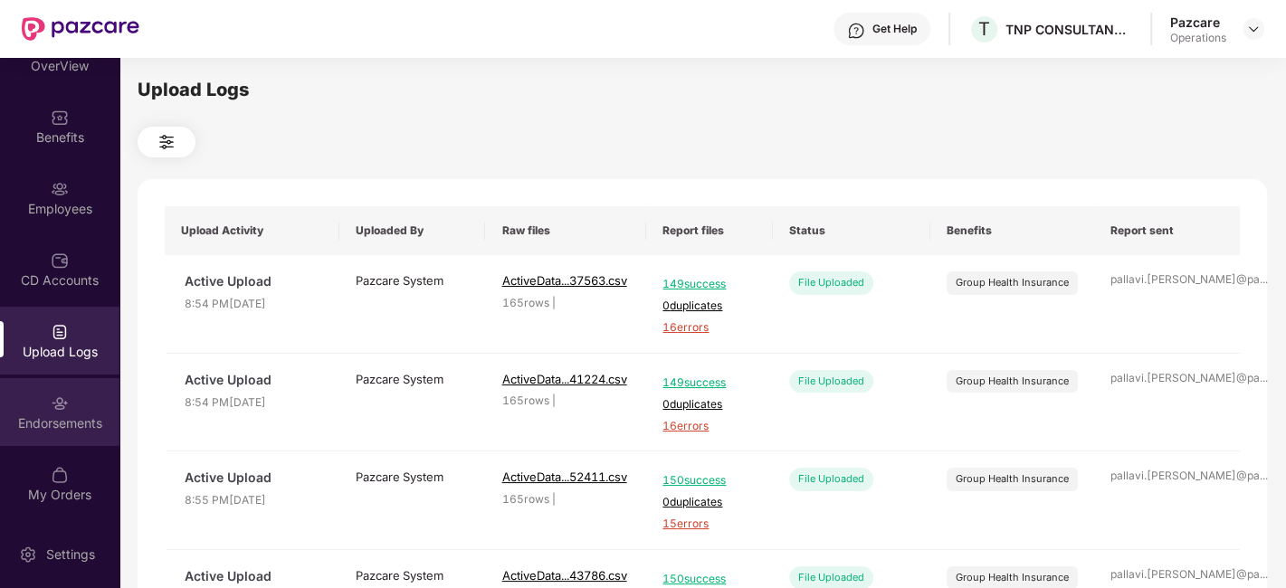
click at [36, 389] on div "Endorsements" at bounding box center [59, 412] width 119 height 68
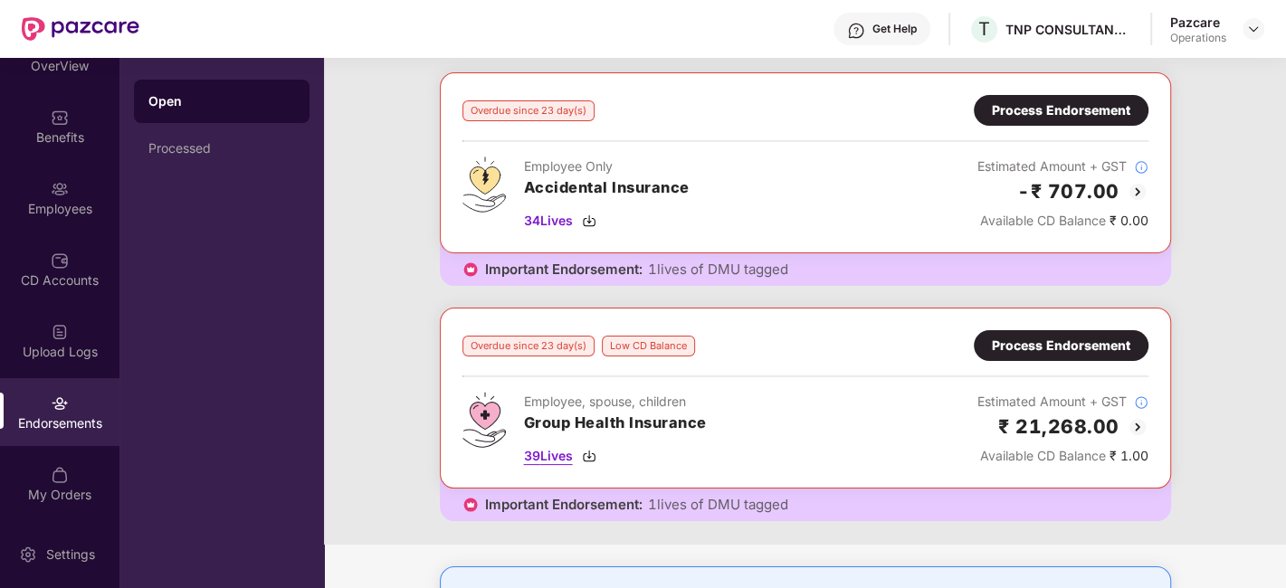
scroll to position [81, 0]
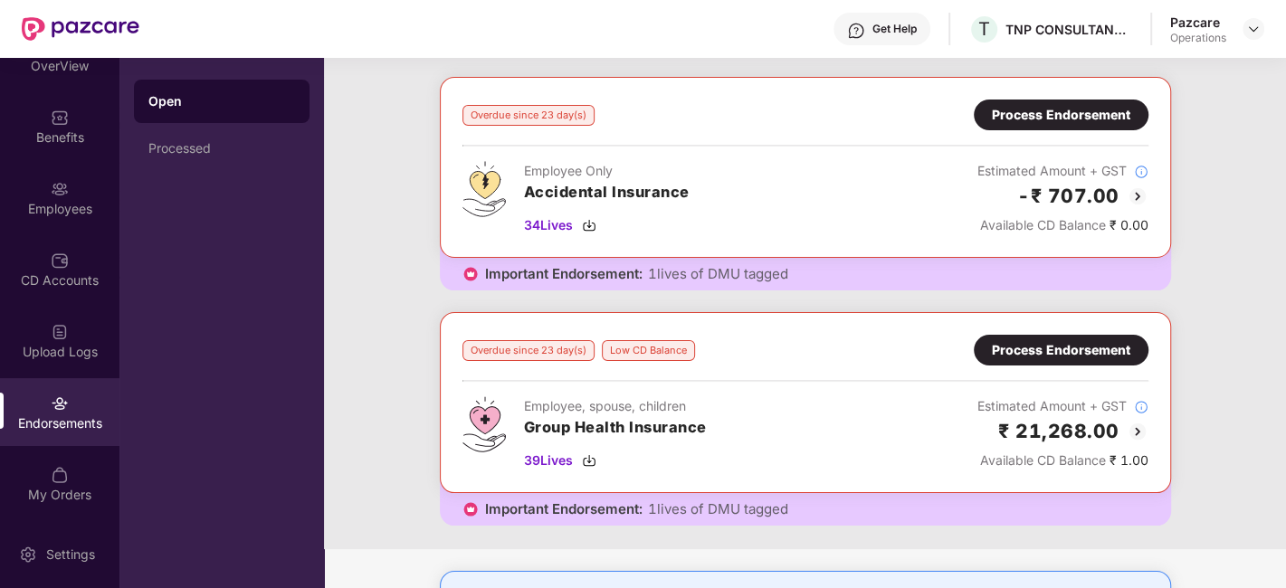
click at [1010, 357] on div "Process Endorsement" at bounding box center [1061, 350] width 138 height 20
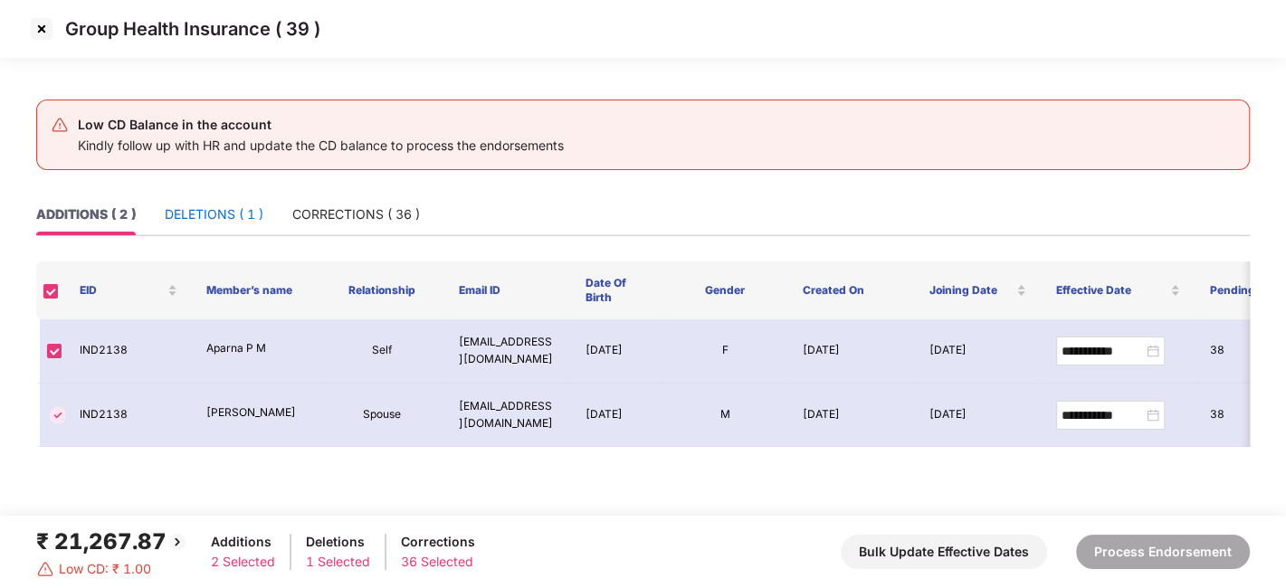
click at [212, 212] on div "DELETIONS ( 1 )" at bounding box center [214, 215] width 99 height 20
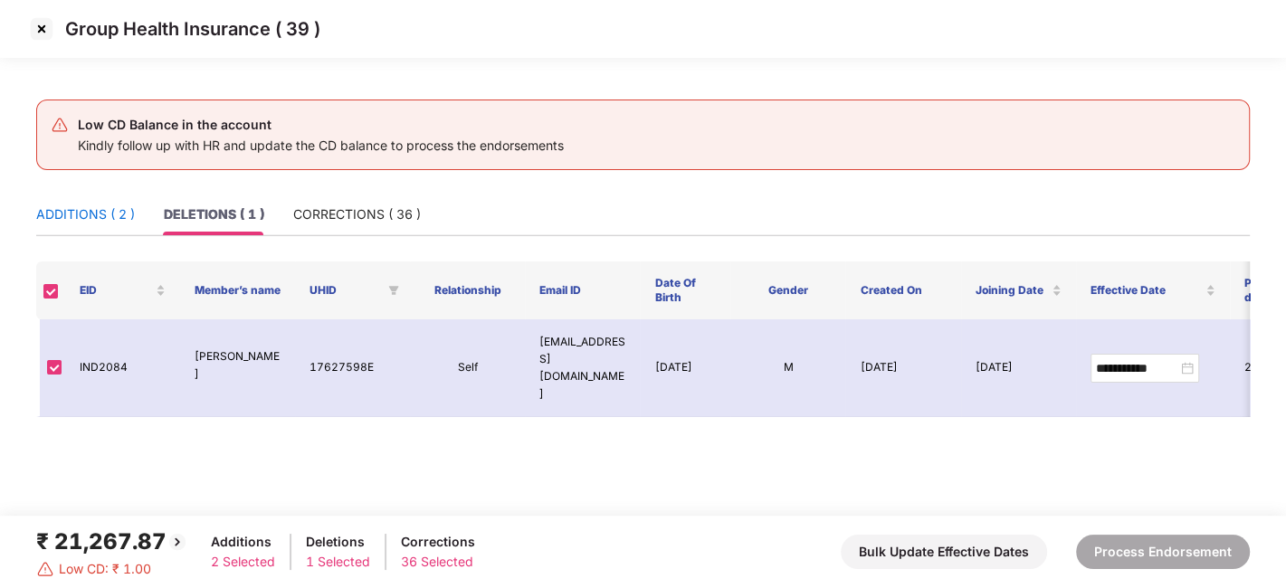
click at [100, 218] on div "ADDITIONS ( 2 )" at bounding box center [85, 215] width 99 height 20
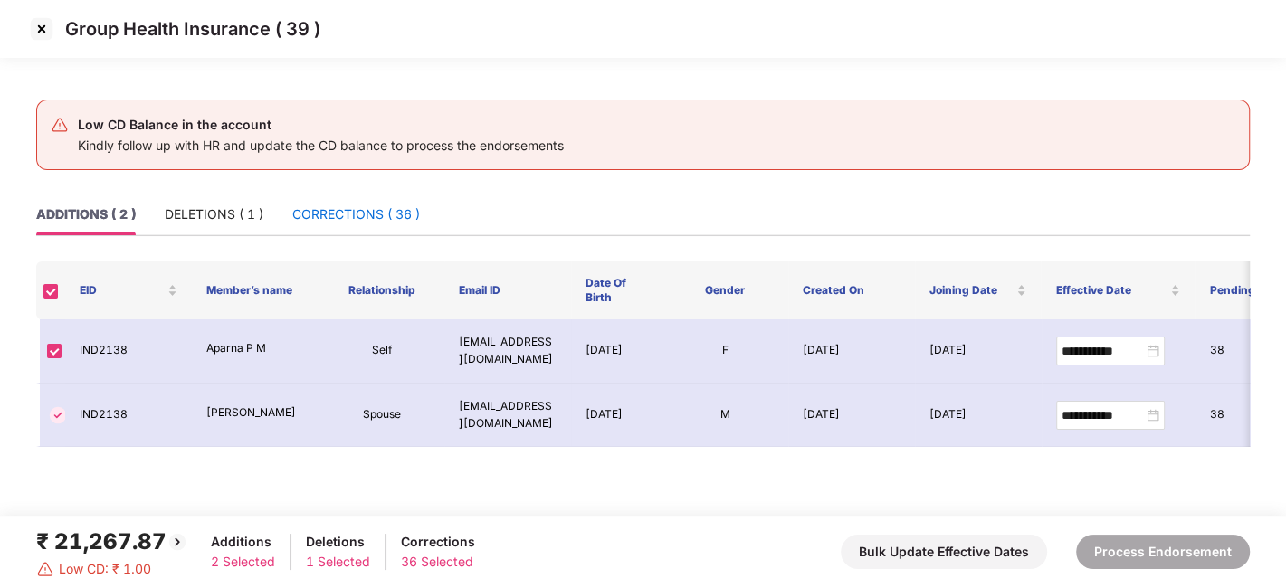
click at [357, 216] on div "CORRECTIONS ( 36 )" at bounding box center [356, 215] width 128 height 20
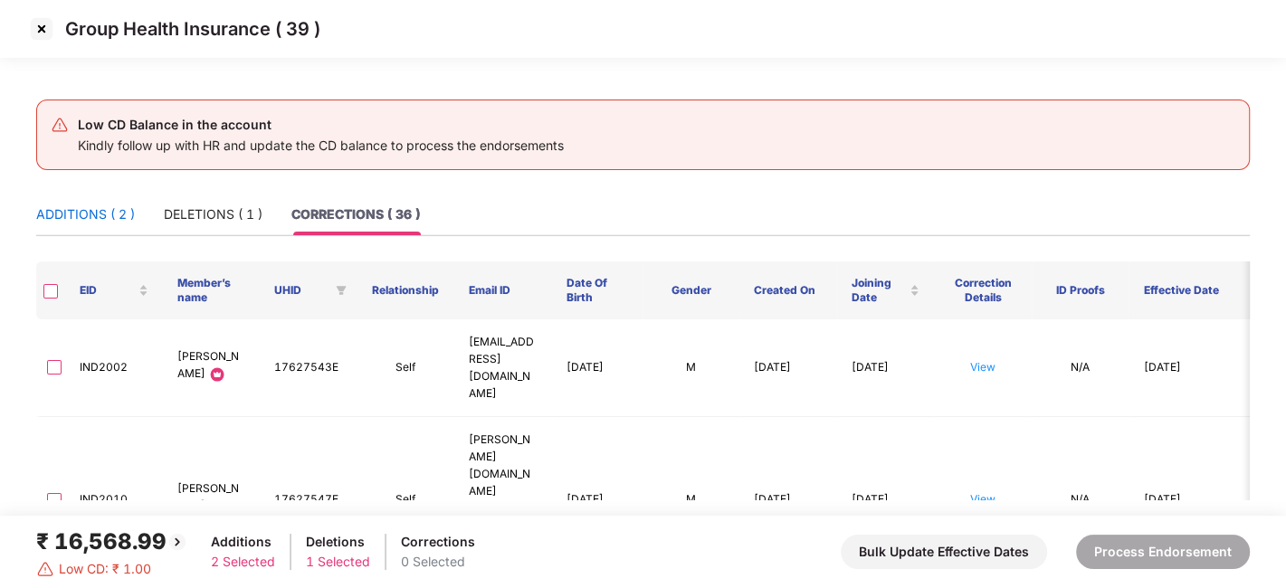
click at [82, 224] on div "ADDITIONS ( 2 )" at bounding box center [85, 215] width 99 height 20
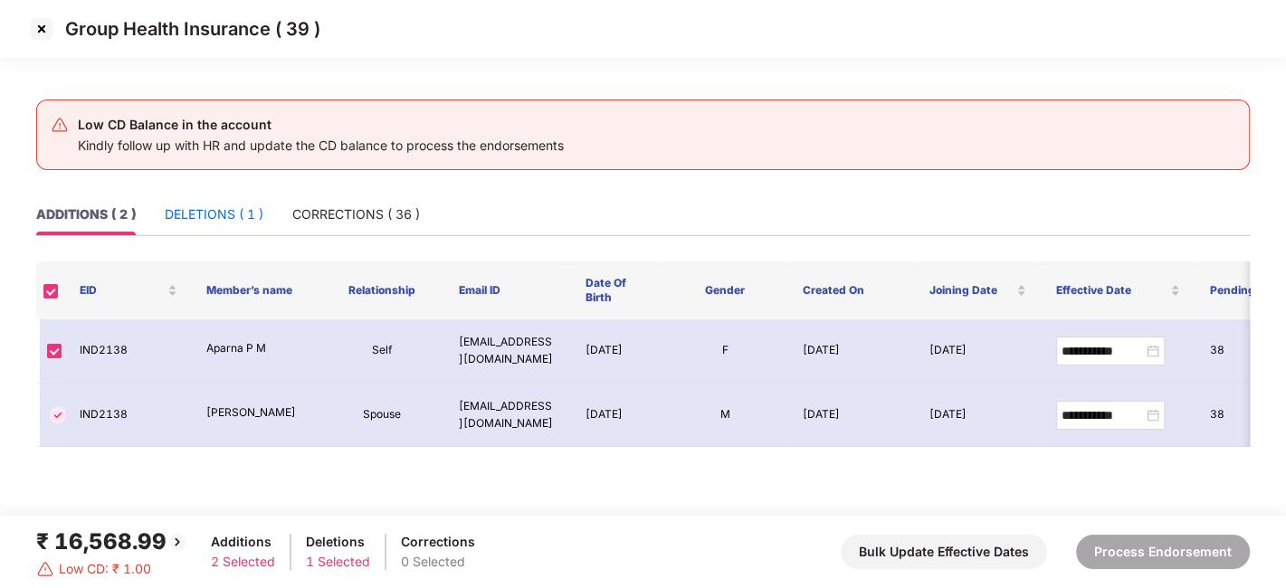
click at [192, 214] on div "DELETIONS ( 1 )" at bounding box center [214, 215] width 99 height 20
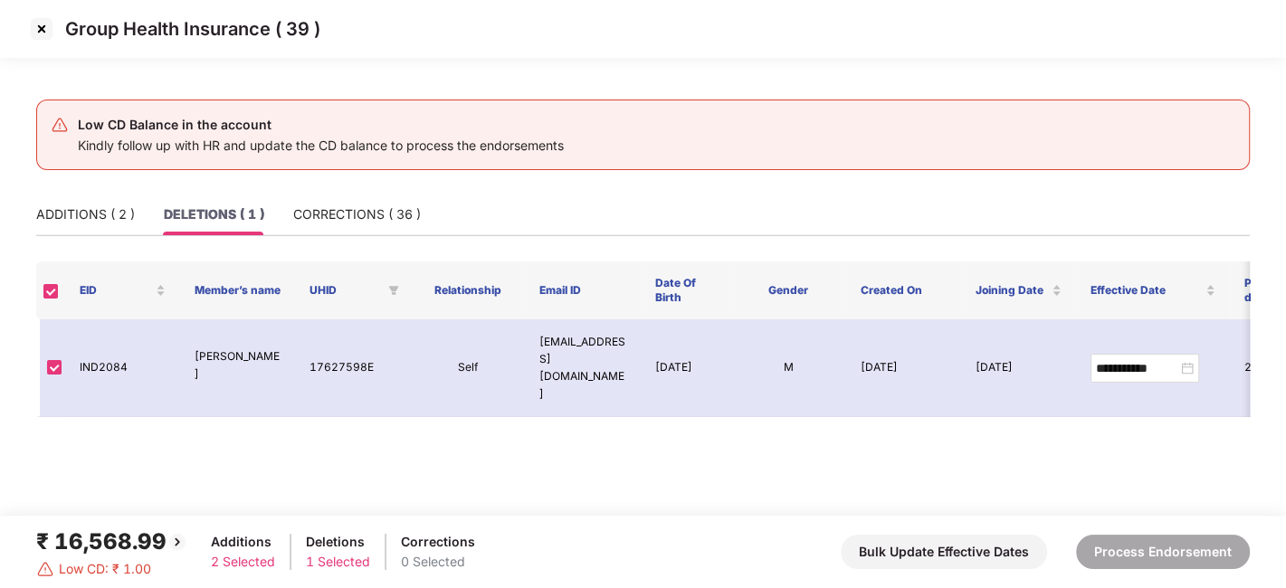
click at [37, 27] on img at bounding box center [41, 28] width 29 height 29
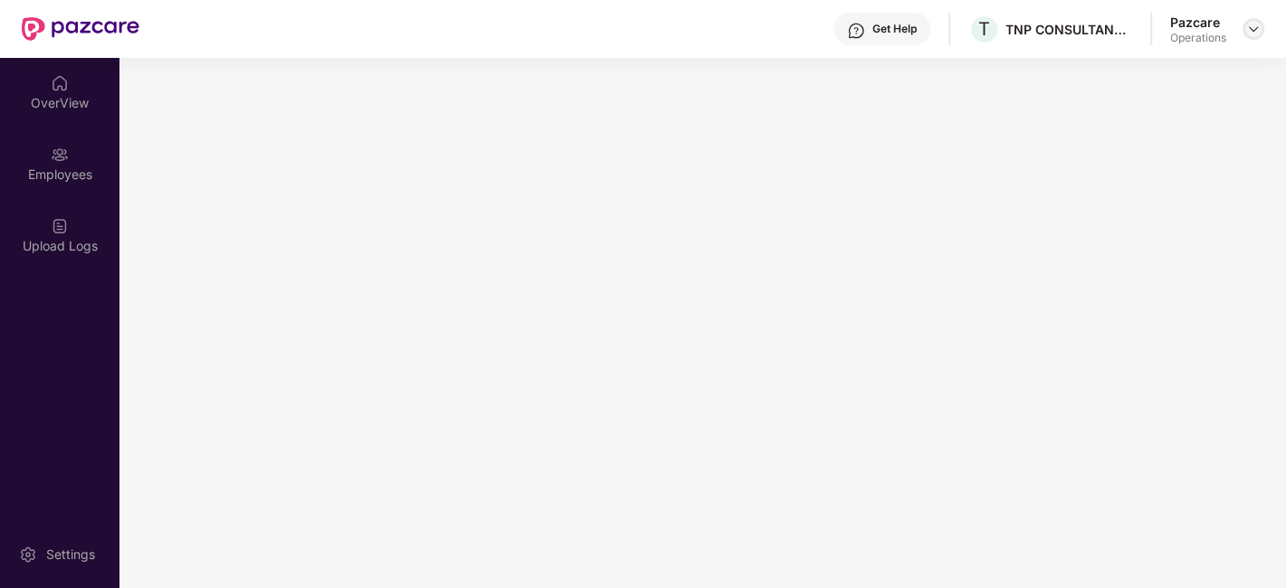
click at [1252, 27] on img at bounding box center [1253, 29] width 14 height 14
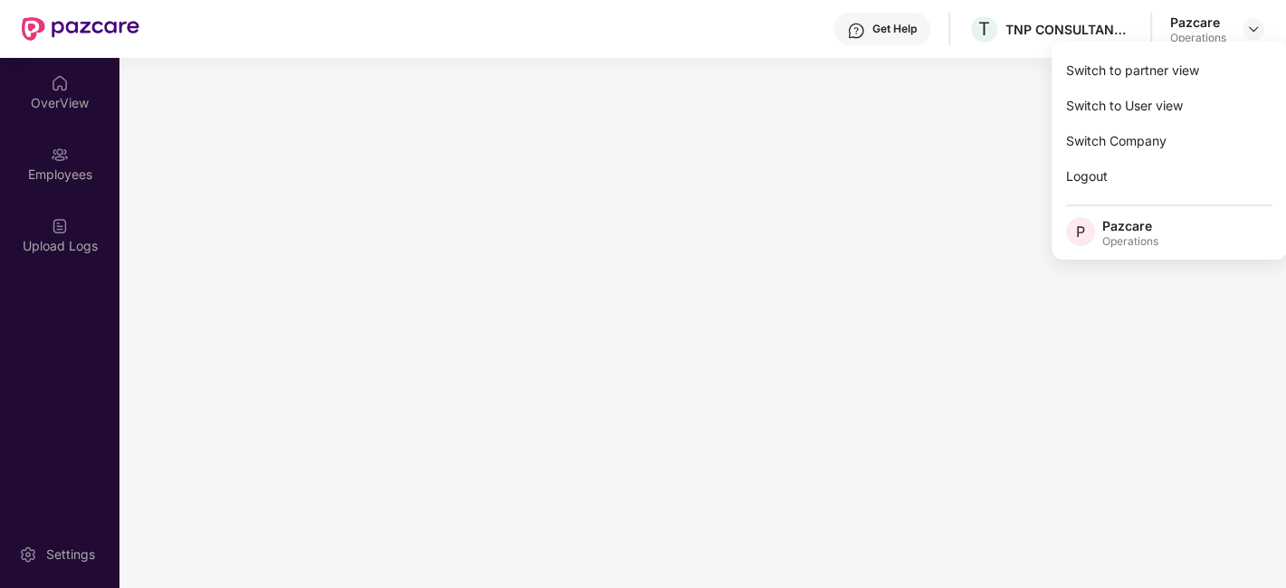
click at [1101, 80] on div "Switch to partner view" at bounding box center [1169, 69] width 235 height 35
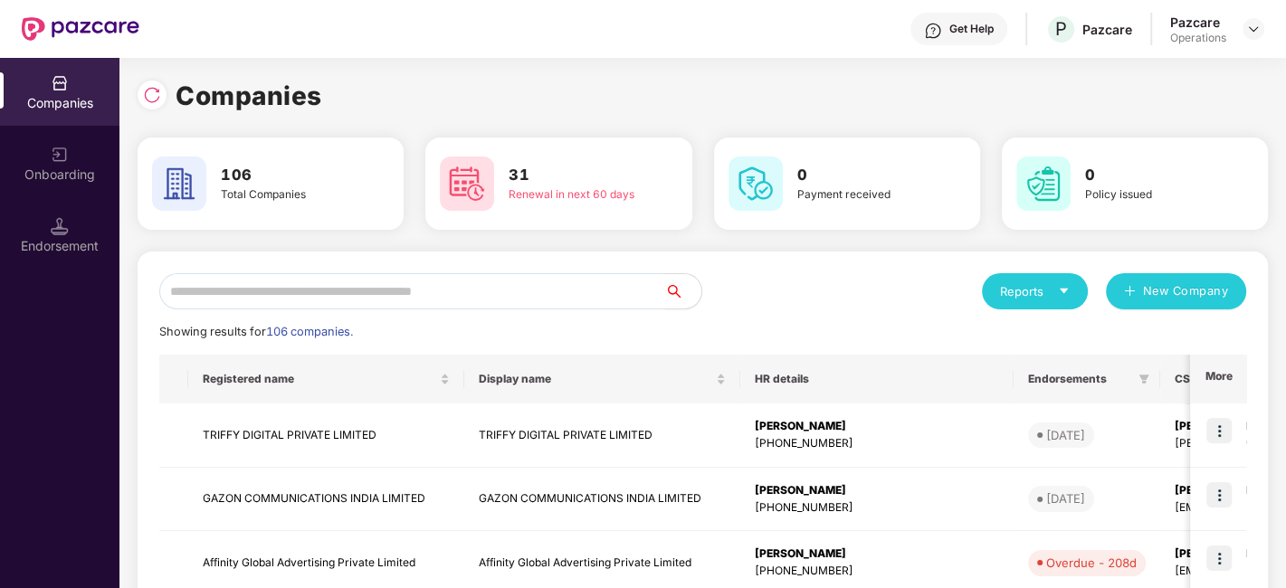
click at [582, 295] on input "text" at bounding box center [412, 291] width 506 height 36
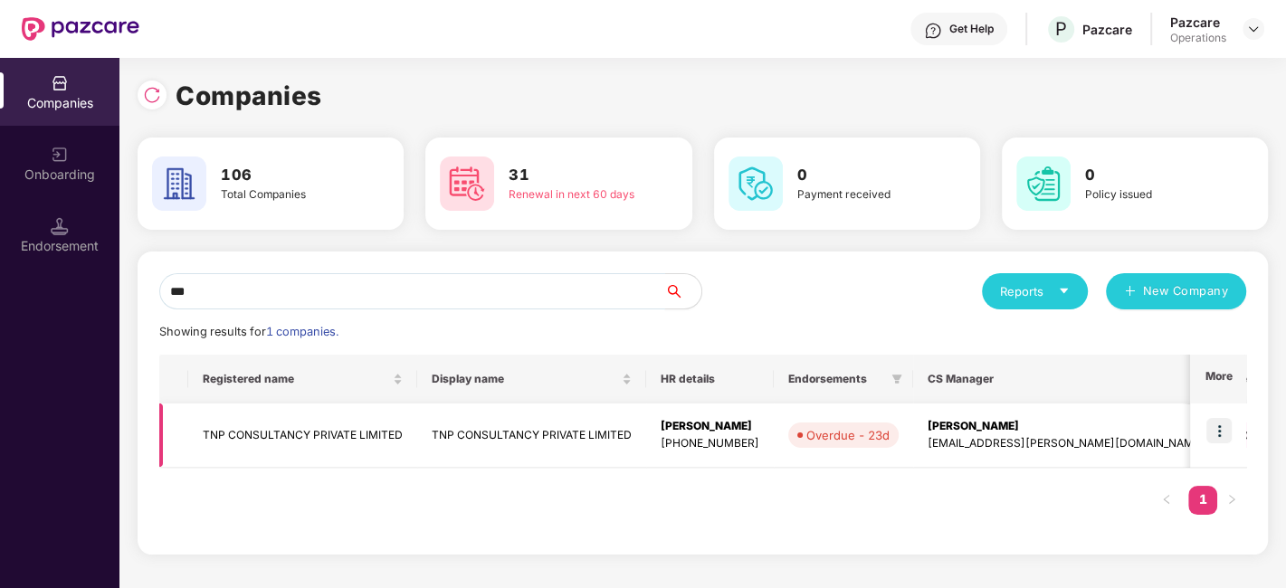
type input "***"
click at [344, 438] on td "TNP CONSULTANCY PRIVATE LIMITED" at bounding box center [302, 436] width 229 height 64
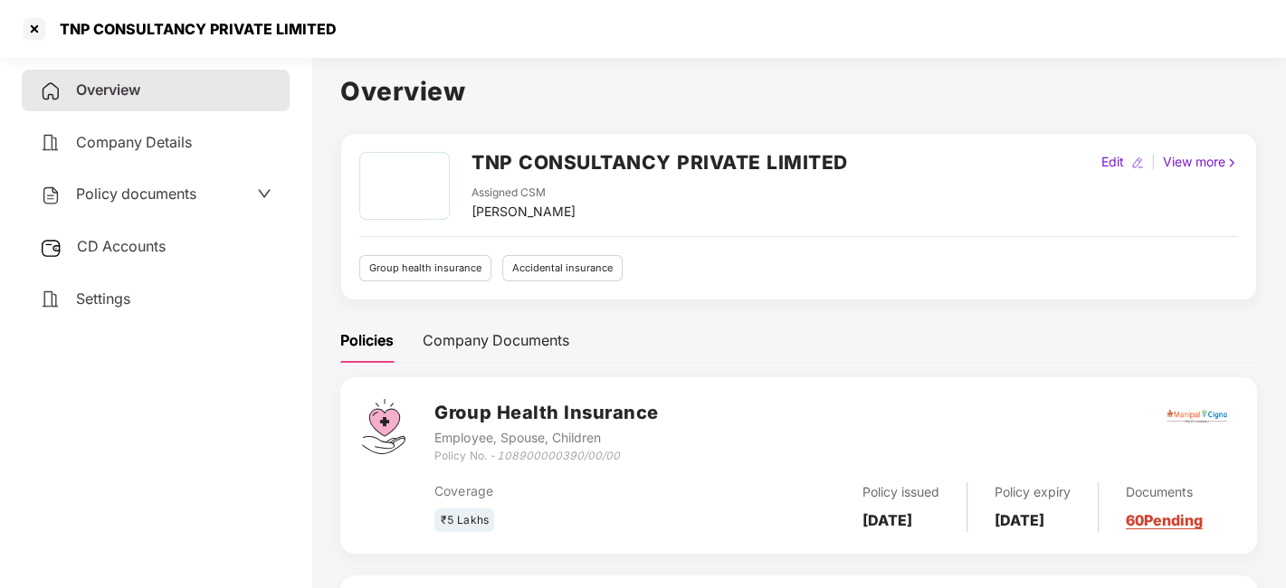
click at [134, 252] on span "CD Accounts" at bounding box center [121, 246] width 89 height 18
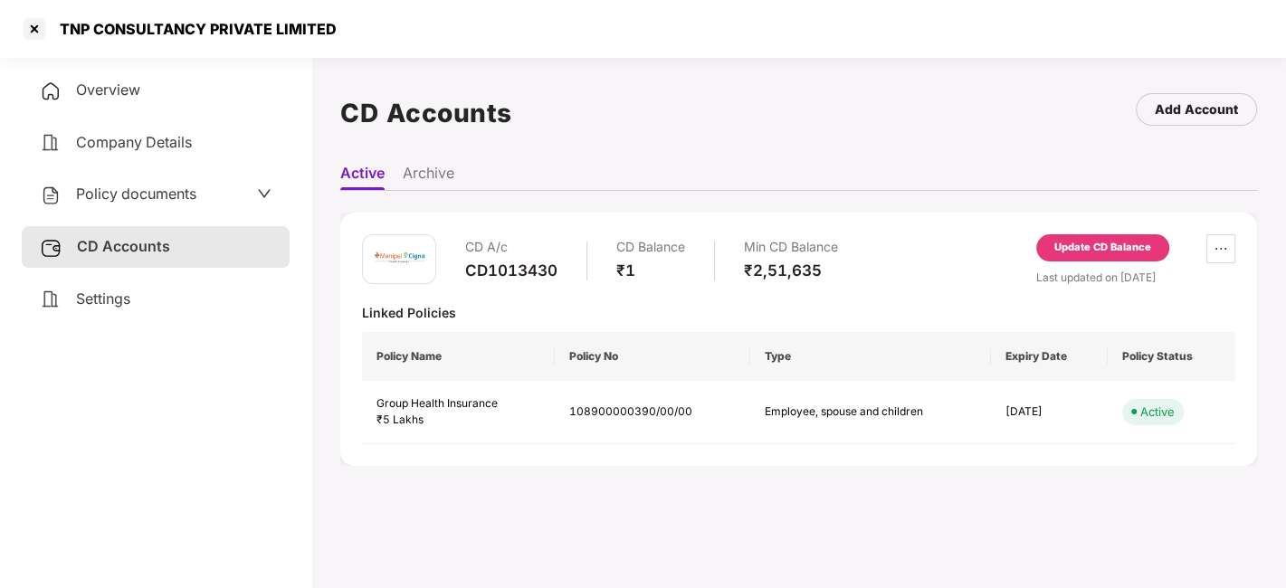
click at [1087, 248] on div "Update CD Balance" at bounding box center [1102, 248] width 97 height 16
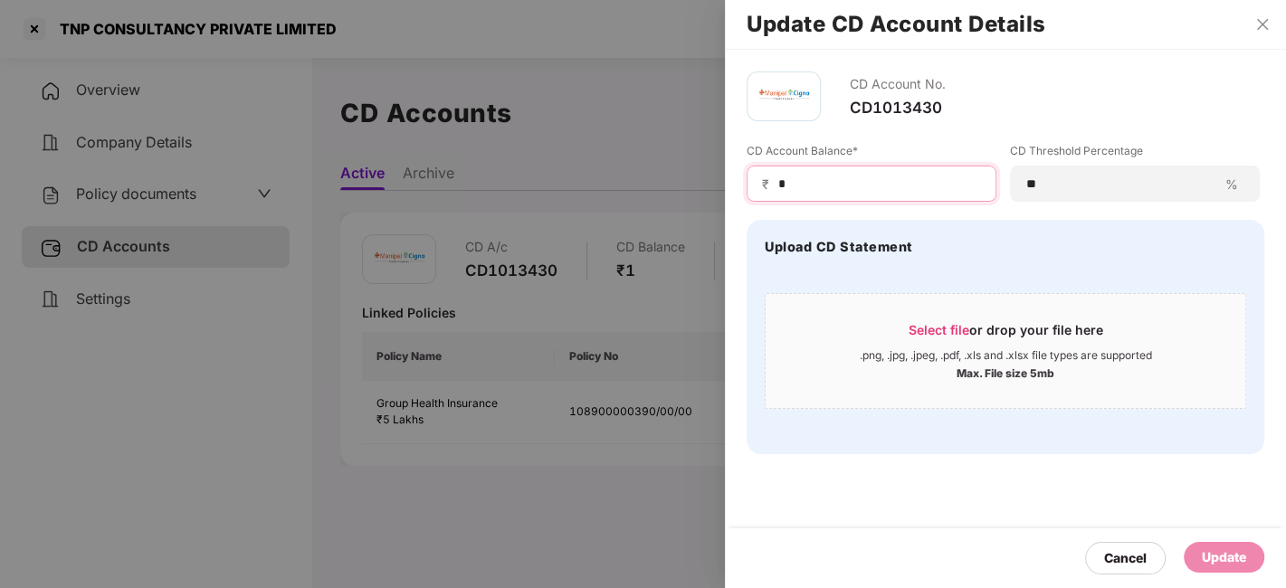
click at [804, 185] on input "*" at bounding box center [878, 184] width 205 height 19
type input "*****"
click at [1227, 555] on div "Update" at bounding box center [1224, 558] width 44 height 20
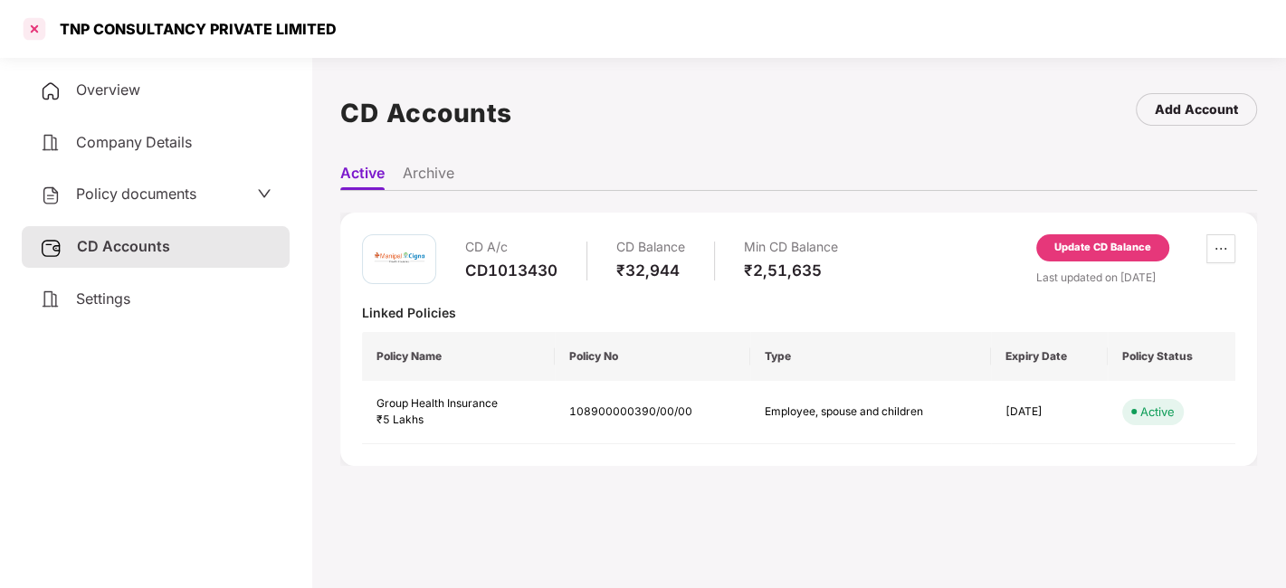
click at [35, 25] on div at bounding box center [34, 28] width 29 height 29
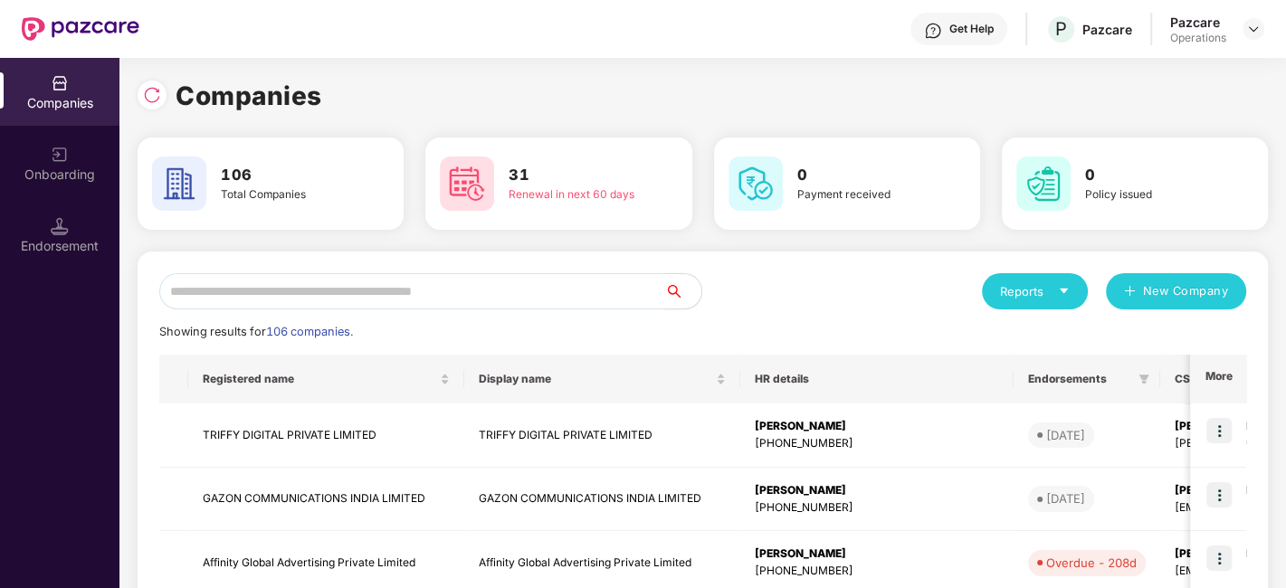
click at [295, 288] on input "text" at bounding box center [412, 291] width 506 height 36
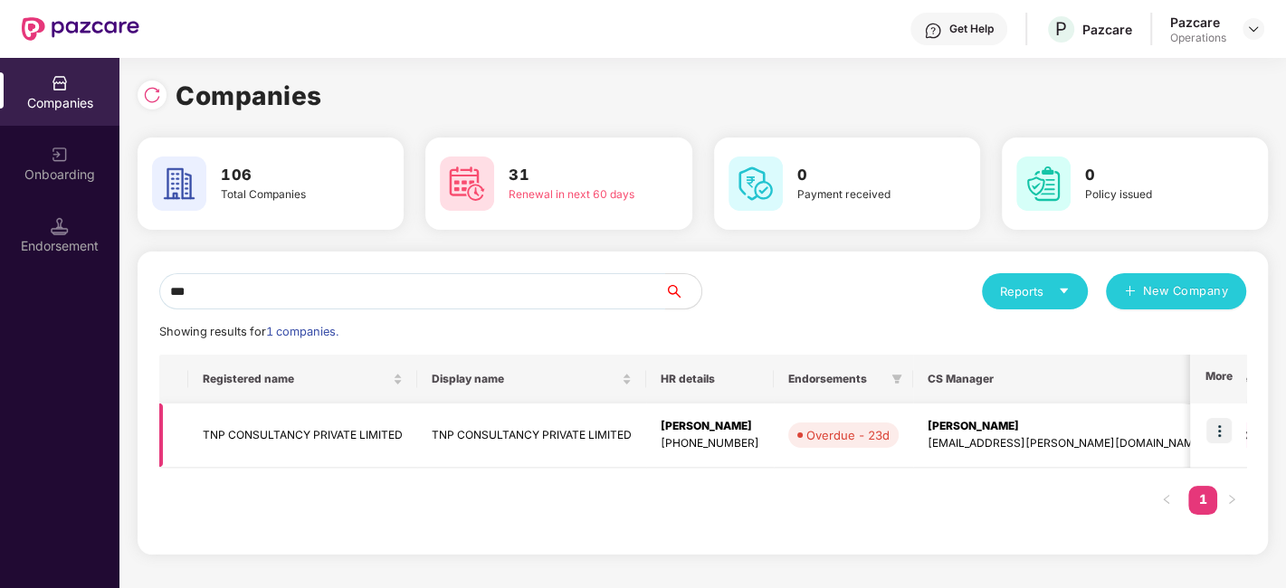
type input "***"
click at [1213, 427] on img at bounding box center [1218, 430] width 25 height 25
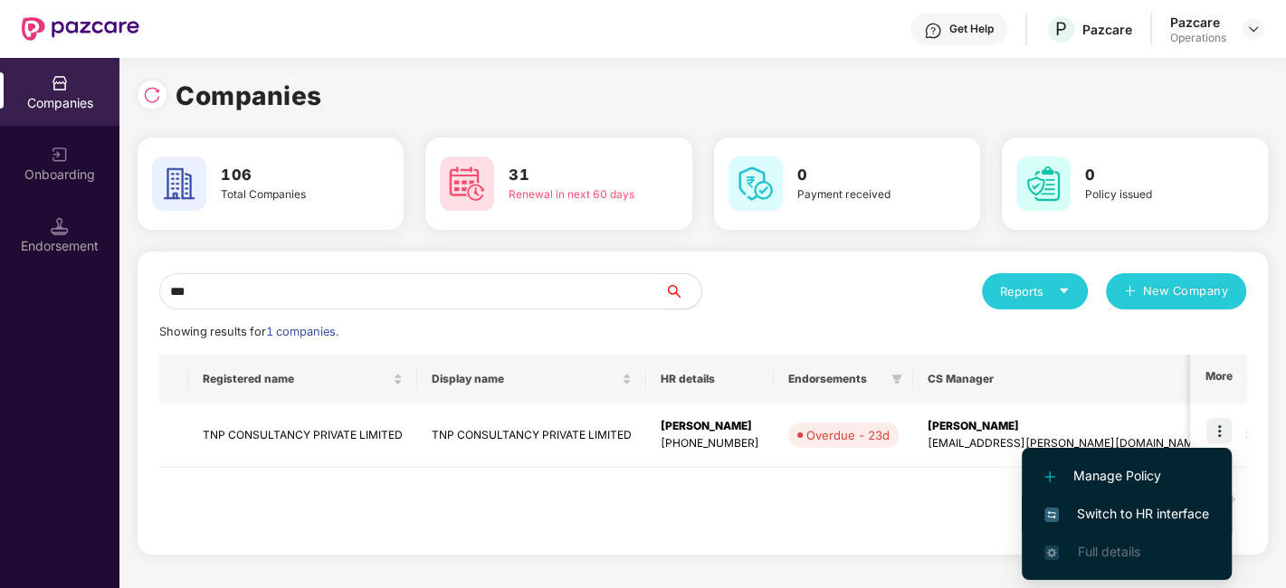
click at [1114, 508] on span "Switch to HR interface" at bounding box center [1126, 514] width 165 height 20
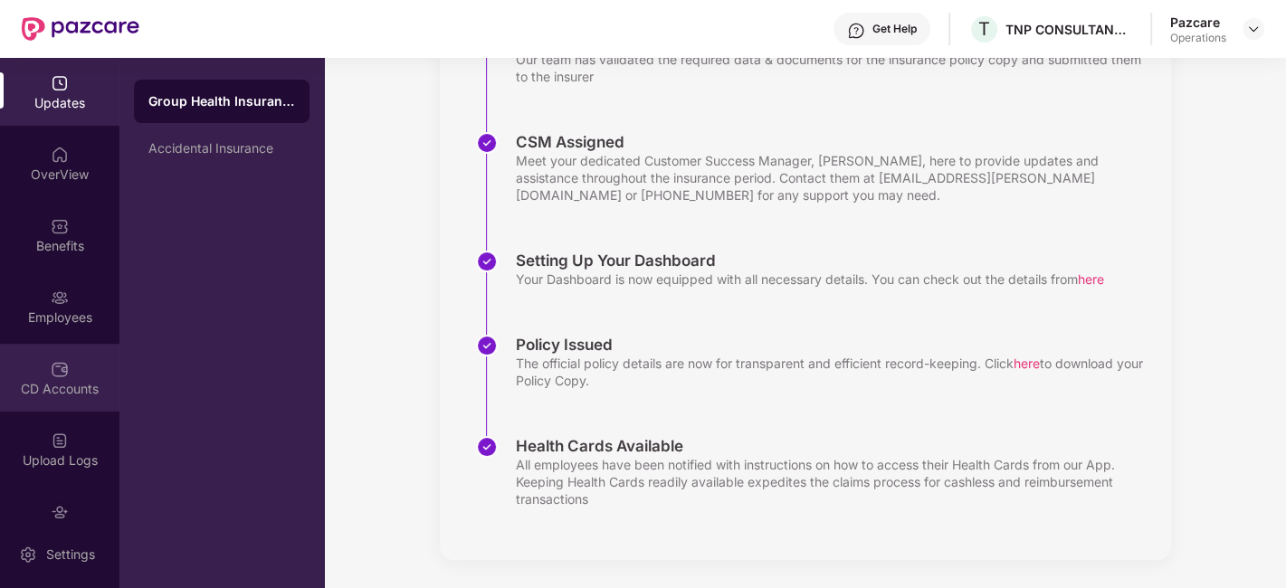
scroll to position [109, 0]
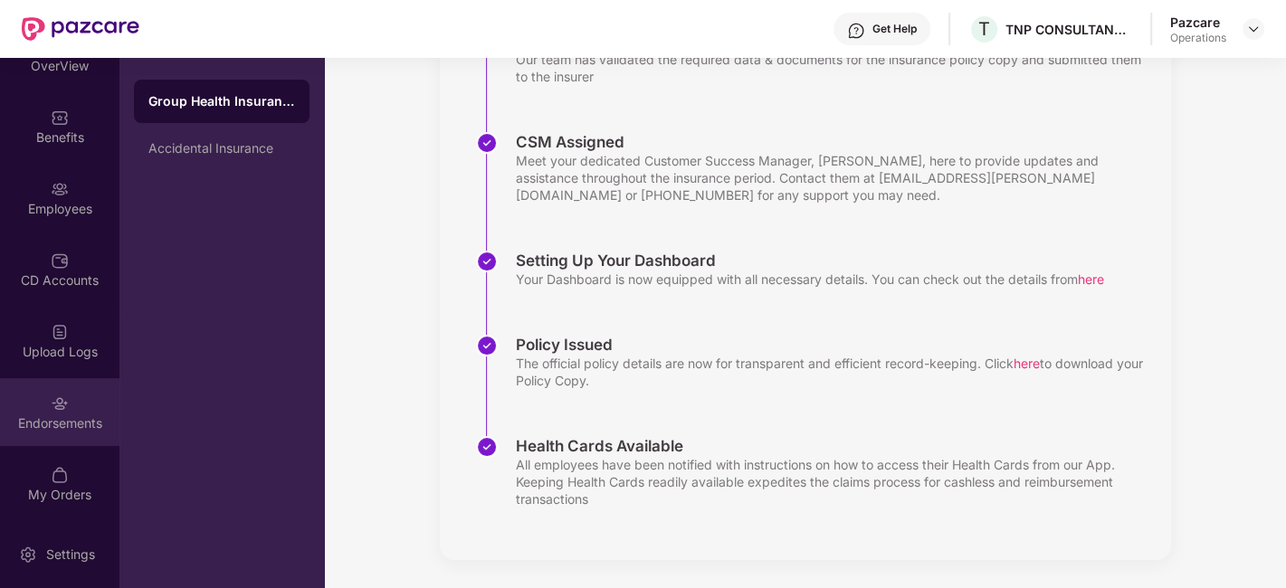
click at [35, 396] on div "Endorsements" at bounding box center [59, 412] width 119 height 68
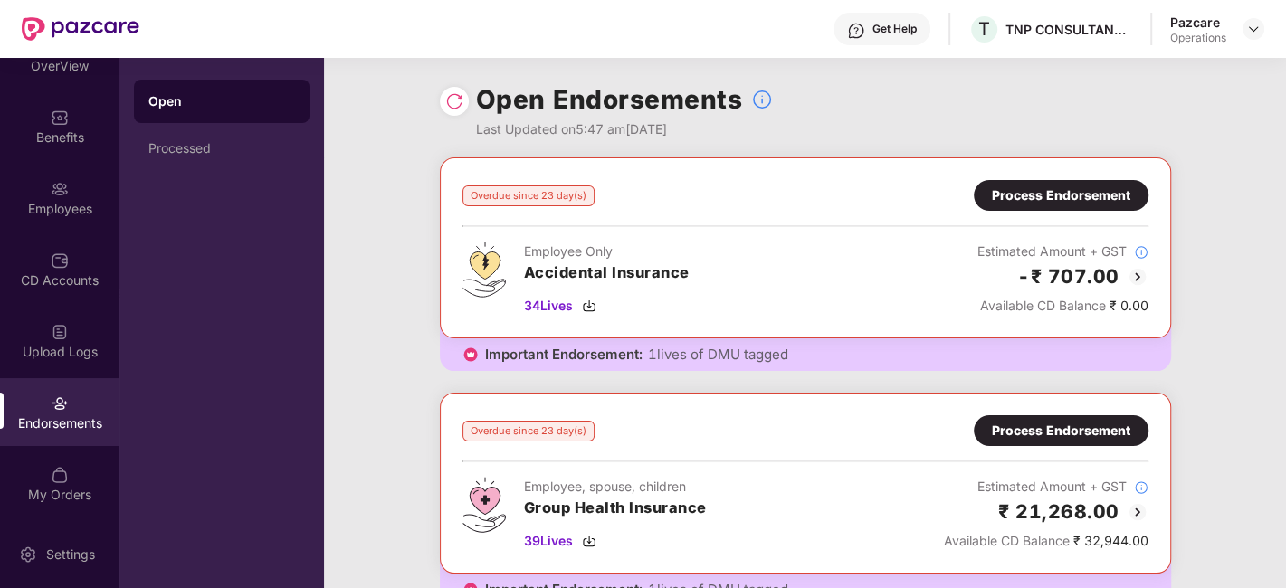
scroll to position [217, 0]
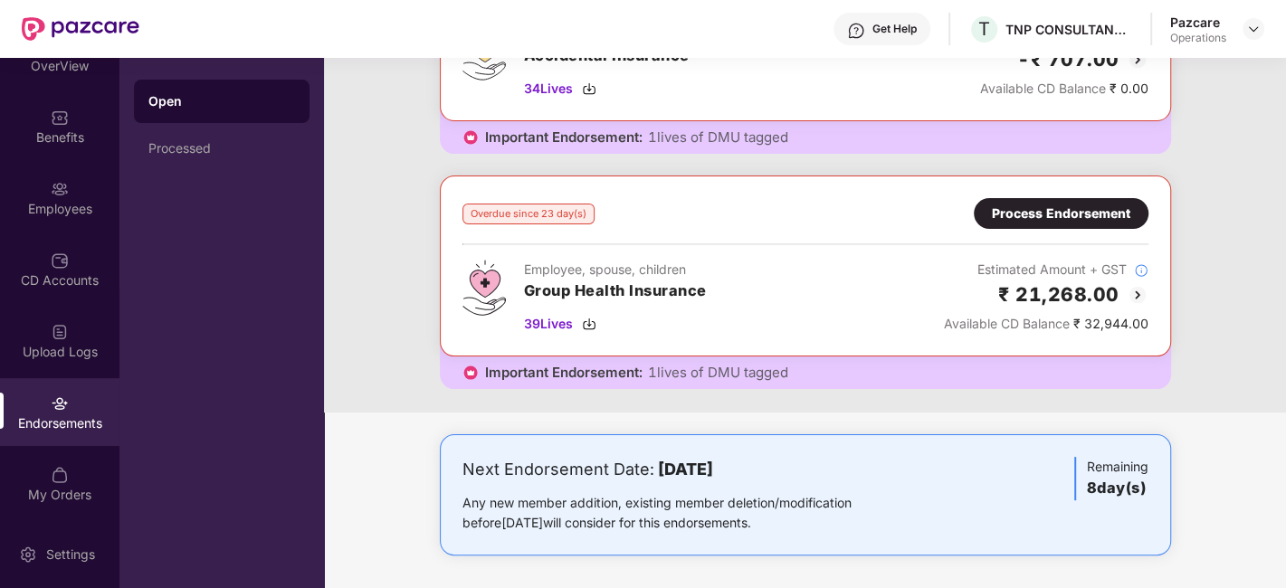
click at [1050, 208] on div "Process Endorsement" at bounding box center [1061, 214] width 138 height 20
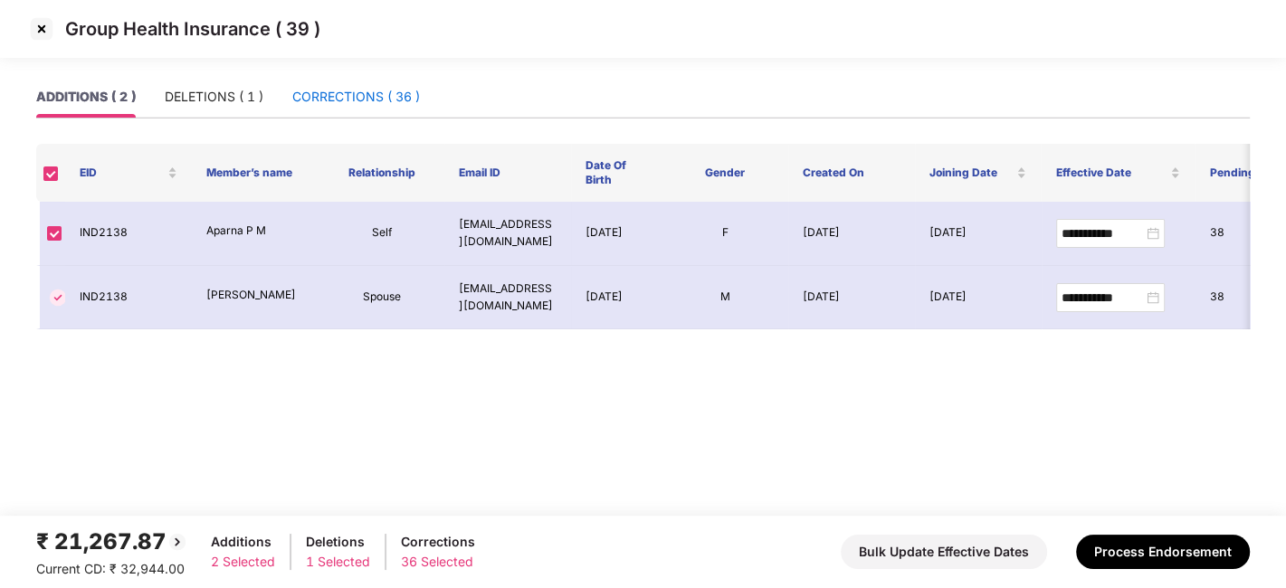
click at [351, 97] on div "CORRECTIONS ( 36 )" at bounding box center [356, 97] width 128 height 20
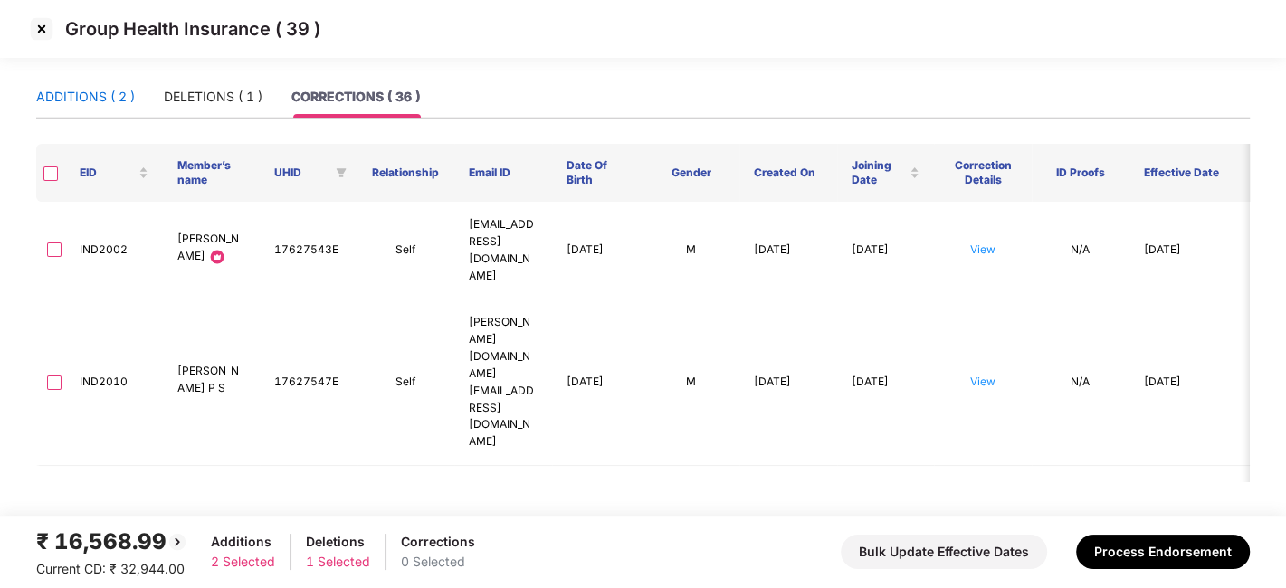
click at [81, 96] on div "ADDITIONS ( 2 )" at bounding box center [85, 97] width 99 height 20
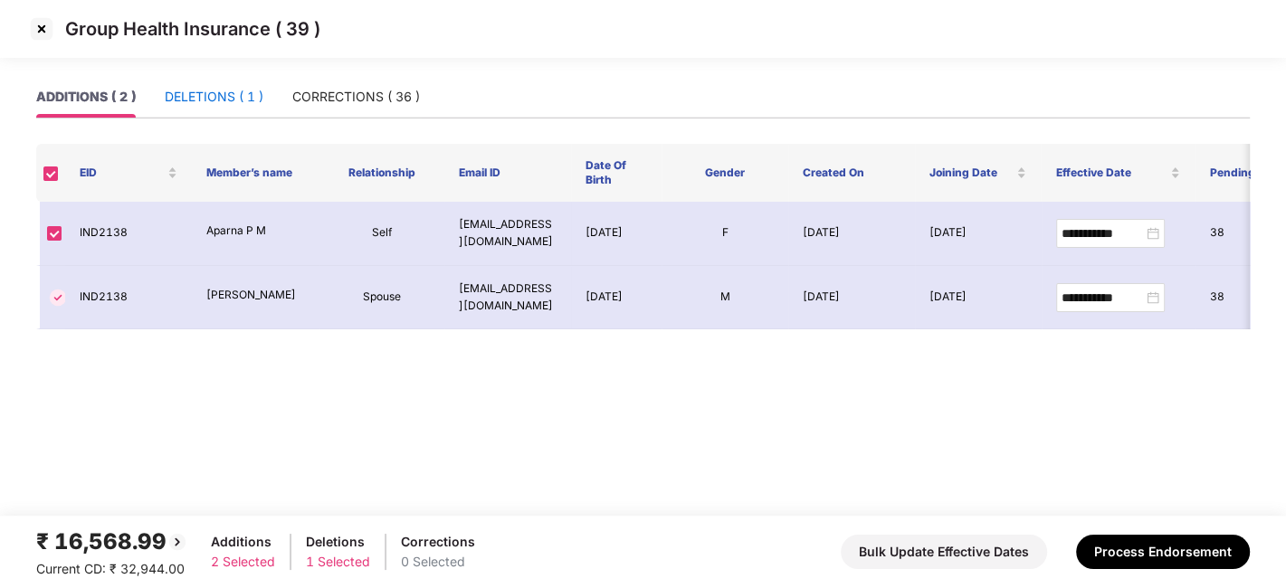
click at [194, 97] on div "DELETIONS ( 1 )" at bounding box center [214, 97] width 99 height 20
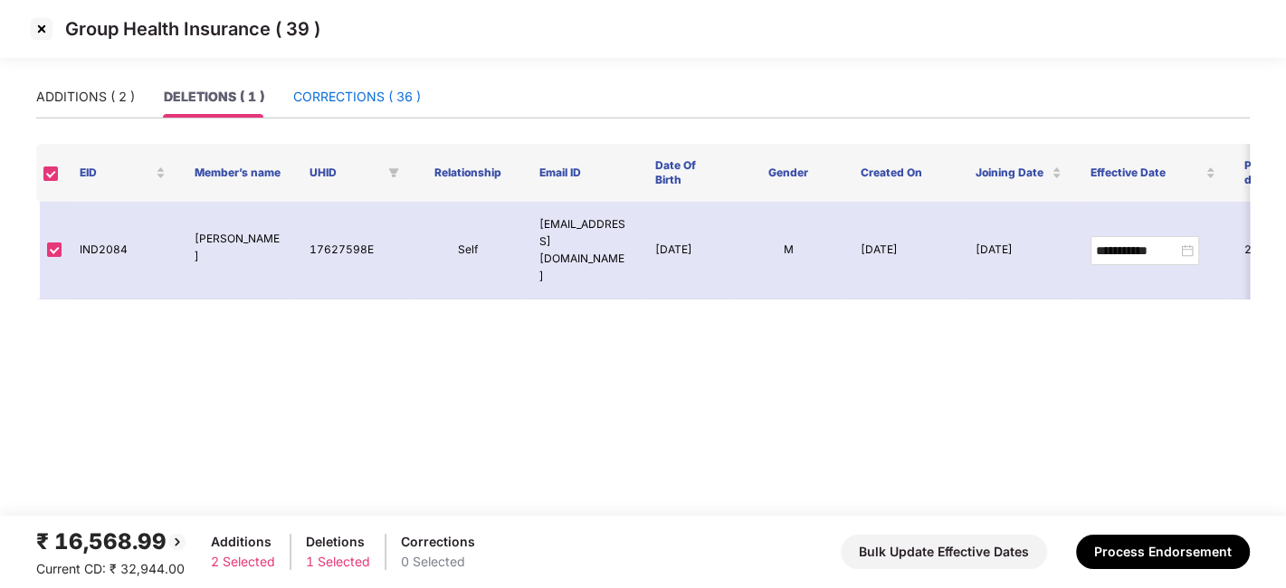
click at [331, 97] on div "CORRECTIONS ( 36 )" at bounding box center [357, 97] width 128 height 20
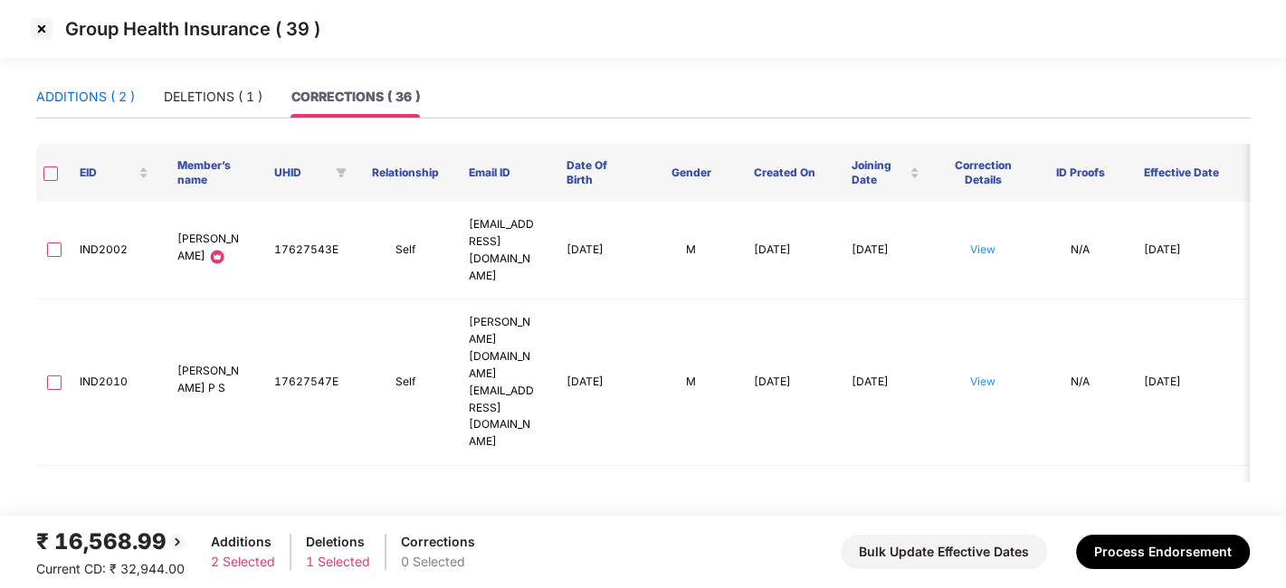
click at [103, 89] on div "ADDITIONS ( 2 )" at bounding box center [85, 97] width 99 height 20
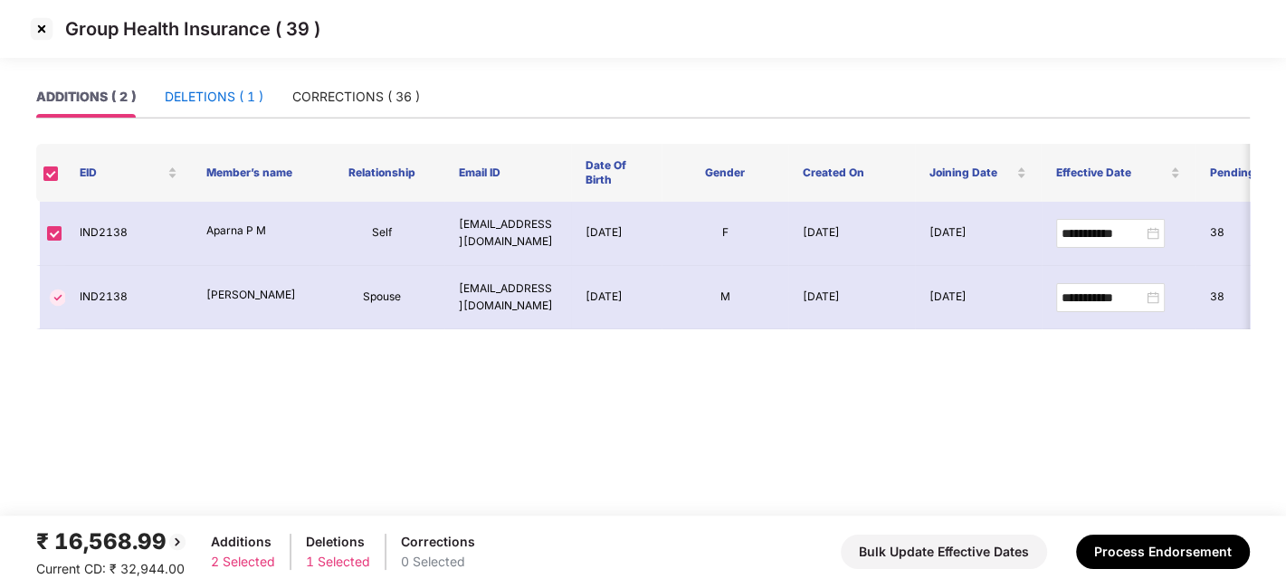
click at [167, 92] on div "DELETIONS ( 1 )" at bounding box center [214, 97] width 99 height 20
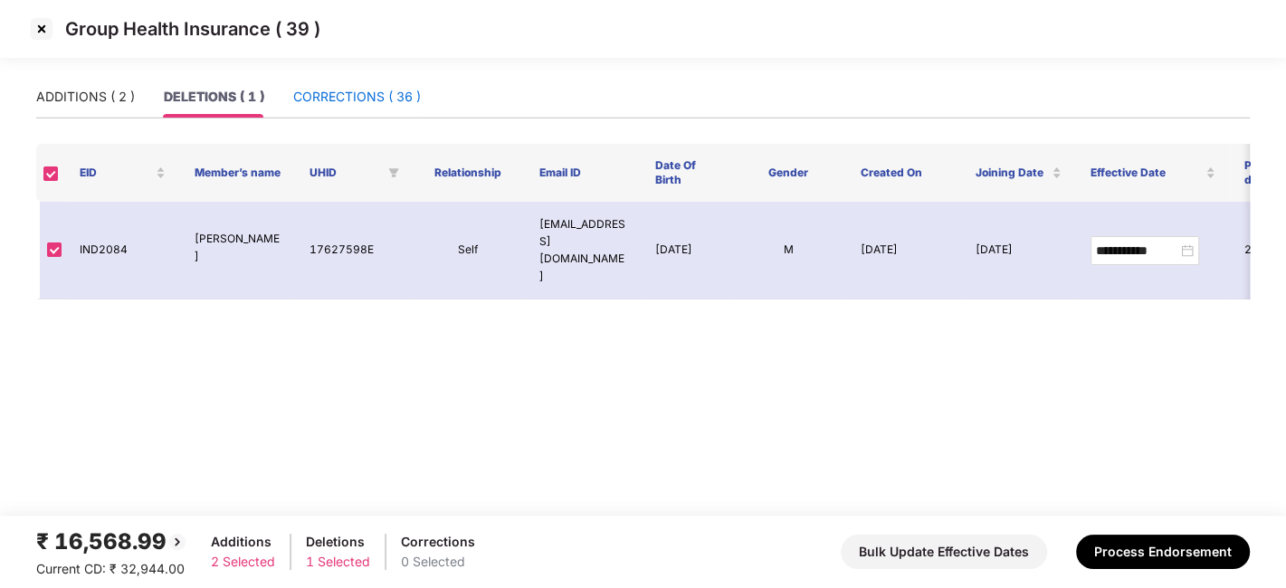
click at [315, 91] on div "CORRECTIONS ( 36 )" at bounding box center [357, 97] width 128 height 20
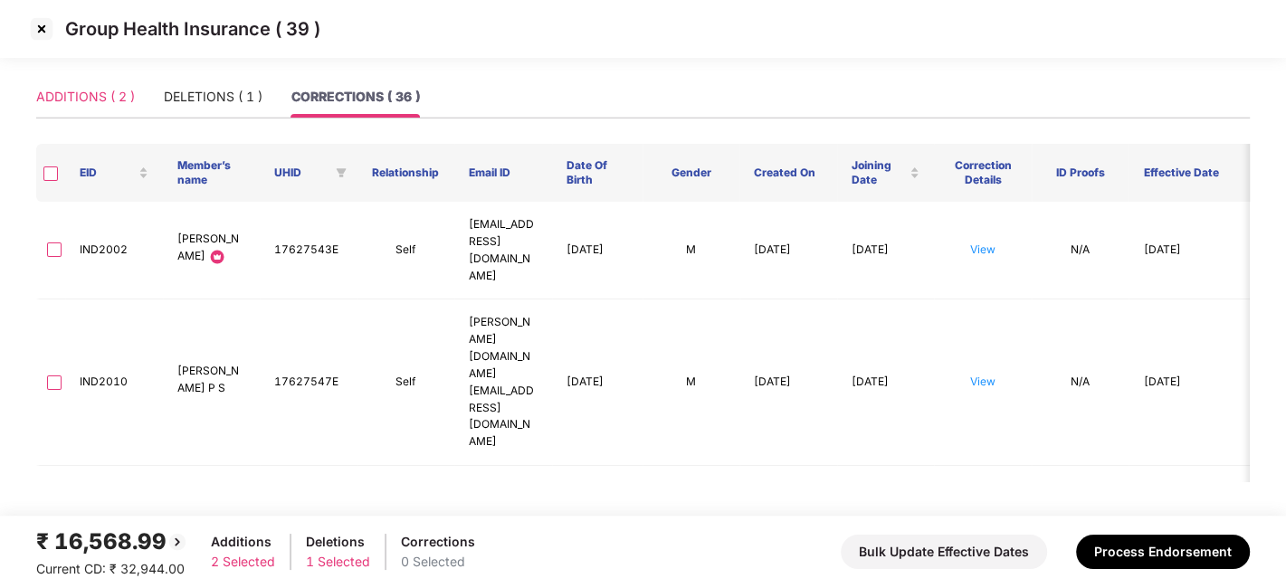
click at [106, 79] on div "ADDITIONS ( 2 )" at bounding box center [85, 97] width 99 height 42
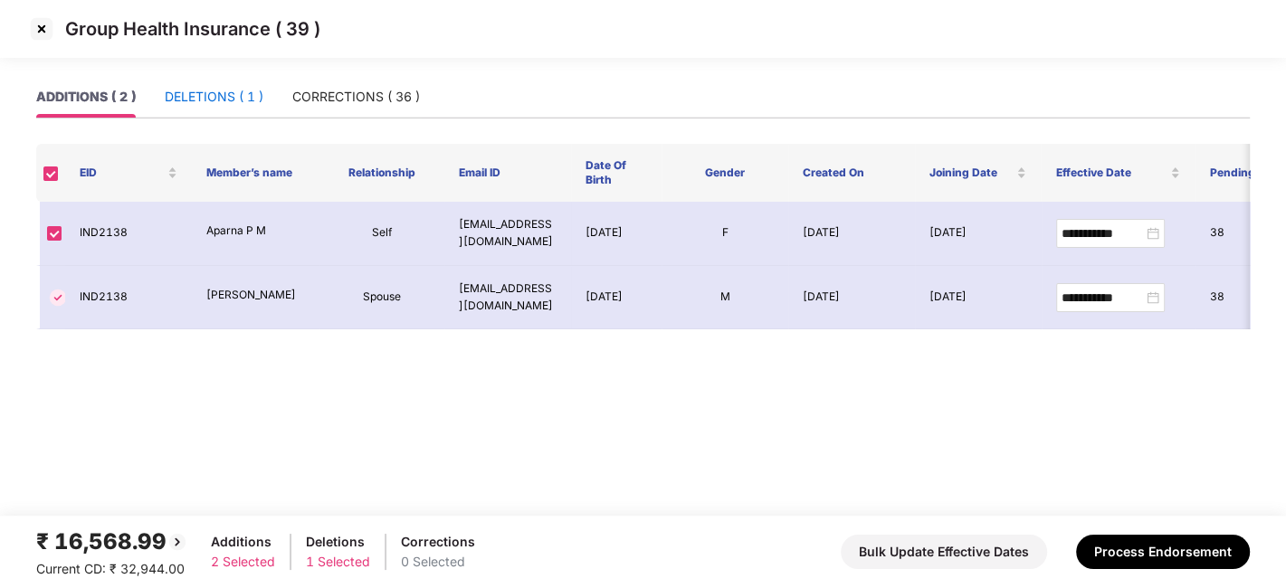
click at [193, 91] on div "DELETIONS ( 1 )" at bounding box center [214, 97] width 99 height 20
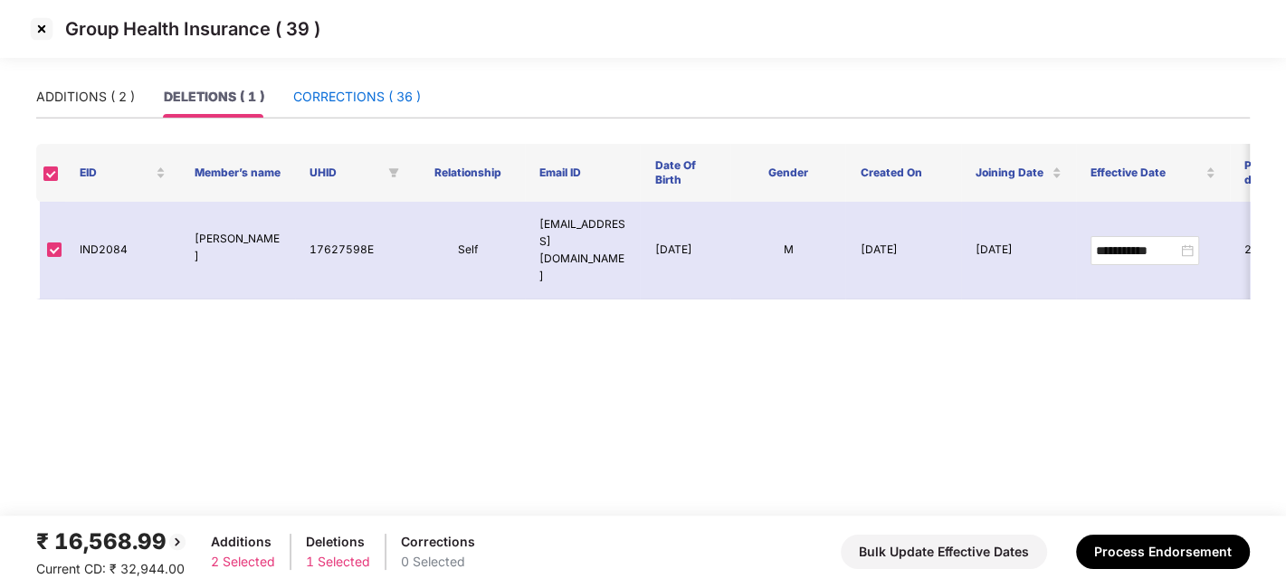
click at [337, 104] on div "CORRECTIONS ( 36 )" at bounding box center [357, 97] width 128 height 20
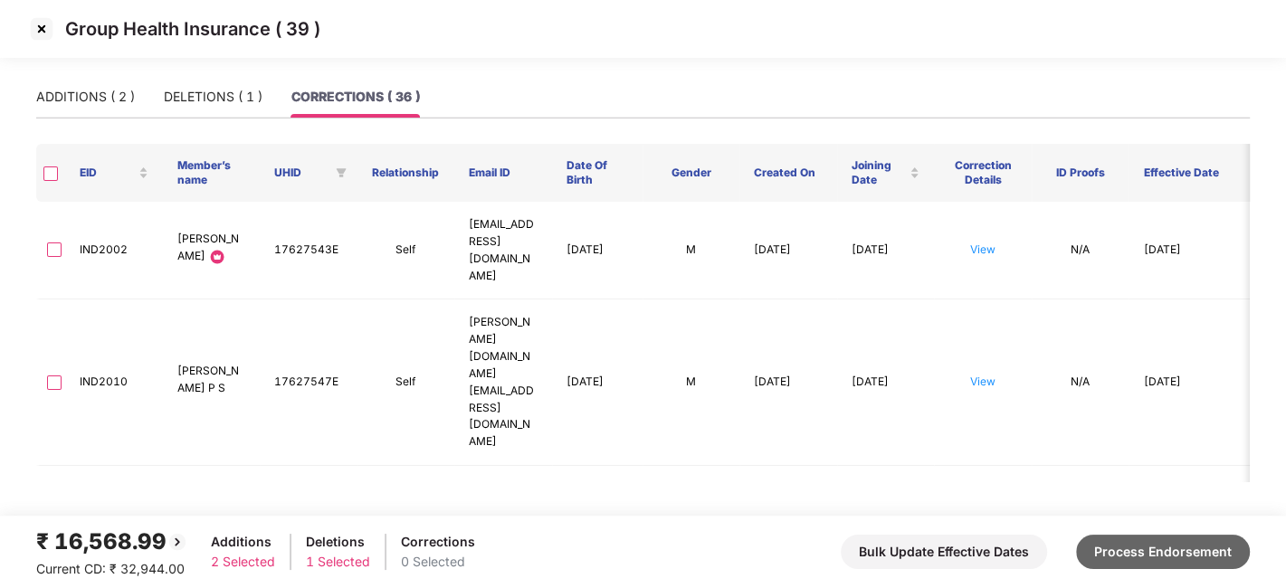
click at [1132, 553] on button "Process Endorsement" at bounding box center [1163, 552] width 174 height 34
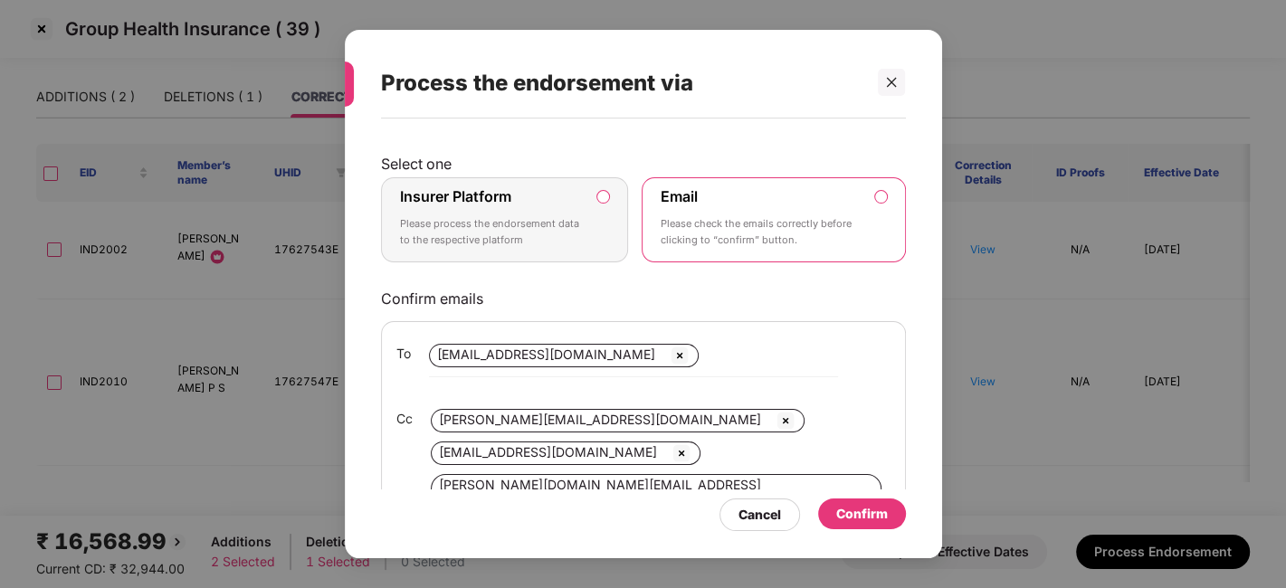
click at [562, 210] on div "Insurer Platform Please process the endorsement data to the respective platform" at bounding box center [492, 219] width 185 height 65
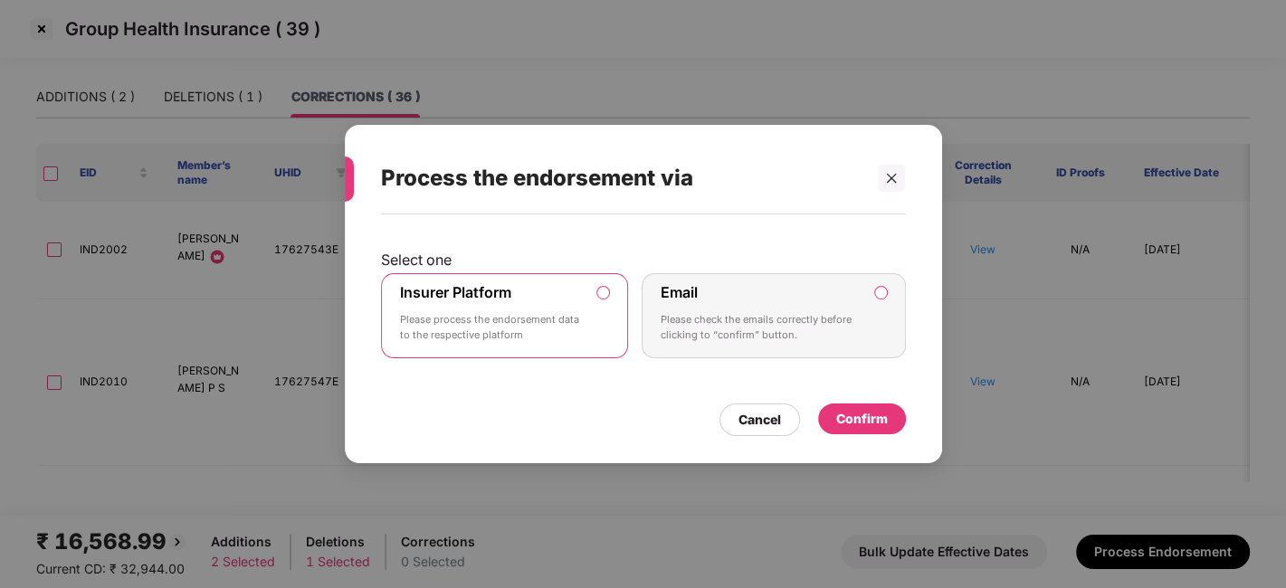
click at [843, 419] on div "Confirm" at bounding box center [862, 419] width 52 height 20
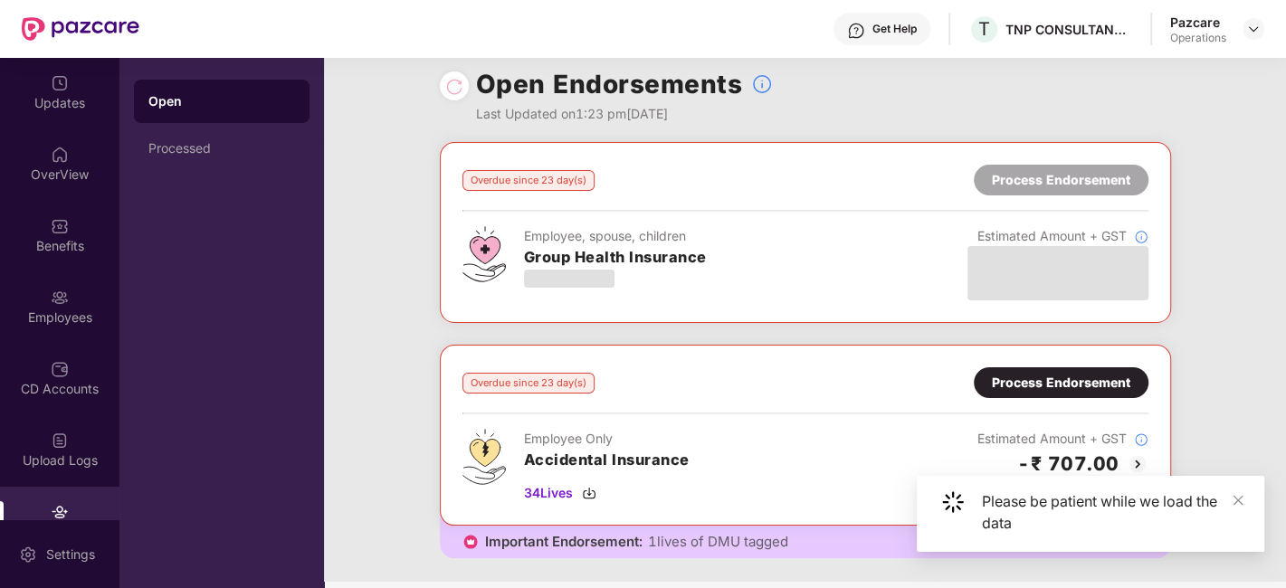
scroll to position [14, 0]
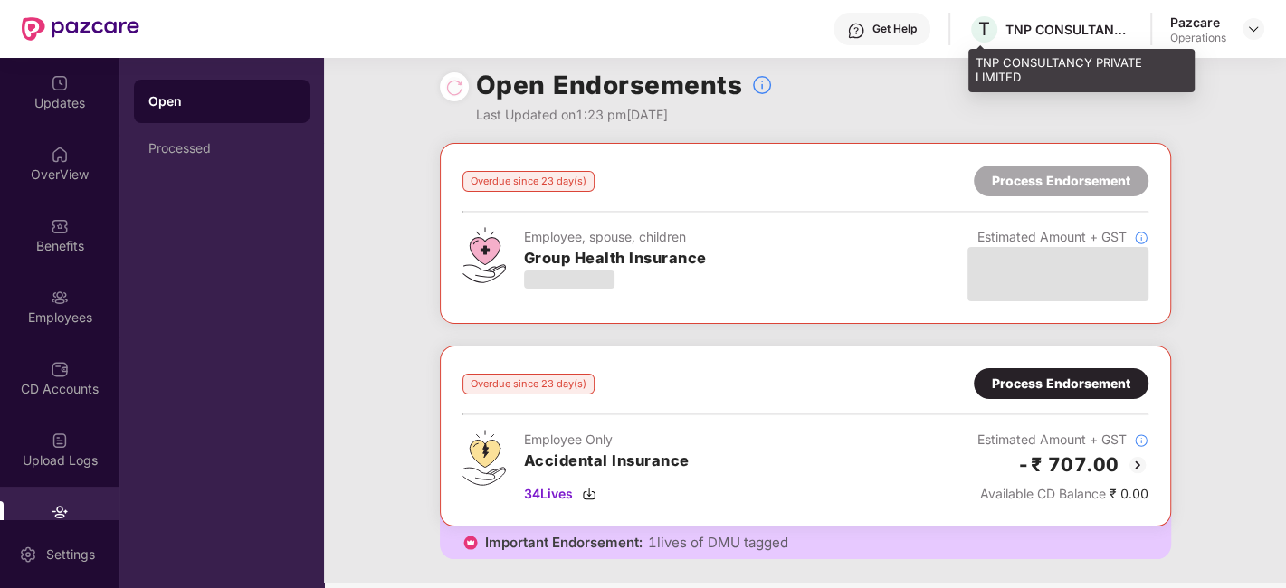
click at [1033, 34] on div "TNP CONSULTANCY PRIVATE LIMITED" at bounding box center [1068, 29] width 127 height 17
click at [981, 33] on span "T" at bounding box center [984, 29] width 12 height 22
drag, startPoint x: 976, startPoint y: 65, endPoint x: 1024, endPoint y: 80, distance: 49.2
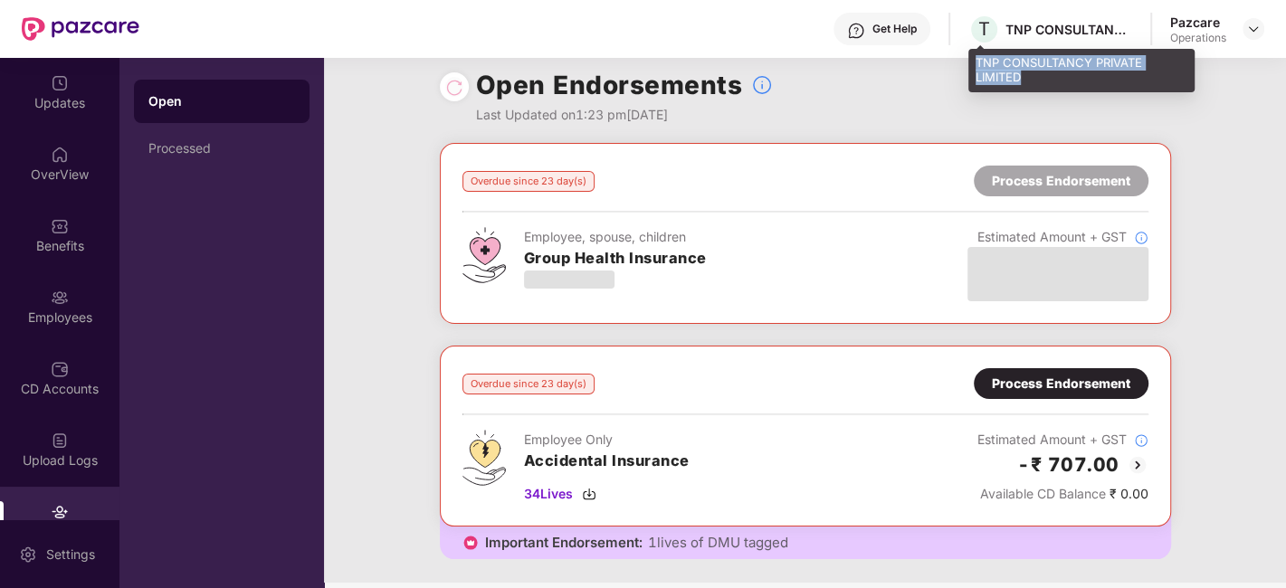
click at [1024, 80] on div "TNP CONSULTANCY PRIVATE LIMITED" at bounding box center [1081, 70] width 226 height 43
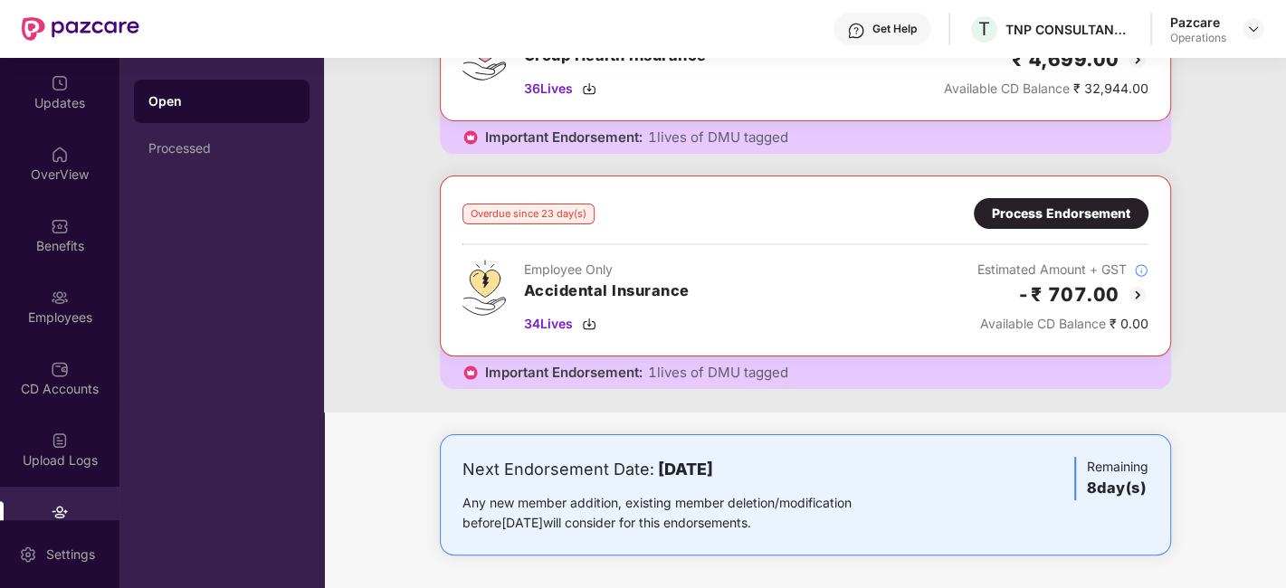
scroll to position [0, 0]
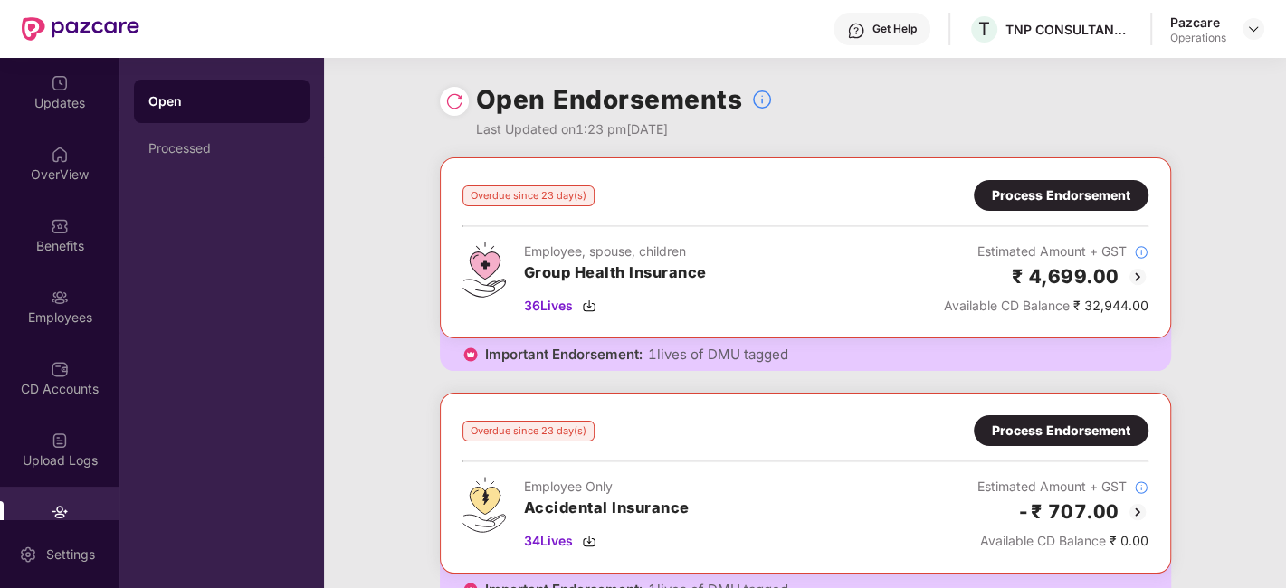
click at [1078, 205] on div "Process Endorsement" at bounding box center [1061, 195] width 175 height 31
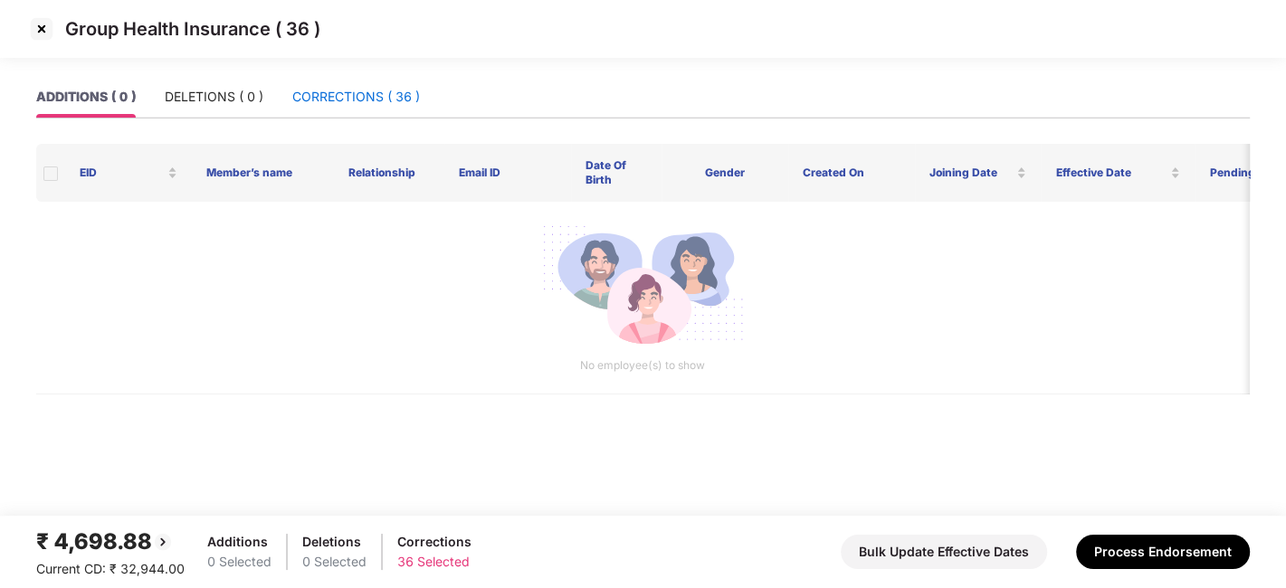
click at [338, 90] on div "CORRECTIONS ( 36 )" at bounding box center [356, 97] width 128 height 20
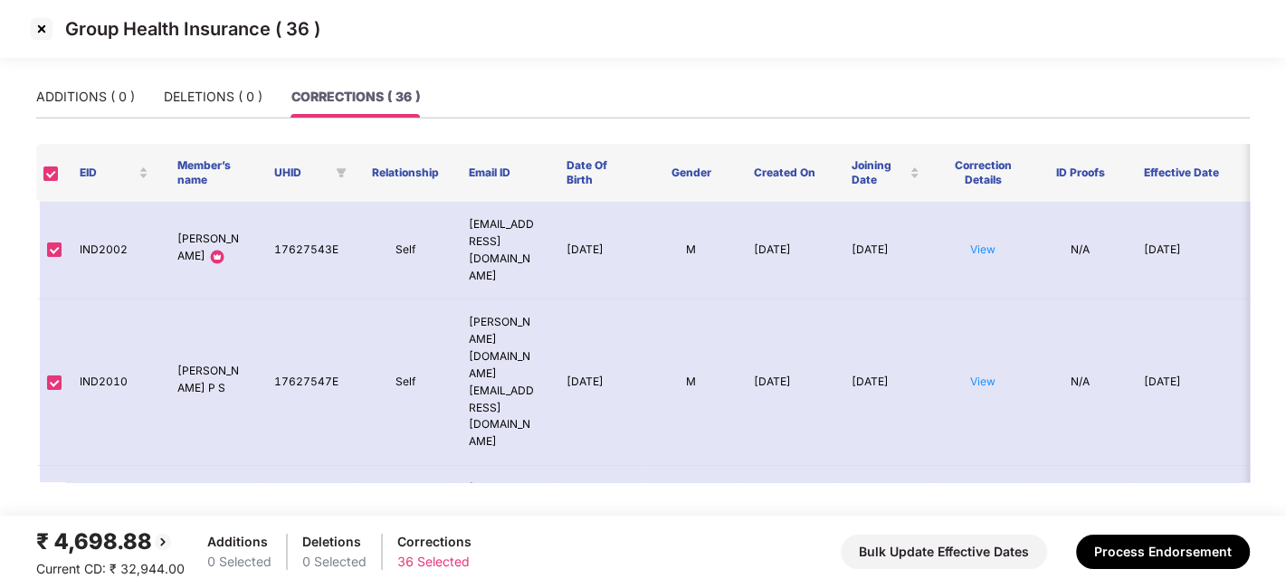
click at [41, 27] on img at bounding box center [41, 28] width 29 height 29
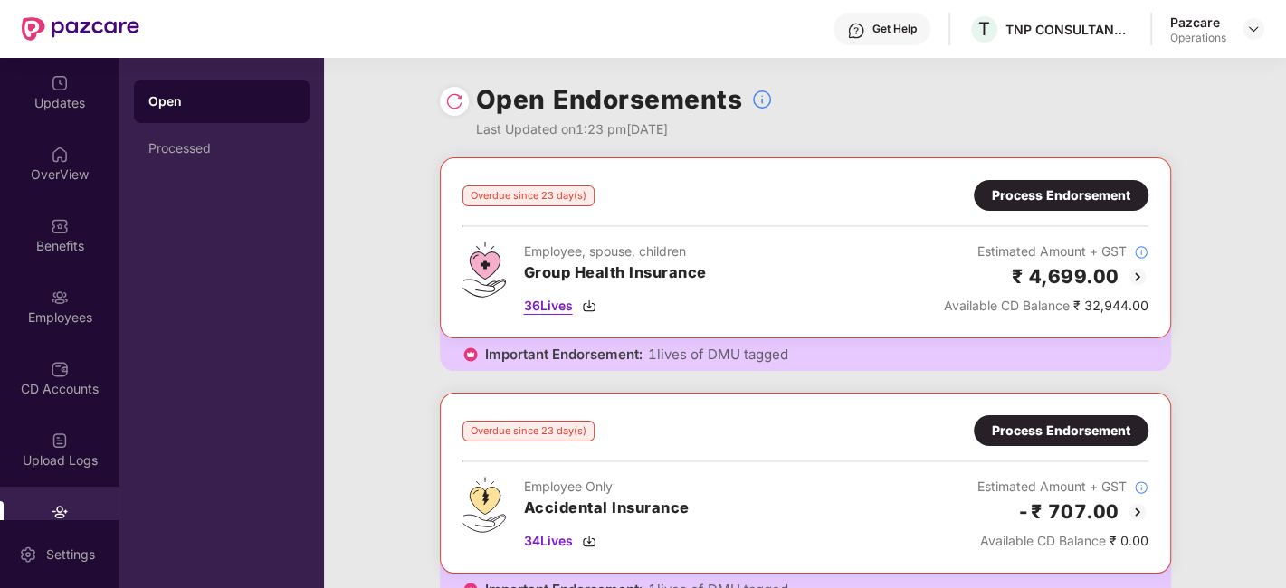
click at [541, 302] on span "36 Lives" at bounding box center [548, 306] width 49 height 20
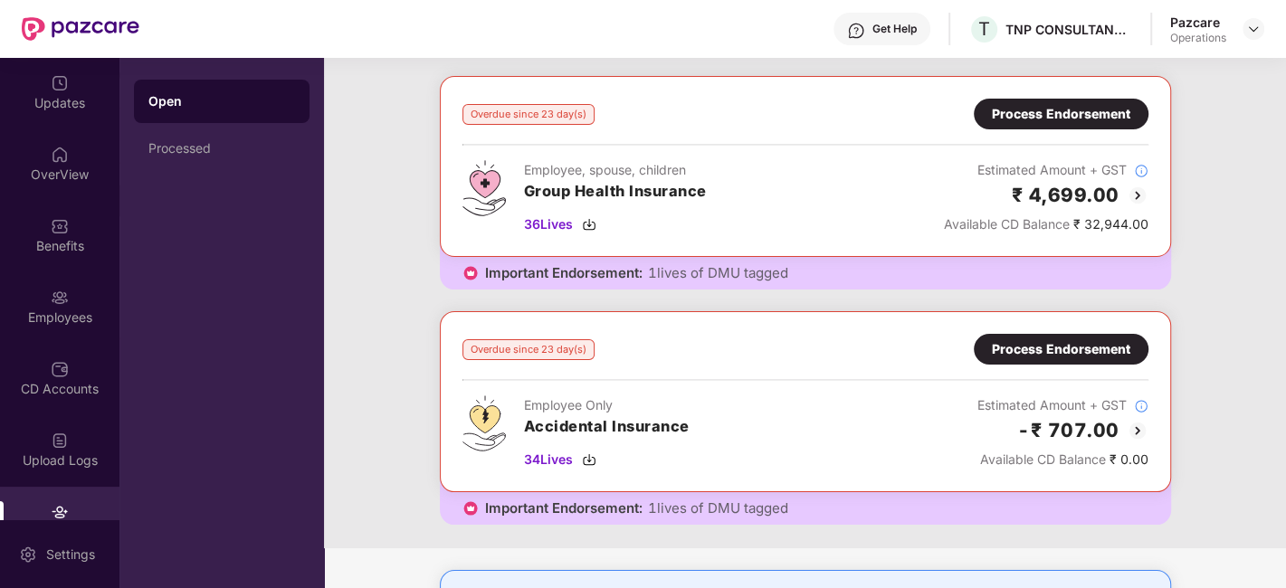
scroll to position [65, 0]
